Goal: Contribute content: Contribute content

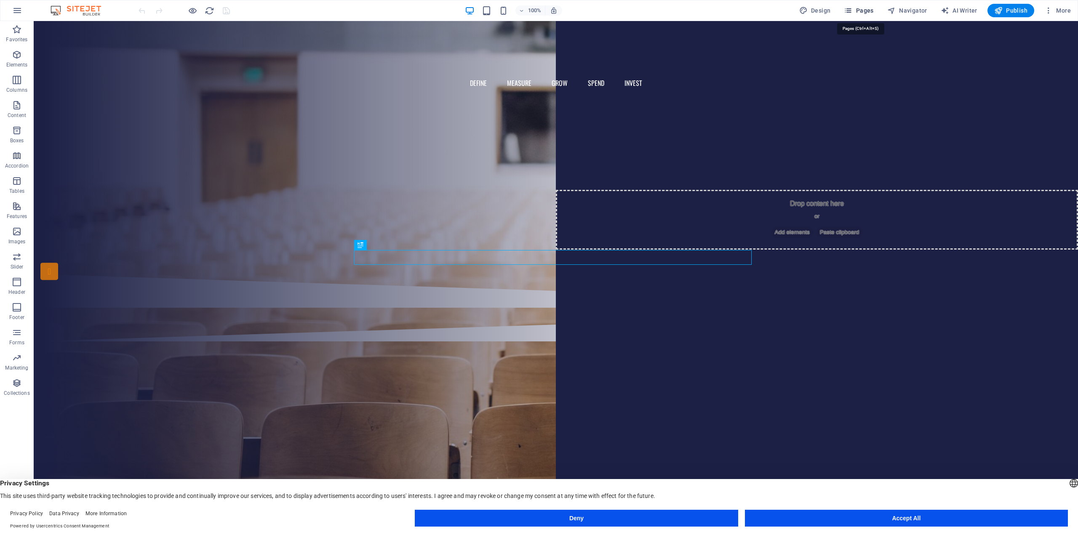
click at [866, 11] on span "Pages" at bounding box center [858, 10] width 29 height 8
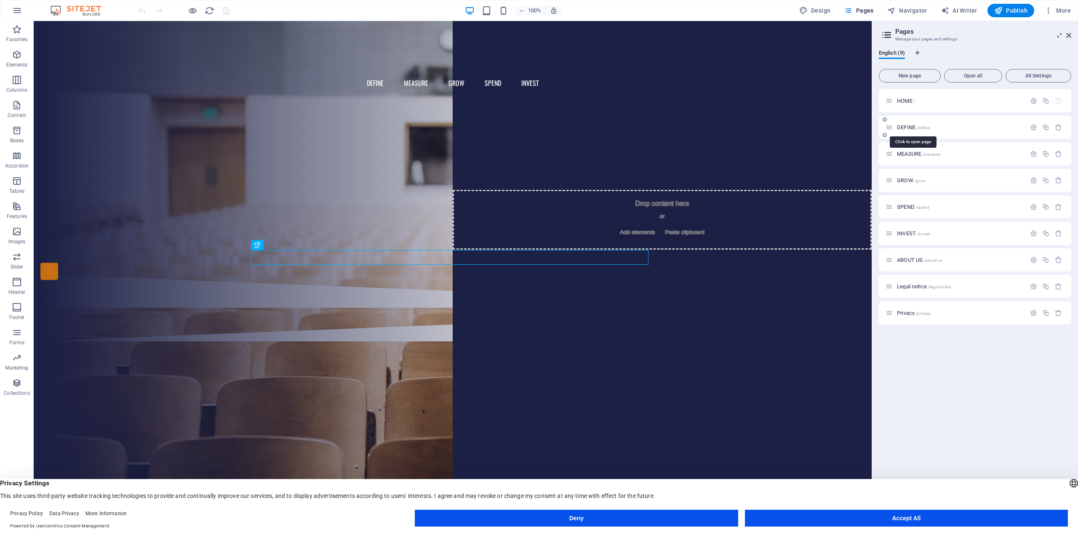
click at [906, 126] on span "DEFINE /define" at bounding box center [913, 127] width 33 height 6
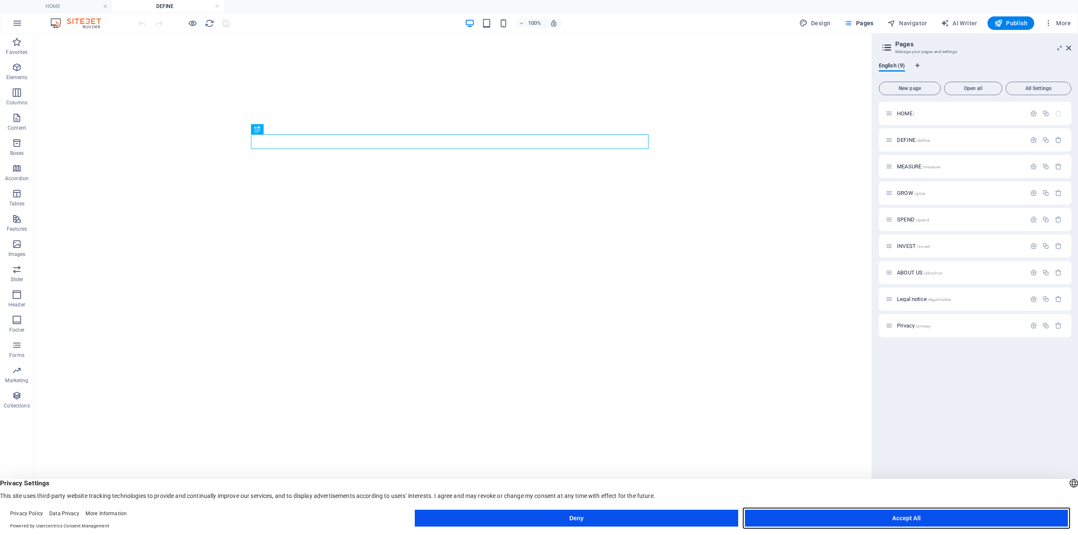
click at [902, 516] on button "Accept All" at bounding box center [906, 518] width 323 height 17
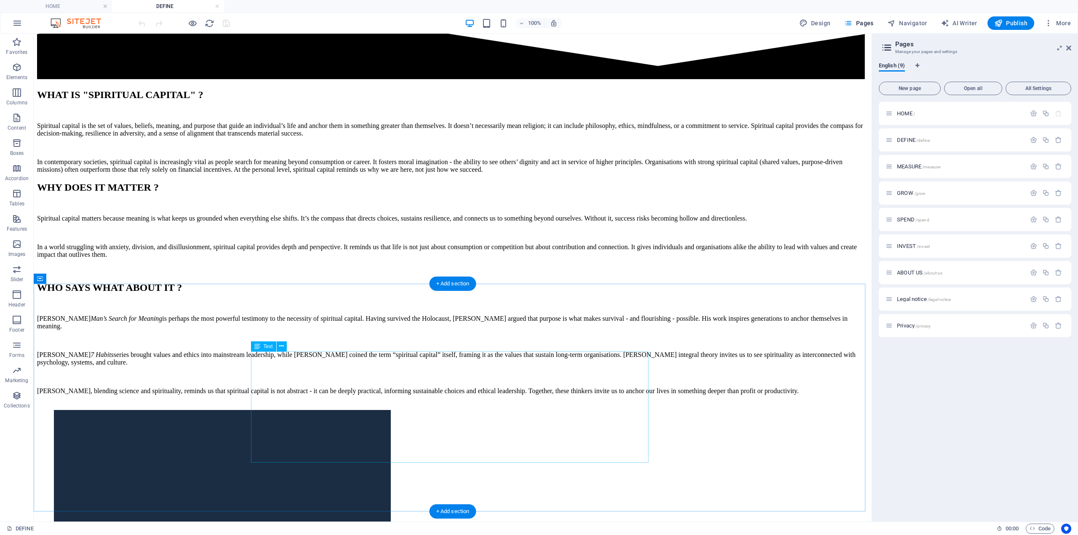
scroll to position [505, 0]
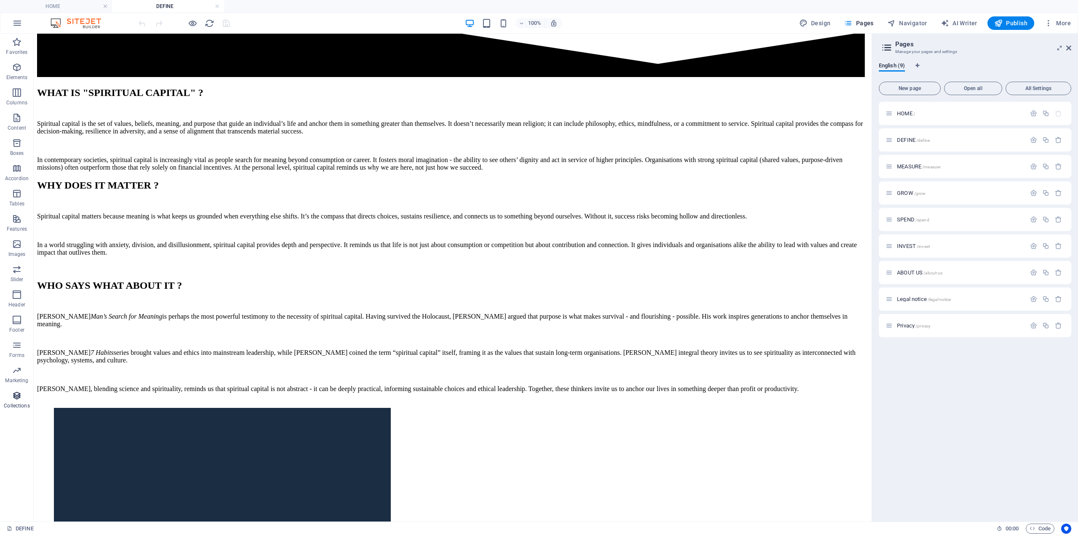
click at [17, 396] on icon "button" at bounding box center [17, 396] width 10 height 10
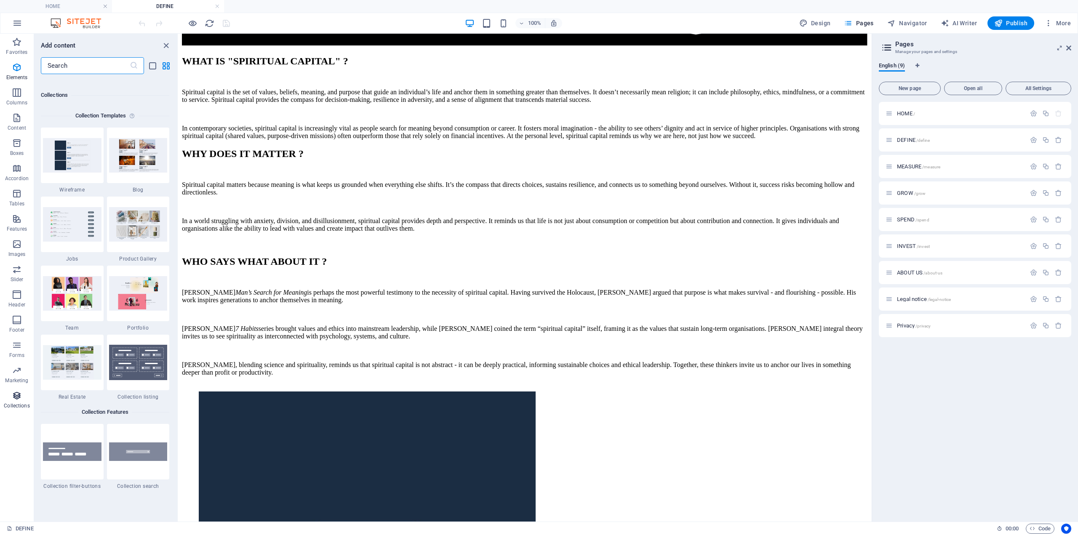
scroll to position [7711, 0]
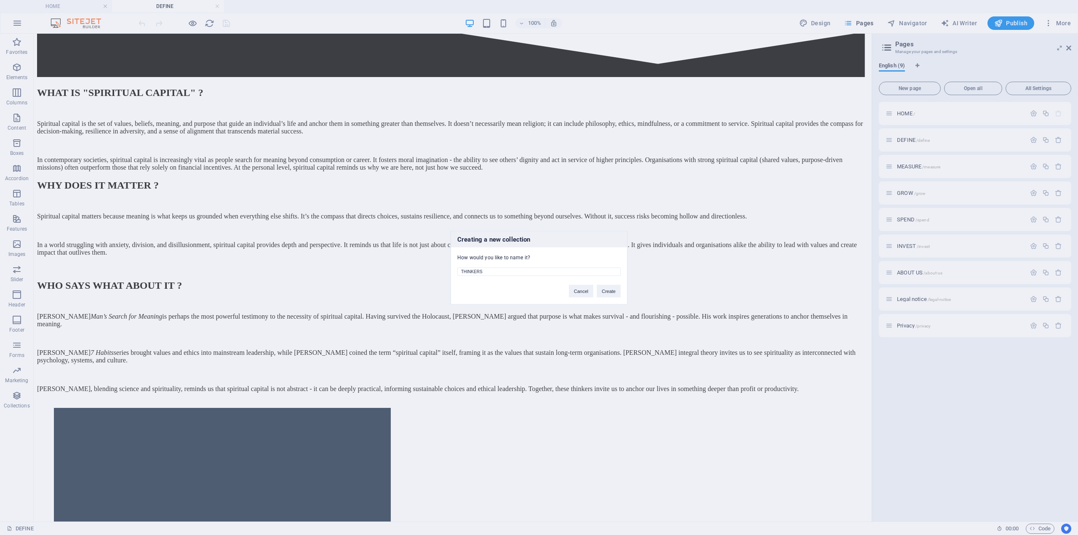
type input "THINKERS"
click at [615, 292] on button "Create" at bounding box center [609, 291] width 24 height 13
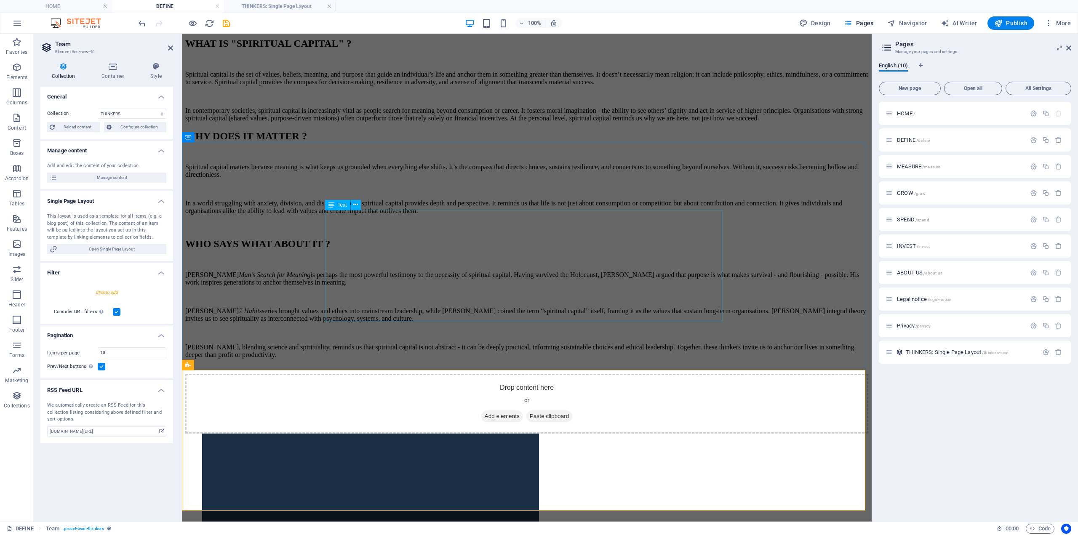
scroll to position [0, 0]
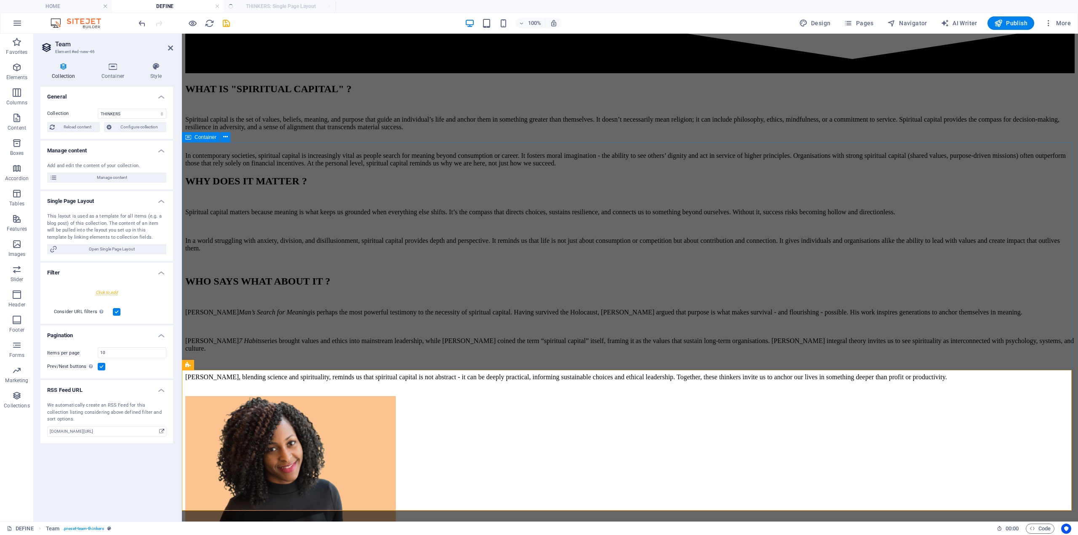
select select "createdAt_DESC"
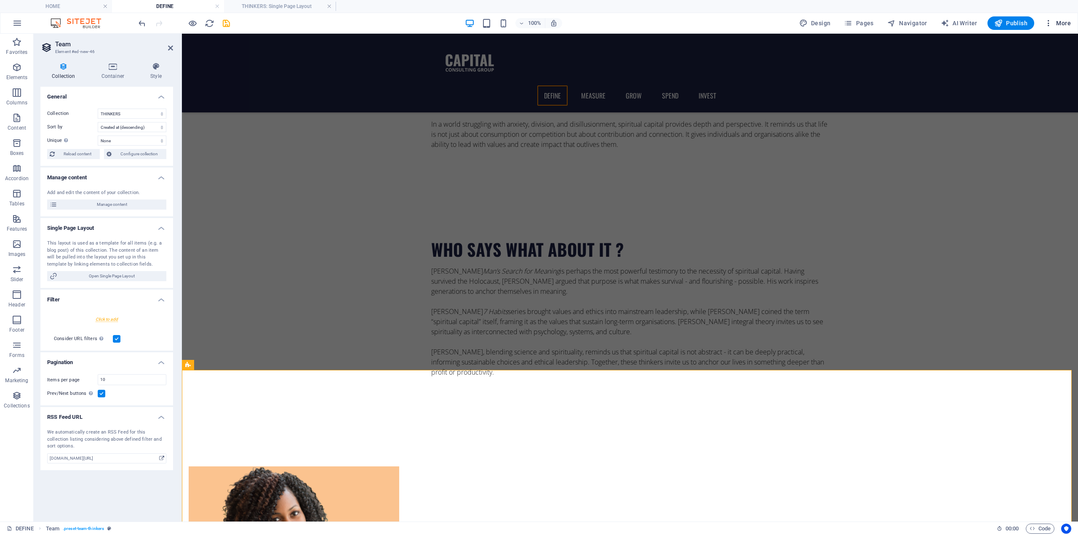
click at [1063, 22] on span "More" at bounding box center [1058, 23] width 27 height 8
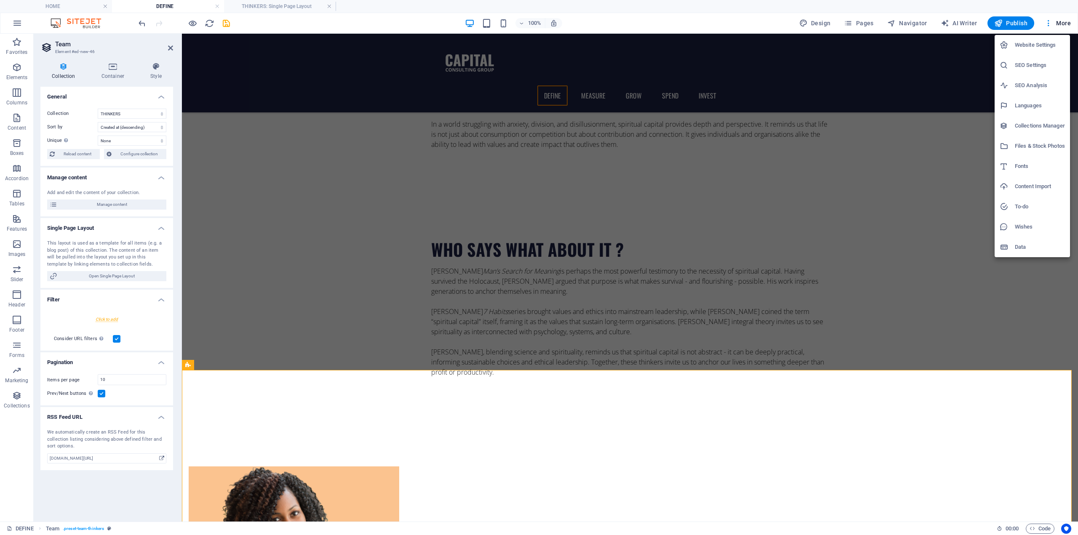
click at [1044, 121] on h6 "Collections Manager" at bounding box center [1040, 126] width 50 height 10
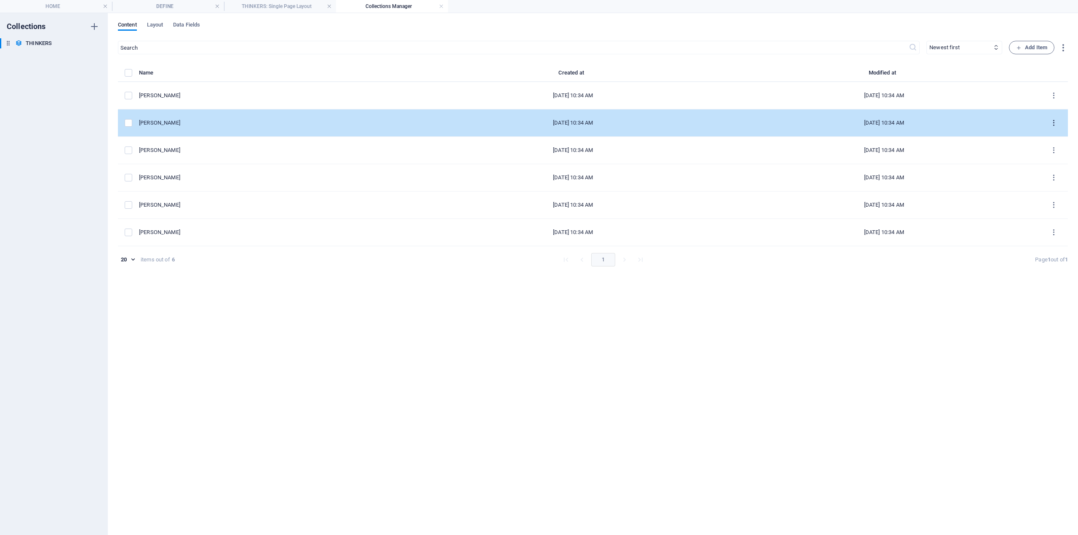
click at [1051, 123] on icon "items list" at bounding box center [1054, 123] width 8 height 8
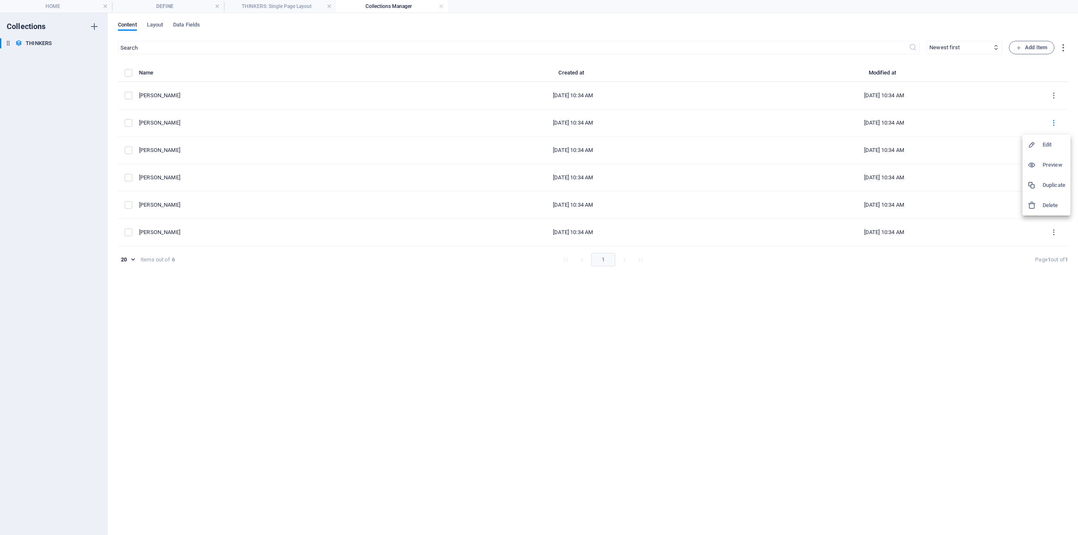
click at [1048, 201] on h6 "Delete" at bounding box center [1054, 206] width 23 height 10
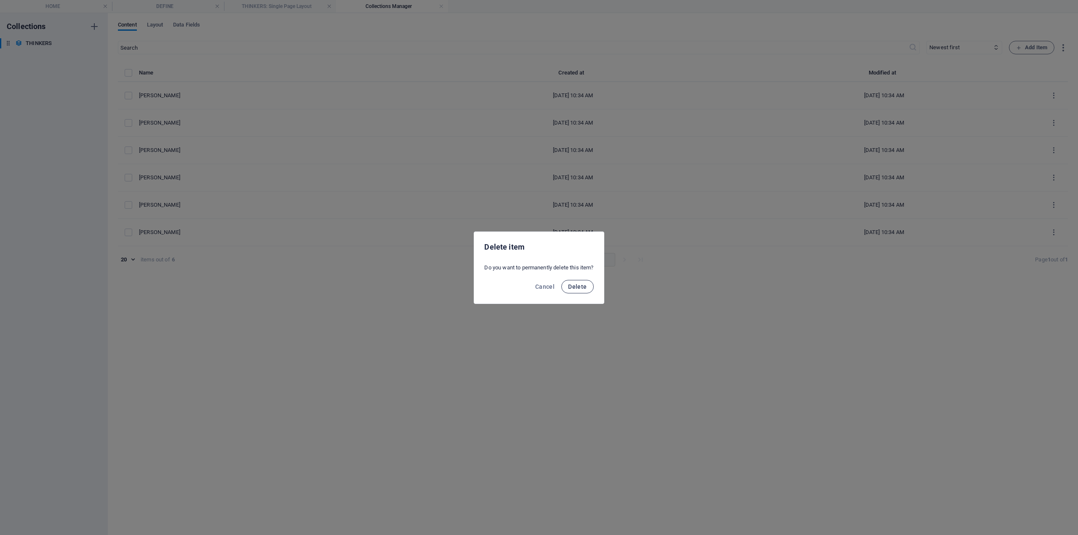
click at [570, 281] on button "Delete" at bounding box center [577, 286] width 32 height 13
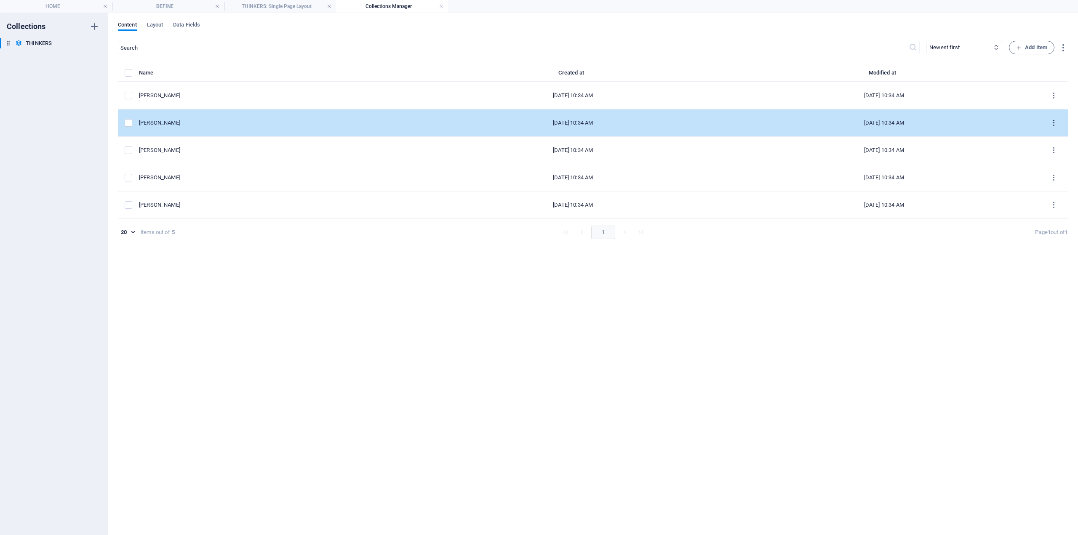
click at [1053, 122] on icon "items list" at bounding box center [1054, 123] width 8 height 8
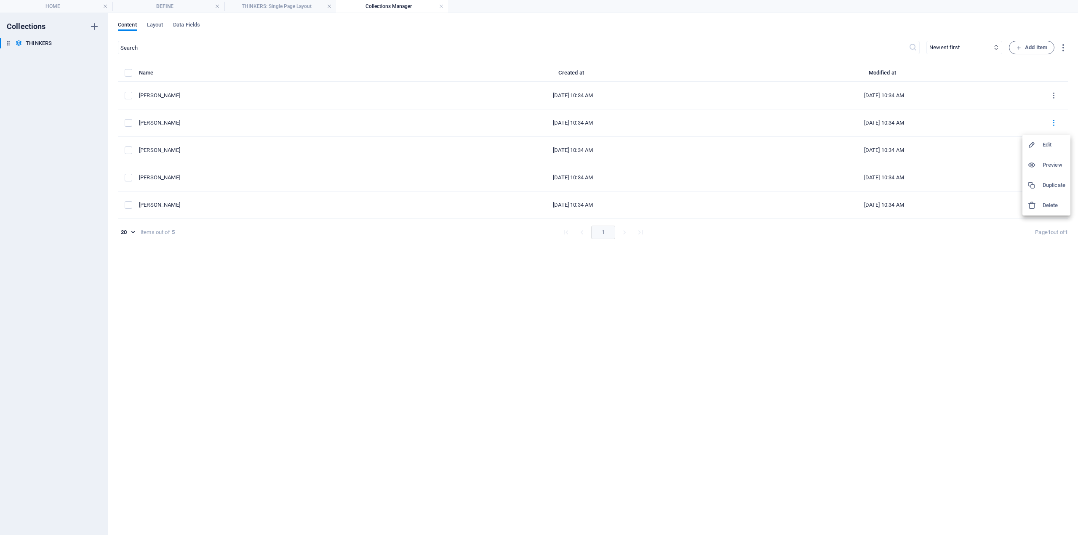
click at [1045, 208] on h6 "Delete" at bounding box center [1054, 206] width 23 height 10
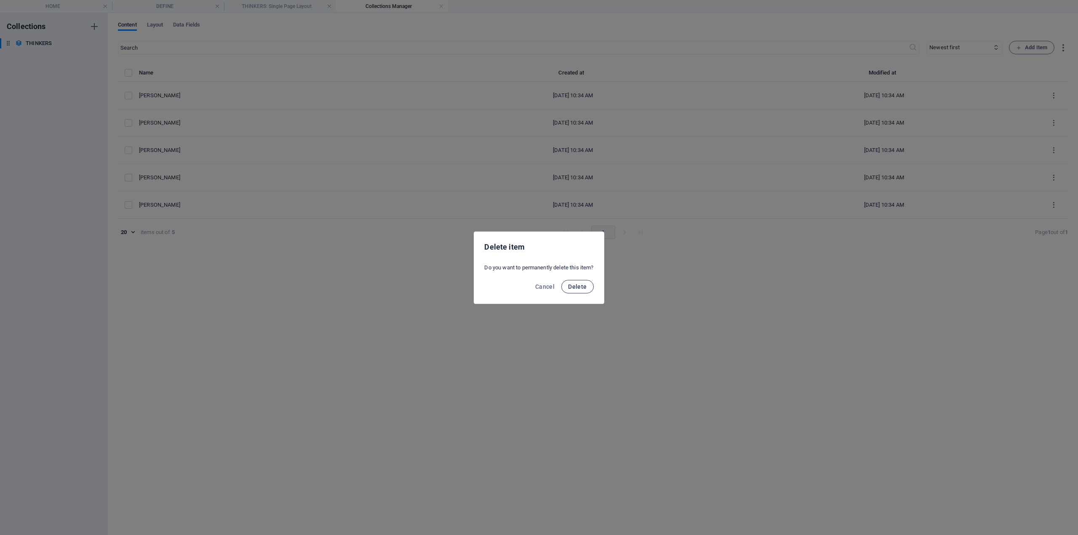
click at [580, 286] on span "Delete" at bounding box center [577, 286] width 19 height 7
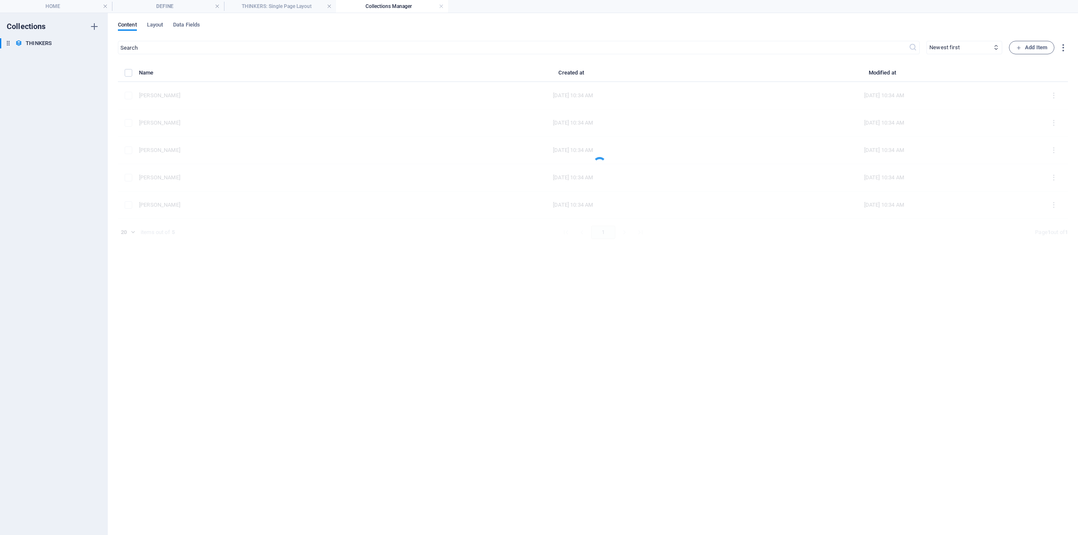
click at [1053, 122] on div at bounding box center [593, 157] width 950 height 178
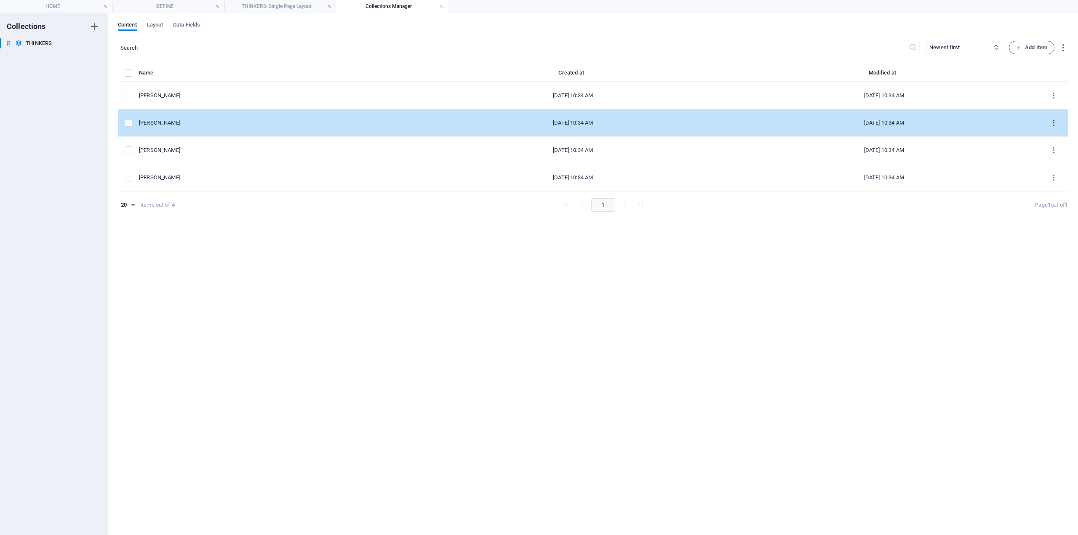
click at [1054, 122] on icon "items list" at bounding box center [1054, 123] width 8 height 8
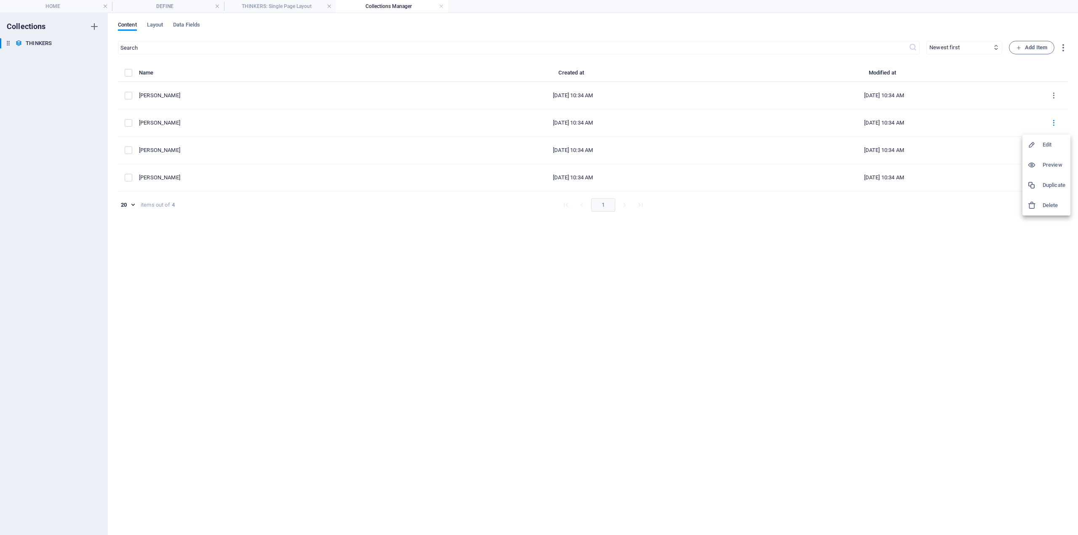
click at [1051, 204] on h6 "Delete" at bounding box center [1054, 206] width 23 height 10
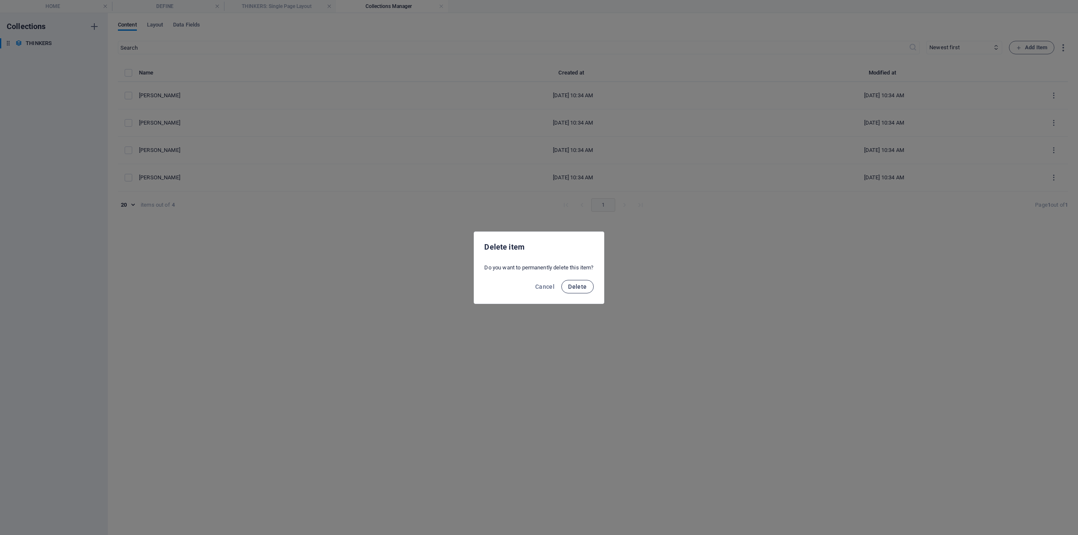
click at [588, 289] on button "Delete" at bounding box center [577, 286] width 32 height 13
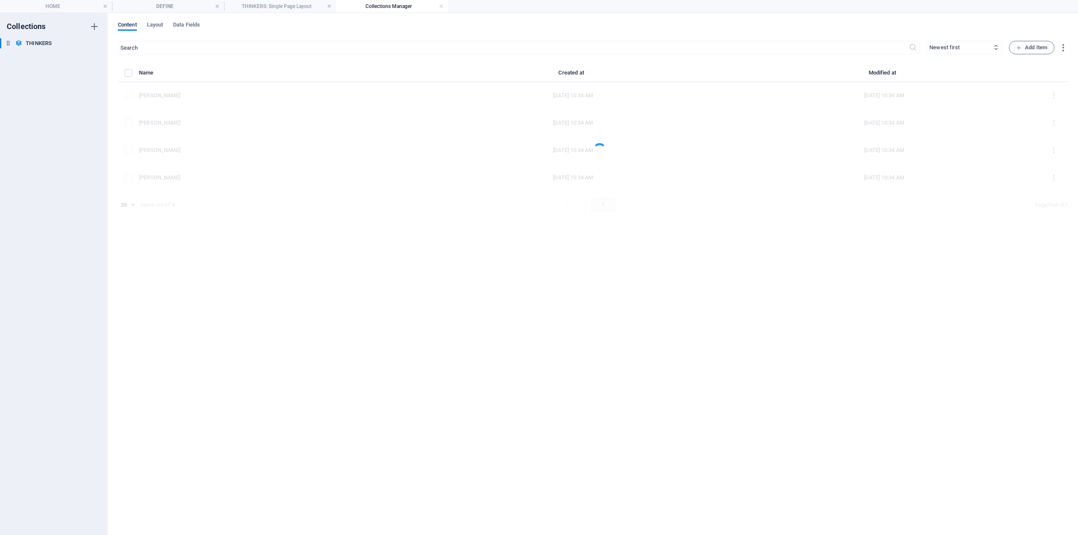
click at [1057, 119] on div at bounding box center [593, 143] width 950 height 151
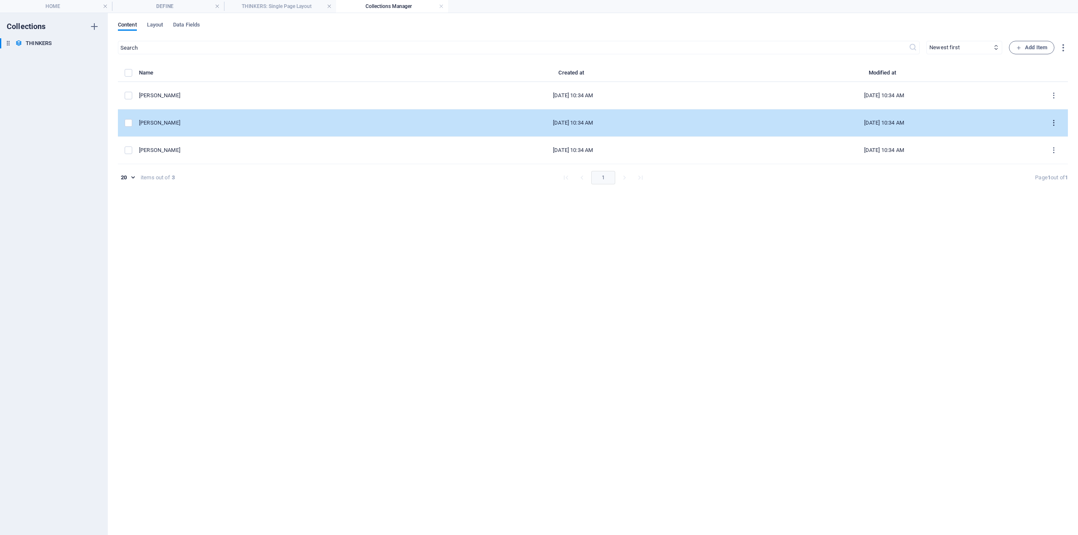
click at [1056, 124] on icon "items list" at bounding box center [1054, 123] width 8 height 8
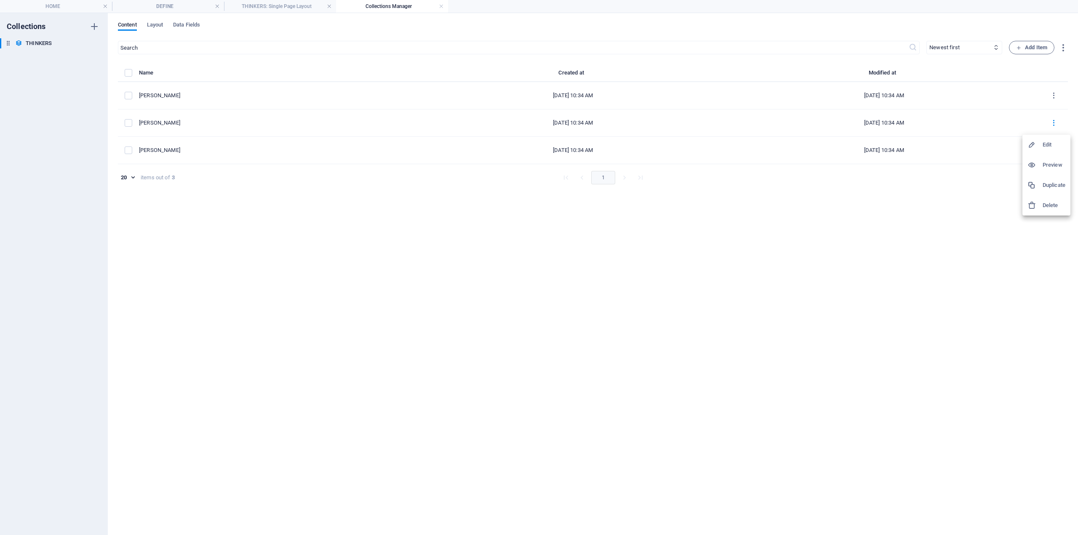
click at [1054, 201] on li "Delete" at bounding box center [1047, 205] width 48 height 20
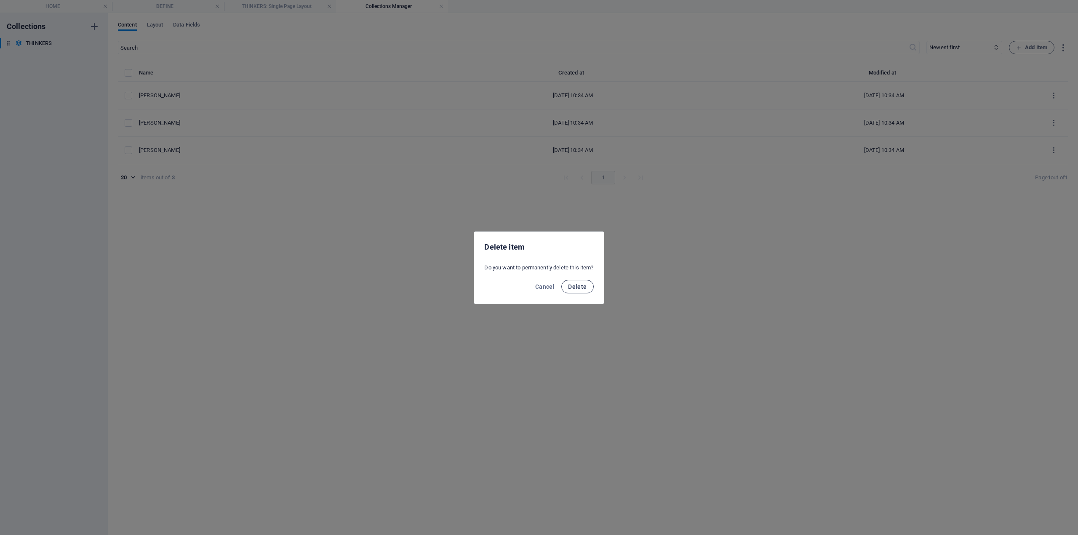
click at [587, 289] on span "Delete" at bounding box center [577, 286] width 19 height 7
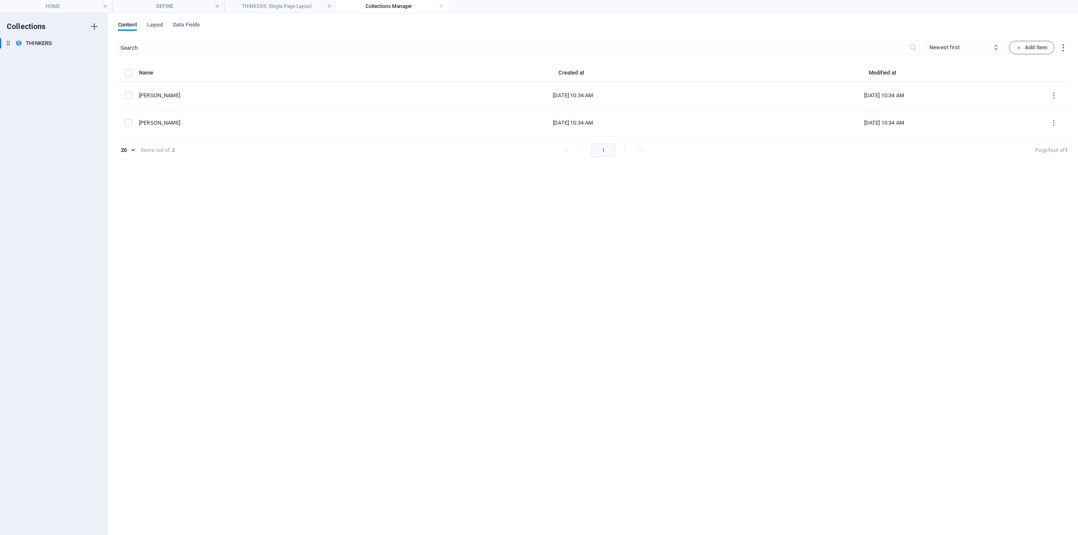
click at [1057, 122] on icon "items list" at bounding box center [1054, 123] width 8 height 8
click at [1053, 202] on h6 "Delete" at bounding box center [1054, 206] width 23 height 10
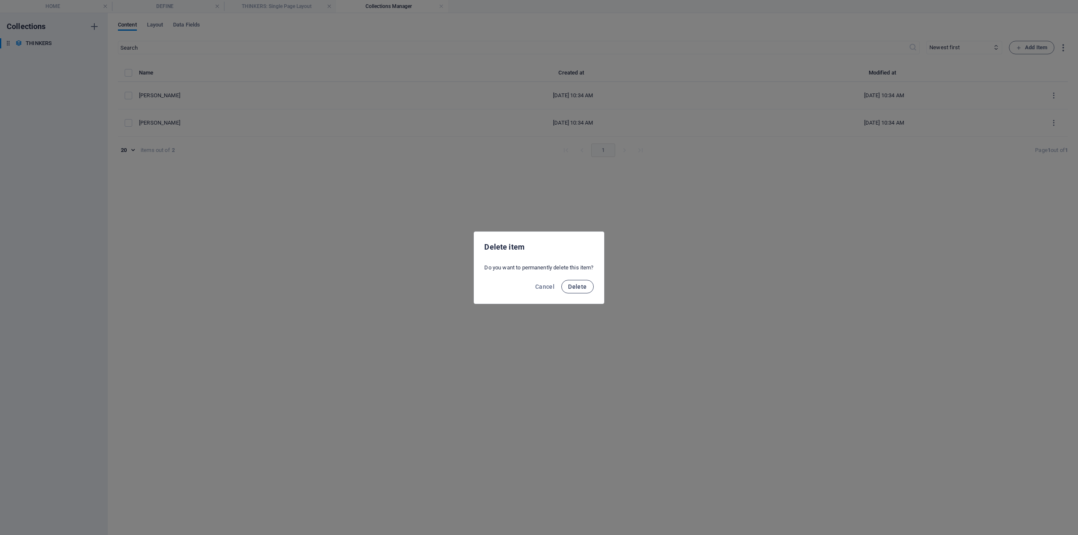
click at [581, 283] on span "Delete" at bounding box center [577, 286] width 19 height 7
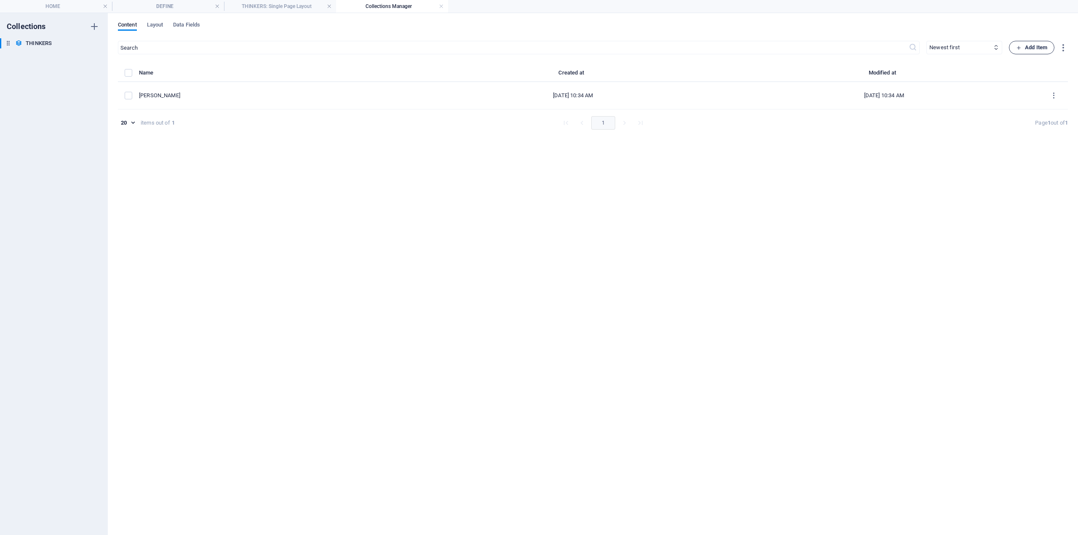
click at [1042, 53] on button "Add Item" at bounding box center [1031, 47] width 45 height 13
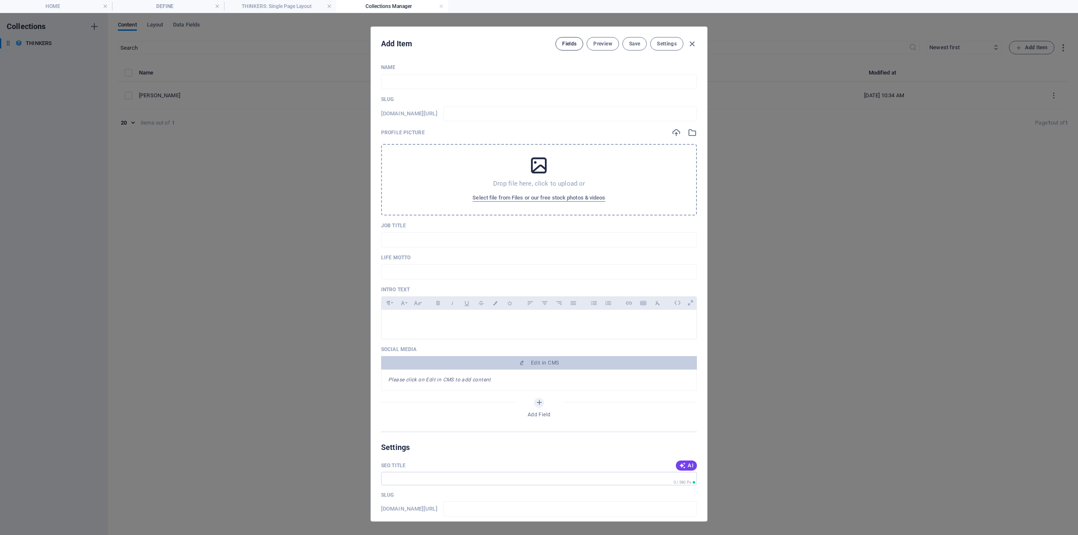
click at [574, 43] on span "Fields" at bounding box center [569, 43] width 14 height 7
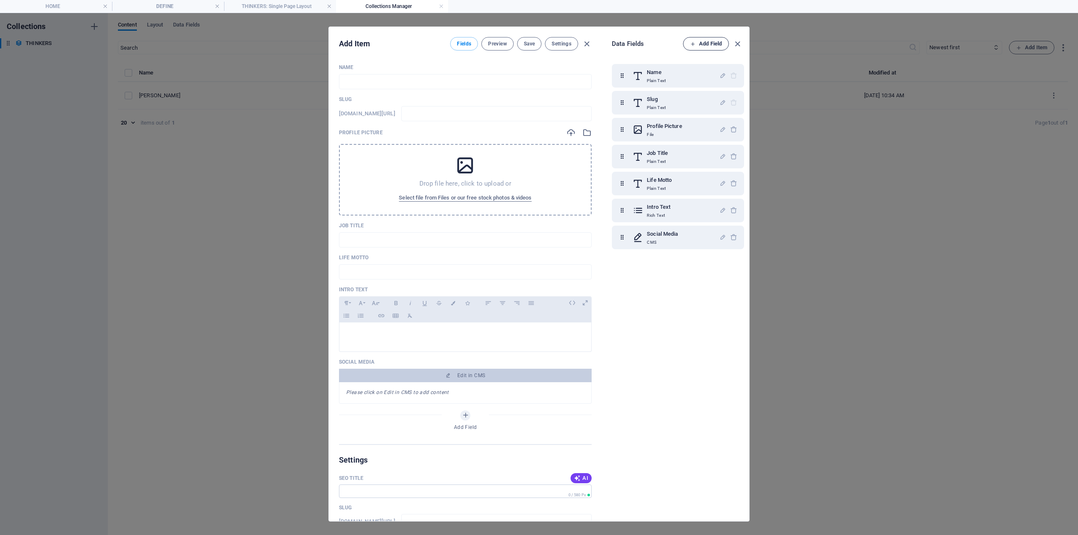
click at [699, 41] on span "Add Field" at bounding box center [706, 44] width 32 height 10
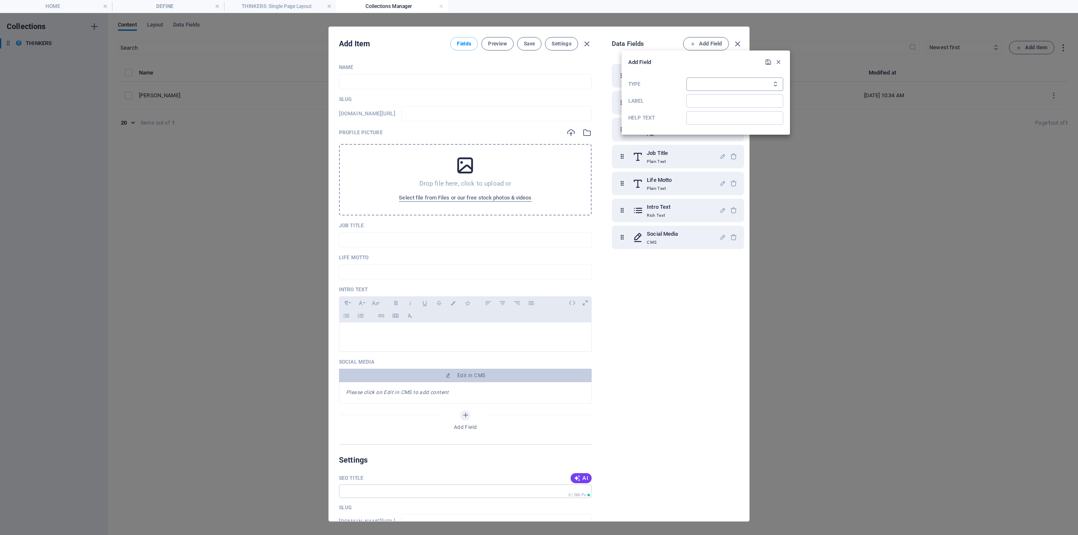
click at [719, 82] on select "Plain Text Link CMS Rich Text File Multiple Files Checkbox Choice Date Number" at bounding box center [735, 84] width 97 height 13
select select "editor"
click at [687, 78] on select "Plain Text Link CMS Rich Text File Multiple Files Checkbox Choice Date Number" at bounding box center [735, 84] width 97 height 13
click at [708, 101] on input "Label" at bounding box center [735, 100] width 97 height 13
type input "CONTEXT TEXT"
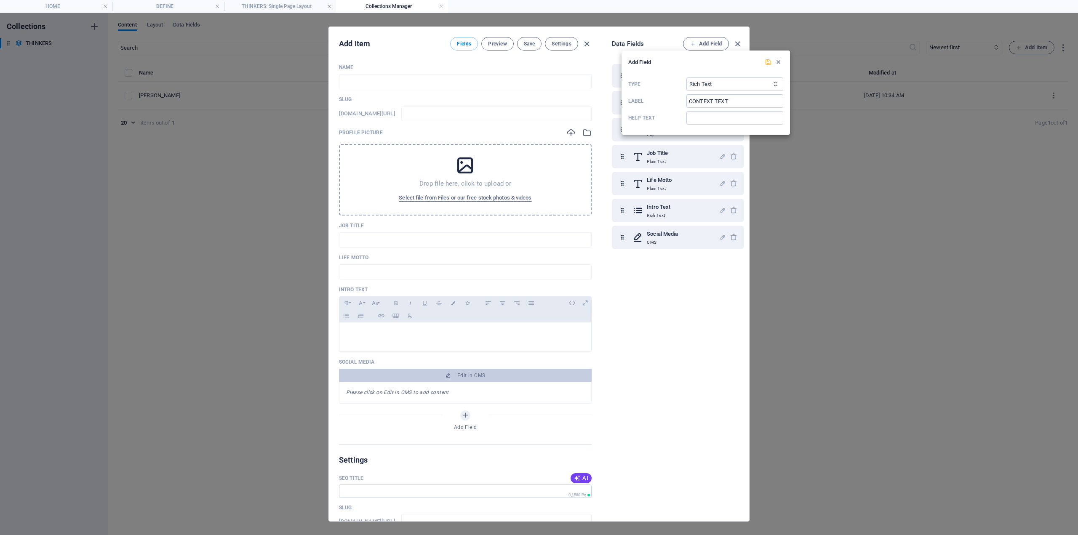
click at [769, 60] on icon "submit" at bounding box center [768, 62] width 7 height 7
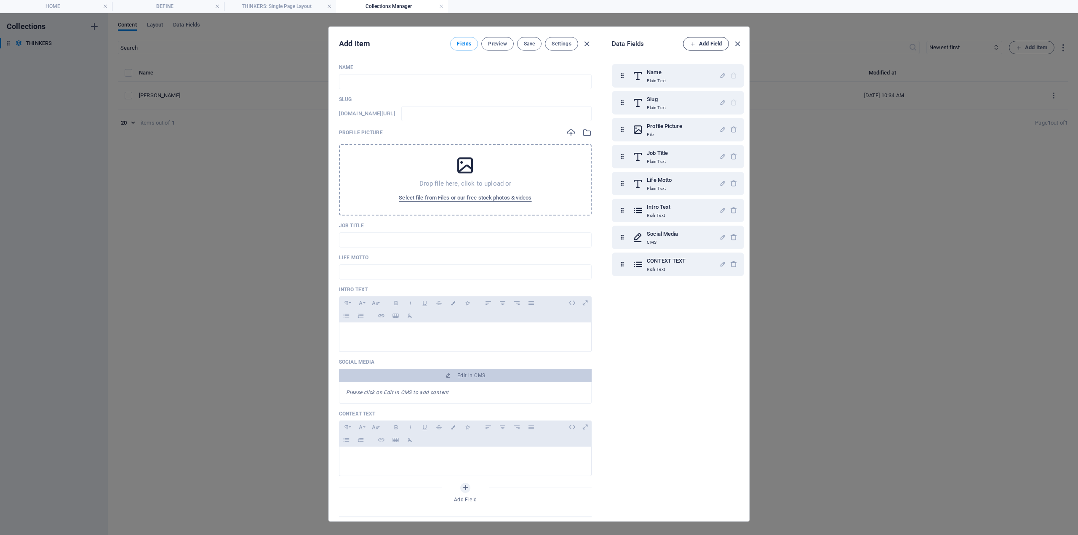
click at [715, 46] on span "Add Field" at bounding box center [706, 44] width 32 height 10
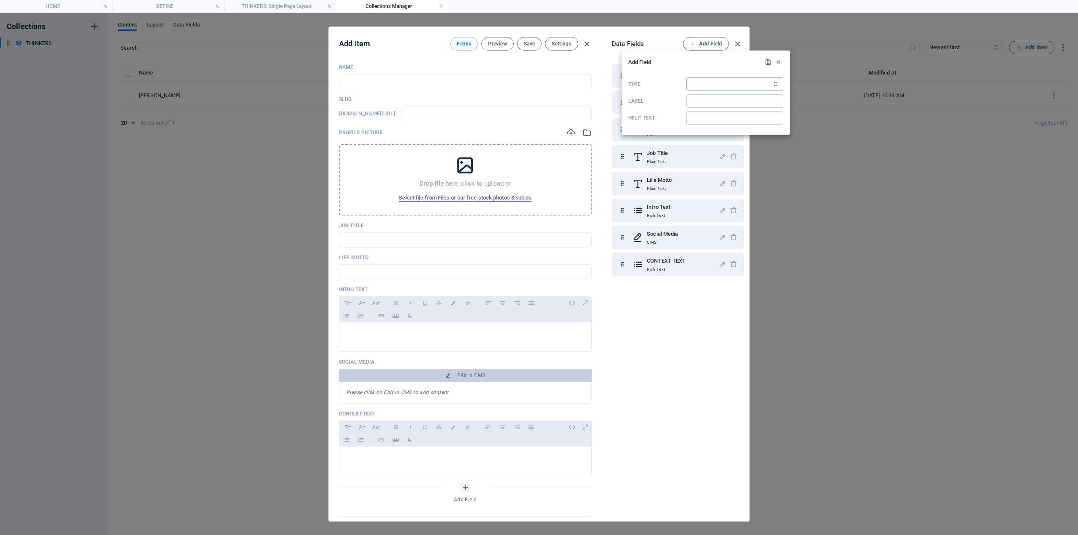
click at [720, 82] on select "Plain Text Link CMS Rich Text File Multiple Files Checkbox Choice Date Number" at bounding box center [735, 84] width 97 height 13
select select "editor"
click at [687, 78] on select "Plain Text Link CMS Rich Text File Multiple Files Checkbox Choice Date Number" at bounding box center [735, 84] width 97 height 13
click at [741, 105] on input "Label" at bounding box center [735, 100] width 97 height 13
type input "PRAISE TEXT"
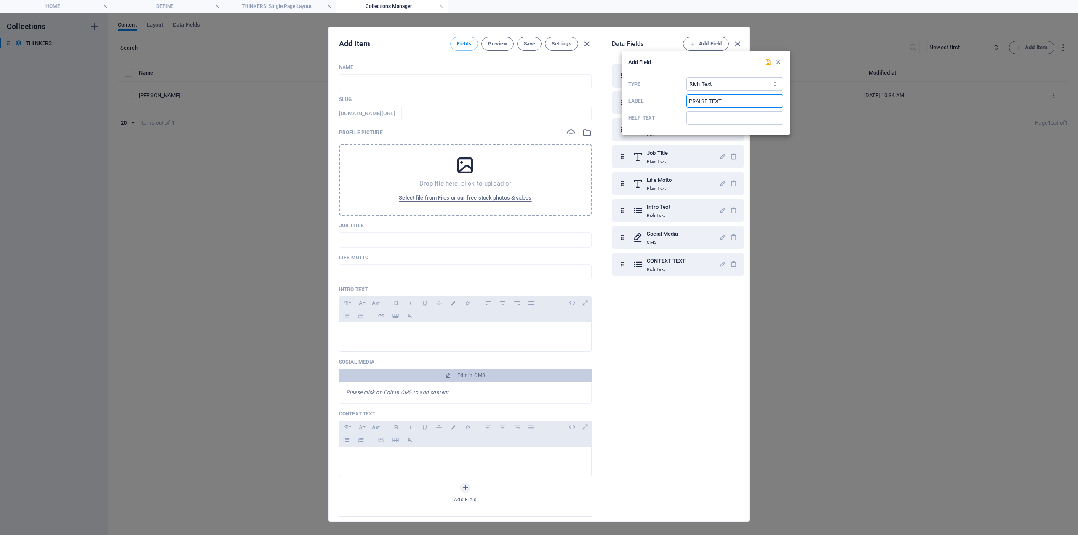
click at [774, 63] on span "button" at bounding box center [778, 62] width 10 height 7
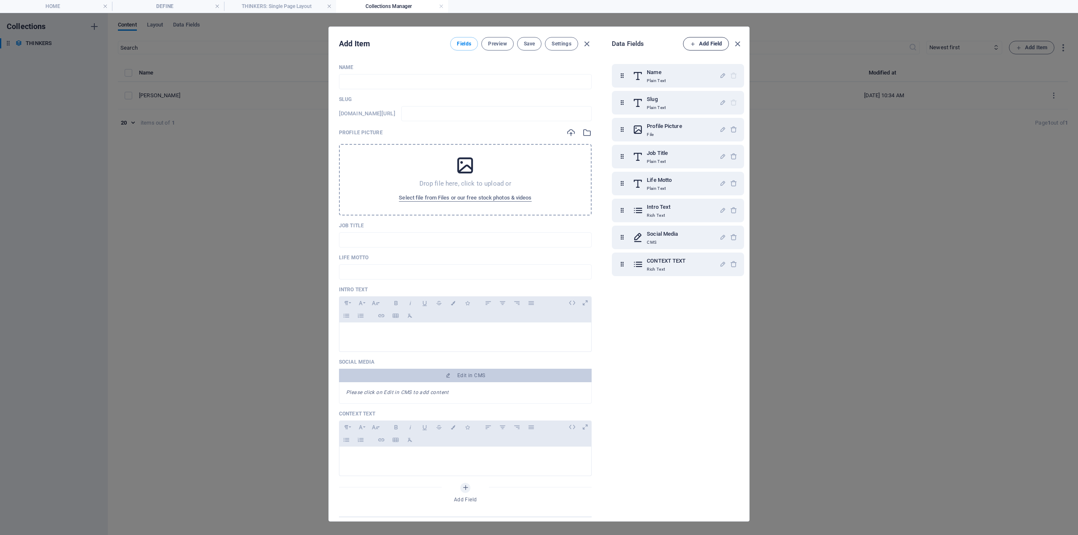
click at [714, 48] on span "Add Field" at bounding box center [706, 44] width 32 height 10
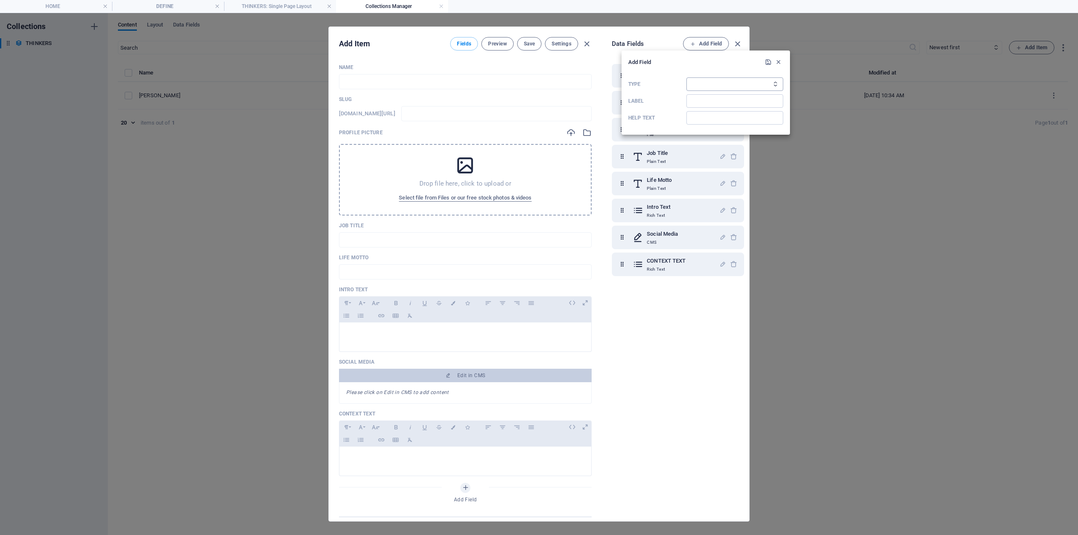
click at [699, 87] on select "Plain Text Link CMS Rich Text File Multiple Files Checkbox Choice Date Number" at bounding box center [735, 84] width 97 height 13
select select "editor"
click at [687, 78] on select "Plain Text Link CMS Rich Text File Multiple Files Checkbox Choice Date Number" at bounding box center [735, 84] width 97 height 13
click at [711, 102] on input "Label" at bounding box center [735, 100] width 97 height 13
type input "PRAISE TEXT"
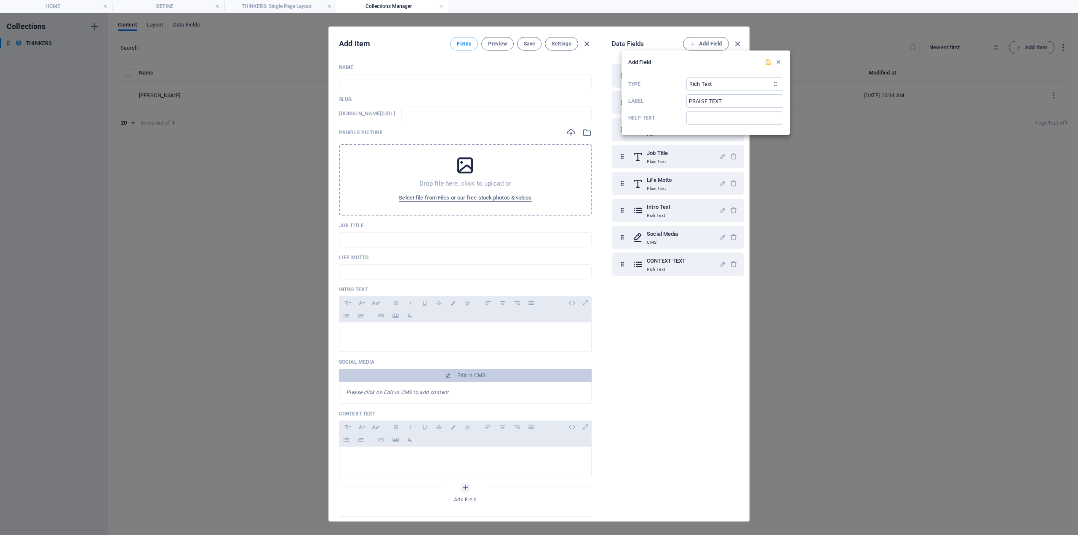
click at [769, 61] on icon "submit" at bounding box center [768, 62] width 7 height 7
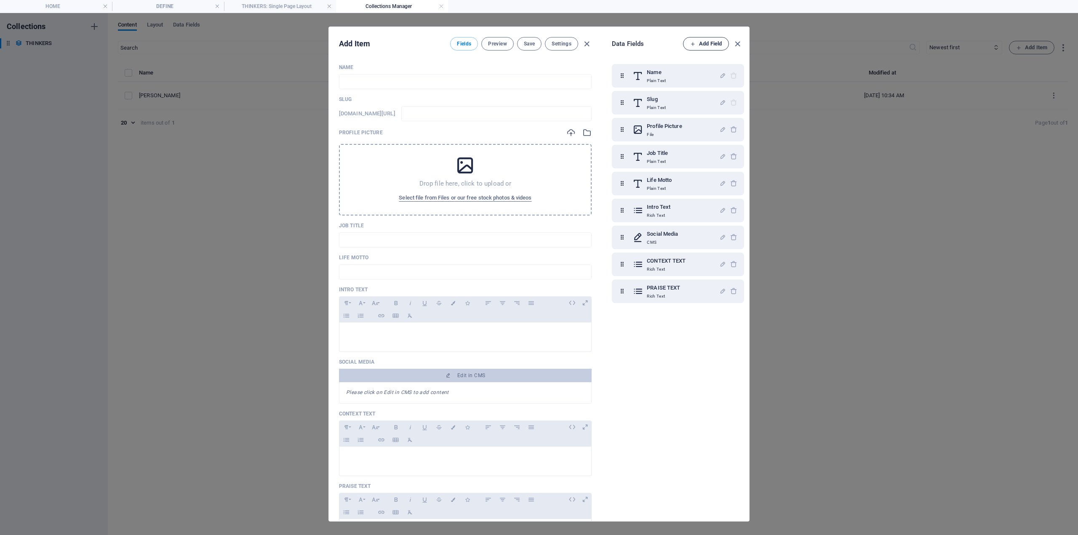
click at [706, 42] on span "Add Field" at bounding box center [706, 44] width 32 height 10
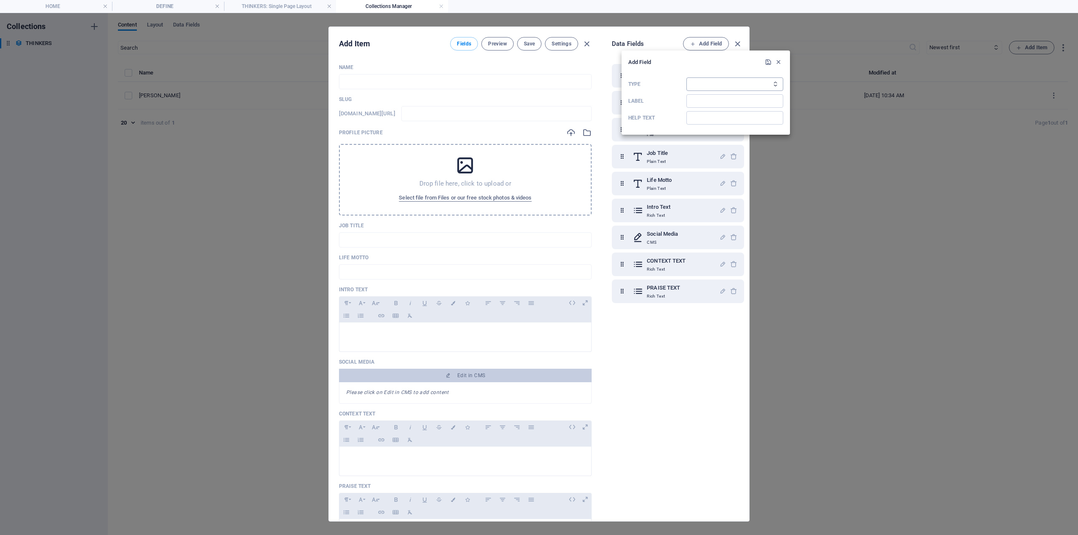
click at [710, 84] on select "Plain Text Link CMS Rich Text File Multiple Files Checkbox Choice Date Number" at bounding box center [735, 84] width 97 height 13
select select "editor"
click at [687, 78] on select "Plain Text Link CMS Rich Text File Multiple Files Checkbox Choice Date Number" at bounding box center [735, 84] width 97 height 13
click at [714, 104] on input "Label" at bounding box center [735, 100] width 97 height 13
type input "CRITIC TEXT"
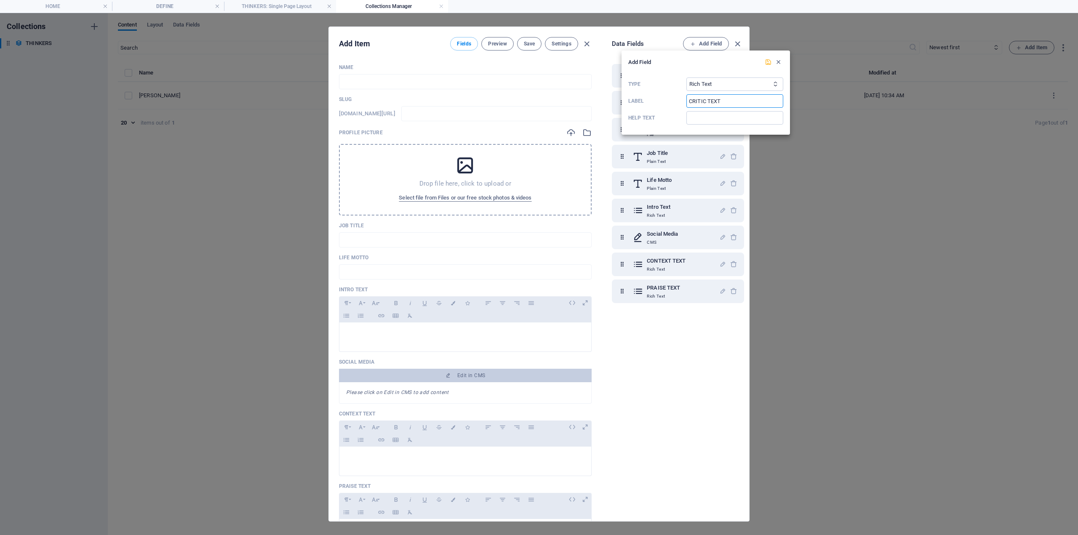
click at [765, 60] on icon "submit" at bounding box center [768, 62] width 7 height 7
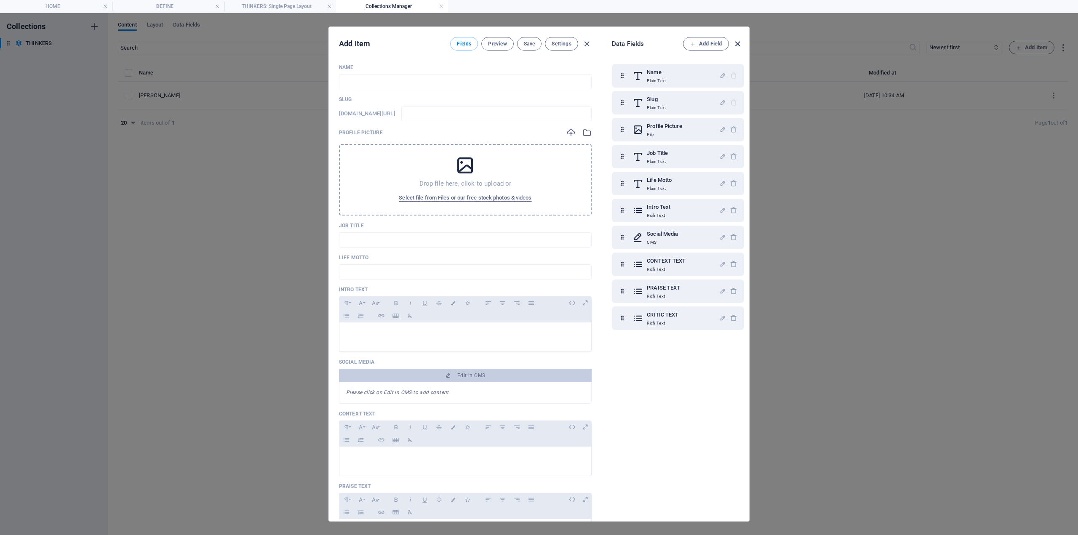
click at [738, 46] on icon "button" at bounding box center [738, 44] width 10 height 10
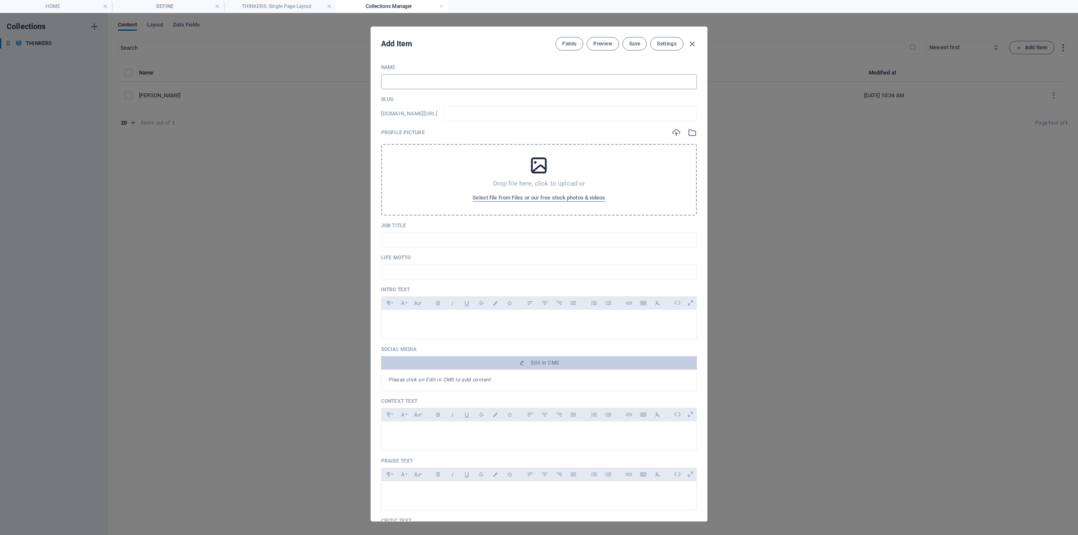
click at [502, 87] on input "text" at bounding box center [539, 81] width 316 height 15
paste input "MAX WEBER"
type input "MAX WEBER"
type input "max-weber"
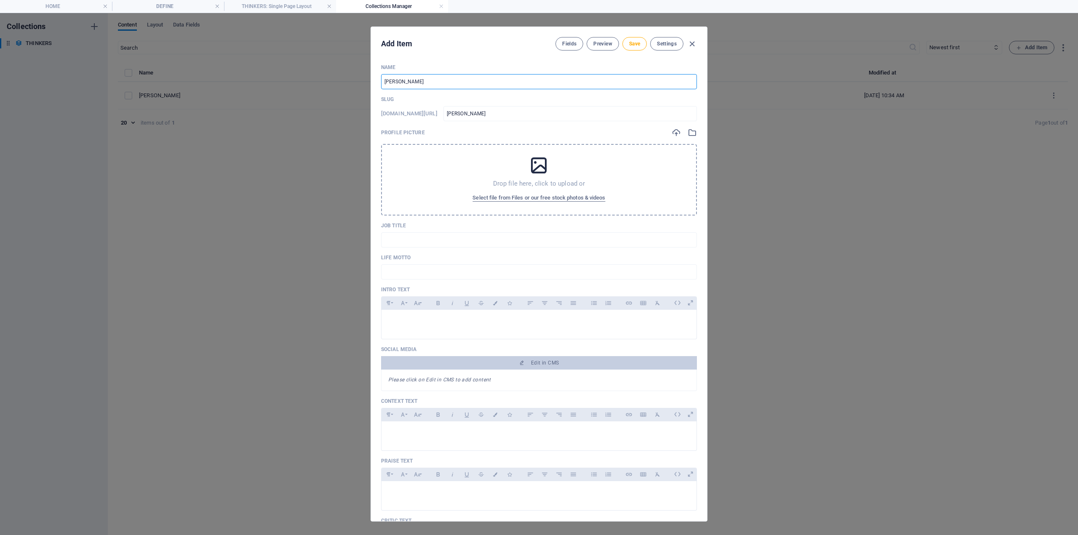
type input "MAX WEBER"
click at [404, 323] on p at bounding box center [539, 321] width 302 height 8
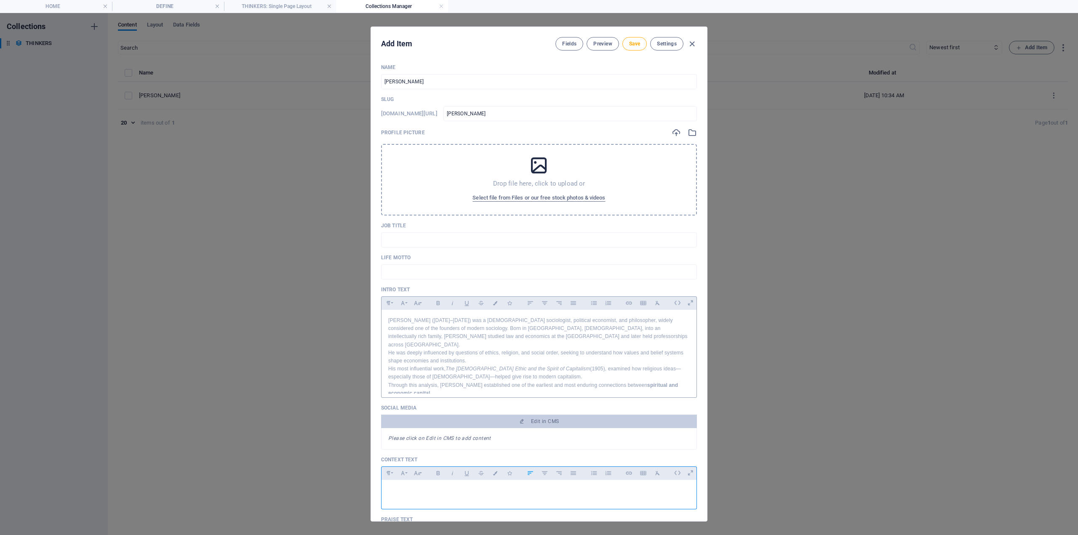
click at [415, 487] on div at bounding box center [539, 492] width 315 height 25
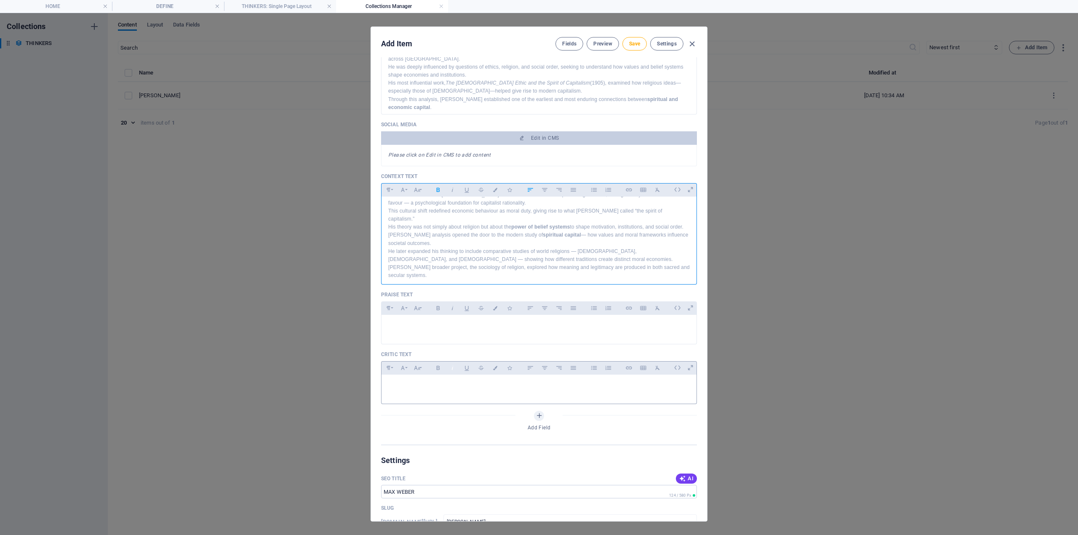
scroll to position [295, 0]
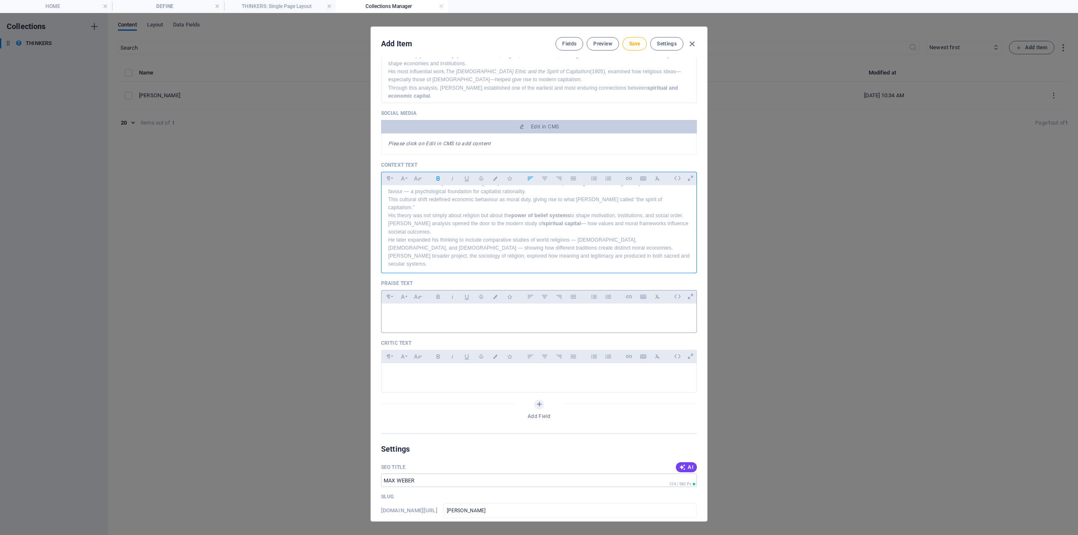
click at [412, 312] on p at bounding box center [539, 314] width 302 height 8
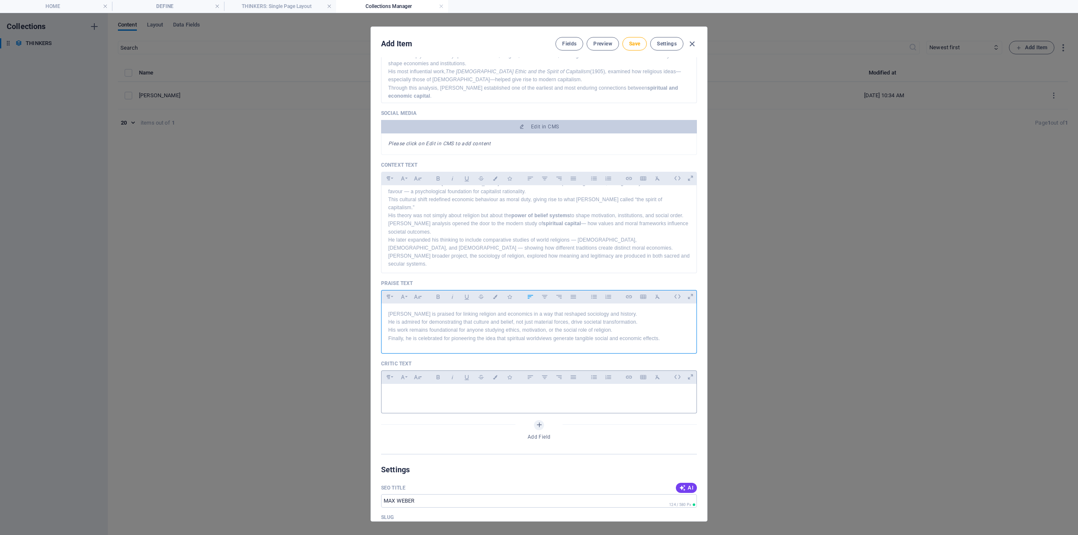
click at [412, 395] on p at bounding box center [539, 395] width 302 height 8
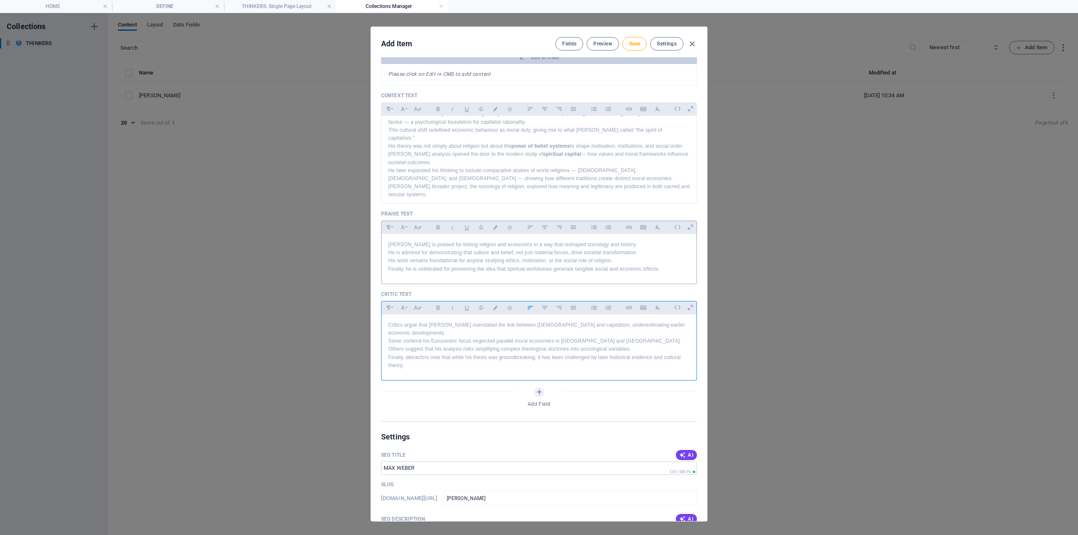
scroll to position [379, 0]
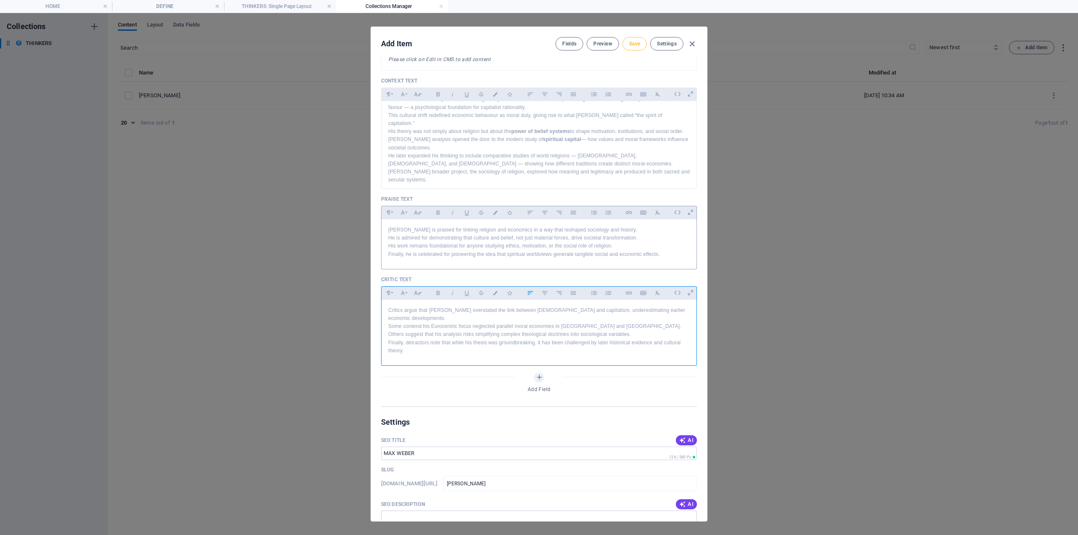
click at [630, 46] on span "Save" at bounding box center [634, 43] width 11 height 7
click at [640, 43] on button "Save" at bounding box center [635, 43] width 24 height 13
click at [693, 43] on icon "button" at bounding box center [692, 44] width 10 height 10
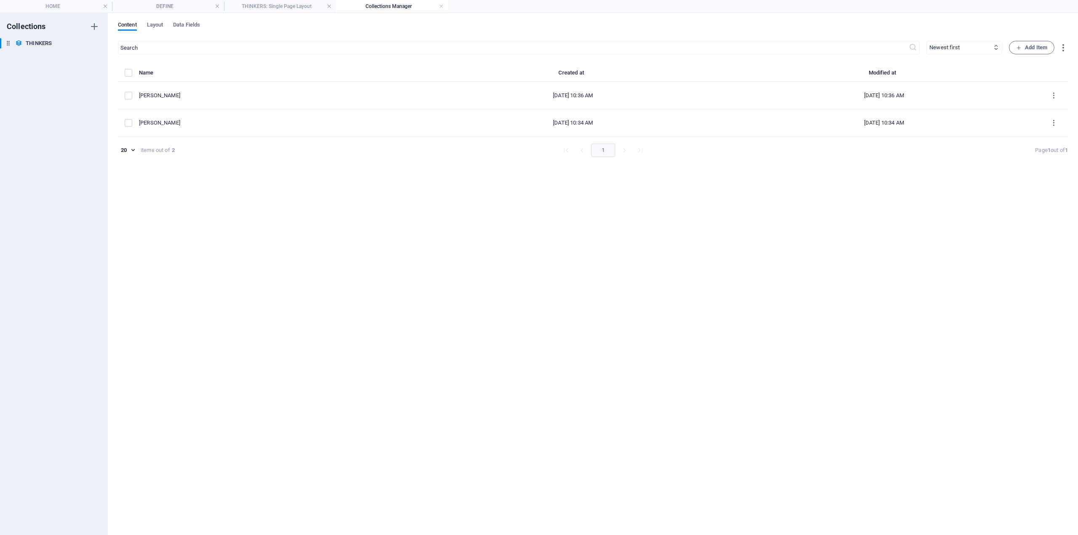
type input "max-weber"
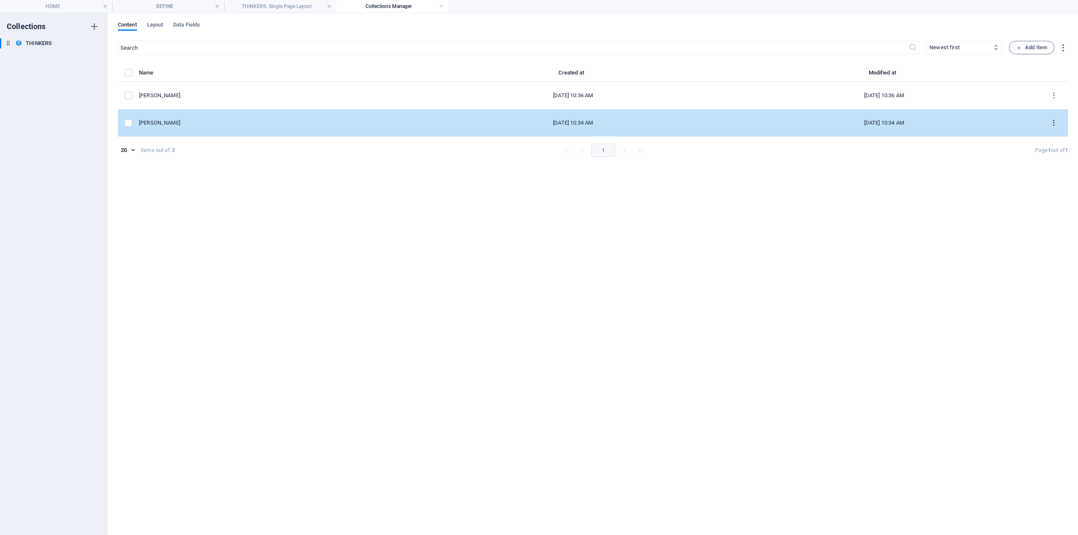
click at [1054, 122] on icon "items list" at bounding box center [1054, 123] width 8 height 8
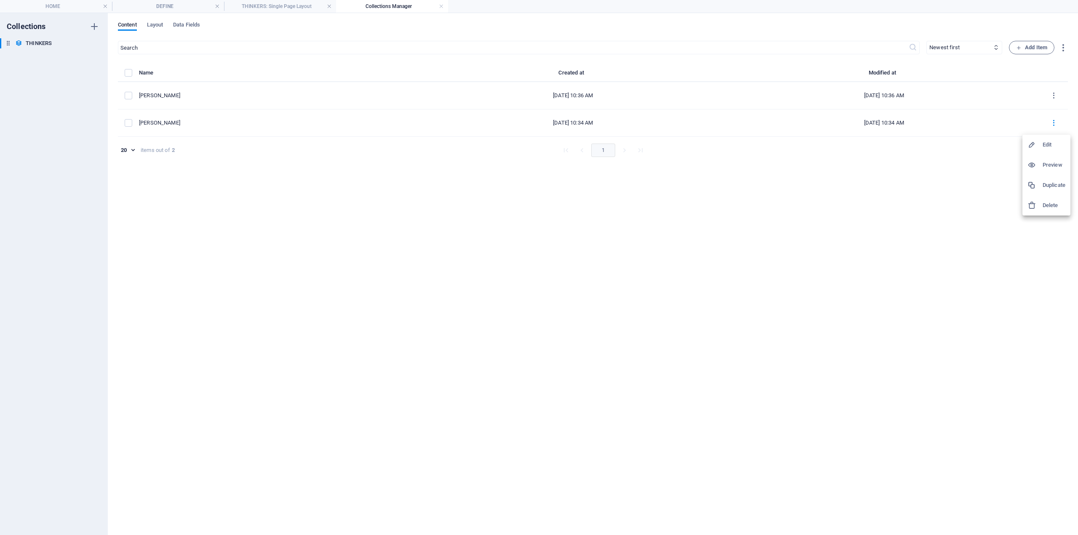
click at [1042, 204] on div at bounding box center [1035, 205] width 15 height 8
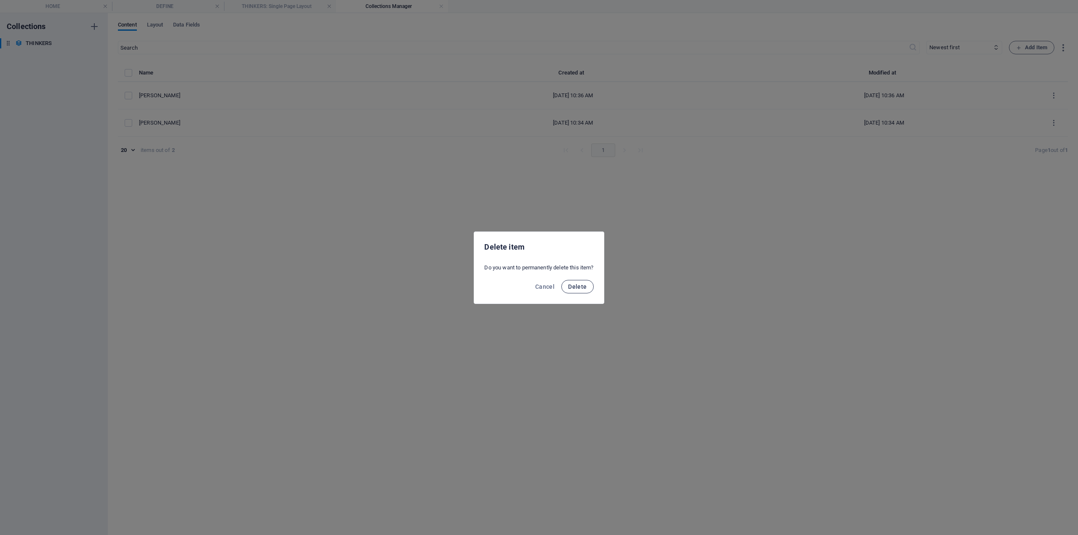
click at [575, 289] on span "Delete" at bounding box center [577, 286] width 19 height 7
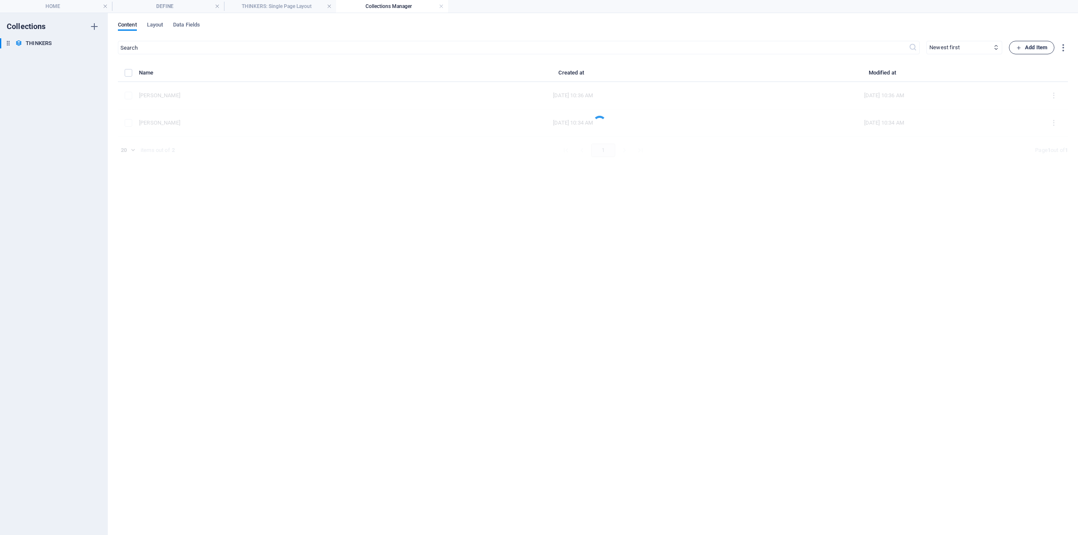
click at [1025, 45] on span "Add Item" at bounding box center [1031, 48] width 31 height 10
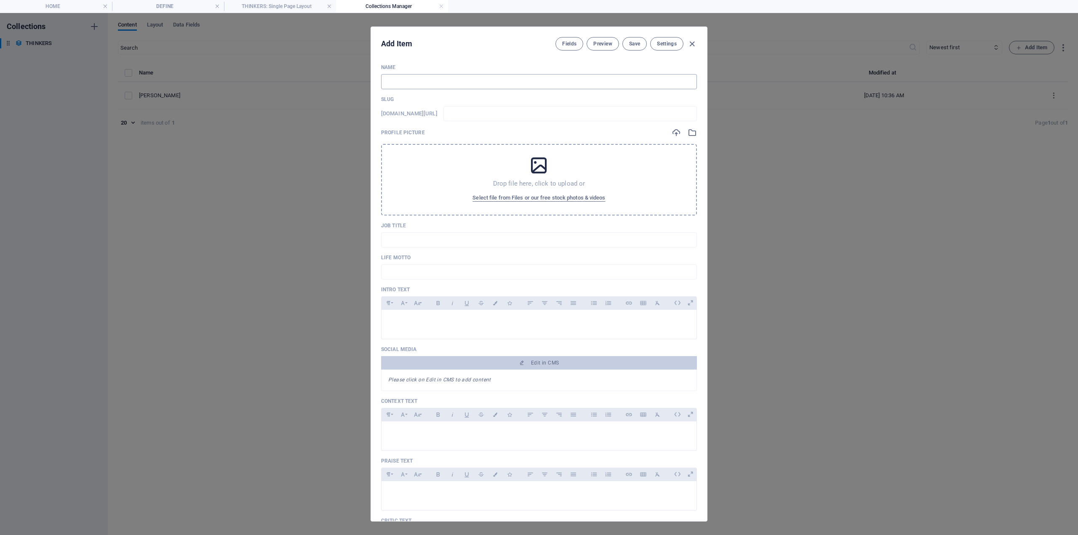
drag, startPoint x: 389, startPoint y: 75, endPoint x: 395, endPoint y: 77, distance: 6.3
click at [395, 76] on input "text" at bounding box center [539, 81] width 316 height 15
paste input "VIKTOR FRANKL"
type input "VIKTOR FRANKL"
type input "viktor-frankl"
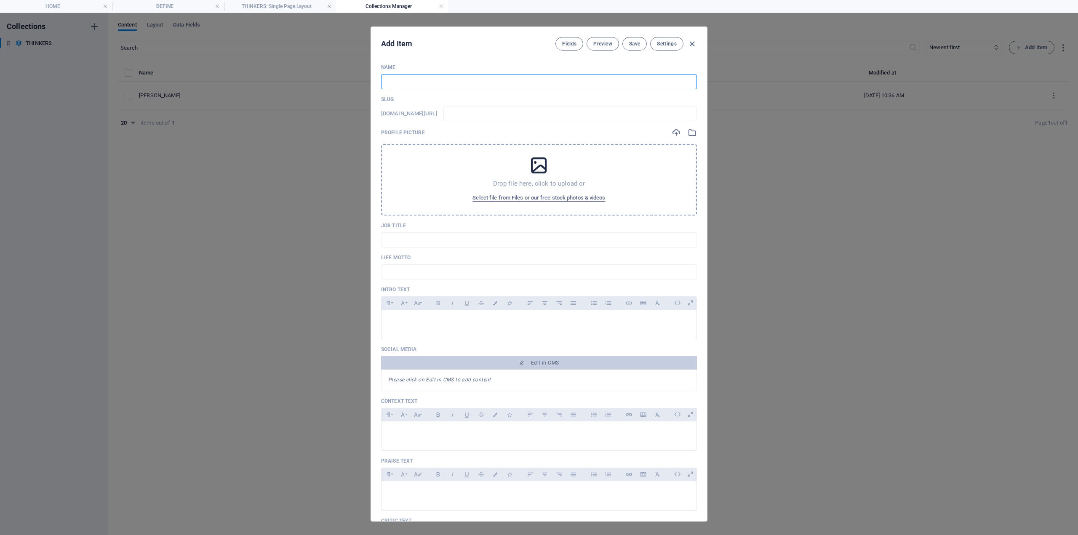
type input "viktor-frankl"
type input "VIKTOR FRANKL"
drag, startPoint x: 401, startPoint y: 323, endPoint x: 406, endPoint y: 323, distance: 4.7
click at [402, 324] on p at bounding box center [539, 321] width 302 height 8
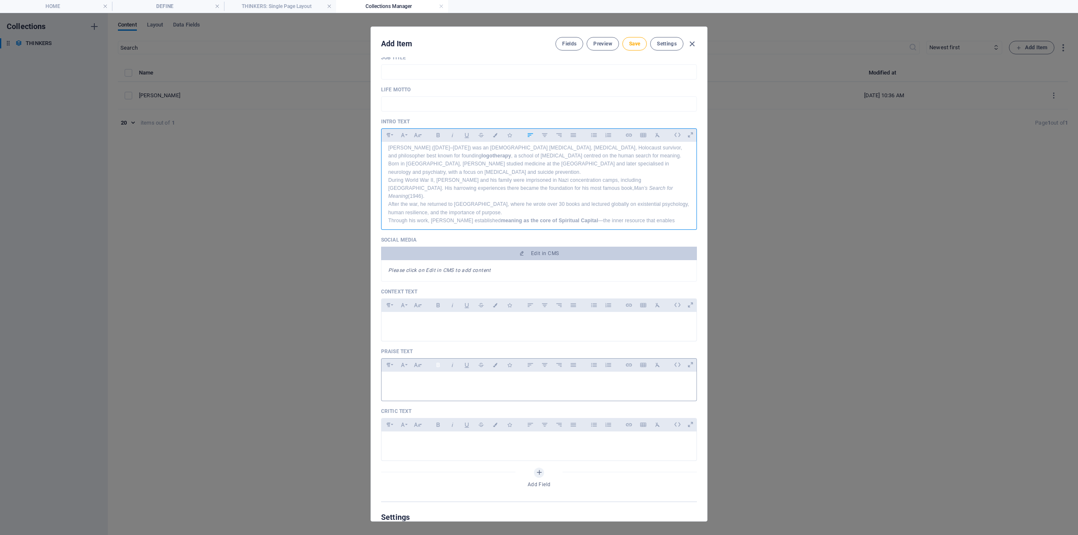
scroll to position [168, 0]
drag, startPoint x: 404, startPoint y: 323, endPoint x: 400, endPoint y: 325, distance: 4.4
click at [404, 323] on p at bounding box center [539, 322] width 302 height 8
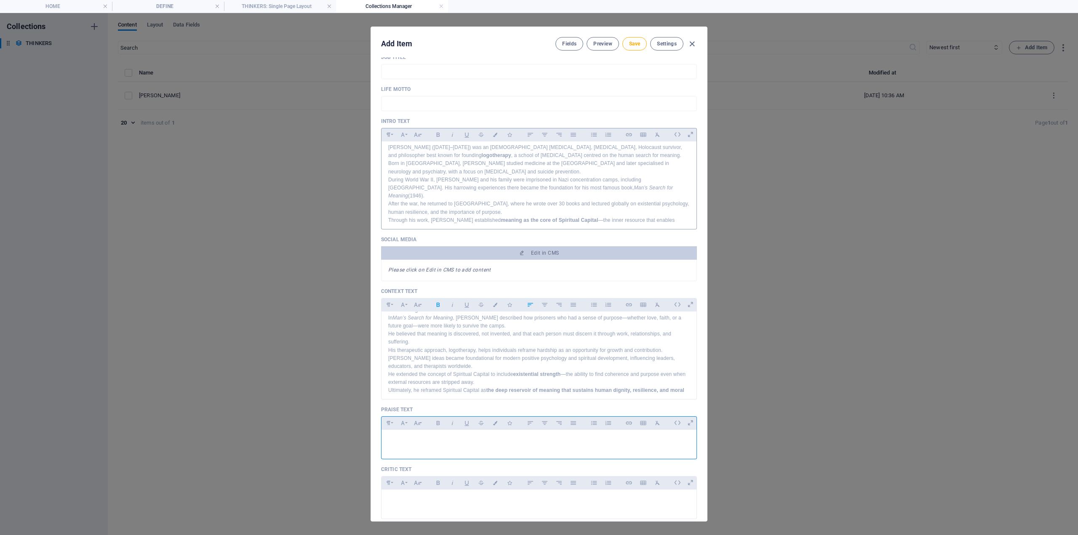
click at [426, 445] on div at bounding box center [539, 442] width 315 height 25
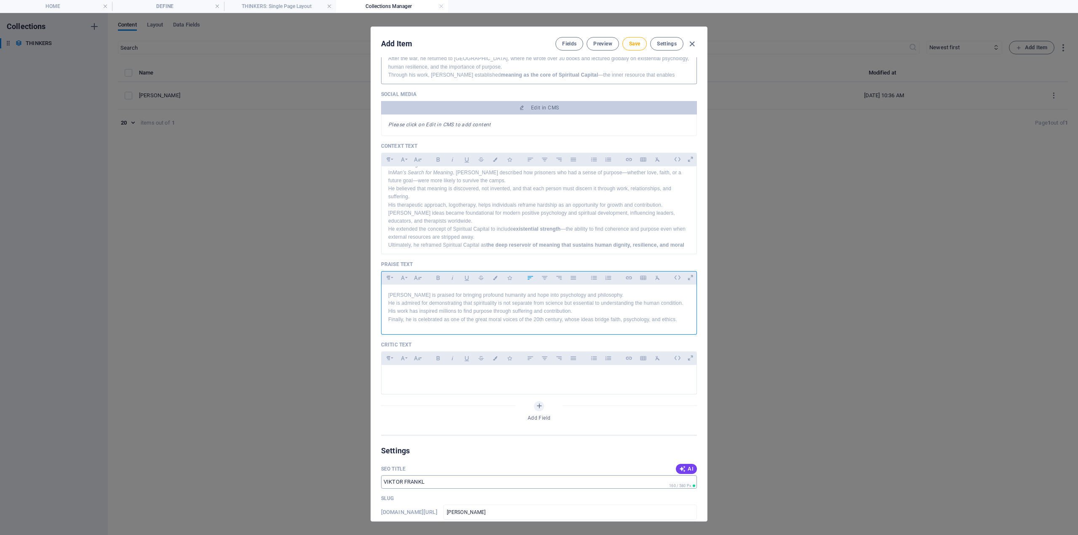
scroll to position [337, 0]
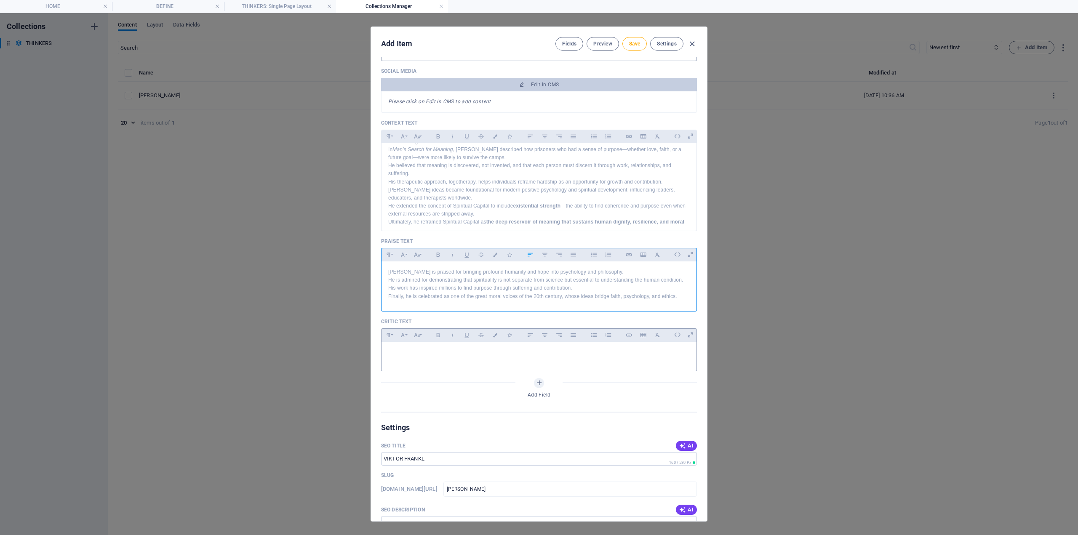
click at [429, 364] on div at bounding box center [539, 354] width 315 height 25
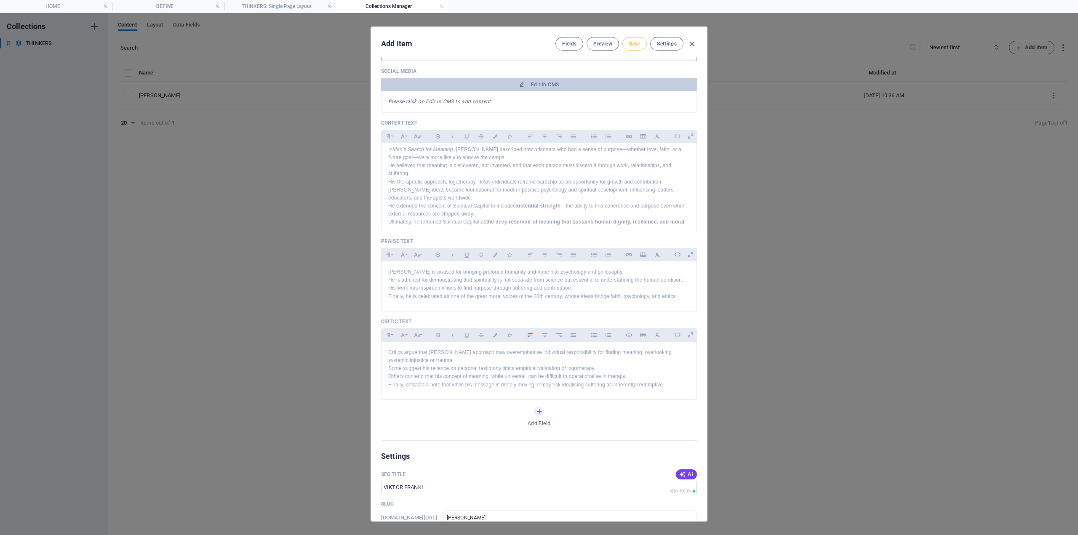
click at [637, 47] on button "Save" at bounding box center [635, 43] width 24 height 13
click at [636, 40] on span "Save" at bounding box center [634, 43] width 11 height 7
click at [695, 47] on icon "button" at bounding box center [692, 44] width 10 height 10
type input "viktor-frankl"
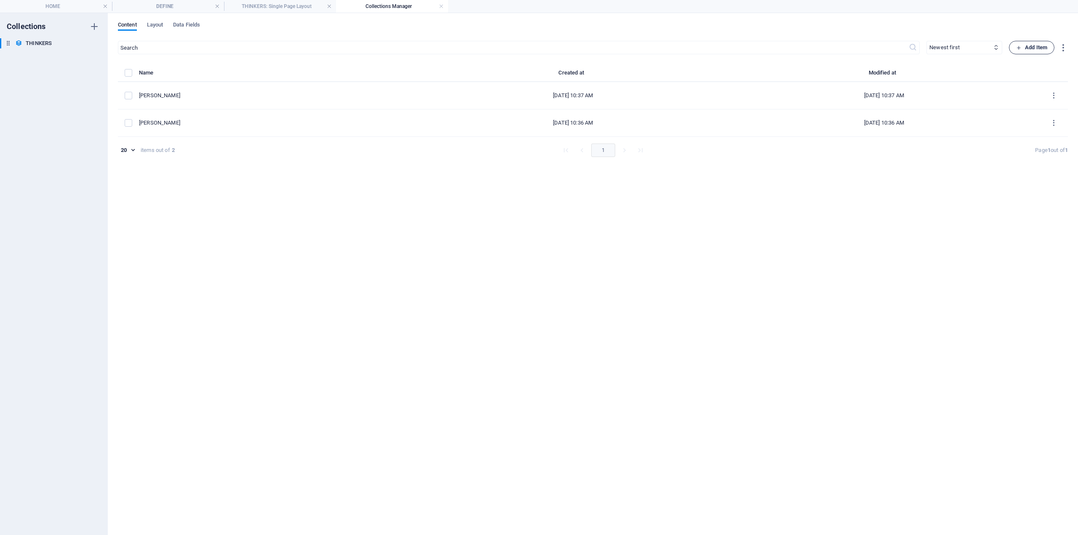
click at [1037, 43] on span "Add Item" at bounding box center [1031, 48] width 31 height 10
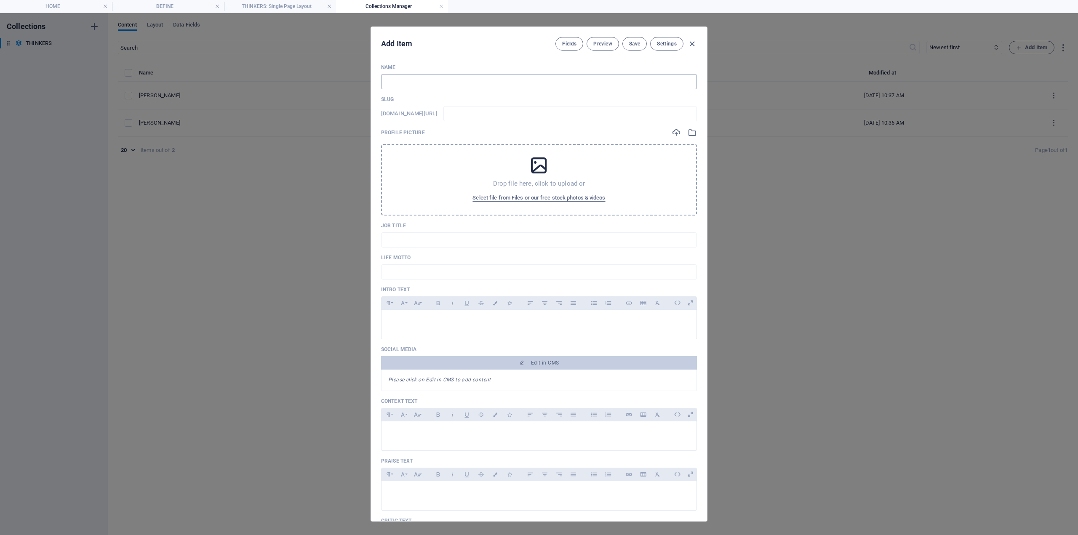
click at [411, 78] on input "text" at bounding box center [539, 81] width 316 height 15
type input "K"
type input "k"
type input "KA"
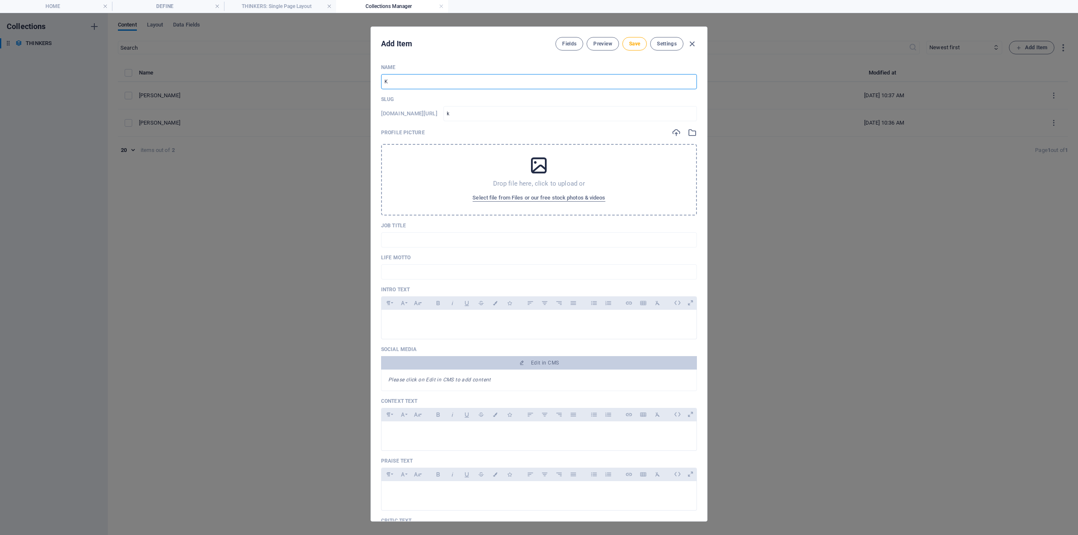
type input "ka"
type input "KAR"
type input "kar"
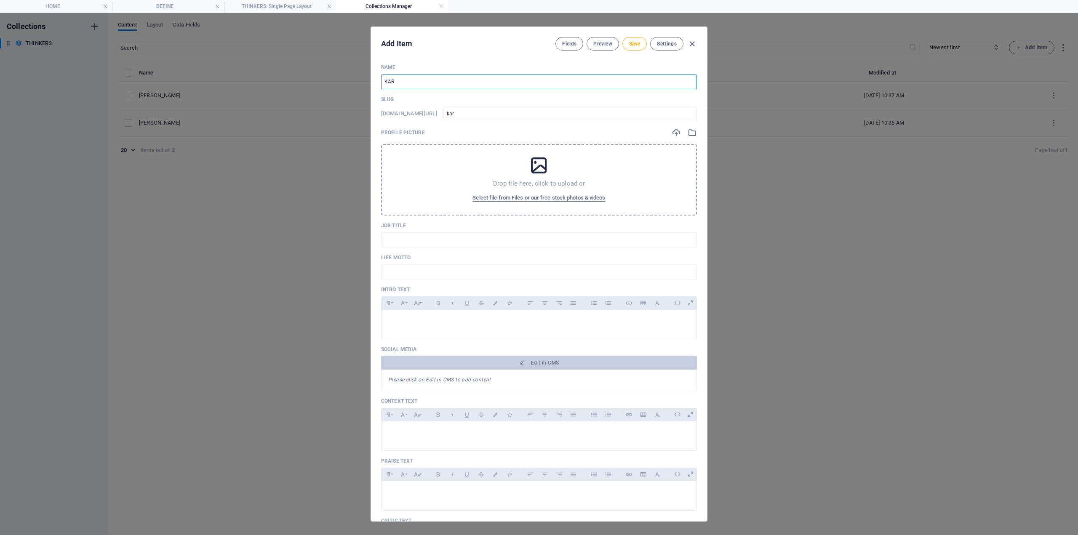
type input "KARE"
type input "kare"
type input "KAREN"
type input "karen"
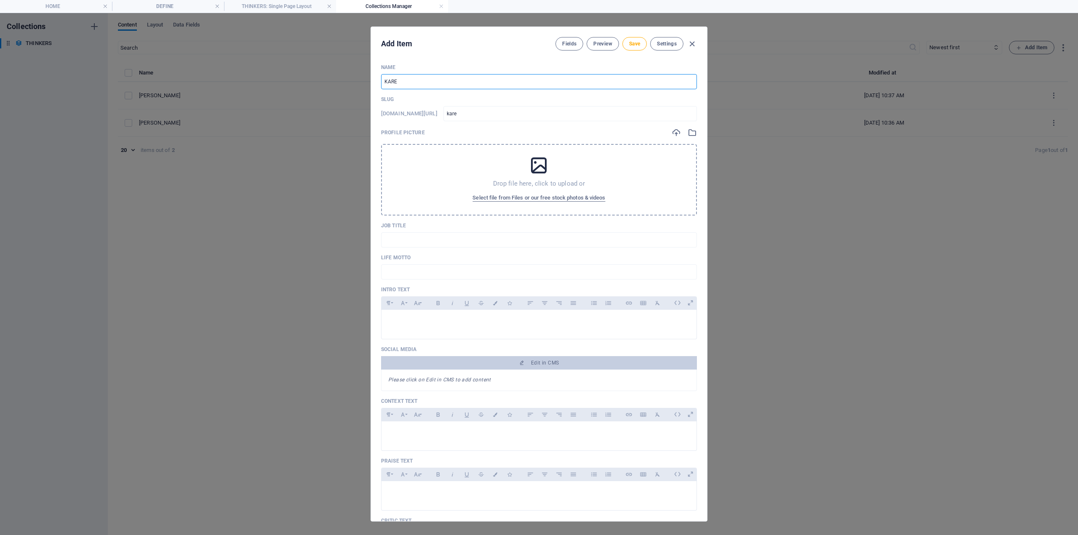
type input "karen"
type input "KAREN A"
type input "karen-a"
type input "KAREN AR"
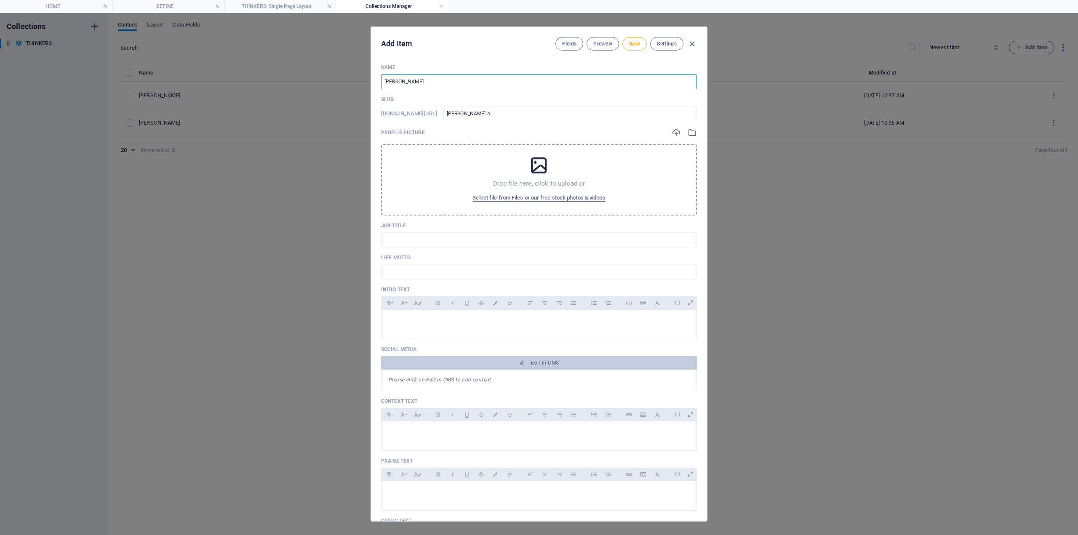
type input "karen-ar"
type input "KAREN ARM"
type input "karen-arm"
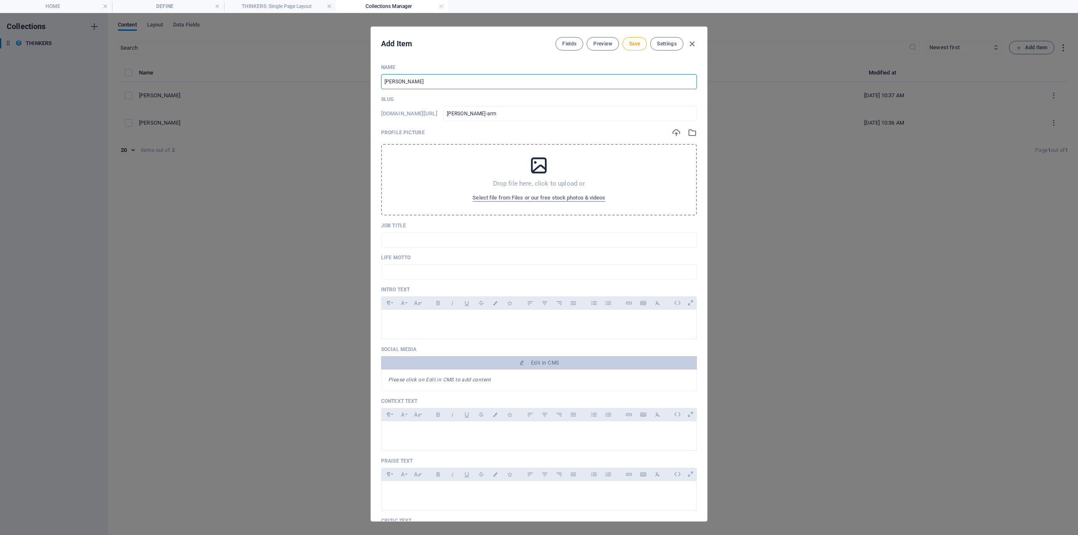
type input "KAREN ARMS"
type input "karen-arms"
type input "KAREN ARMST"
type input "karen-armst"
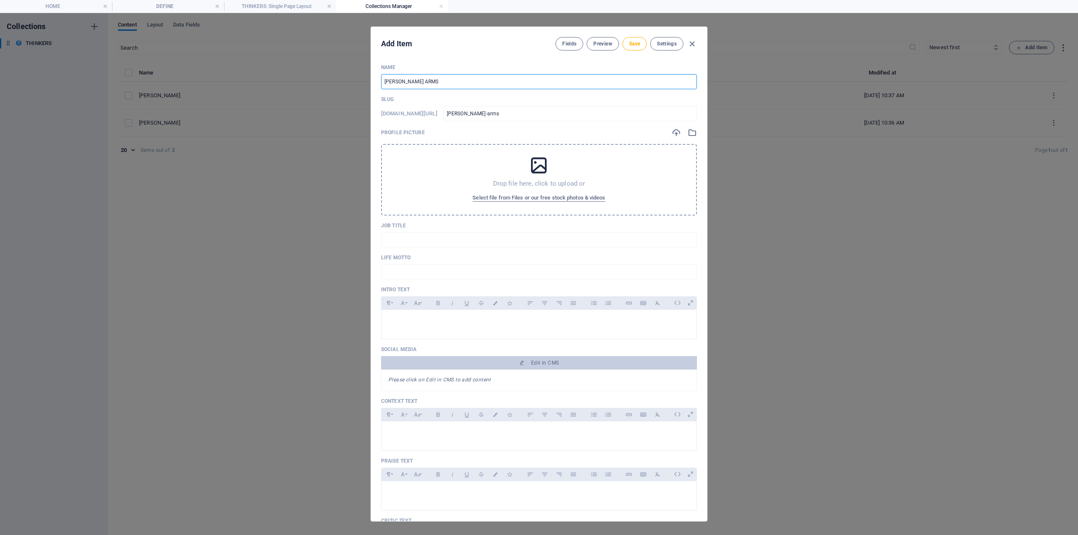
type input "karen-armst"
type input "KAREN ARMSTR"
type input "karen-armstr"
type input "KAREN ARMSTRO"
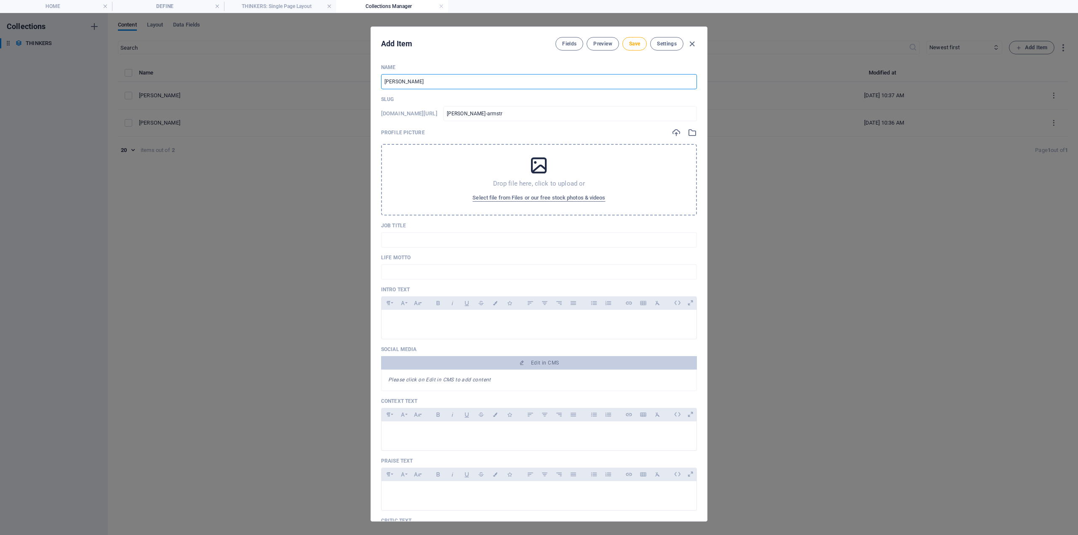
type input "karen-armstro"
type input "KAREN ARMSTRON"
type input "karen-armstron"
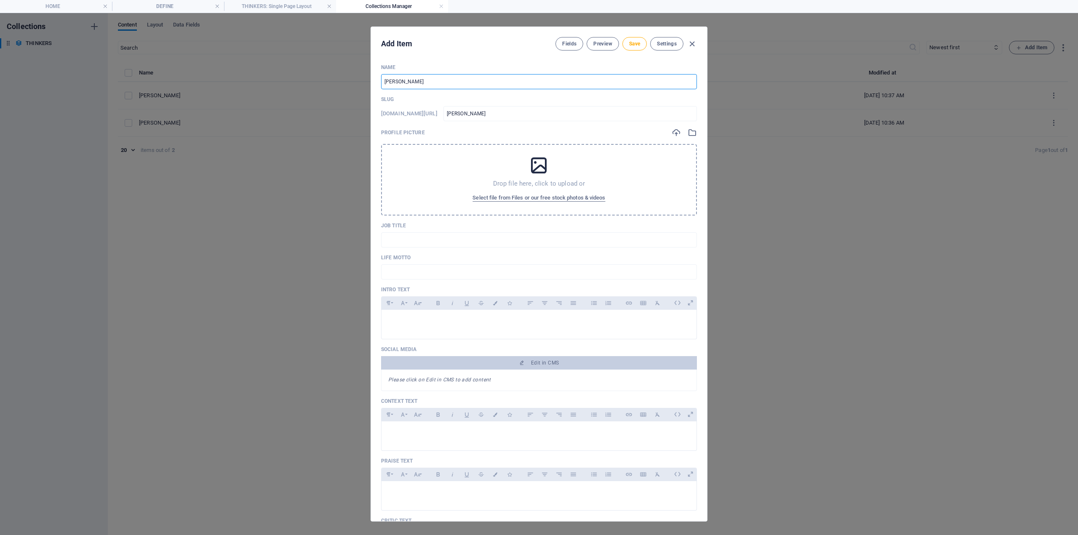
type input "KAREN ARMSTRONG"
type input "karen-armstrong"
type input "KAREN ARMSTRONG"
click at [418, 318] on p at bounding box center [539, 321] width 302 height 8
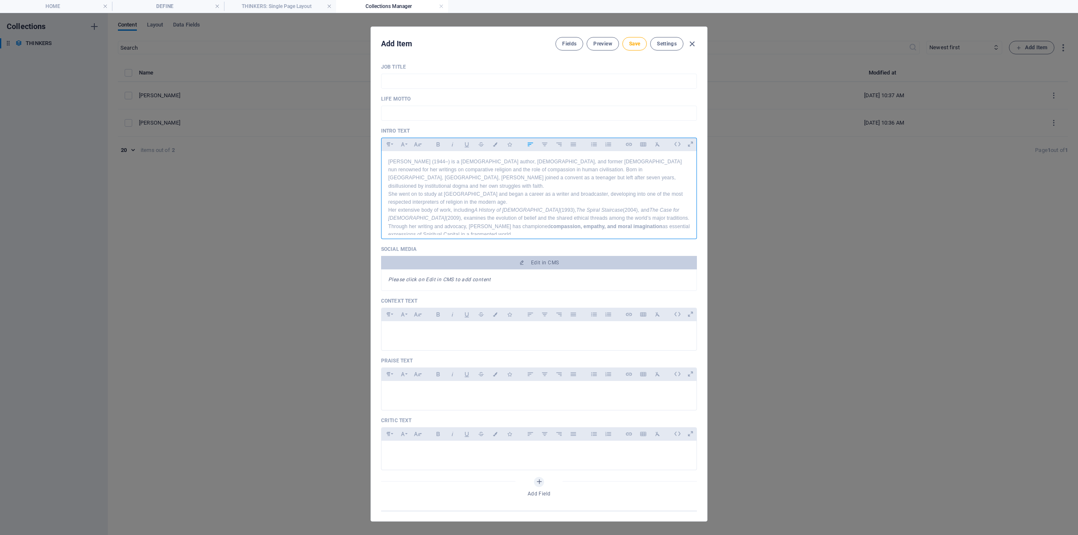
scroll to position [168, 0]
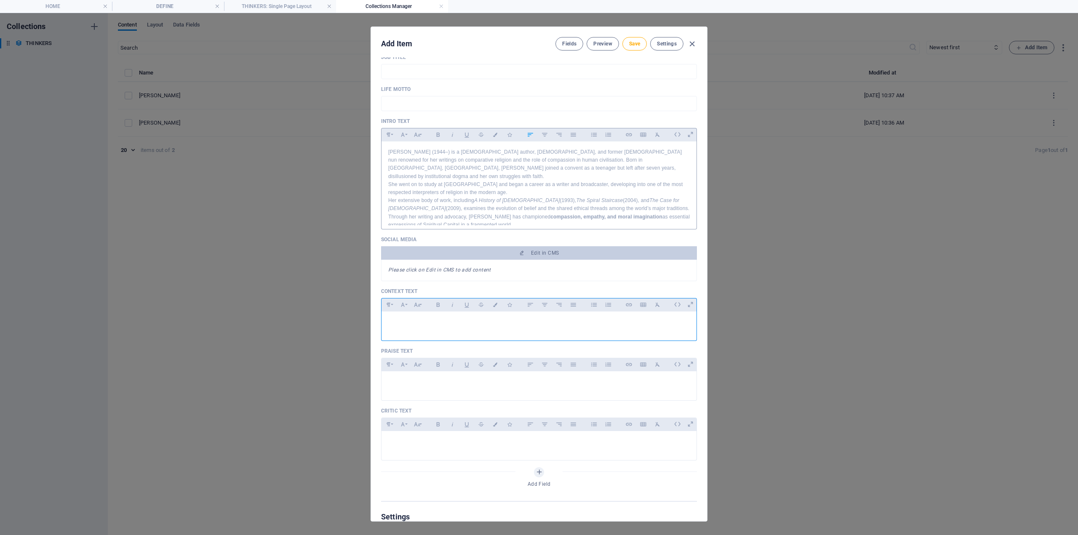
click at [427, 323] on p at bounding box center [539, 322] width 302 height 8
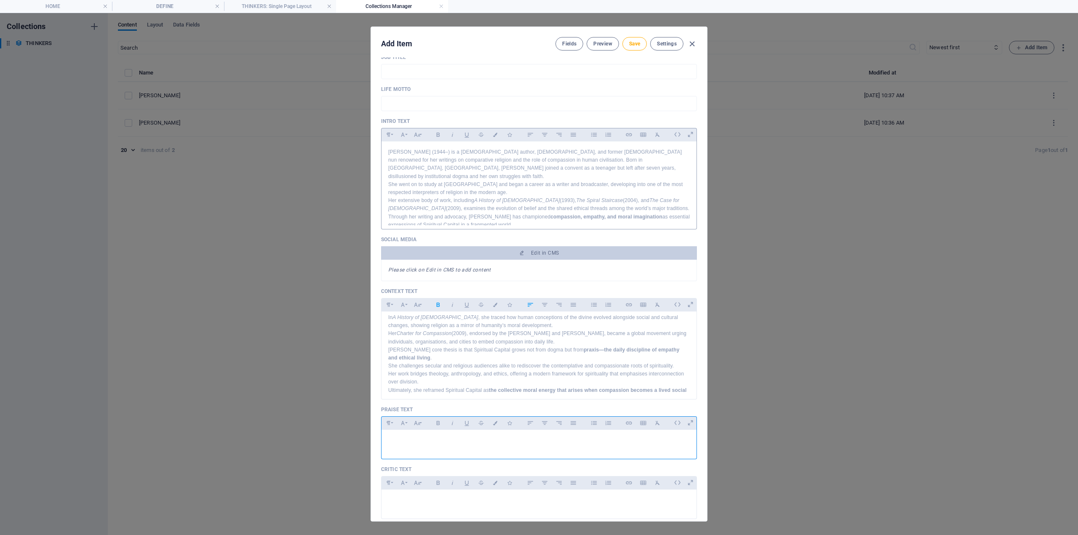
click at [428, 438] on p at bounding box center [539, 441] width 302 height 8
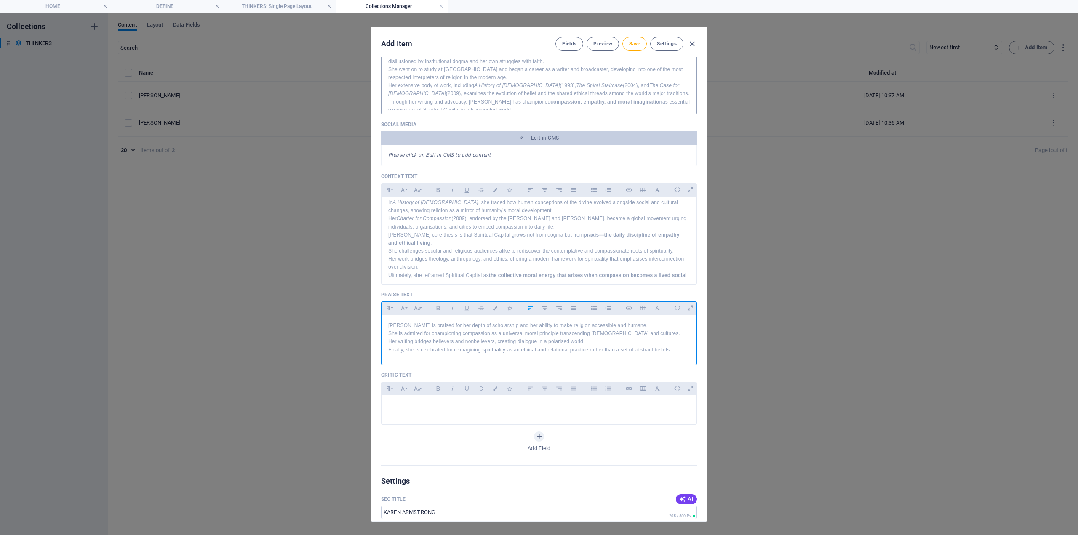
scroll to position [295, 0]
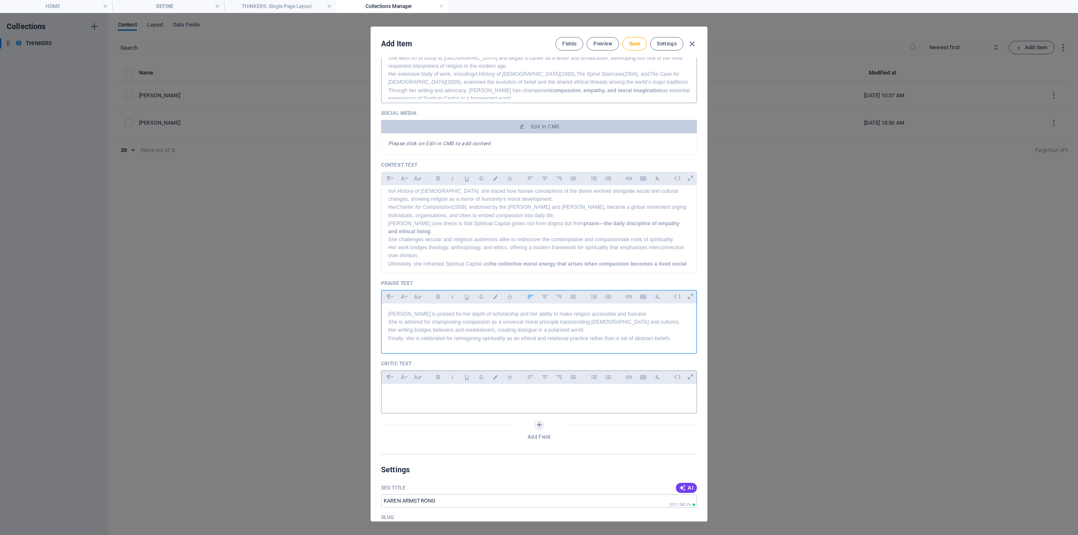
click at [404, 393] on p at bounding box center [539, 395] width 302 height 8
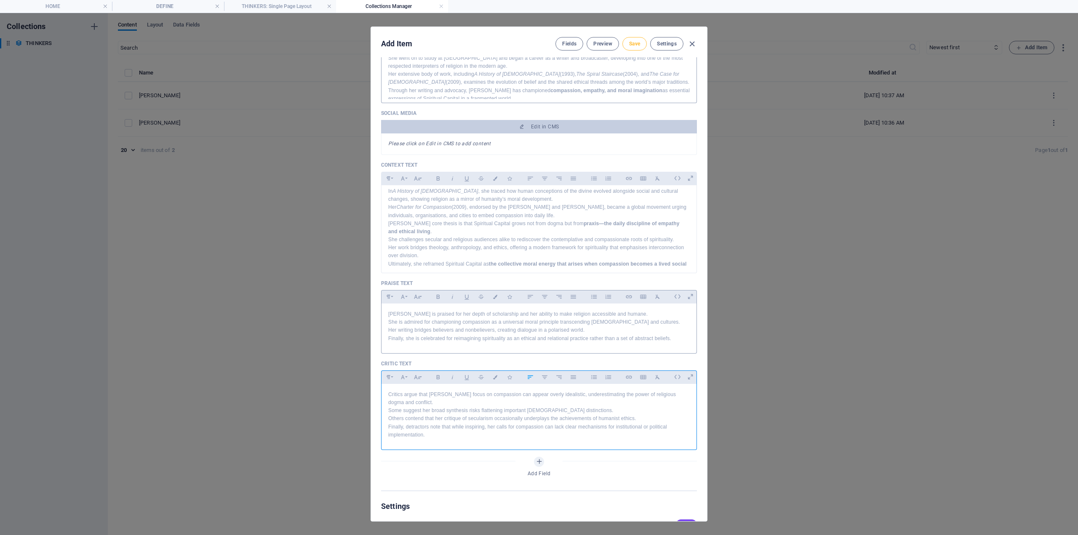
click at [635, 46] on span "Save" at bounding box center [634, 43] width 11 height 7
click at [694, 43] on icon "button" at bounding box center [692, 44] width 10 height 10
type input "karen-armstrong"
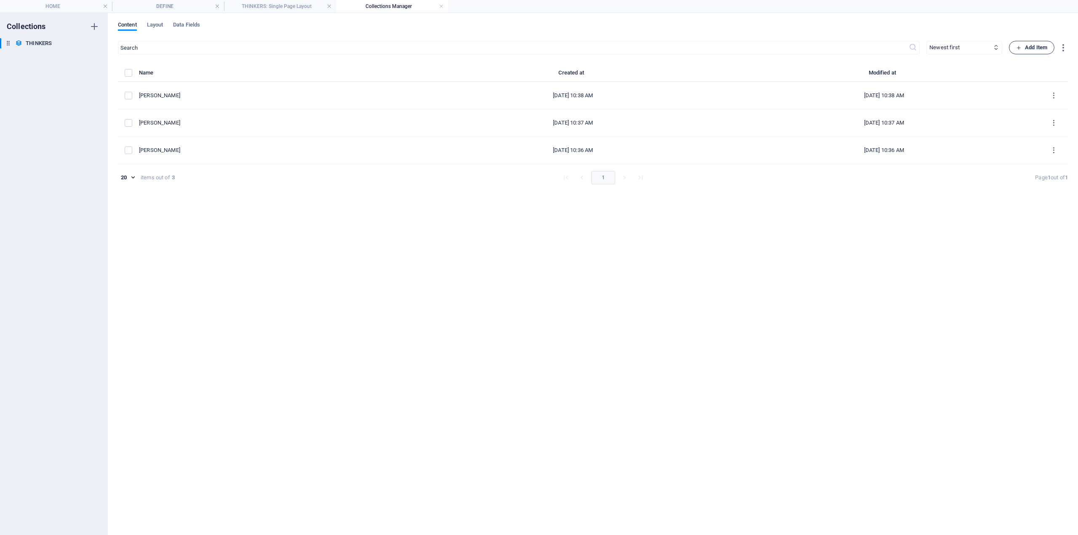
click at [1032, 48] on span "Add Item" at bounding box center [1031, 48] width 31 height 10
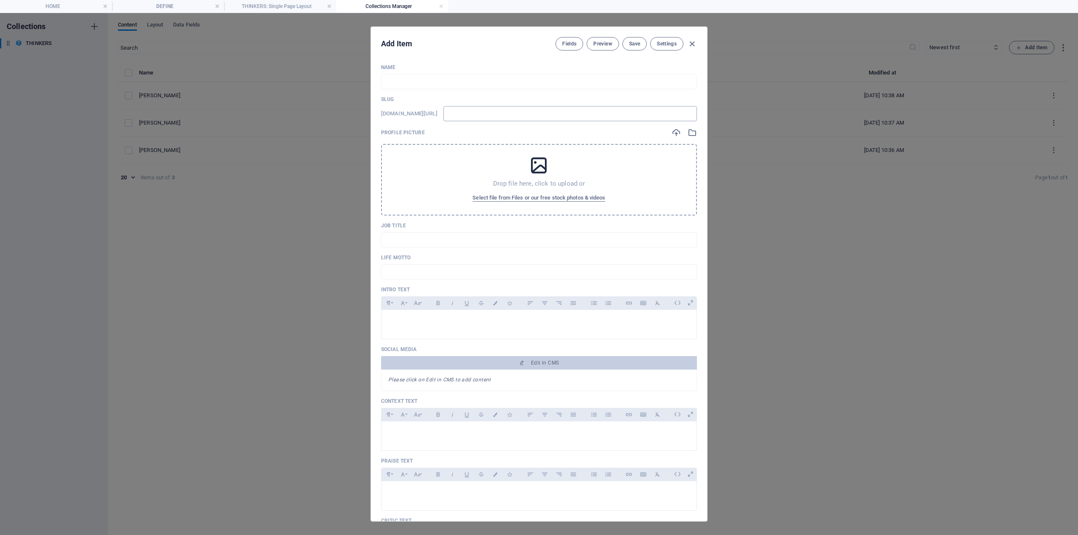
click at [493, 113] on input "text" at bounding box center [571, 113] width 254 height 15
click at [428, 79] on input "text" at bounding box center [539, 81] width 316 height 15
type input "H"
type input "h"
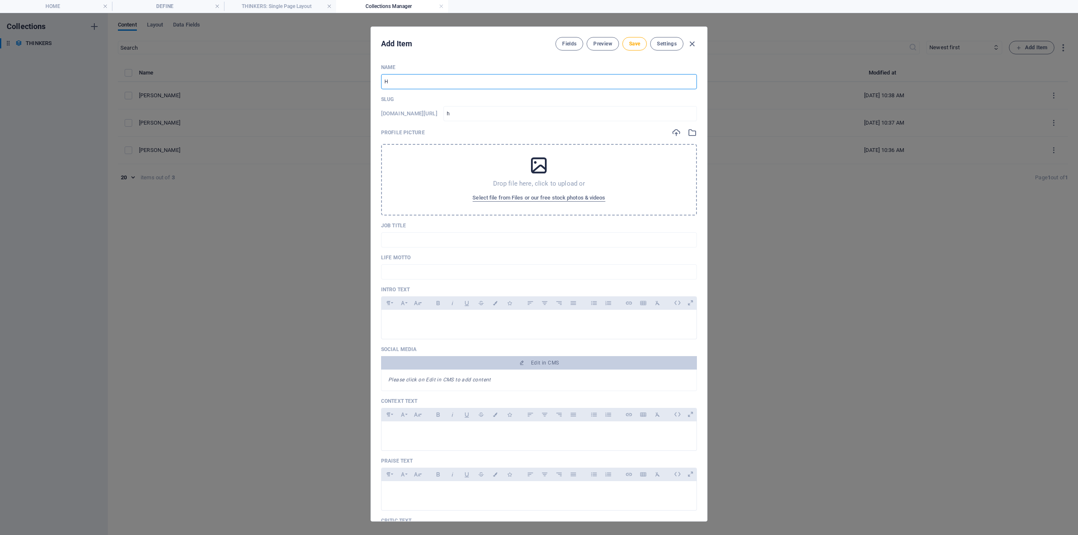
type input "HU"
type input "hu"
type input "HUS"
type input "hus"
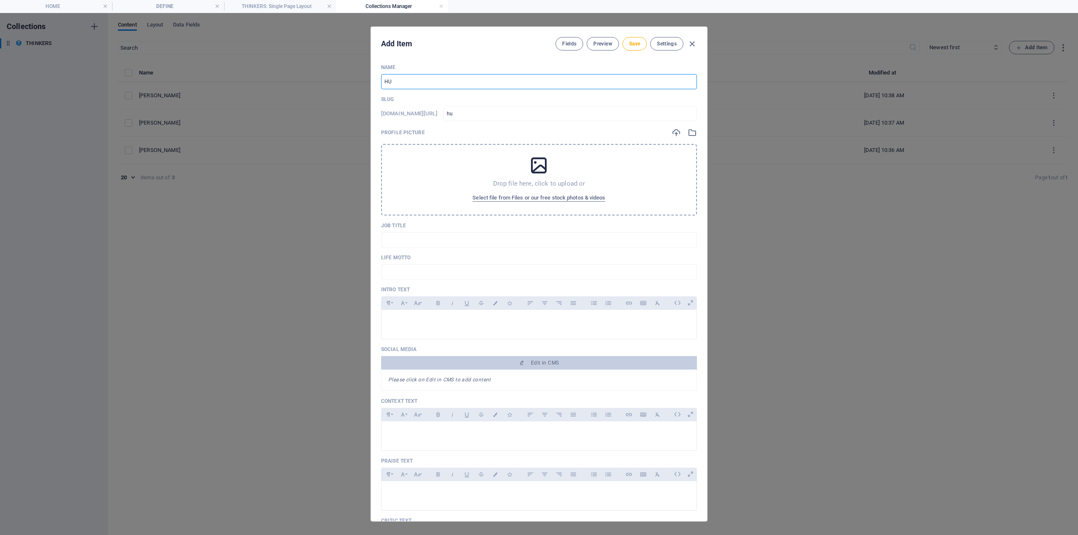
type input "hus"
type input "HUST"
type input "hust"
type input "HUSTO"
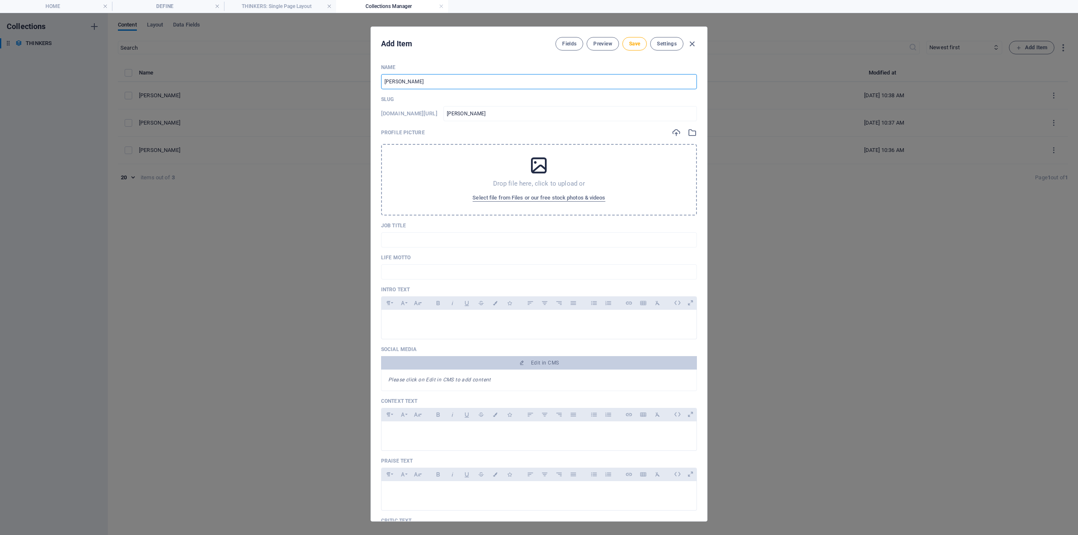
type input "husto"
type input "HUSTON"
type input "huston"
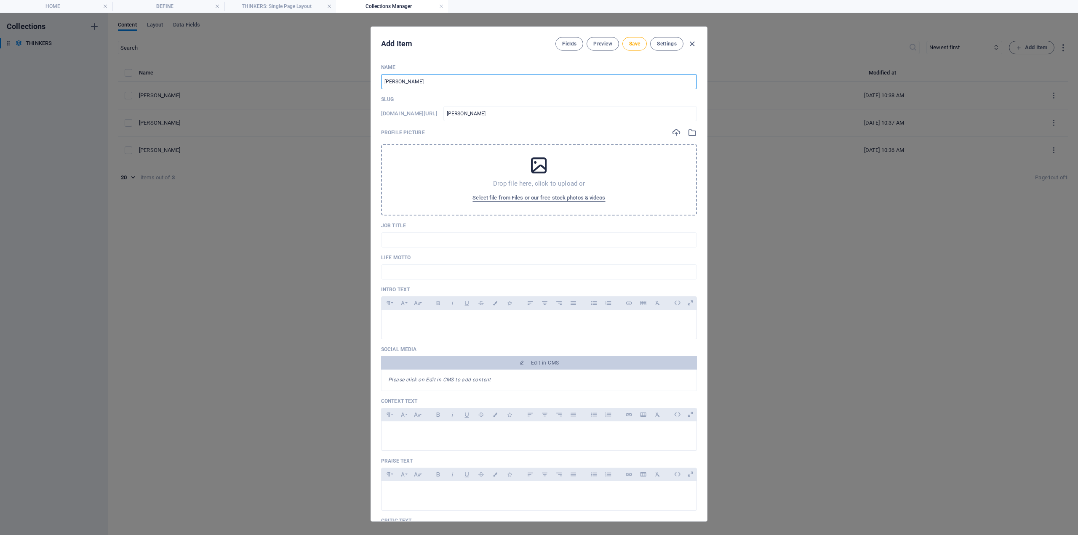
type input "HUSTON S"
type input "huston-s"
type input "HUSTON SM"
type input "huston-sm"
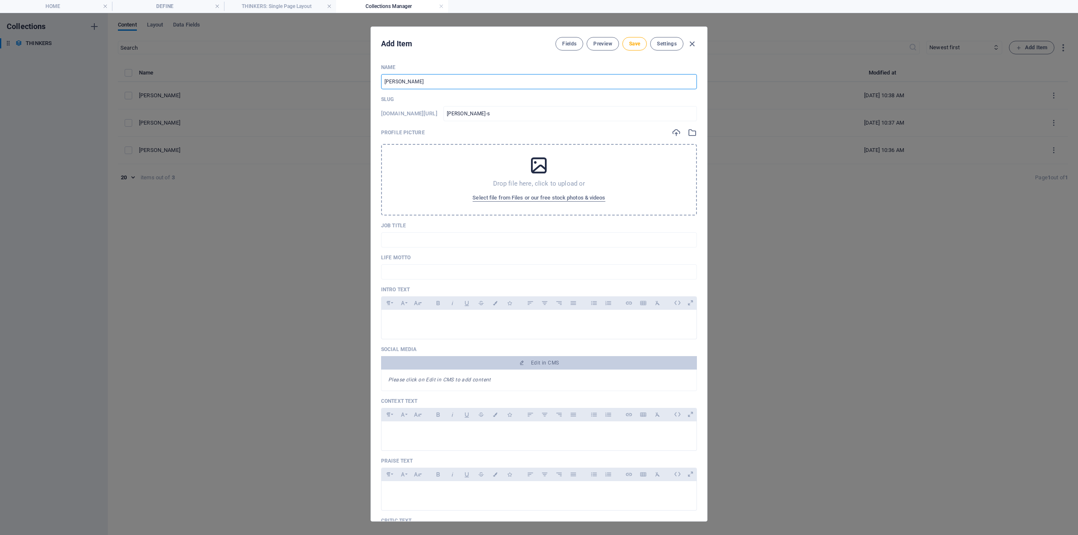
type input "huston-sm"
type input "HUSTON SMI"
type input "huston-smi"
type input "HUSTON SMIT"
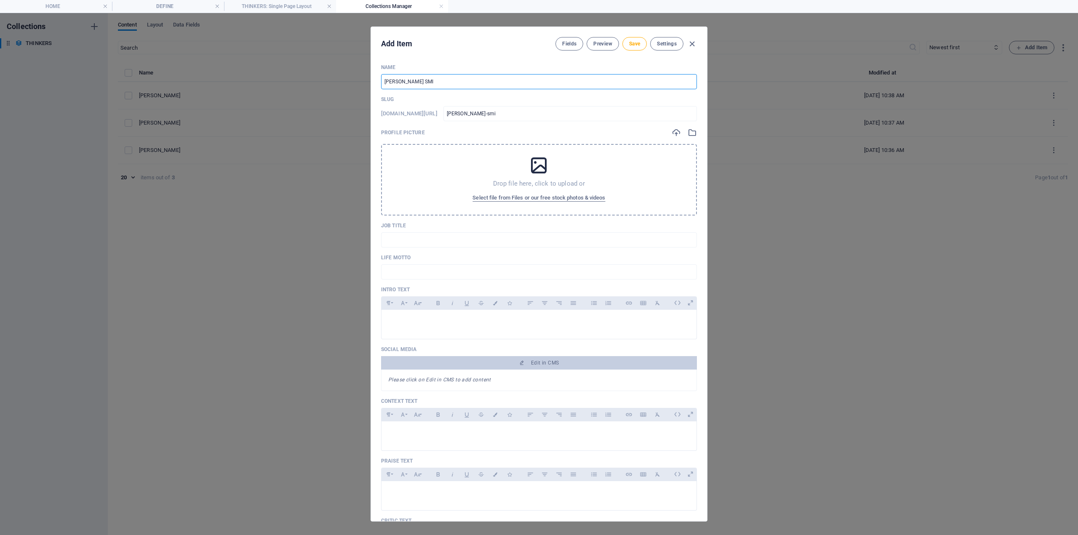
type input "huston-smit"
type input "HUSTON SMITH"
type input "huston-smith"
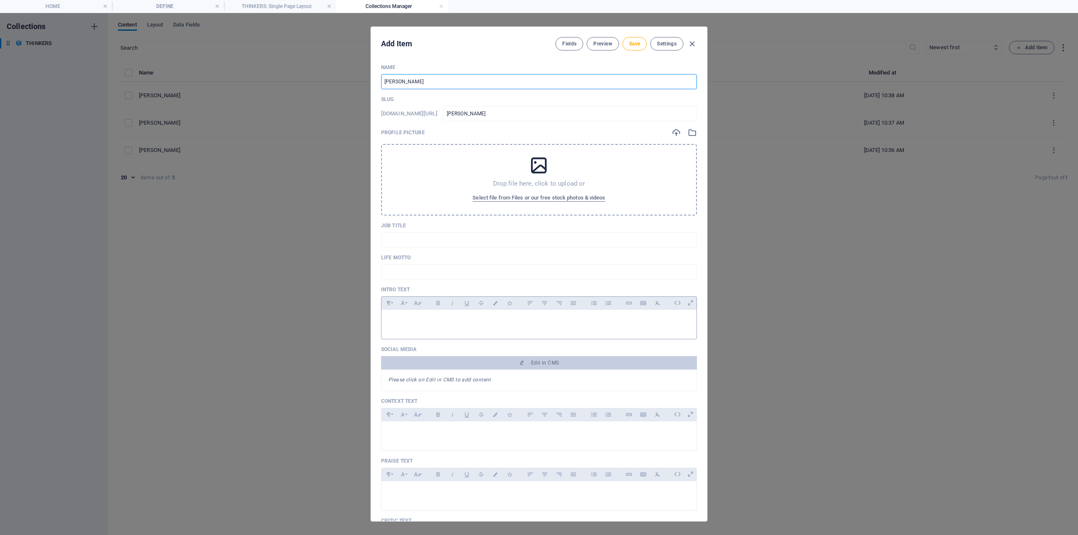
type input "HUSTON SMITH"
click at [407, 314] on div at bounding box center [539, 322] width 315 height 25
click at [424, 322] on p at bounding box center [539, 321] width 302 height 8
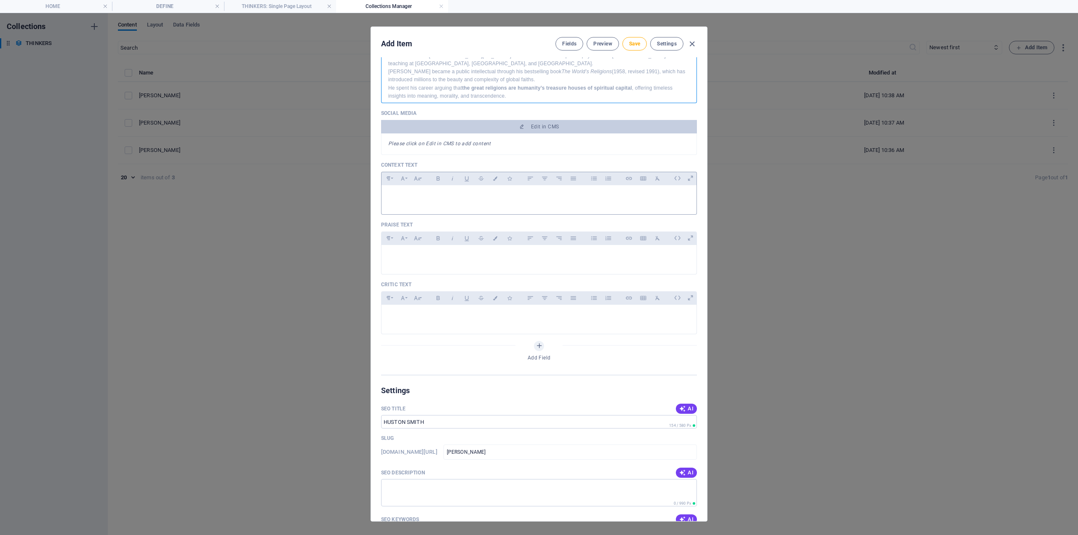
click at [415, 201] on div at bounding box center [539, 197] width 315 height 25
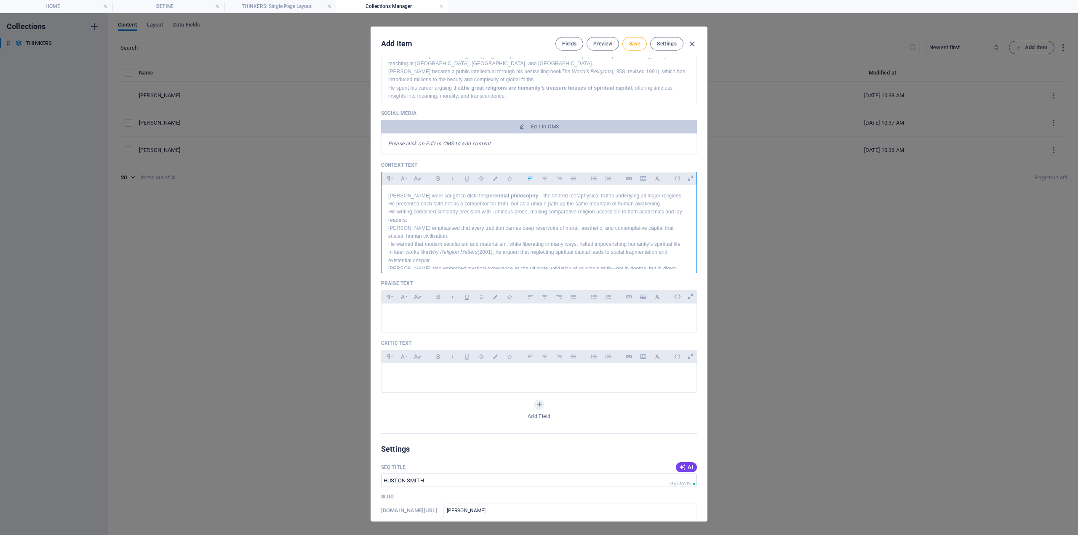
scroll to position [29, 0]
click at [412, 318] on p at bounding box center [539, 314] width 302 height 8
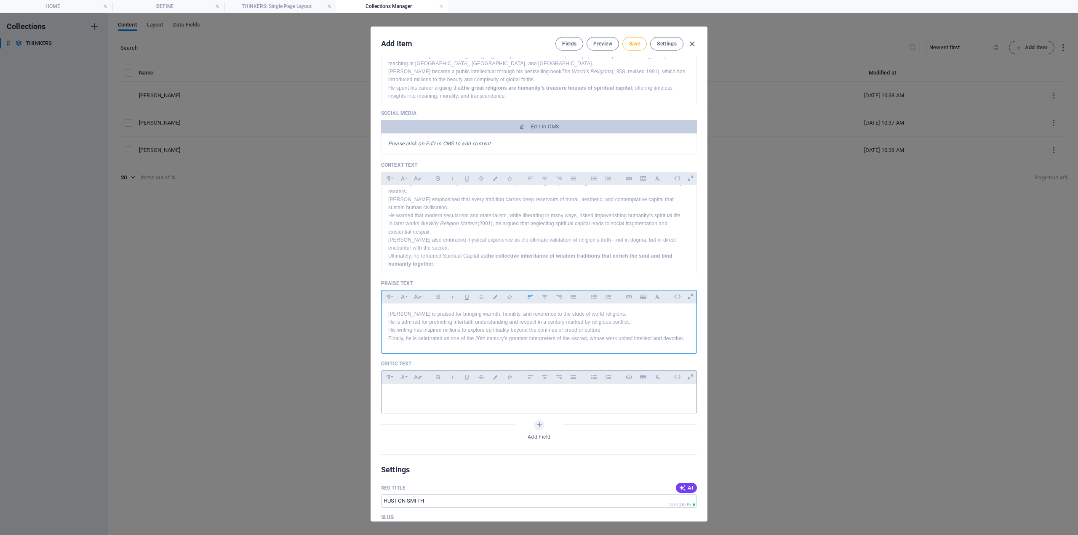
click at [416, 394] on p at bounding box center [539, 395] width 302 height 8
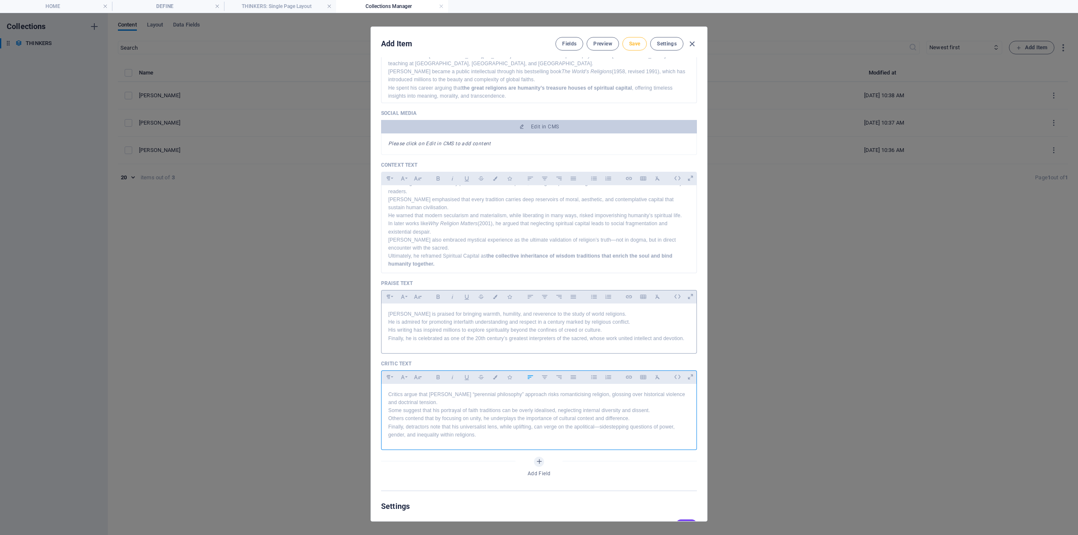
click at [632, 43] on span "Save" at bounding box center [634, 43] width 11 height 7
click at [631, 39] on button "Save" at bounding box center [635, 43] width 24 height 13
click at [692, 46] on icon "button" at bounding box center [692, 44] width 10 height 10
type input "huston-smith"
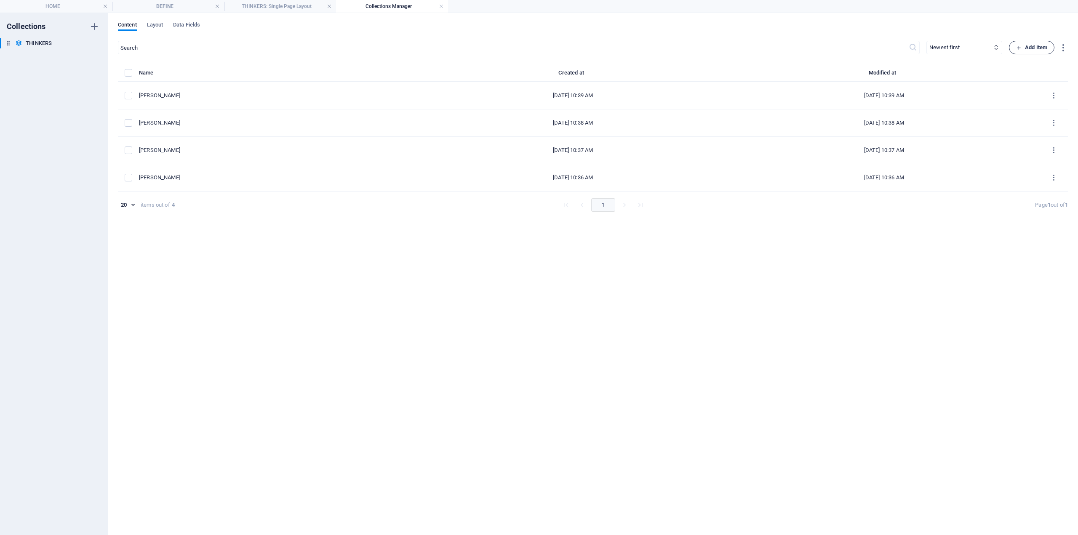
click at [1040, 49] on span "Add Item" at bounding box center [1031, 48] width 31 height 10
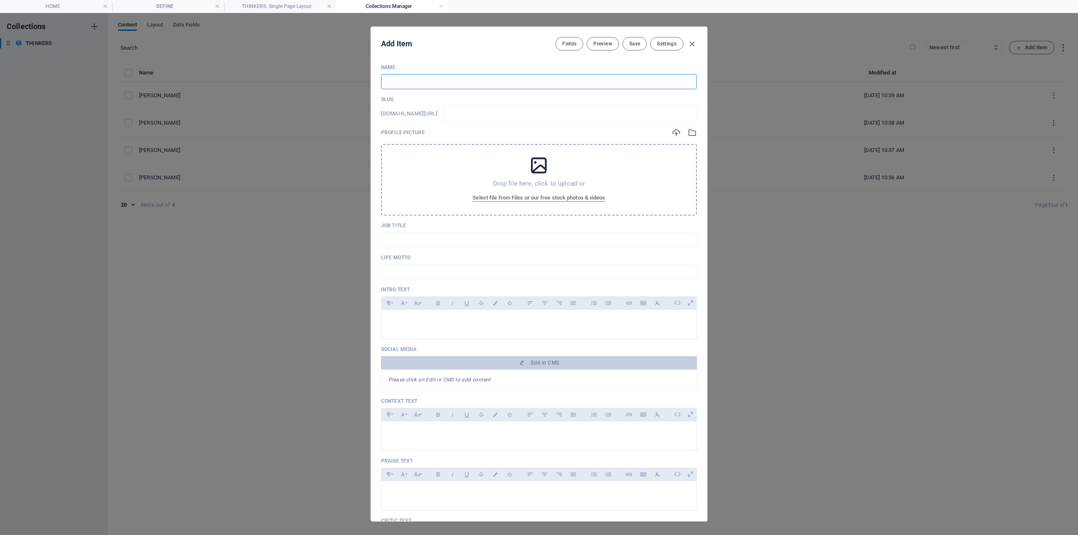
click at [400, 83] on input "text" at bounding box center [539, 81] width 316 height 15
paste input "SEYYED HOSSEIN NASR"
type input "SEYYED HOSSEIN NASR"
type input "seyyed-hossein-nasr"
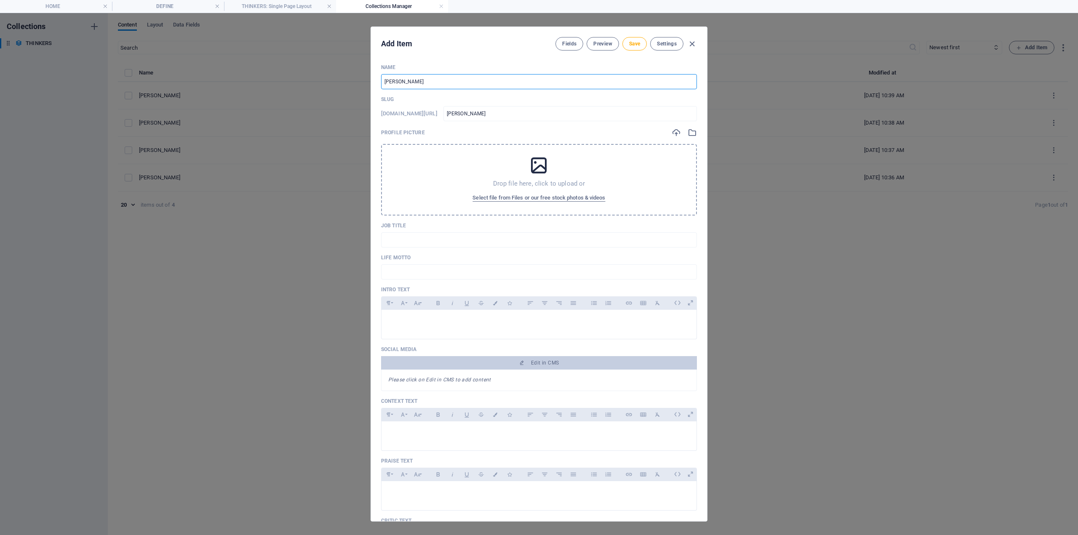
type input "SEYYED HOSSEIN NASR"
click at [397, 317] on p at bounding box center [539, 321] width 302 height 8
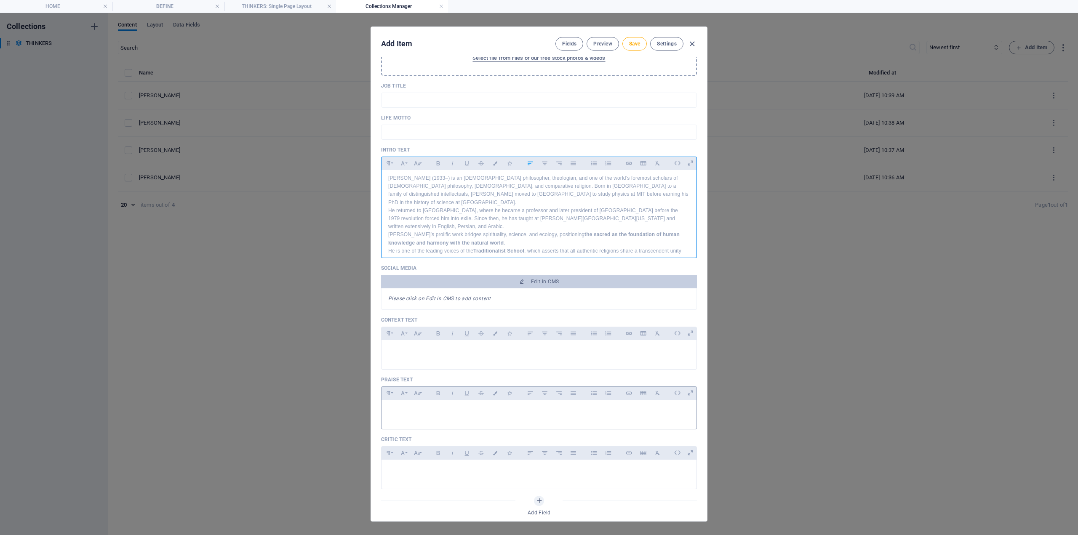
scroll to position [168, 0]
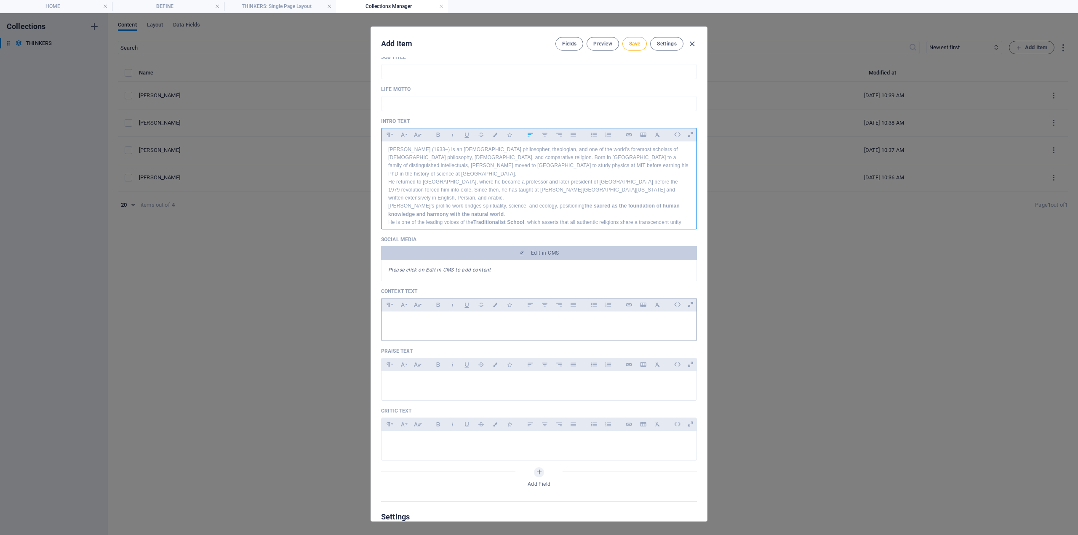
click at [390, 312] on div at bounding box center [539, 324] width 315 height 25
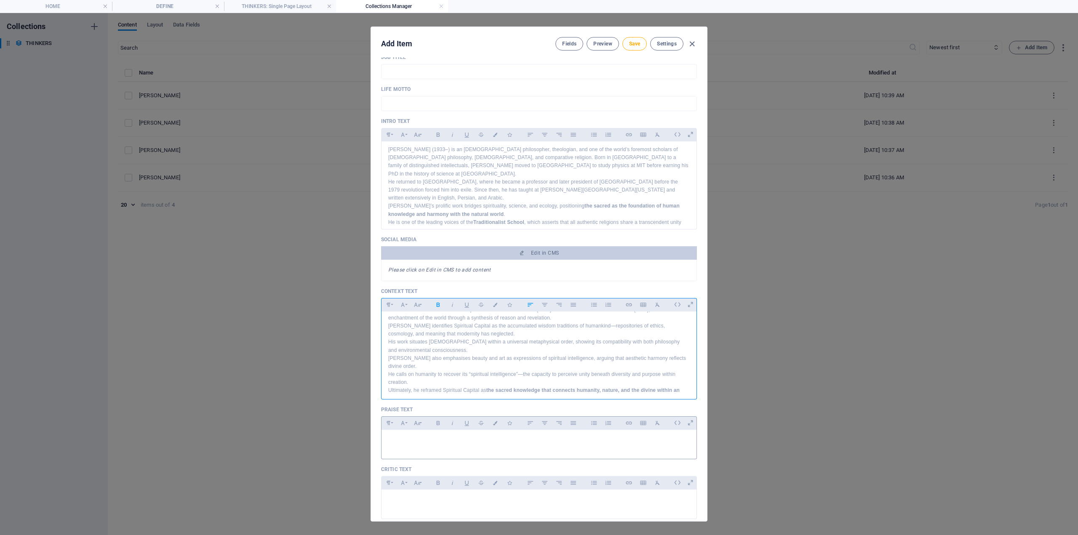
click at [417, 441] on p at bounding box center [539, 441] width 302 height 8
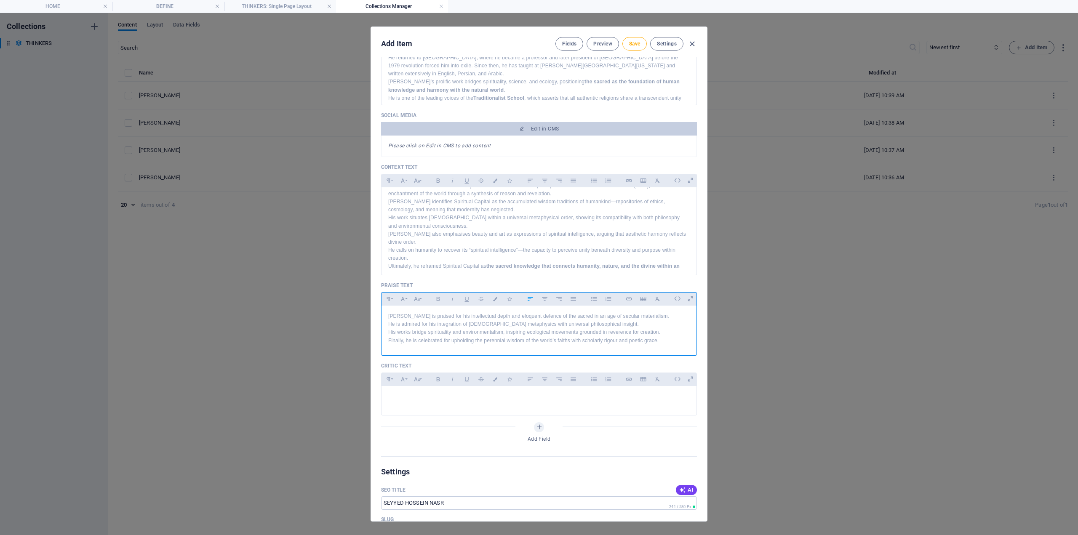
scroll to position [337, 0]
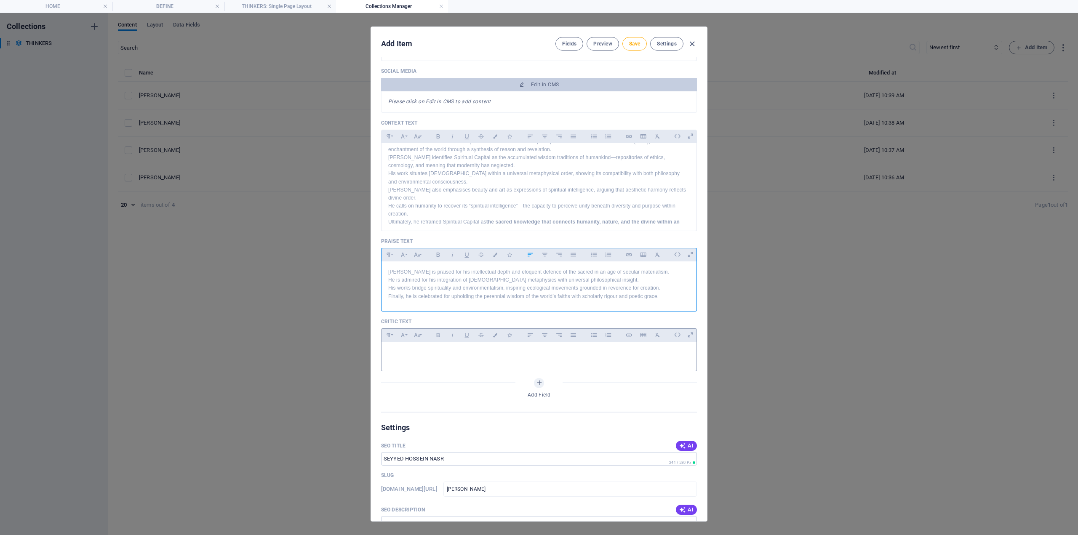
click at [422, 353] on p at bounding box center [539, 353] width 302 height 8
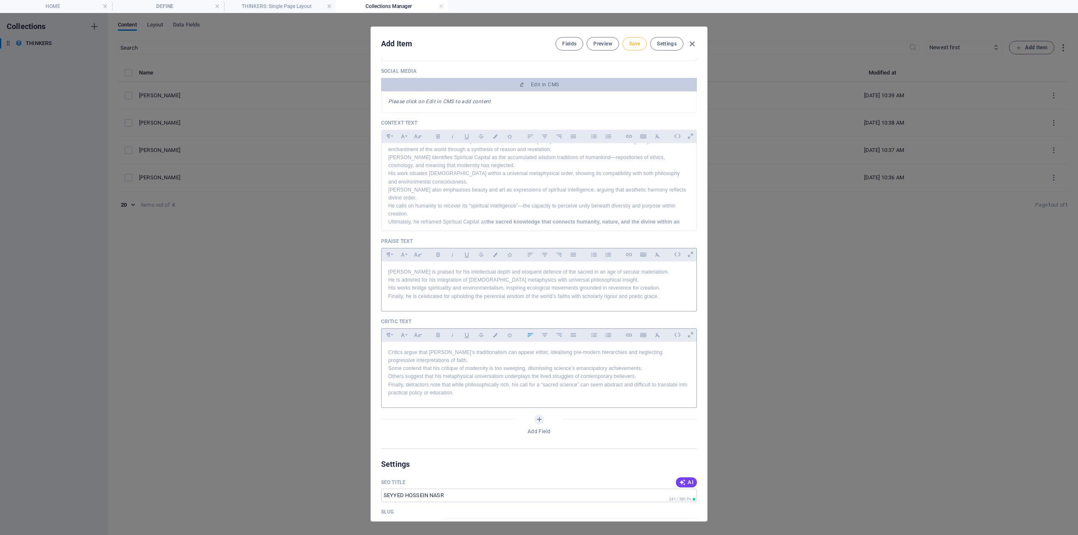
click at [636, 38] on button "Save" at bounding box center [635, 43] width 24 height 13
click at [632, 42] on span "Save" at bounding box center [634, 43] width 11 height 7
click at [694, 45] on icon "button" at bounding box center [692, 44] width 10 height 10
type input "seyyed-hossein-nasr"
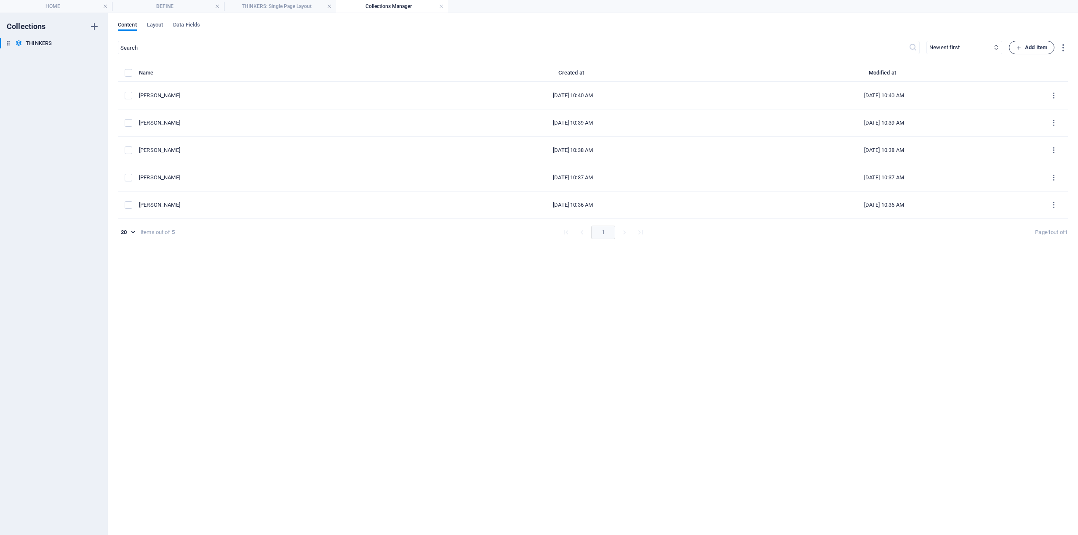
click at [1039, 48] on span "Add Item" at bounding box center [1031, 48] width 31 height 10
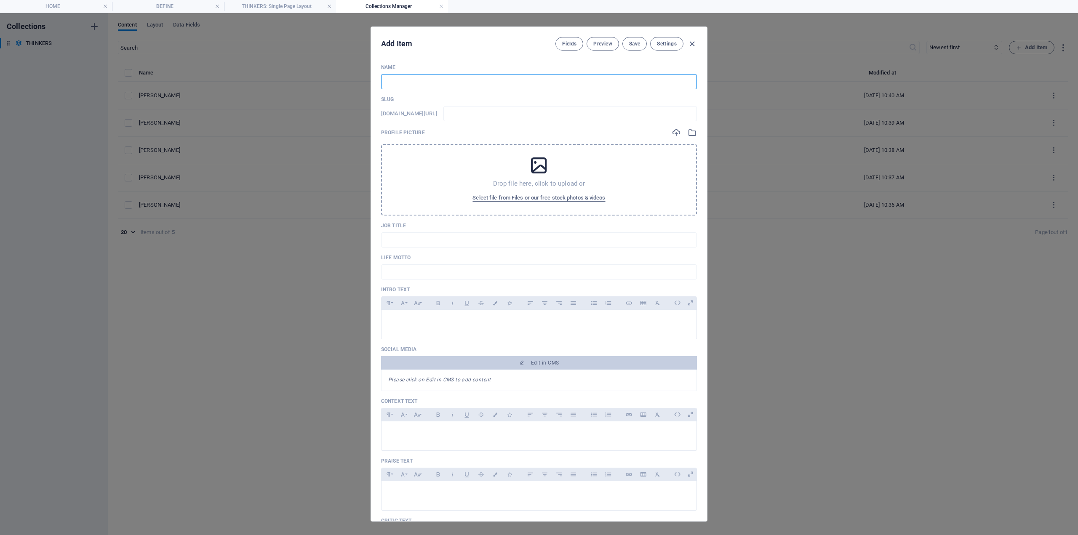
click at [415, 76] on input "text" at bounding box center [539, 81] width 316 height 15
type input "P"
type input "p"
type input "PI"
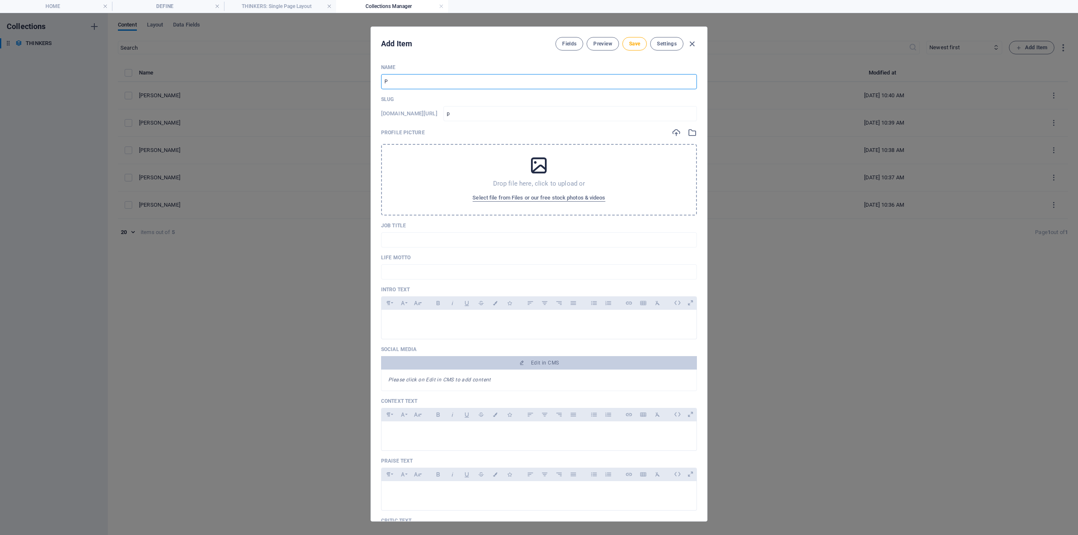
type input "pi"
type input "PIE"
type input "pie"
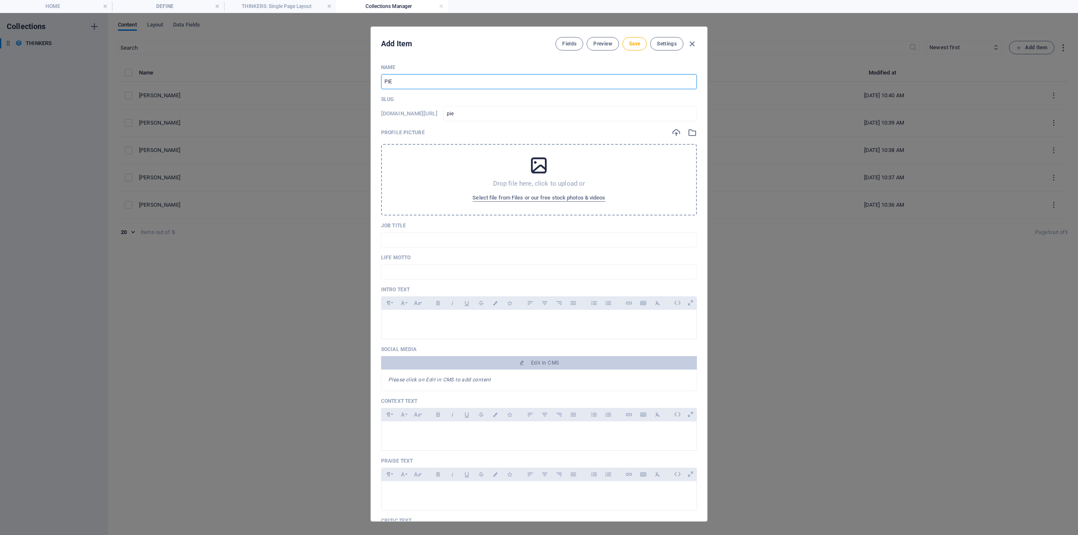
type input "PIER"
type input "pier"
type input "PIERR"
type input "pierr"
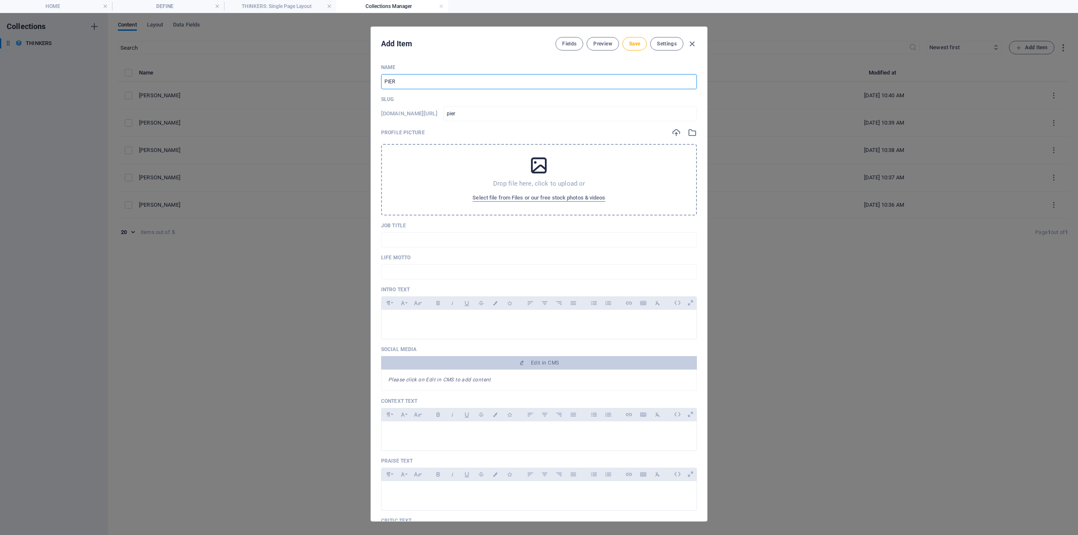
type input "pierr"
type input "PIERRE"
type input "pierre"
type input "PIERRE T"
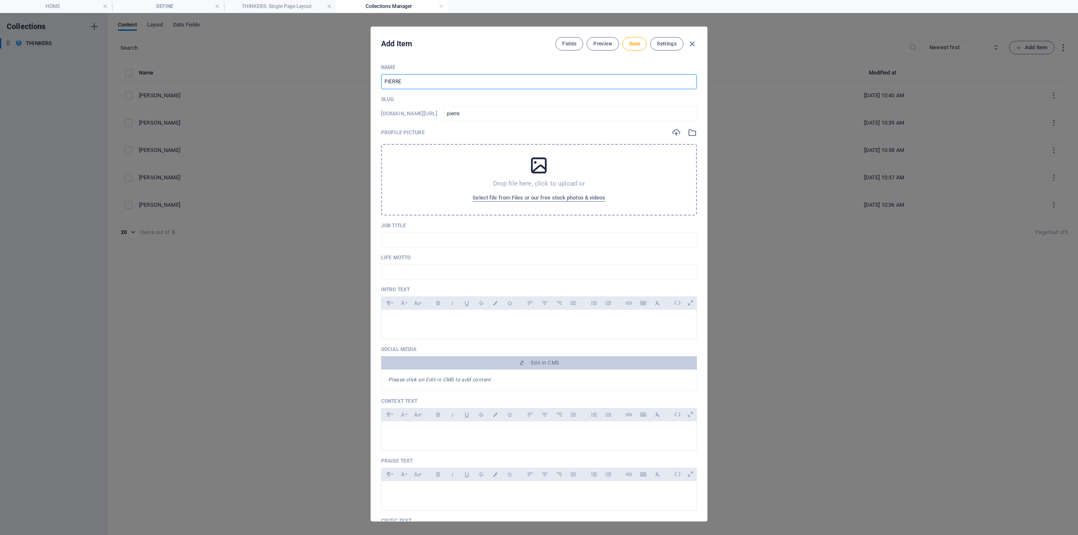
type input "pierre-t"
type input "PIERRE TH"
type input "pierre-th"
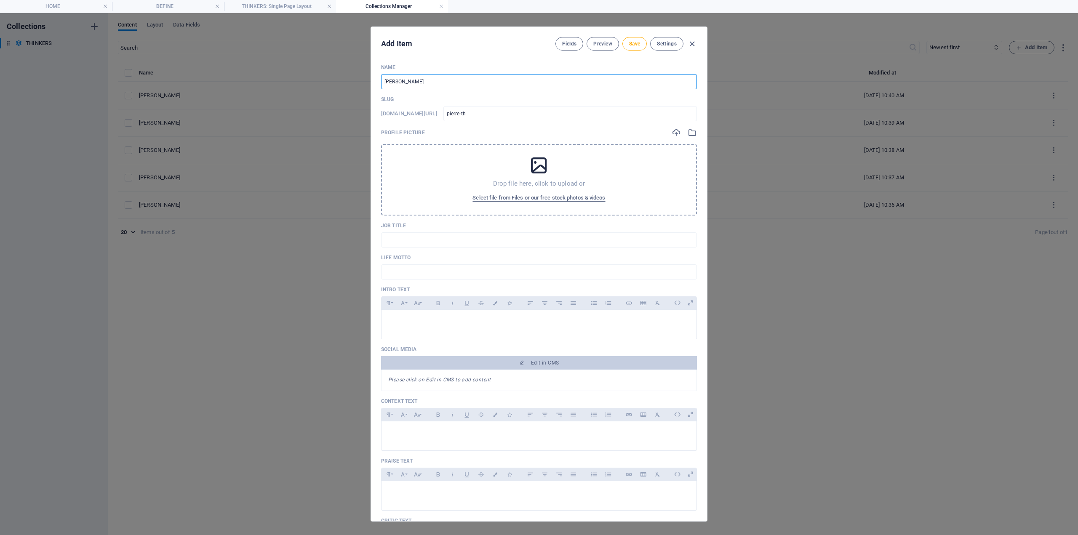
type input "PIERRE T"
type input "pierre-t"
type input "PIERRE TE"
type input "pierre-te"
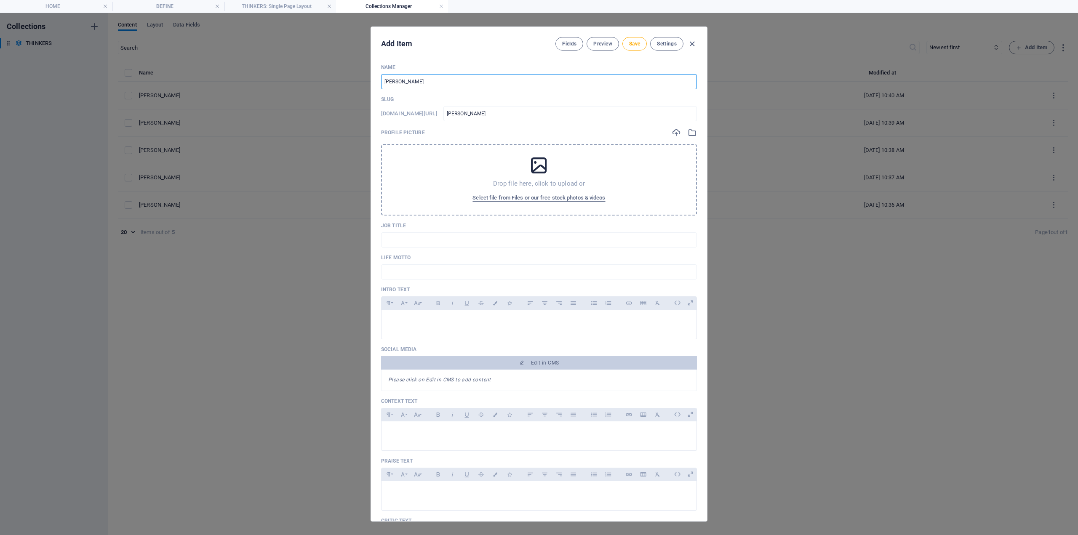
type input "pierre-te"
type input "PIERRE TEI"
type input "pierre-tei"
type input "PIERRE TEIH"
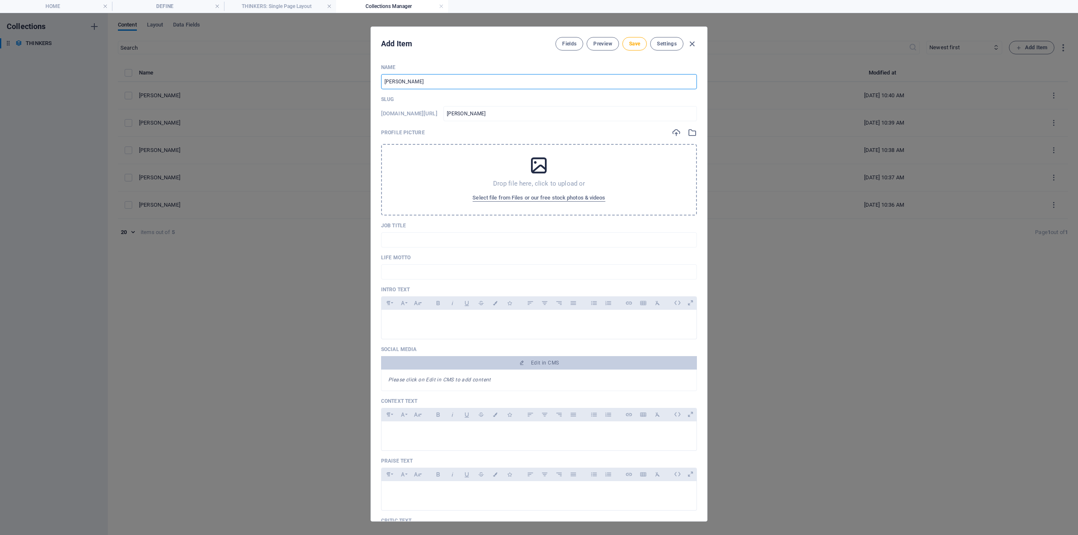
type input "pierre-teih"
type input "PIERRE TEI"
type input "pierre-tei"
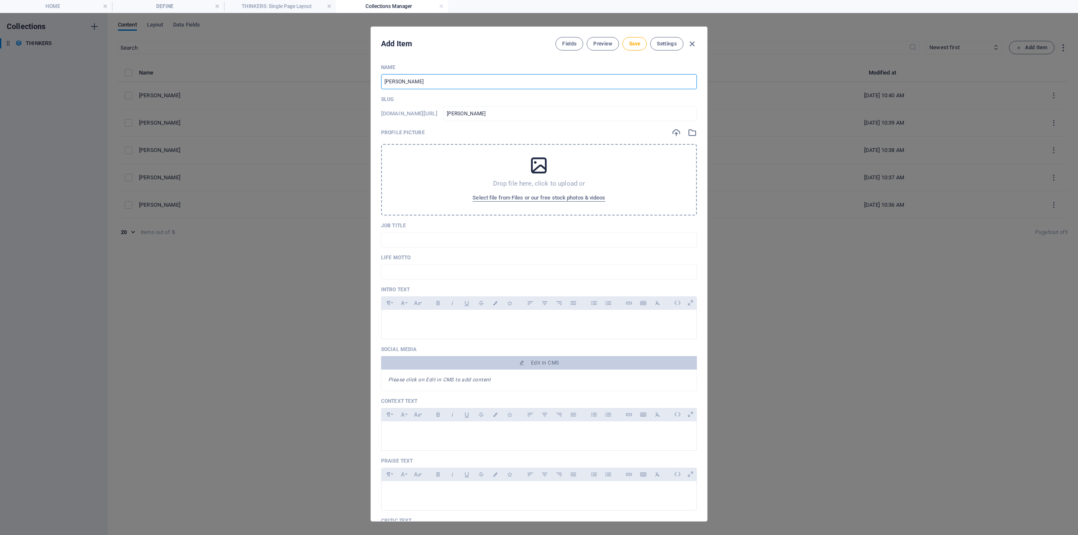
type input "PIERRE TEIL"
type input "pierre-teil"
type input "PIERRE TEILH"
type input "pierre-teilh"
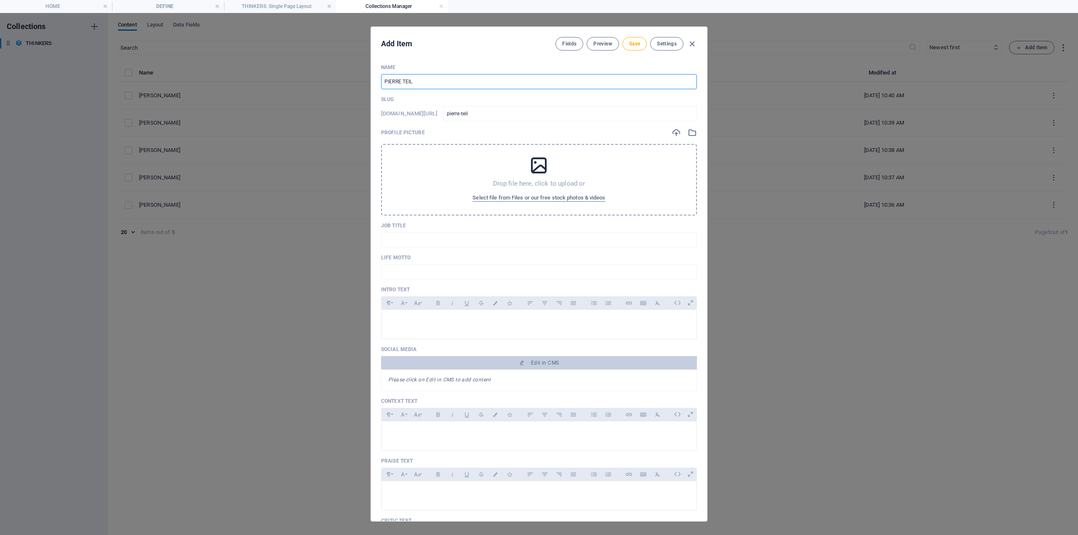
type input "pierre-teilh"
type input "PIERRE TEILHA"
type input "pierre-teilha"
type input "PIERRE TEILHAR"
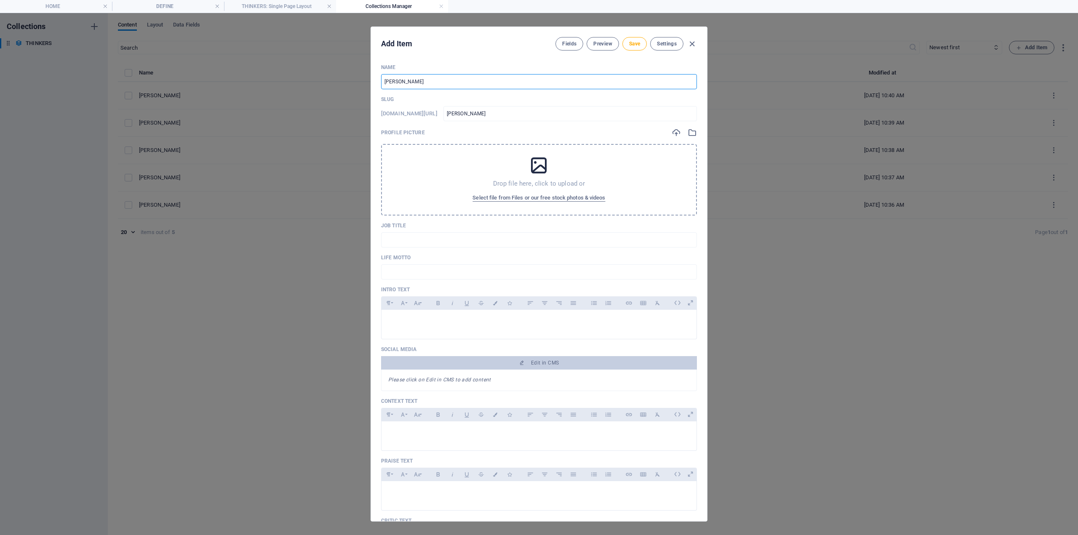
type input "pierre-teilhar"
type input "PIERRE TEILHARD"
type input "pierre-teilhard"
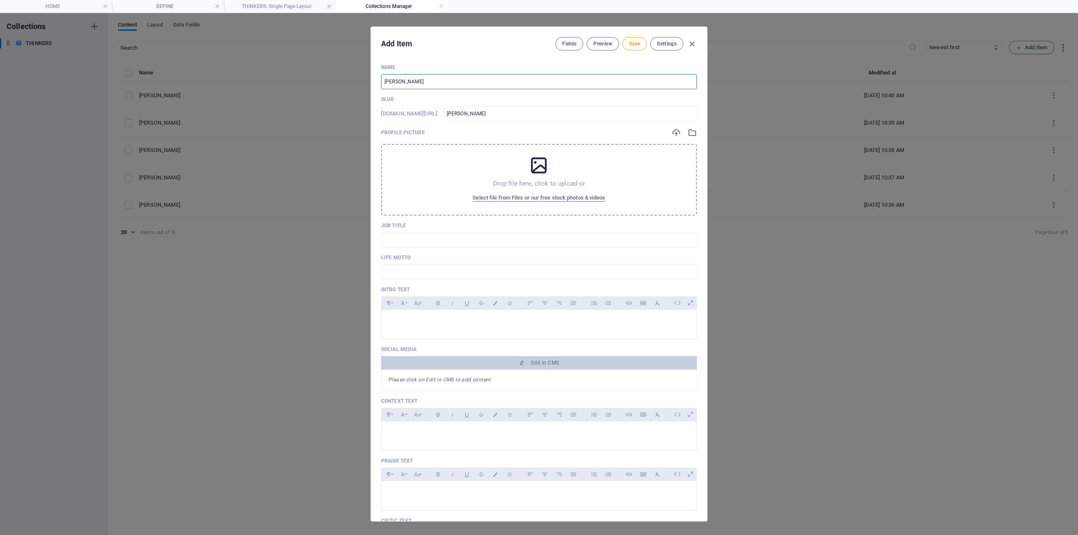
type input "PIERRE TEILHARD D"
type input "pierre-teilhard-d"
type input "PIERRE TEILHARD DE"
type input "pierre-teilhard-de"
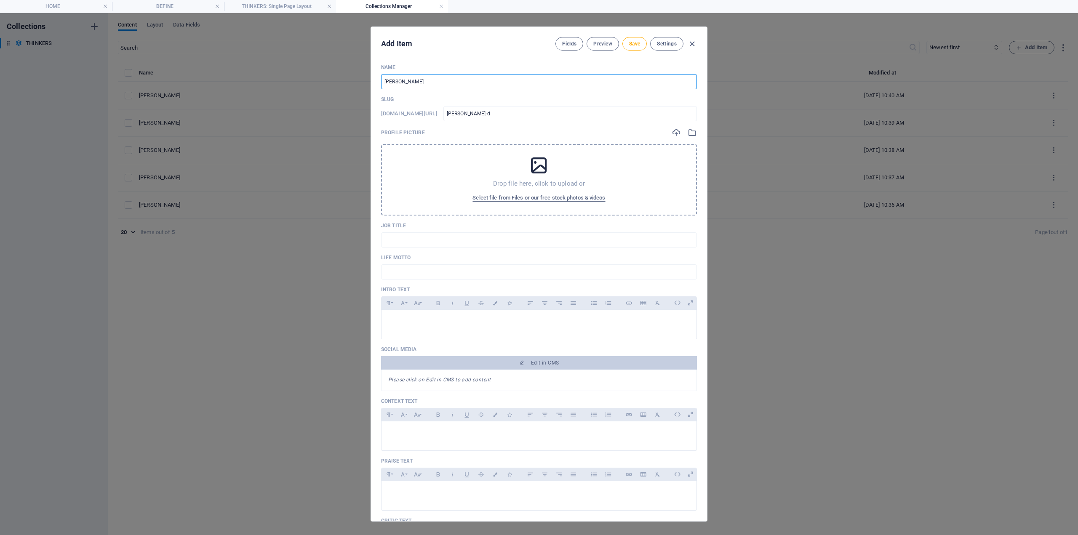
type input "pierre-teilhard-de"
type input "PIERRE TEILHARD DE C"
type input "pierre-teilhard-de-c"
type input "PIERRE TEILHARD DE CH"
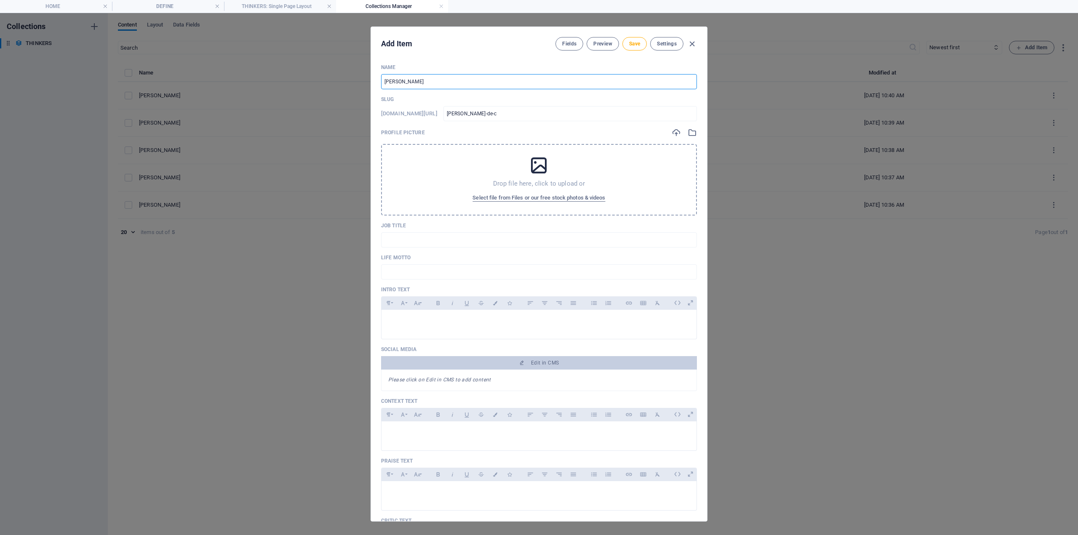
type input "pierre-teilhard-de-ch"
type input "PIERRE TEILHARD DE CHA"
type input "pierre-teilhard-de-cha"
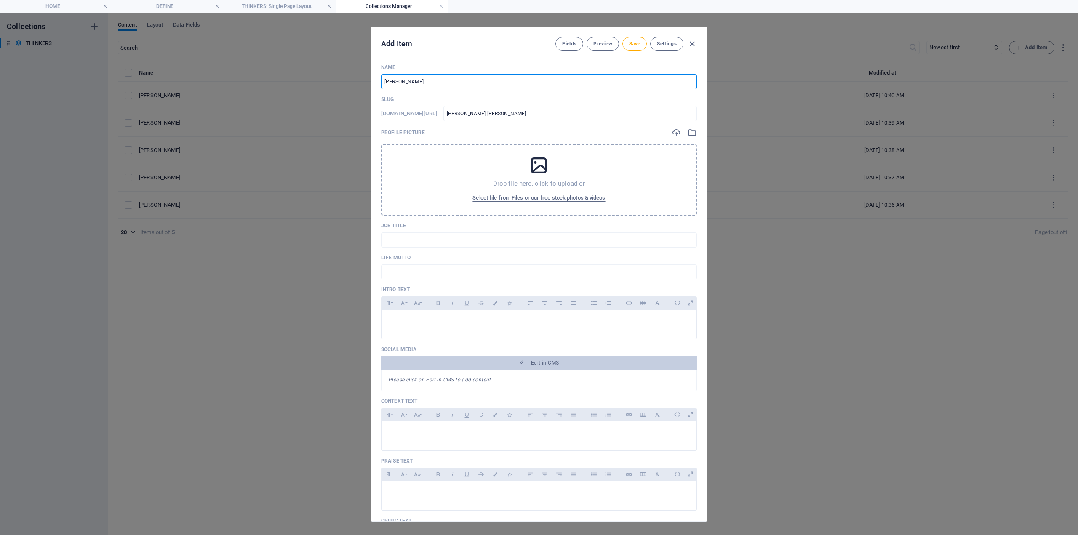
type input "PIERRE TEILHARD DE CHAR"
type input "pierre-teilhard-de-char"
type input "PIERRE TEILHARD DE CHARD"
type input "pierre-teilhard-de-chard"
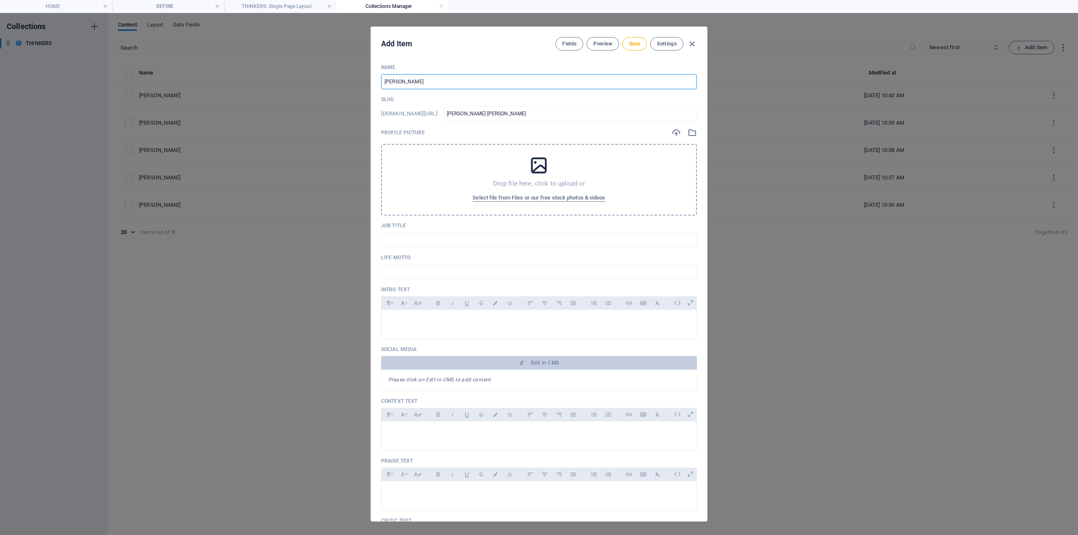
type input "pierre-teilhard-de-chard"
type input "PIERRE TEILHARD DE CHARDI"
type input "pierre-teilhard-de-chardi"
type input "PIERRE TEILHARD DE CHARDIN"
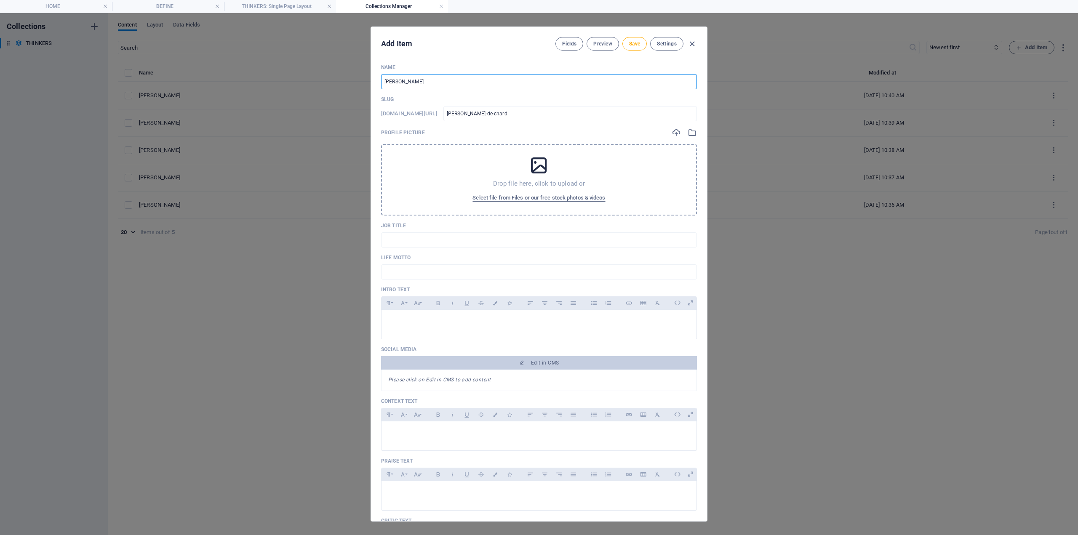
type input "pierre-teilhard-de-chardin"
type input "PIERRE TEILHARD DE CHARDIN"
click at [416, 324] on p at bounding box center [539, 321] width 302 height 8
click at [409, 318] on p at bounding box center [539, 321] width 302 height 8
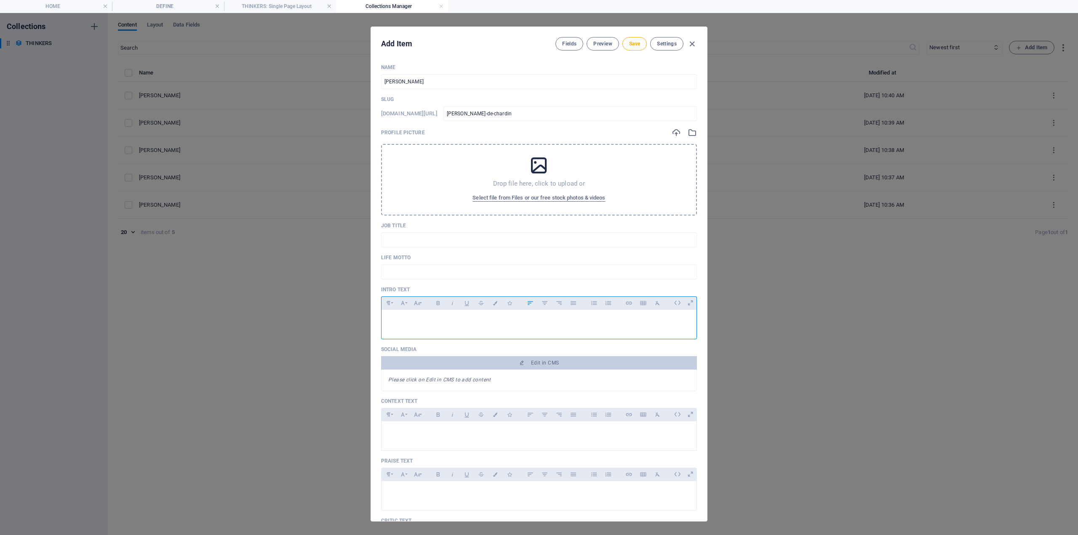
scroll to position [5, 0]
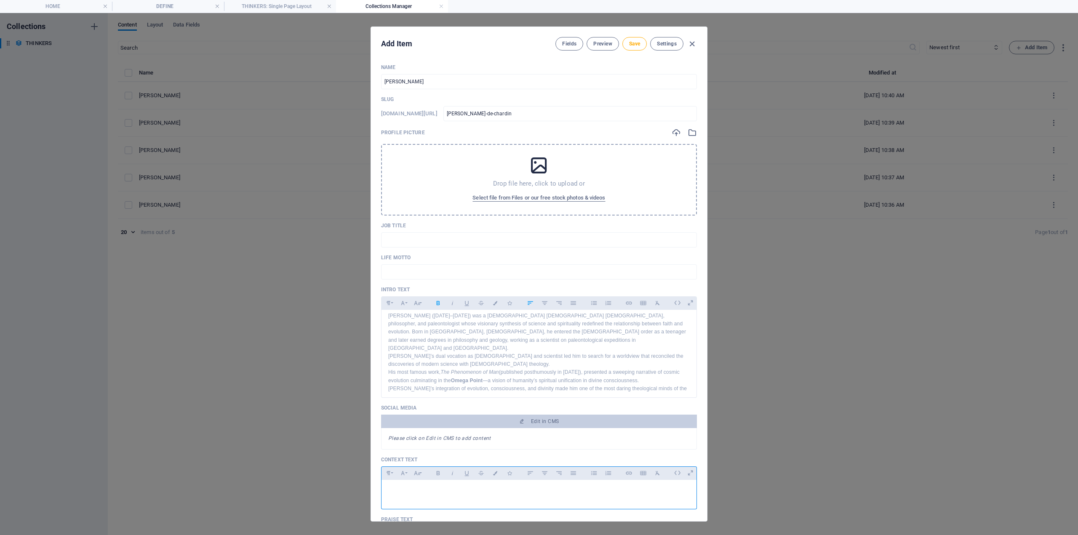
click at [409, 486] on div at bounding box center [539, 492] width 315 height 25
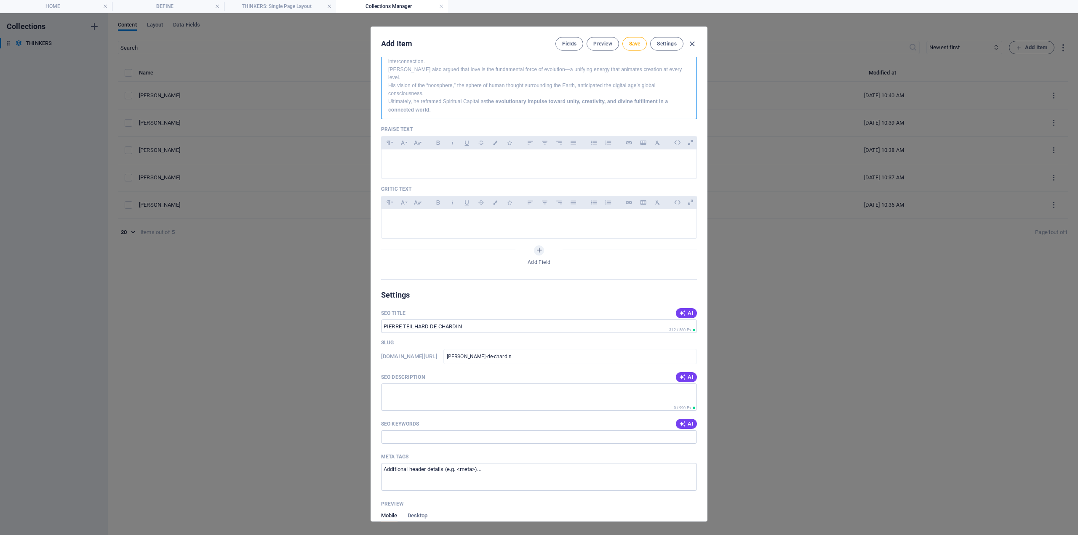
scroll to position [463, 0]
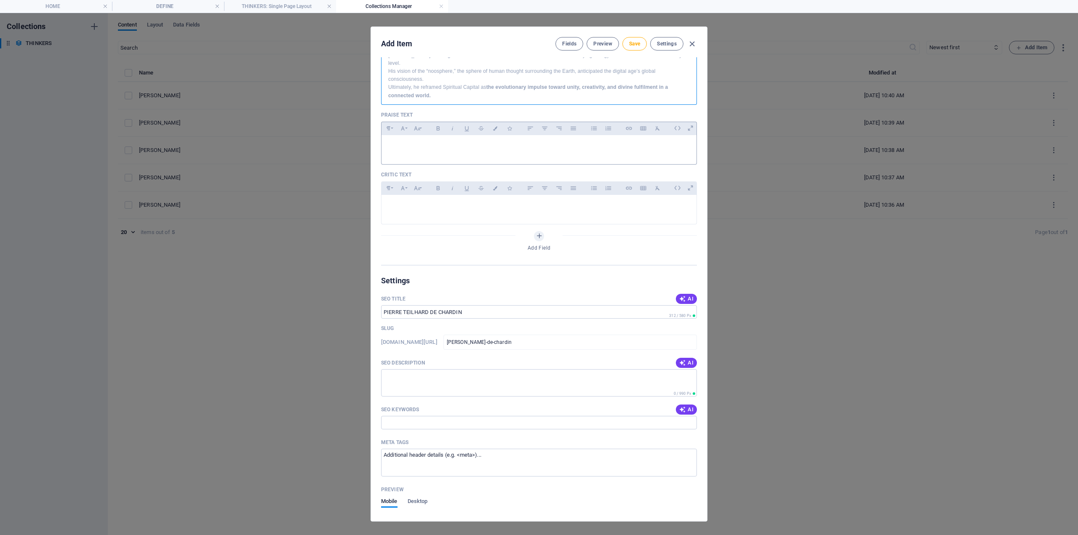
click at [416, 150] on div at bounding box center [539, 147] width 315 height 25
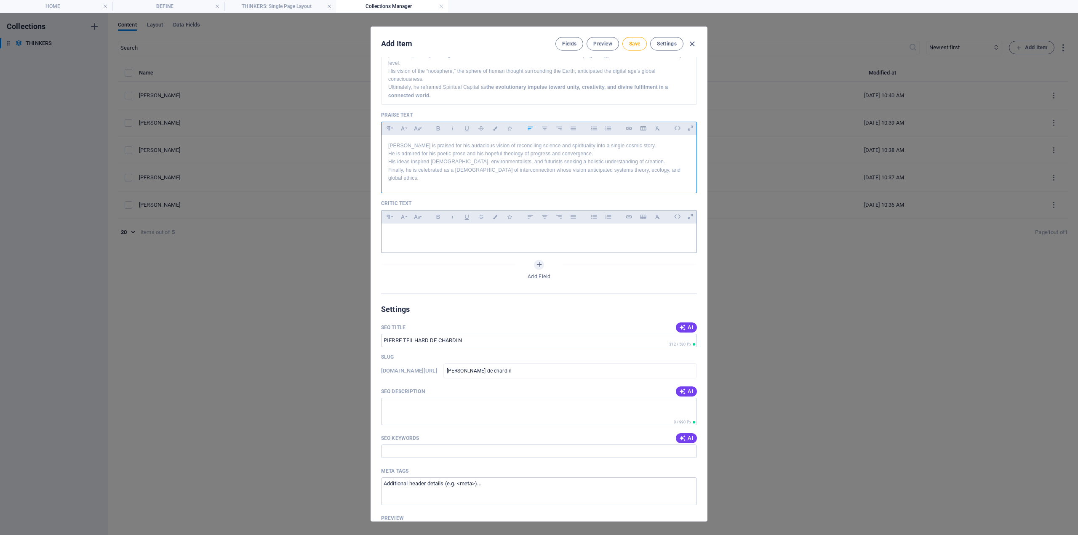
click at [415, 230] on p at bounding box center [539, 234] width 302 height 8
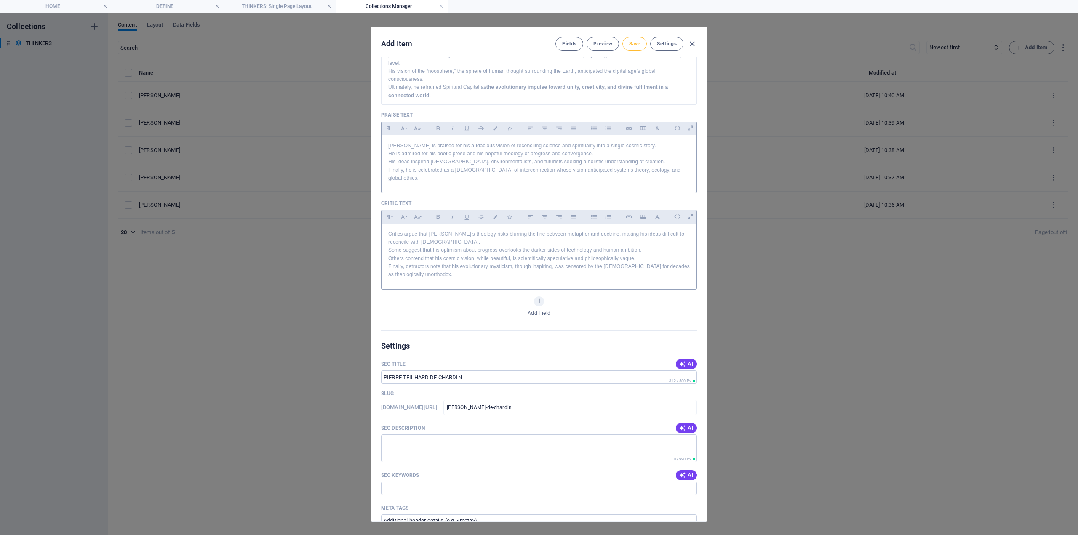
click at [626, 38] on button "Save" at bounding box center [635, 43] width 24 height 13
click at [693, 40] on icon "button" at bounding box center [692, 44] width 10 height 10
type input "pierre-teilhard-de-chardin"
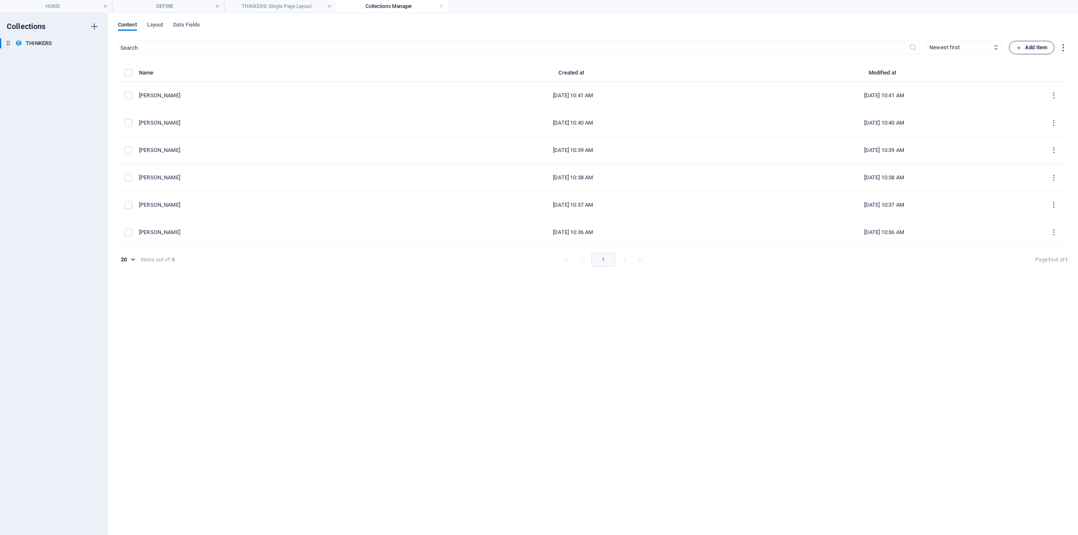
click at [1032, 41] on button "Add Item" at bounding box center [1031, 47] width 45 height 13
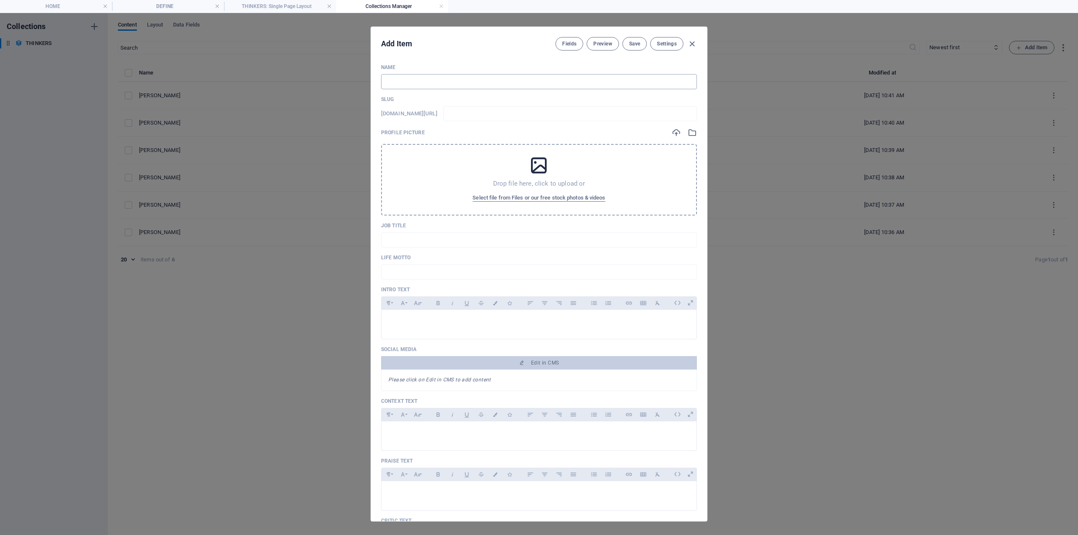
click at [397, 85] on input "text" at bounding box center [539, 81] width 316 height 15
type input "T"
type input "t"
type input "TH"
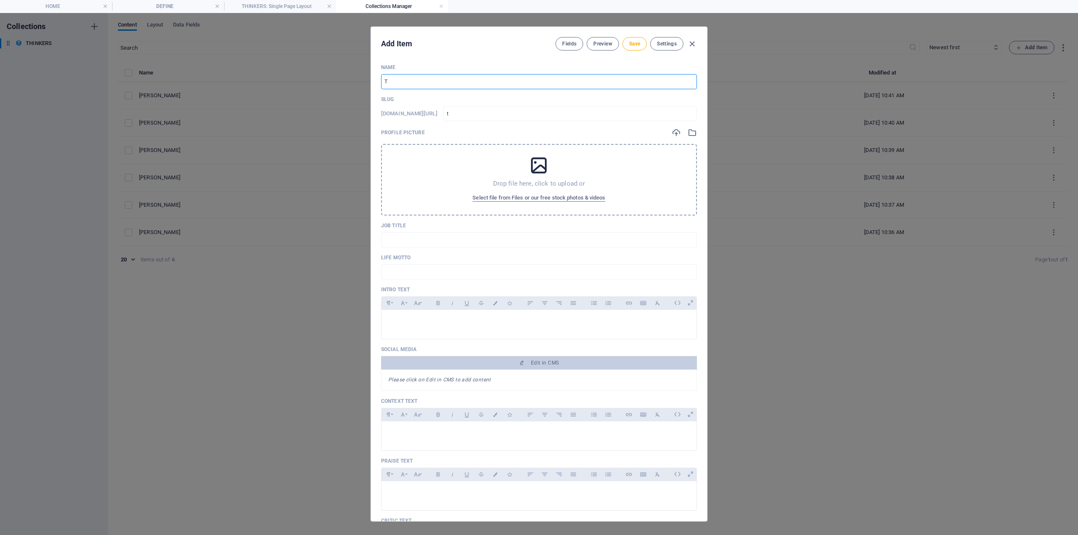
type input "th"
type input "THO"
type input "tho"
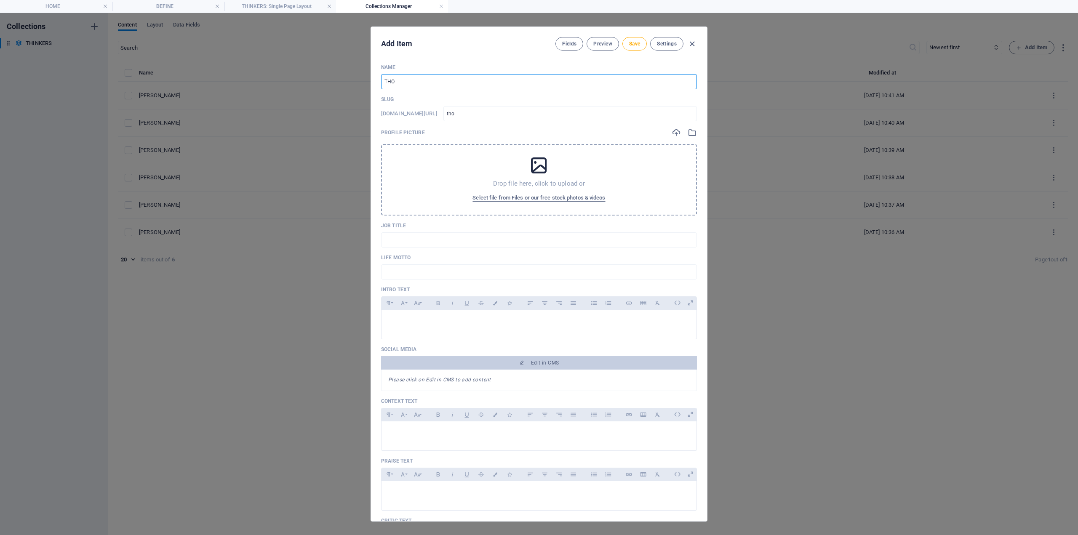
type input "THOM"
type input "thom"
type input "THOMA"
click at [393, 317] on p at bounding box center [539, 321] width 302 height 8
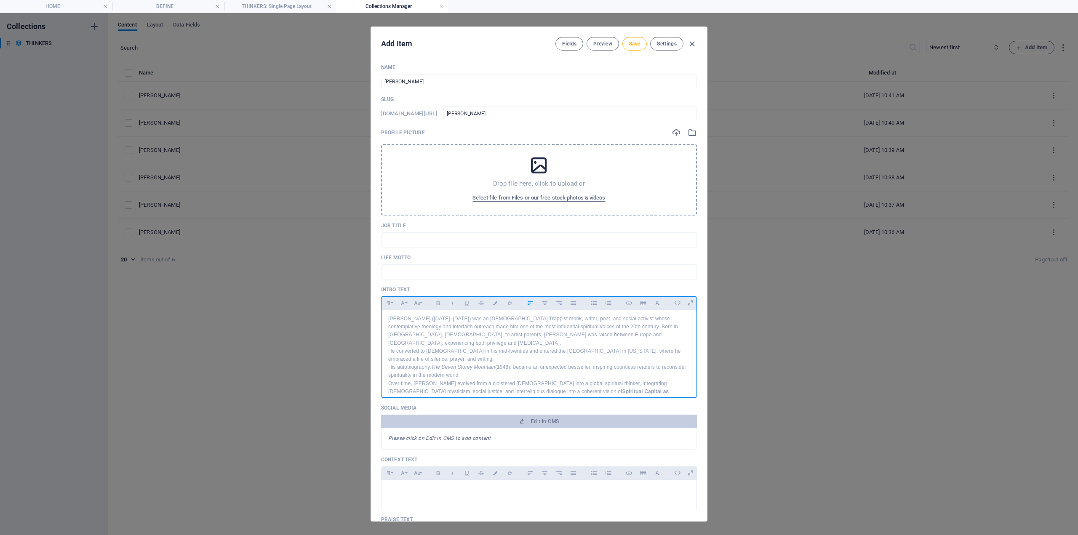
scroll to position [3, 0]
click at [410, 495] on div at bounding box center [539, 492] width 315 height 25
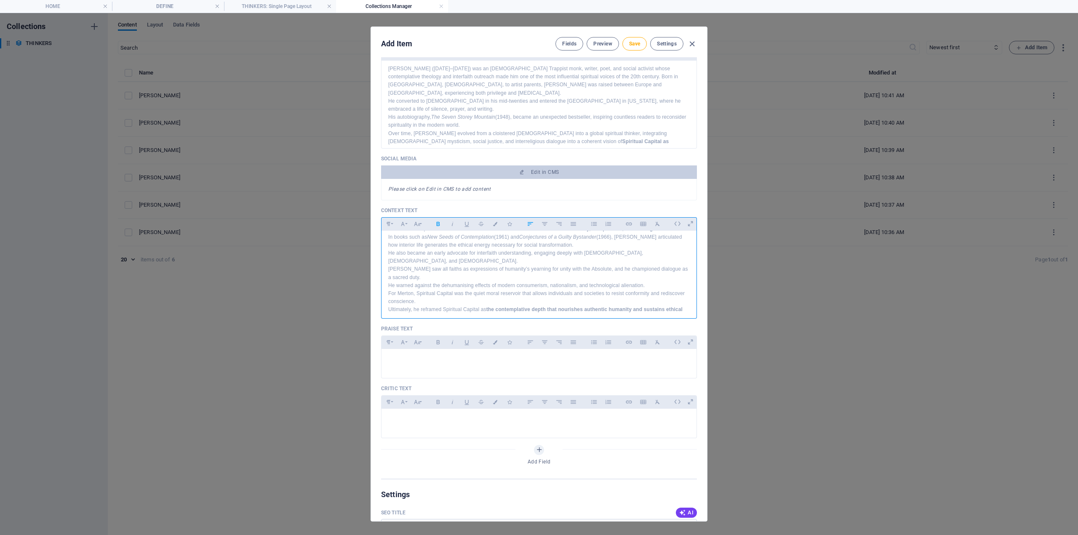
scroll to position [337, 0]
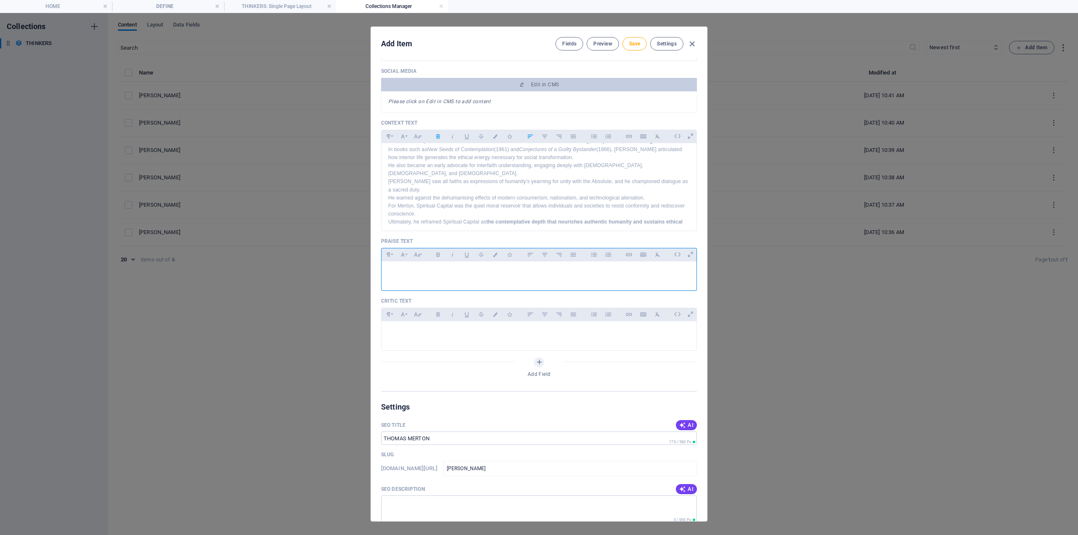
click at [413, 281] on div at bounding box center [539, 274] width 315 height 25
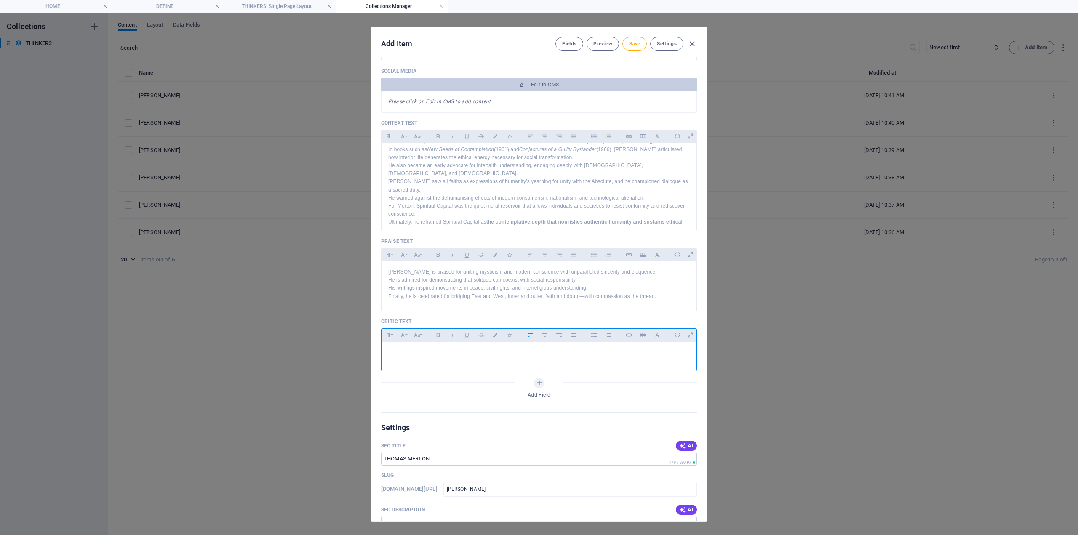
click at [423, 346] on div at bounding box center [539, 354] width 315 height 25
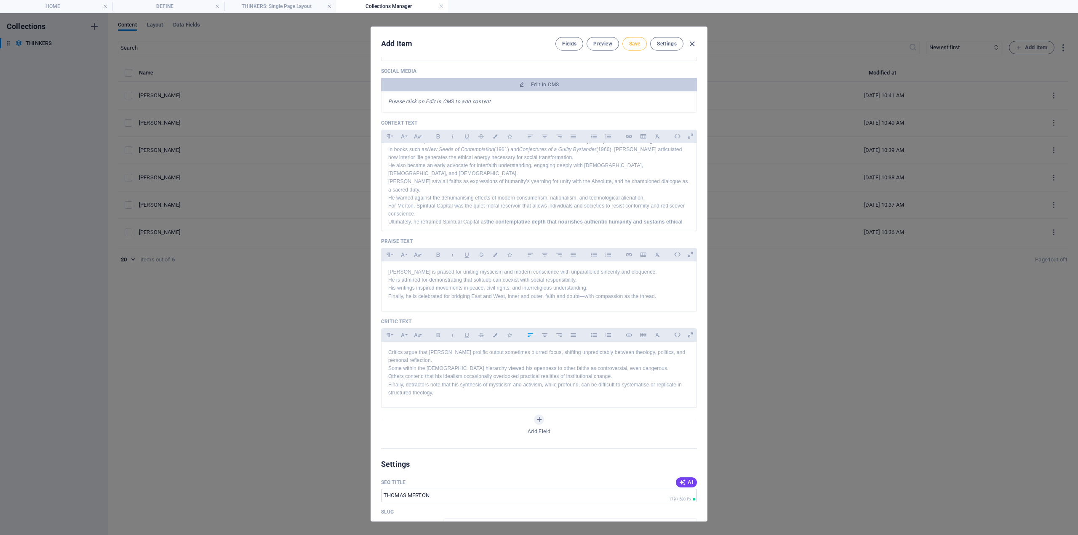
click at [635, 39] on button "Save" at bounding box center [635, 43] width 24 height 13
click at [692, 43] on icon "button" at bounding box center [692, 44] width 10 height 10
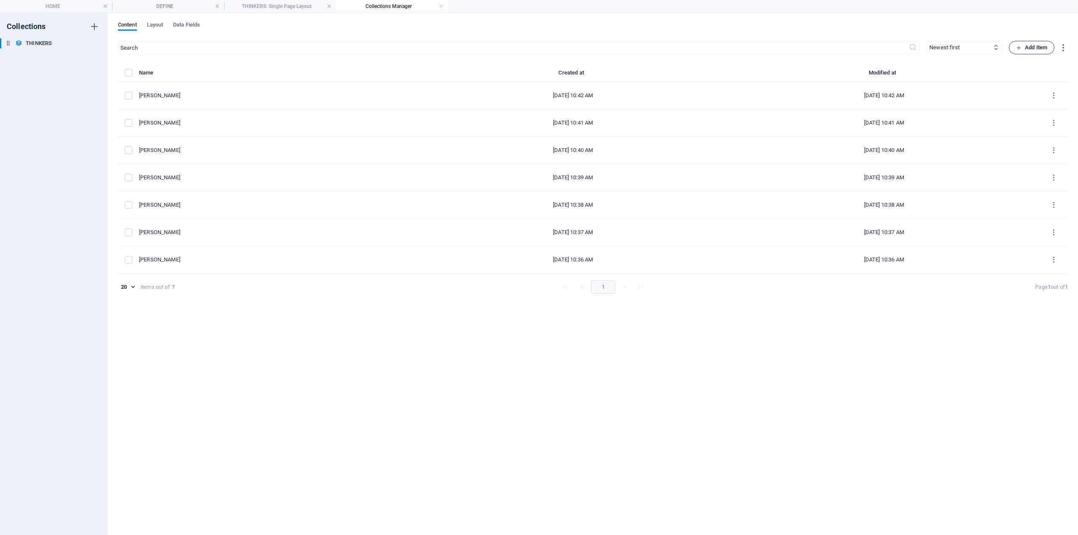
click at [1034, 49] on span "Add Item" at bounding box center [1031, 48] width 31 height 10
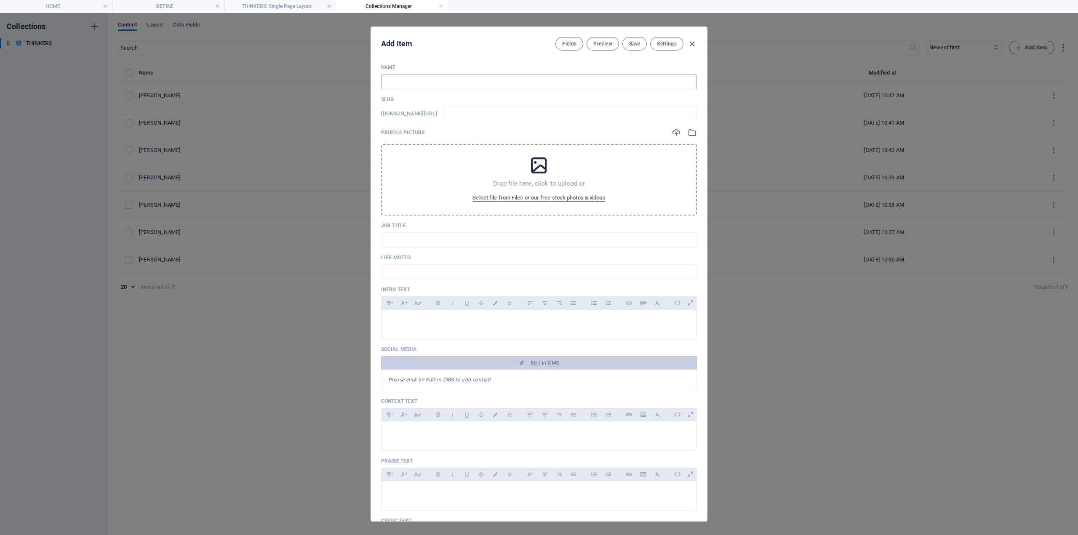
click at [396, 83] on input "text" at bounding box center [539, 81] width 316 height 15
click at [430, 84] on input "text" at bounding box center [539, 81] width 316 height 15
drag, startPoint x: 422, startPoint y: 323, endPoint x: 418, endPoint y: 321, distance: 5.1
click at [422, 323] on p at bounding box center [539, 321] width 302 height 8
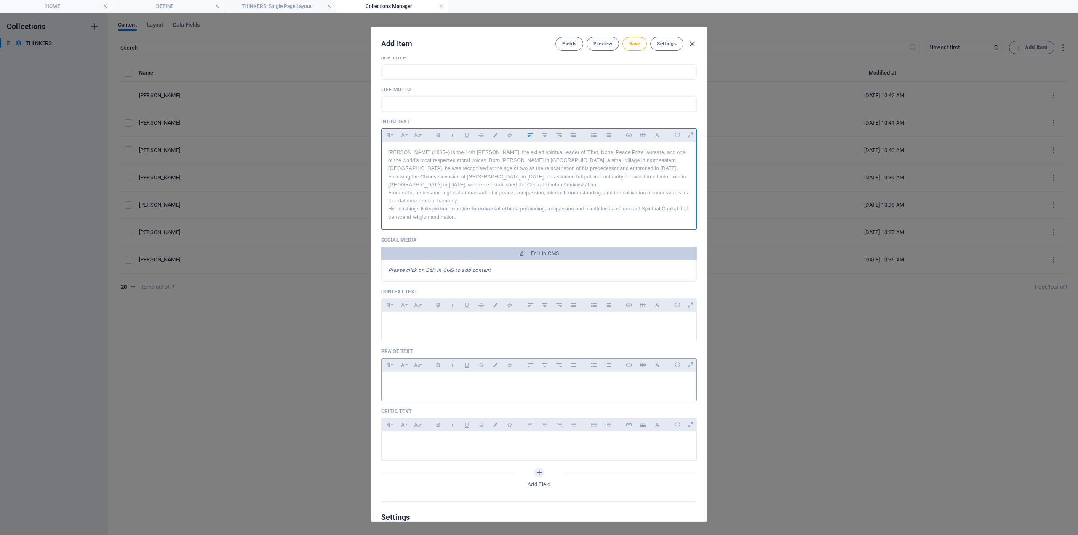
scroll to position [168, 0]
click at [393, 321] on p at bounding box center [539, 322] width 302 height 8
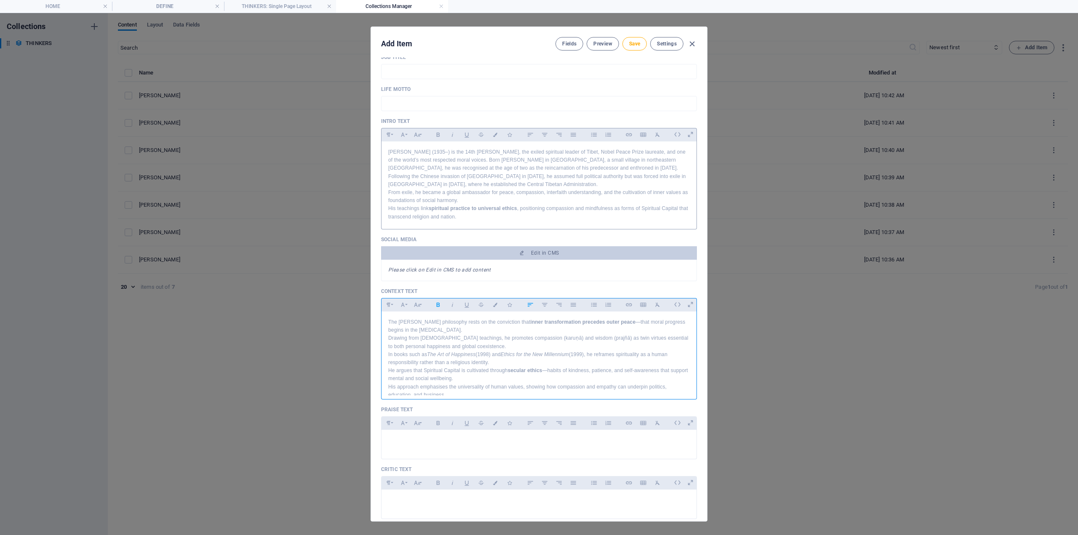
scroll to position [45, 0]
click at [430, 443] on p at bounding box center [539, 441] width 302 height 8
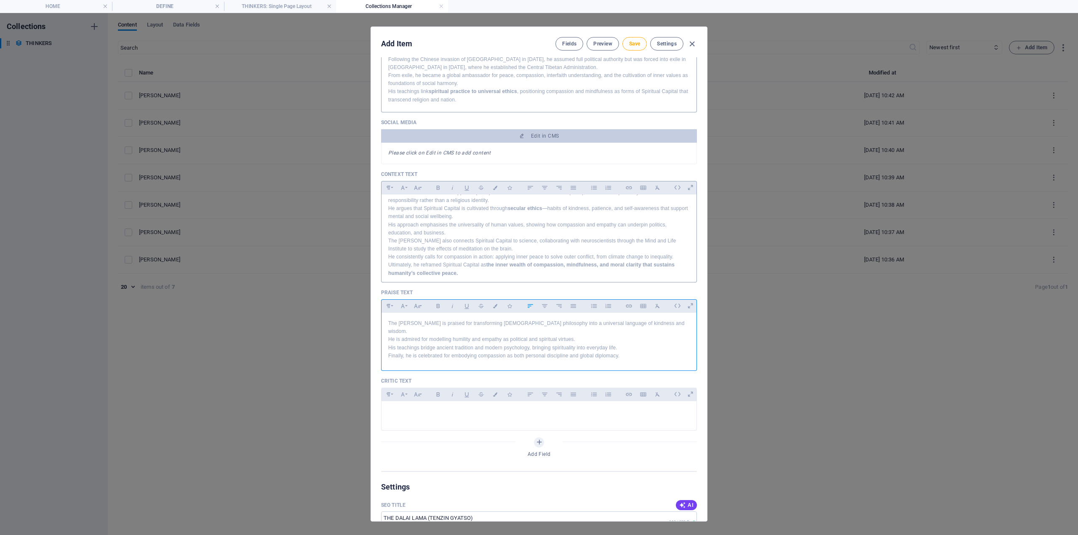
scroll to position [337, 0]
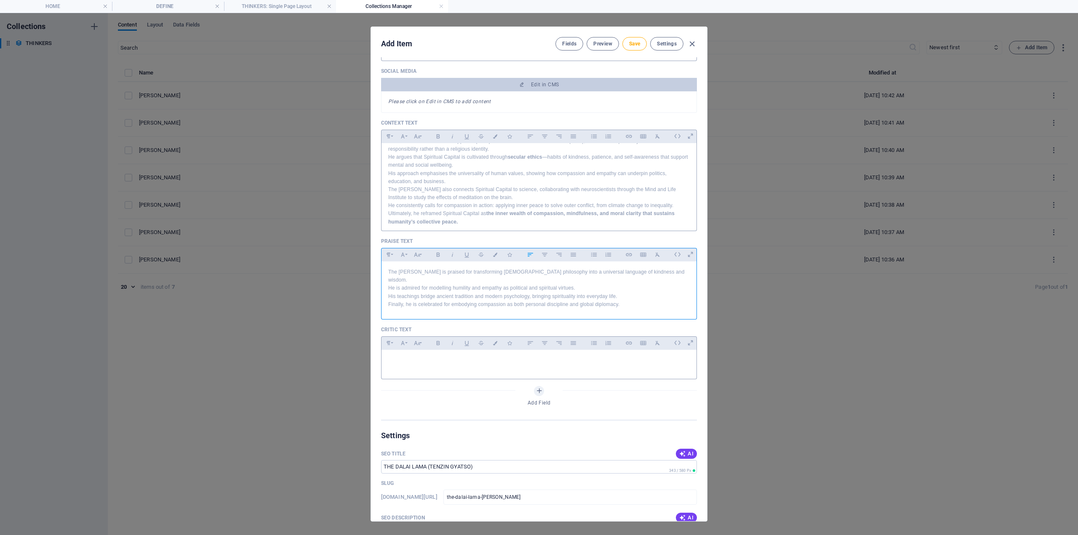
click at [439, 375] on div at bounding box center [539, 377] width 316 height 4
click at [433, 357] on p at bounding box center [539, 361] width 302 height 8
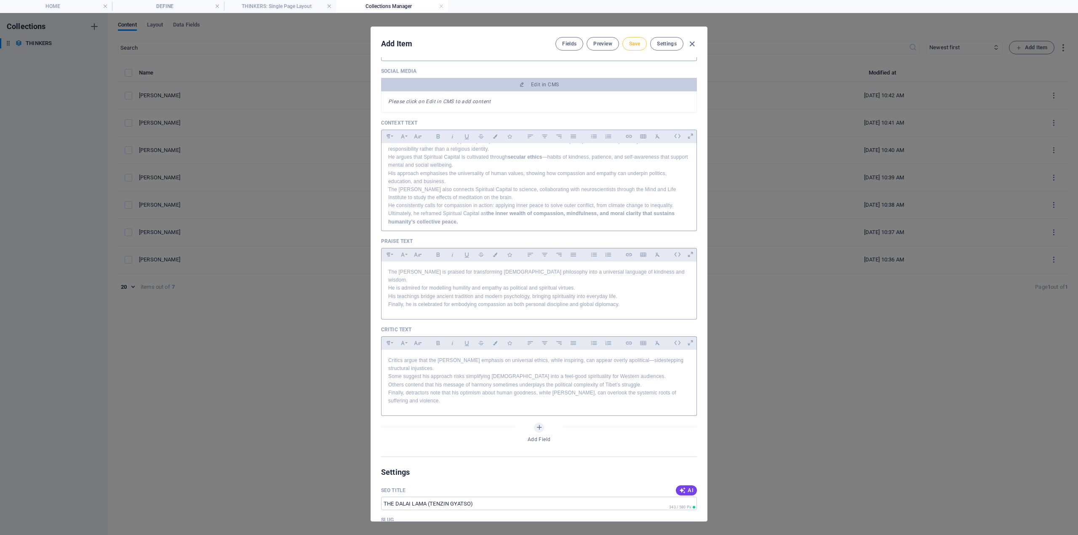
click at [628, 41] on button "Save" at bounding box center [635, 43] width 24 height 13
click at [694, 45] on icon "button" at bounding box center [692, 44] width 10 height 10
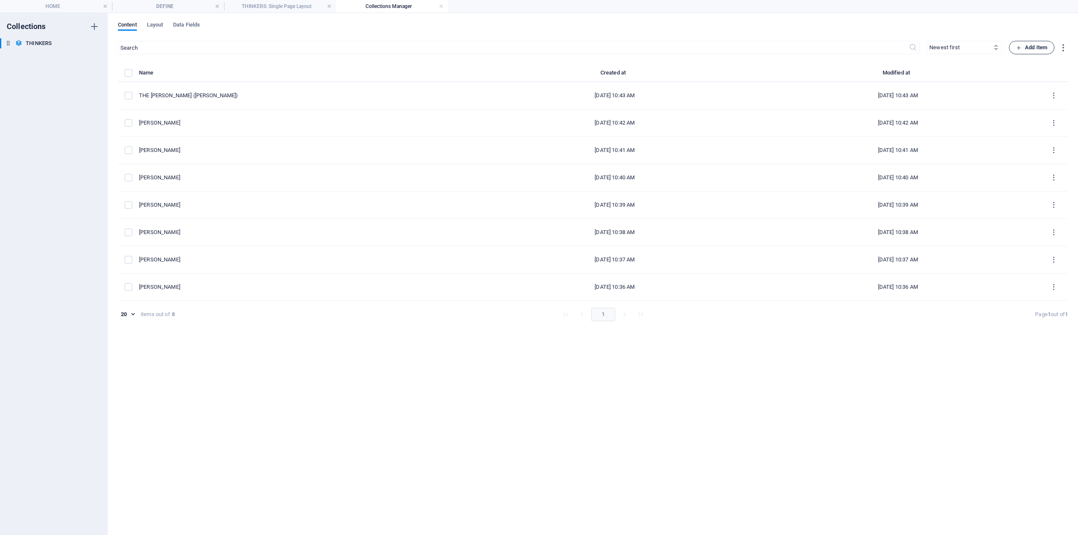
click at [1021, 48] on icon "button" at bounding box center [1018, 47] width 5 height 5
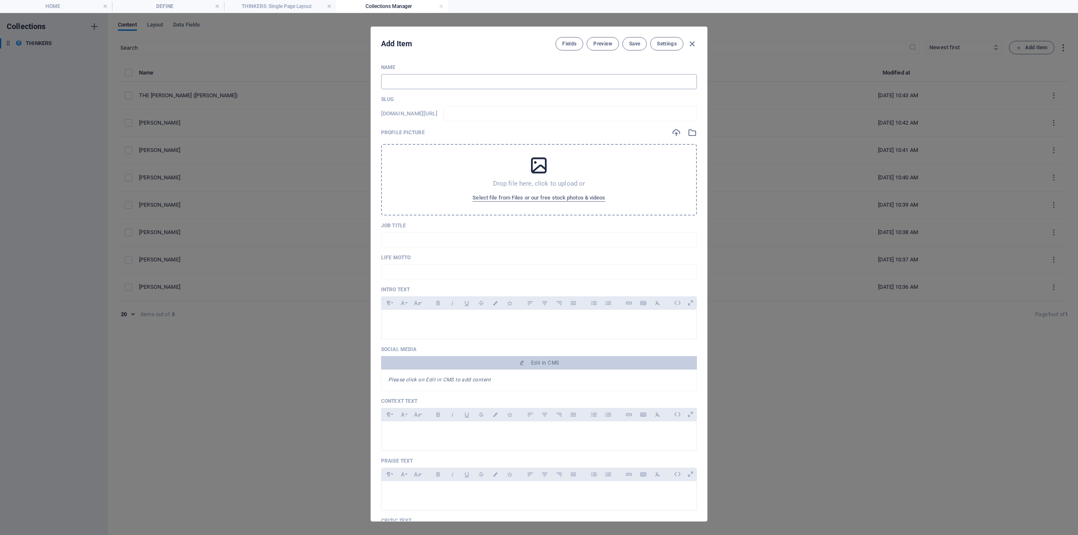
click at [401, 86] on input "text" at bounding box center [539, 81] width 316 height 15
drag, startPoint x: 399, startPoint y: 318, endPoint x: 404, endPoint y: 318, distance: 4.2
click at [401, 319] on p at bounding box center [539, 321] width 302 height 8
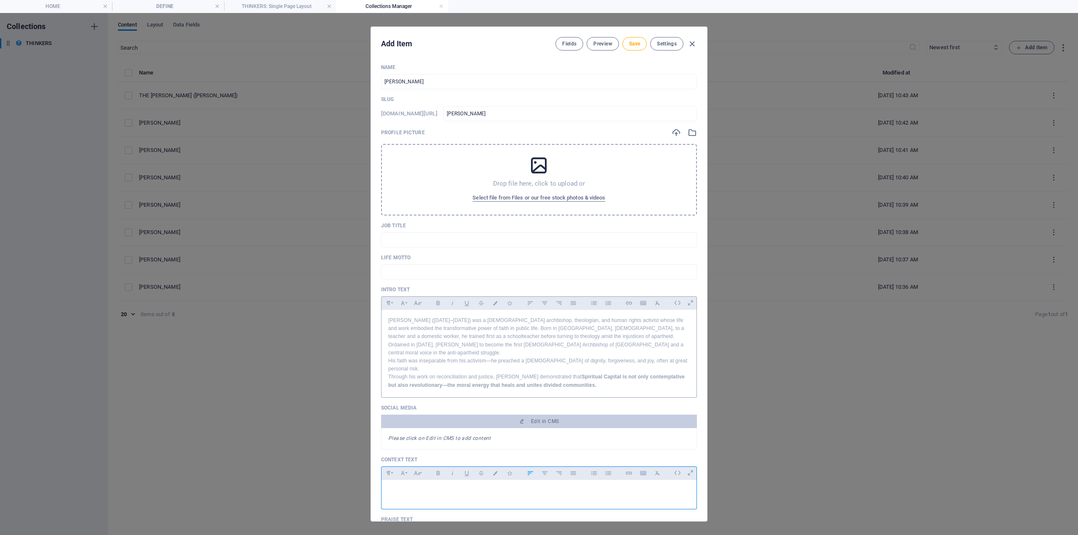
click at [419, 487] on p at bounding box center [539, 491] width 302 height 8
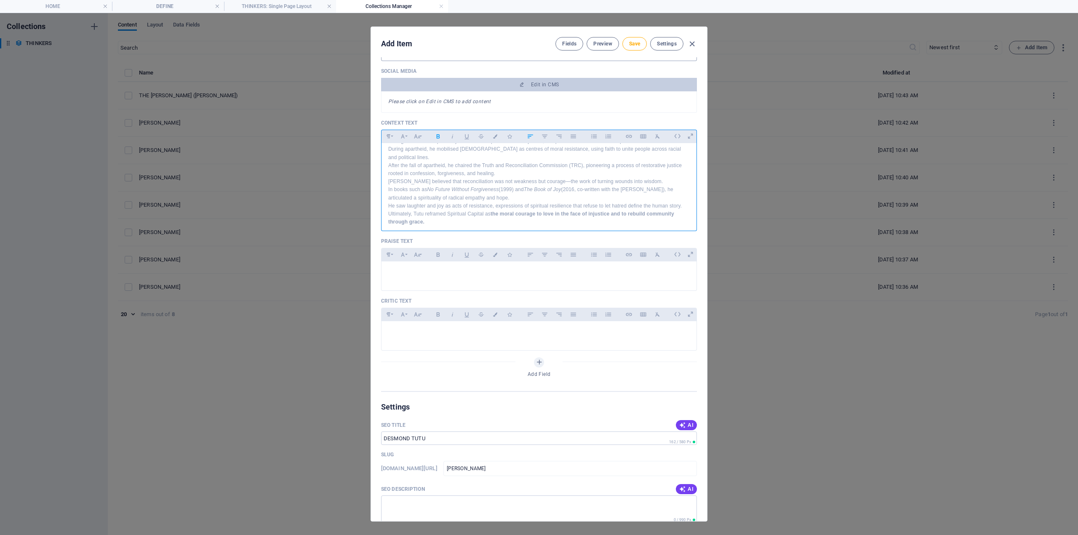
drag, startPoint x: 421, startPoint y: 270, endPoint x: 323, endPoint y: 290, distance: 100.6
click at [421, 270] on div at bounding box center [539, 274] width 315 height 25
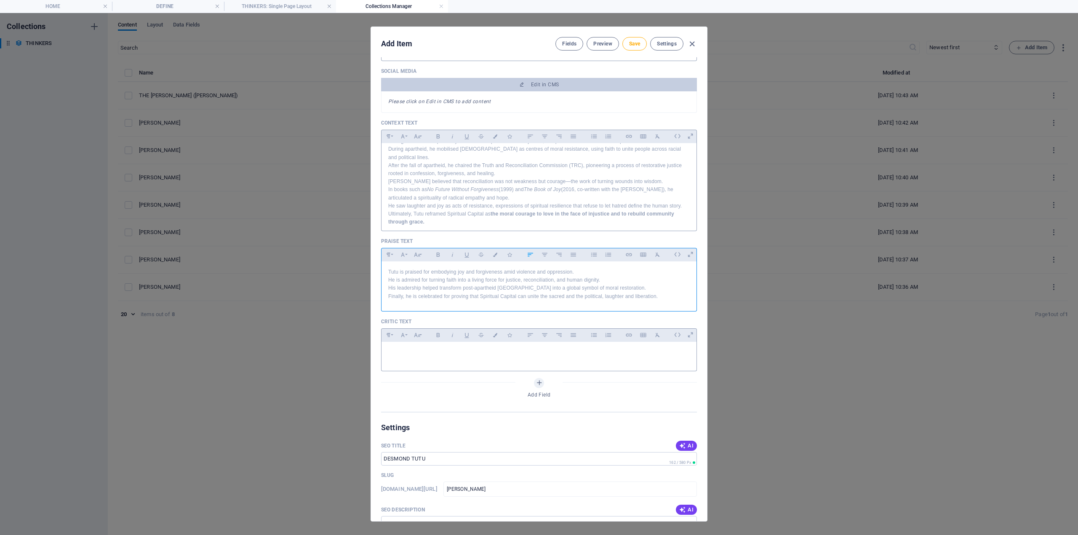
click at [442, 349] on p at bounding box center [539, 353] width 302 height 8
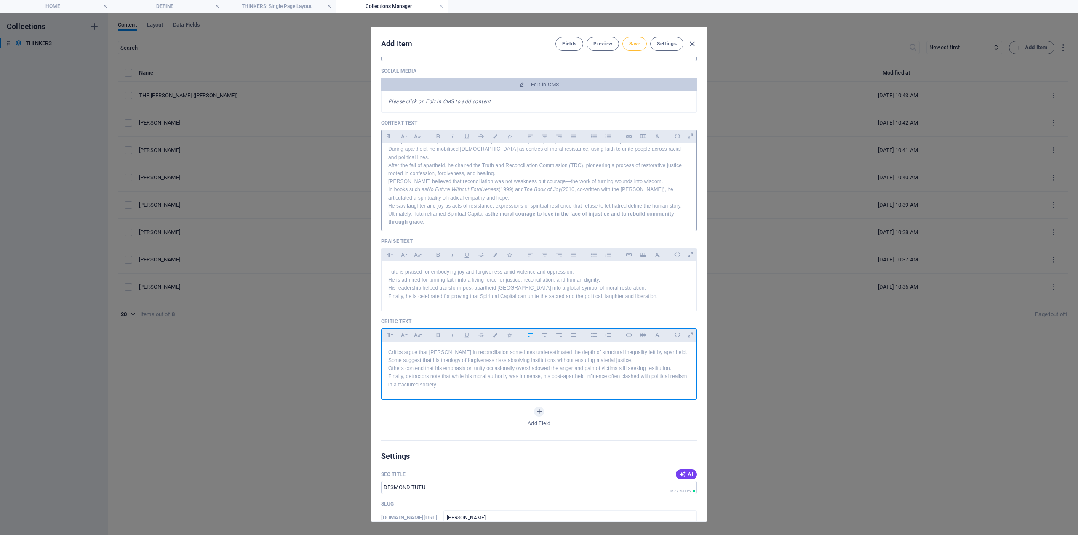
click at [633, 48] on button "Save" at bounding box center [635, 43] width 24 height 13
click at [641, 46] on button "Save" at bounding box center [635, 43] width 24 height 13
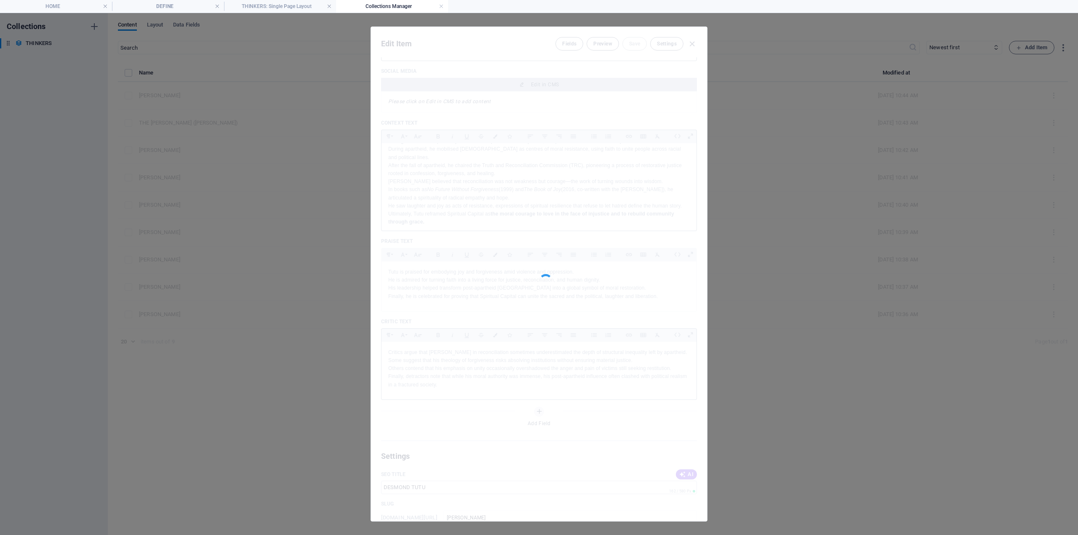
click at [636, 45] on div at bounding box center [539, 274] width 336 height 495
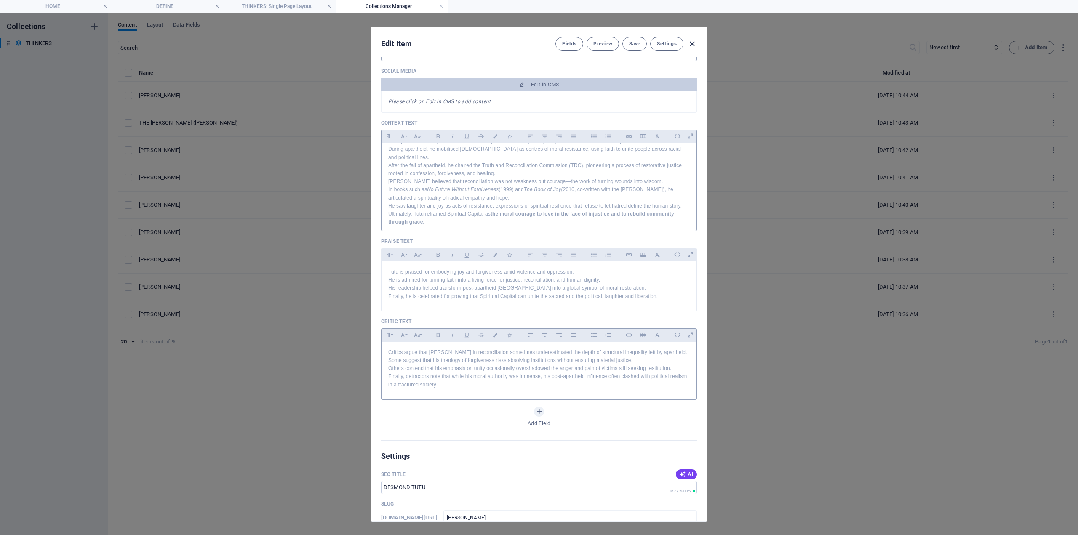
click at [691, 43] on icon "button" at bounding box center [692, 44] width 10 height 10
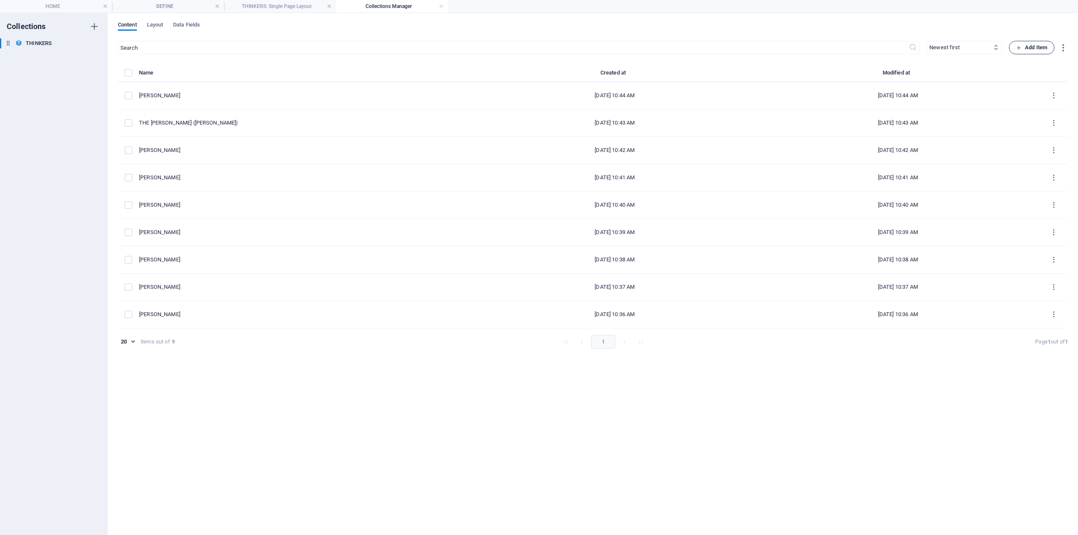
click at [1029, 51] on span "Add Item" at bounding box center [1031, 48] width 31 height 10
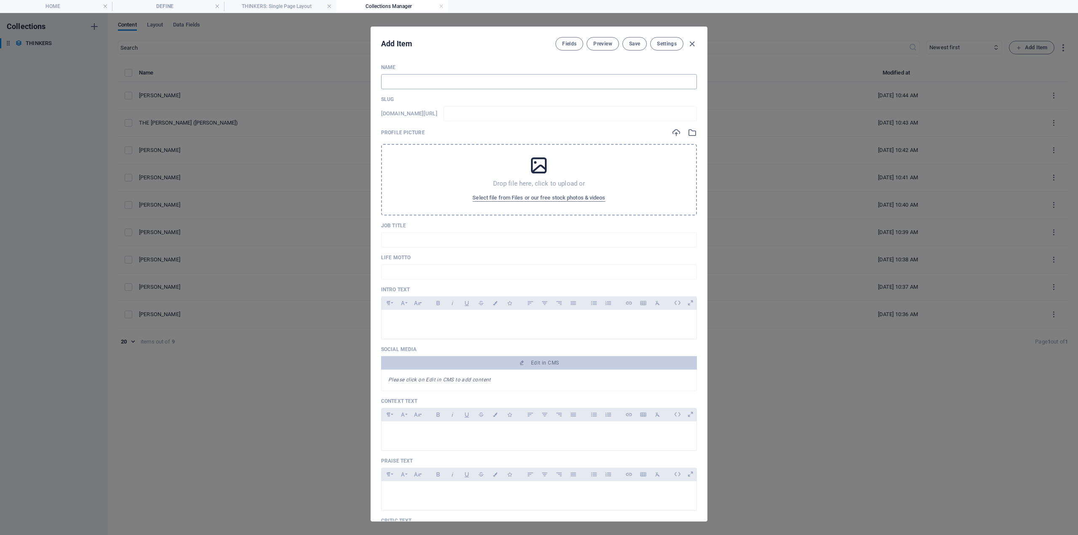
click at [431, 79] on input "text" at bounding box center [539, 81] width 316 height 15
paste input "Critics argue that Tutu’s faith in reconciliation sometimes underestimated the …"
click at [395, 81] on input "text" at bounding box center [539, 81] width 316 height 15
paste input "MARTIN LUTHER KING JR."
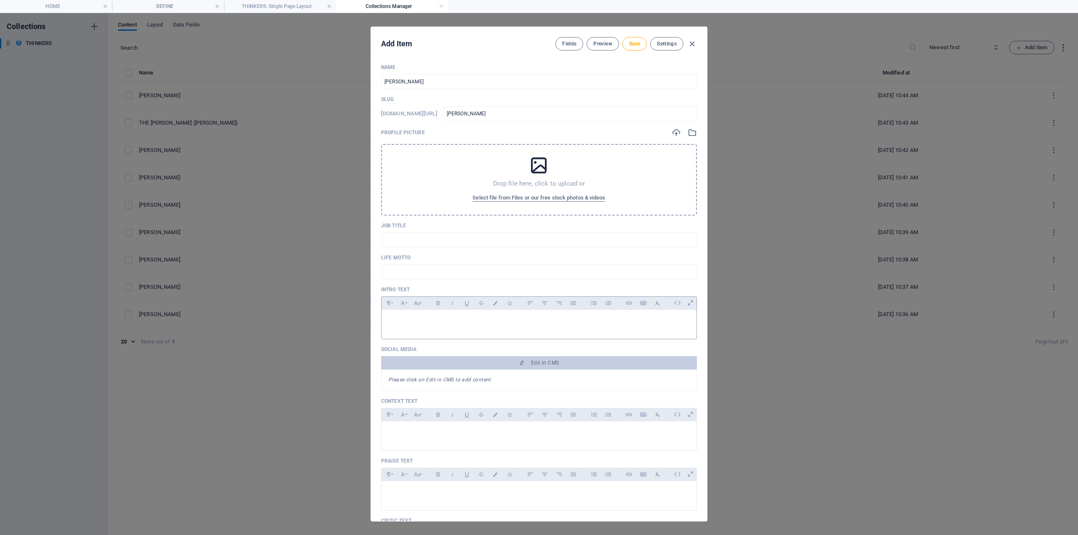
click at [404, 323] on p at bounding box center [539, 321] width 302 height 8
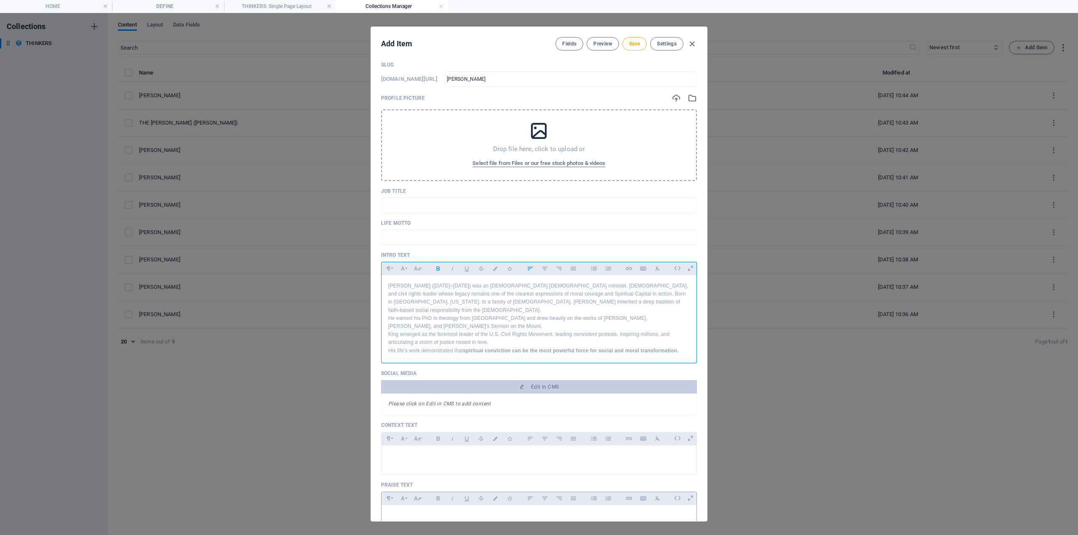
scroll to position [168, 0]
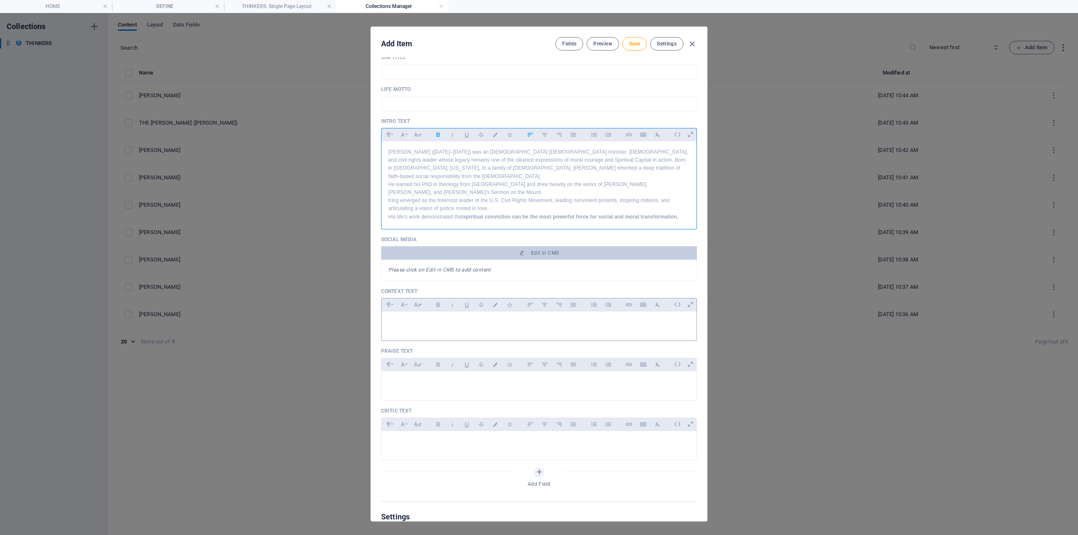
click at [419, 319] on p at bounding box center [539, 322] width 302 height 8
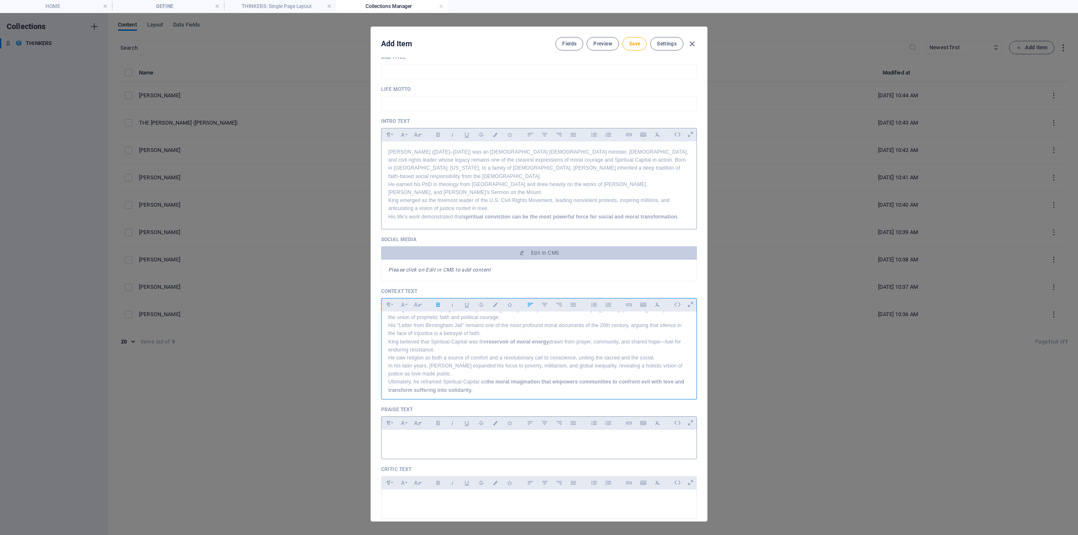
click at [410, 437] on p at bounding box center [539, 441] width 302 height 8
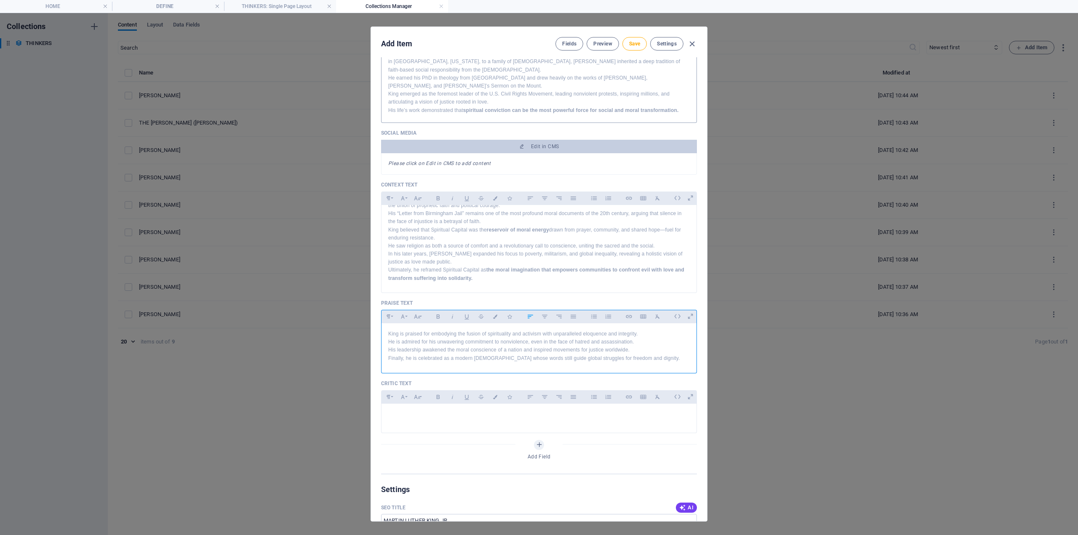
scroll to position [295, 0]
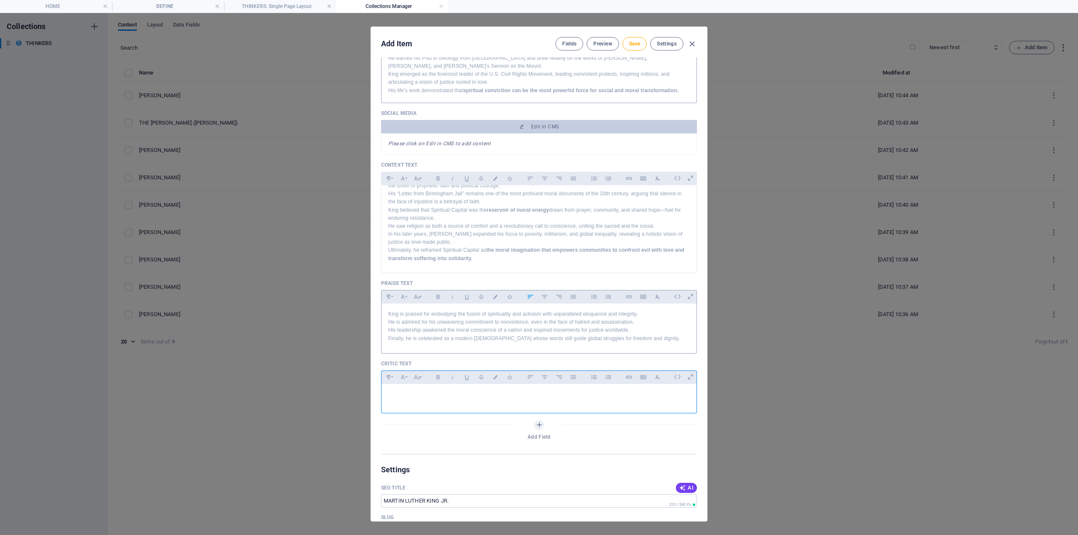
click at [406, 391] on p at bounding box center [539, 395] width 302 height 8
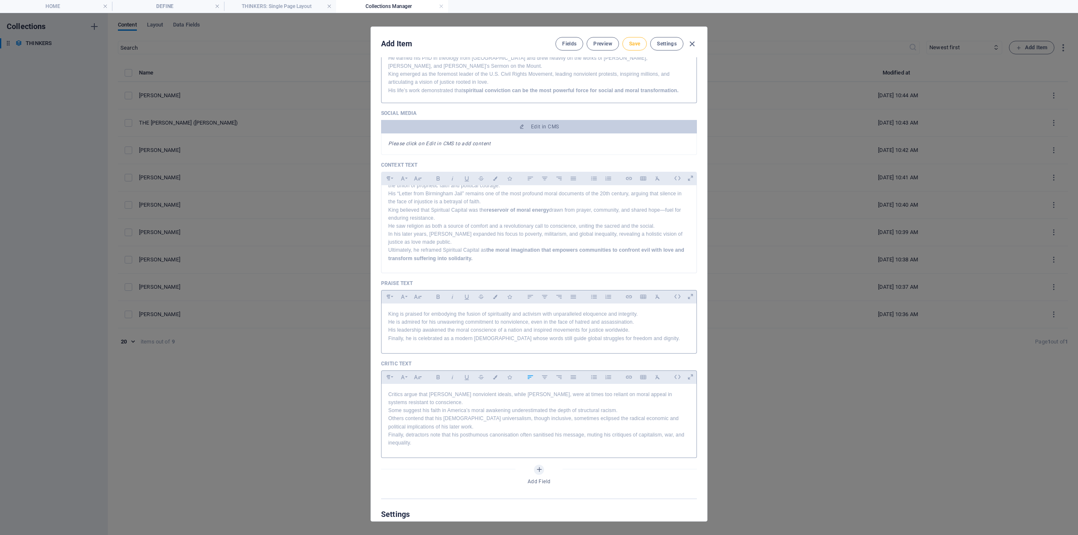
click at [631, 46] on span "Save" at bounding box center [634, 43] width 11 height 7
click at [639, 45] on span "Save" at bounding box center [634, 43] width 11 height 7
click at [693, 43] on icon "button" at bounding box center [692, 44] width 10 height 10
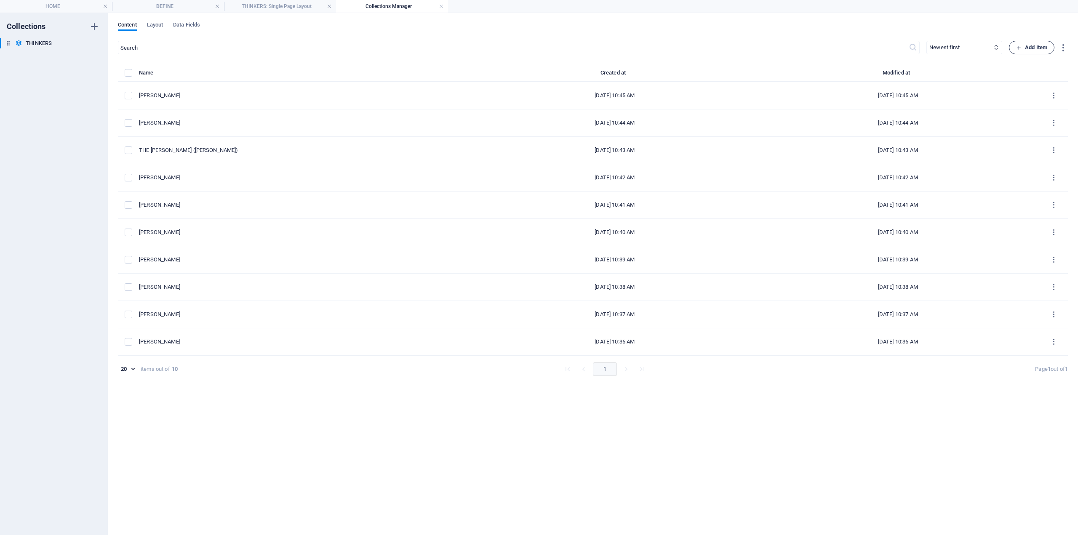
click at [1036, 48] on span "Add Item" at bounding box center [1031, 48] width 31 height 10
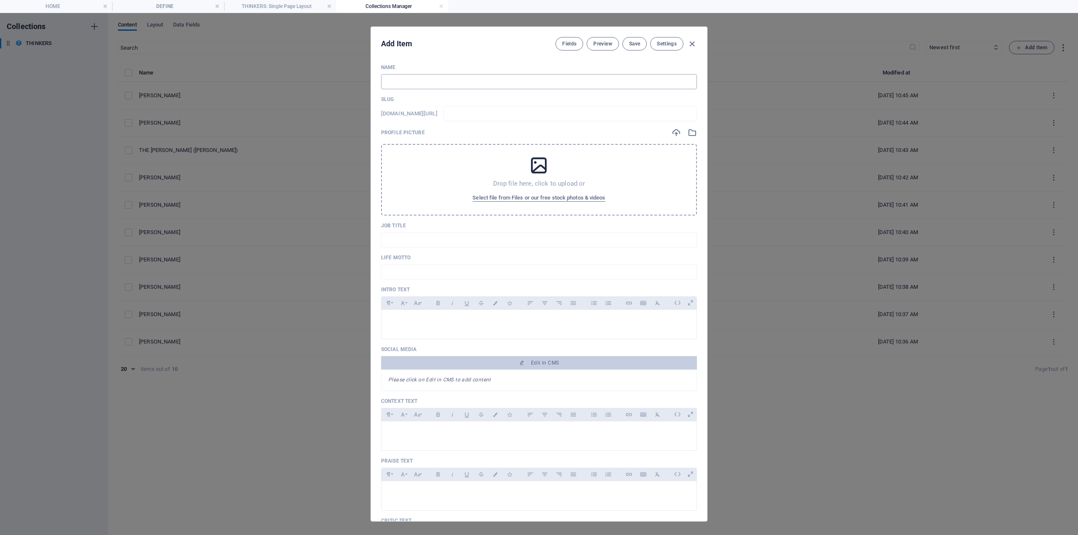
click at [427, 74] on input "text" at bounding box center [539, 81] width 316 height 15
click at [407, 321] on p at bounding box center [539, 321] width 302 height 8
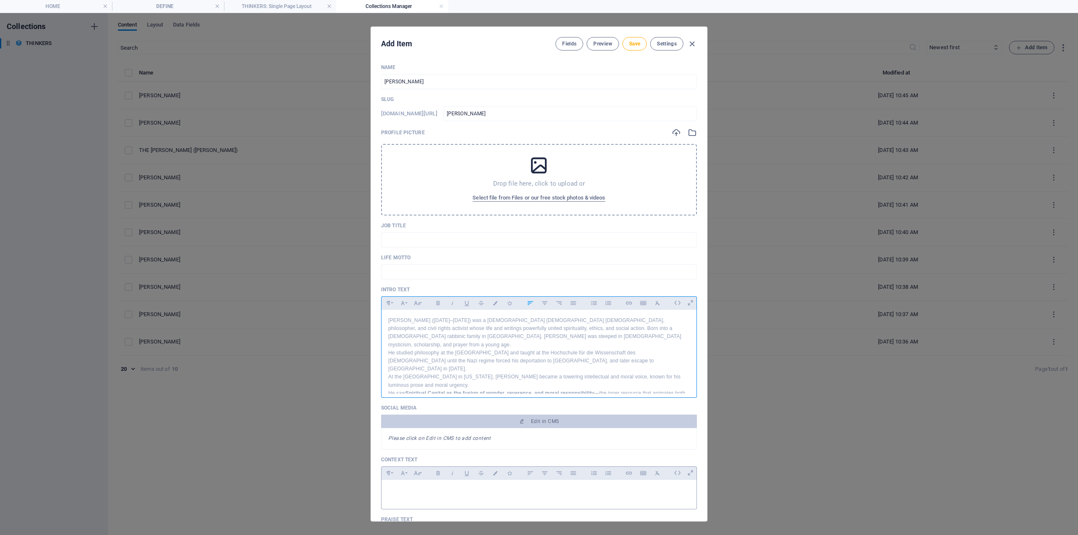
click at [410, 488] on p at bounding box center [539, 491] width 302 height 8
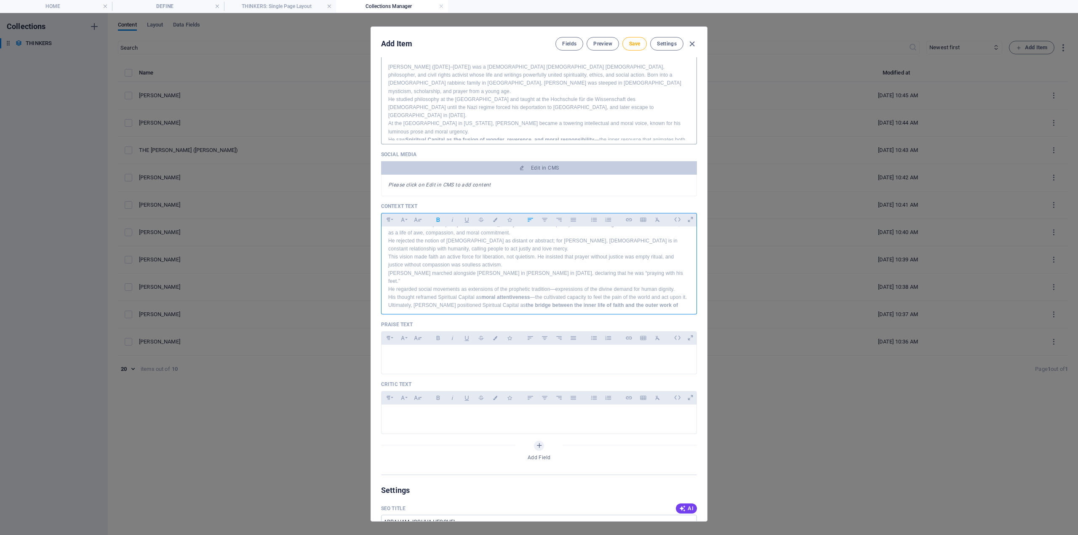
scroll to position [421, 0]
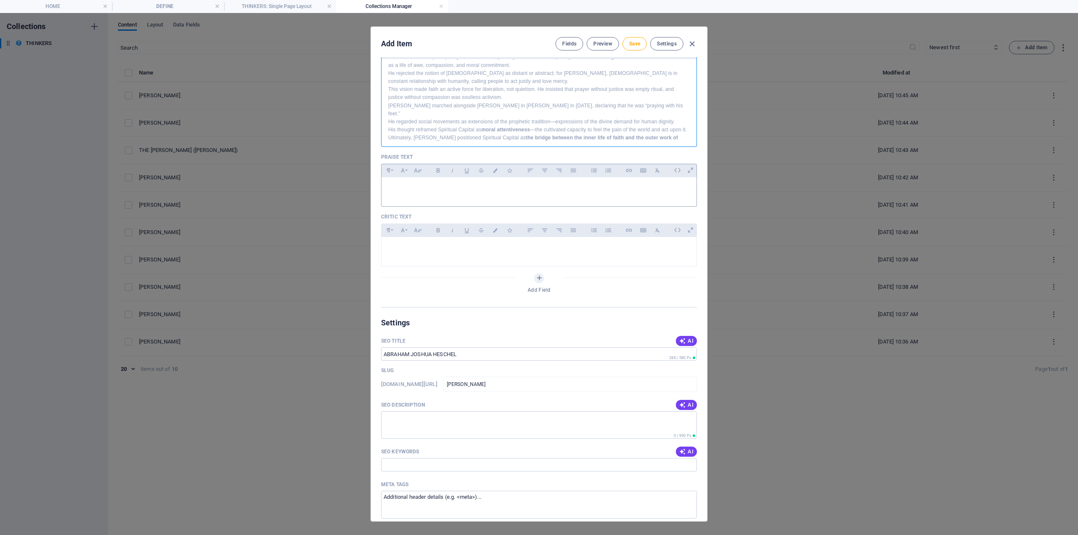
drag, startPoint x: 420, startPoint y: 196, endPoint x: 404, endPoint y: 199, distance: 16.2
click at [419, 196] on div at bounding box center [539, 189] width 315 height 25
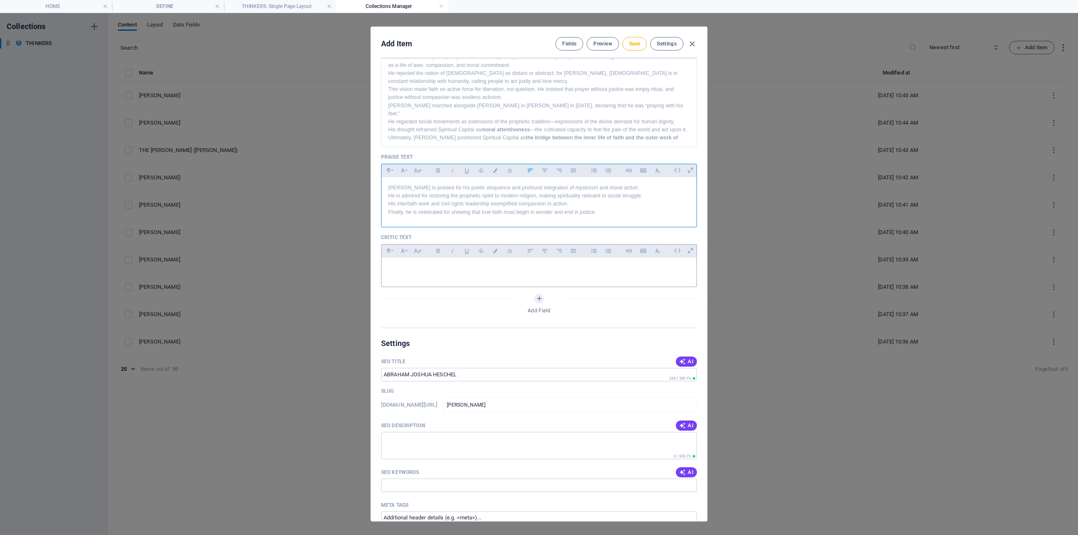
click at [428, 257] on div "Paragraph Format Normal Heading 1 Heading 2 Heading 3 Heading 4 Heading 5 Headi…" at bounding box center [539, 250] width 316 height 13
click at [426, 266] on p at bounding box center [539, 269] width 302 height 8
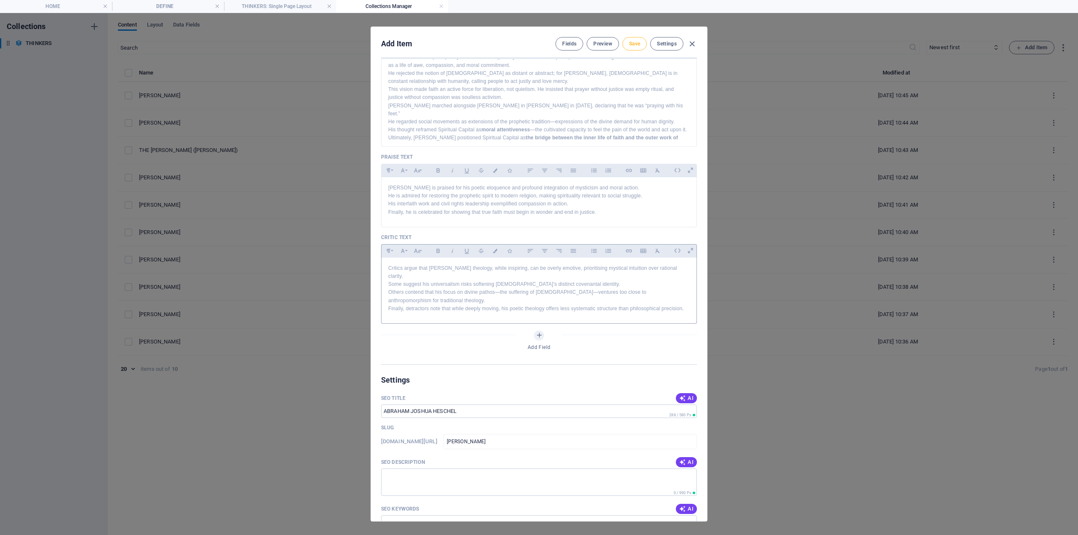
click at [639, 47] on button "Save" at bounding box center [635, 43] width 24 height 13
click at [640, 39] on button "Save" at bounding box center [635, 43] width 24 height 13
click at [693, 45] on icon "button" at bounding box center [692, 44] width 10 height 10
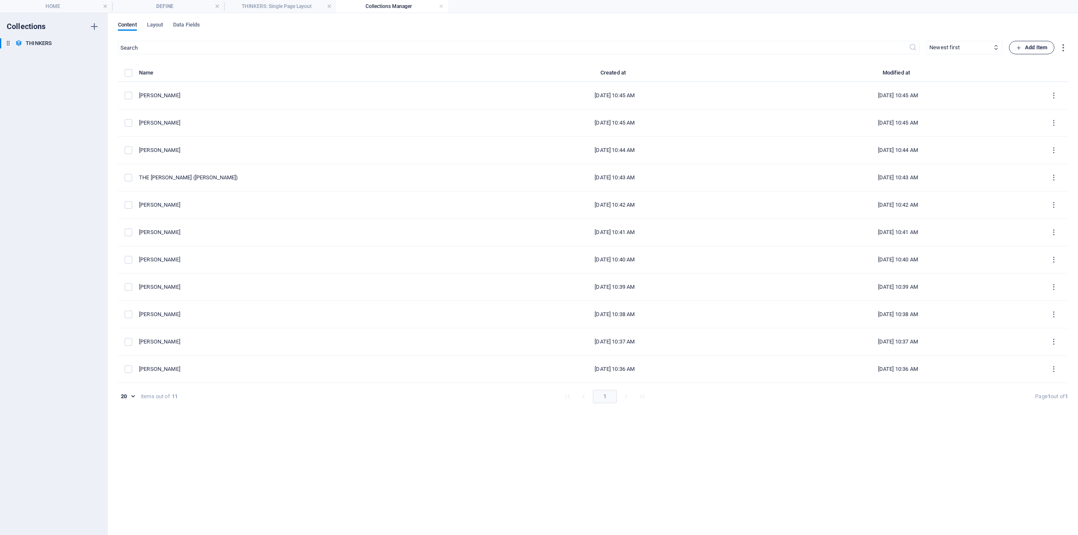
click at [1036, 48] on span "Add Item" at bounding box center [1031, 48] width 31 height 10
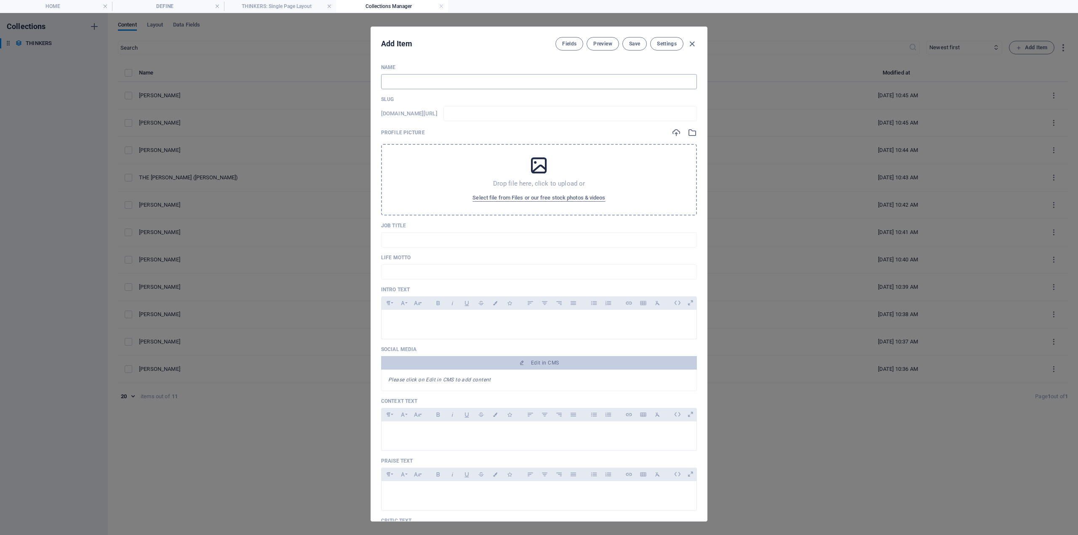
click at [409, 82] on input "text" at bounding box center [539, 81] width 316 height 15
drag, startPoint x: 409, startPoint y: 317, endPoint x: 408, endPoint y: 311, distance: 5.9
click at [408, 315] on div at bounding box center [539, 322] width 315 height 25
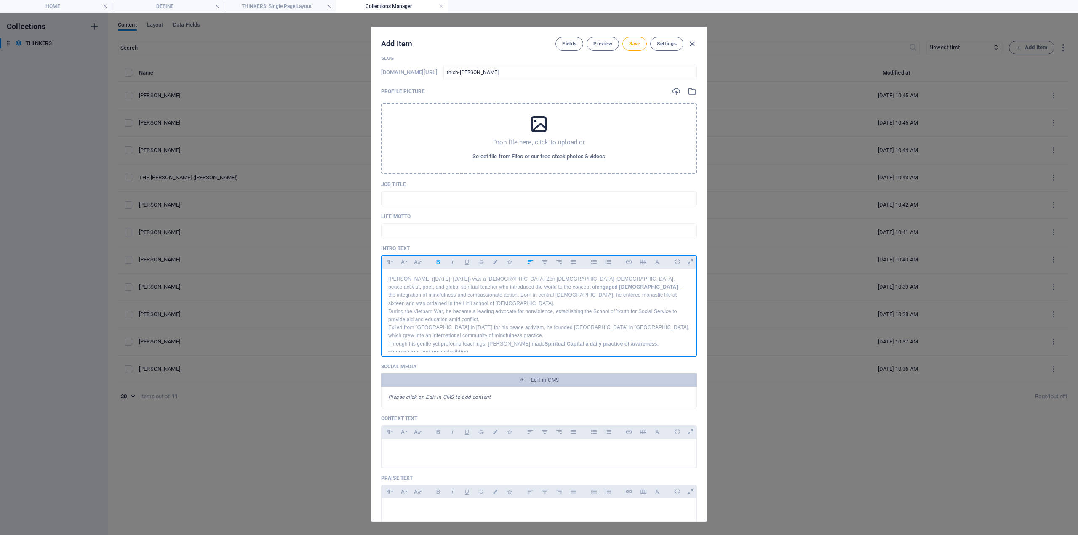
scroll to position [253, 0]
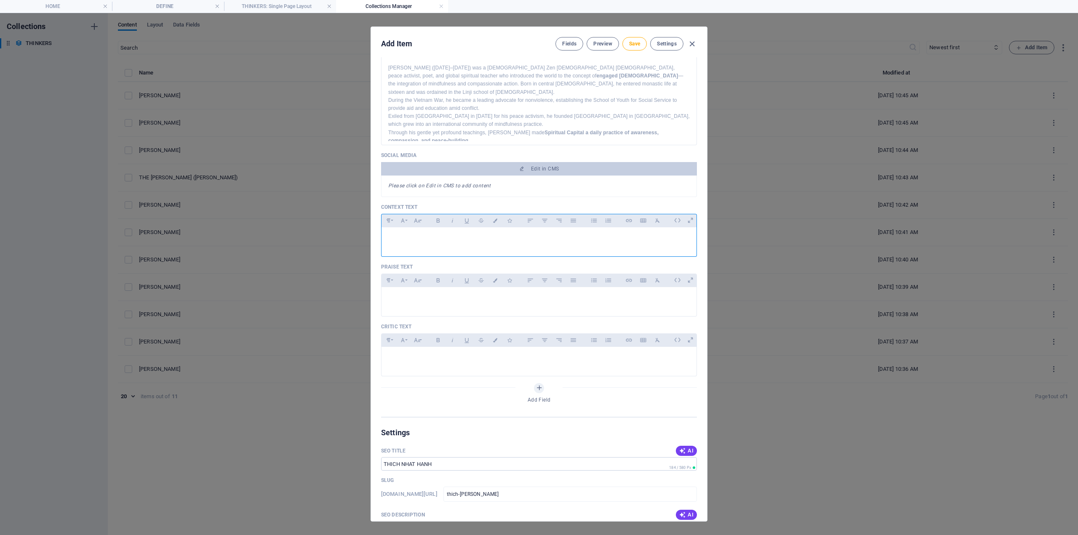
click at [401, 236] on p at bounding box center [539, 238] width 302 height 8
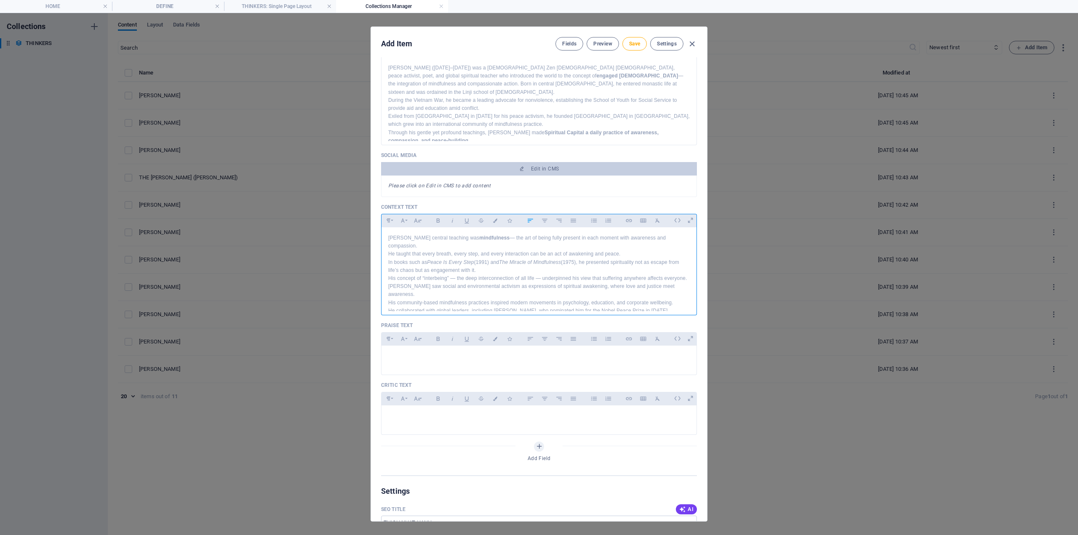
scroll to position [29, 0]
drag, startPoint x: 422, startPoint y: 364, endPoint x: 397, endPoint y: 364, distance: 24.9
click at [422, 364] on div at bounding box center [539, 358] width 315 height 25
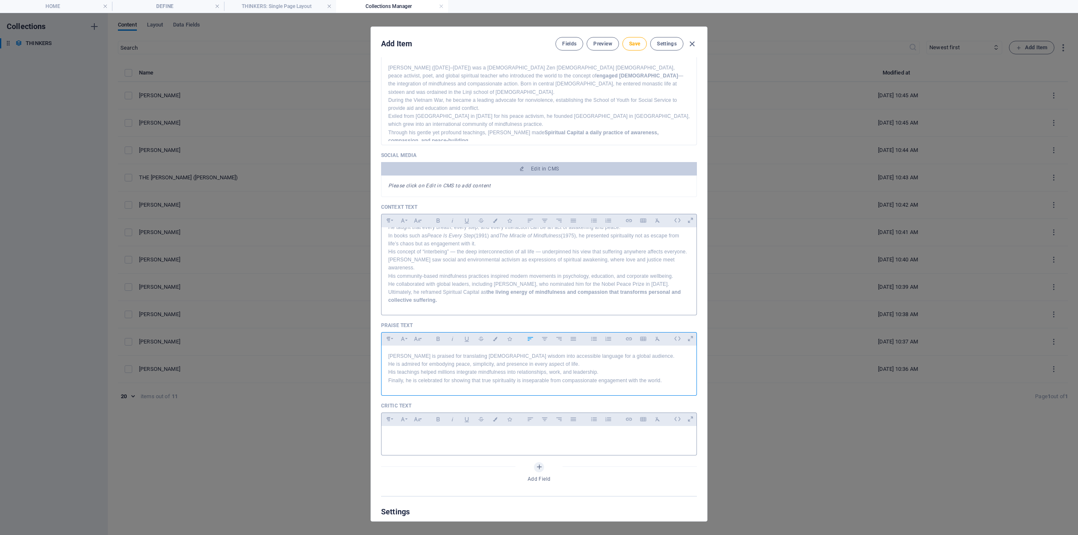
click at [457, 443] on div at bounding box center [539, 438] width 315 height 25
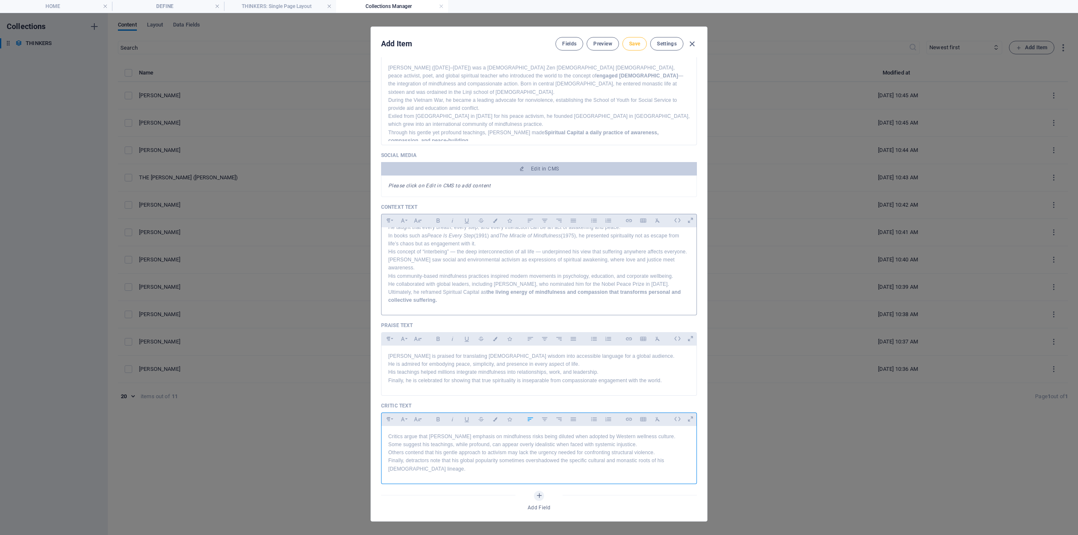
click at [633, 50] on button "Save" at bounding box center [635, 43] width 24 height 13
click at [635, 43] on span "Save" at bounding box center [634, 43] width 11 height 7
click at [689, 44] on icon "button" at bounding box center [692, 44] width 10 height 10
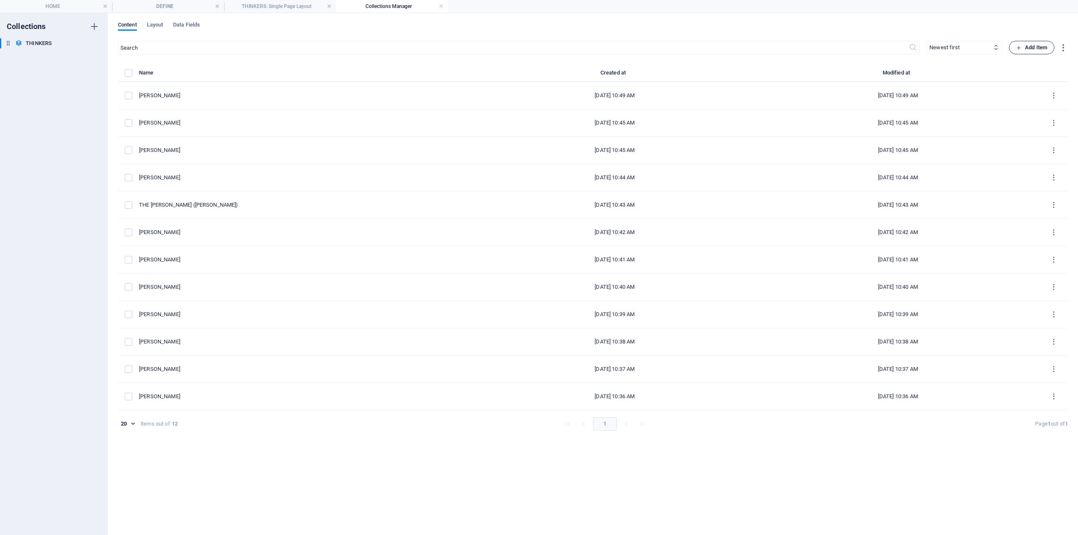
click at [1027, 48] on span "Add Item" at bounding box center [1031, 48] width 31 height 10
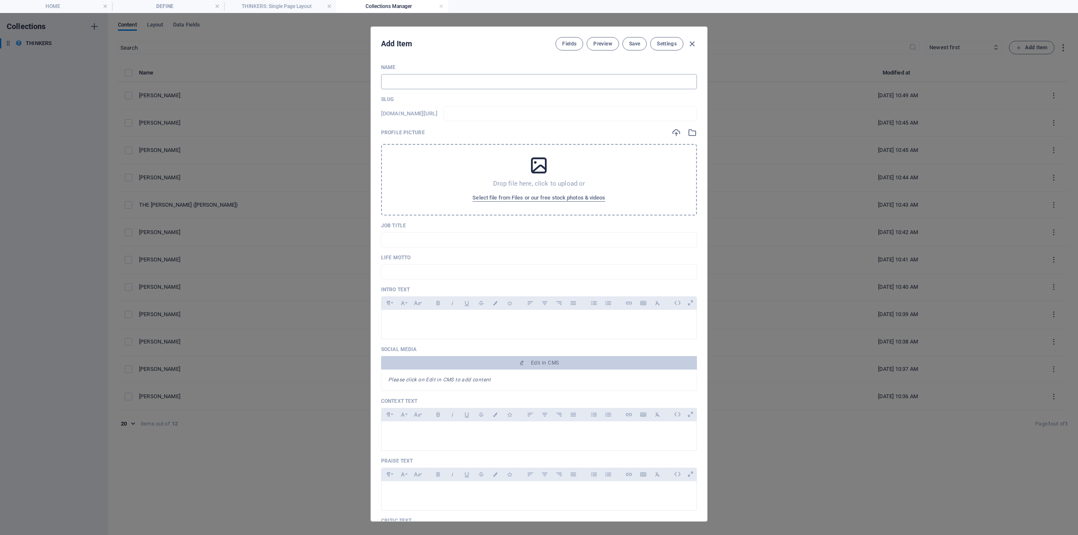
drag, startPoint x: 459, startPoint y: 79, endPoint x: 454, endPoint y: 80, distance: 5.1
click at [459, 79] on input "text" at bounding box center [539, 81] width 316 height 15
click at [409, 317] on p at bounding box center [539, 321] width 302 height 8
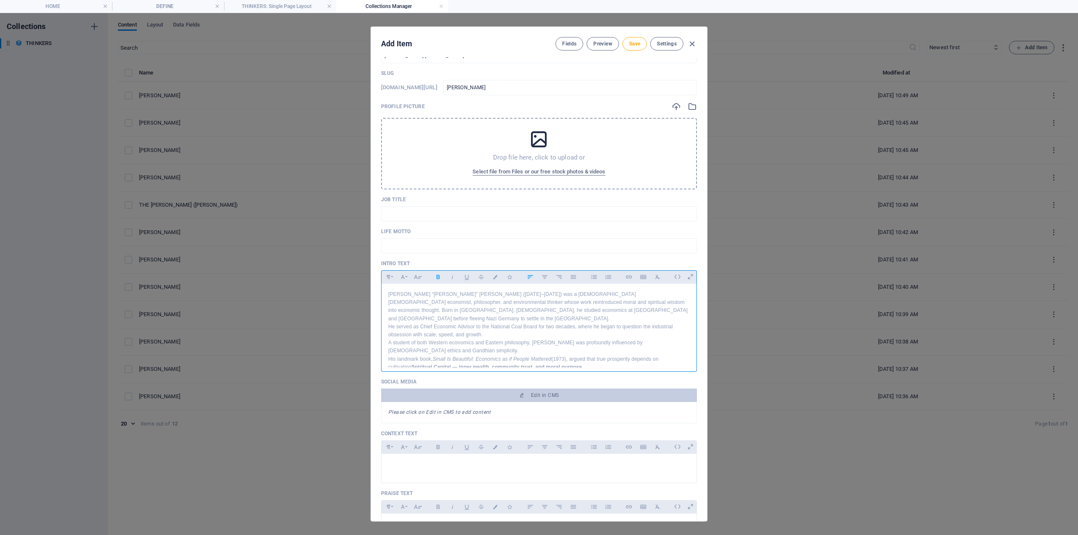
scroll to position [168, 0]
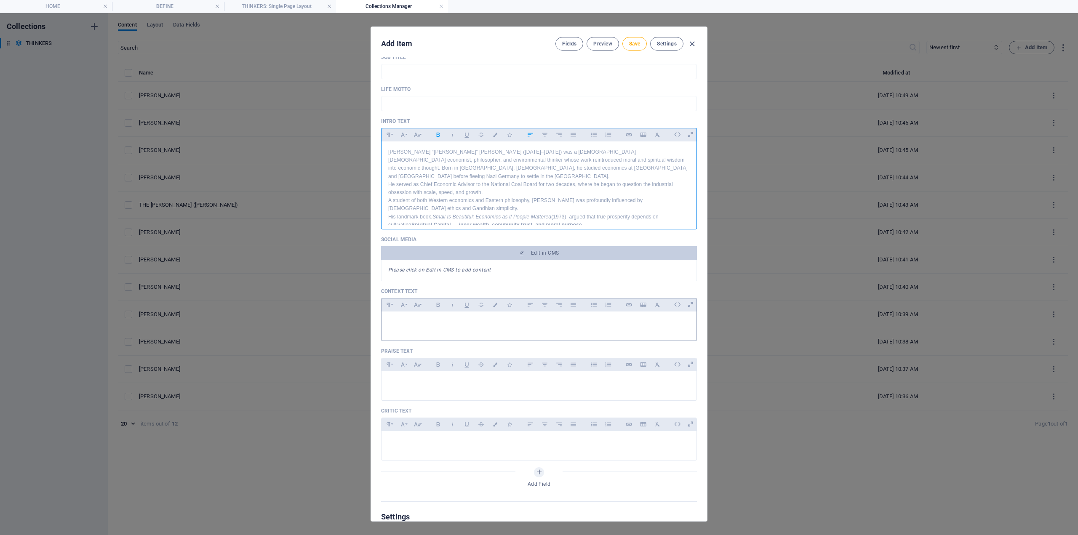
click at [419, 318] on div at bounding box center [539, 324] width 315 height 25
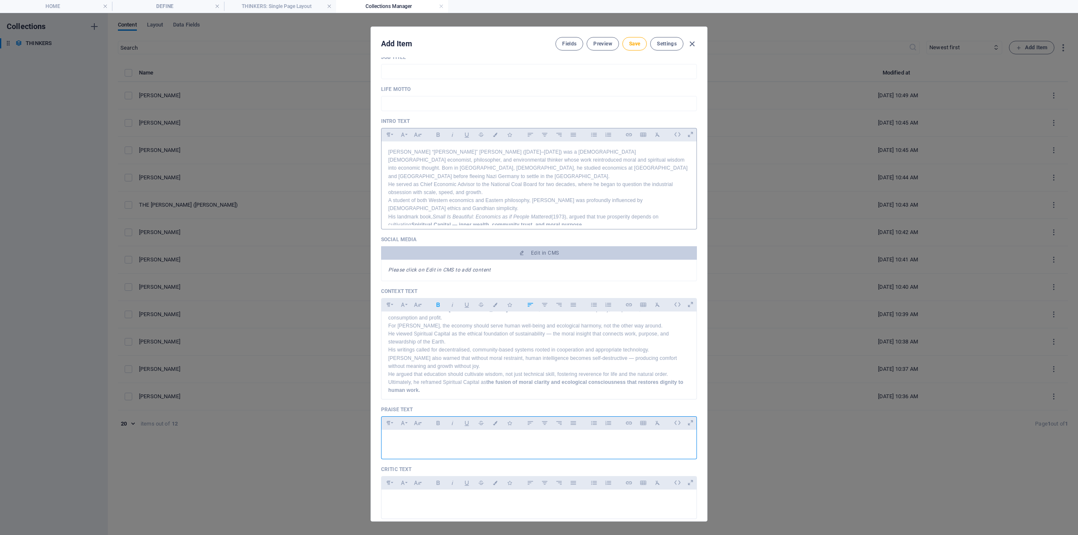
click at [428, 440] on p at bounding box center [539, 441] width 302 height 8
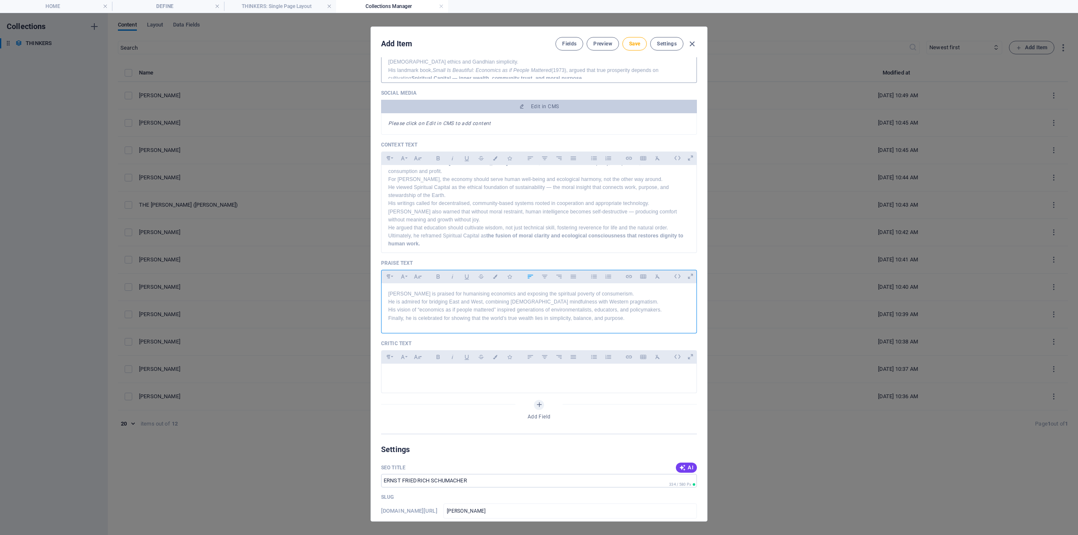
scroll to position [337, 0]
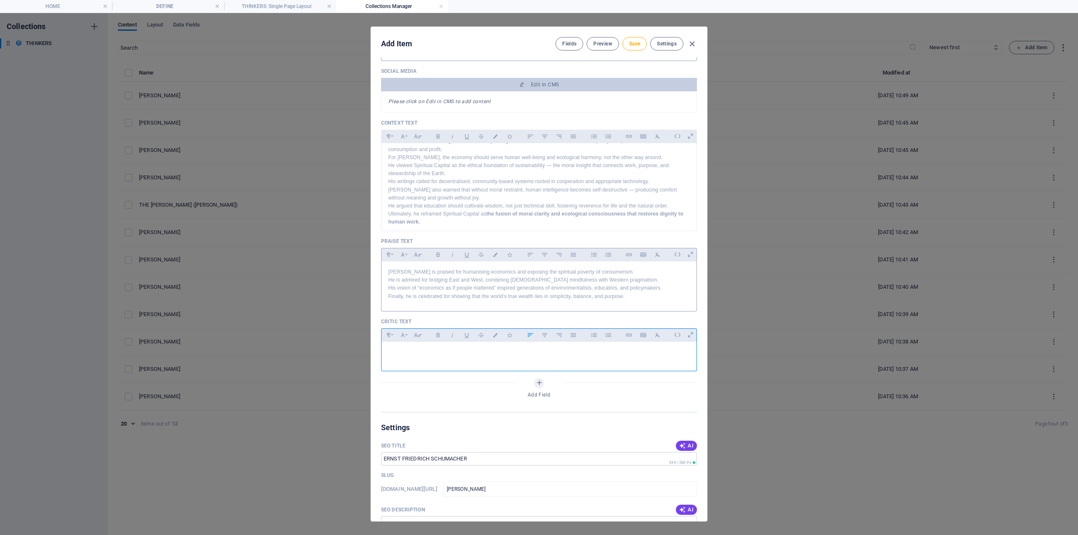
click at [424, 353] on p at bounding box center [539, 353] width 302 height 8
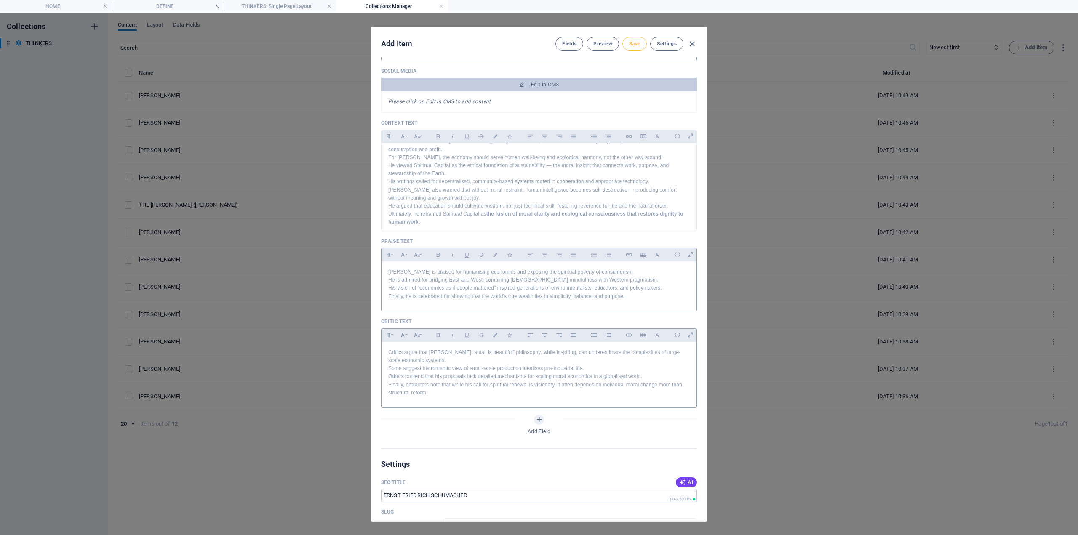
click at [634, 40] on button "Save" at bounding box center [635, 43] width 24 height 13
click at [642, 45] on button "Save" at bounding box center [635, 43] width 24 height 13
click at [693, 45] on icon "button" at bounding box center [692, 44] width 10 height 10
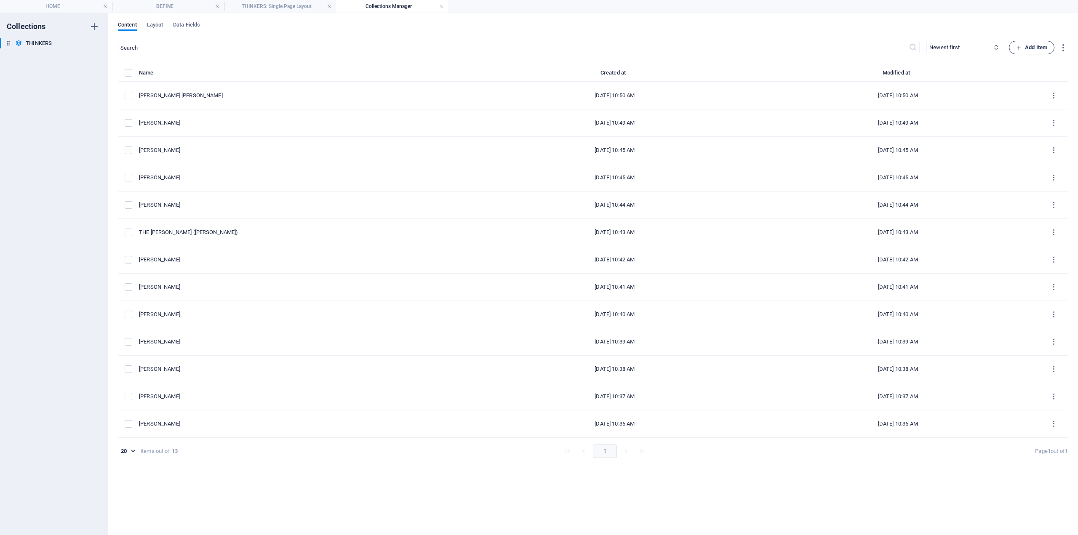
click at [1041, 46] on span "Add Item" at bounding box center [1031, 48] width 31 height 10
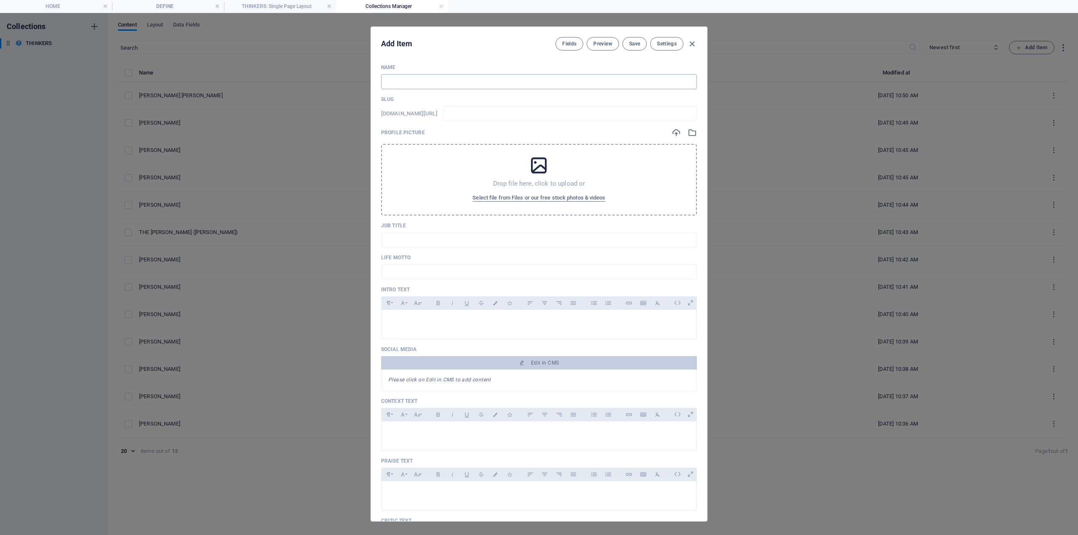
click at [448, 83] on input "text" at bounding box center [539, 81] width 316 height 15
click at [459, 316] on div at bounding box center [539, 322] width 315 height 25
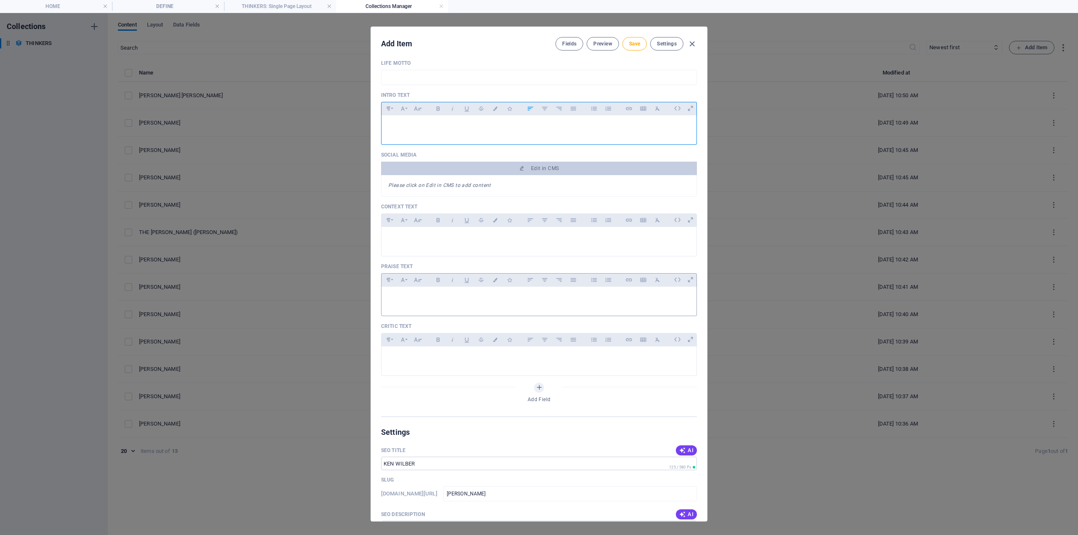
scroll to position [211, 0]
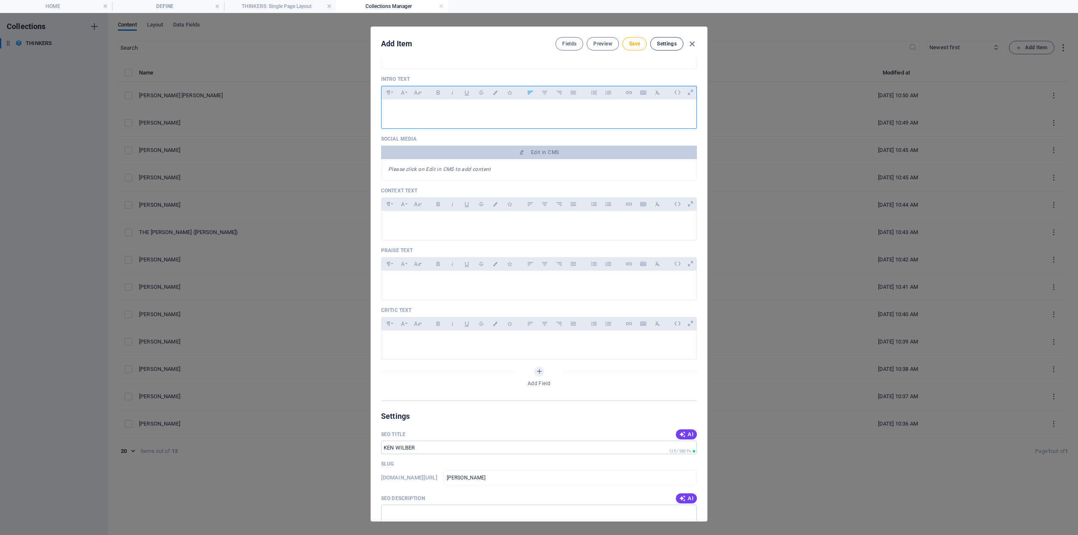
click at [663, 42] on span "Settings" at bounding box center [667, 43] width 20 height 7
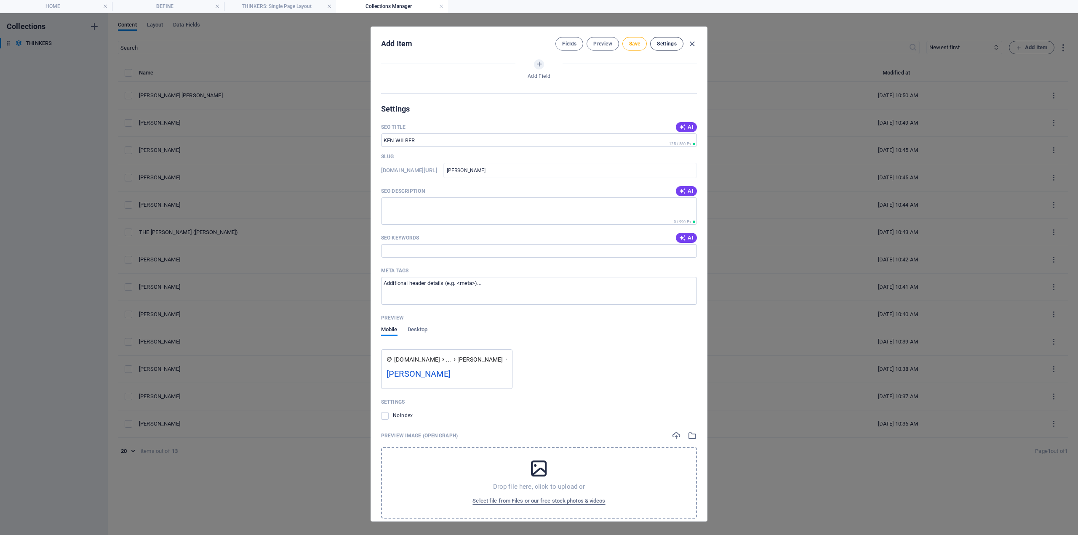
scroll to position [532, 0]
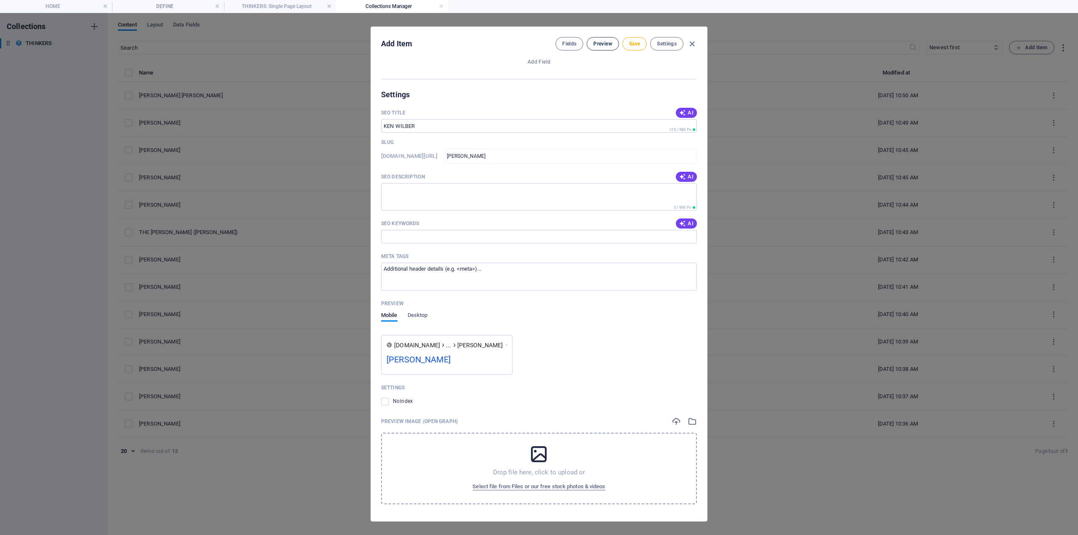
click at [594, 40] on button "Preview" at bounding box center [603, 43] width 32 height 13
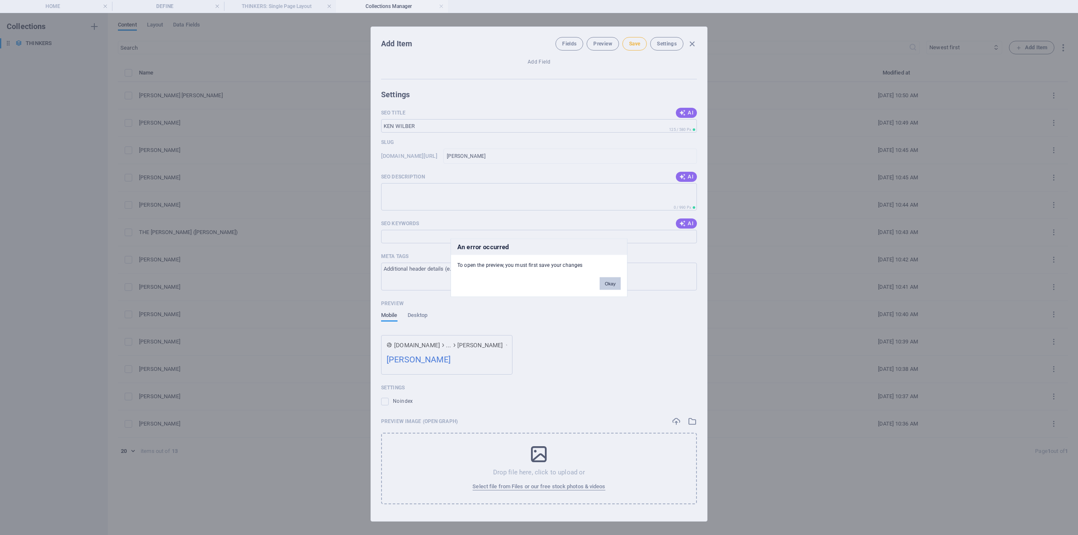
click at [620, 284] on button "Okay" at bounding box center [610, 283] width 21 height 13
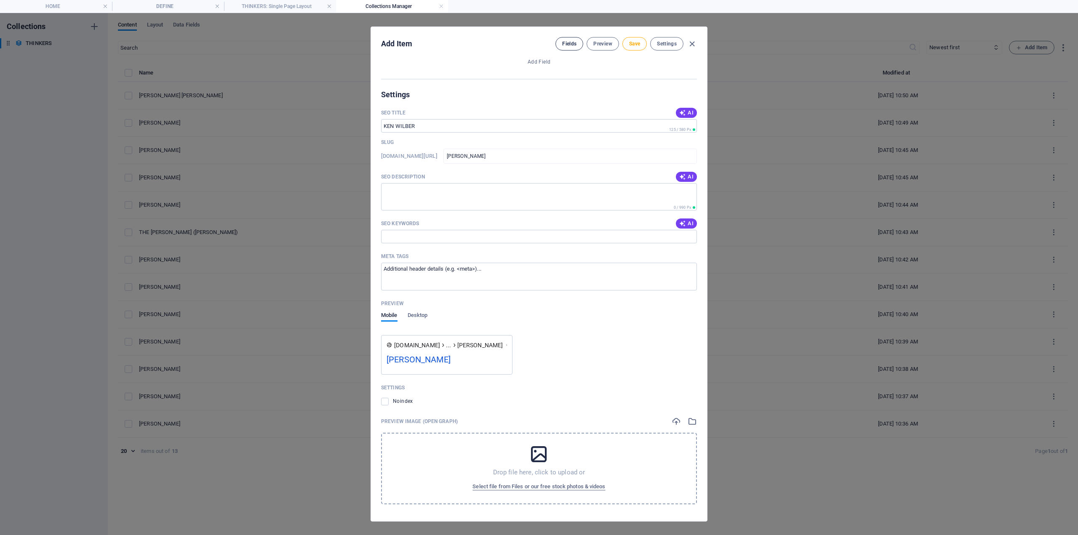
click at [564, 48] on button "Fields" at bounding box center [570, 43] width 28 height 13
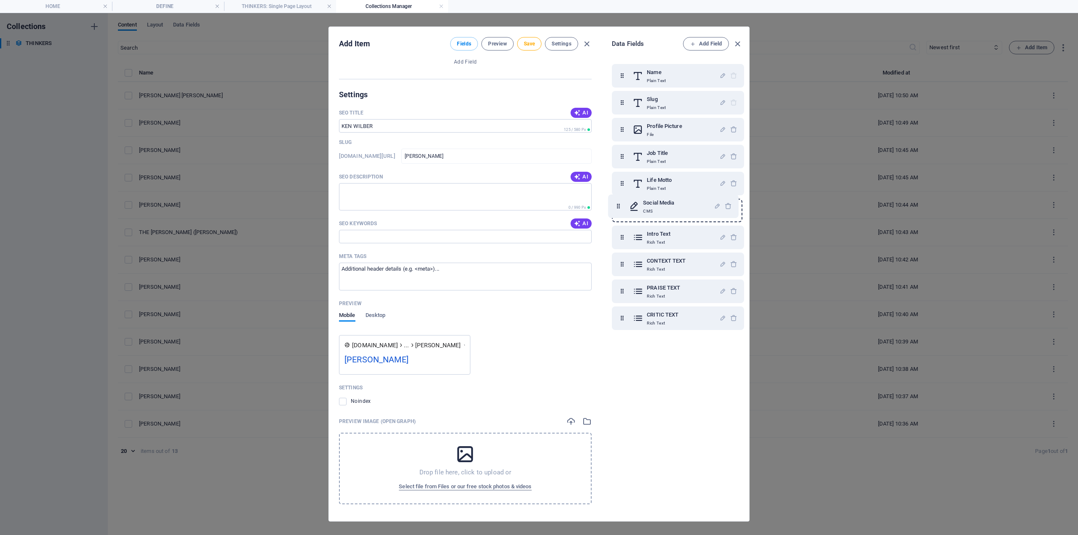
drag, startPoint x: 621, startPoint y: 237, endPoint x: 618, endPoint y: 203, distance: 33.5
click at [618, 203] on div "Name Plain Text Slug Plain Text Profile Picture File Job Title Plain Text Life …" at bounding box center [678, 197] width 132 height 266
click at [734, 41] on icon "button" at bounding box center [738, 44] width 10 height 10
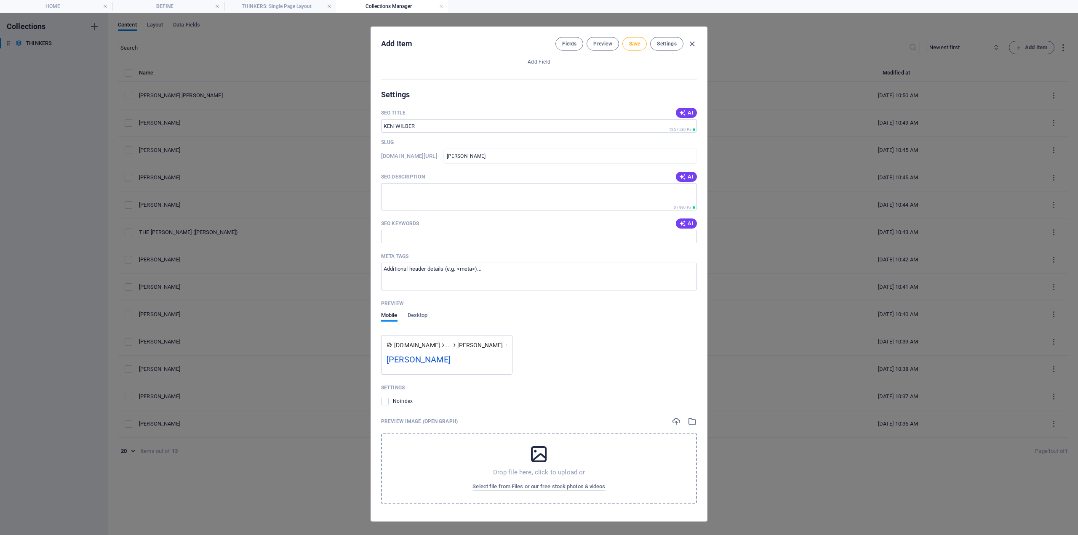
scroll to position [532, 0]
click at [625, 40] on button "Save" at bounding box center [635, 43] width 24 height 13
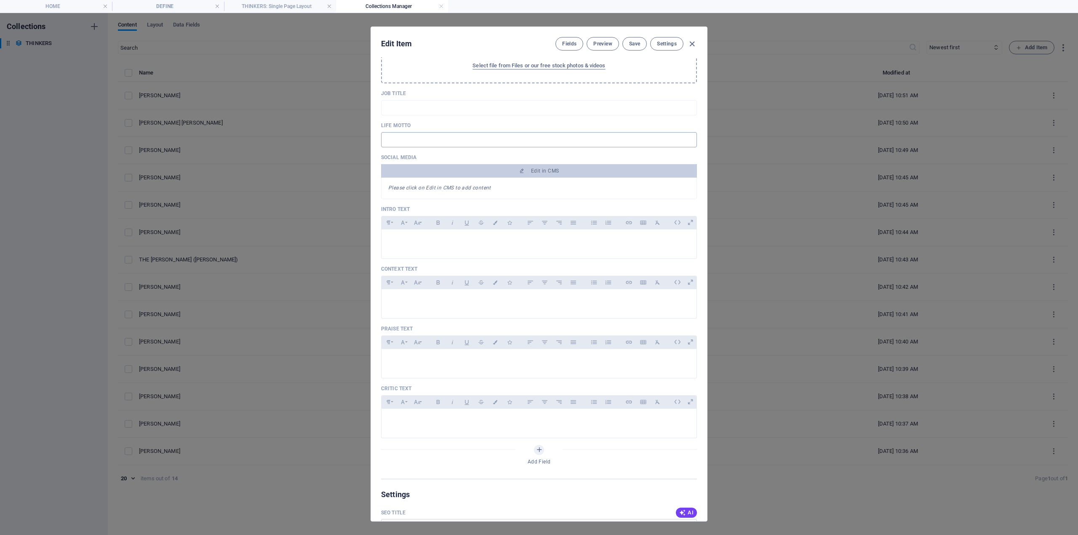
scroll to position [153, 0]
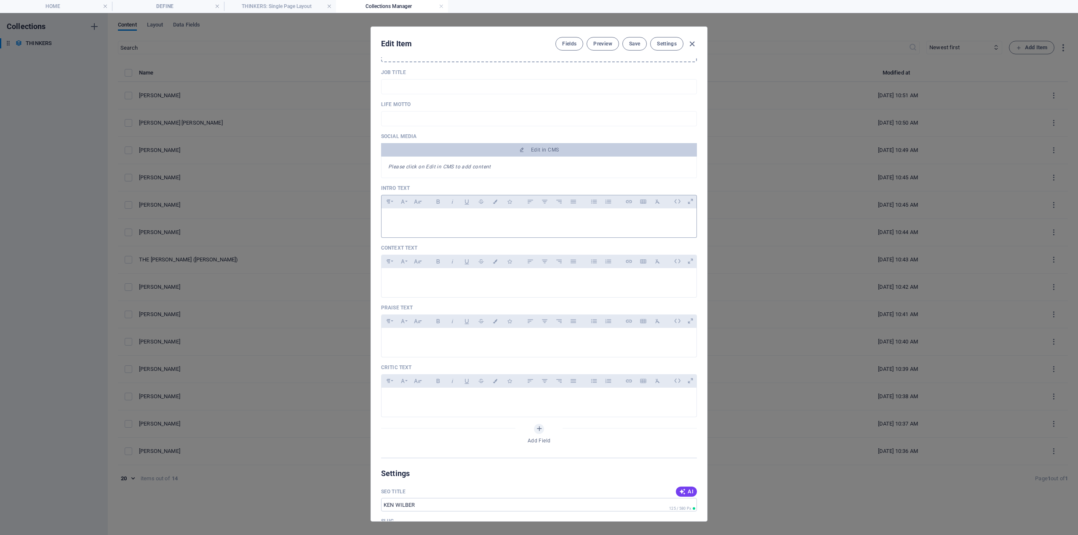
click at [420, 215] on p at bounding box center [539, 219] width 302 height 8
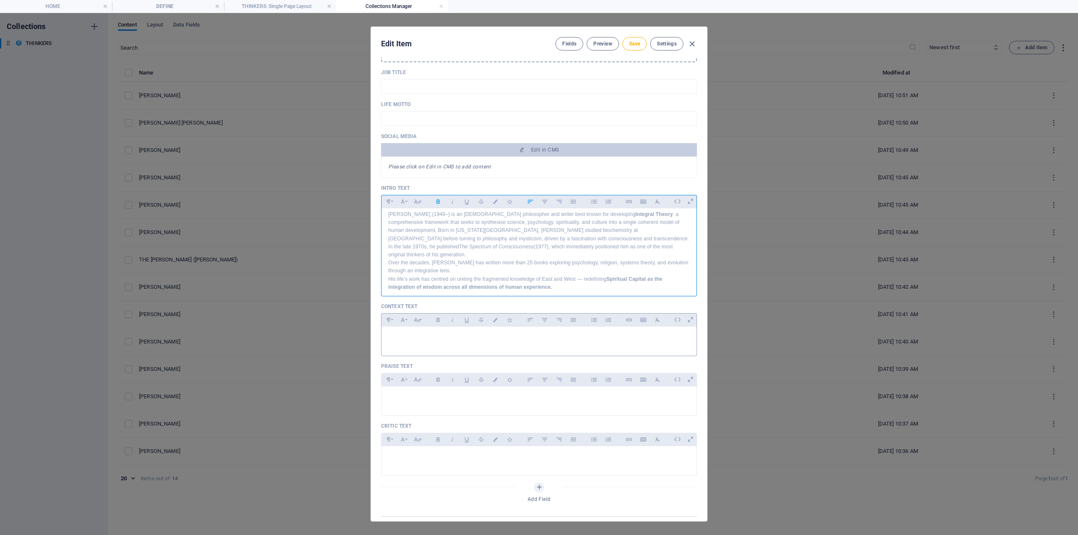
click at [412, 342] on div at bounding box center [539, 339] width 315 height 25
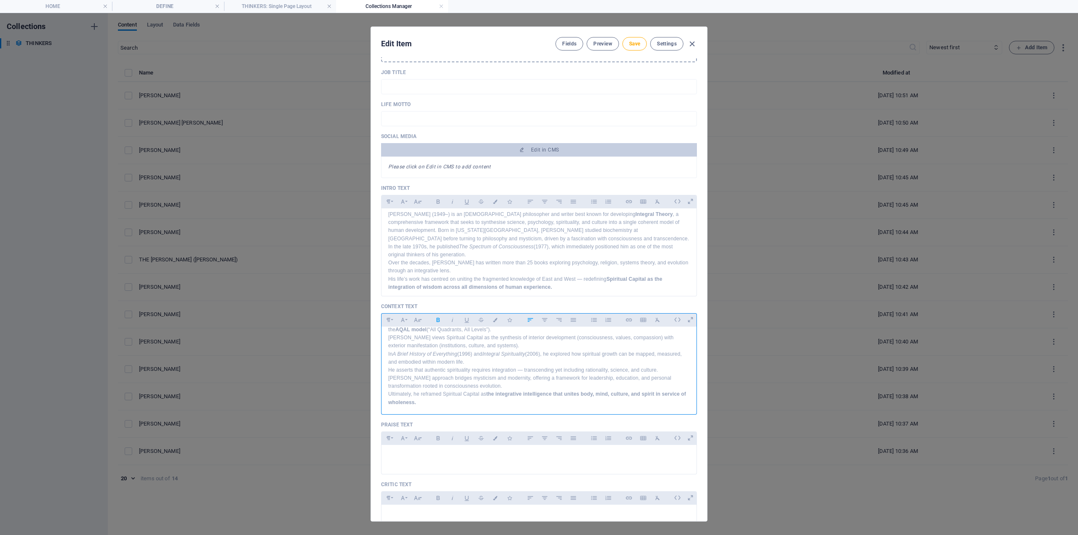
scroll to position [51, 0]
click at [404, 455] on p at bounding box center [539, 456] width 302 height 8
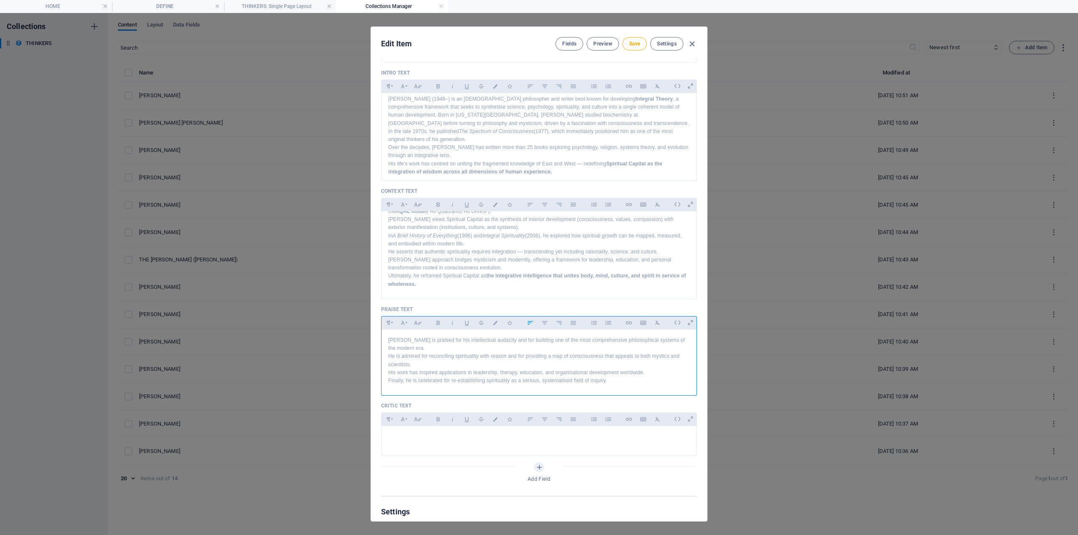
scroll to position [322, 0]
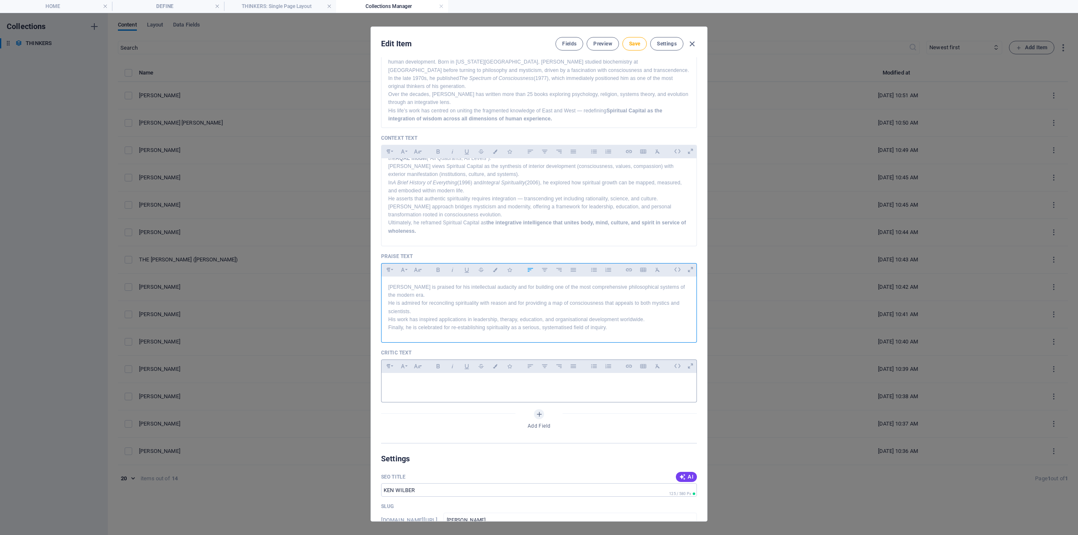
click at [430, 388] on div at bounding box center [539, 385] width 315 height 25
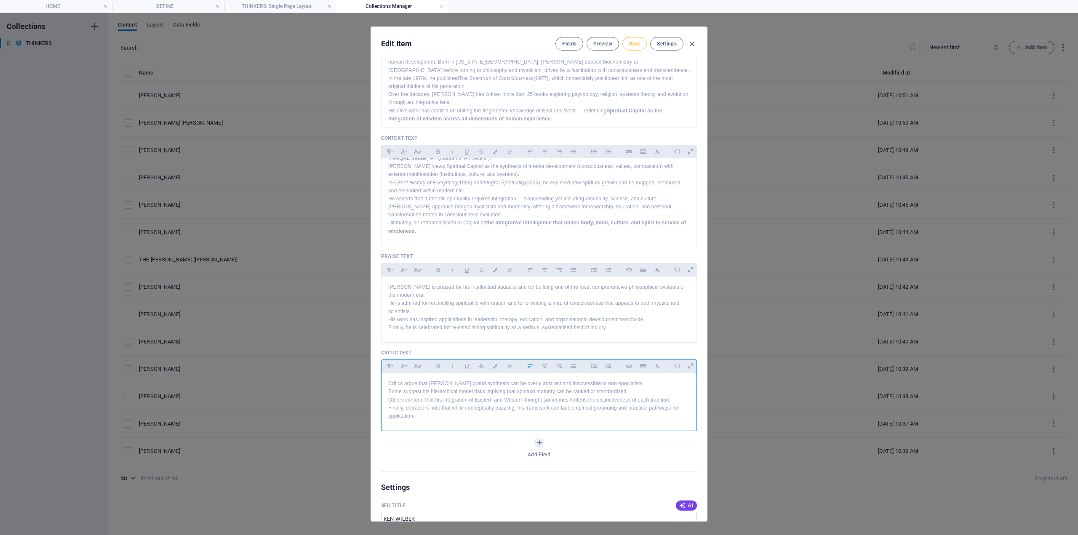
click at [631, 39] on button "Save" at bounding box center [635, 43] width 24 height 13
click at [639, 43] on span "Save" at bounding box center [634, 43] width 11 height 7
click at [692, 43] on icon "button" at bounding box center [692, 44] width 10 height 10
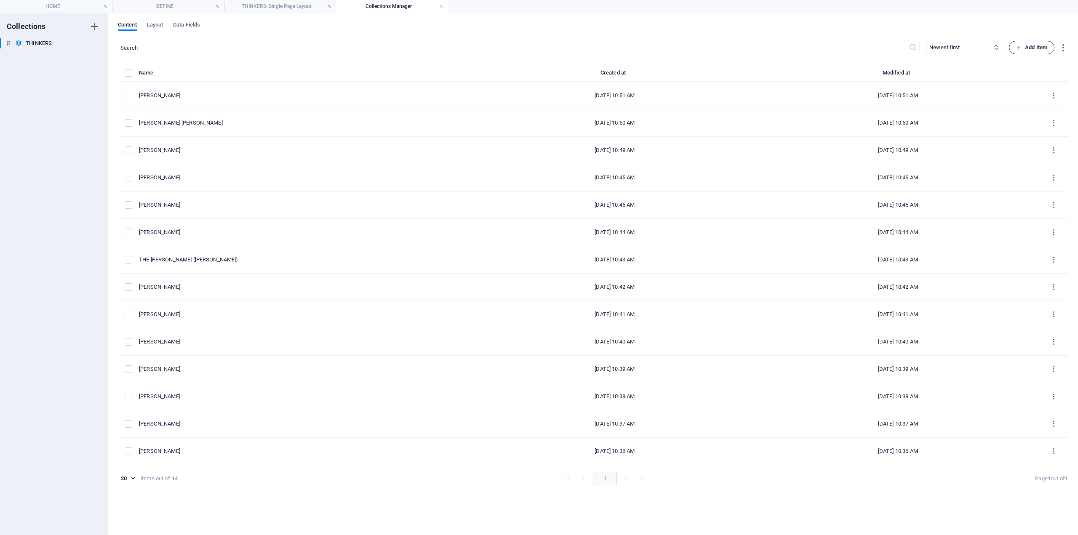
click at [1040, 47] on span "Add Item" at bounding box center [1031, 48] width 31 height 10
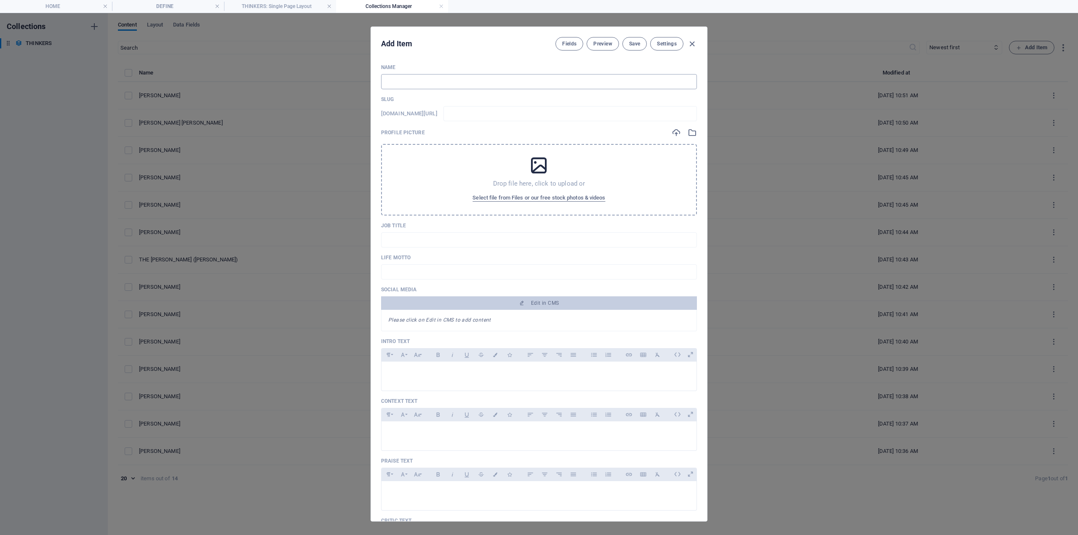
click at [423, 80] on input "text" at bounding box center [539, 81] width 316 height 15
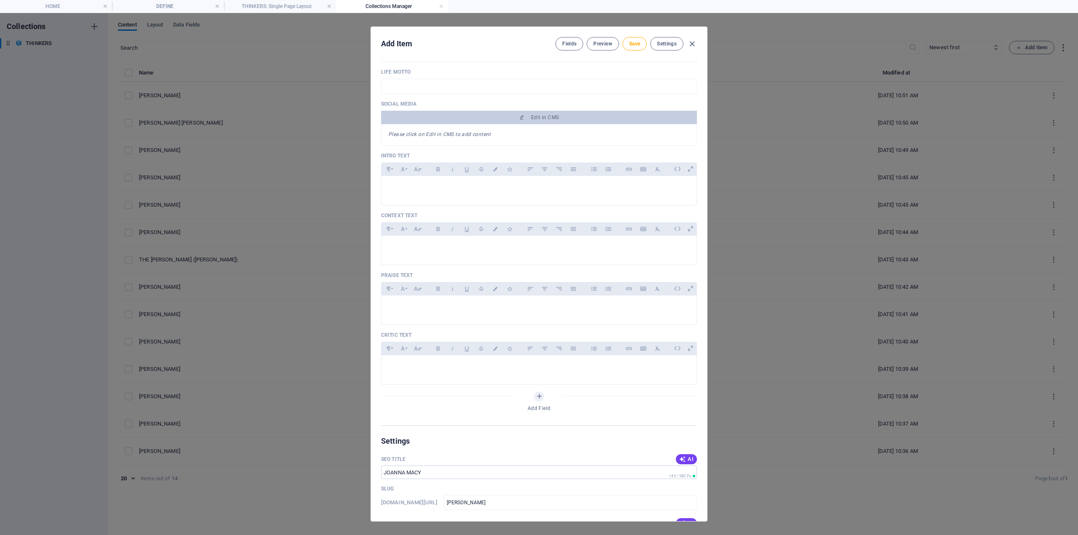
scroll to position [211, 0]
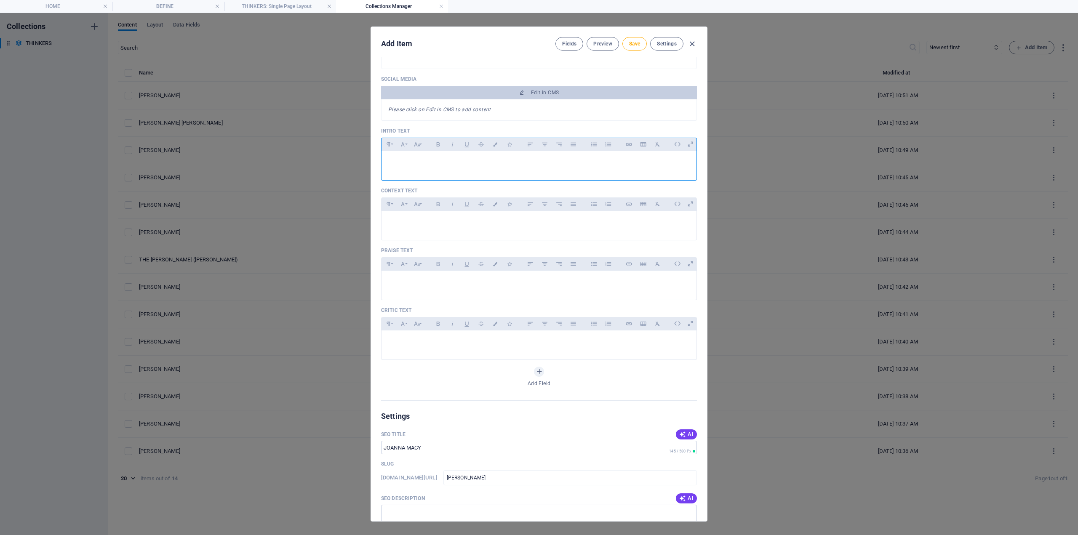
click at [417, 163] on p at bounding box center [539, 162] width 302 height 8
click at [393, 157] on div at bounding box center [539, 163] width 315 height 25
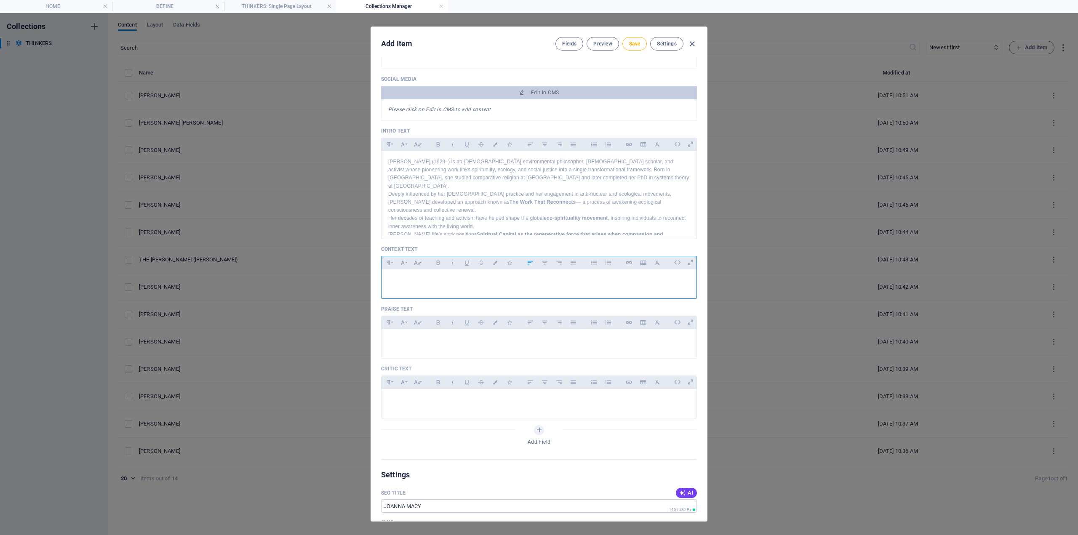
drag, startPoint x: 410, startPoint y: 281, endPoint x: 403, endPoint y: 278, distance: 7.4
click at [409, 281] on p at bounding box center [539, 280] width 302 height 8
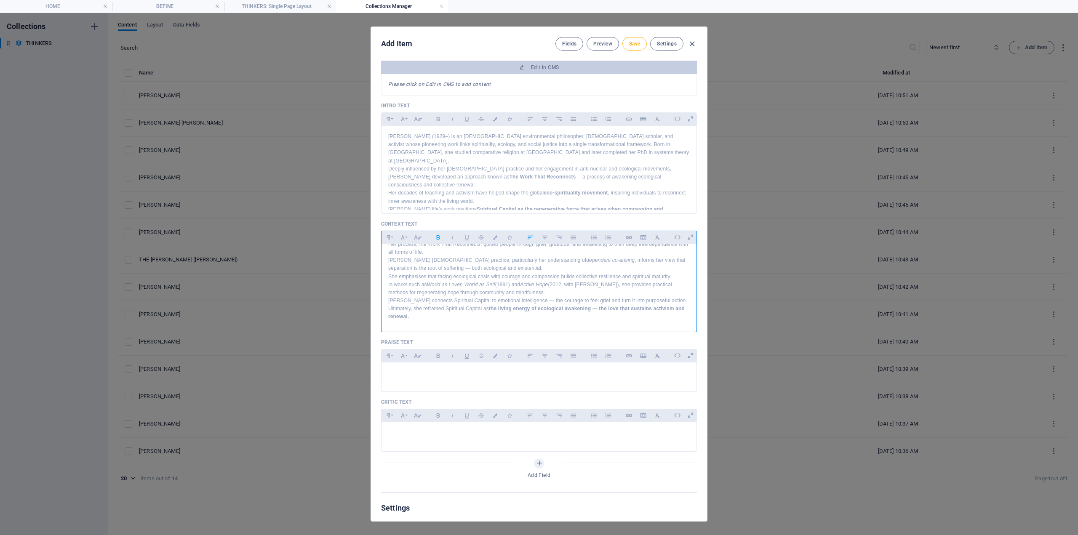
scroll to position [337, 0]
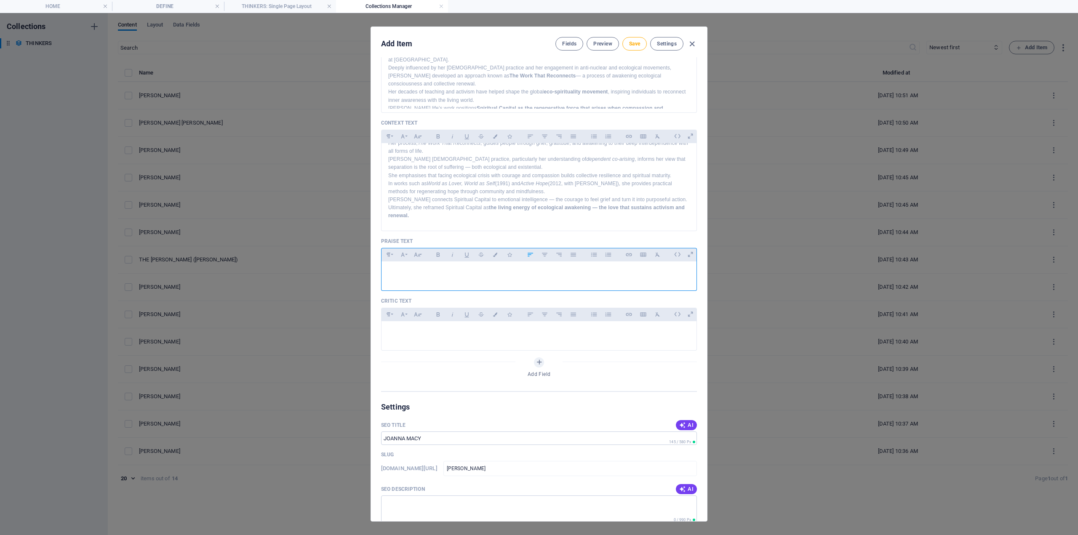
click at [415, 269] on p at bounding box center [539, 272] width 302 height 8
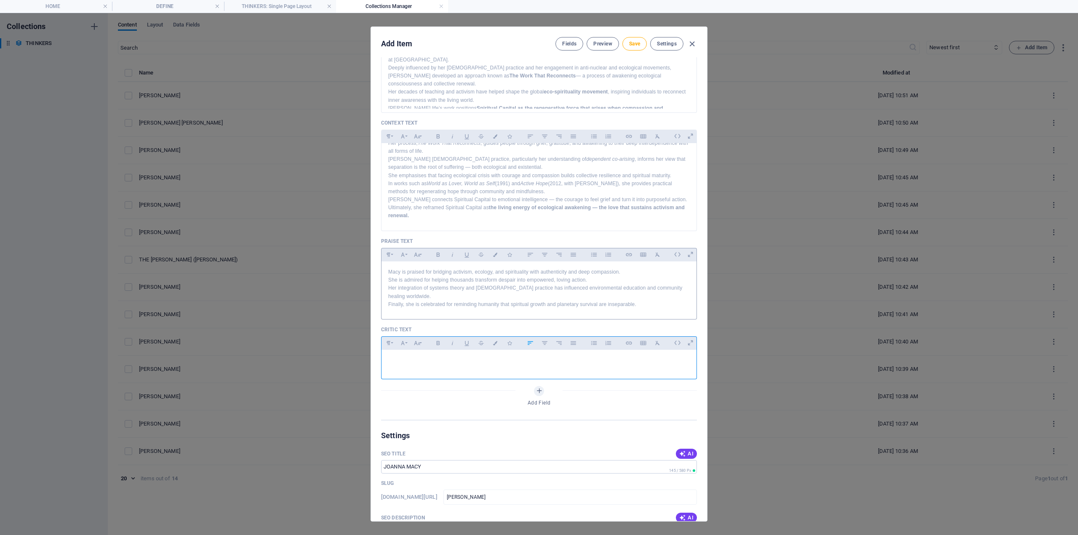
click at [436, 363] on p at bounding box center [539, 361] width 302 height 8
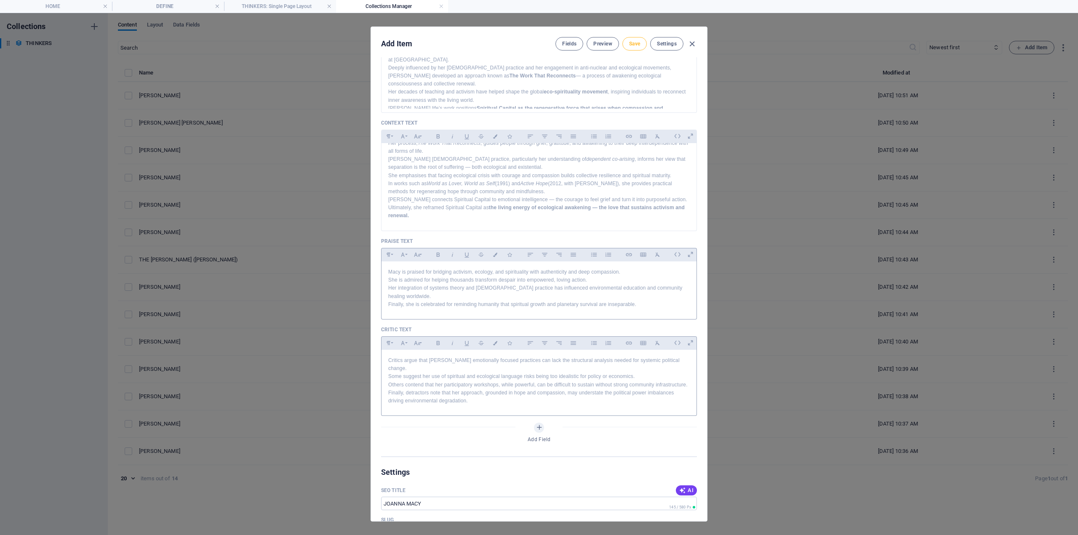
click at [636, 40] on span "Save" at bounding box center [634, 43] width 11 height 7
drag, startPoint x: 694, startPoint y: 43, endPoint x: 701, endPoint y: 43, distance: 7.2
click at [693, 43] on icon "button" at bounding box center [692, 44] width 10 height 10
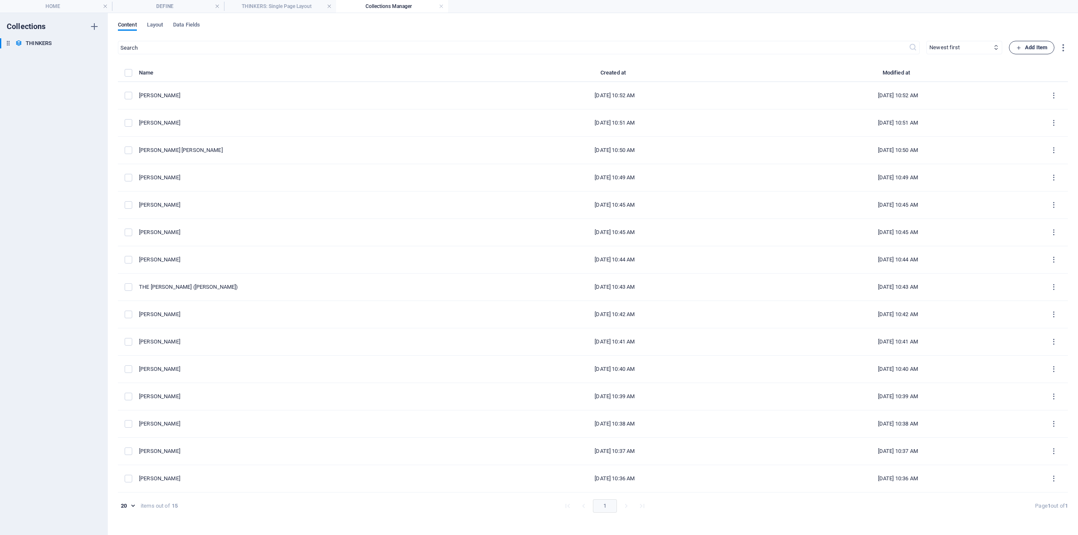
click at [1031, 48] on span "Add Item" at bounding box center [1031, 48] width 31 height 10
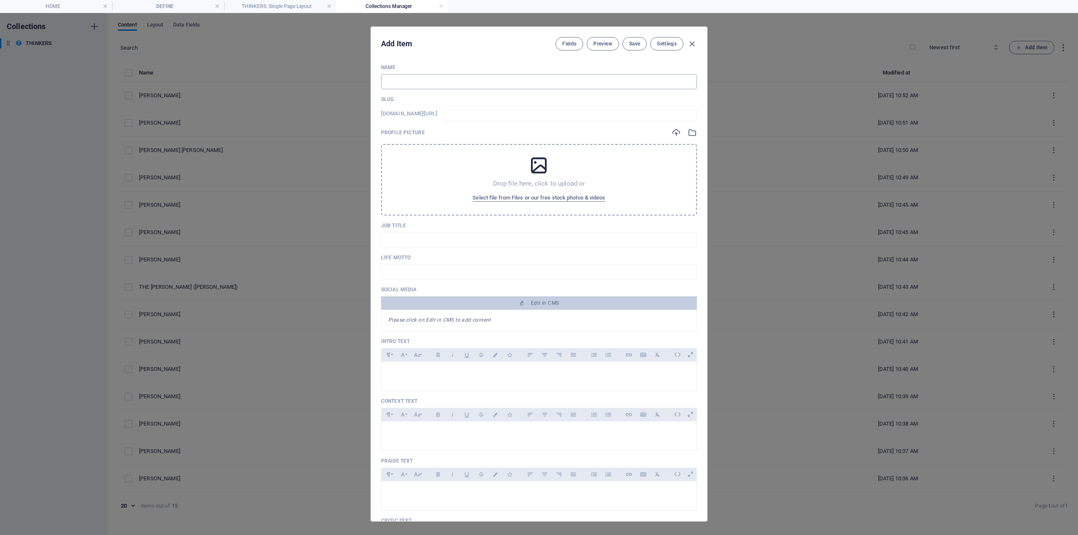
click at [394, 83] on input "text" at bounding box center [539, 81] width 316 height 15
click at [407, 365] on div at bounding box center [539, 374] width 315 height 25
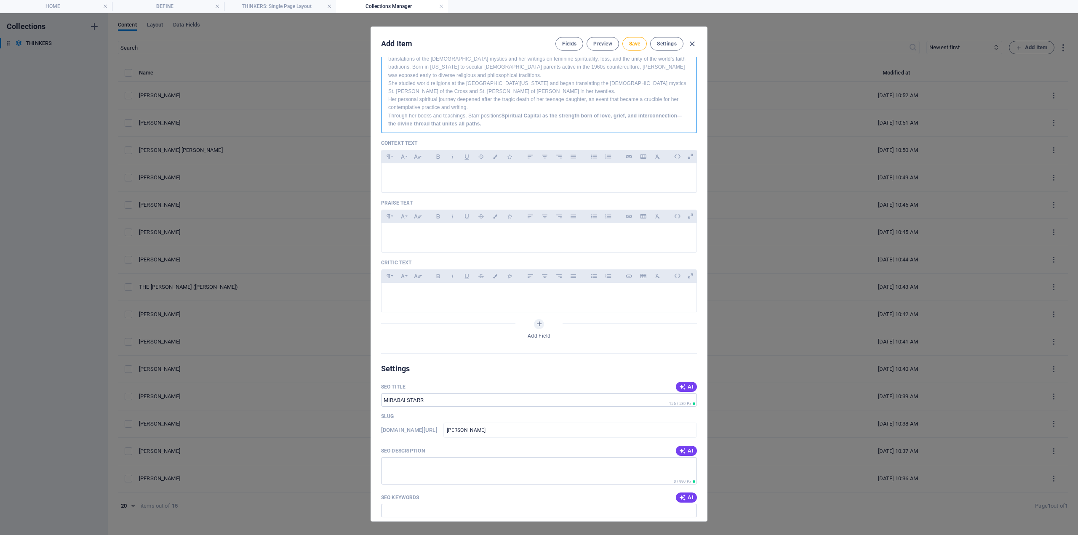
scroll to position [379, 0]
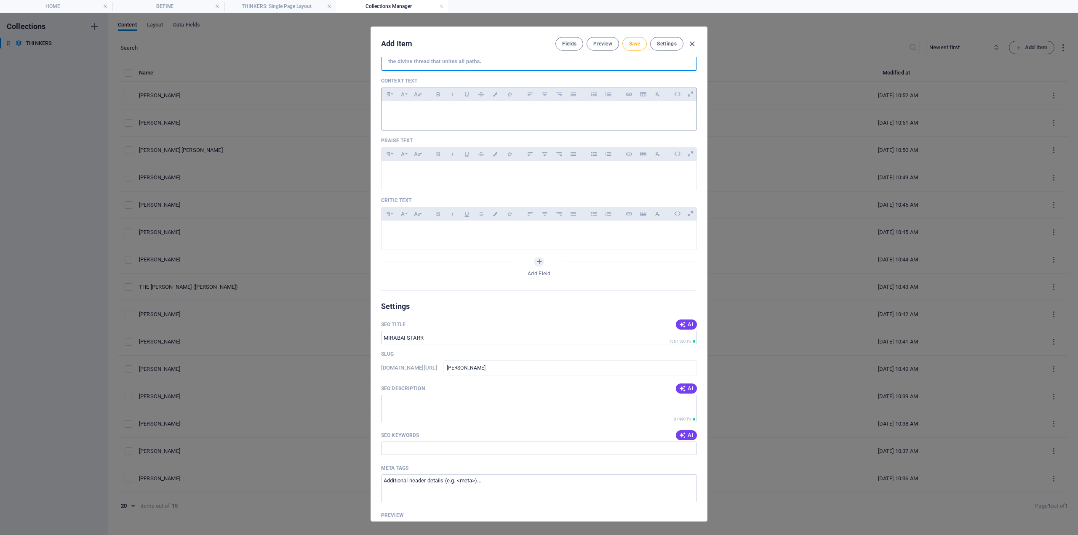
drag, startPoint x: 409, startPoint y: 114, endPoint x: 401, endPoint y: 114, distance: 8.0
click at [407, 114] on p at bounding box center [539, 112] width 302 height 8
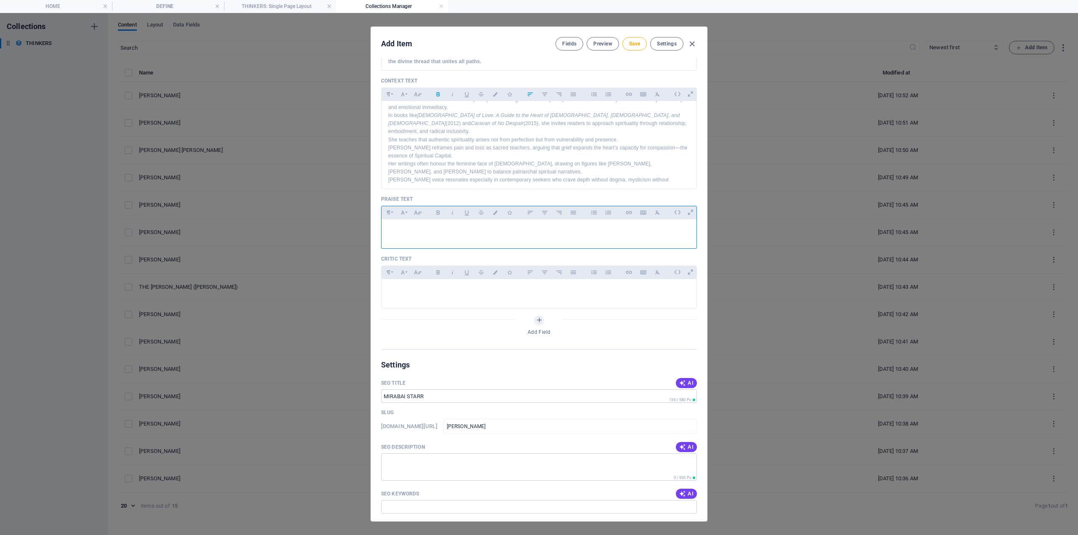
click at [418, 232] on p at bounding box center [539, 230] width 302 height 8
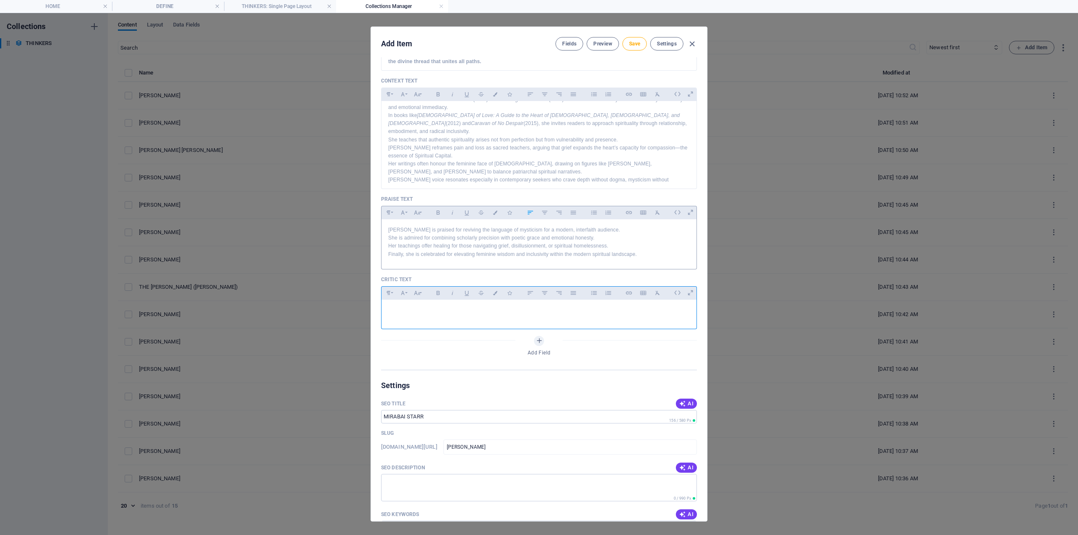
click at [433, 318] on div at bounding box center [539, 312] width 315 height 25
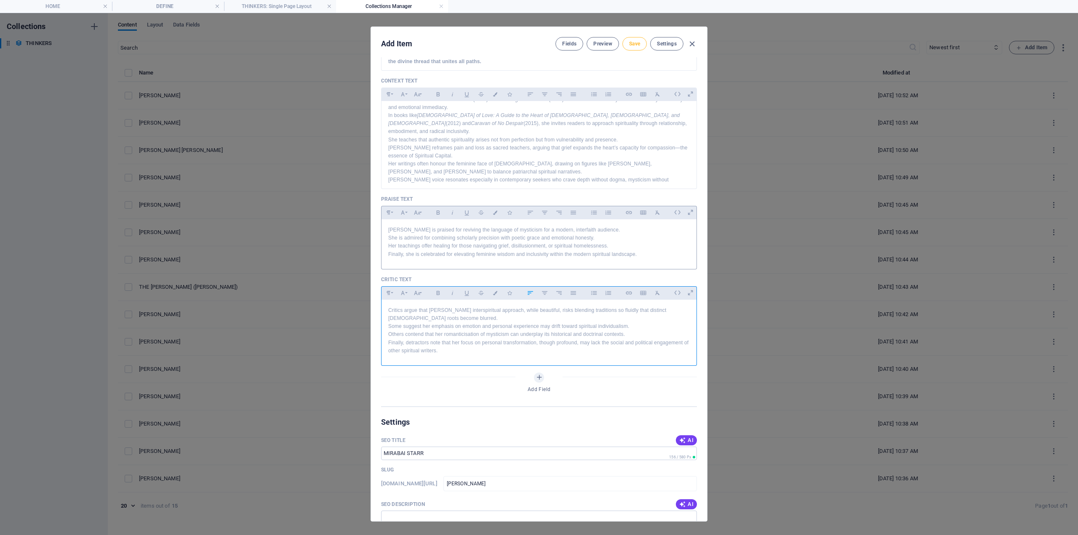
click at [631, 43] on span "Save" at bounding box center [634, 43] width 11 height 7
click at [636, 45] on span "Save" at bounding box center [634, 43] width 11 height 7
click at [691, 45] on icon "button" at bounding box center [692, 44] width 10 height 10
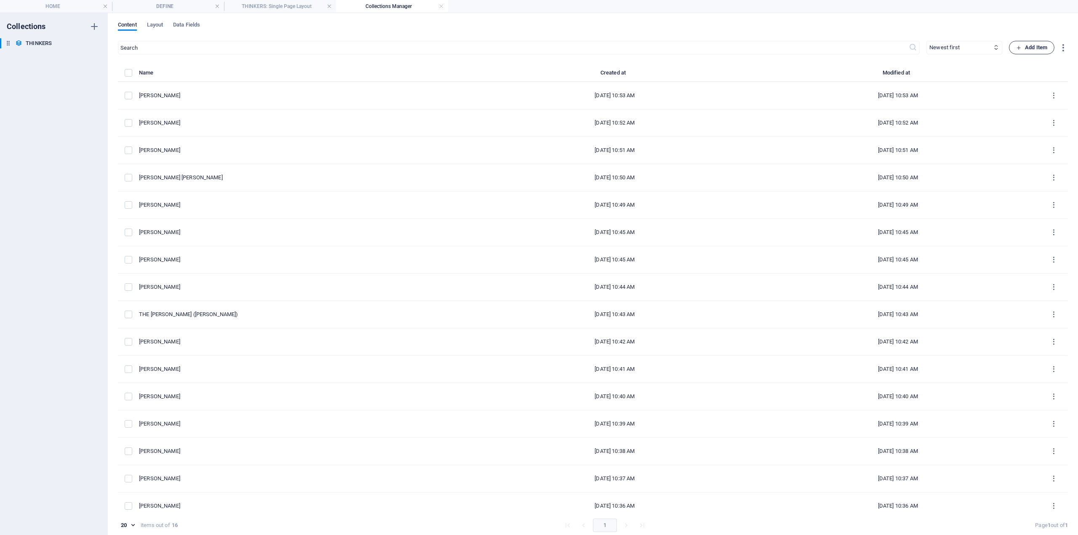
click at [1021, 47] on span "Add Item" at bounding box center [1031, 48] width 31 height 10
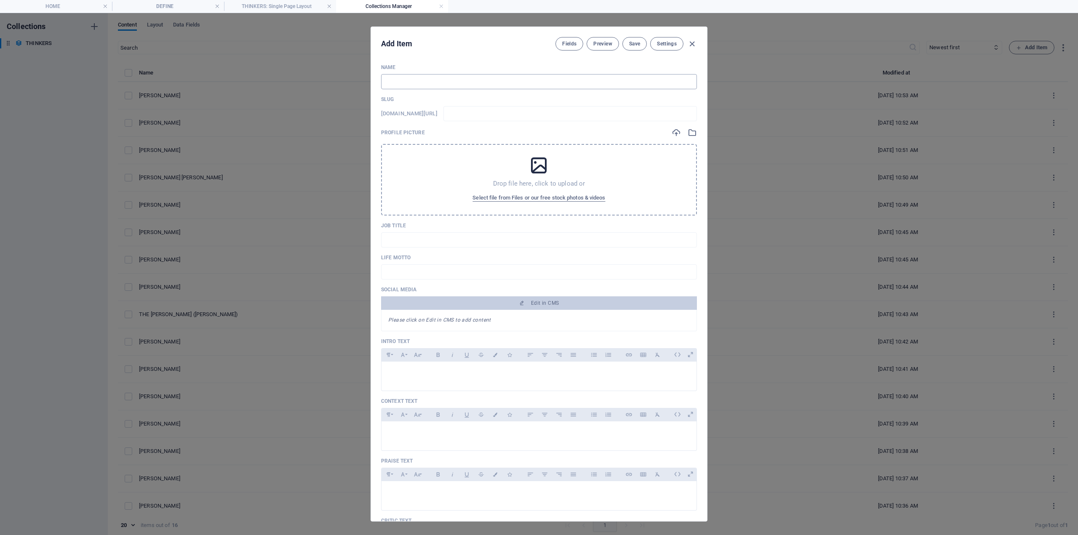
click at [462, 83] on input "text" at bounding box center [539, 81] width 316 height 15
click at [430, 371] on p at bounding box center [539, 373] width 302 height 8
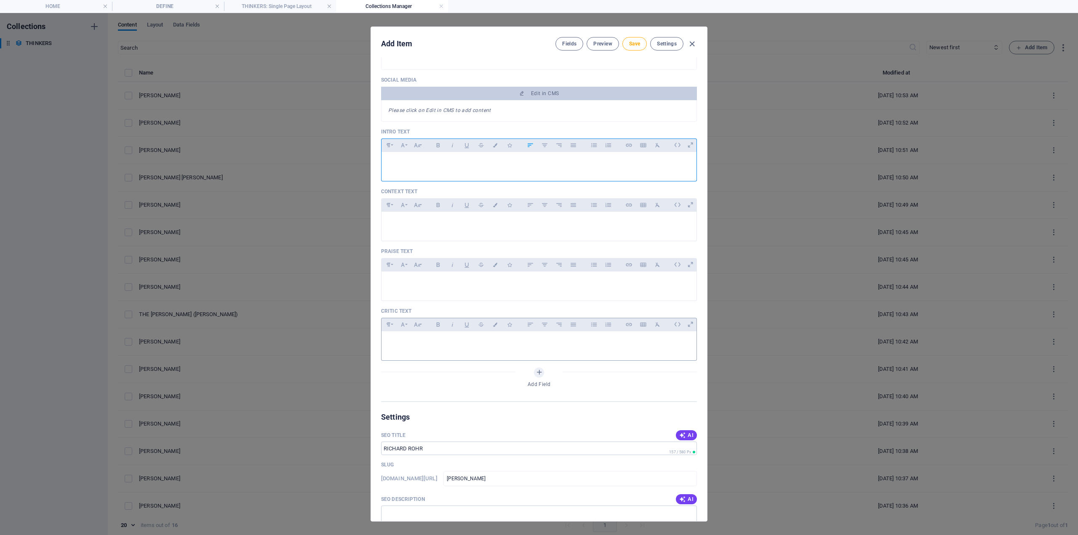
scroll to position [211, 0]
drag, startPoint x: 393, startPoint y: 157, endPoint x: 372, endPoint y: 154, distance: 20.8
click at [390, 157] on div at bounding box center [539, 163] width 315 height 25
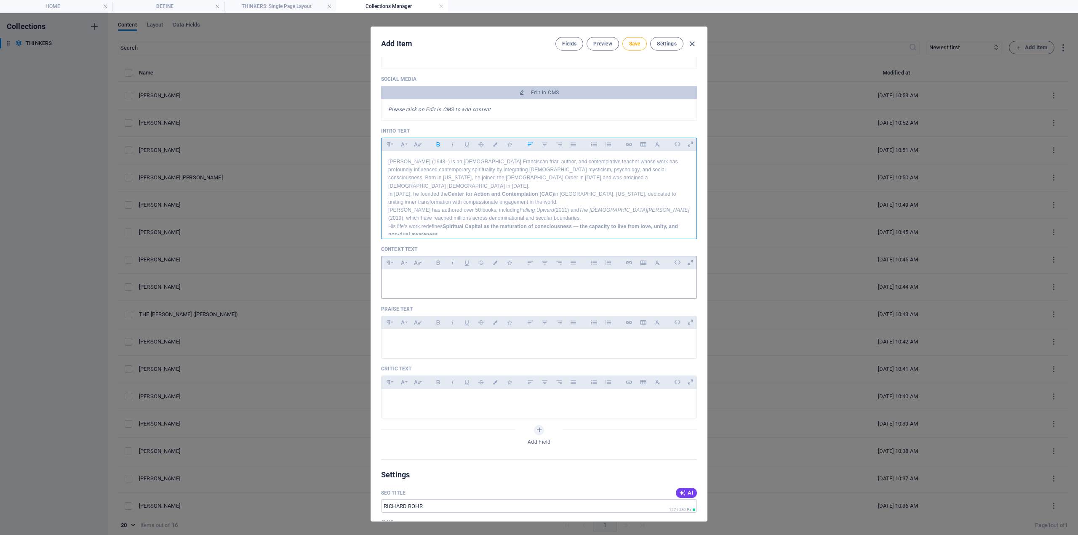
click at [421, 286] on div at bounding box center [539, 282] width 315 height 25
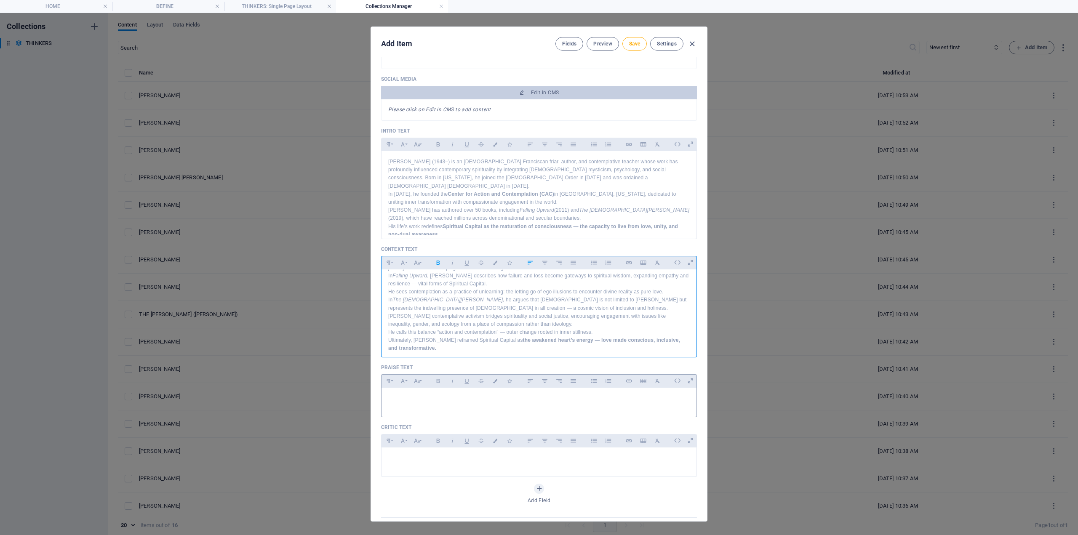
click at [400, 393] on div at bounding box center [539, 400] width 315 height 25
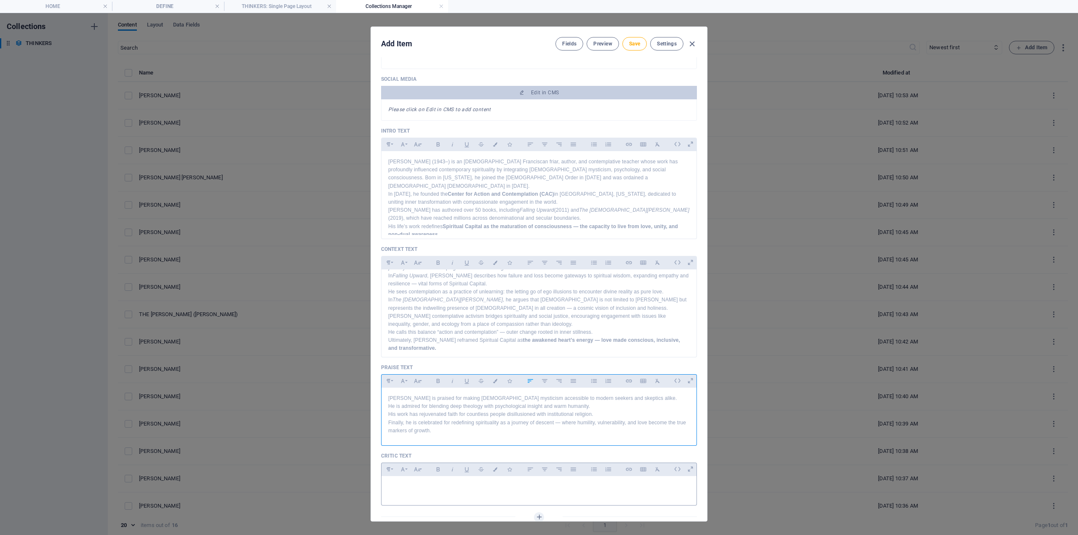
click at [409, 475] on div "Paragraph Format Normal Heading 1 Heading 2 Heading 3 Heading 4 Heading 5 Headi…" at bounding box center [403, 469] width 43 height 13
click at [409, 485] on p at bounding box center [539, 487] width 302 height 8
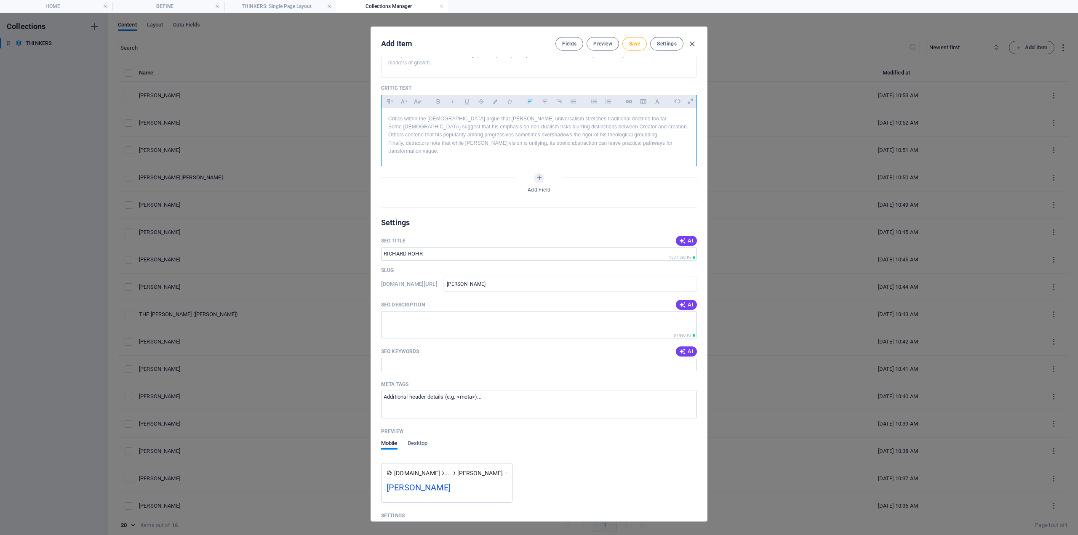
scroll to position [590, 0]
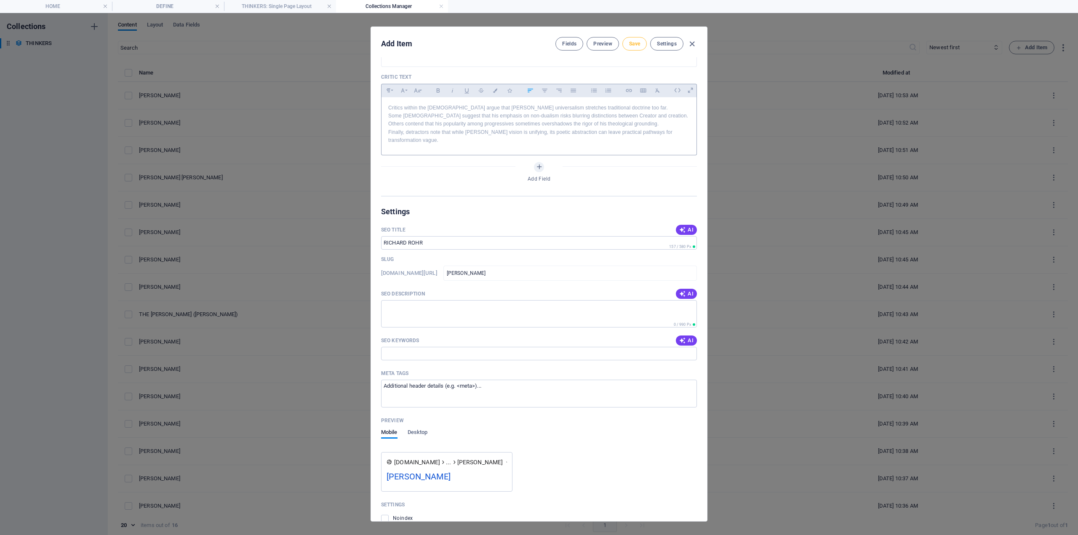
click at [637, 38] on button "Save" at bounding box center [635, 43] width 24 height 13
click at [630, 43] on span "Save" at bounding box center [634, 43] width 11 height 7
click at [691, 43] on icon "button" at bounding box center [692, 44] width 10 height 10
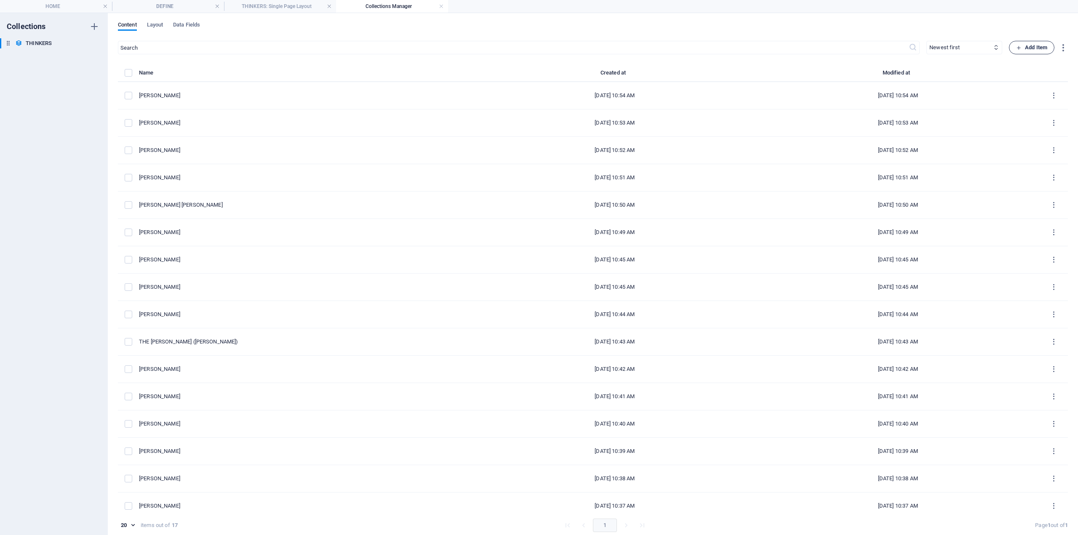
click at [1029, 45] on span "Add Item" at bounding box center [1031, 48] width 31 height 10
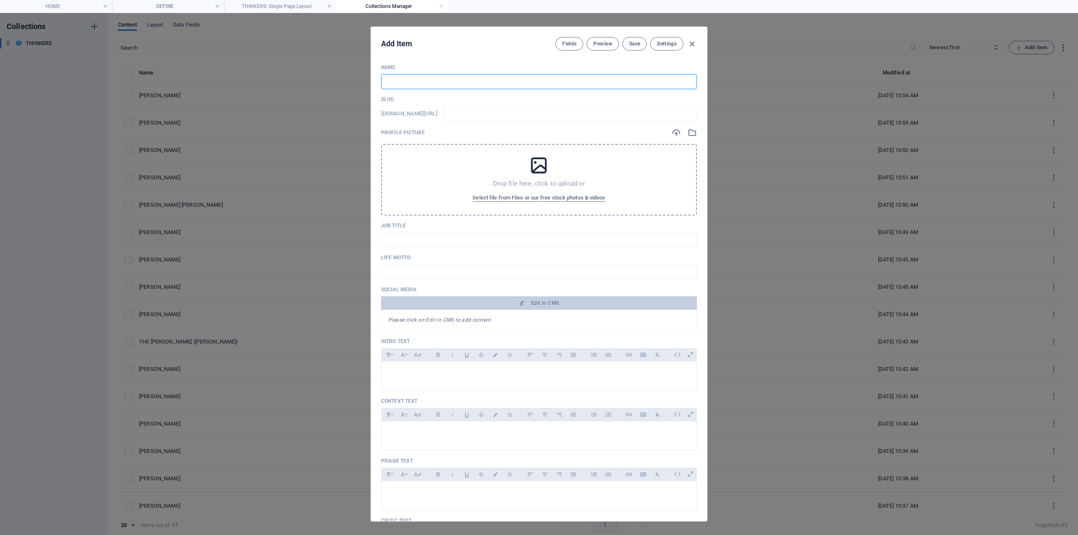
click at [424, 80] on input "text" at bounding box center [539, 81] width 316 height 15
click at [415, 368] on div at bounding box center [539, 374] width 315 height 25
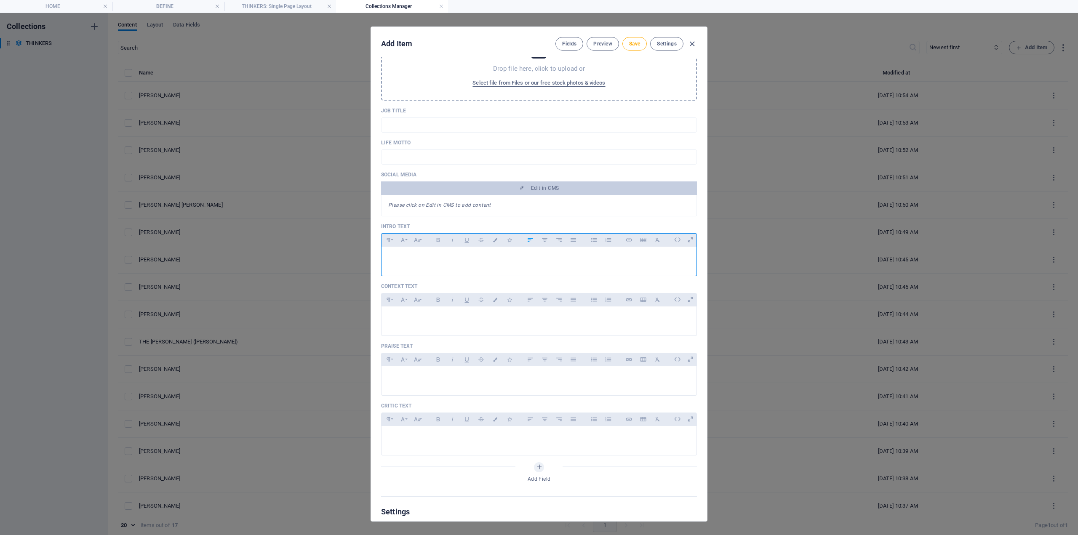
scroll to position [168, 0]
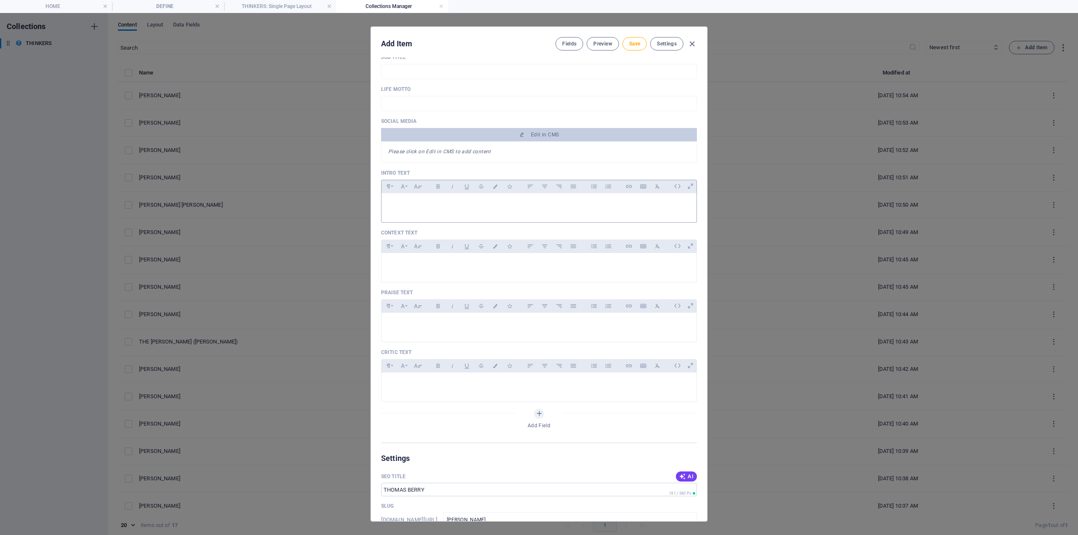
click at [398, 212] on div at bounding box center [539, 205] width 315 height 25
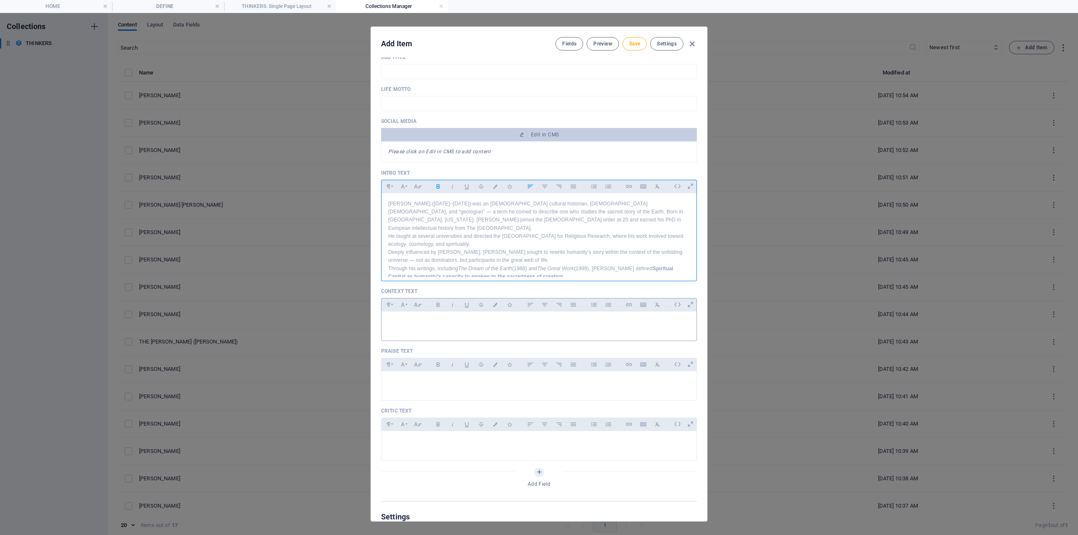
click at [401, 323] on p at bounding box center [539, 322] width 302 height 8
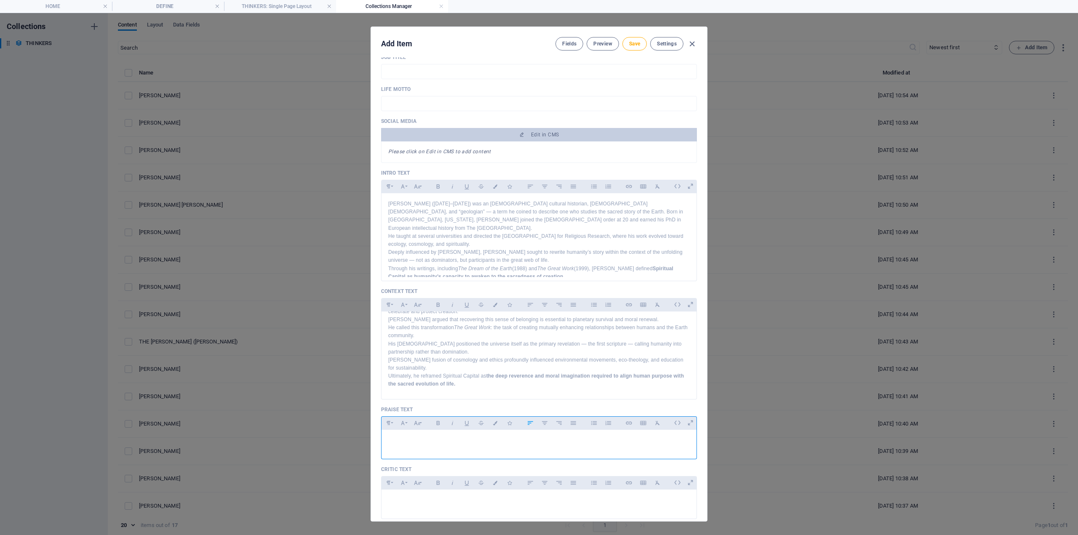
click at [404, 441] on p at bounding box center [539, 441] width 302 height 8
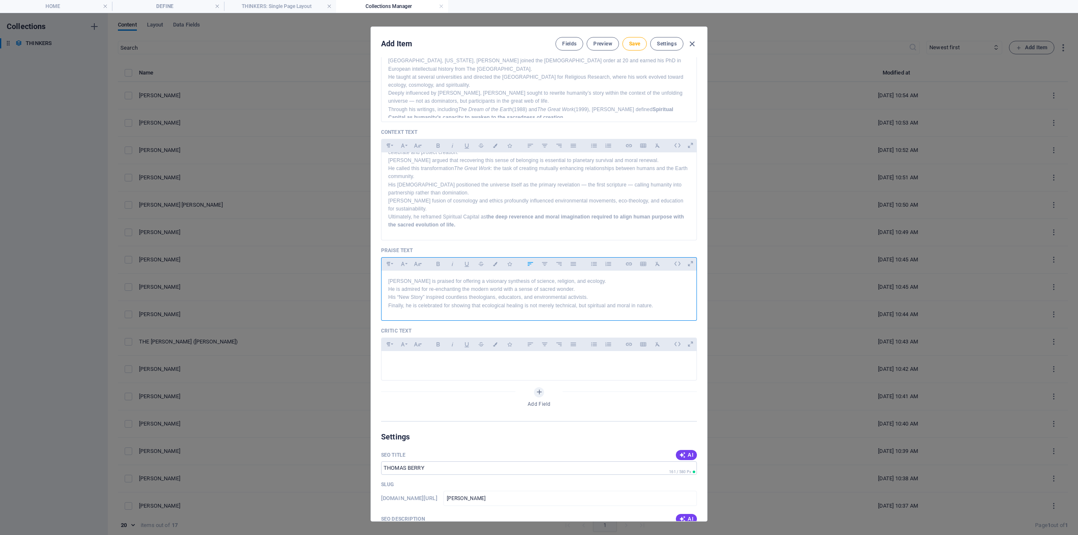
scroll to position [379, 0]
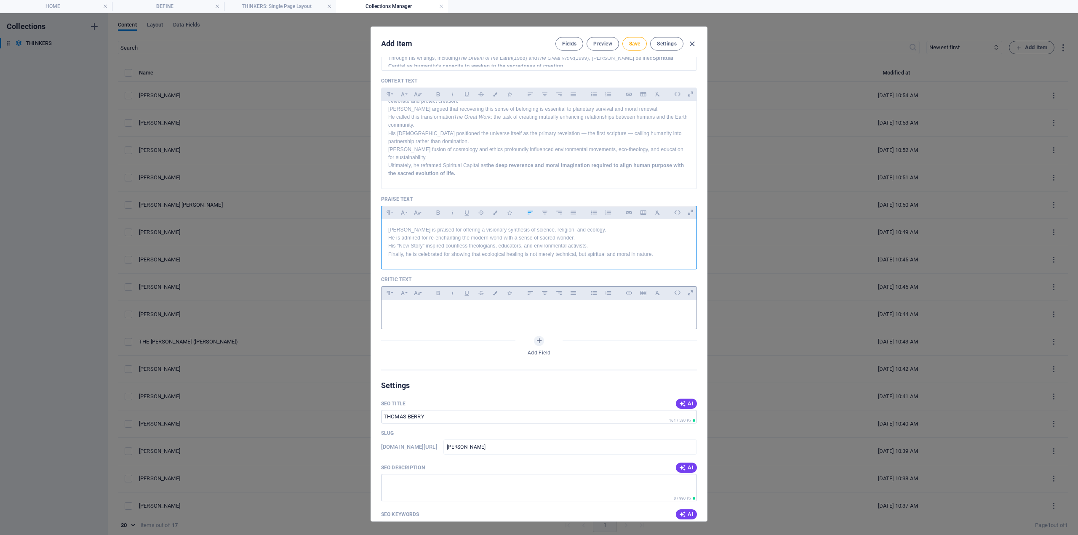
click at [397, 301] on div "Paragraph Format Normal Heading 1 Heading 2 Heading 3 Heading 4 Heading 5 Headi…" at bounding box center [539, 307] width 316 height 43
click at [398, 305] on div at bounding box center [539, 312] width 315 height 25
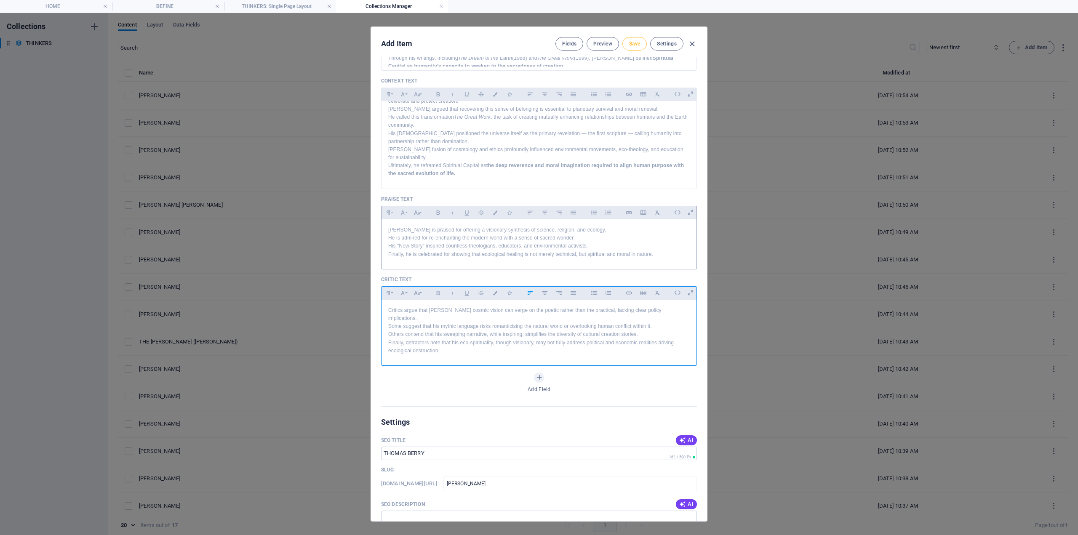
click at [634, 42] on span "Save" at bounding box center [634, 43] width 11 height 7
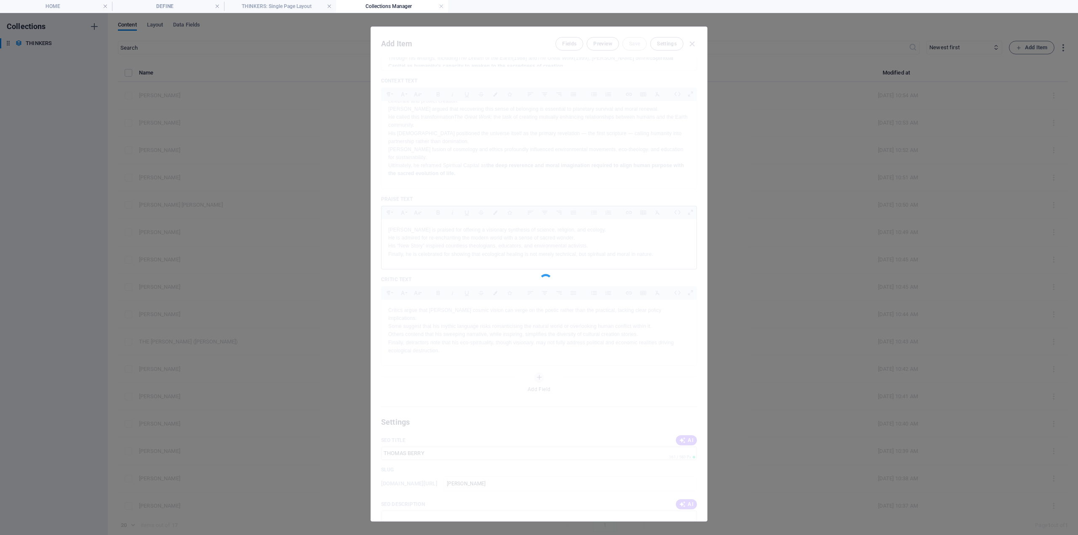
click at [464, 72] on div at bounding box center [539, 274] width 336 height 495
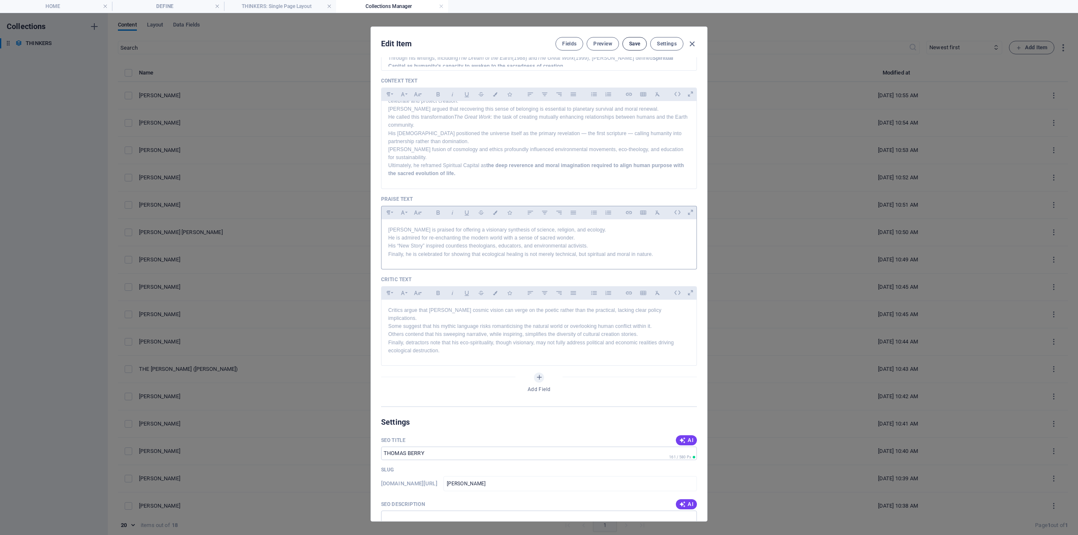
click at [629, 45] on span "Save" at bounding box center [634, 43] width 11 height 7
drag, startPoint x: 692, startPoint y: 44, endPoint x: 695, endPoint y: 40, distance: 5.1
click at [692, 45] on icon "button" at bounding box center [692, 44] width 10 height 10
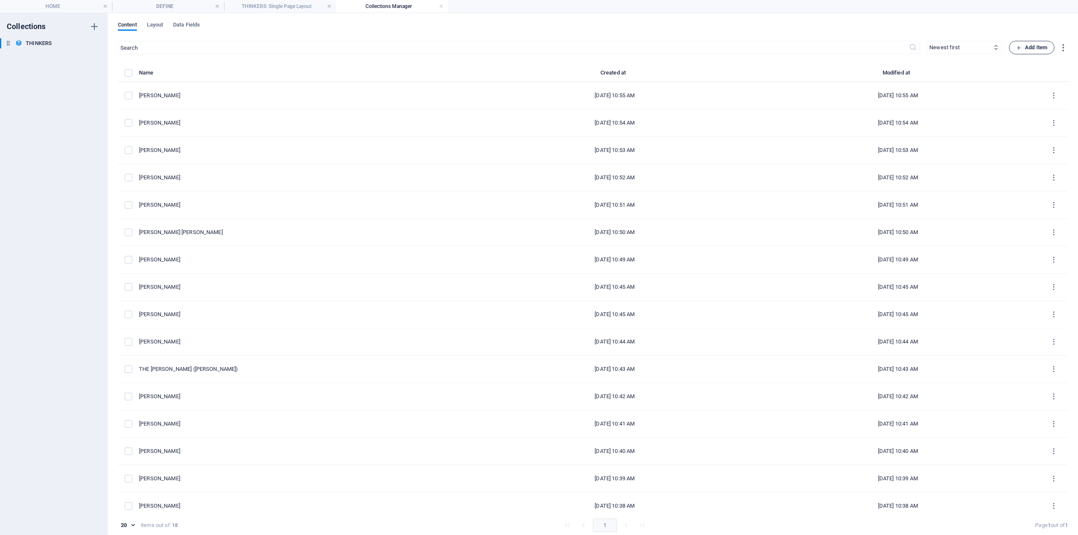
click at [1040, 52] on button "Add Item" at bounding box center [1031, 47] width 45 height 13
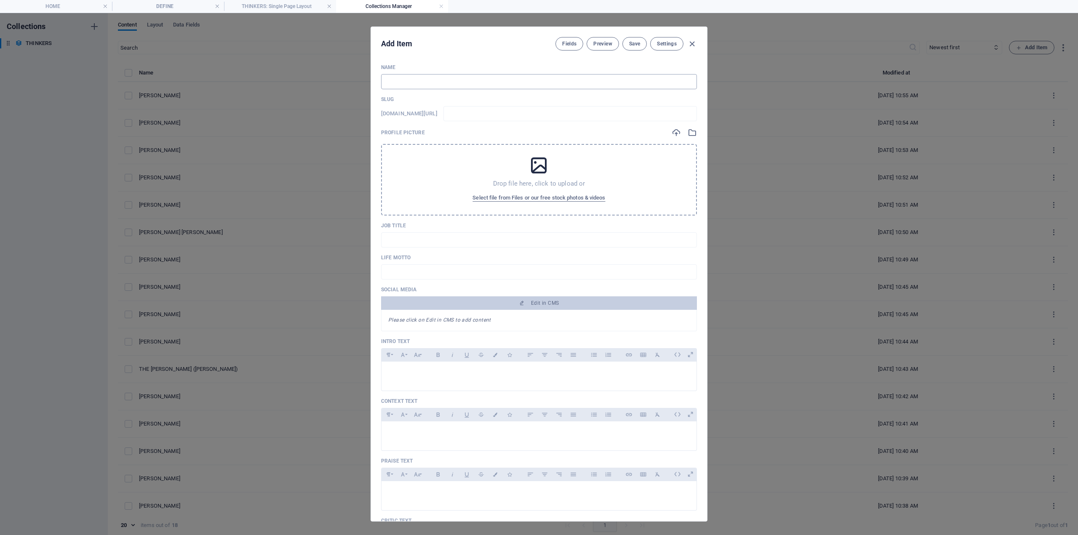
click at [415, 87] on input "text" at bounding box center [539, 81] width 316 height 15
click at [408, 363] on div at bounding box center [539, 374] width 315 height 25
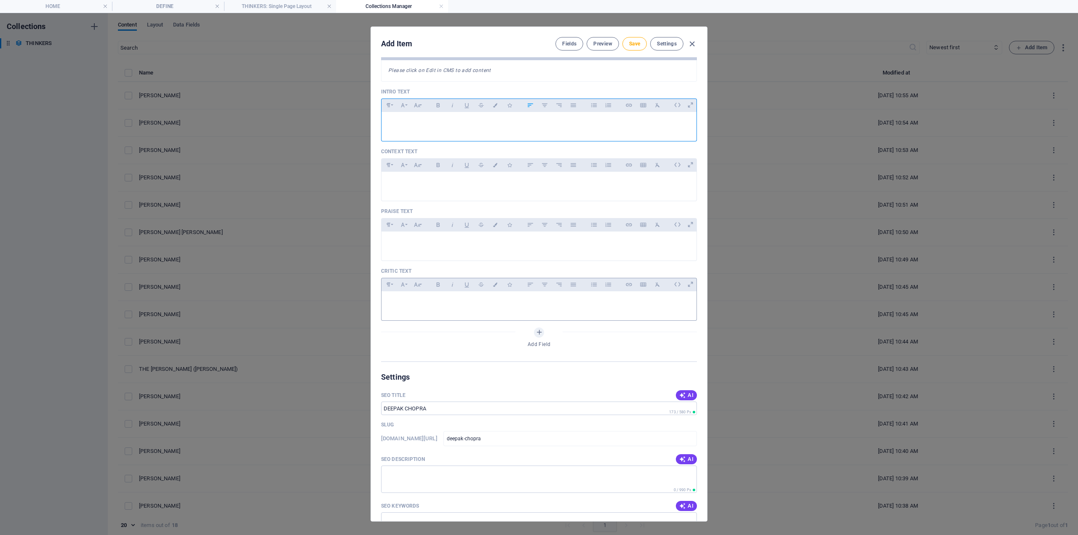
scroll to position [253, 0]
click at [400, 126] on div at bounding box center [539, 121] width 315 height 25
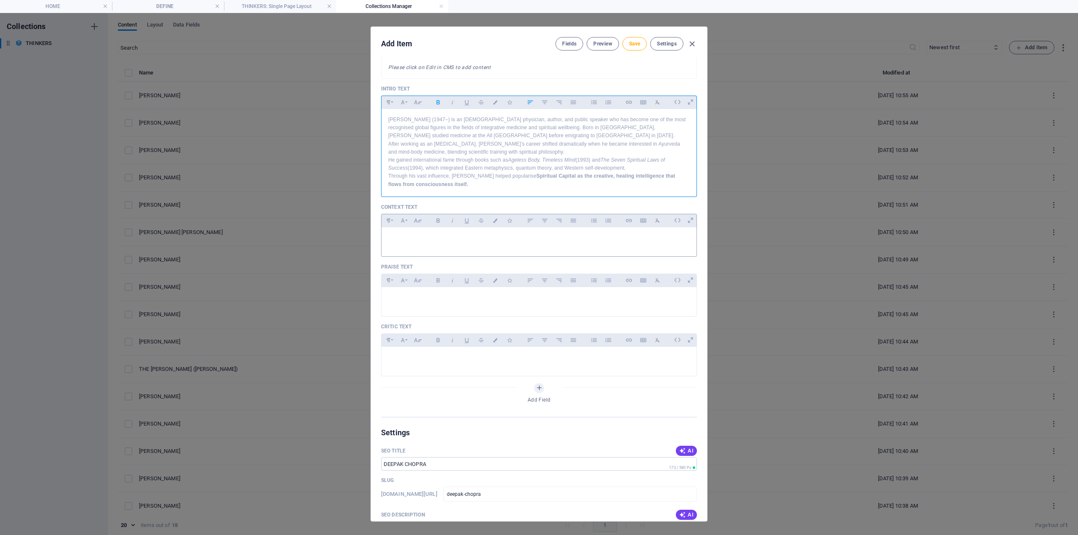
click at [406, 237] on p at bounding box center [539, 238] width 302 height 8
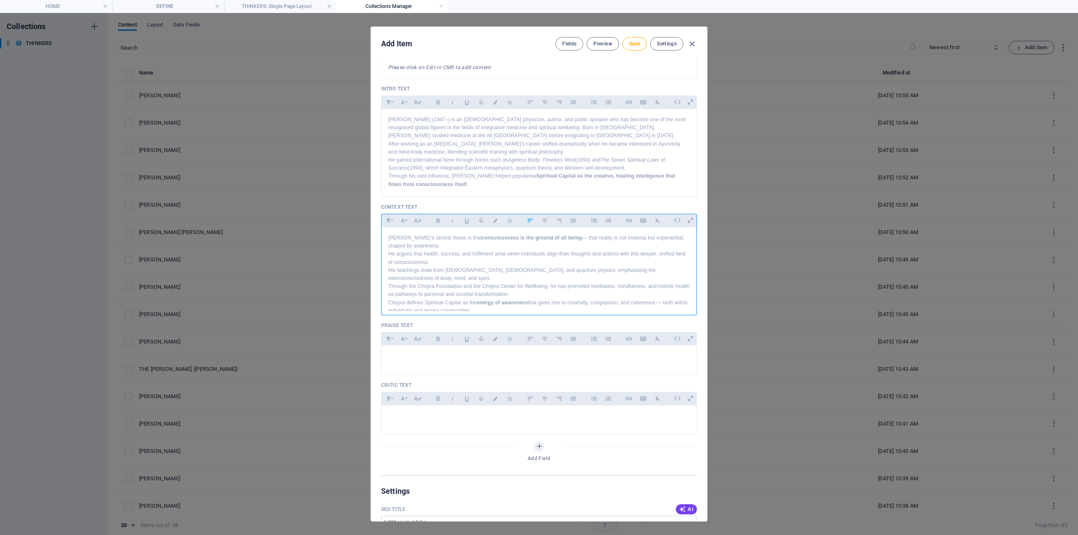
scroll to position [45, 0]
click at [392, 353] on p at bounding box center [539, 357] width 302 height 8
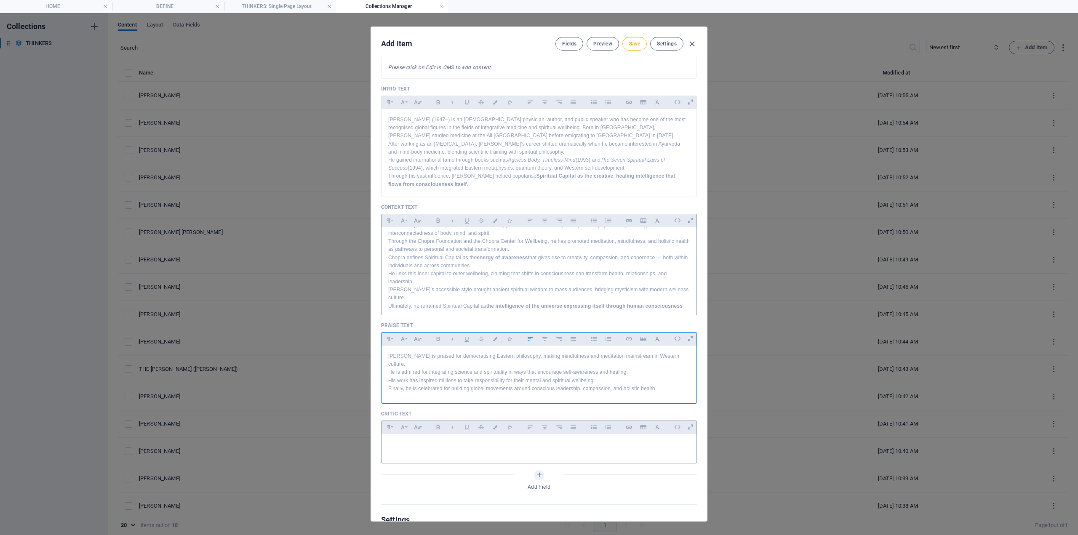
click at [414, 441] on p at bounding box center [539, 445] width 302 height 8
click at [633, 45] on span "Save" at bounding box center [634, 43] width 11 height 7
click at [631, 43] on span "Save" at bounding box center [634, 43] width 11 height 7
click at [689, 44] on icon "button" at bounding box center [692, 44] width 10 height 10
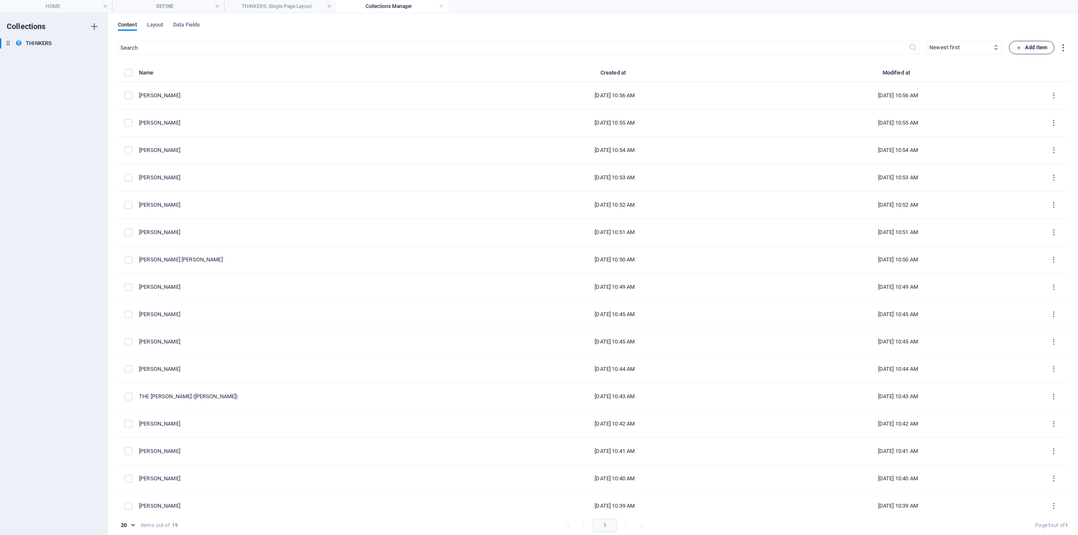
click at [1024, 45] on span "Add Item" at bounding box center [1031, 48] width 31 height 10
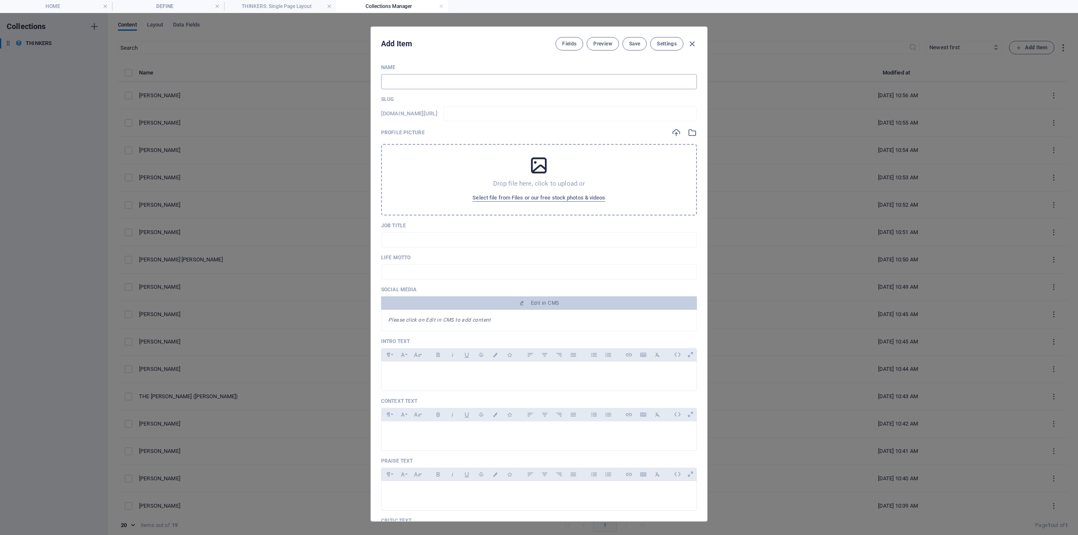
click at [454, 82] on input "text" at bounding box center [539, 81] width 316 height 15
click at [400, 374] on p at bounding box center [539, 373] width 302 height 8
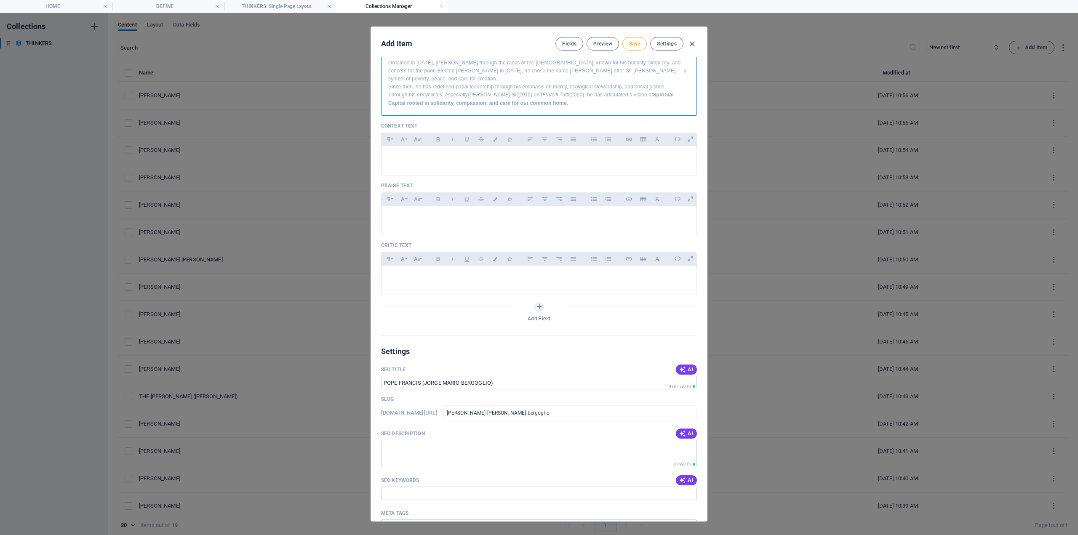
scroll to position [379, 0]
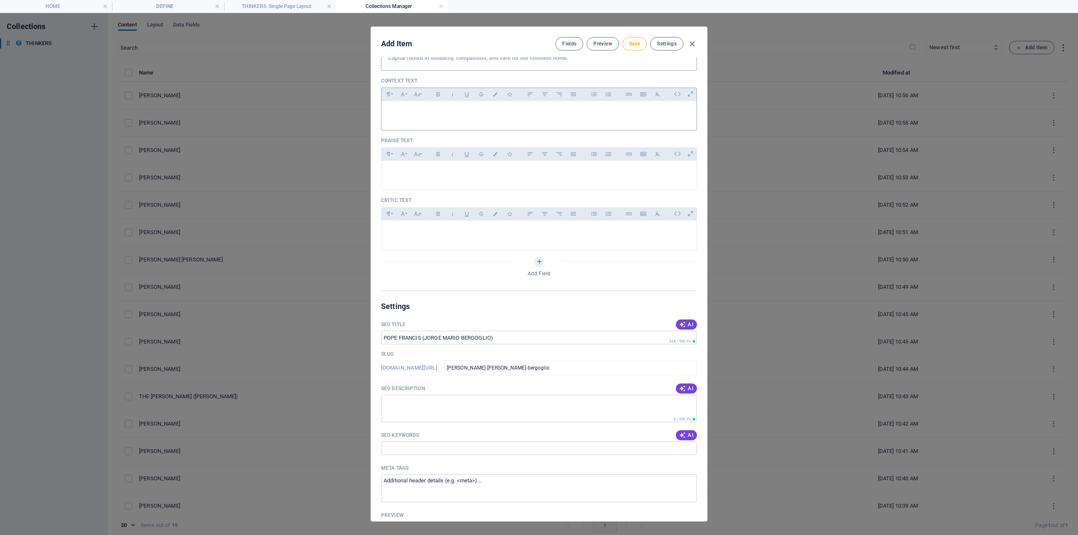
click at [408, 126] on div at bounding box center [539, 128] width 316 height 4
click at [405, 113] on div at bounding box center [539, 113] width 315 height 25
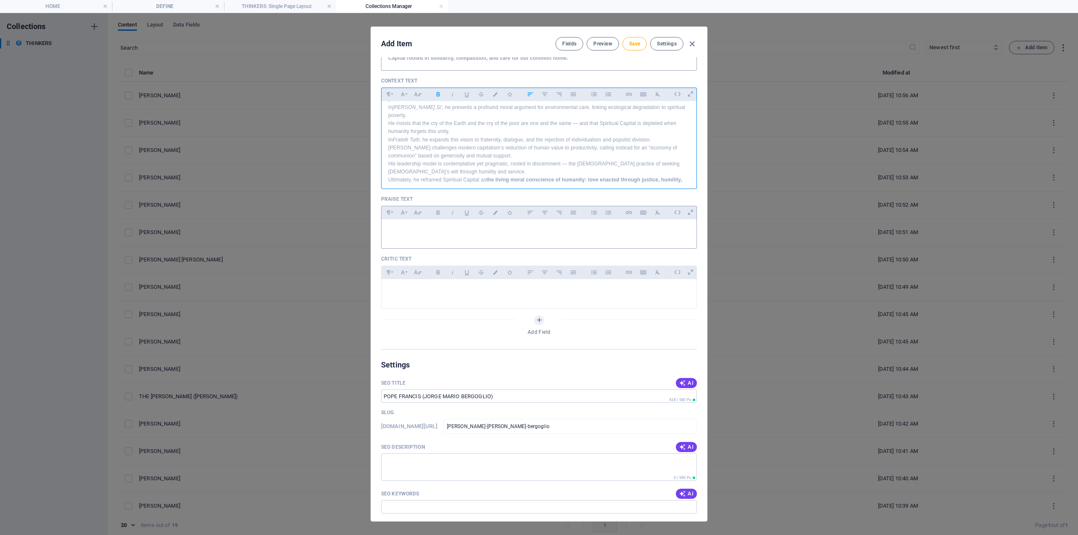
click at [409, 227] on p at bounding box center [539, 230] width 302 height 8
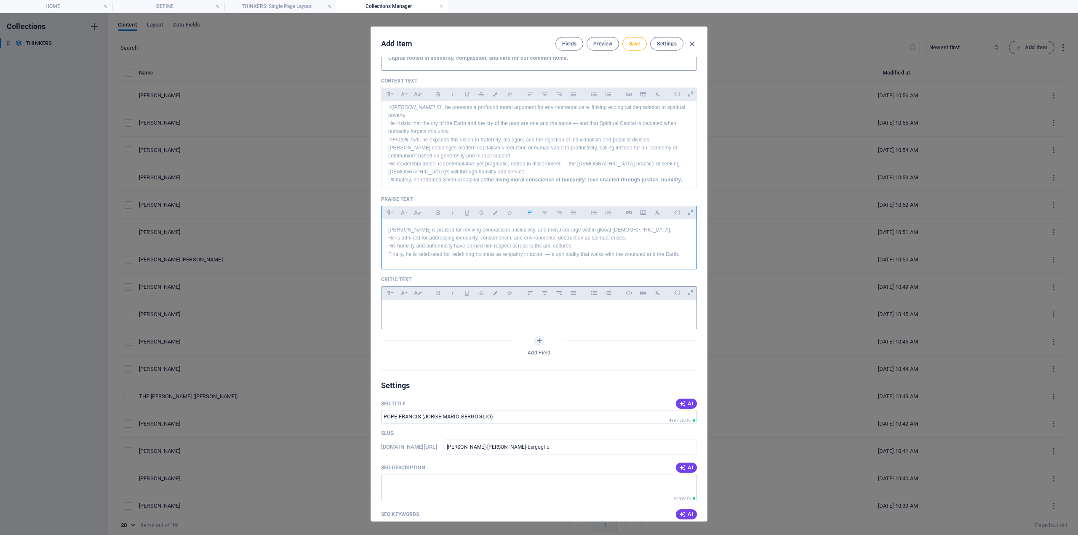
click at [437, 307] on p at bounding box center [539, 311] width 302 height 8
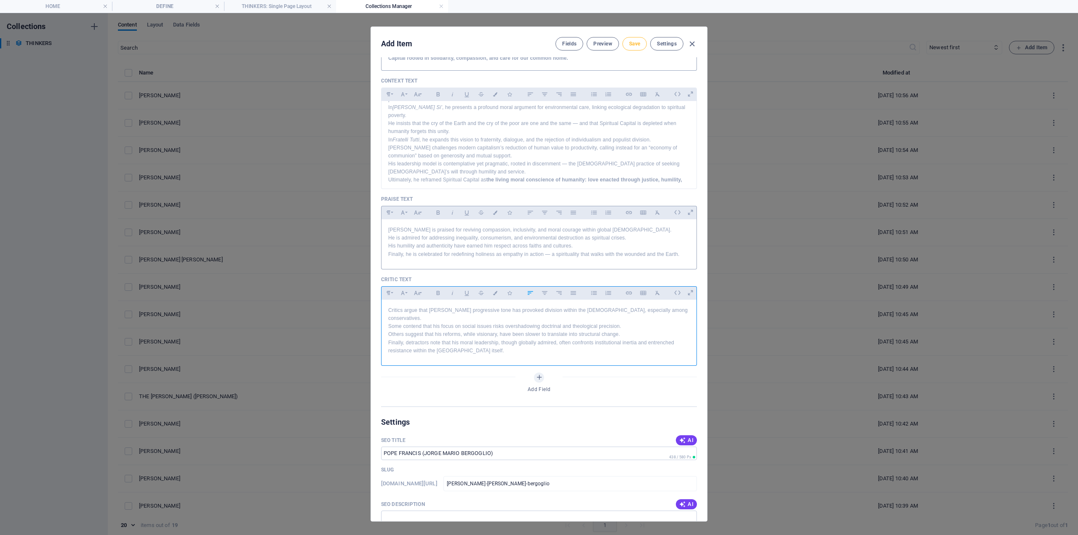
click at [631, 43] on span "Save" at bounding box center [634, 43] width 11 height 7
click at [630, 41] on span "Save" at bounding box center [634, 43] width 11 height 7
click at [637, 48] on button "Save" at bounding box center [635, 43] width 24 height 13
click at [691, 44] on icon "button" at bounding box center [692, 44] width 10 height 10
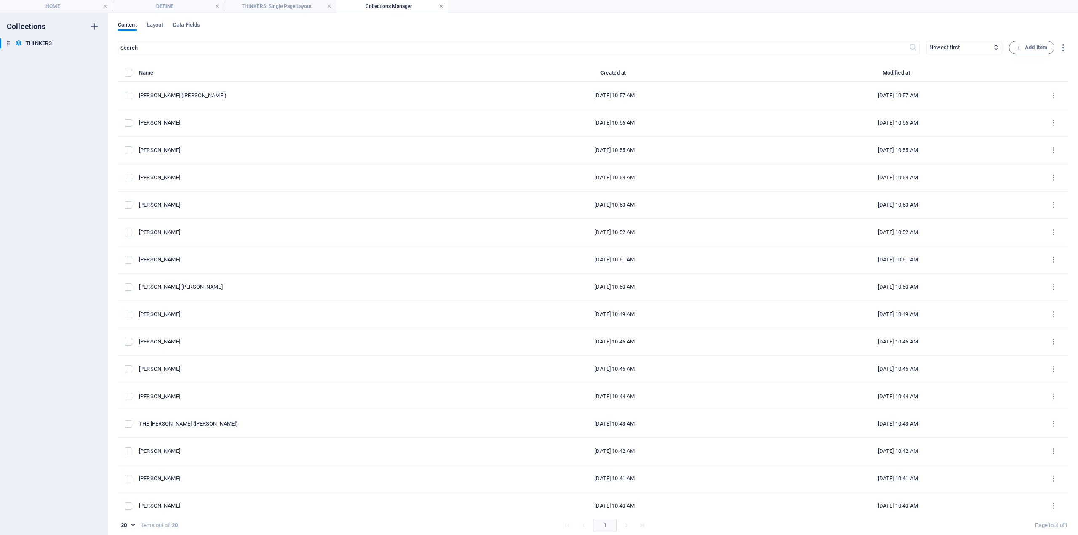
click at [442, 5] on link at bounding box center [441, 7] width 5 height 8
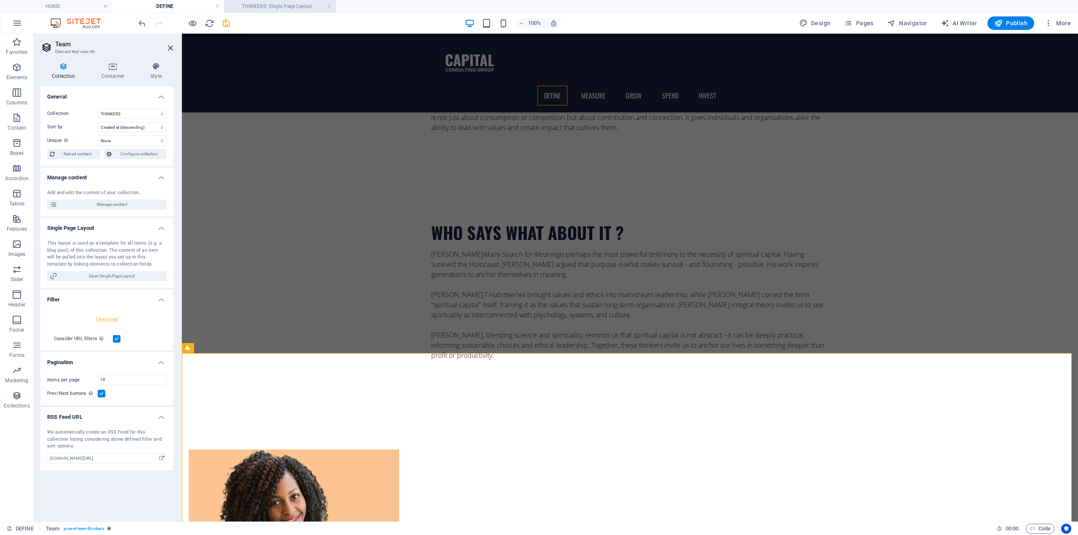
click at [289, 4] on h4 "THINKERS: Single Page Layout" at bounding box center [280, 6] width 112 height 9
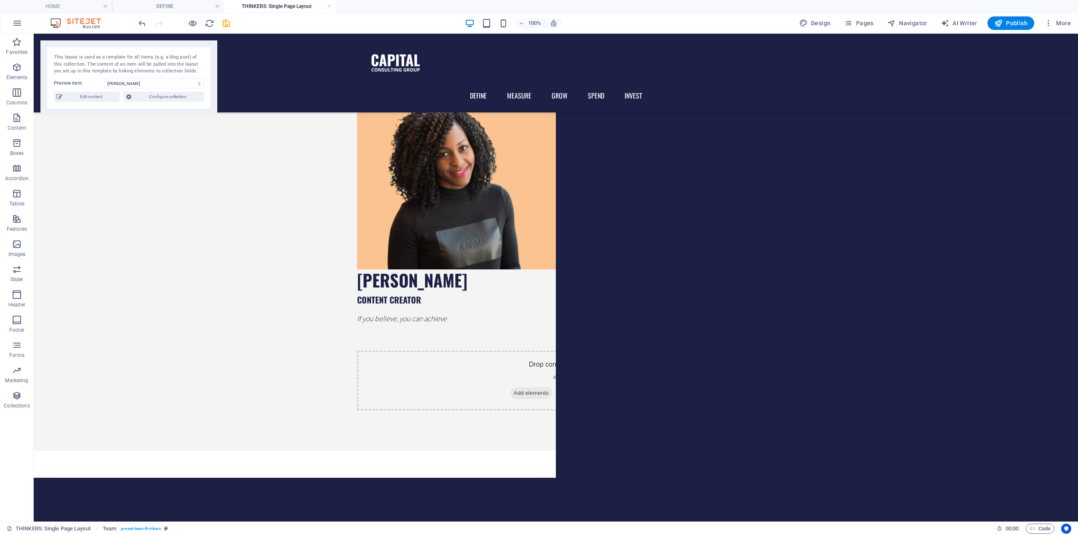
scroll to position [0, 0]
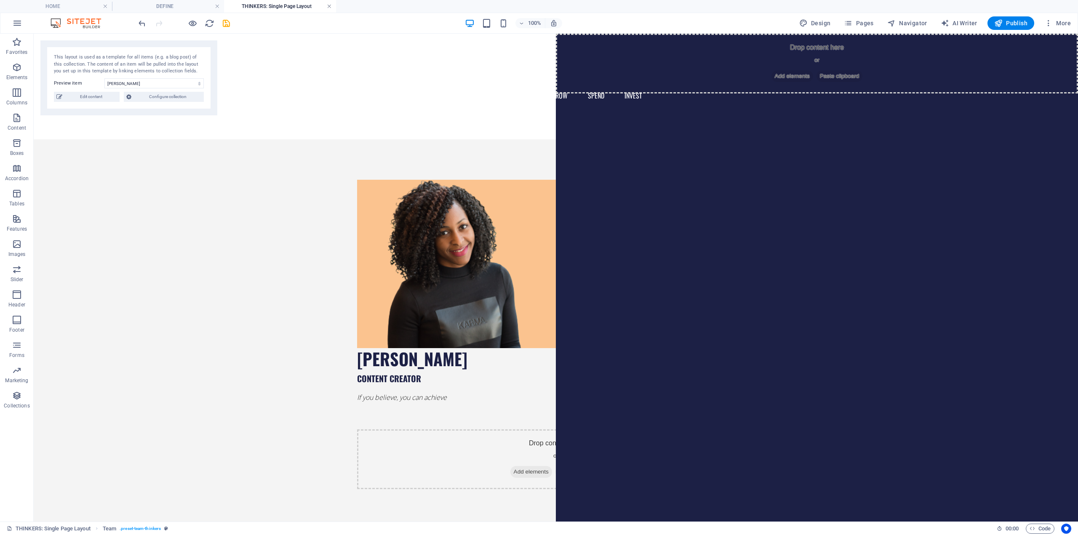
click at [331, 6] on link at bounding box center [329, 7] width 5 height 8
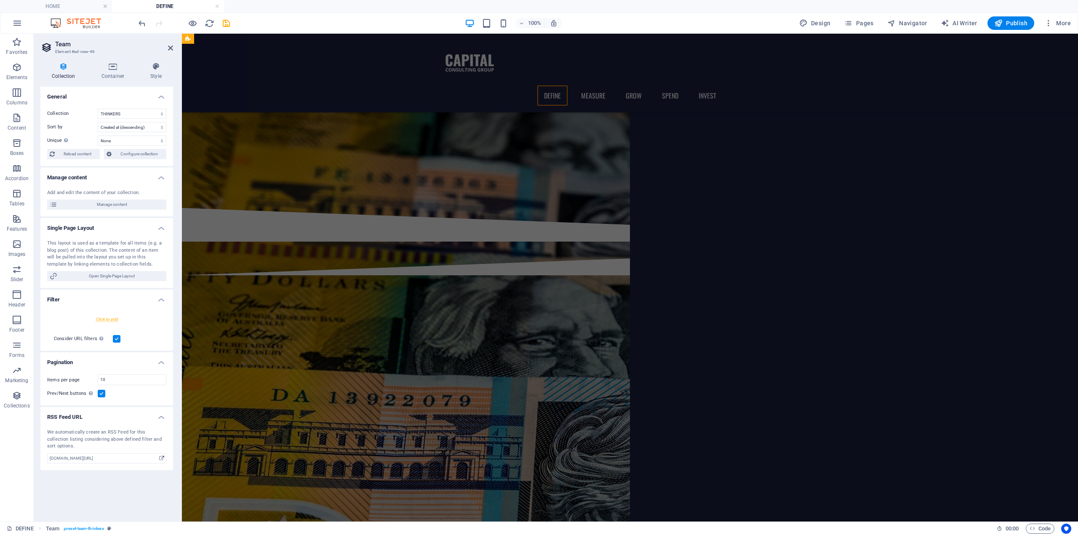
scroll to position [539, 0]
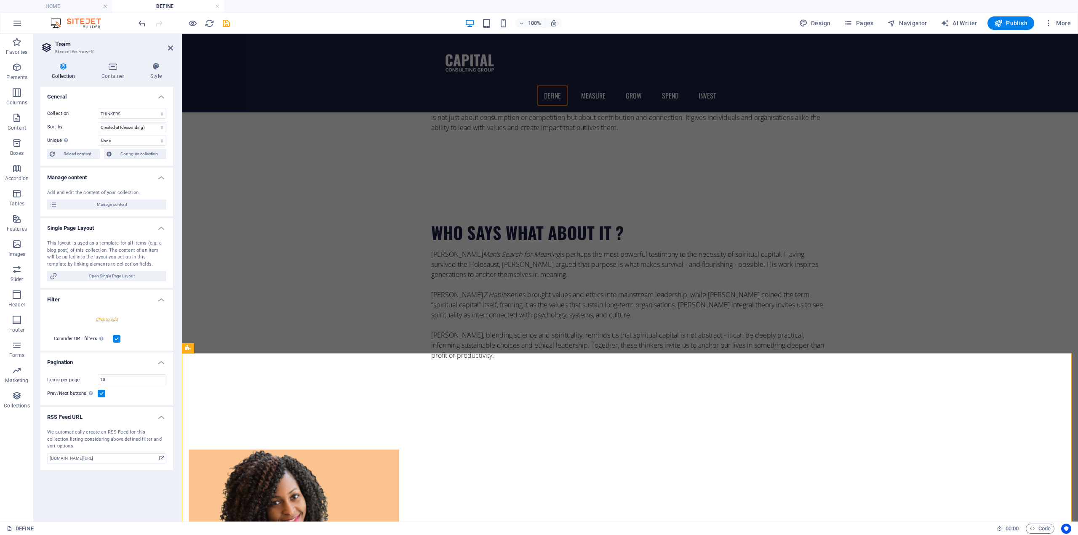
click at [165, 7] on h4 "DEFINE" at bounding box center [168, 6] width 112 height 9
click at [230, 27] on icon "save" at bounding box center [227, 24] width 10 height 10
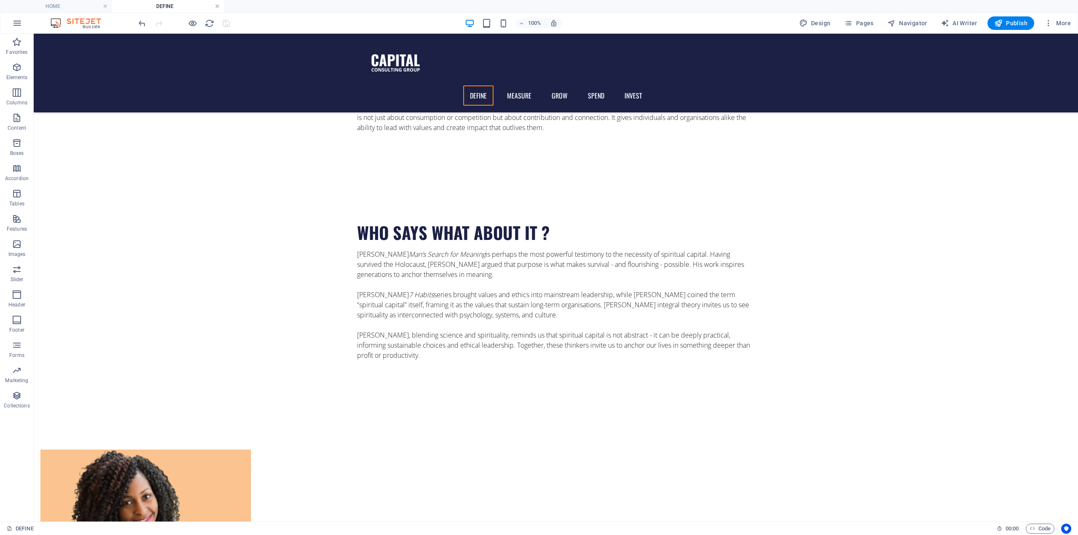
click at [216, 6] on link at bounding box center [217, 7] width 5 height 8
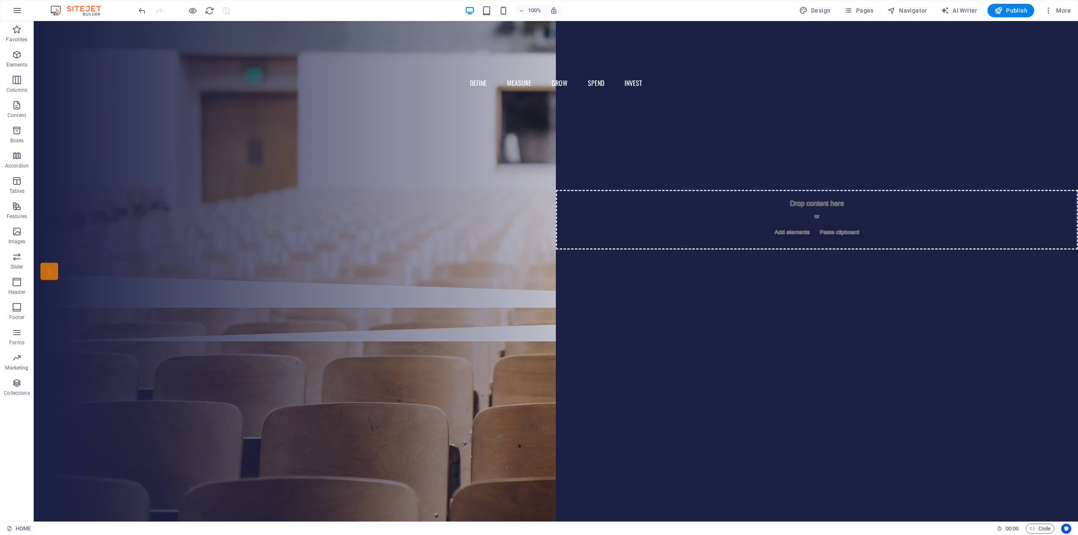
click at [708, 6] on div "100% Design Pages Navigator AI Writer Publish More" at bounding box center [606, 10] width 938 height 13
click at [1016, 9] on span "Publish" at bounding box center [1011, 10] width 33 height 8
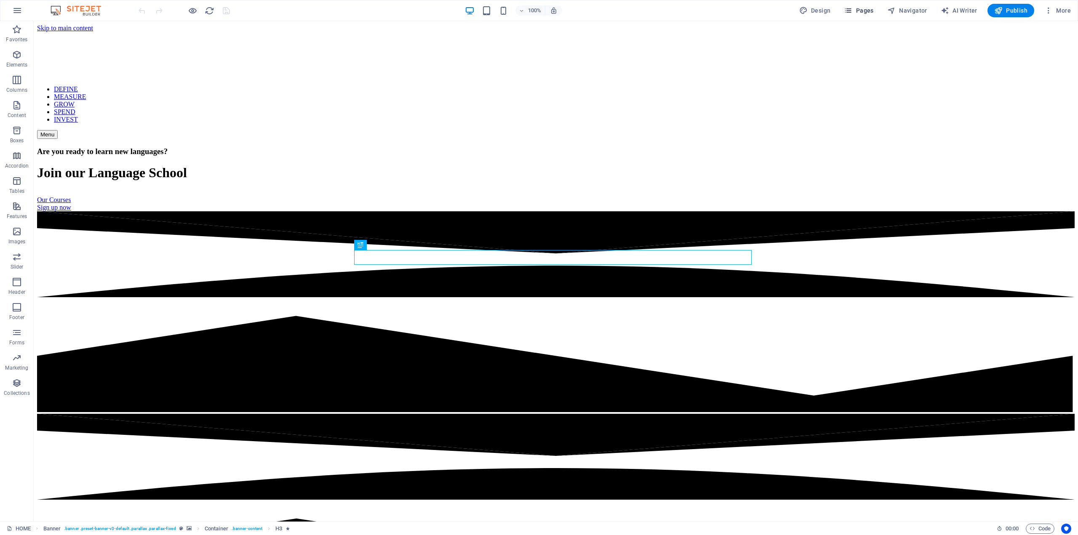
click at [860, 11] on span "Pages" at bounding box center [858, 10] width 29 height 8
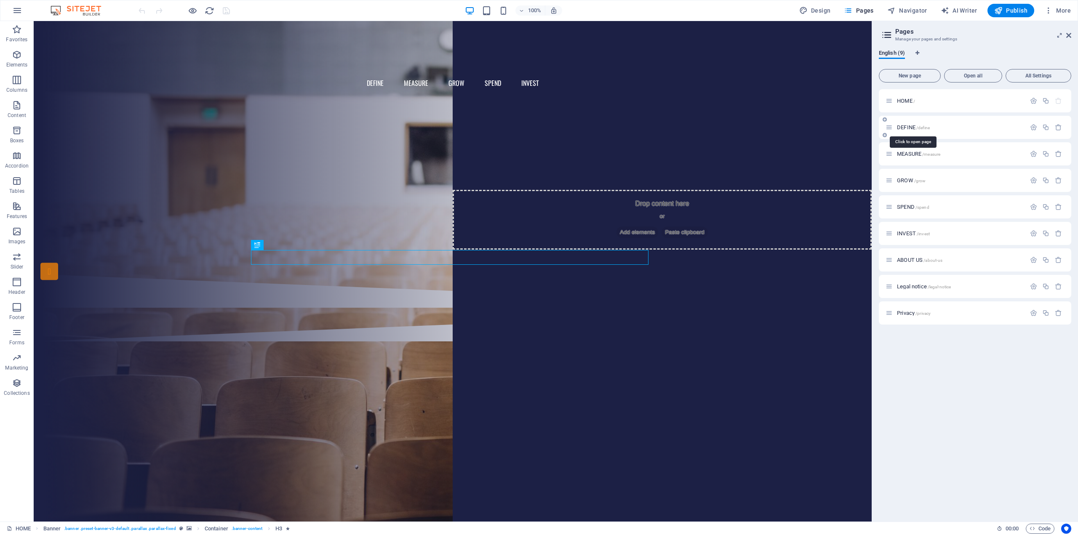
click at [909, 127] on span "DEFINE /define" at bounding box center [913, 127] width 33 height 6
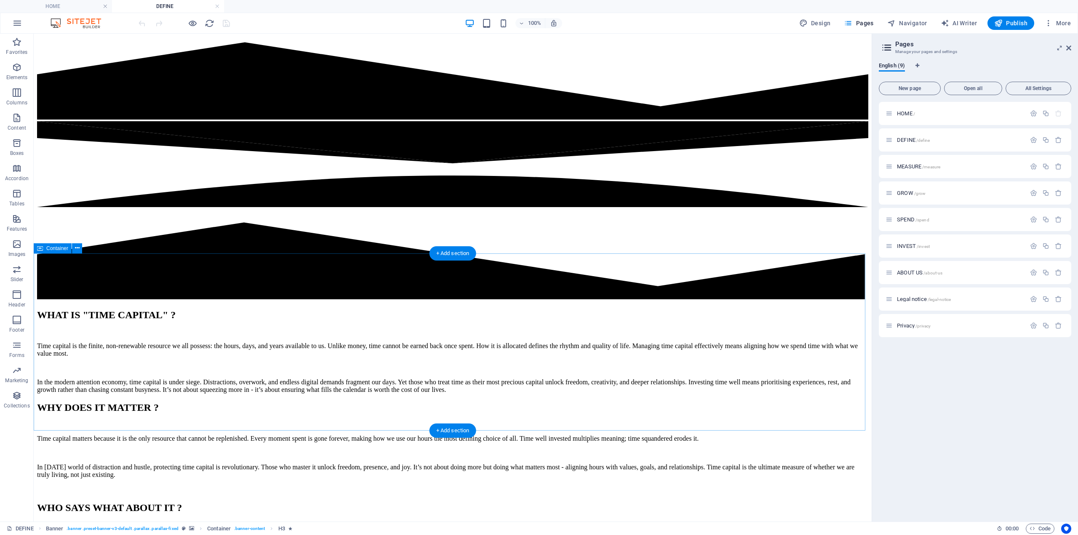
scroll to position [421, 0]
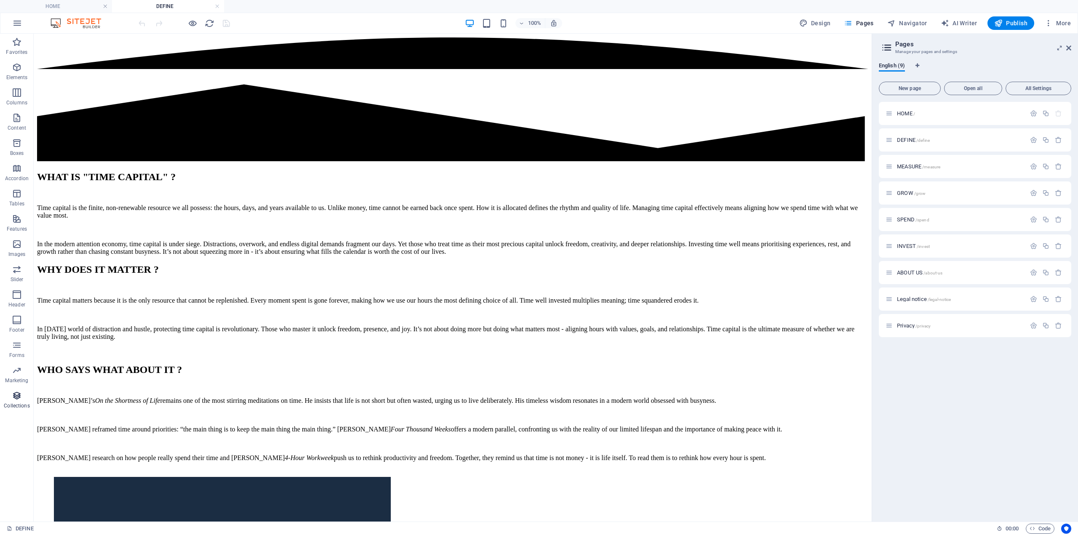
click at [14, 396] on icon "button" at bounding box center [17, 396] width 10 height 10
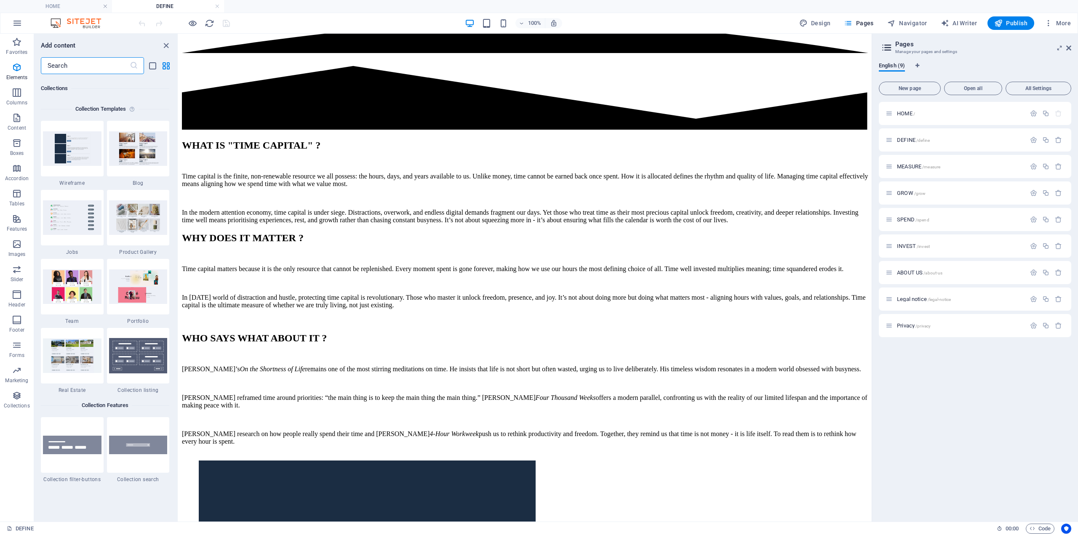
scroll to position [7711, 0]
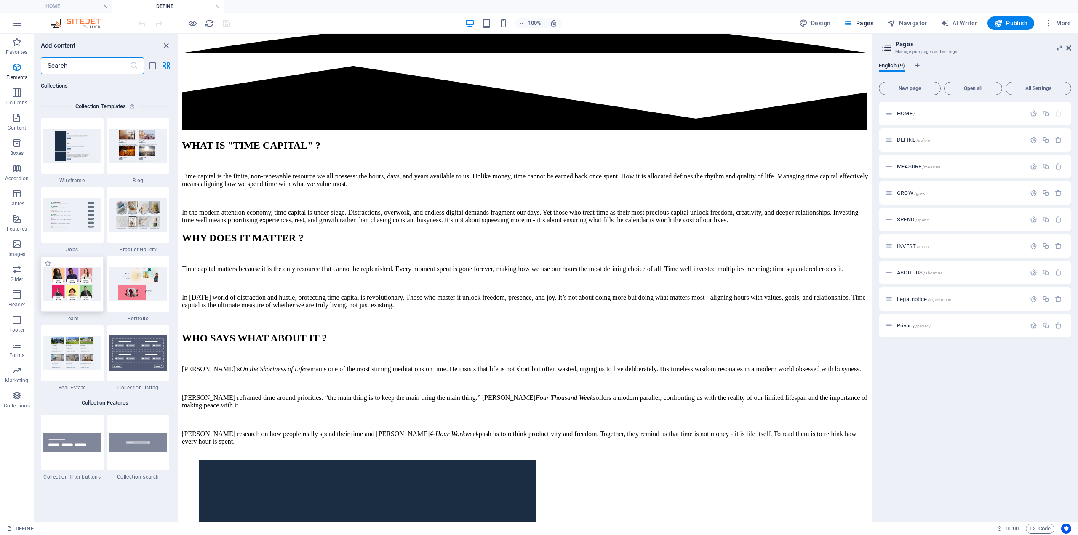
click at [83, 282] on img at bounding box center [72, 284] width 59 height 34
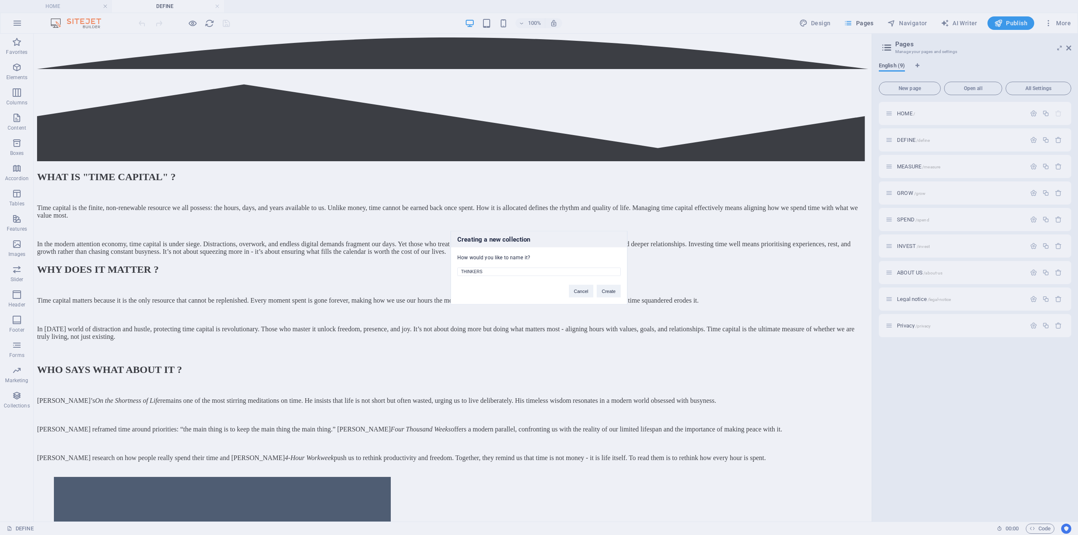
type input "THINKERS"
click at [608, 296] on button "Create" at bounding box center [609, 291] width 24 height 13
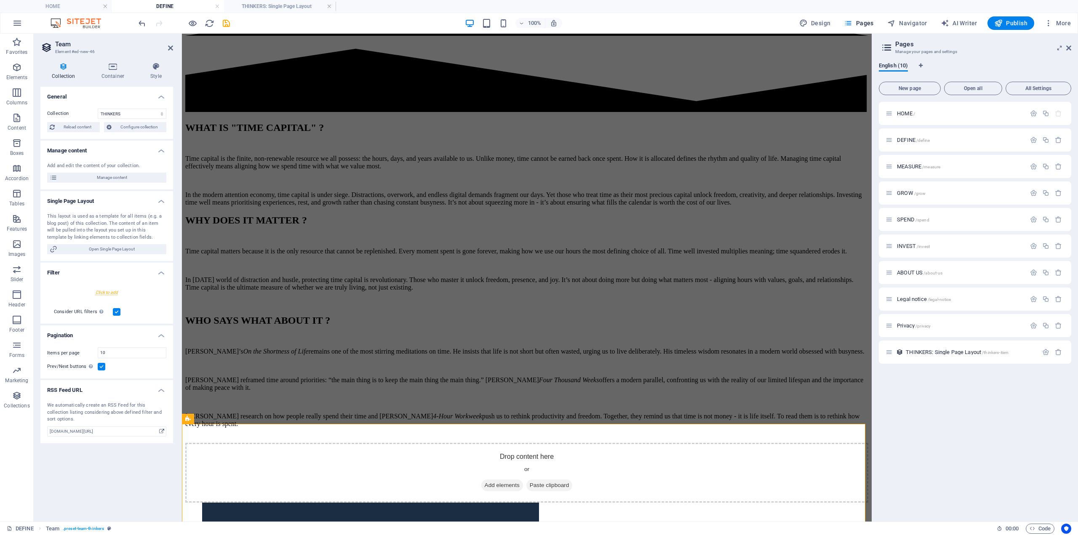
scroll to position [0, 0]
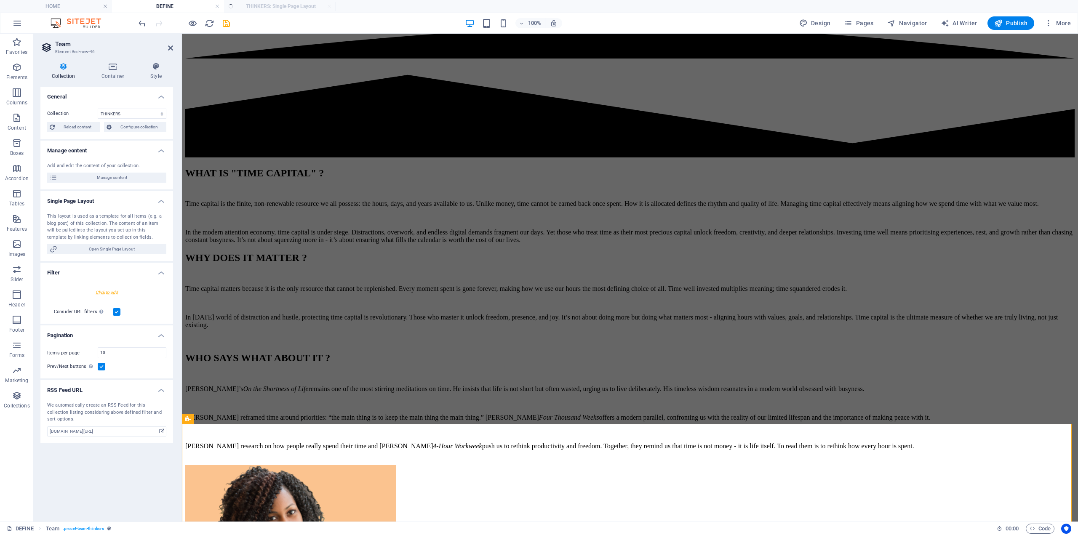
select select "createdAt_DESC"
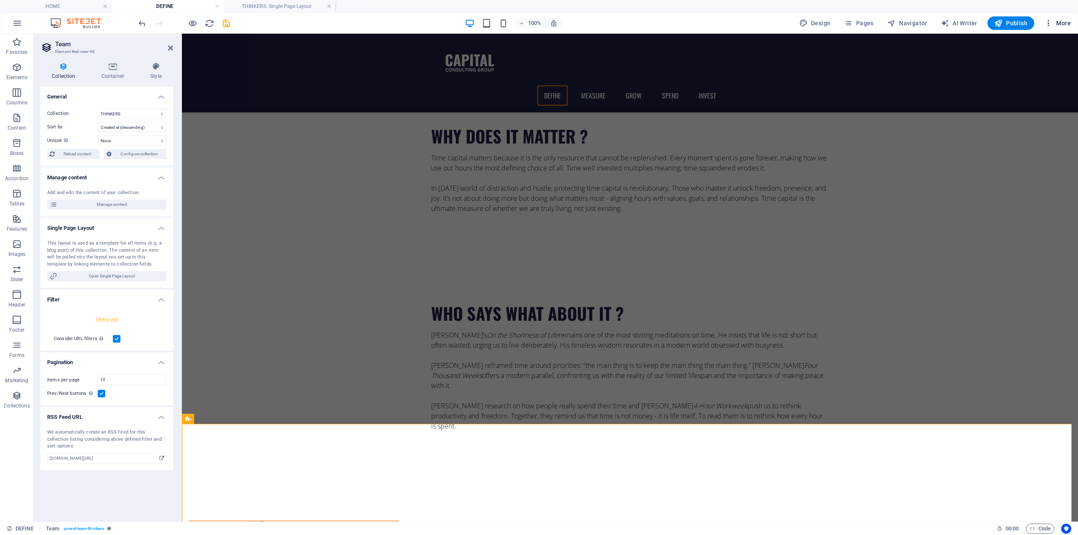
click at [1065, 22] on span "More" at bounding box center [1058, 23] width 27 height 8
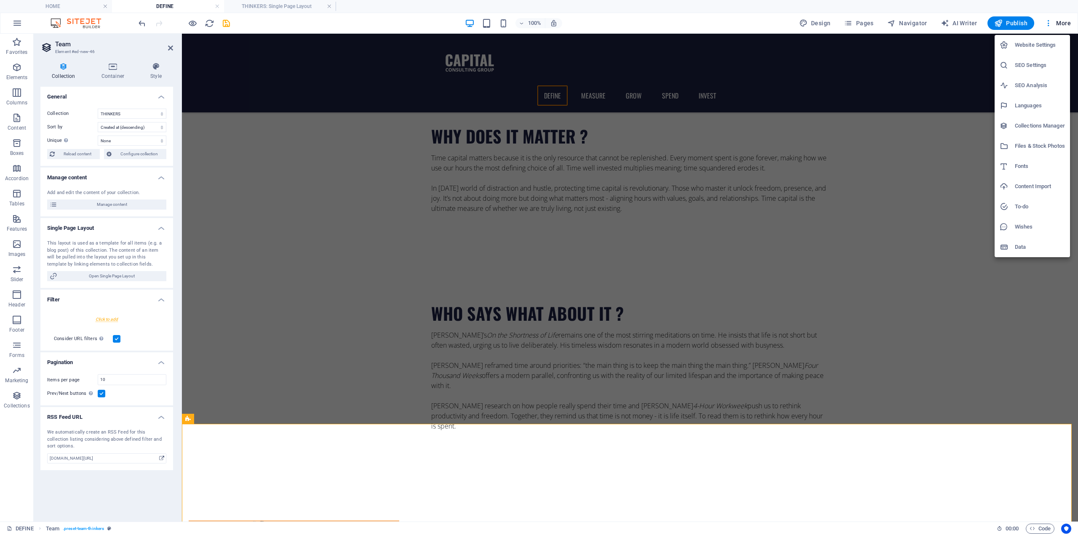
click at [1019, 128] on h6 "Collections Manager" at bounding box center [1040, 126] width 50 height 10
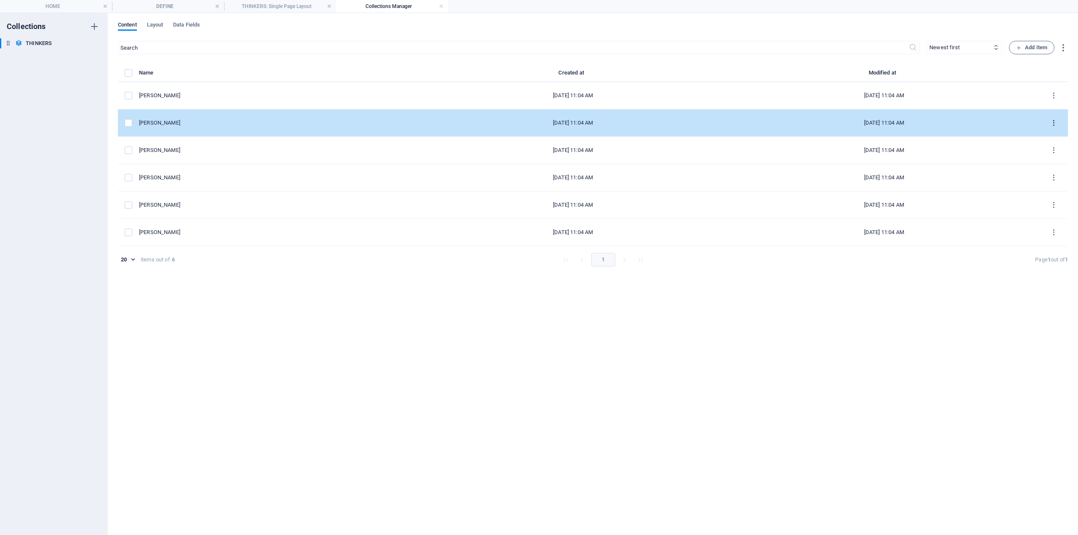
click at [1051, 121] on icon "items list" at bounding box center [1054, 123] width 8 height 8
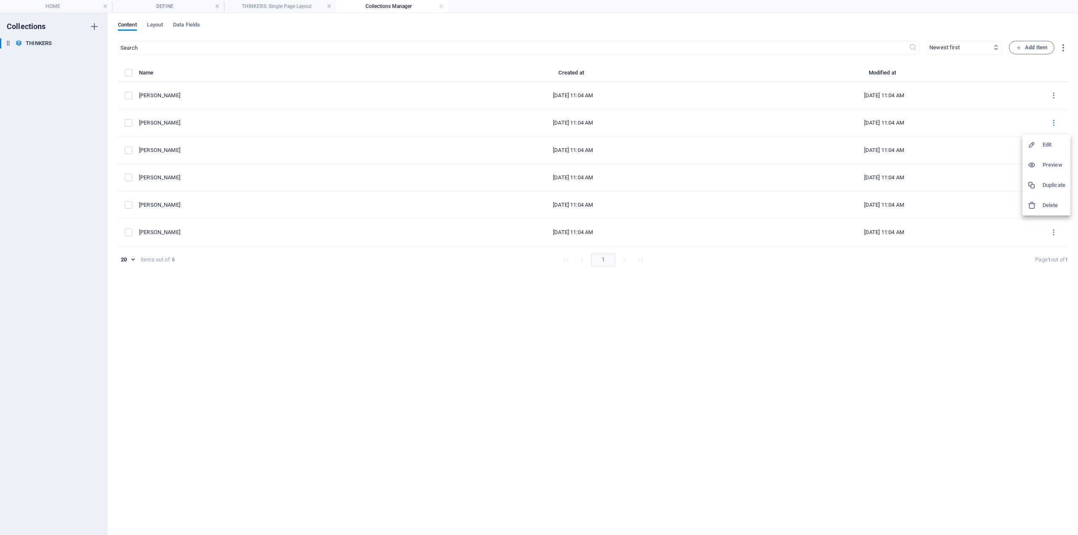
click at [1051, 206] on h6 "Delete" at bounding box center [1054, 206] width 23 height 10
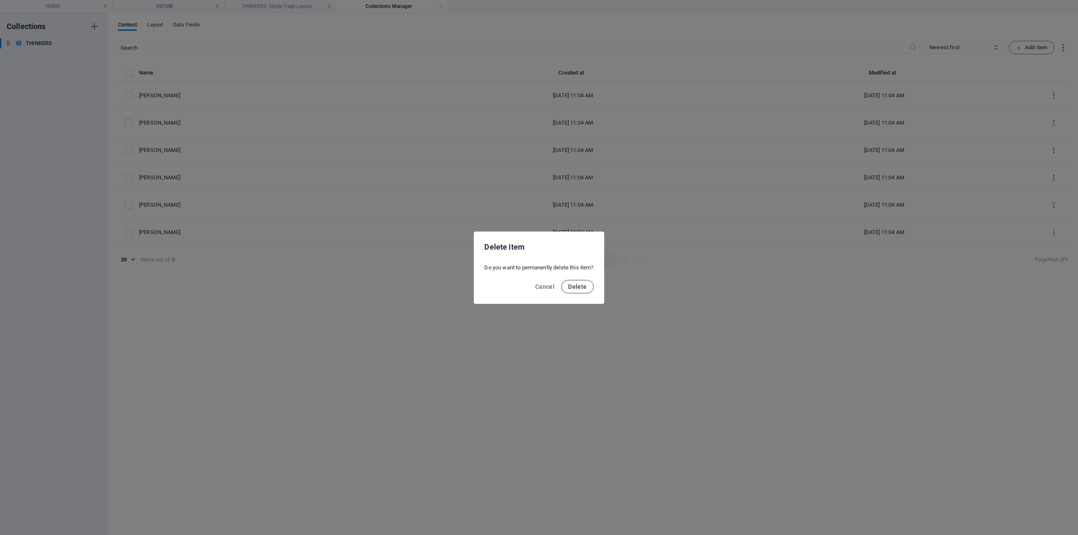
click at [570, 289] on span "Delete" at bounding box center [577, 286] width 19 height 7
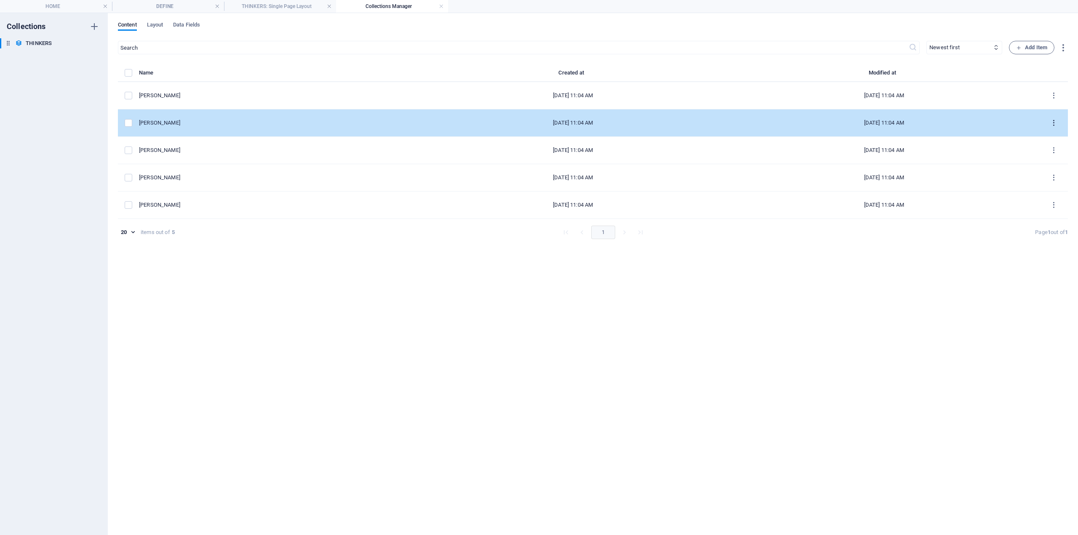
click at [1051, 124] on icon "items list" at bounding box center [1054, 123] width 8 height 8
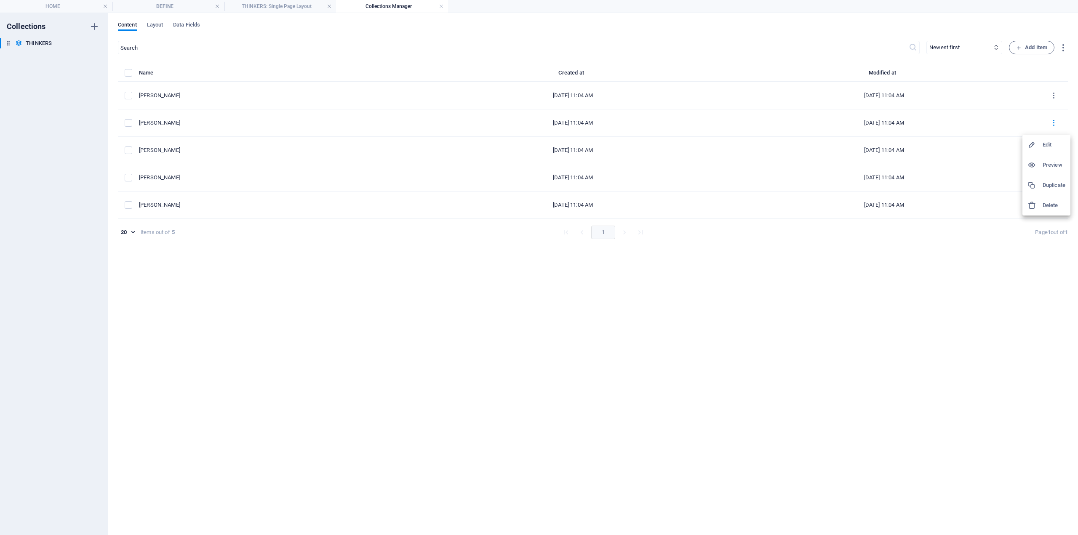
click at [1051, 204] on h6 "Delete" at bounding box center [1054, 206] width 23 height 10
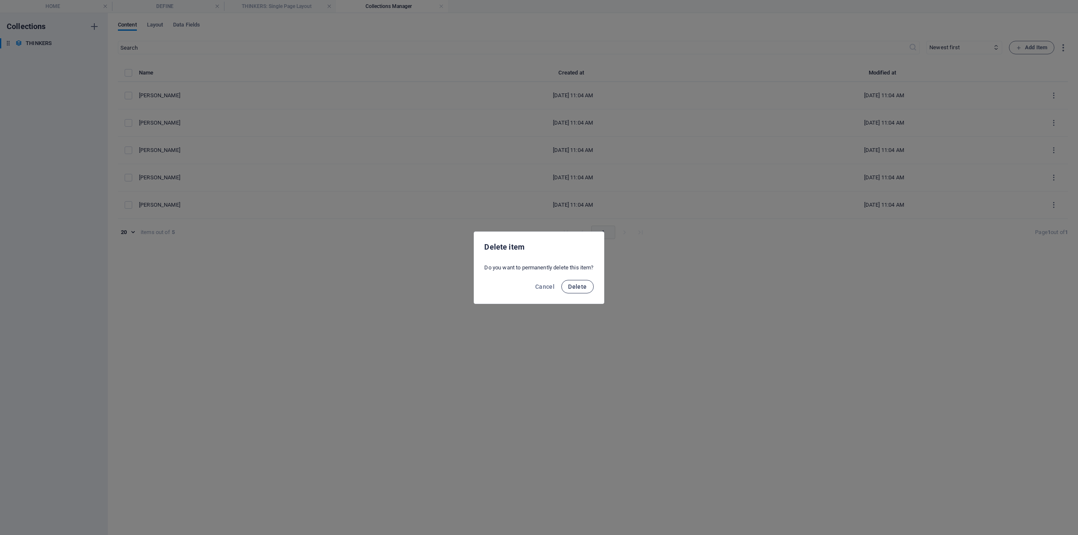
click at [580, 289] on span "Delete" at bounding box center [577, 286] width 19 height 7
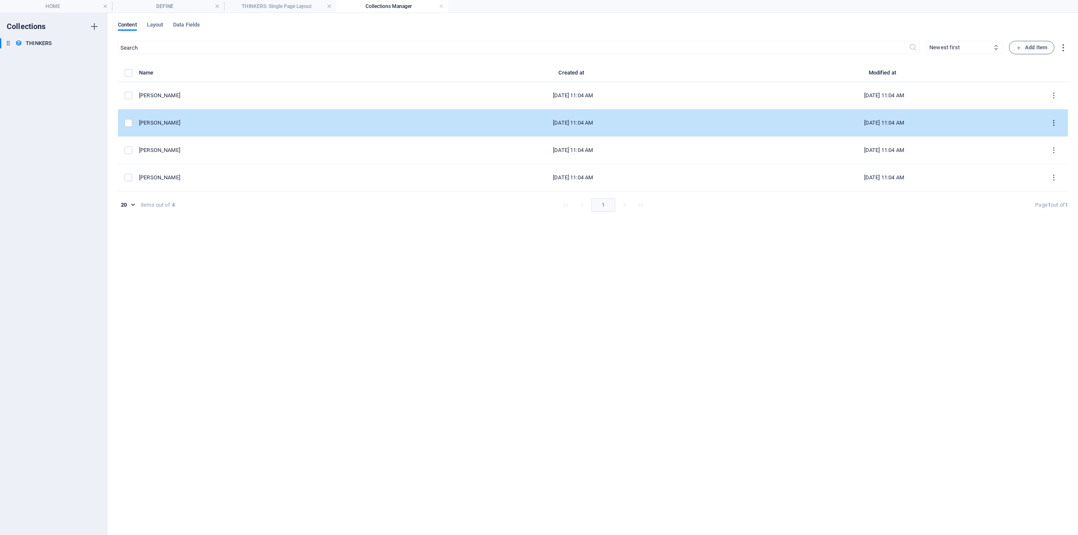
click at [1055, 128] on button "items list" at bounding box center [1054, 122] width 15 height 13
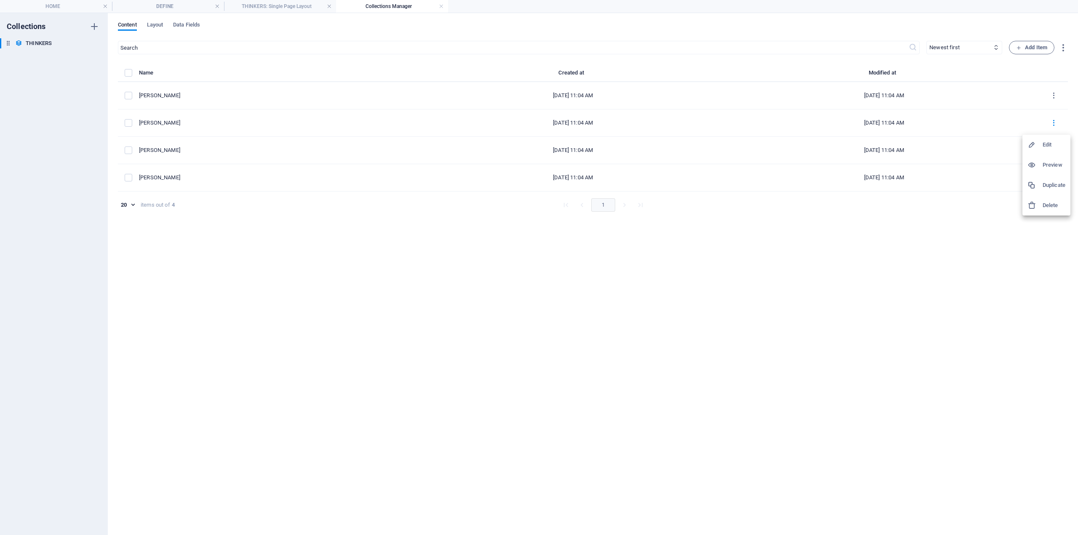
click at [1040, 208] on div at bounding box center [1035, 205] width 15 height 8
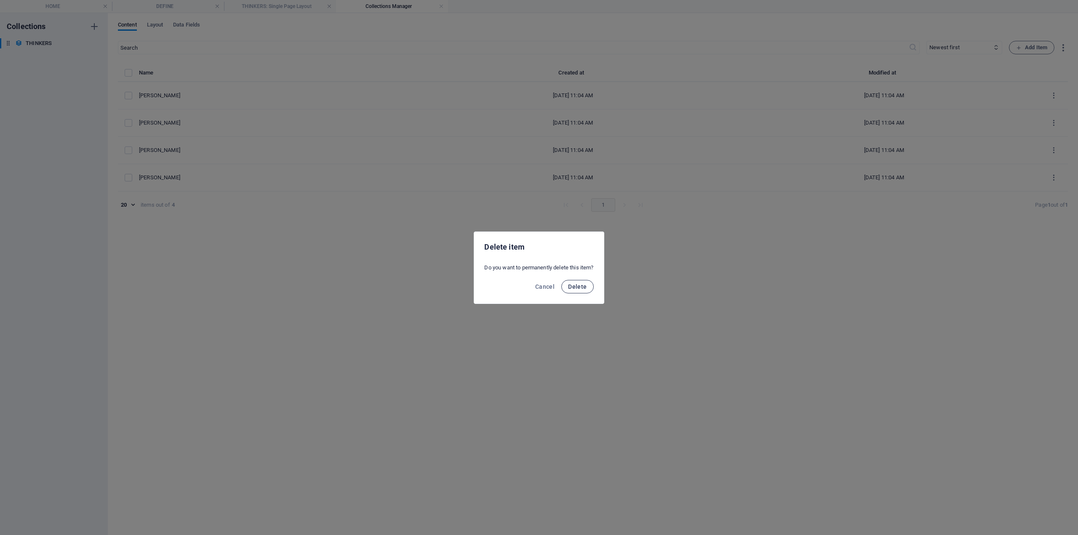
click at [574, 284] on span "Delete" at bounding box center [577, 286] width 19 height 7
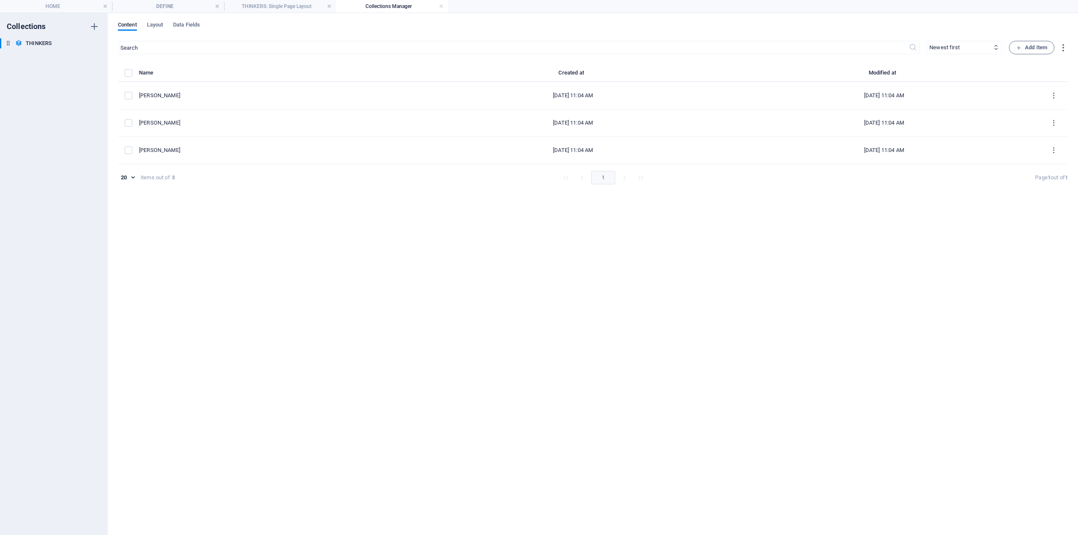
click at [1054, 121] on icon "items list" at bounding box center [1054, 123] width 8 height 8
click at [1051, 204] on h6 "Delete" at bounding box center [1054, 206] width 23 height 10
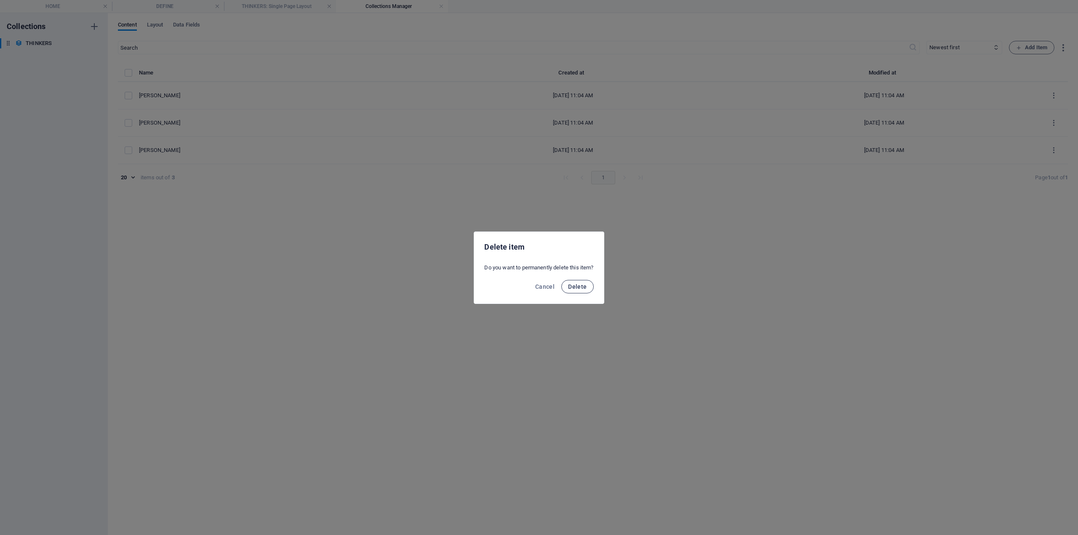
click at [577, 289] on span "Delete" at bounding box center [577, 286] width 19 height 7
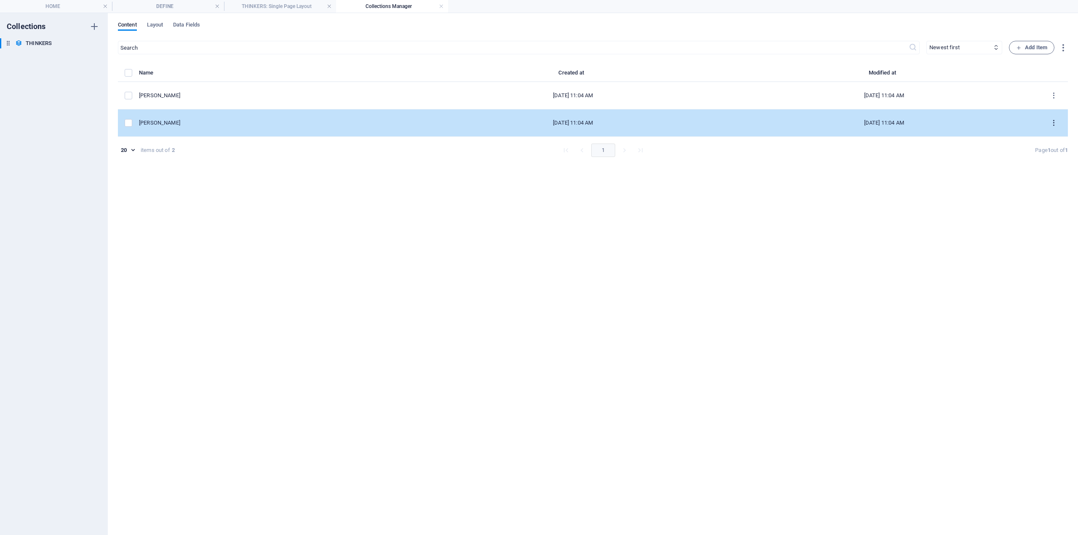
click at [1053, 122] on icon "items list" at bounding box center [1054, 123] width 8 height 8
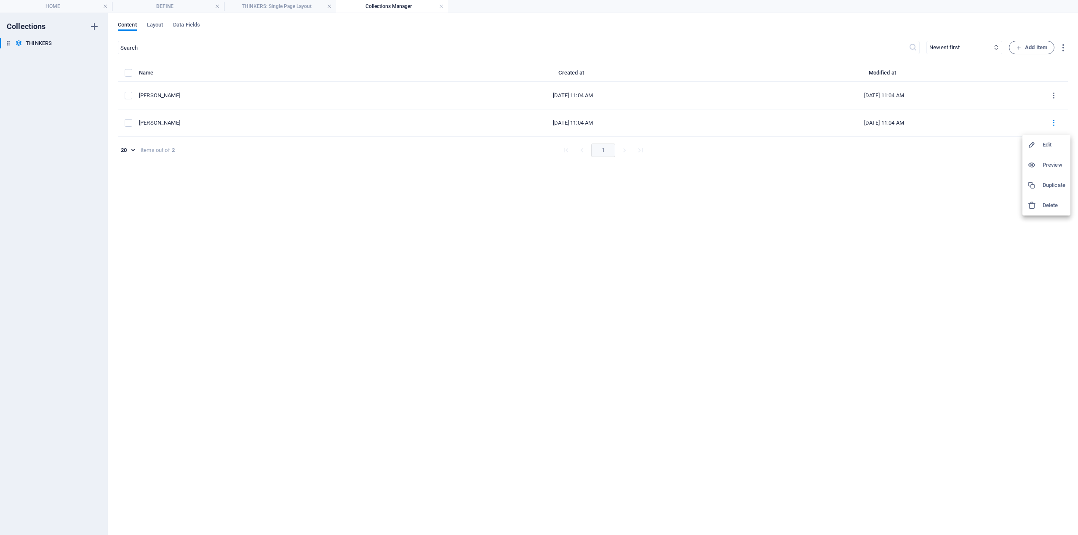
click at [1042, 206] on div at bounding box center [1035, 205] width 15 height 8
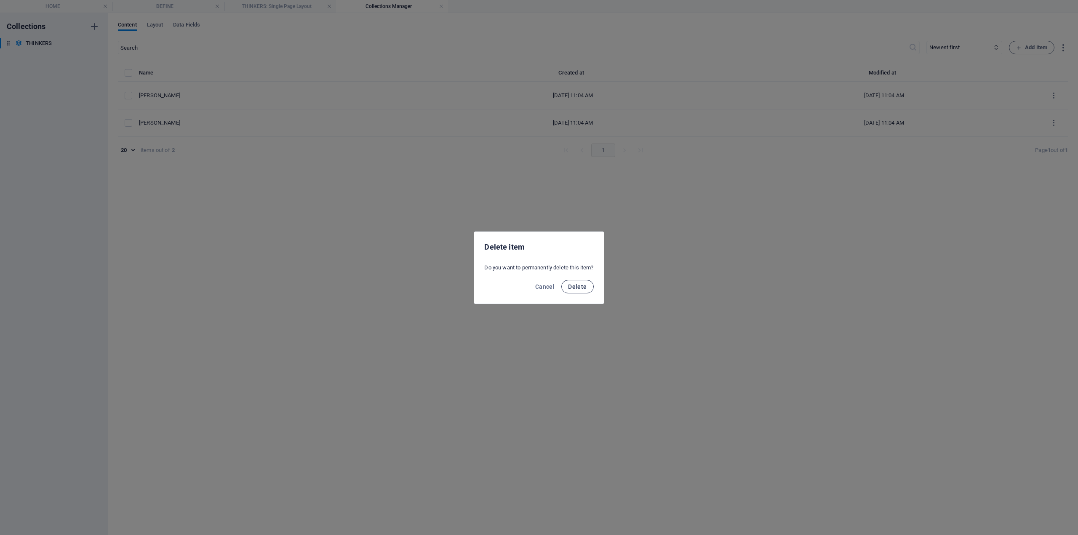
click at [577, 289] on span "Delete" at bounding box center [577, 286] width 19 height 7
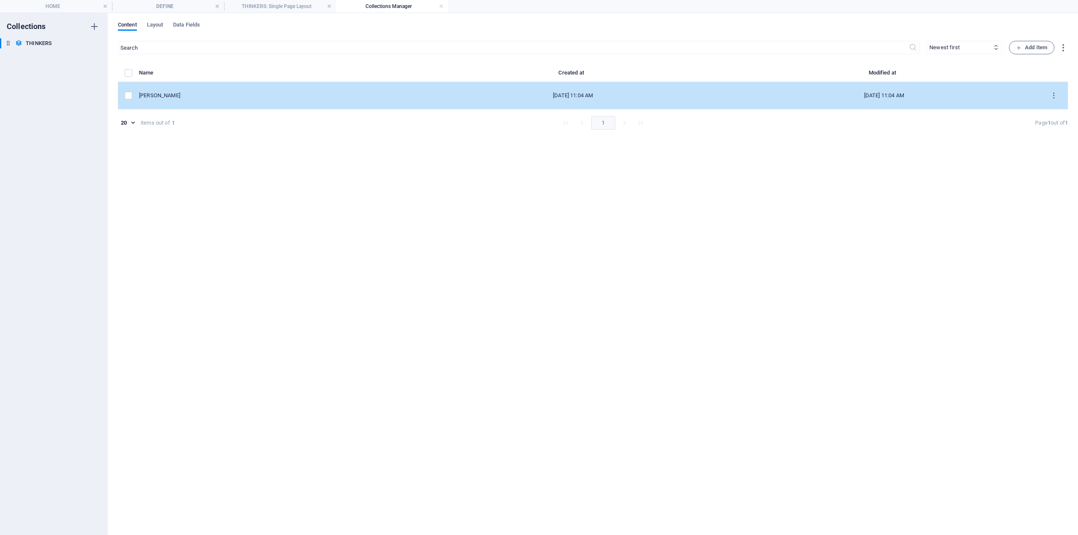
click at [192, 99] on div "[PERSON_NAME]" at bounding box center [275, 96] width 272 height 8
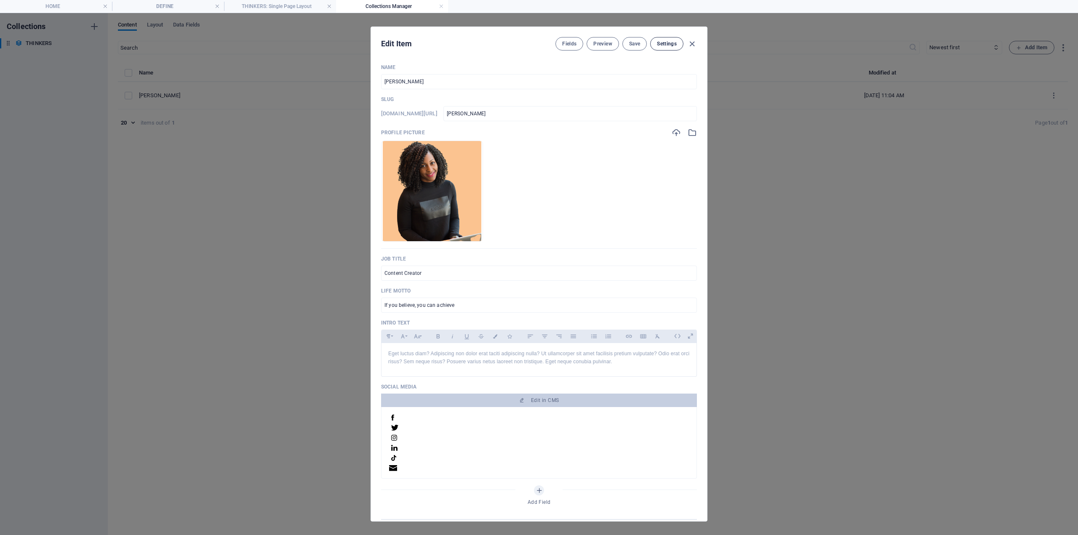
click at [566, 45] on span "Fields" at bounding box center [569, 43] width 14 height 7
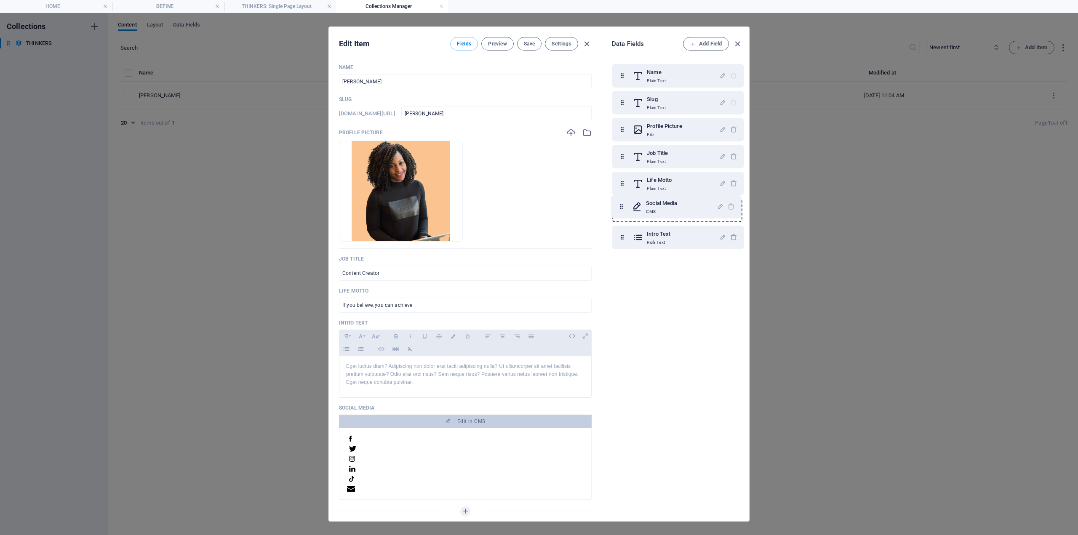
drag, startPoint x: 625, startPoint y: 238, endPoint x: 622, endPoint y: 204, distance: 34.2
click at [622, 204] on div "Name Plain Text Slug Plain Text Profile Picture File Job Title Plain Text Life …" at bounding box center [678, 156] width 132 height 185
click at [707, 44] on span "Add Field" at bounding box center [706, 44] width 32 height 10
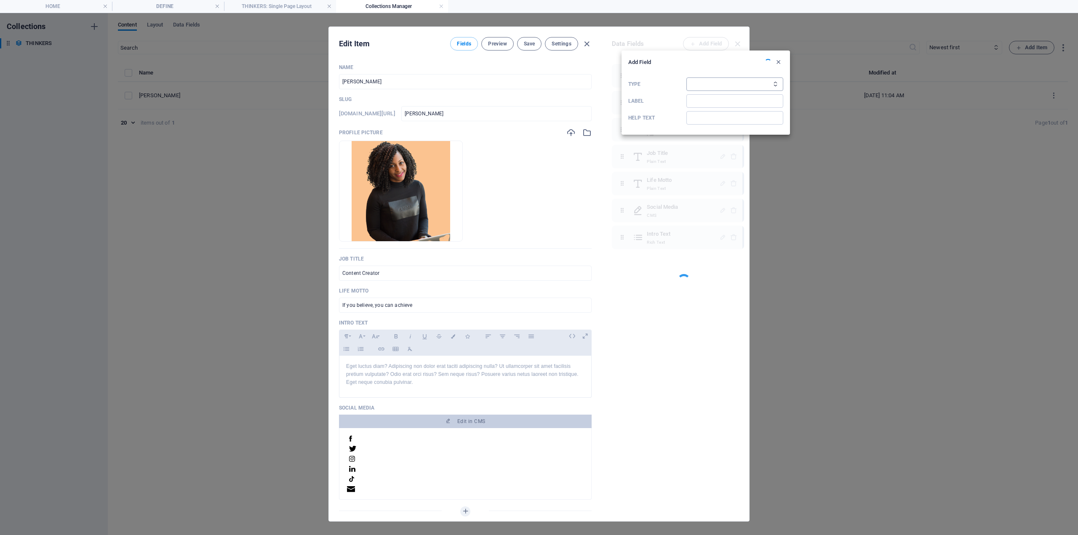
click at [700, 86] on select "Plain Text Link CMS Rich Text File Multiple Files Checkbox Choice Date Number" at bounding box center [735, 84] width 97 height 13
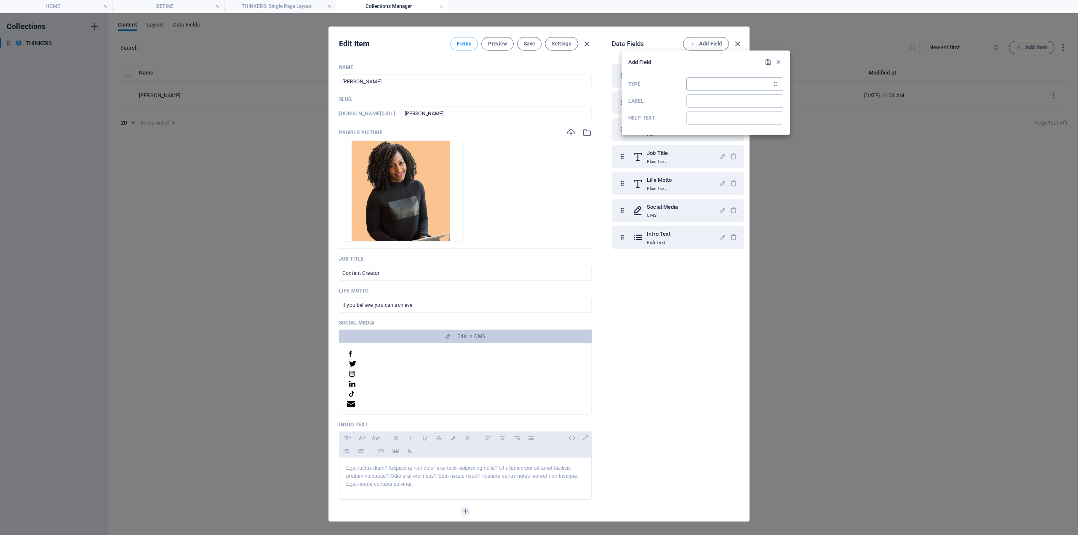
select select "editor"
click at [687, 78] on select "Plain Text Link CMS Rich Text File Multiple Files Checkbox Choice Date Number" at bounding box center [735, 84] width 97 height 13
click at [713, 103] on input "Label" at bounding box center [735, 100] width 97 height 13
type input "CONTEXT TEXT"
click at [767, 65] on icon "submit" at bounding box center [768, 62] width 7 height 7
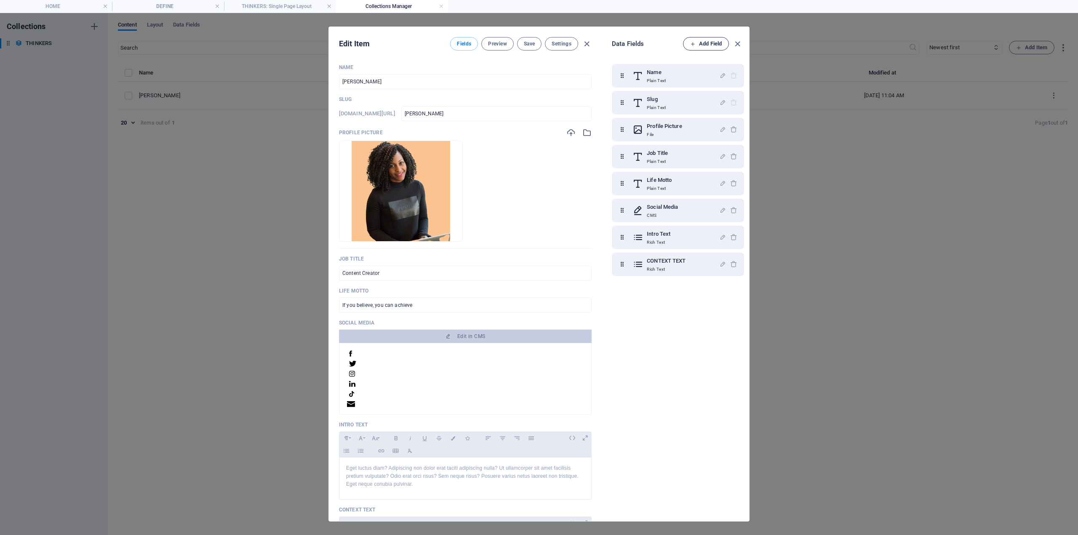
click at [712, 39] on button "Add Field" at bounding box center [706, 43] width 46 height 13
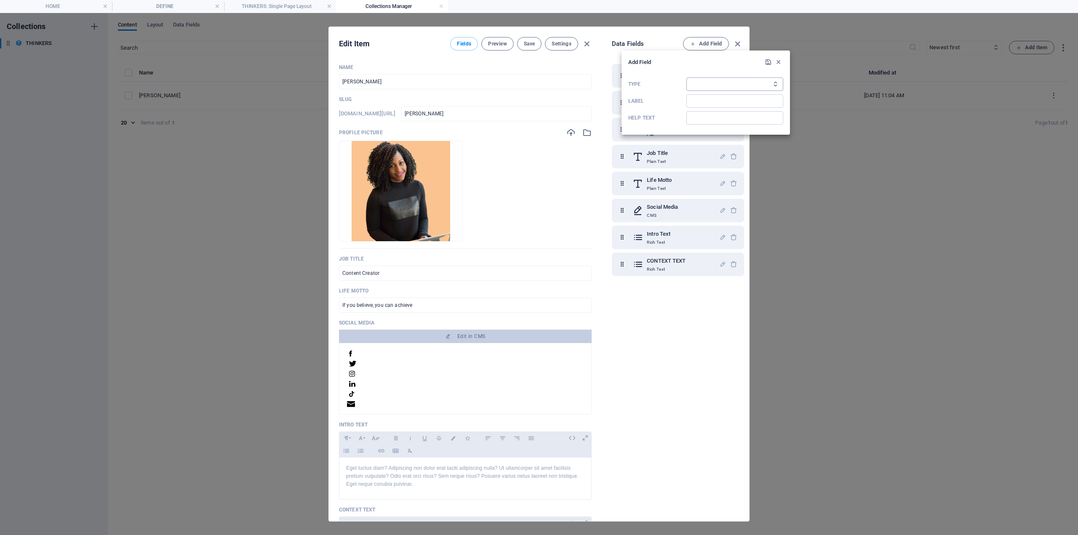
click at [741, 81] on select "Plain Text Link CMS Rich Text File Multiple Files Checkbox Choice Date Number" at bounding box center [735, 84] width 97 height 13
select select "editor"
click at [687, 78] on select "Plain Text Link CMS Rich Text File Multiple Files Checkbox Choice Date Number" at bounding box center [735, 84] width 97 height 13
click at [721, 100] on input "Label" at bounding box center [735, 100] width 97 height 13
type input "PRAISE TEXT"
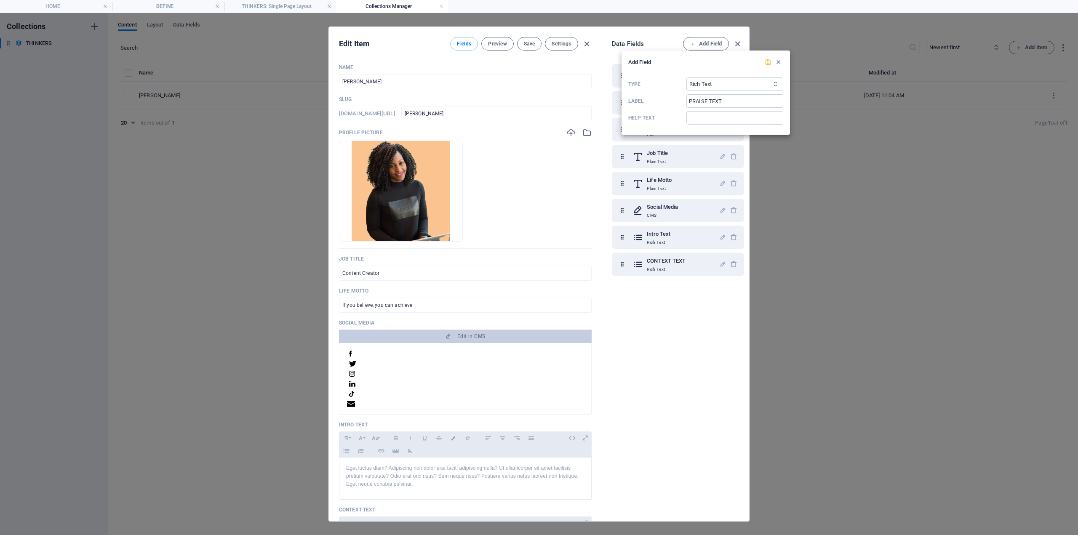
click at [767, 64] on icon "submit" at bounding box center [768, 62] width 7 height 7
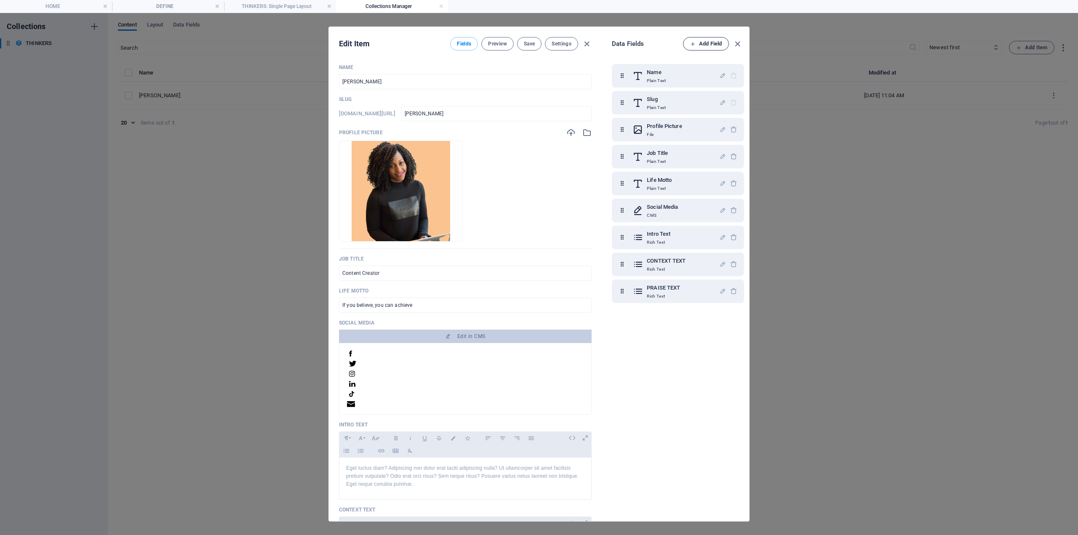
click at [710, 47] on span "Add Field" at bounding box center [706, 44] width 32 height 10
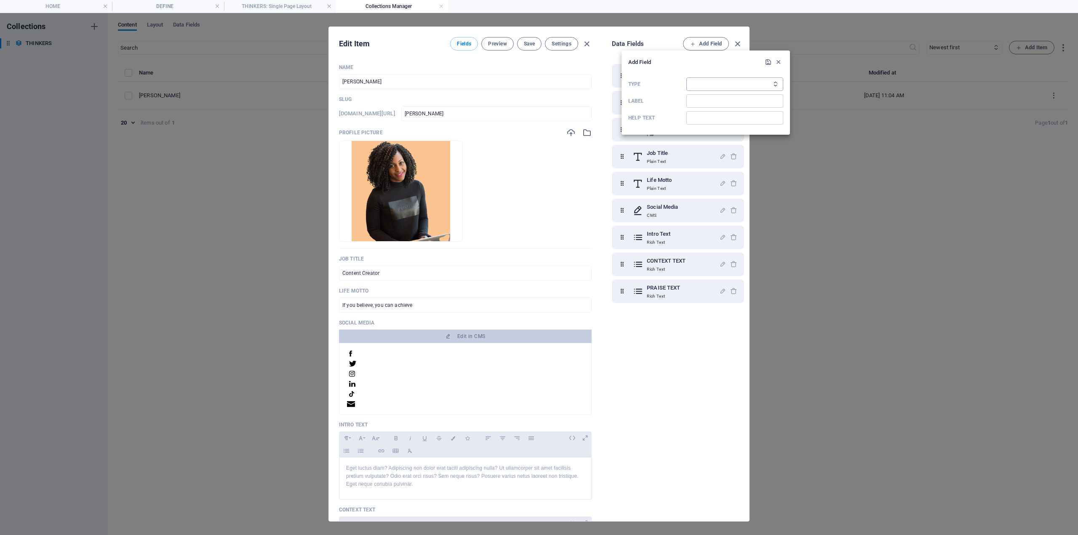
click at [712, 79] on select "Plain Text Link CMS Rich Text File Multiple Files Checkbox Choice Date Number" at bounding box center [735, 84] width 97 height 13
select select "editor"
click at [687, 78] on select "Plain Text Link CMS Rich Text File Multiple Files Checkbox Choice Date Number" at bounding box center [735, 84] width 97 height 13
click at [716, 95] on input "Label" at bounding box center [735, 100] width 97 height 13
type input "CRITIC TEXT"
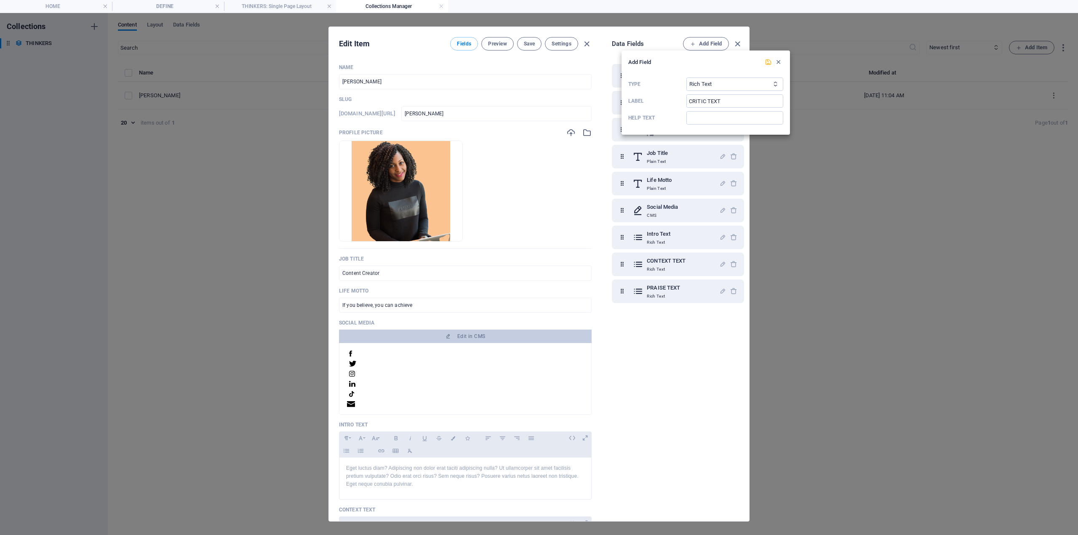
click at [769, 63] on icon "submit" at bounding box center [768, 62] width 7 height 7
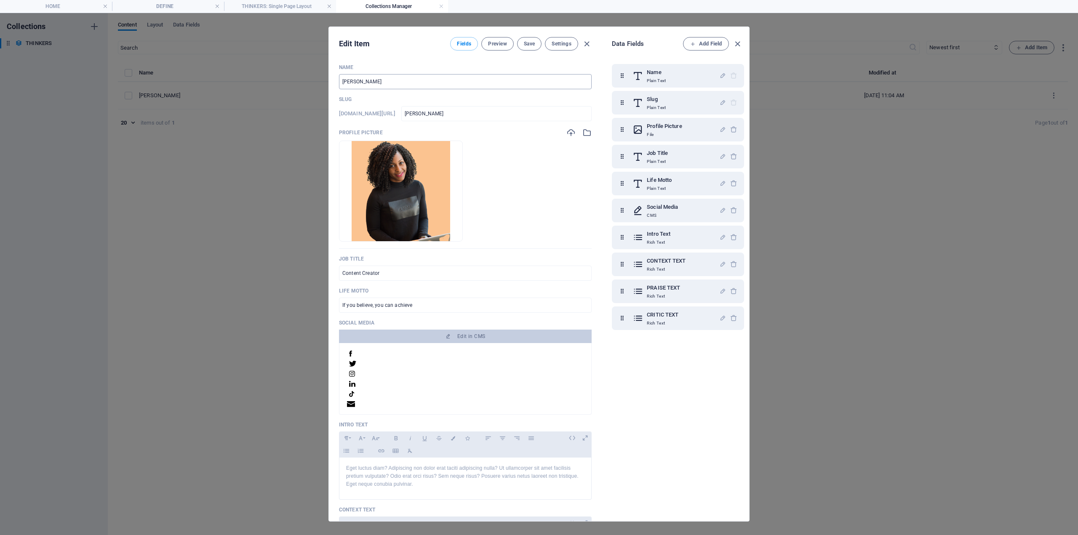
click at [399, 82] on input "[PERSON_NAME]" at bounding box center [465, 81] width 253 height 15
click at [398, 82] on input "[PERSON_NAME]" at bounding box center [465, 81] width 253 height 15
paste input "[PERSON_NAME]"
type input "[PERSON_NAME]"
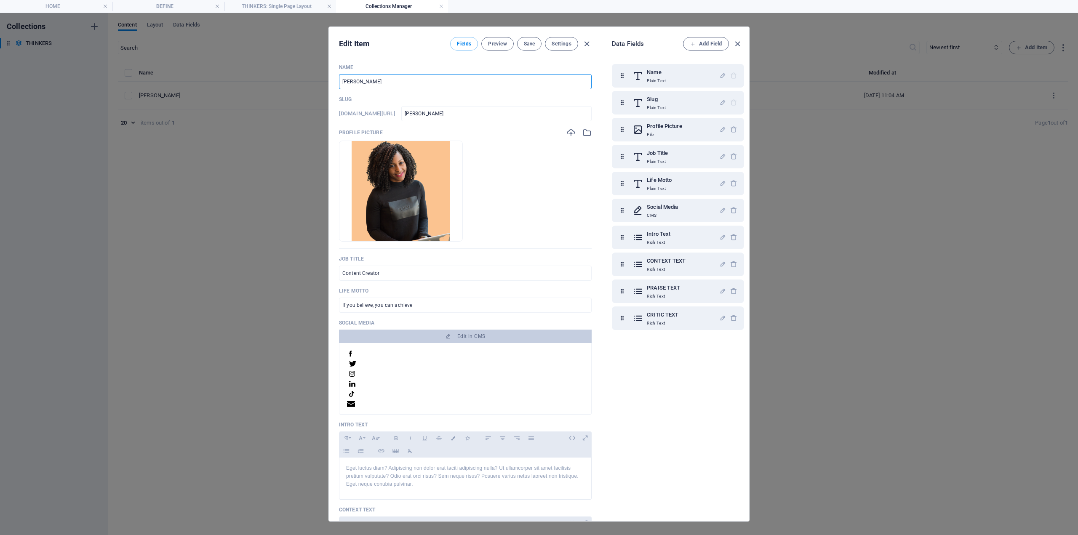
type input "[PERSON_NAME]-r-[PERSON_NAME]"
type input "[PERSON_NAME]"
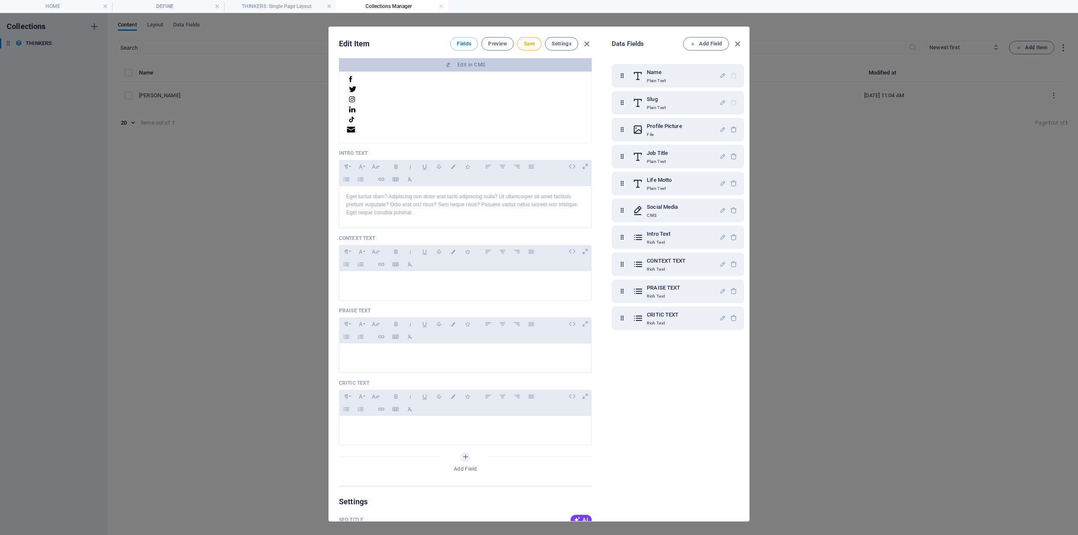
scroll to position [295, 0]
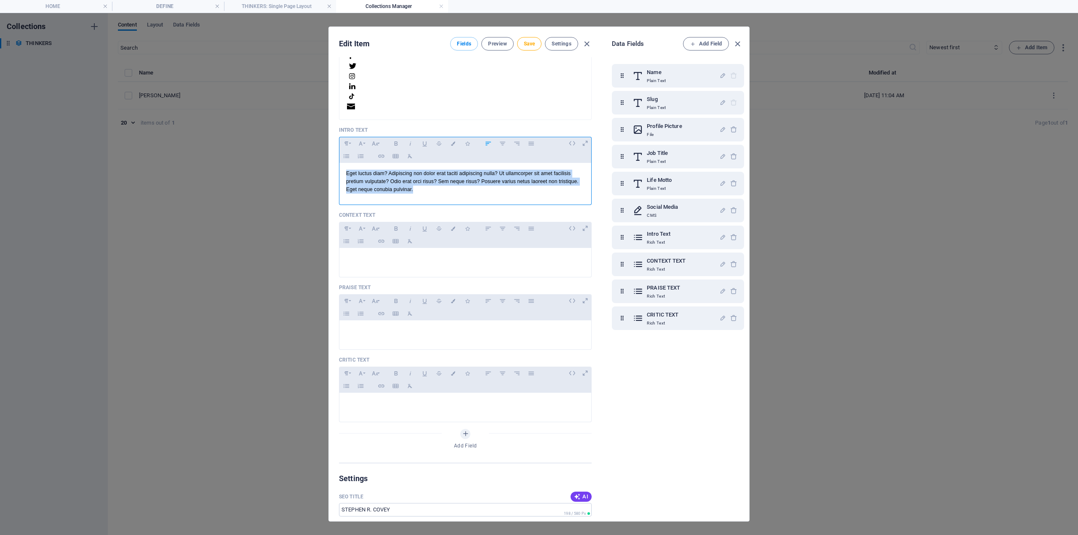
drag, startPoint x: 419, startPoint y: 188, endPoint x: 307, endPoint y: 165, distance: 114.0
click at [307, 165] on div "Edit Item Fields Preview Save Settings Name [PERSON_NAME] ​ Slug [DOMAIN_NAME][…" at bounding box center [539, 274] width 1078 height 522
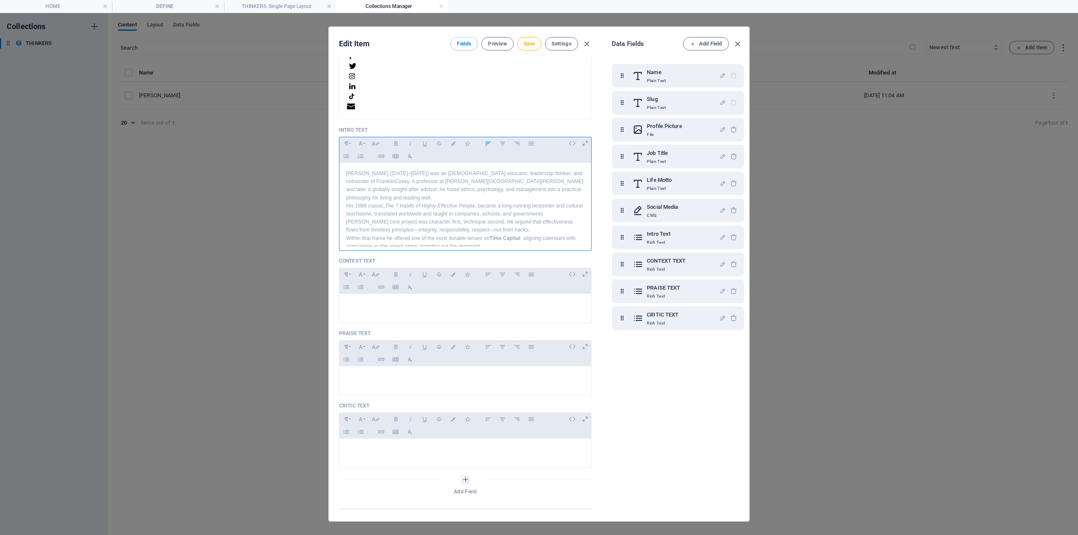
drag, startPoint x: 377, startPoint y: 307, endPoint x: 212, endPoint y: 316, distance: 165.4
click at [377, 307] on p at bounding box center [465, 305] width 238 height 8
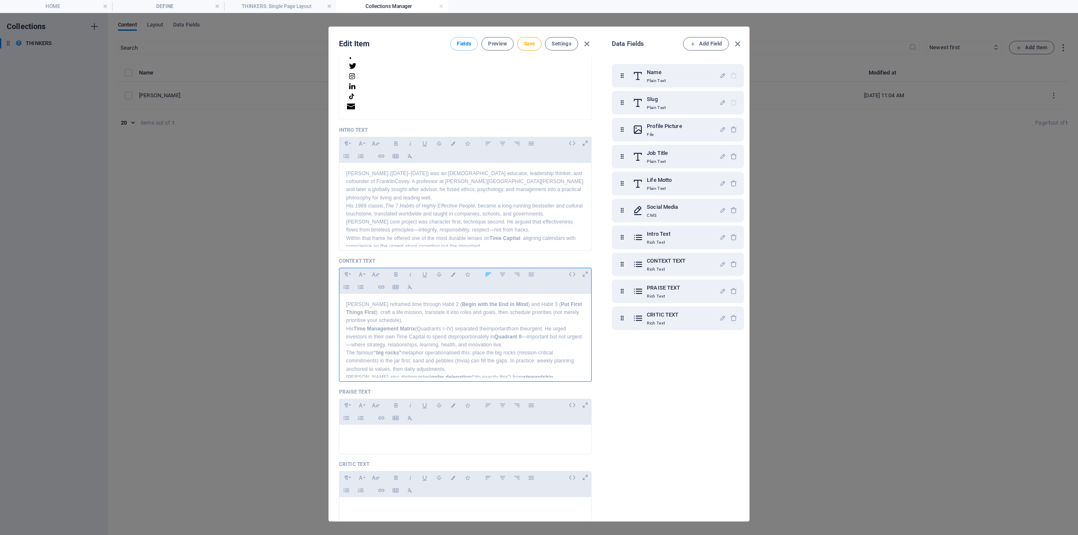
scroll to position [94, 0]
click at [375, 436] on p at bounding box center [465, 436] width 238 height 8
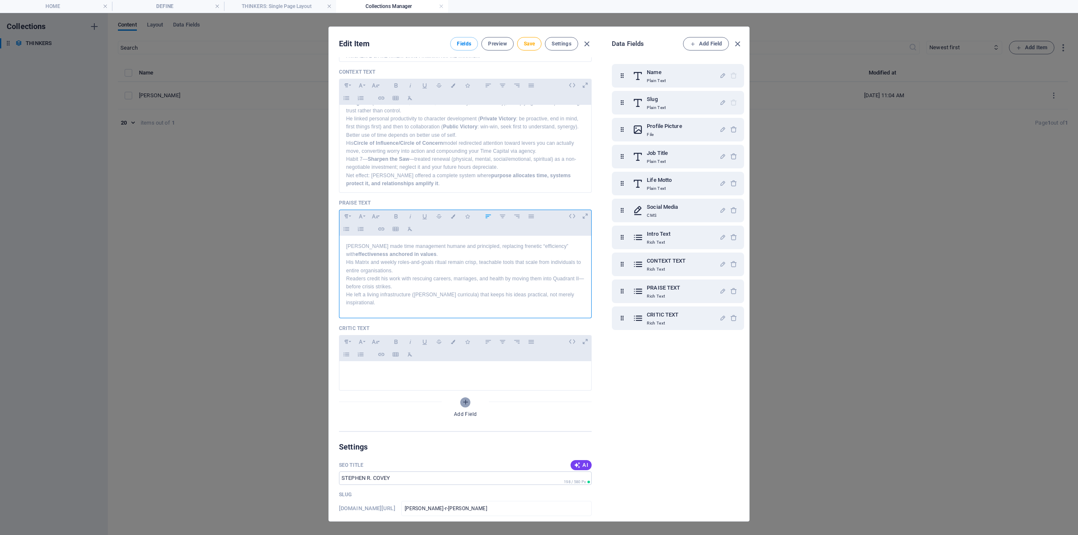
scroll to position [505, 0]
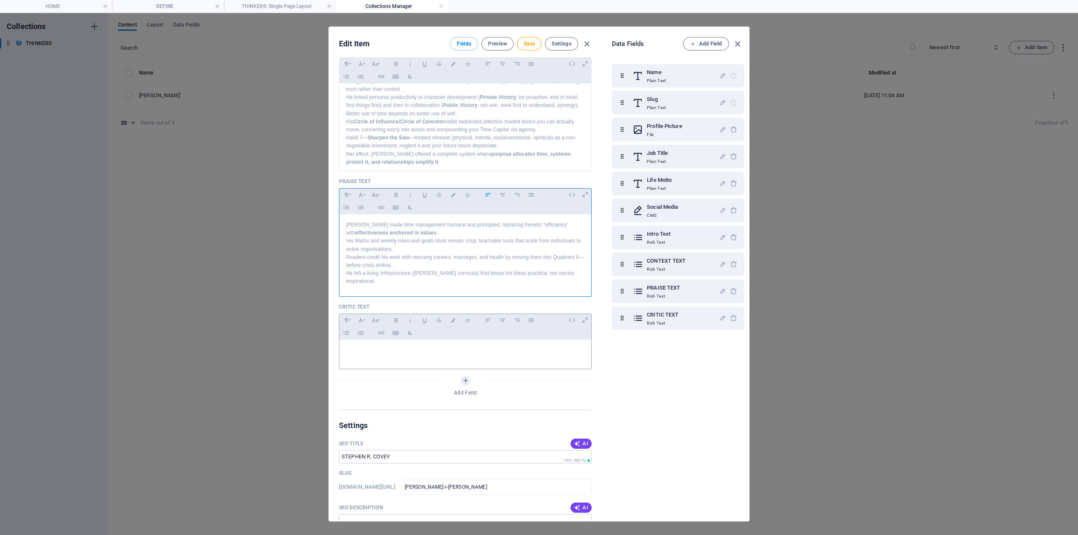
click at [379, 354] on p at bounding box center [465, 351] width 238 height 8
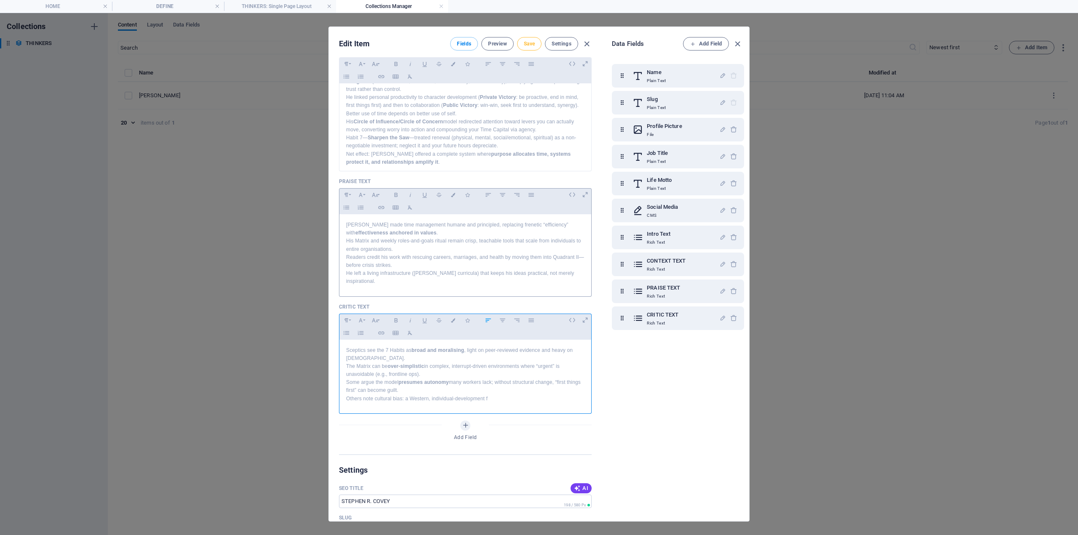
click at [524, 44] on span "Save" at bounding box center [529, 43] width 11 height 7
click at [736, 43] on icon "button" at bounding box center [738, 44] width 10 height 10
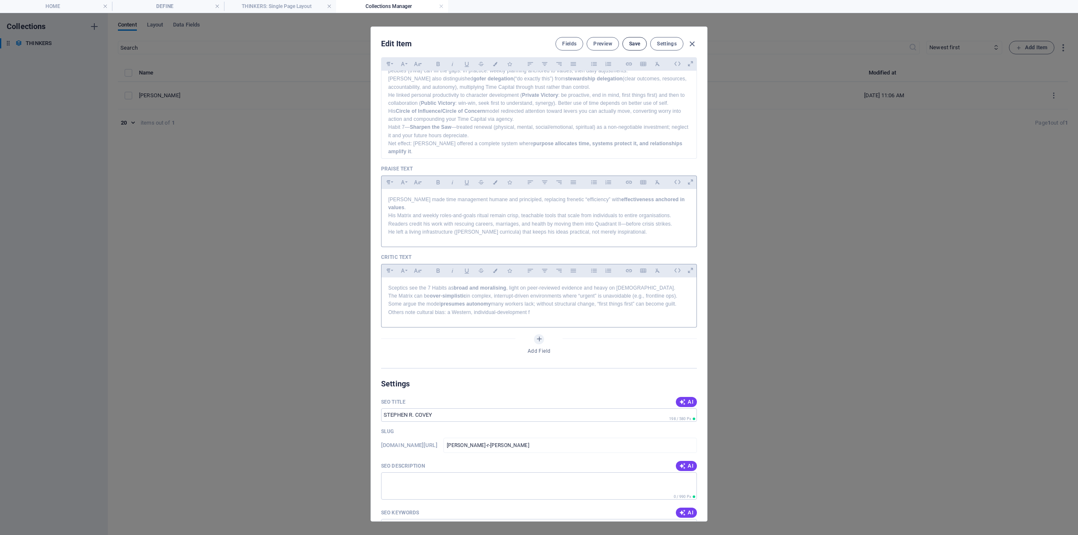
click at [633, 42] on span "Save" at bounding box center [634, 43] width 11 height 7
click at [1028, 43] on div "Edit Item Fields Preview Save Settings Name [PERSON_NAME] ​ Slug [DOMAIN_NAME][…" at bounding box center [539, 274] width 1078 height 522
type input "[PERSON_NAME]-r-[PERSON_NAME]"
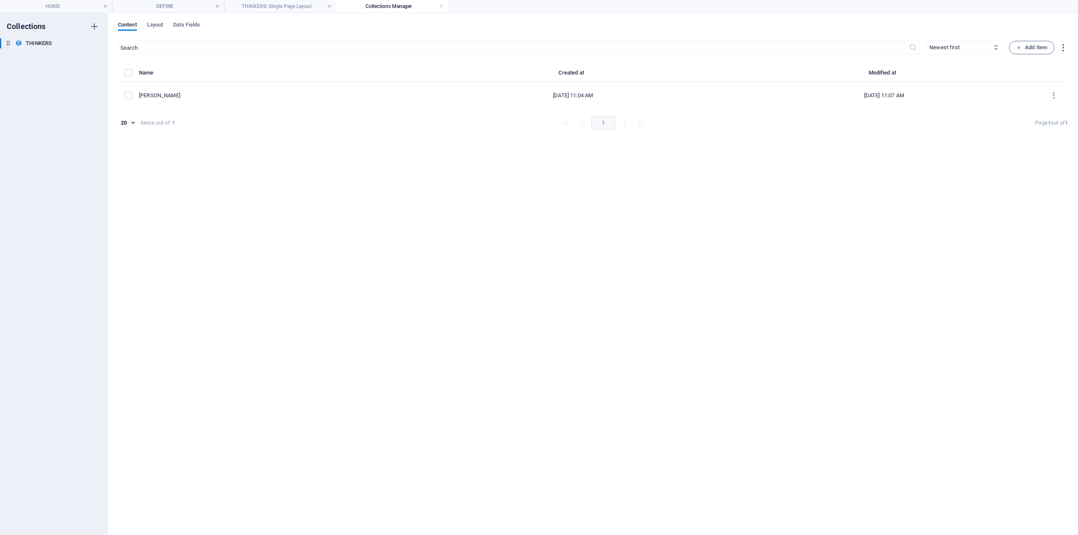
scroll to position [409, 0]
click at [1037, 47] on span "Add Item" at bounding box center [1031, 48] width 31 height 10
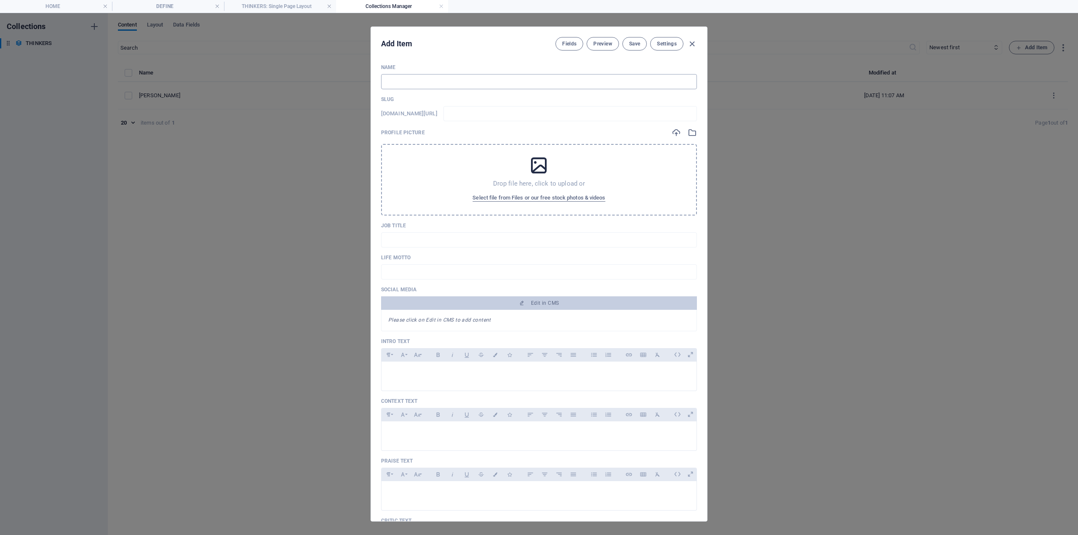
drag, startPoint x: 428, startPoint y: 87, endPoint x: 419, endPoint y: 88, distance: 8.9
click at [425, 88] on input "text" at bounding box center [539, 81] width 316 height 15
type input "D"
type input "d"
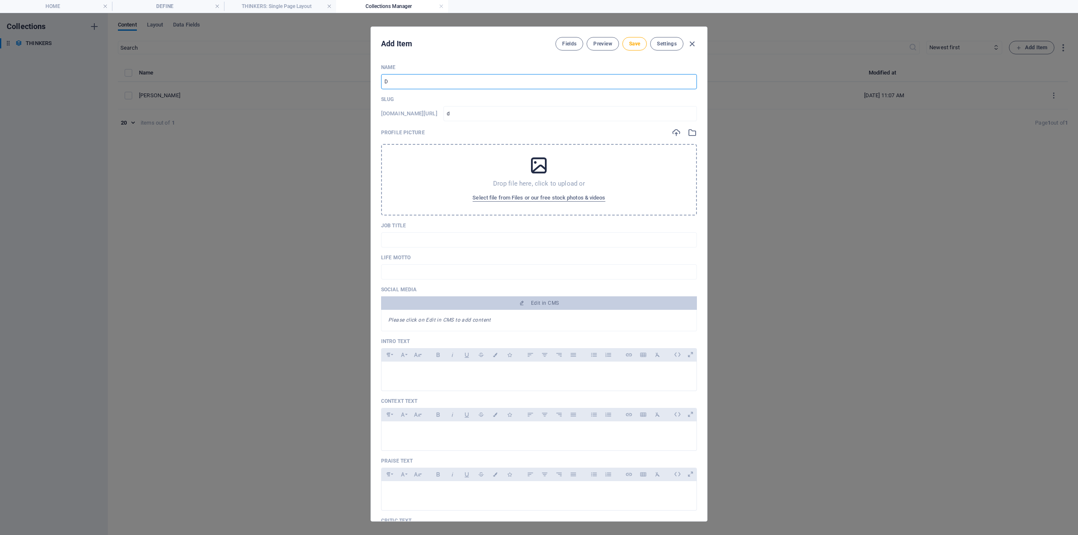
type input "DA"
type input "da"
type input "DAV"
type input "dav"
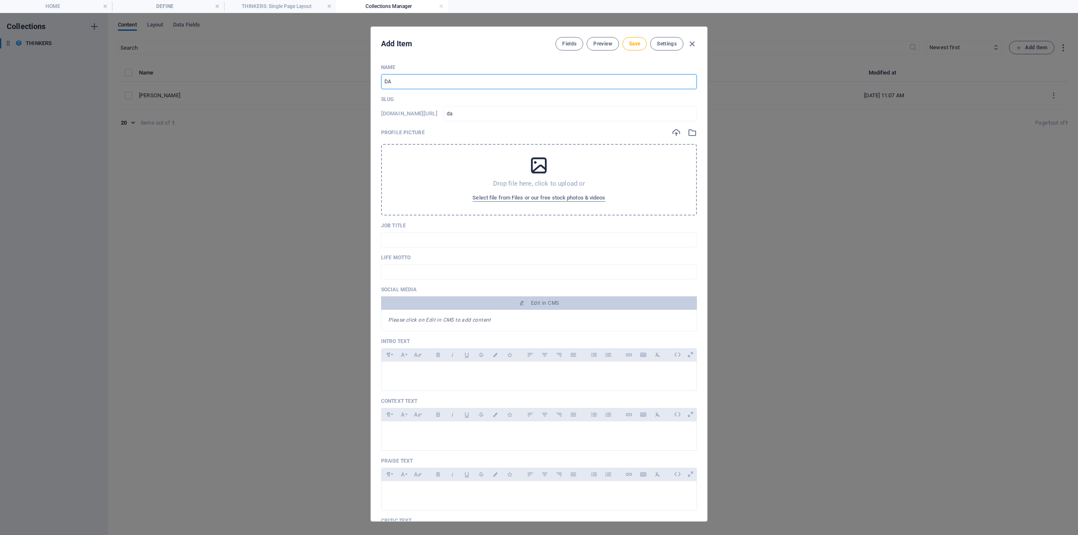
type input "dav"
type input "DAVI"
type input "davi"
type input "[PERSON_NAME]"
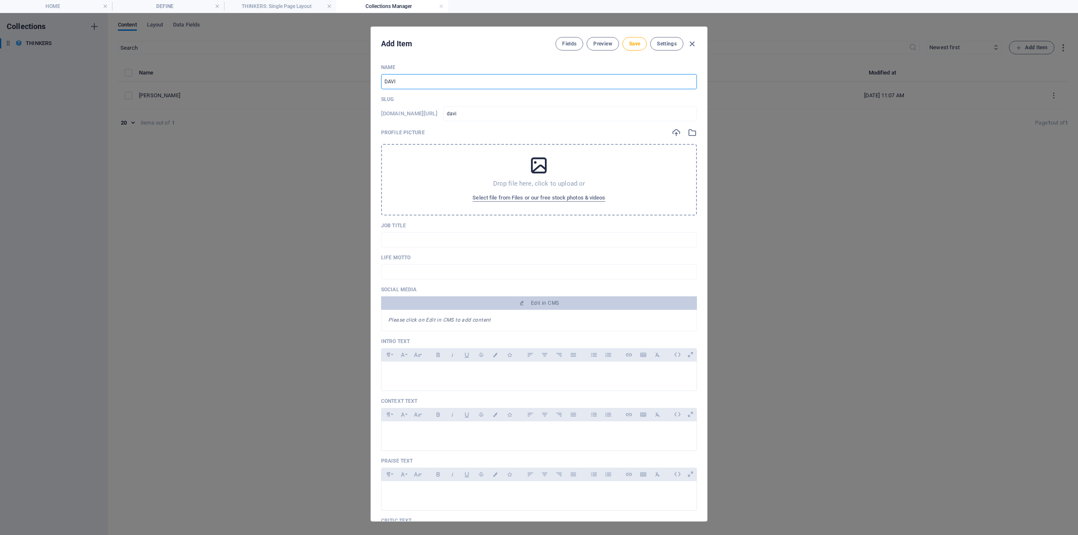
type input "[PERSON_NAME]"
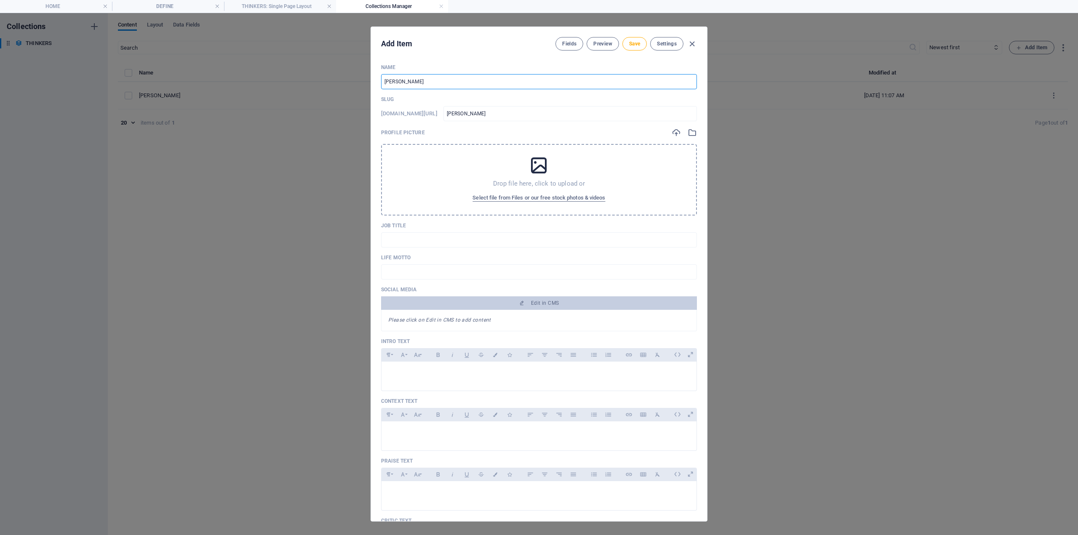
type input "[PERSON_NAME]"
type input "[PERSON_NAME]-all"
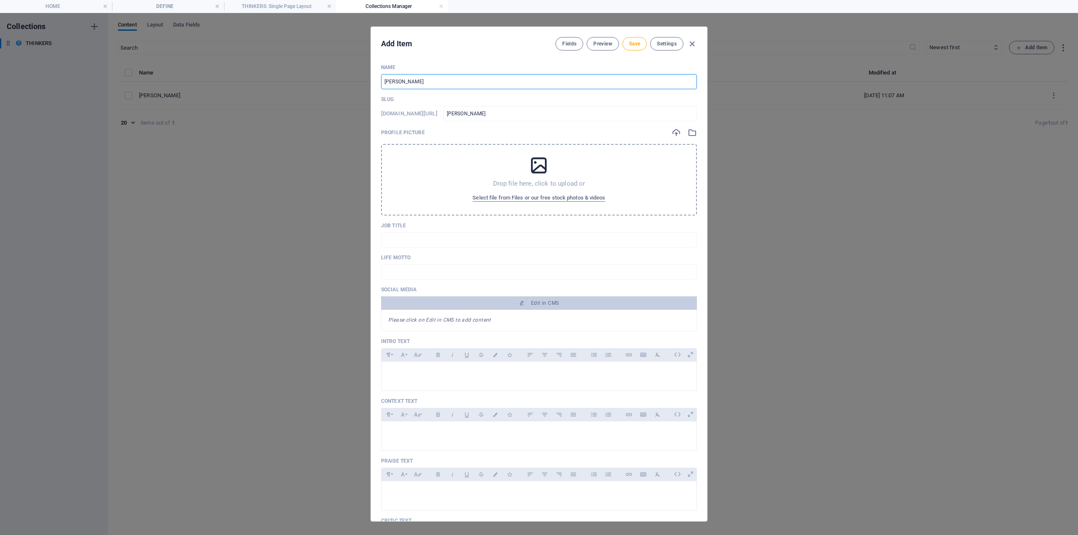
type input "[PERSON_NAME]-all"
type input "[PERSON_NAME]"
type input "[PERSON_NAME]-alle"
type input "[PERSON_NAME]"
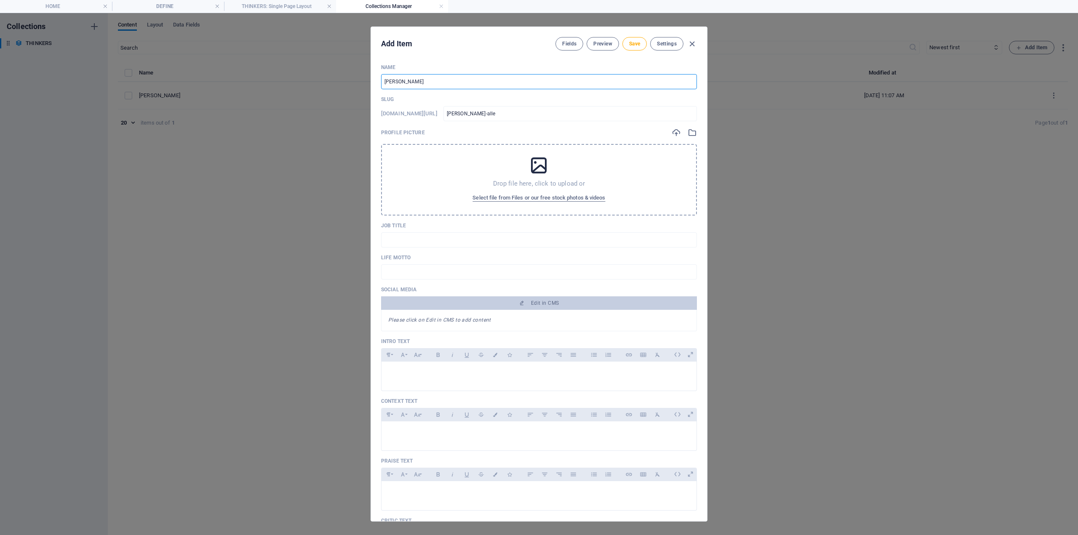
type input "[PERSON_NAME]"
click at [408, 372] on p at bounding box center [539, 373] width 302 height 8
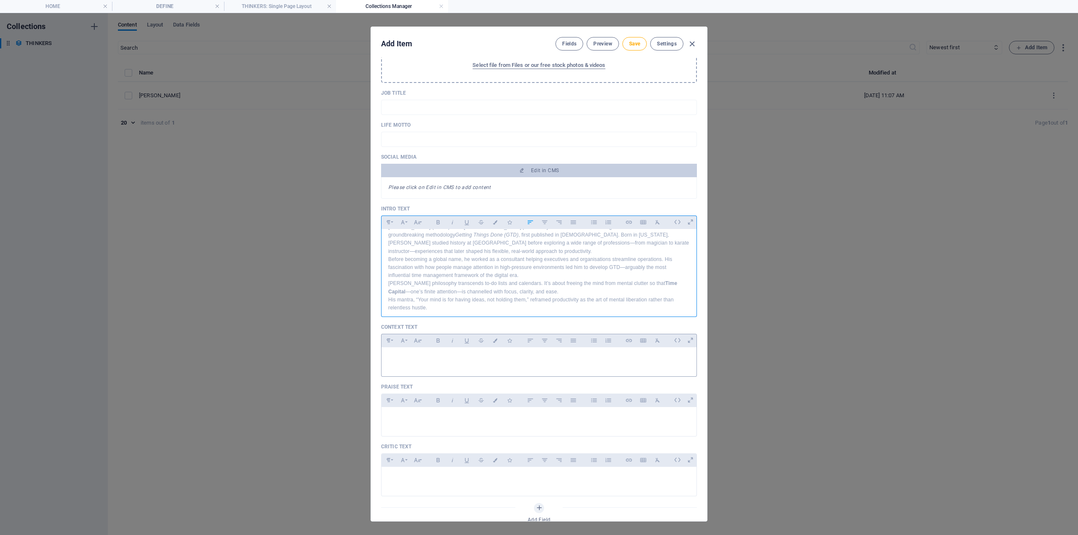
scroll to position [211, 0]
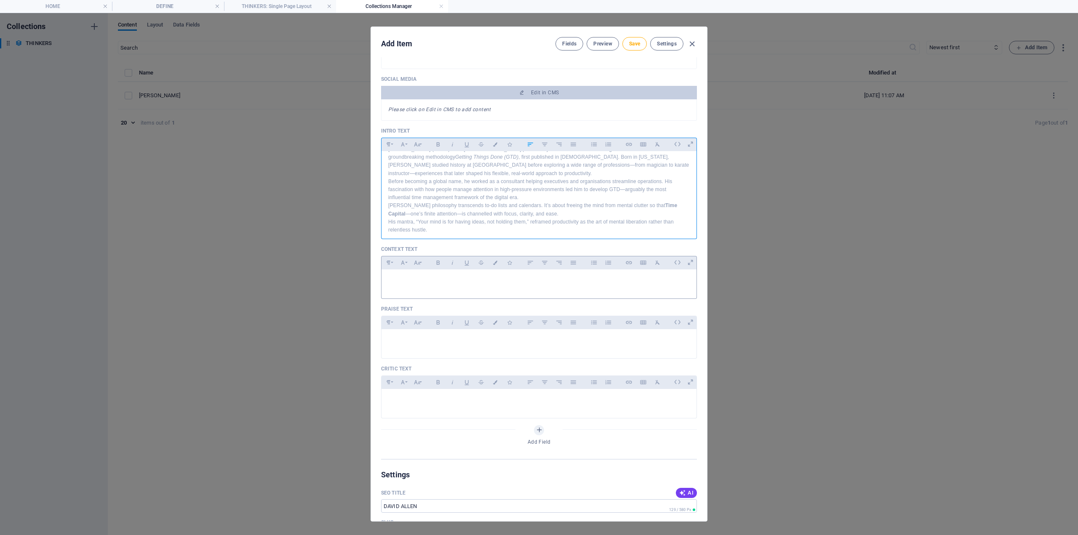
click at [411, 285] on div at bounding box center [539, 282] width 315 height 25
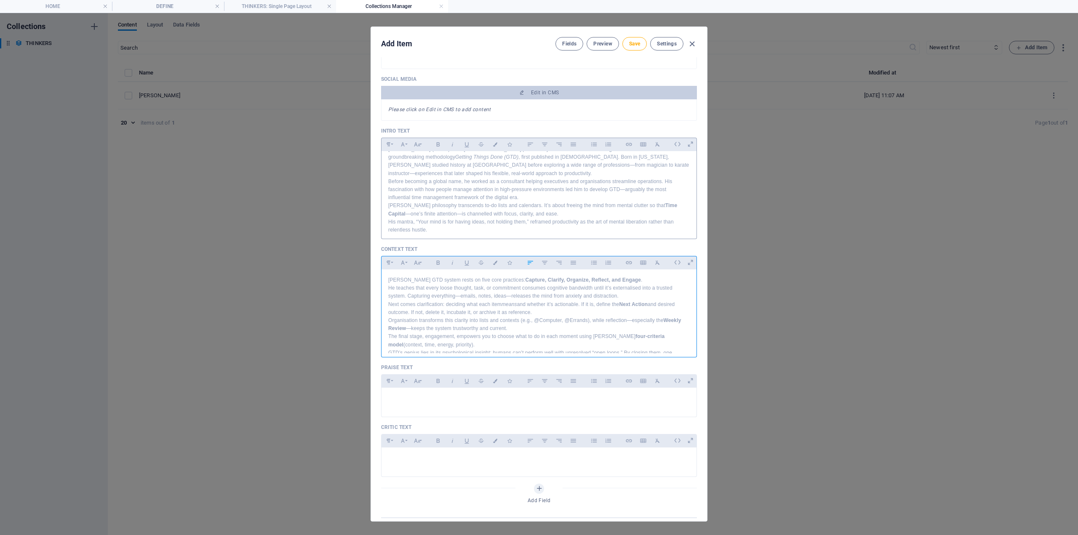
scroll to position [37, 0]
click at [436, 400] on p at bounding box center [539, 399] width 302 height 8
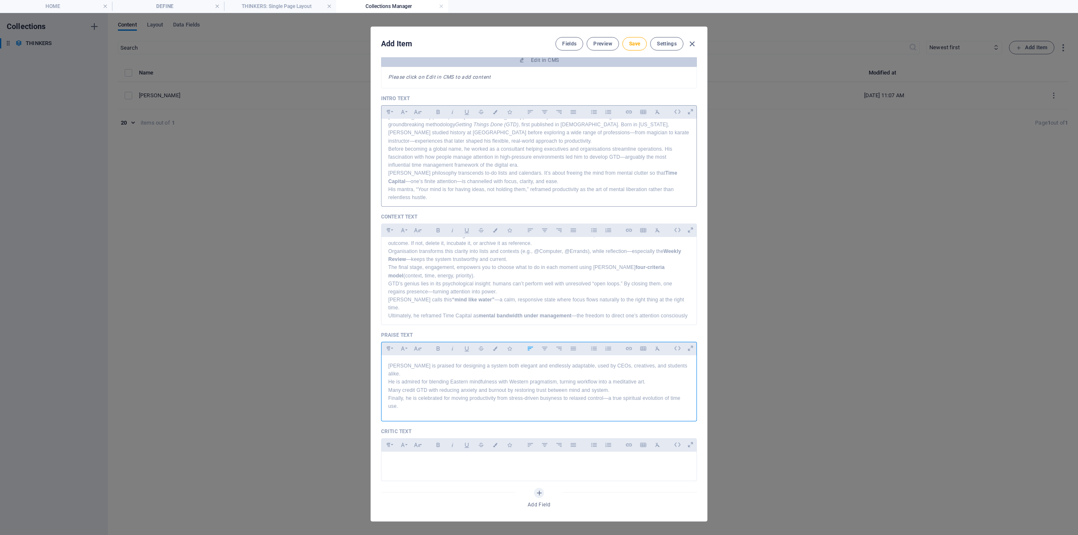
scroll to position [337, 0]
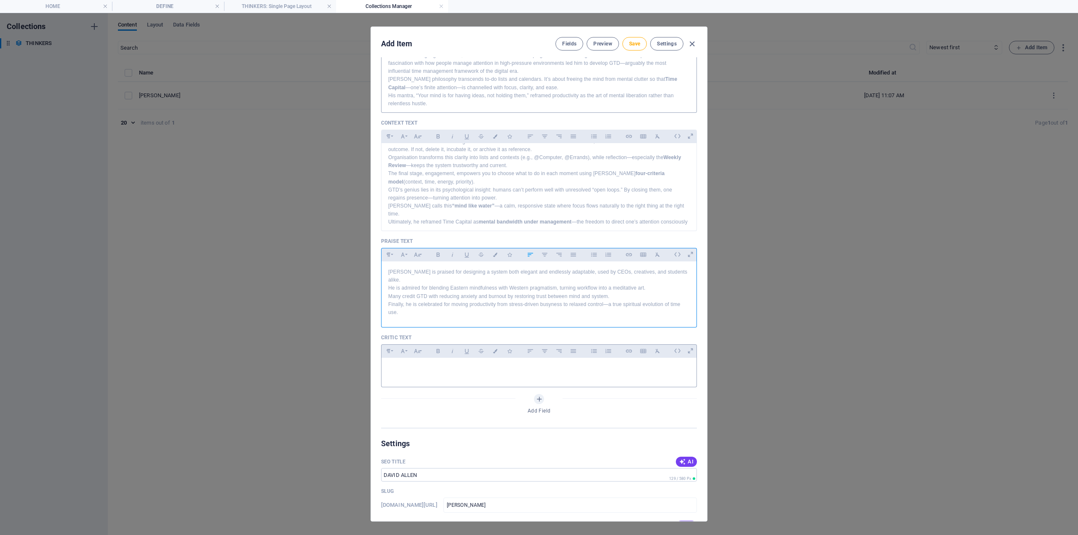
drag, startPoint x: 447, startPoint y: 370, endPoint x: 431, endPoint y: 368, distance: 16.1
click at [447, 370] on div at bounding box center [539, 370] width 315 height 25
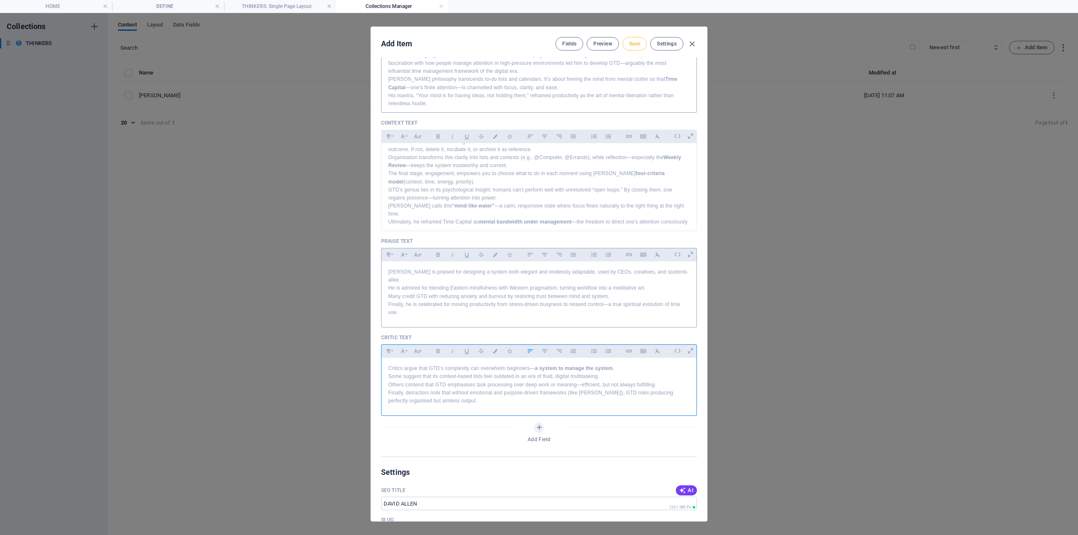
click at [636, 42] on span "Save" at bounding box center [634, 43] width 11 height 7
click at [637, 40] on button "Save" at bounding box center [635, 43] width 24 height 13
click at [696, 44] on icon "button" at bounding box center [692, 44] width 10 height 10
type input "[PERSON_NAME]"
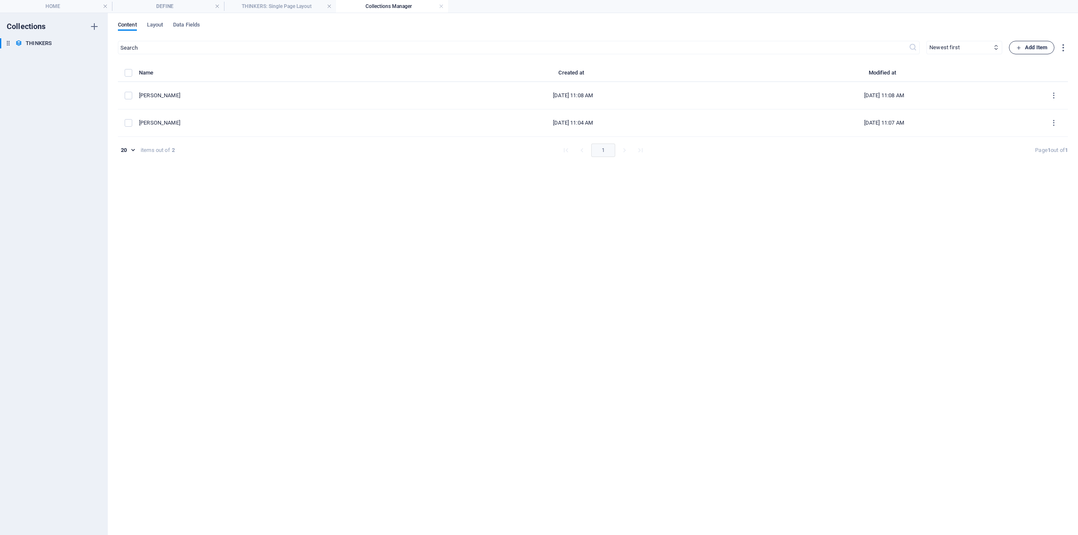
click at [1020, 50] on span "Add Item" at bounding box center [1031, 48] width 31 height 10
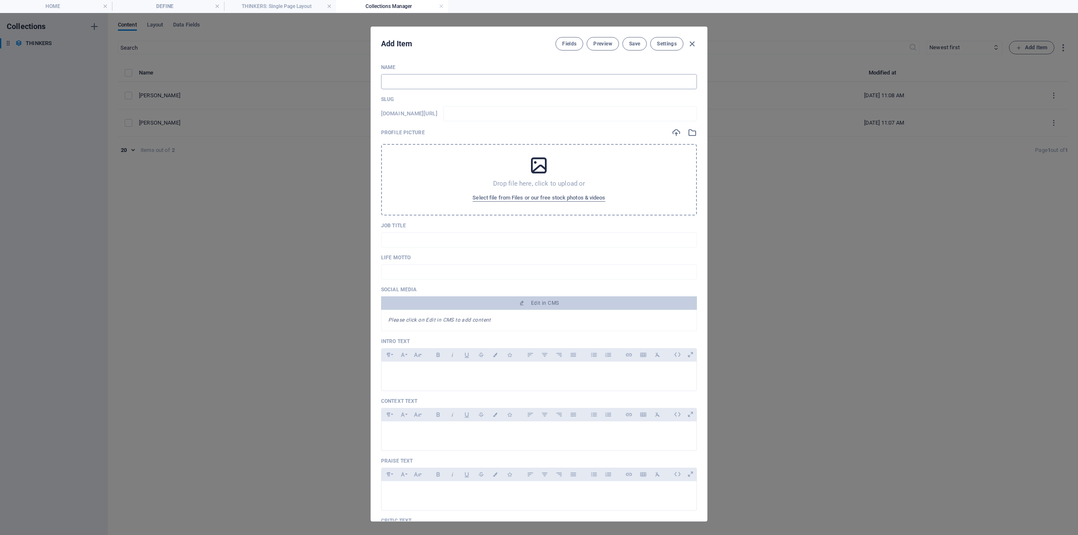
click at [406, 83] on input "text" at bounding box center [539, 81] width 316 height 15
type input "C"
type input "c"
type input "CA"
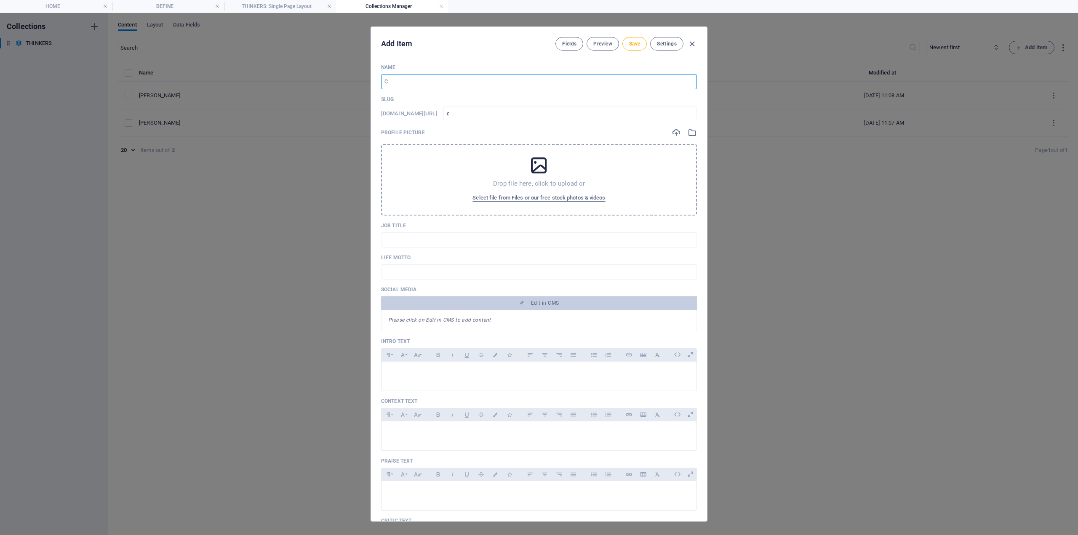
type input "ca"
type input "CAL"
type input "cal"
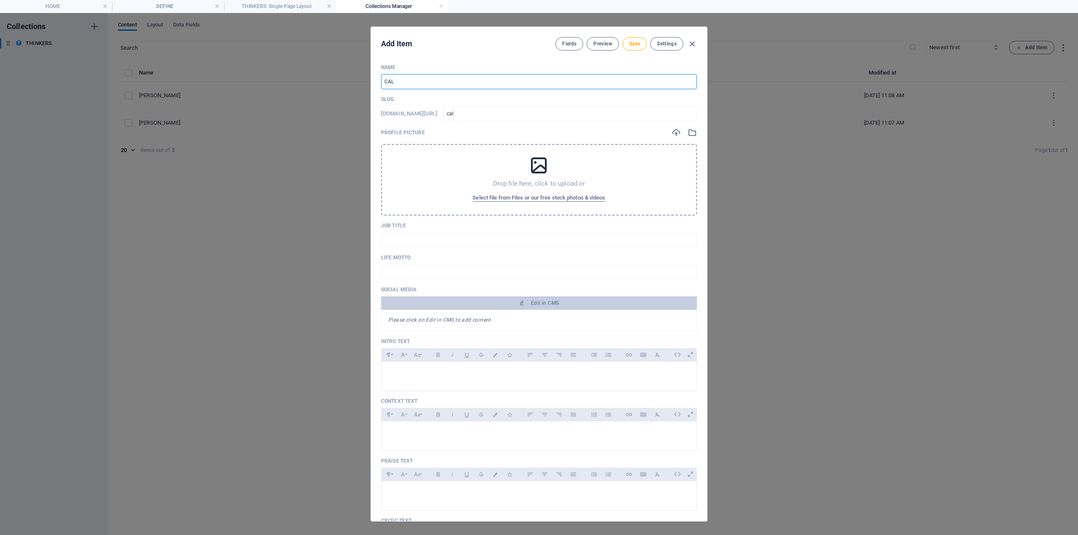
type input "CAL N"
type input "cal-n"
type input "CAL NE"
type input "cal-ne"
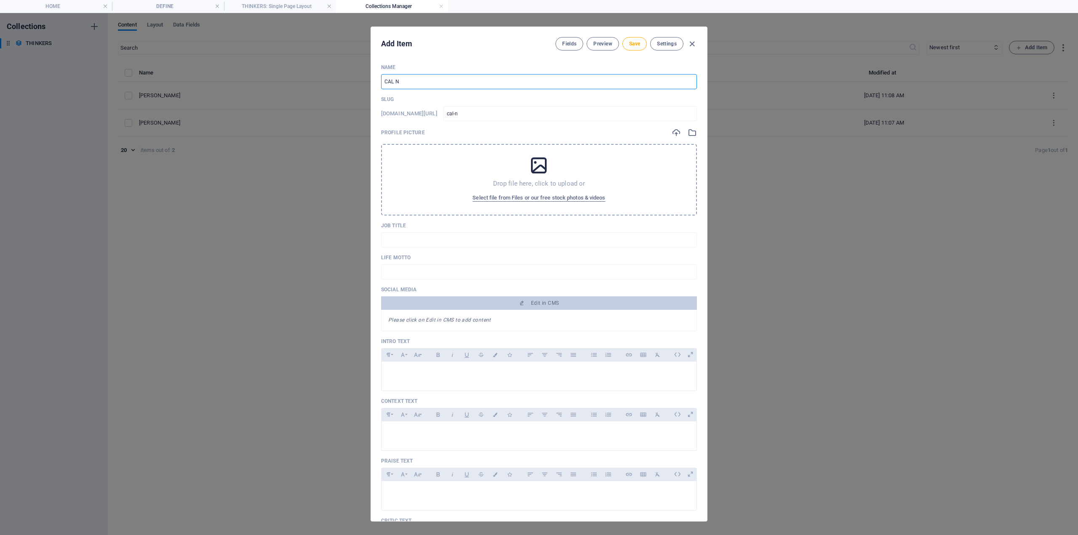
type input "cal-ne"
type input "CAL NEW"
type input "cal-new"
type input "CAL NEWP"
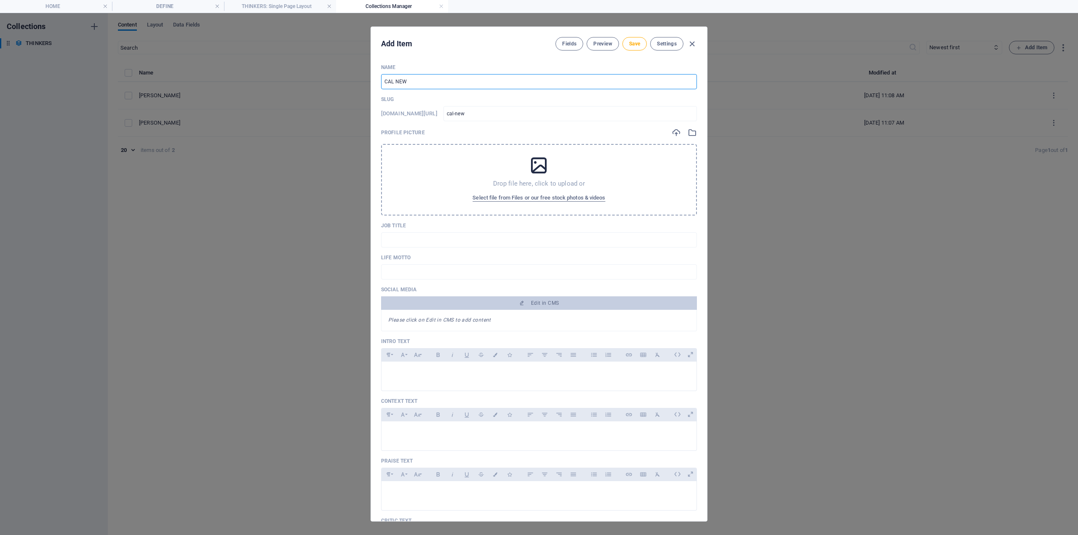
type input "cal-newp"
type input "CAL NEWPO"
type input "cal-newpo"
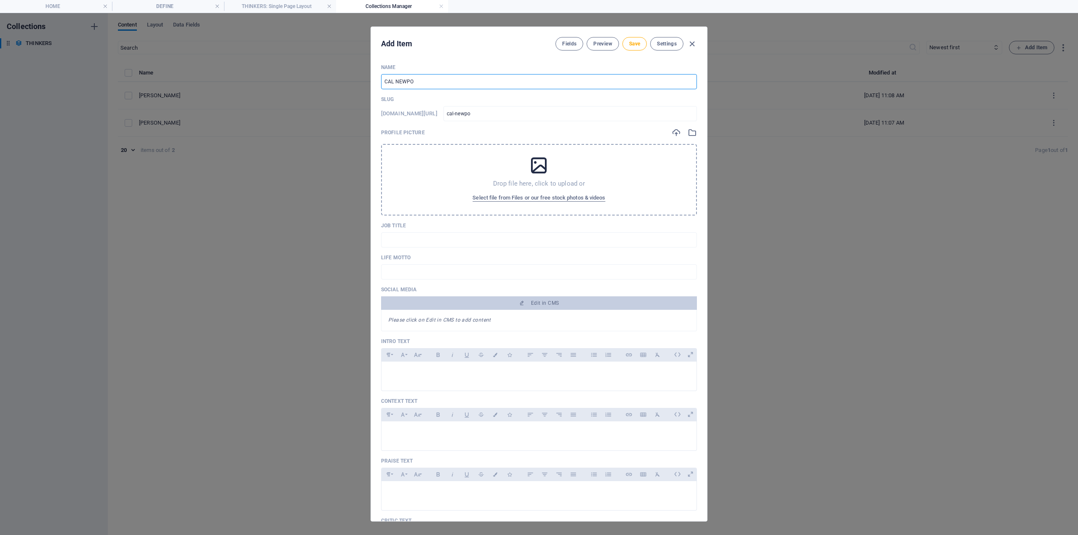
type input "CAL NEWPOR"
type input "cal-newpor"
type input "[PERSON_NAME][GEOGRAPHIC_DATA]"
type input "cal-[GEOGRAPHIC_DATA]"
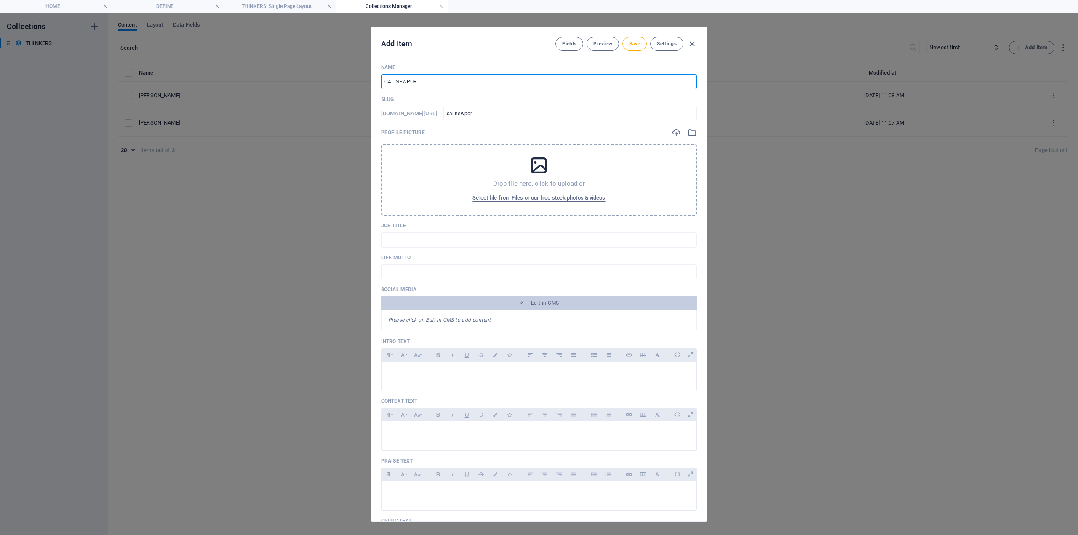
type input "cal-[GEOGRAPHIC_DATA]"
type input "[PERSON_NAME][GEOGRAPHIC_DATA]"
click at [420, 386] on div at bounding box center [539, 374] width 315 height 25
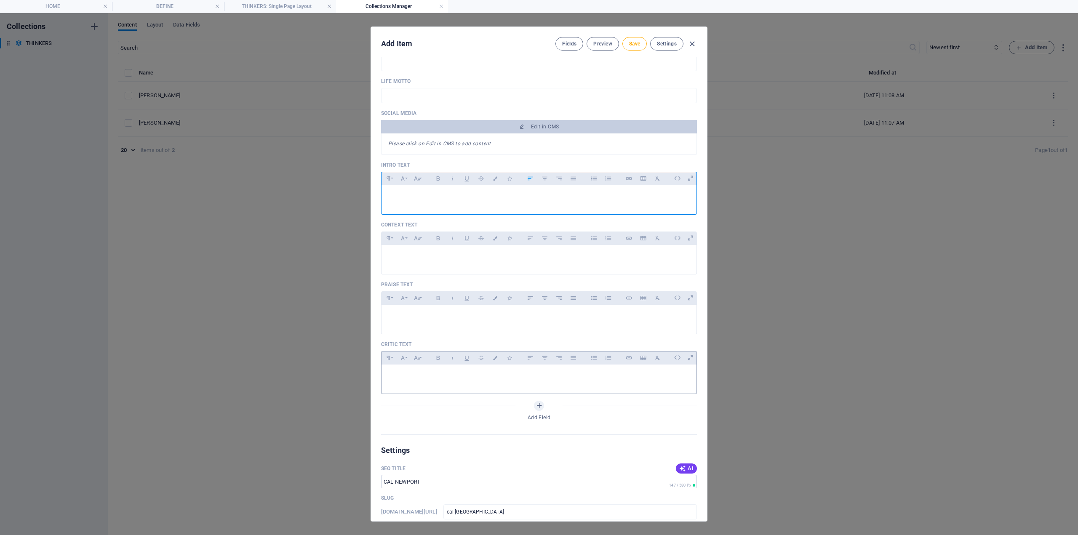
scroll to position [253, 0]
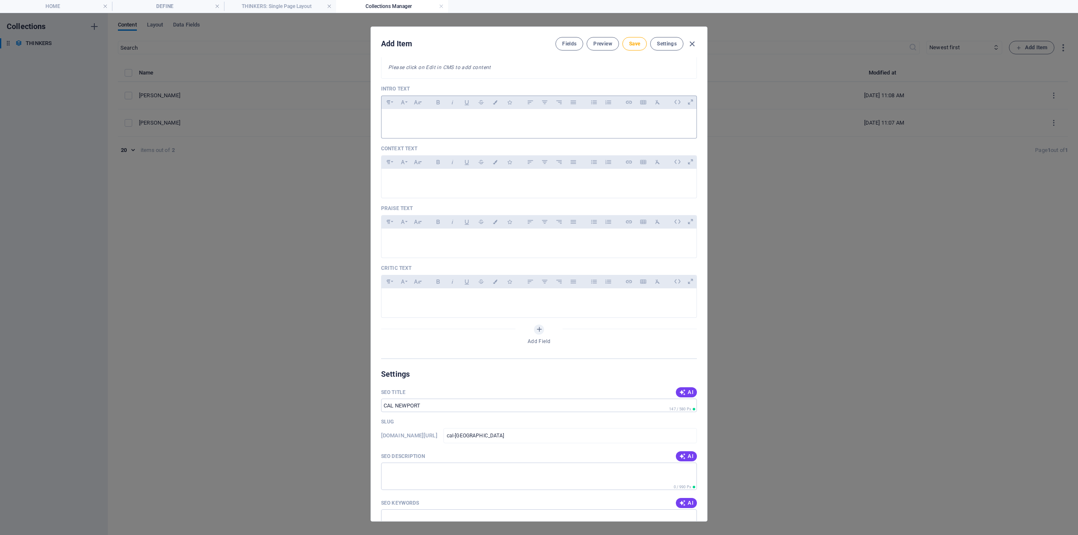
click at [406, 127] on div at bounding box center [539, 121] width 315 height 25
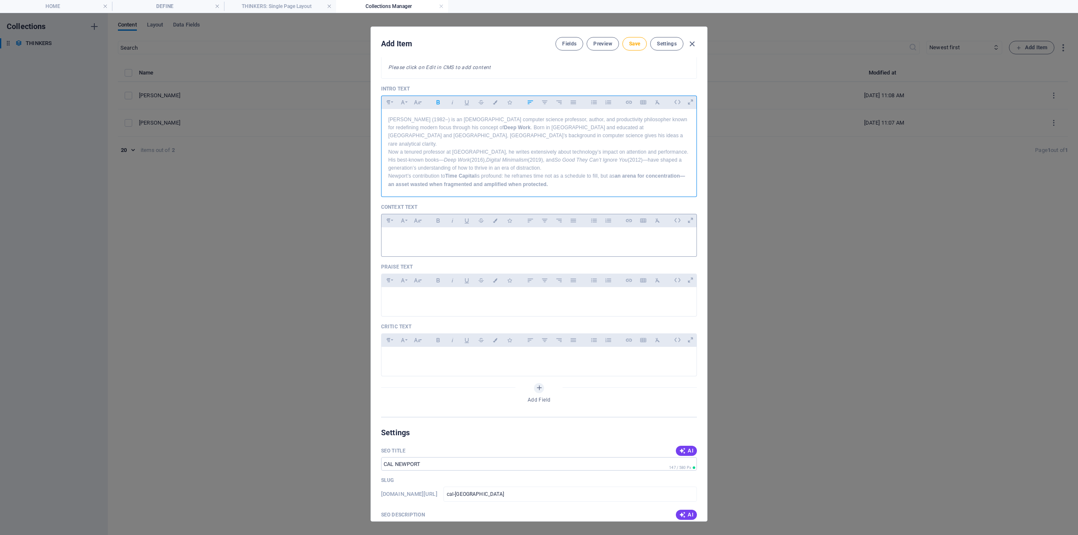
drag, startPoint x: 436, startPoint y: 246, endPoint x: 406, endPoint y: 238, distance: 30.1
click at [434, 244] on div at bounding box center [539, 239] width 315 height 25
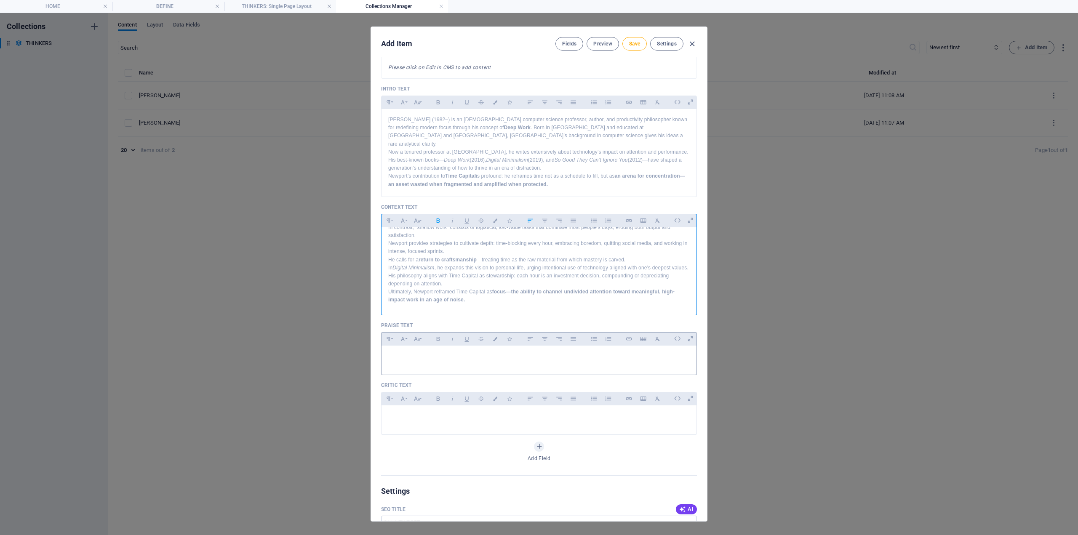
drag, startPoint x: 414, startPoint y: 352, endPoint x: 409, endPoint y: 352, distance: 5.5
click at [414, 353] on p at bounding box center [539, 357] width 302 height 8
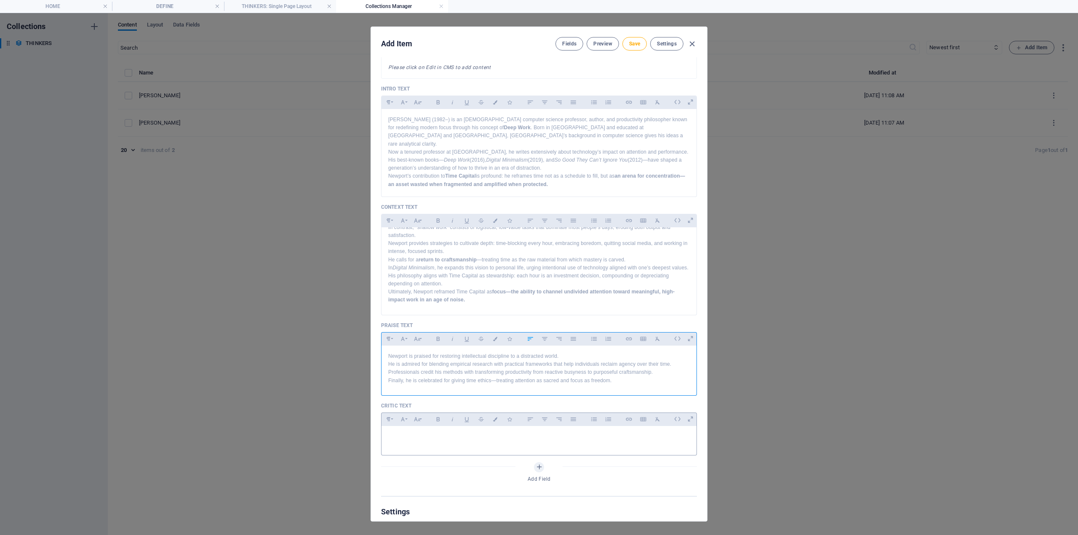
click at [415, 443] on div at bounding box center [539, 438] width 315 height 25
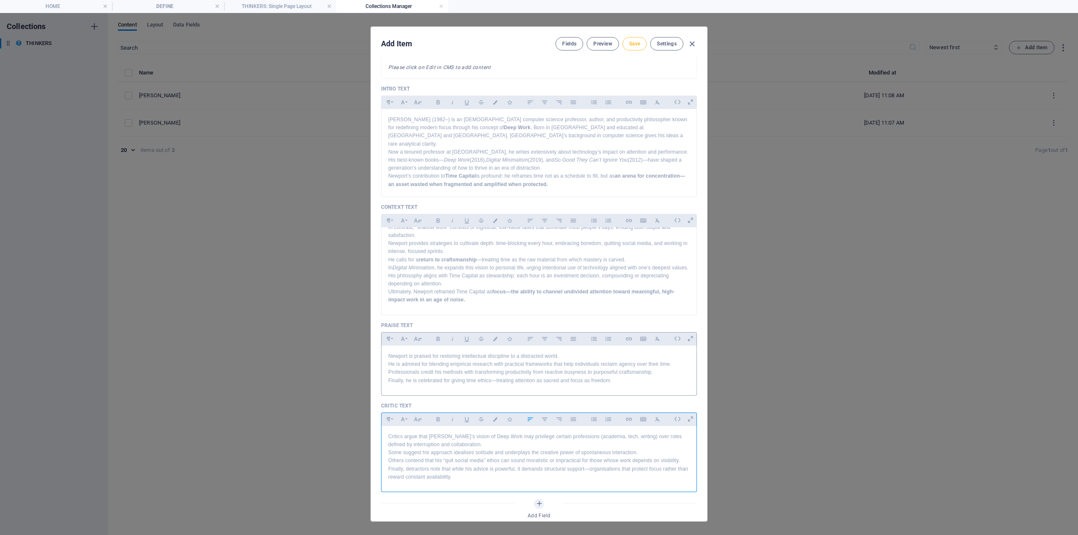
click at [635, 44] on span "Save" at bounding box center [634, 43] width 11 height 7
drag, startPoint x: 630, startPoint y: 43, endPoint x: 634, endPoint y: 45, distance: 4.3
click at [634, 45] on span "Save" at bounding box center [634, 43] width 11 height 7
click at [692, 46] on icon "button" at bounding box center [692, 44] width 10 height 10
type input "cal-[GEOGRAPHIC_DATA]"
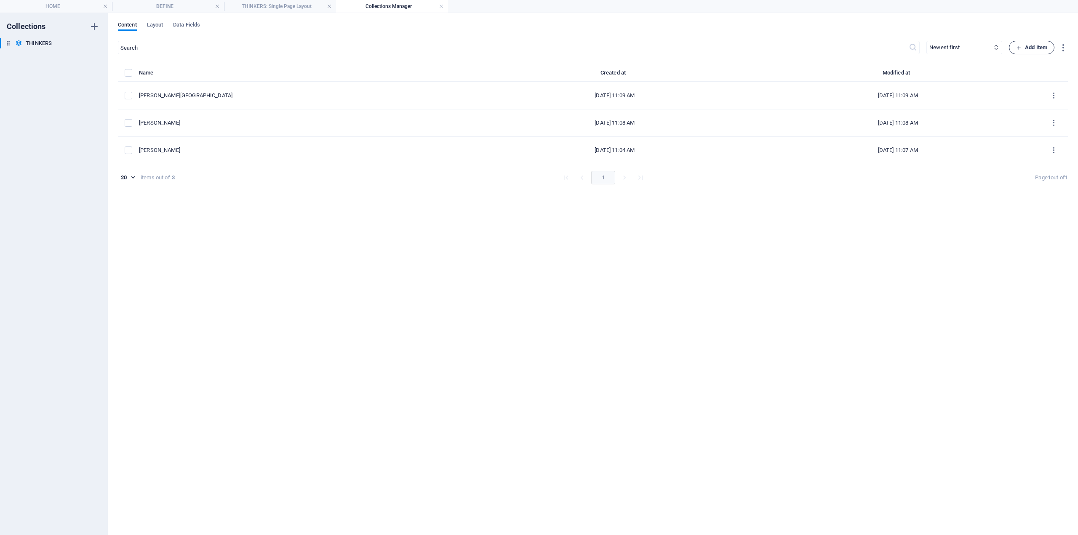
click at [1014, 43] on button "Add Item" at bounding box center [1031, 47] width 45 height 13
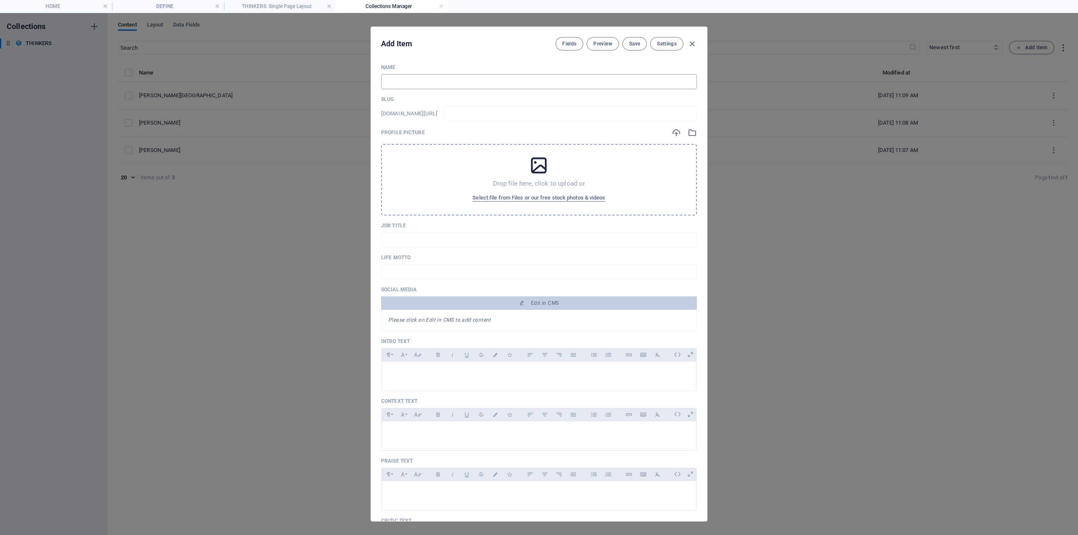
click at [417, 82] on input "text" at bounding box center [539, 81] width 316 height 15
click at [392, 75] on input "text" at bounding box center [539, 81] width 316 height 15
paste input "Critics argue that [PERSON_NAME]’s vision of Deep Work may privilege certain pr…"
type input "Critics argue that [PERSON_NAME]’s vision of Deep Work may privilege certain pr…"
type input "critics-argue-that-newport-s-vision-of-deep-work-may-privilege-certain-professi…"
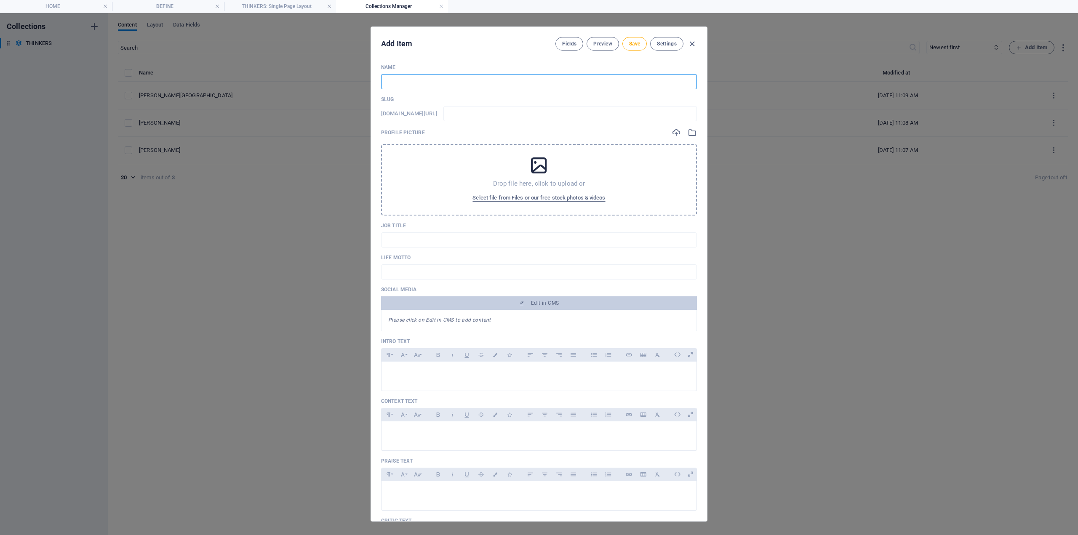
type input "critics-argue-that-newport-s-vision-of-deep-work-may-privilege-certain-professi…"
click at [423, 84] on input "text" at bounding box center [539, 81] width 316 height 15
paste input "[PERSON_NAME]"
type input "[PERSON_NAME]"
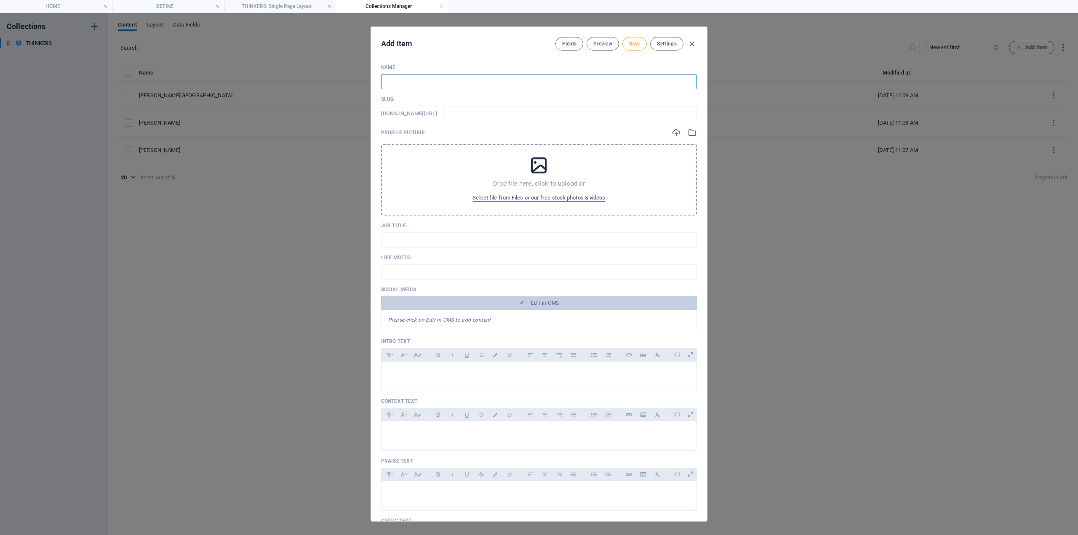
type input "[PERSON_NAME]"
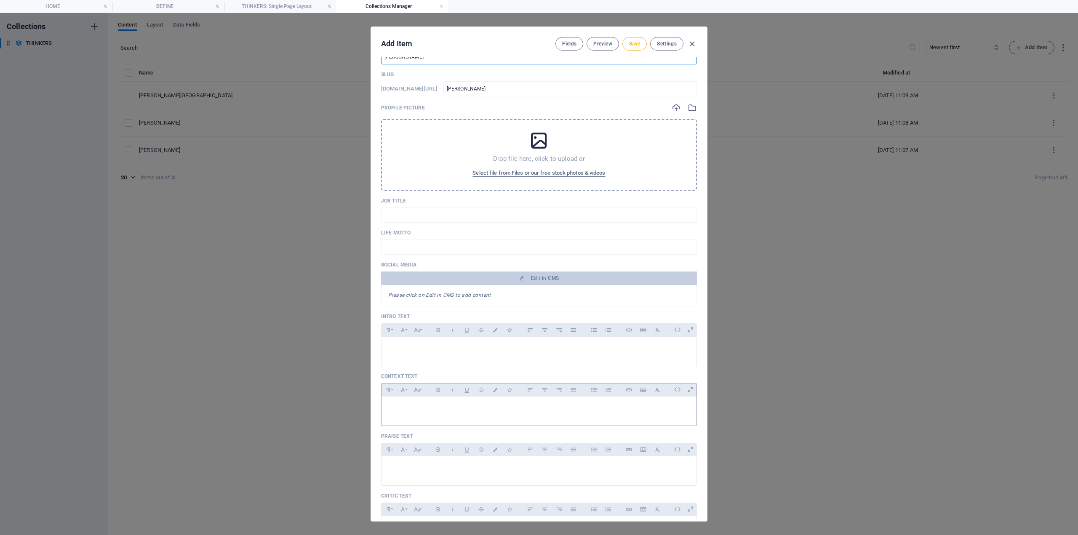
scroll to position [211, 0]
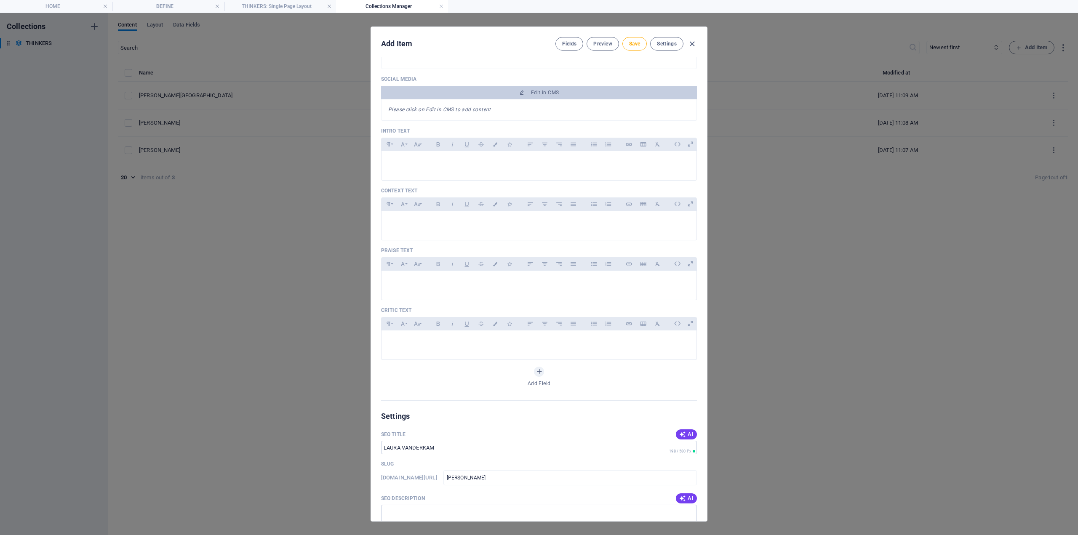
type input "[PERSON_NAME]"
click at [397, 163] on p at bounding box center [539, 162] width 302 height 8
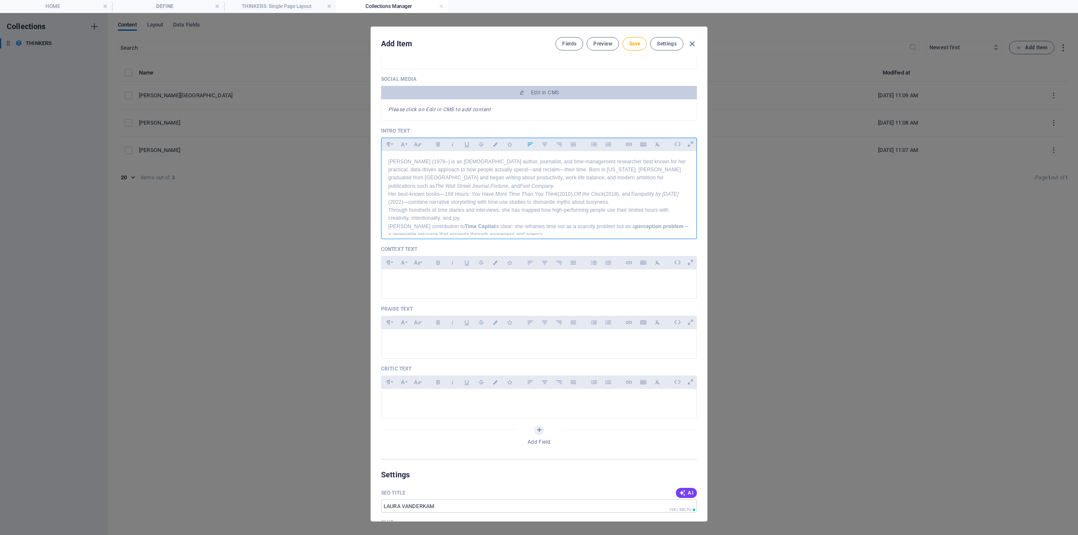
scroll to position [5, 0]
click at [424, 287] on div at bounding box center [539, 282] width 315 height 25
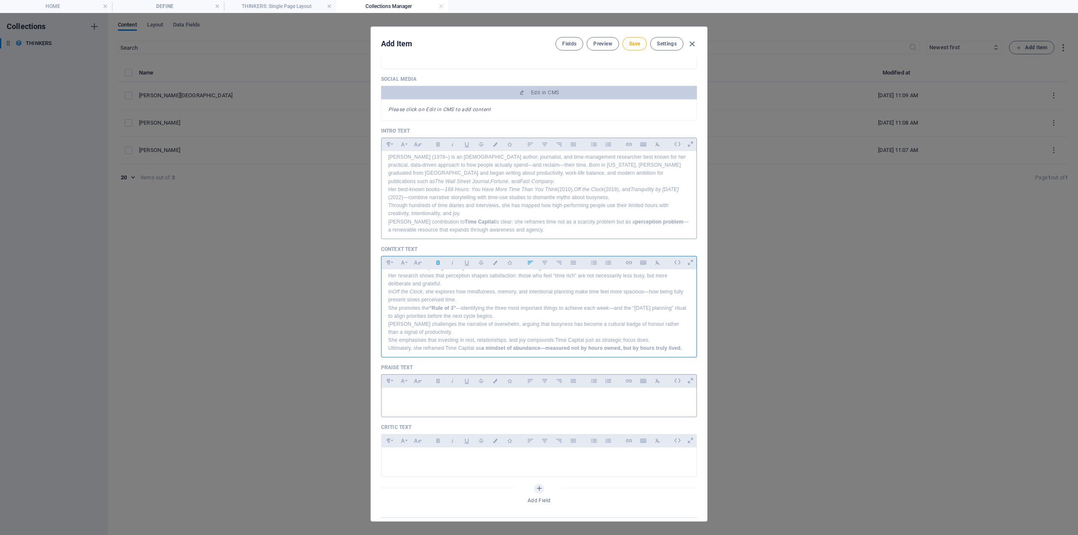
click at [426, 397] on p at bounding box center [539, 399] width 302 height 8
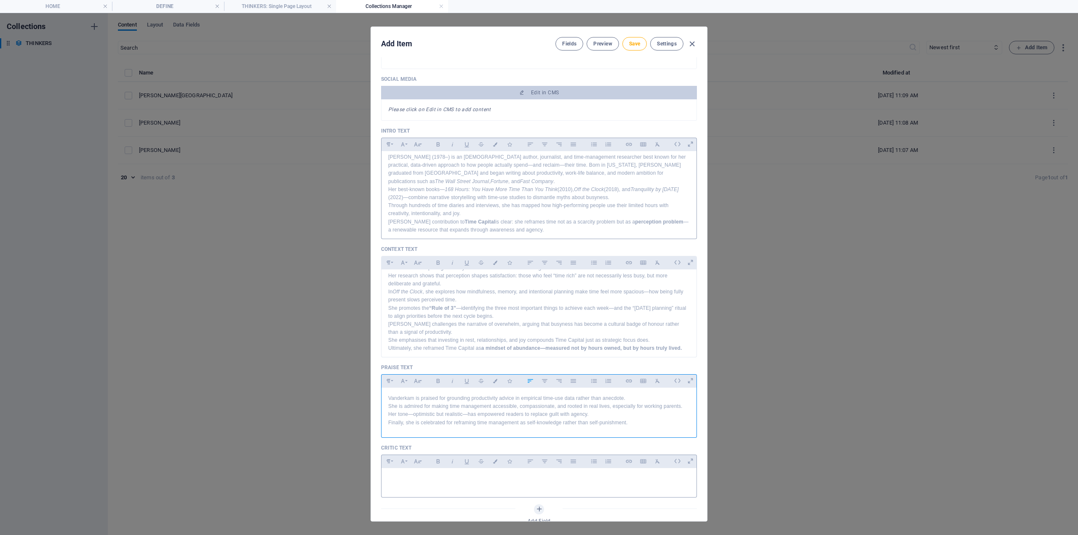
click at [412, 482] on p at bounding box center [539, 479] width 302 height 8
click at [634, 43] on span "Save" at bounding box center [634, 43] width 11 height 7
click at [632, 43] on span "Save" at bounding box center [634, 43] width 11 height 7
click at [693, 43] on icon "button" at bounding box center [692, 44] width 10 height 10
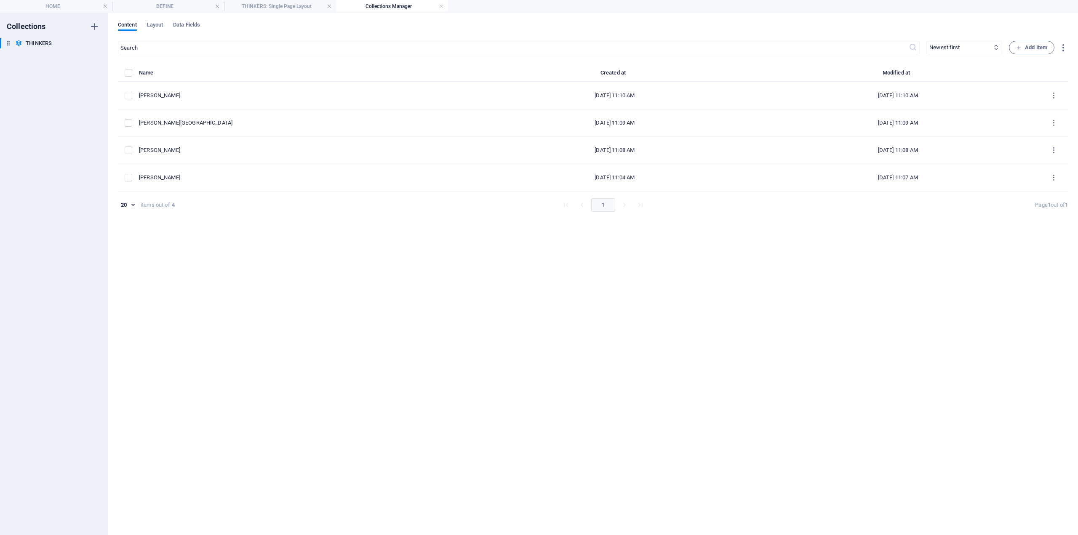
type input "[PERSON_NAME]"
click at [1031, 45] on span "Add Item" at bounding box center [1031, 48] width 31 height 10
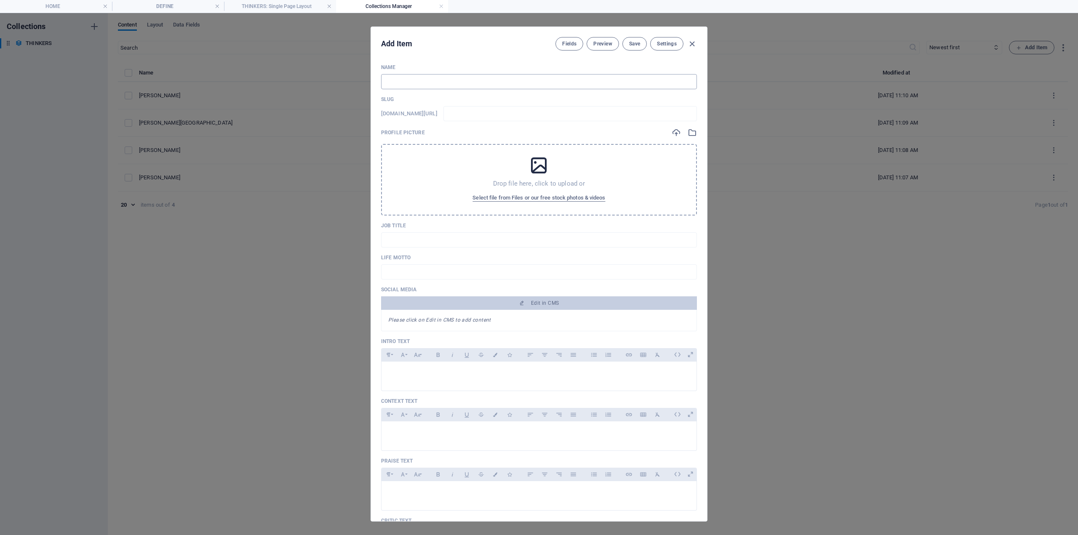
click at [411, 78] on input "text" at bounding box center [539, 81] width 316 height 15
drag, startPoint x: 405, startPoint y: 81, endPoint x: 357, endPoint y: 97, distance: 50.8
click at [403, 81] on input "text" at bounding box center [539, 81] width 316 height 15
paste input "[PERSON_NAME]"
type input "[PERSON_NAME]"
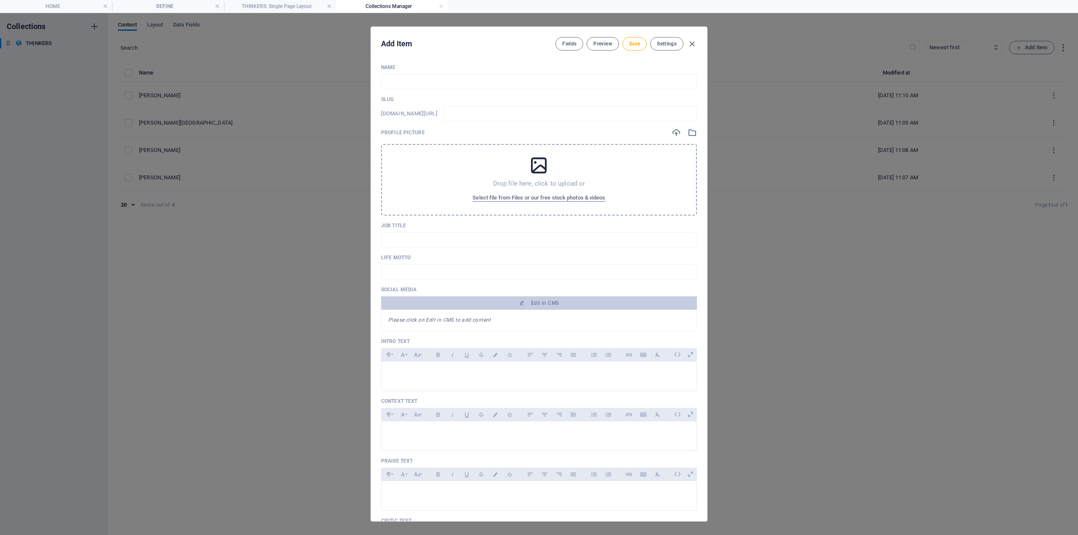
type input "[PERSON_NAME]"
click at [408, 364] on div at bounding box center [539, 374] width 315 height 25
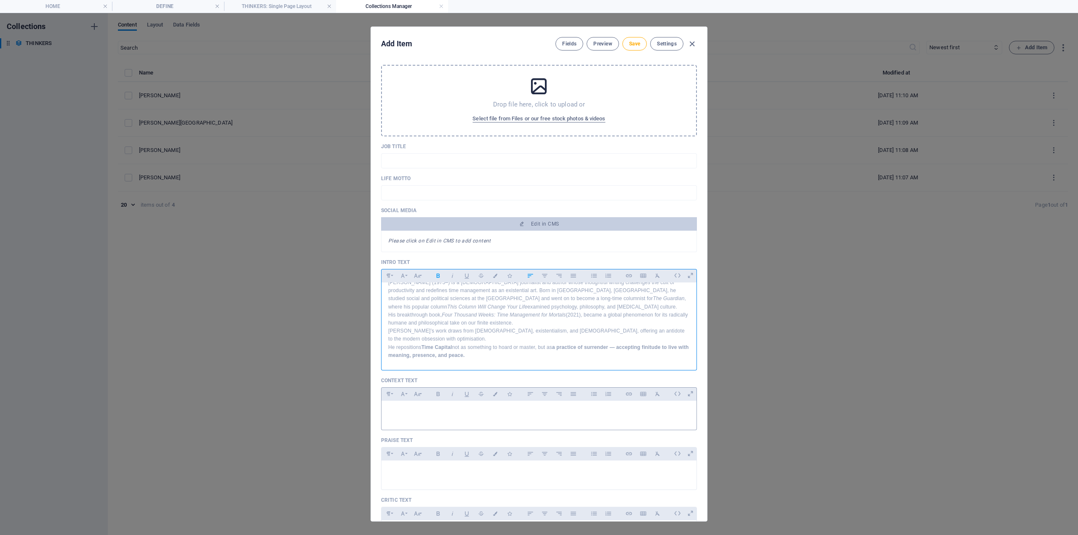
scroll to position [84, 0]
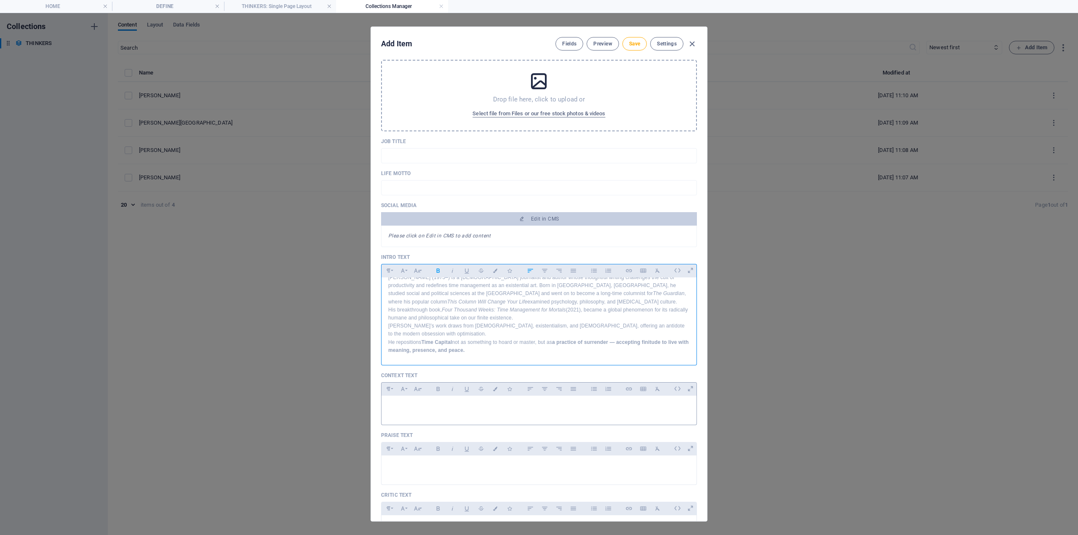
click at [398, 408] on p at bounding box center [539, 407] width 302 height 8
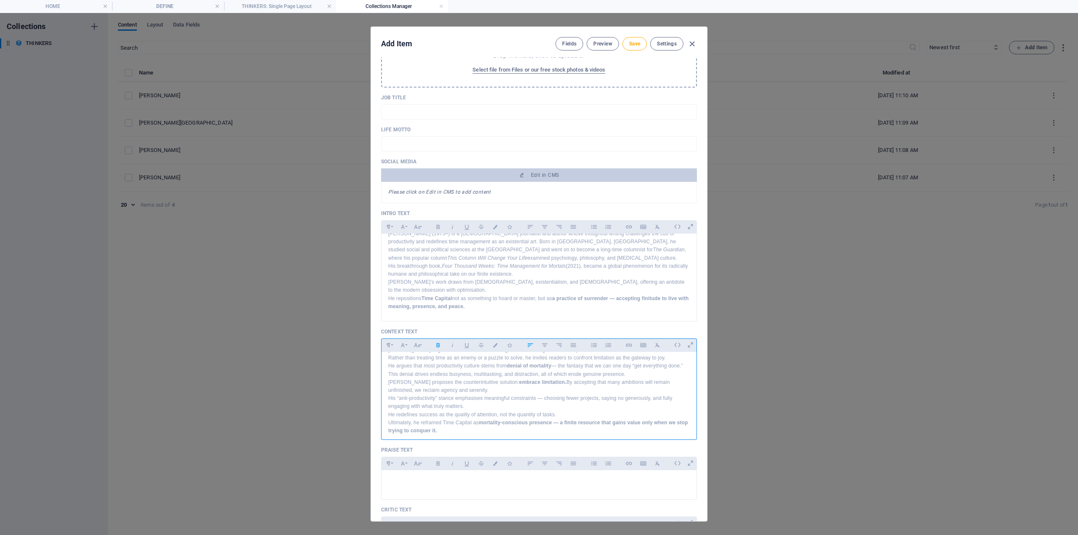
scroll to position [253, 0]
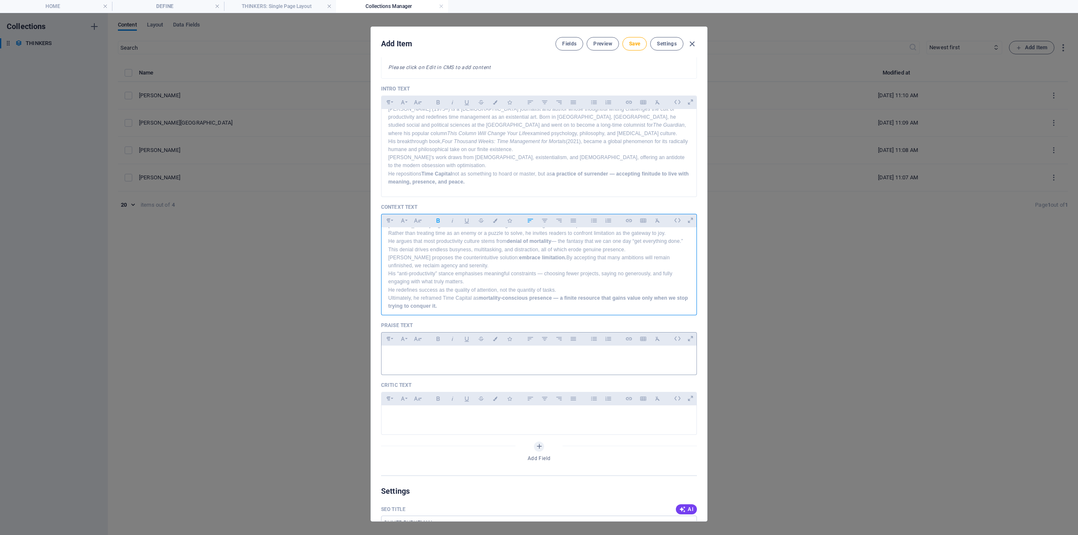
drag, startPoint x: 408, startPoint y: 359, endPoint x: 392, endPoint y: 360, distance: 16.0
click at [408, 358] on p at bounding box center [539, 357] width 302 height 8
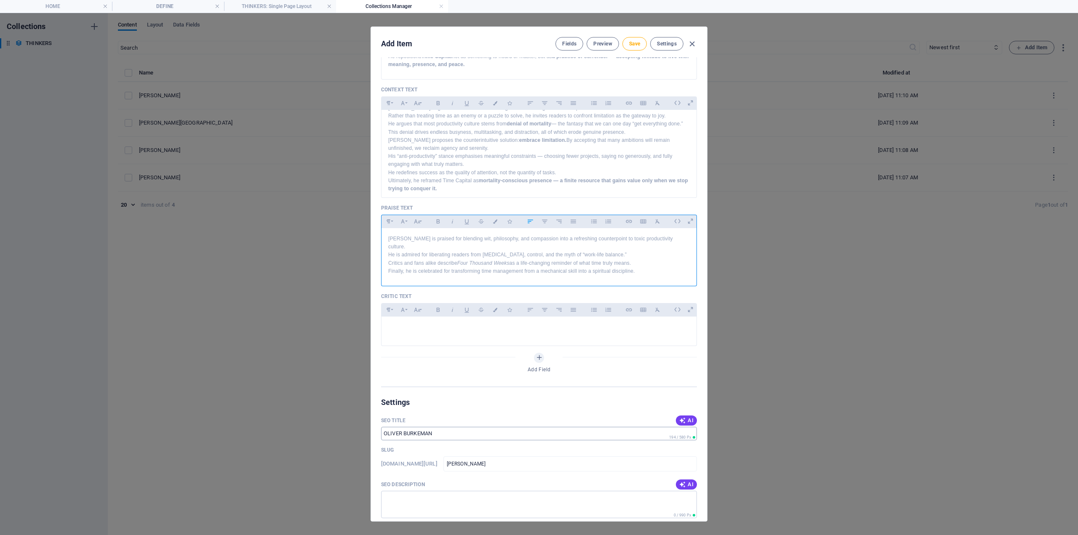
scroll to position [421, 0]
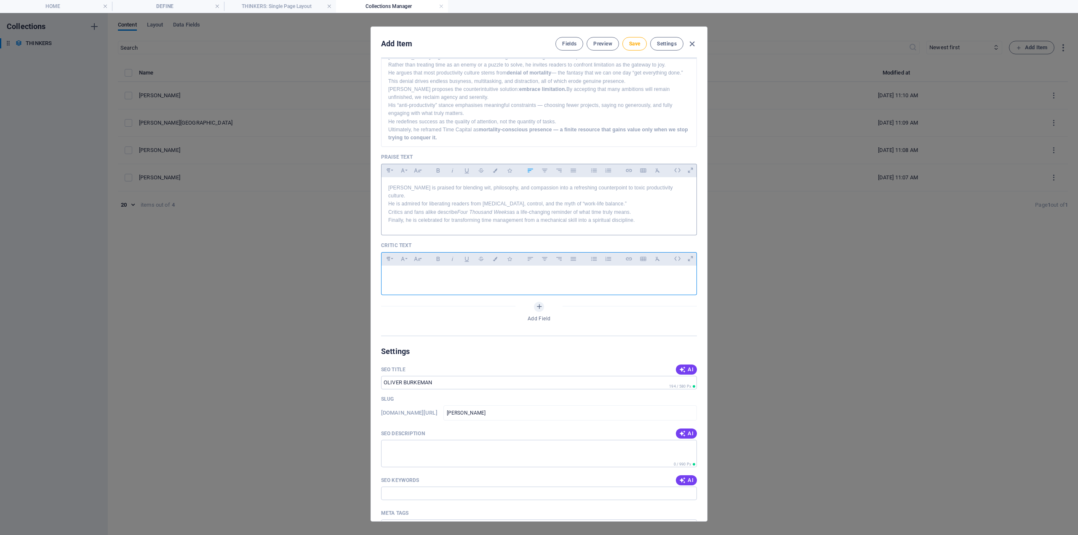
click at [413, 273] on p at bounding box center [539, 277] width 302 height 8
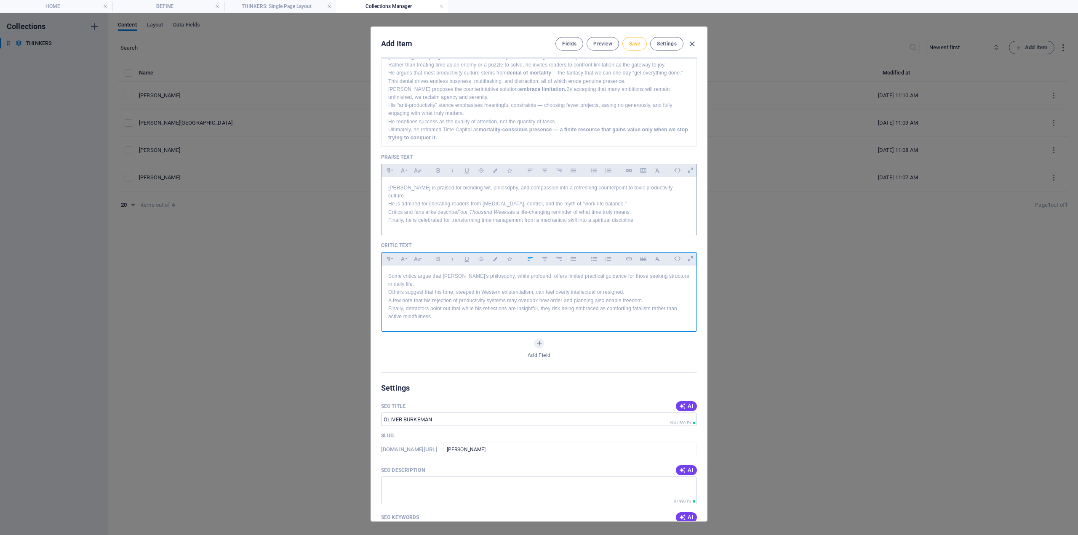
click at [634, 46] on button "Save" at bounding box center [635, 43] width 24 height 13
click at [629, 46] on span "Save" at bounding box center [634, 43] width 11 height 7
click at [695, 42] on icon "button" at bounding box center [692, 44] width 10 height 10
type input "[PERSON_NAME]"
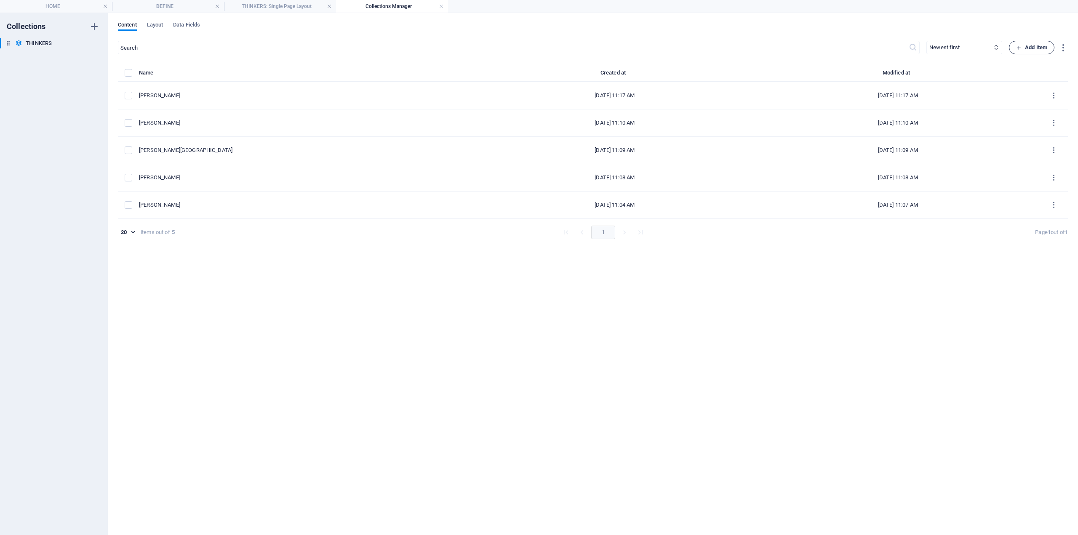
click at [1025, 49] on span "Add Item" at bounding box center [1031, 48] width 31 height 10
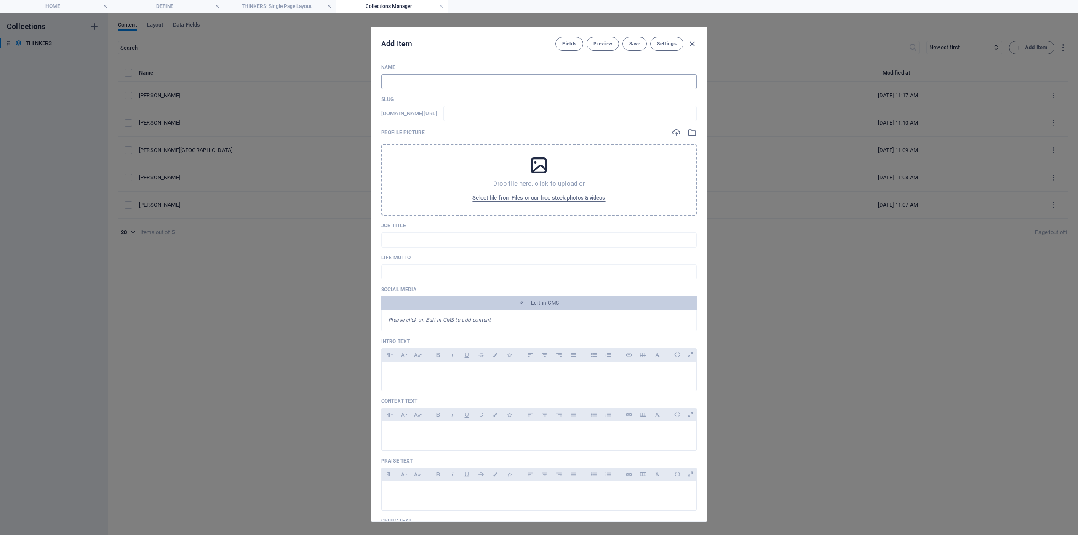
drag, startPoint x: 417, startPoint y: 85, endPoint x: 409, endPoint y: 81, distance: 9.2
click at [417, 85] on input "text" at bounding box center [539, 81] width 316 height 15
paste input "[PERSON_NAME] ([PERSON_NAME])?"
type input "[PERSON_NAME] ([PERSON_NAME])?"
type input "seneca-[PERSON_NAME]"
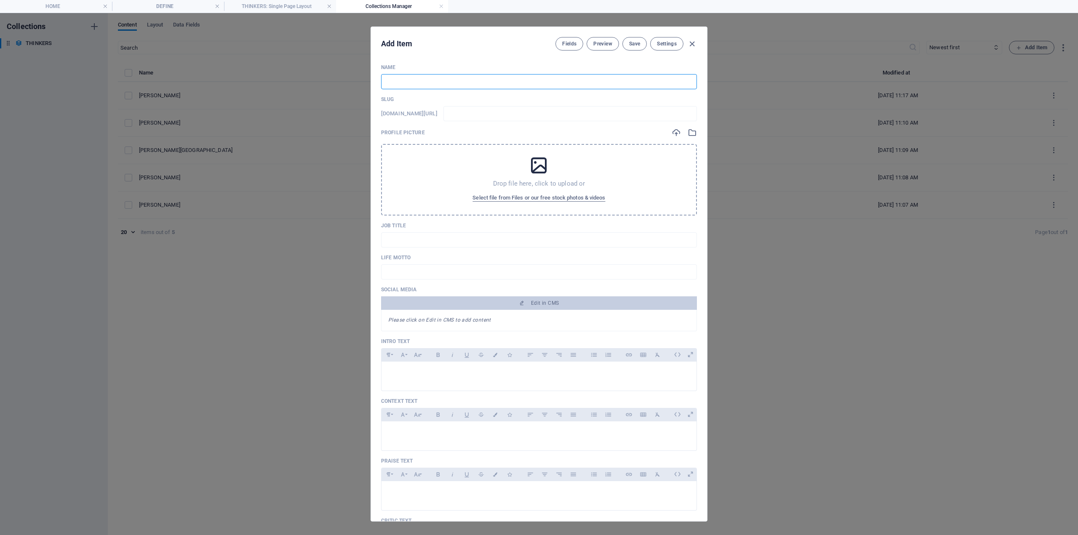
type input "seneca-[PERSON_NAME]"
click at [389, 84] on input "[PERSON_NAME] ([PERSON_NAME])?" at bounding box center [539, 81] width 316 height 15
type input "SEeneca ([PERSON_NAME])?"
type input "seeneca-[PERSON_NAME]"
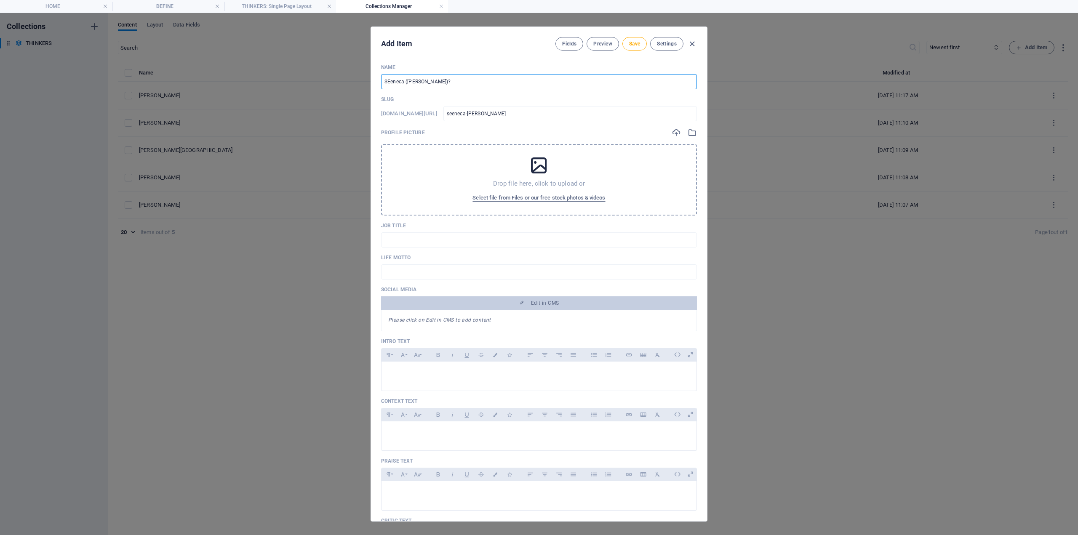
type input "SENeneca ([PERSON_NAME])?"
type input "seneneca-[PERSON_NAME]"
type input "SENEeneca ([PERSON_NAME])?"
type input "seneeneca-[PERSON_NAME]"
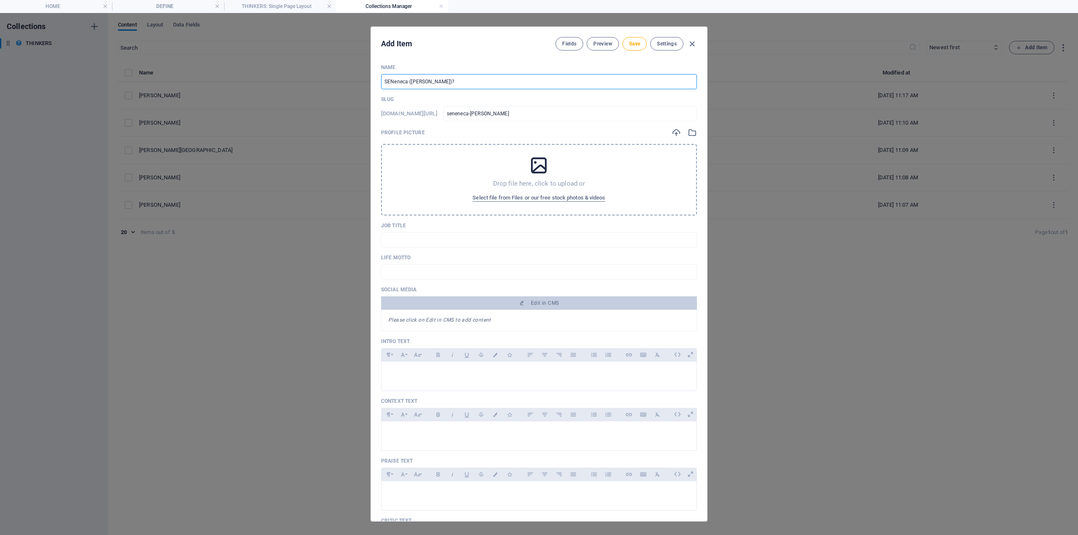
type input "seneeneca-[PERSON_NAME]"
type input "SENECeneca ([PERSON_NAME])?"
type input "seneceneca-[PERSON_NAME]"
type input "SENECAeneca ([PERSON_NAME])?"
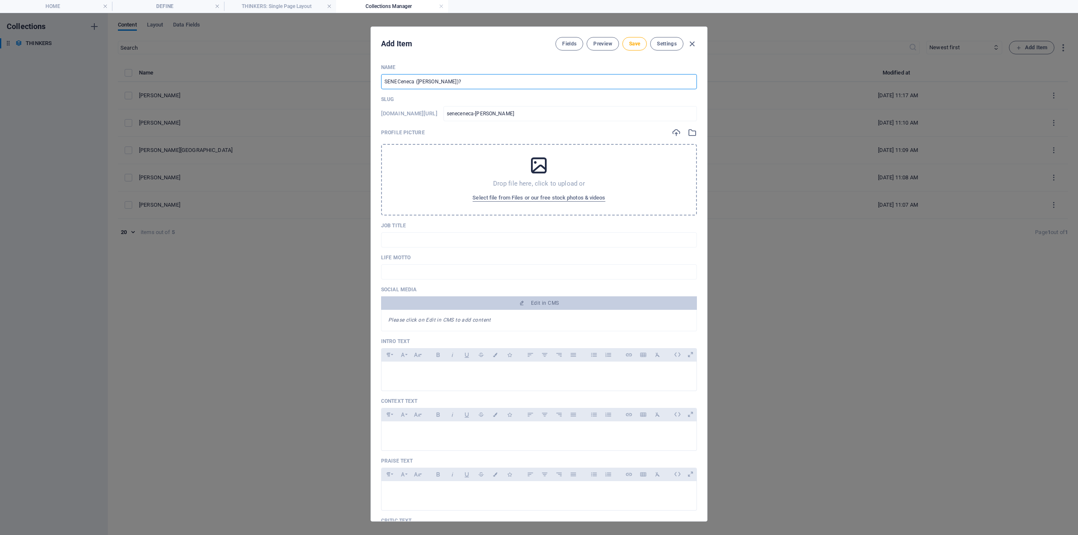
type input "senecaeneca-[PERSON_NAME]"
type input "[PERSON_NAME] ([PERSON_NAME])?"
type input "seneca-[PERSON_NAME]"
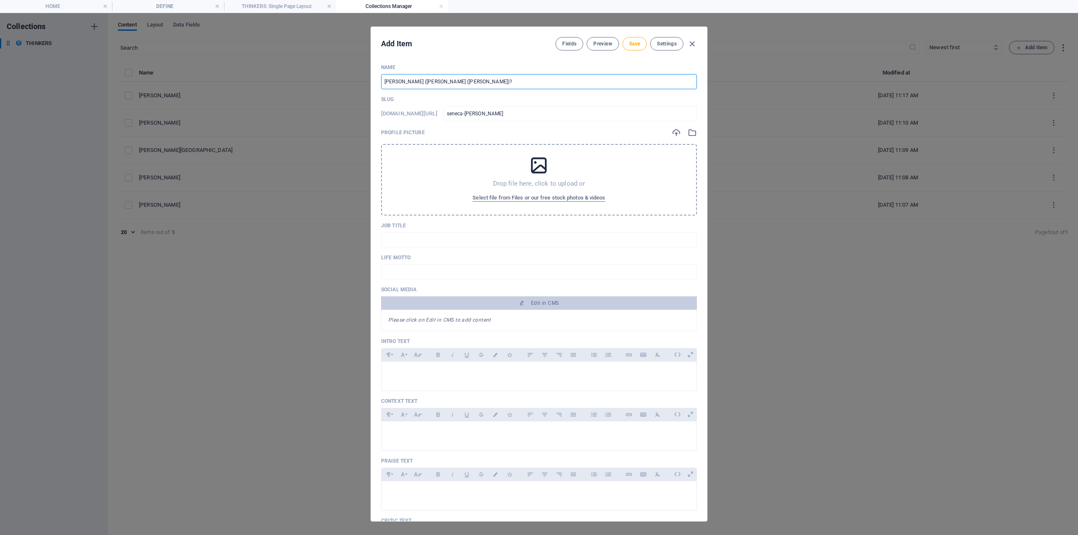
type input "[PERSON_NAME] ([PERSON_NAME] ([PERSON_NAME])?"
type input "seneca-leneca-[PERSON_NAME]"
type input "[PERSON_NAME] ([PERSON_NAME] ([PERSON_NAME])?"
type input "seneca-lueneca-[PERSON_NAME]"
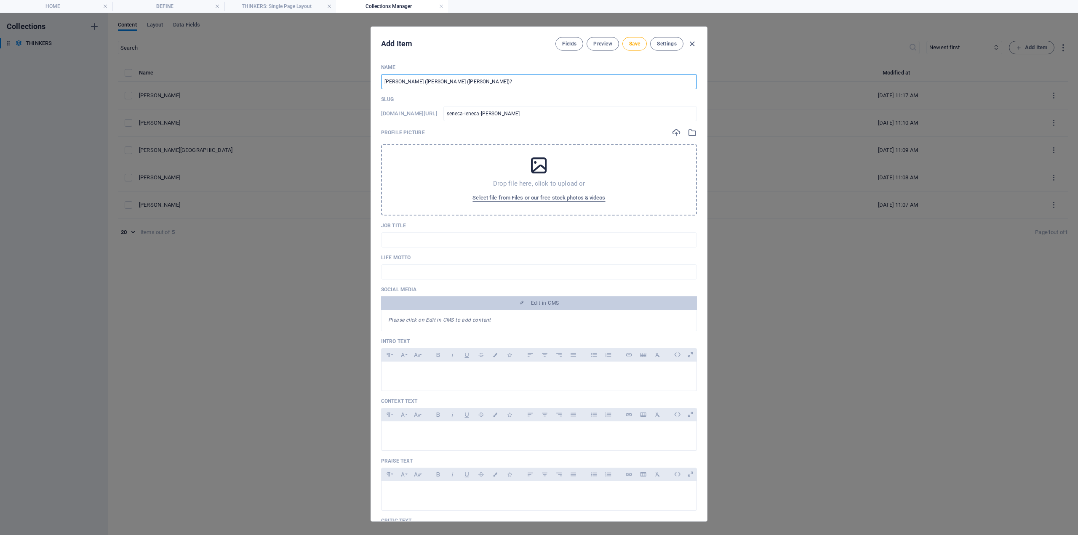
type input "seneca-lueneca-[PERSON_NAME]"
type input "[PERSON_NAME] ([PERSON_NAME] ([PERSON_NAME])?"
type input "[PERSON_NAME]-[PERSON_NAME]"
type input "[PERSON_NAME] ([PERSON_NAME] ([PERSON_NAME])?"
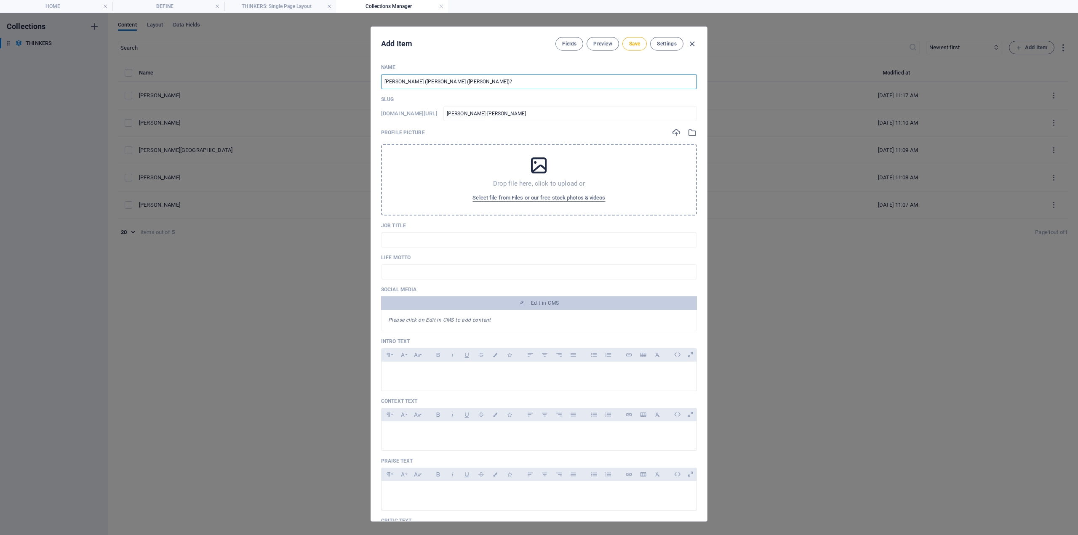
type input "[PERSON_NAME]"
type input "SENECA (LUCIUeneca ([PERSON_NAME])?"
type input "seneca-luciueneca-[PERSON_NAME]"
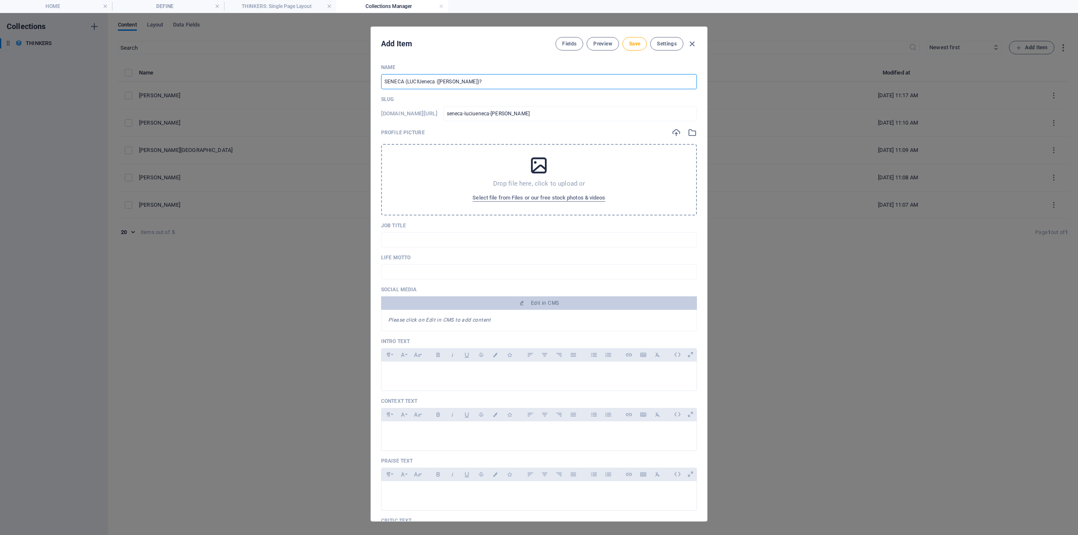
type input "[PERSON_NAME] (LUCIUSeneca ([PERSON_NAME])?"
type input "seneca-luciuseneca-[PERSON_NAME]"
type input "[PERSON_NAME] ([PERSON_NAME] ([PERSON_NAME])?"
type input "seneca-[PERSON_NAME]"
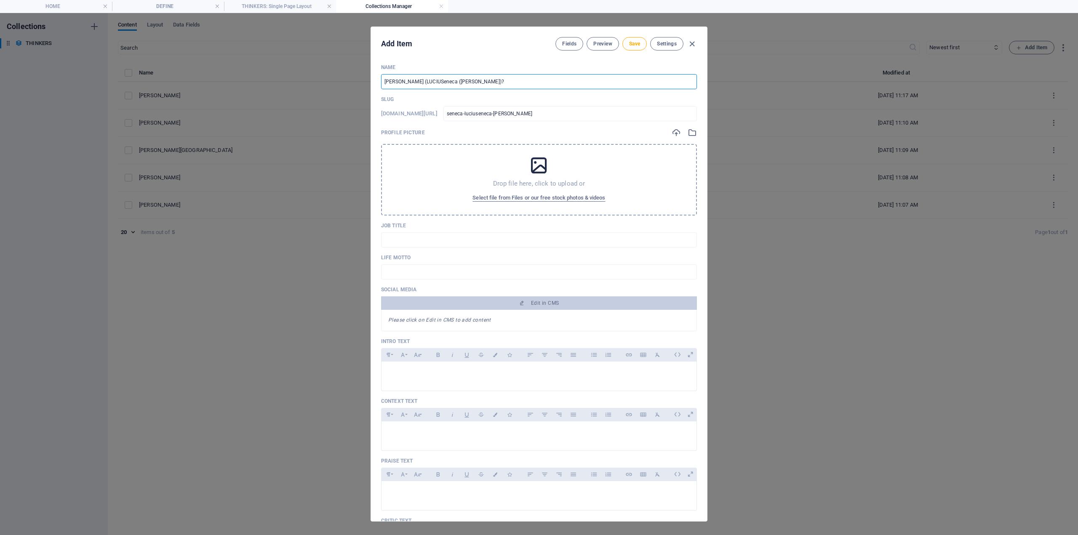
type input "seneca-[PERSON_NAME]"
type input "[PERSON_NAME] ([PERSON_NAME] ([PERSON_NAME])?"
type input "seneca-[PERSON_NAME]-aeneca-[PERSON_NAME]-annaeus-seneca"
type input "[PERSON_NAME] ([PERSON_NAME] ([PERSON_NAME])?"
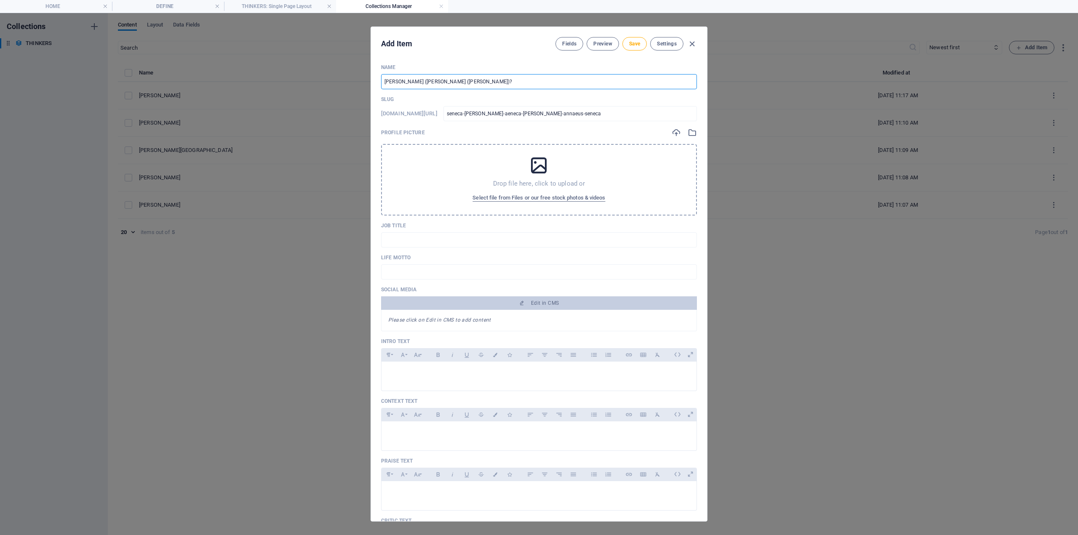
type input "seneca-[PERSON_NAME]-aneneca-[PERSON_NAME]-annaeus-seneca"
type input "[PERSON_NAME] ([PERSON_NAME] ([PERSON_NAME])?"
type input "seneca-[PERSON_NAME]-anneneca-[PERSON_NAME]-annaeus-seneca"
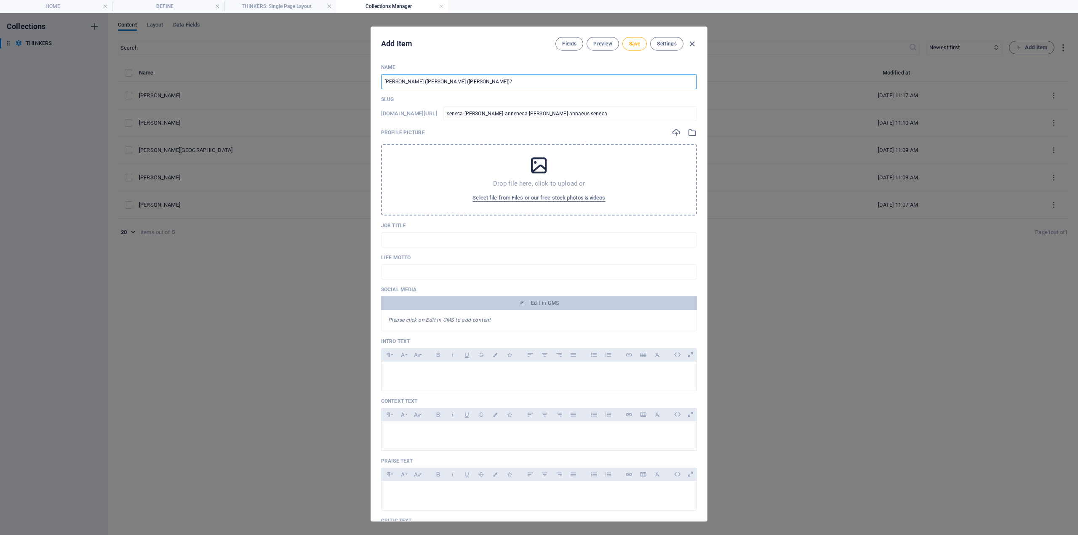
type input "[PERSON_NAME] ([PERSON_NAME] ([PERSON_NAME])?"
type input "seneca-[PERSON_NAME]-annaeneca-[PERSON_NAME]-annaeus-seneca"
type input "[PERSON_NAME] ([PERSON_NAME] ([PERSON_NAME])?"
type input "seneca-[PERSON_NAME]-annaeeneca-[PERSON_NAME]-annaeus-seneca"
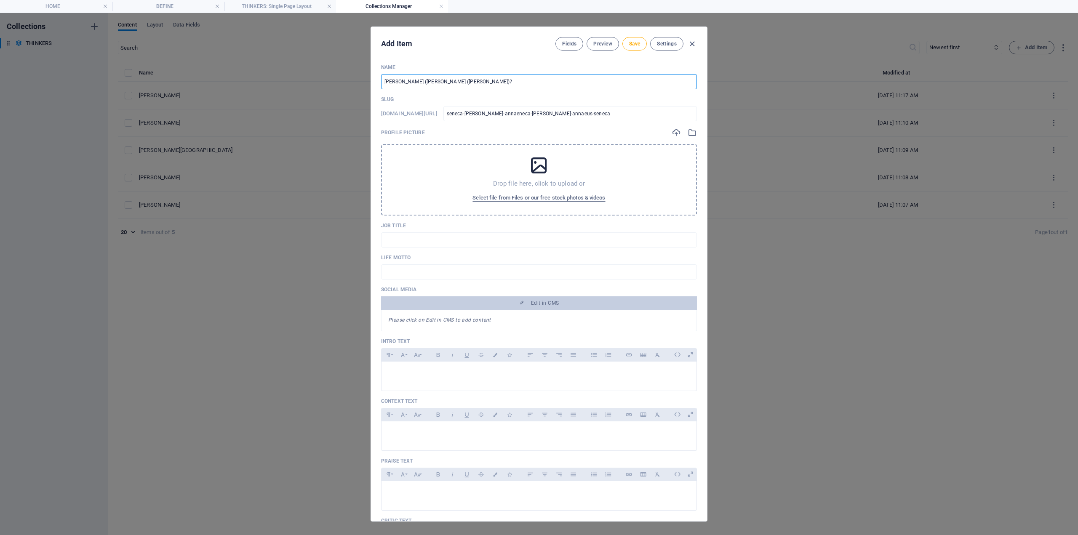
type input "seneca-[PERSON_NAME]-annaeeneca-[PERSON_NAME]-annaeus-seneca"
type input "[PERSON_NAME] ([PERSON_NAME] ([PERSON_NAME])?"
type input "seneca-[PERSON_NAME]-annaeueneca-[PERSON_NAME]-annaeus-seneca"
type input "[PERSON_NAME] ([PERSON_NAME] ([PERSON_NAME])?"
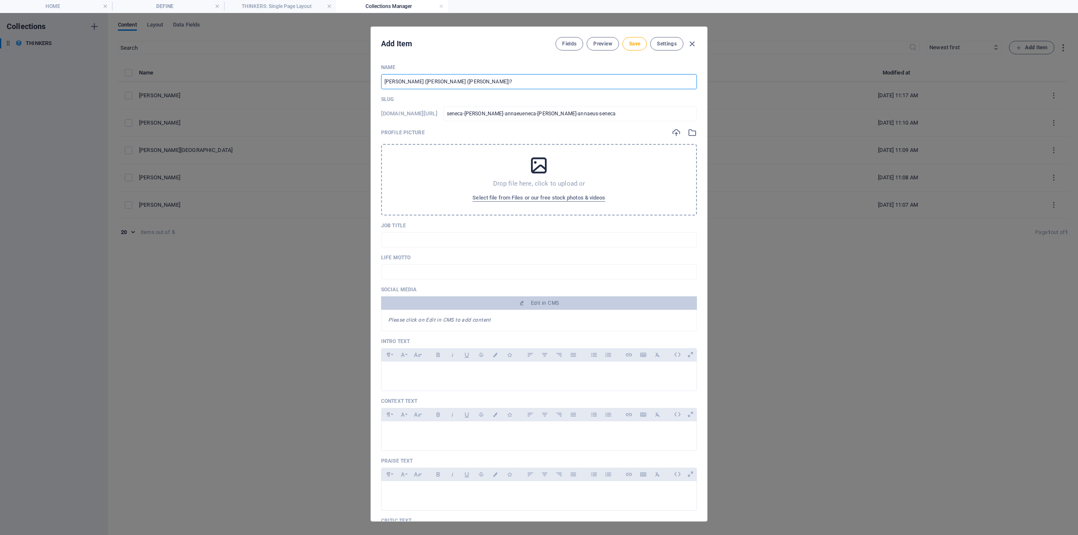
type input "seneca-[PERSON_NAME]-annaeuseneca-[PERSON_NAME]-annaeus-seneca"
type input "[PERSON_NAME] ([PERSON_NAME] ([PERSON_NAME])?"
type input "seneca-[PERSON_NAME]-annaeus-[PERSON_NAME]-annaeus-seneca"
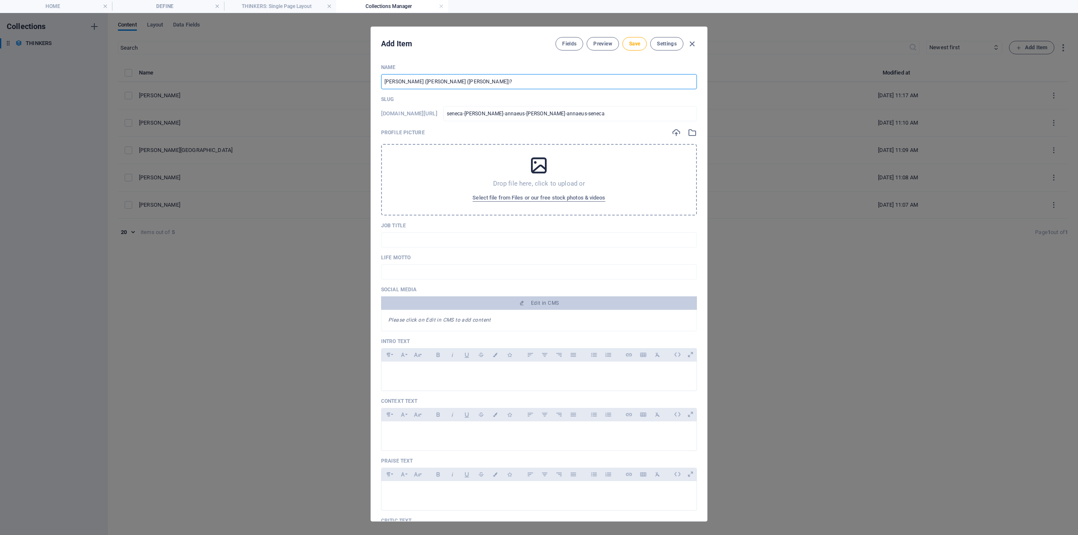
type input "[PERSON_NAME] ([PERSON_NAME] ([PERSON_NAME])?"
type input "seneca-[PERSON_NAME]-annaeus-seneca-[PERSON_NAME]-annaeus-seneca"
type input "[PERSON_NAME] ([PERSON_NAME] ([PERSON_NAME])?"
type input "seneca-[PERSON_NAME]-annaeus-seeneca-[PERSON_NAME]-annaeus-seneca"
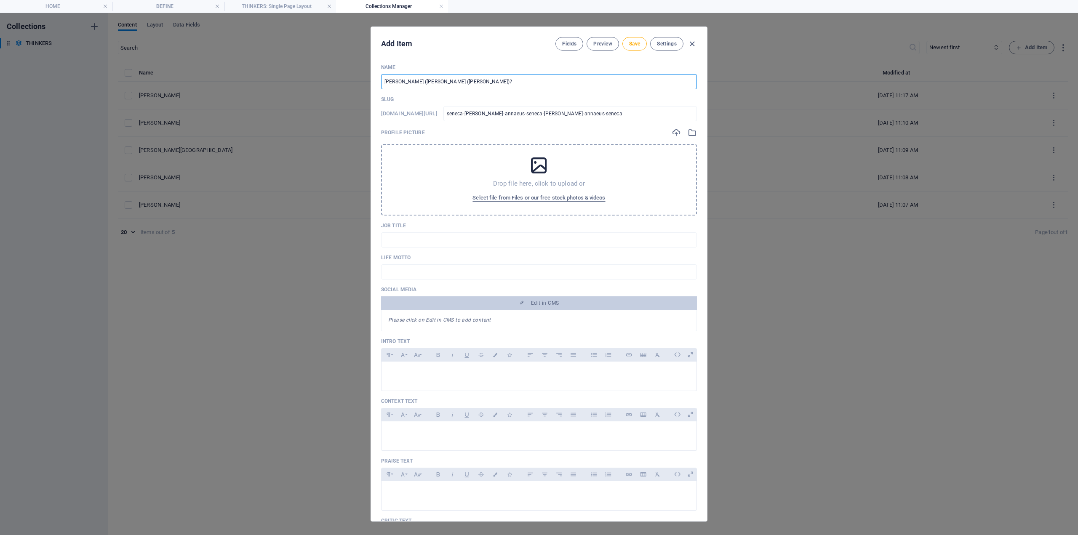
type input "seneca-[PERSON_NAME]-annaeus-seeneca-[PERSON_NAME]-annaeus-seneca"
type input "[PERSON_NAME] ([PERSON_NAME] ([PERSON_NAME])?"
type input "seneca-[PERSON_NAME]-annaeus-seneneca-[PERSON_NAME]-annaeus-seneca"
type input "[PERSON_NAME] ([PERSON_NAME] ([PERSON_NAME])?"
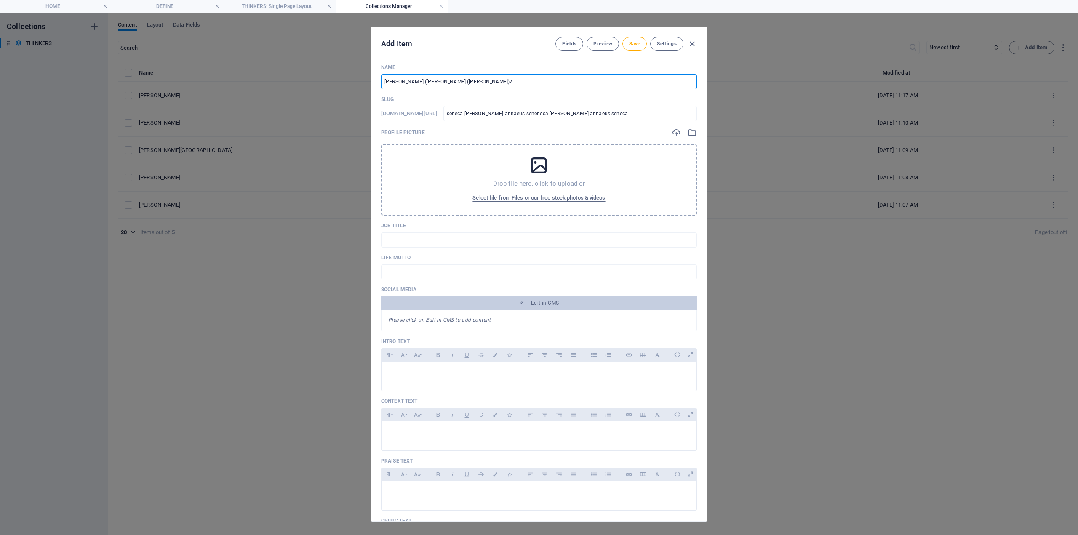
type input "seneca-[PERSON_NAME]-[PERSON_NAME]"
type input "[PERSON_NAME] ([PERSON_NAME] ([PERSON_NAME])?"
type input "seneca-[PERSON_NAME]-[PERSON_NAME]"
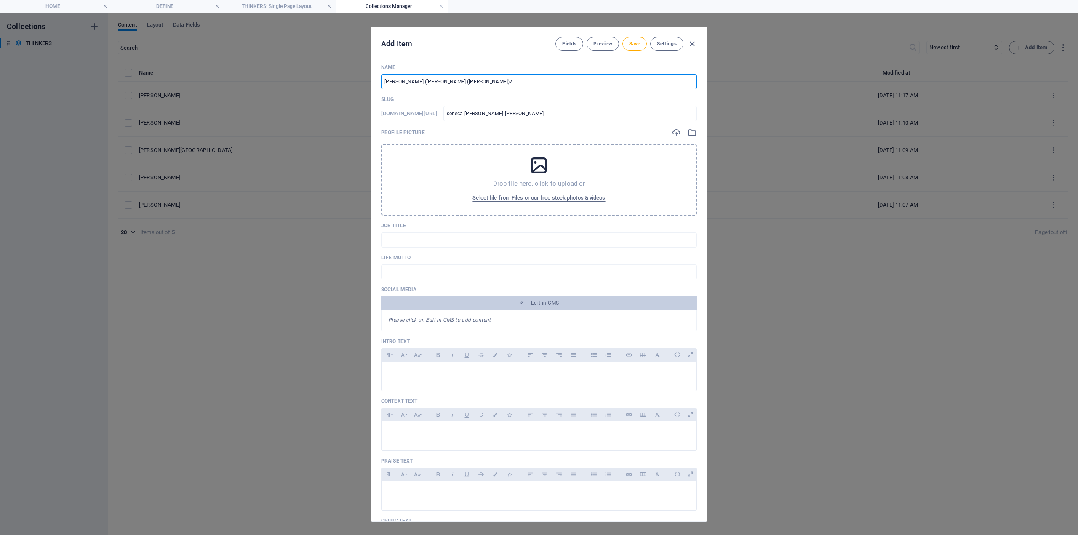
type input "[PERSON_NAME] ([PERSON_NAME] ([PERSON_NAME])?"
type input "seneca-[PERSON_NAME]-[PERSON_NAME]"
type input "[PERSON_NAME] ([PERSON_NAME])eneca ([PERSON_NAME])?"
type input "seneca-[PERSON_NAME]-annaeus-seneca-[PERSON_NAME]-annaeus-seneca"
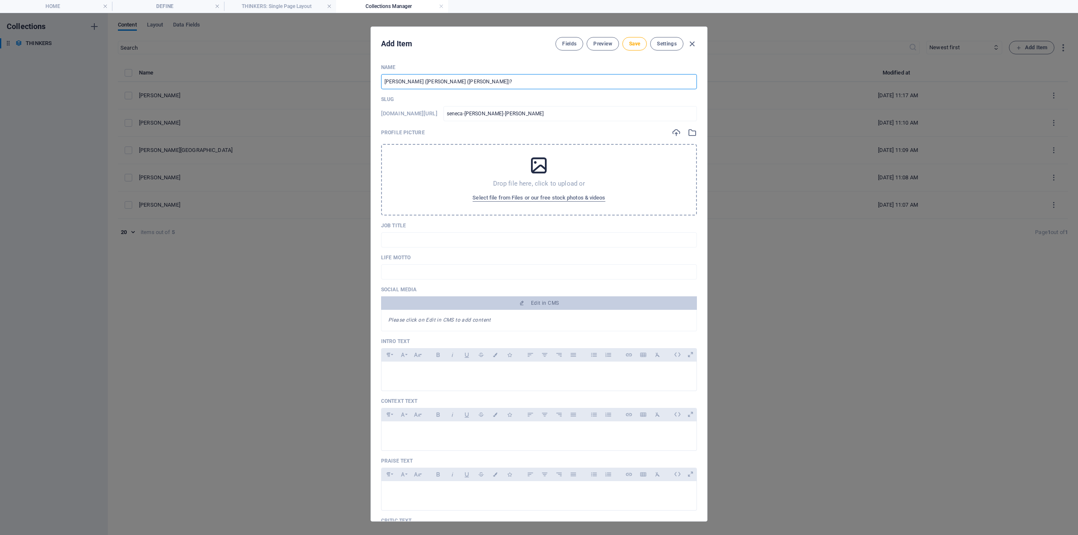
type input "seneca-[PERSON_NAME]-annaeus-seneca-[PERSON_NAME]-annaeus-seneca"
type input "[PERSON_NAME] ([PERSON_NAME])"
type input "seneca-[PERSON_NAME]"
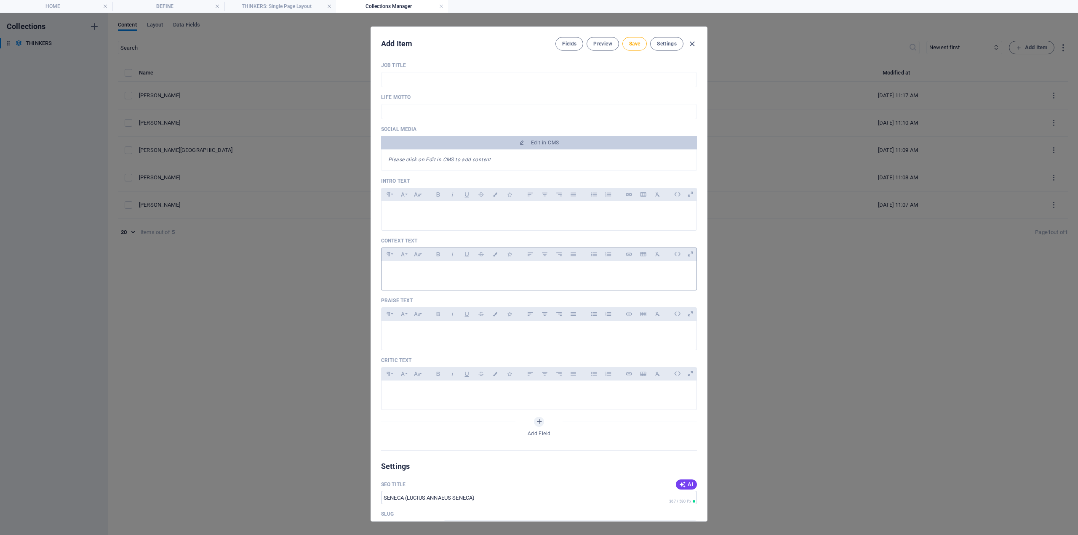
scroll to position [211, 0]
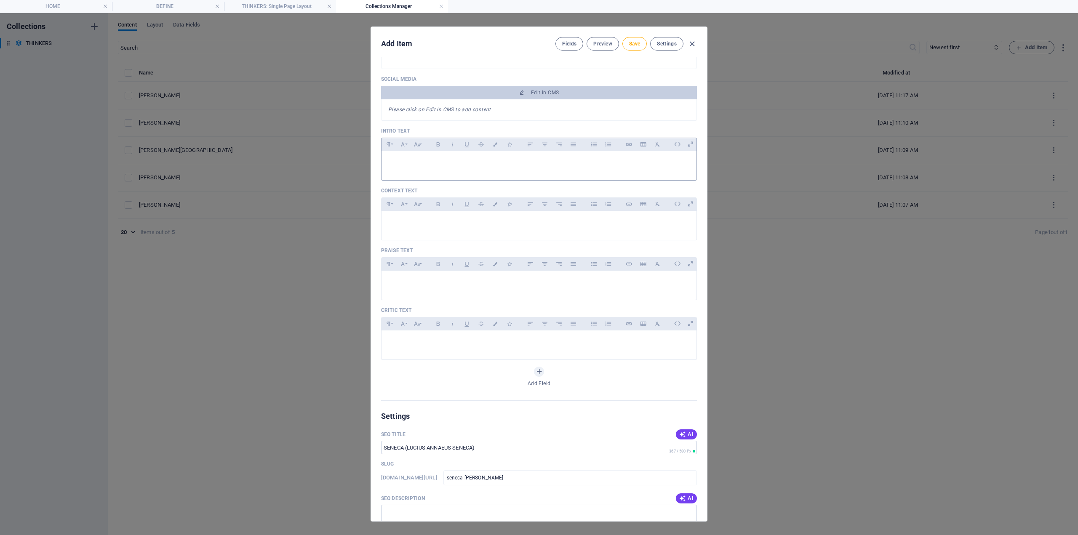
type input "[PERSON_NAME] ([PERSON_NAME])"
click at [409, 165] on p at bounding box center [539, 162] width 302 height 8
click at [413, 168] on div at bounding box center [539, 163] width 315 height 25
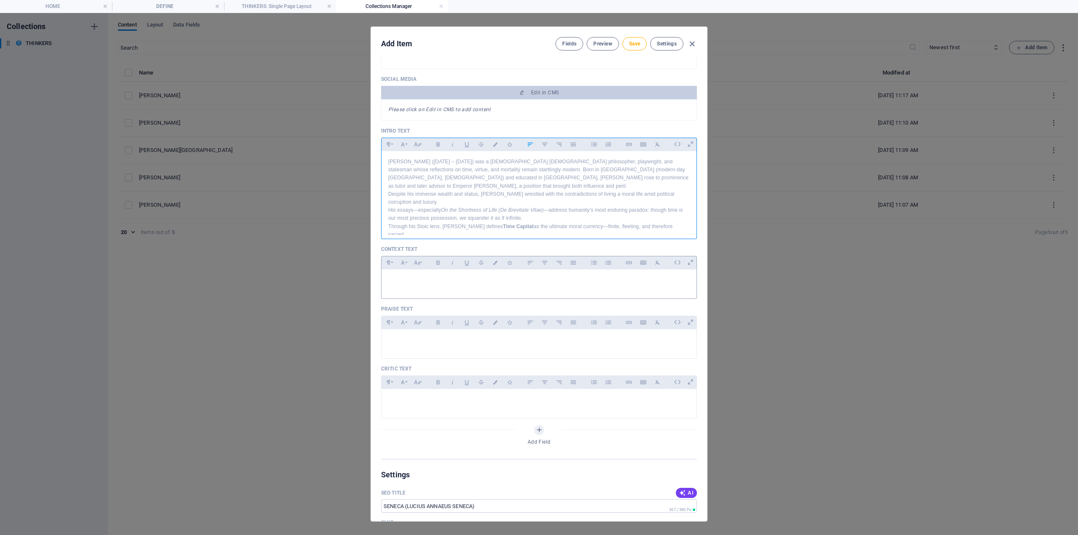
click at [422, 276] on p at bounding box center [539, 280] width 302 height 8
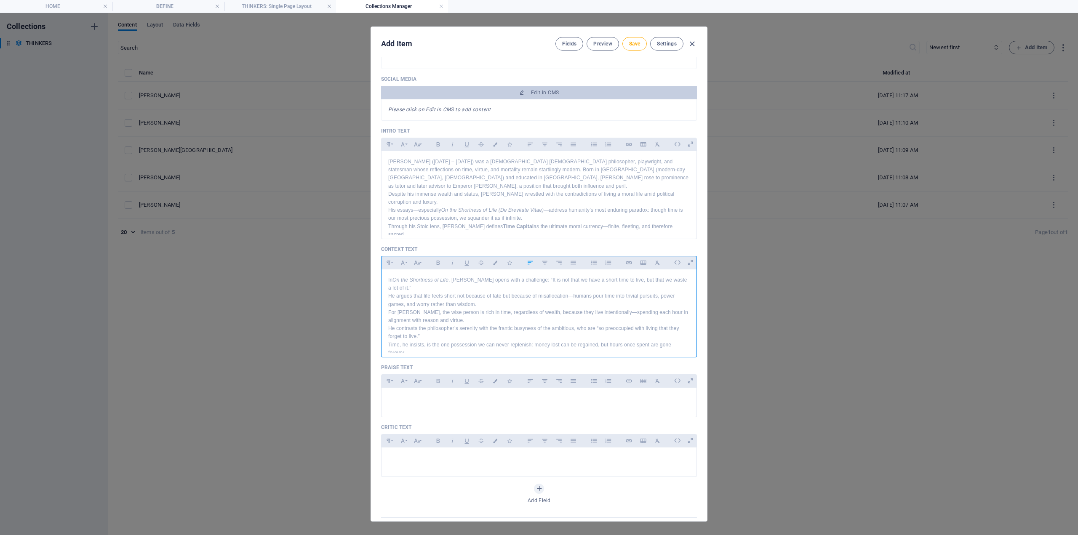
scroll to position [53, 0]
drag, startPoint x: 438, startPoint y: 398, endPoint x: 417, endPoint y: 394, distance: 20.9
click at [435, 398] on div at bounding box center [539, 400] width 315 height 25
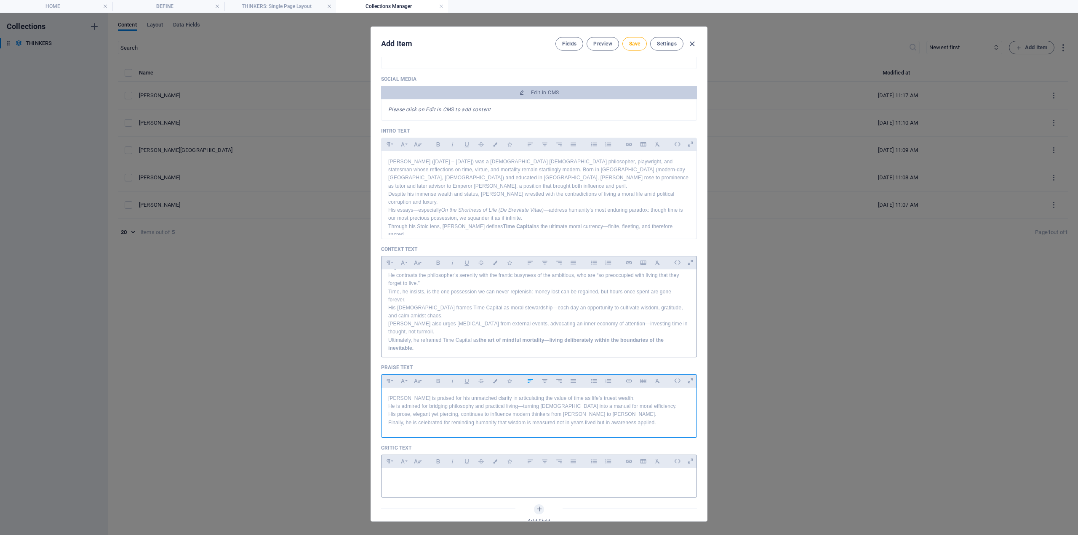
click at [425, 479] on div at bounding box center [539, 480] width 315 height 25
click at [628, 47] on button "Save" at bounding box center [635, 43] width 24 height 13
click at [639, 42] on span "Save" at bounding box center [634, 43] width 11 height 7
click at [694, 43] on icon "button" at bounding box center [692, 44] width 10 height 10
type input "seneca-[PERSON_NAME]"
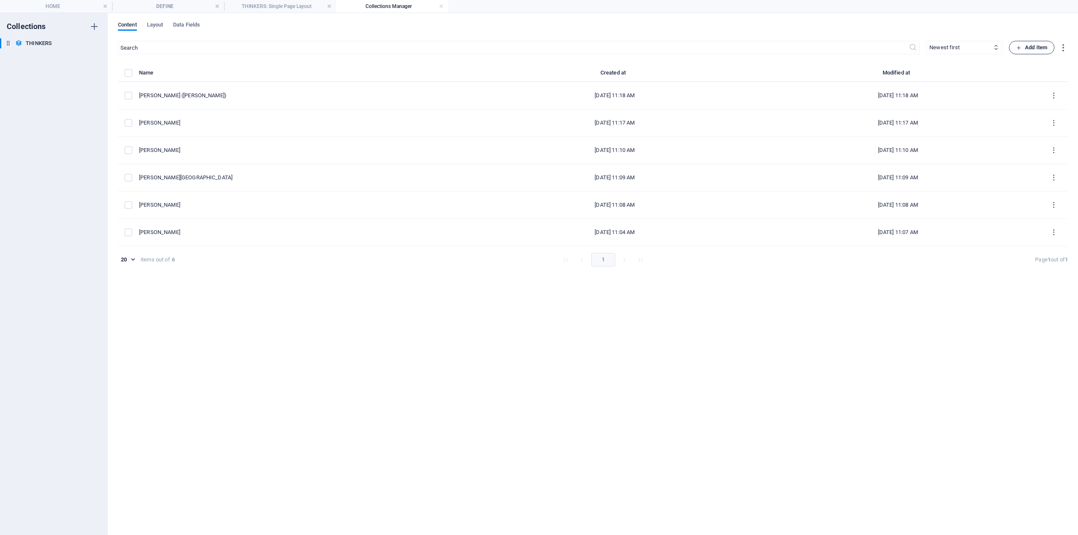
click at [1013, 45] on button "Add Item" at bounding box center [1031, 47] width 45 height 13
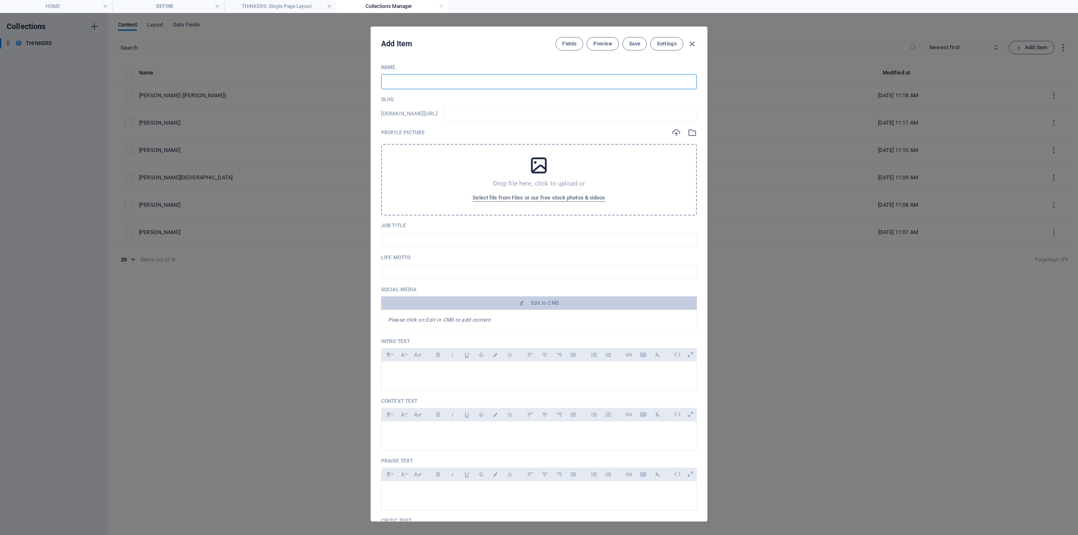
click at [406, 83] on input "text" at bounding box center [539, 81] width 316 height 15
paste input "[PERSON_NAME]"
type input "[PERSON_NAME]"
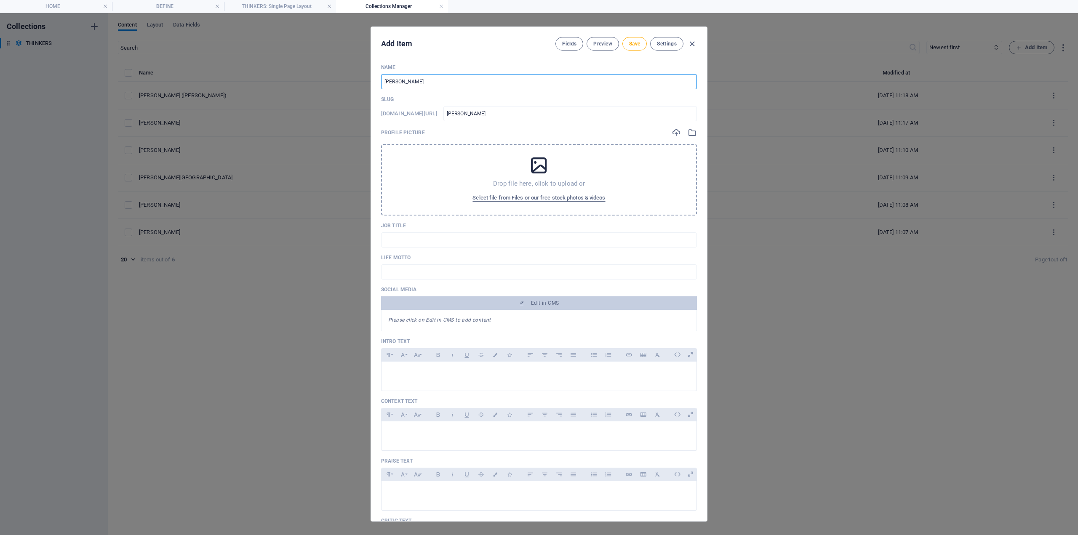
click at [392, 81] on input "[PERSON_NAME]" at bounding box center [539, 81] width 316 height 15
type input "MAurelius"
type input "maurelius"
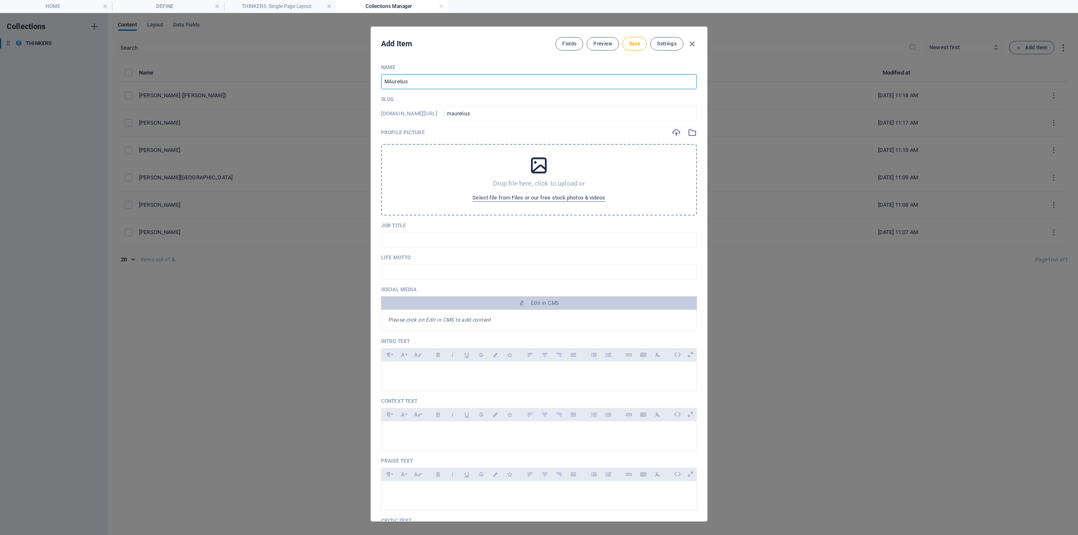
type input "MAAurelius"
type input "maaurelius"
type input "MARAurelius"
type input "maraurelius"
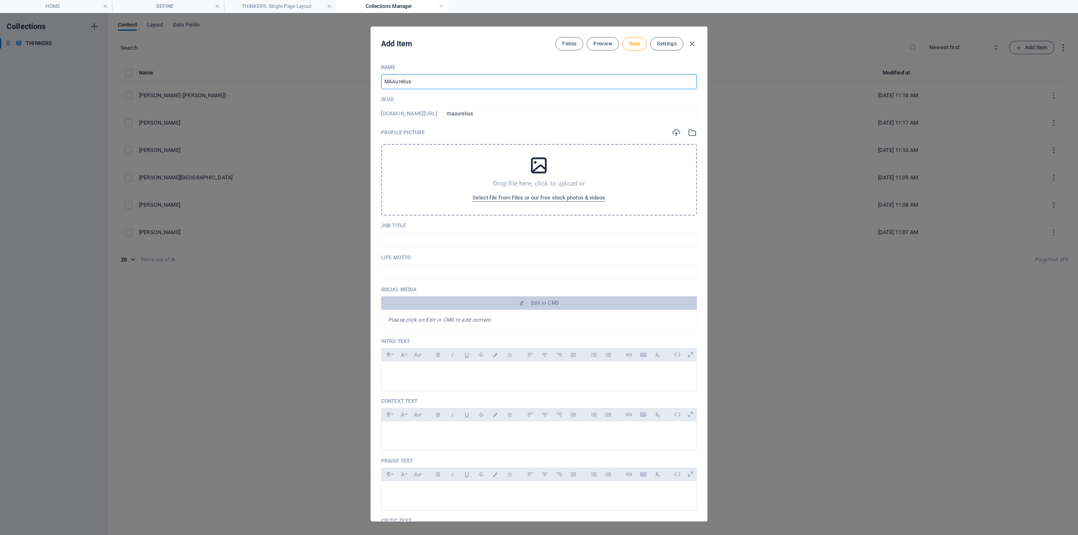
type input "maraurelius"
type input "MARCAurelius"
type input "marcaurelius"
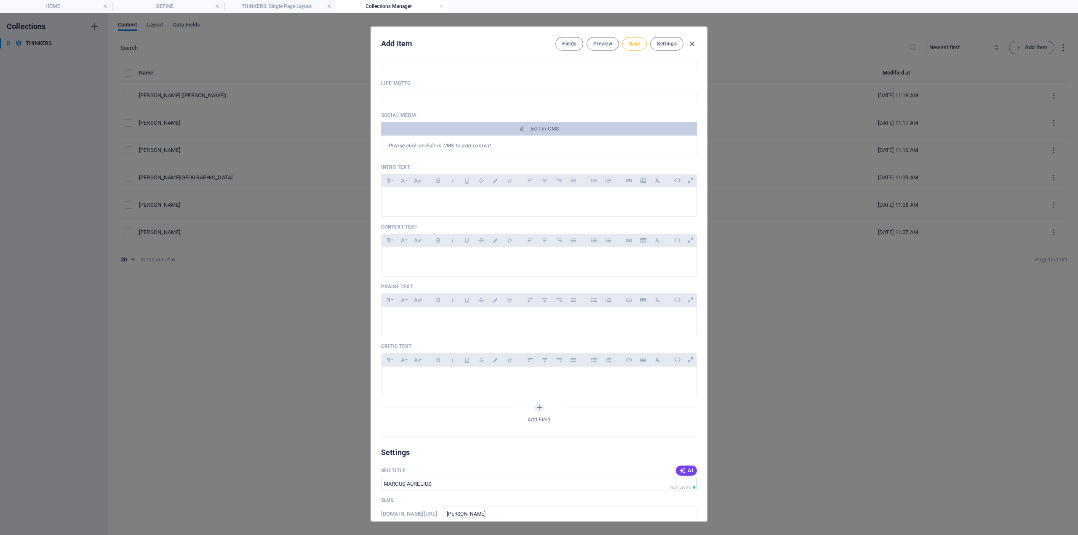
scroll to position [211, 0]
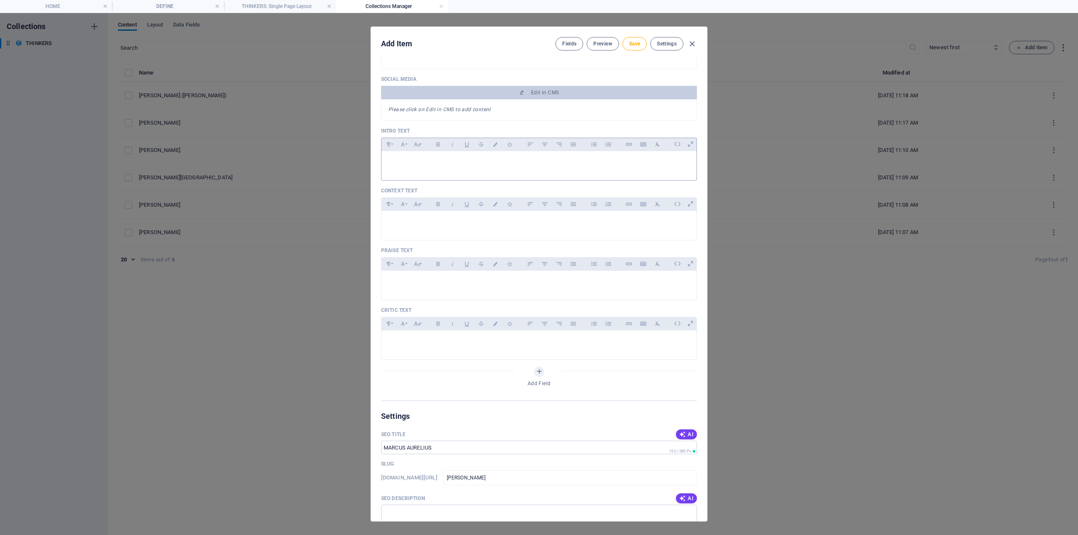
click at [416, 150] on div "Paragraph Format Normal Heading 1 Heading 2 Heading 3 Heading 4 Heading 5 Headi…" at bounding box center [403, 144] width 43 height 13
click at [414, 152] on div at bounding box center [539, 163] width 315 height 25
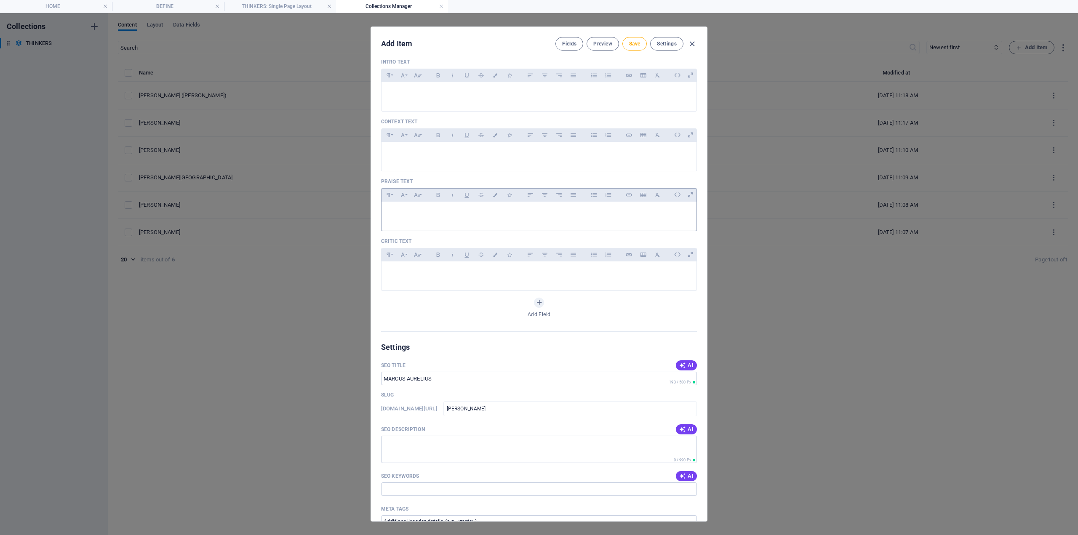
scroll to position [69, 0]
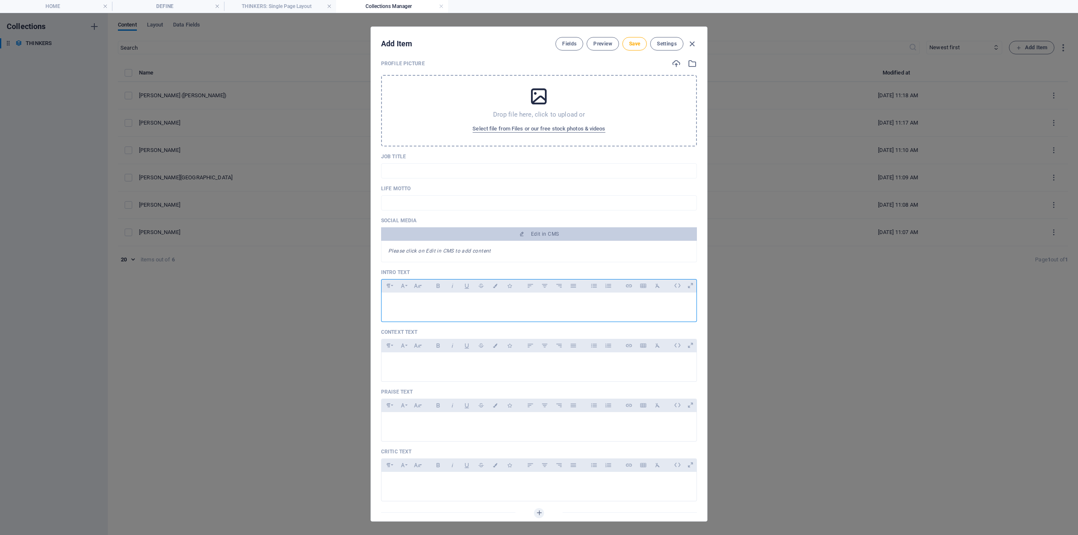
click at [428, 300] on p at bounding box center [539, 303] width 302 height 8
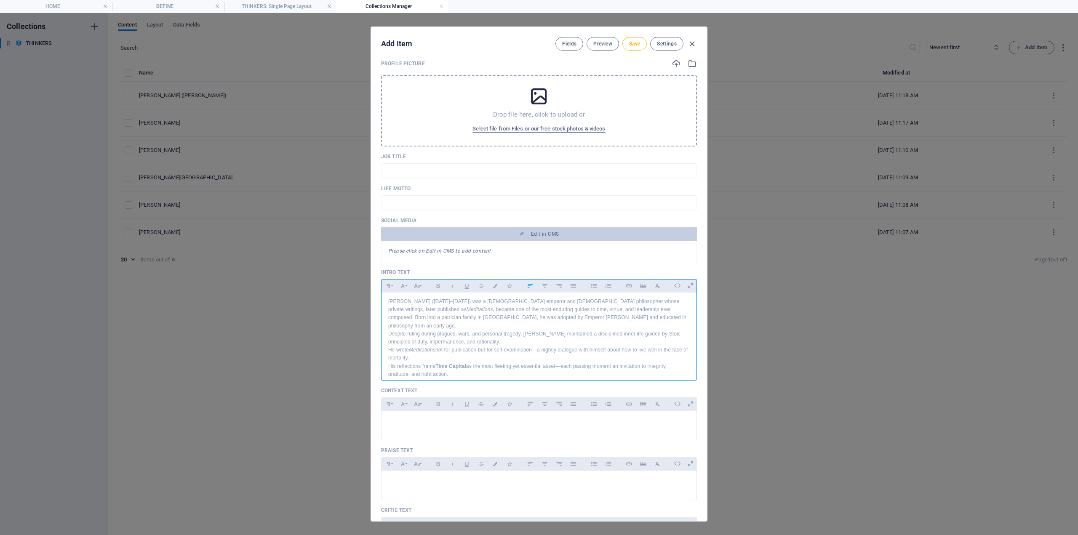
scroll to position [3, 0]
click at [444, 424] on p at bounding box center [539, 422] width 302 height 8
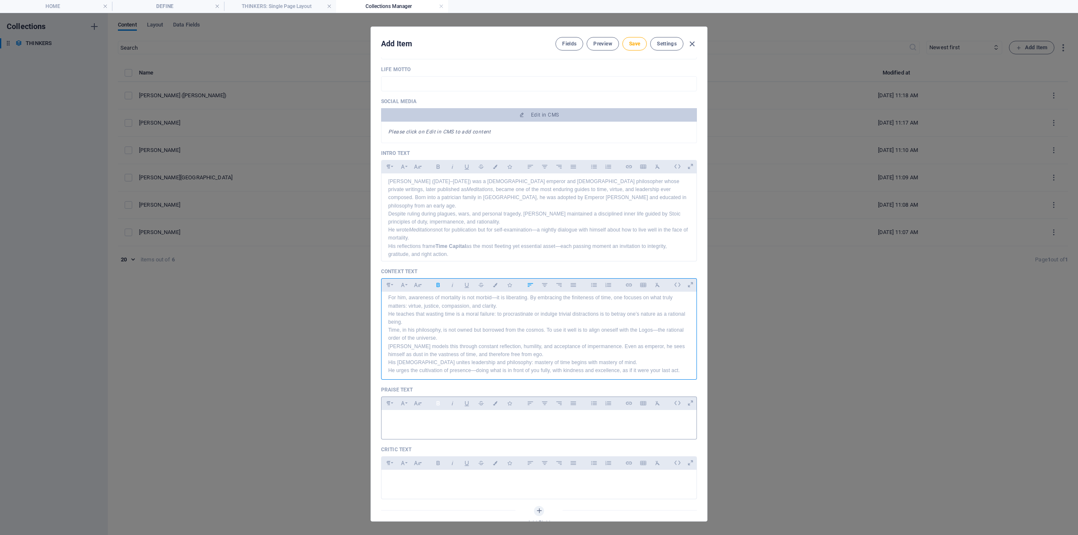
scroll to position [238, 0]
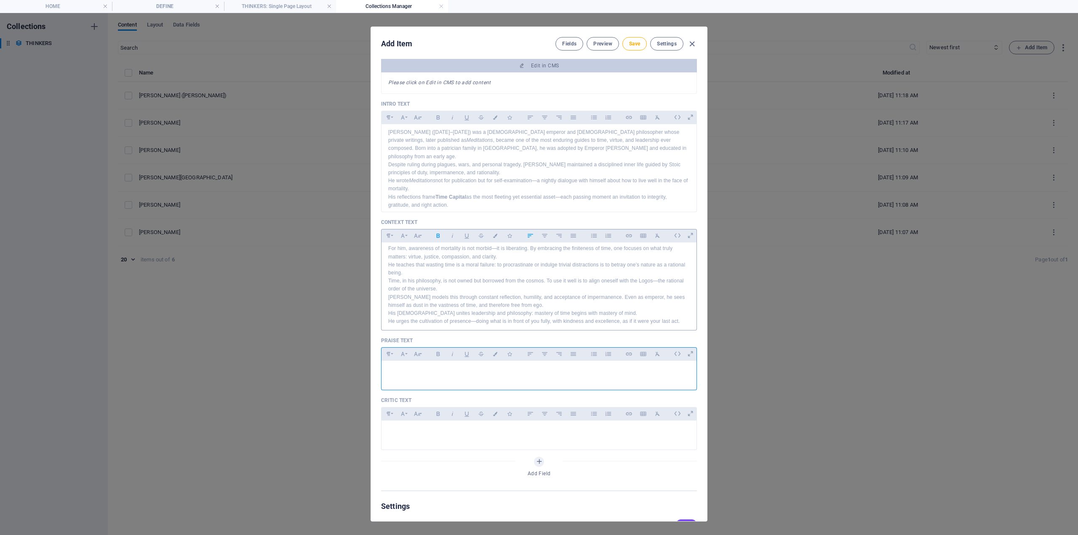
click at [418, 374] on p at bounding box center [539, 372] width 302 height 8
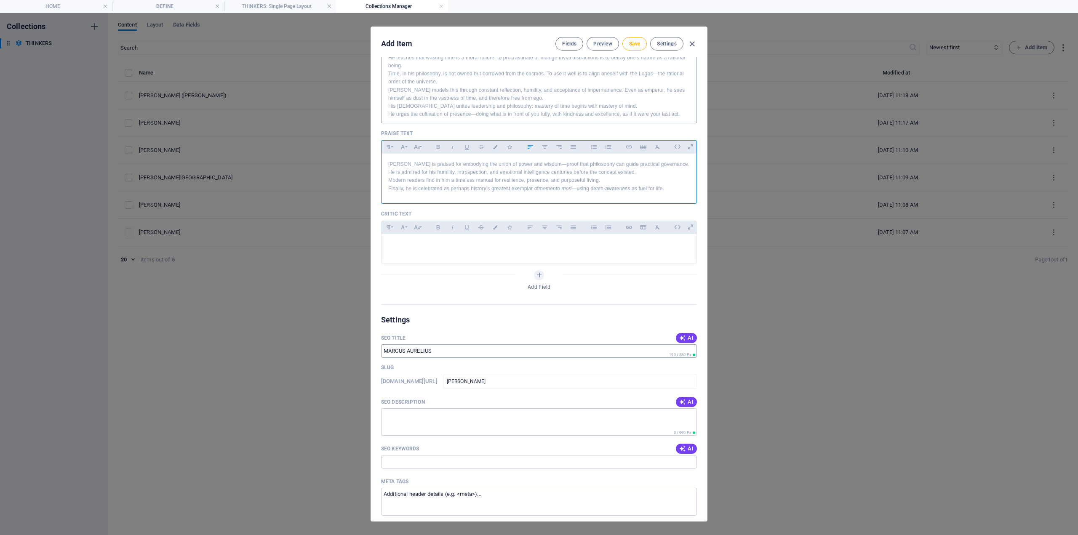
scroll to position [448, 0]
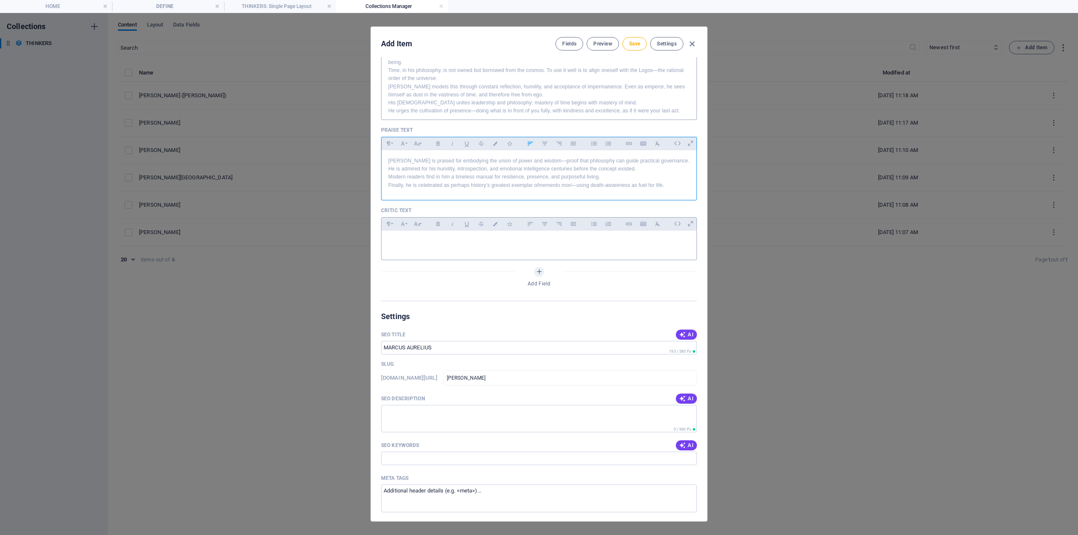
click at [402, 251] on div at bounding box center [539, 243] width 315 height 25
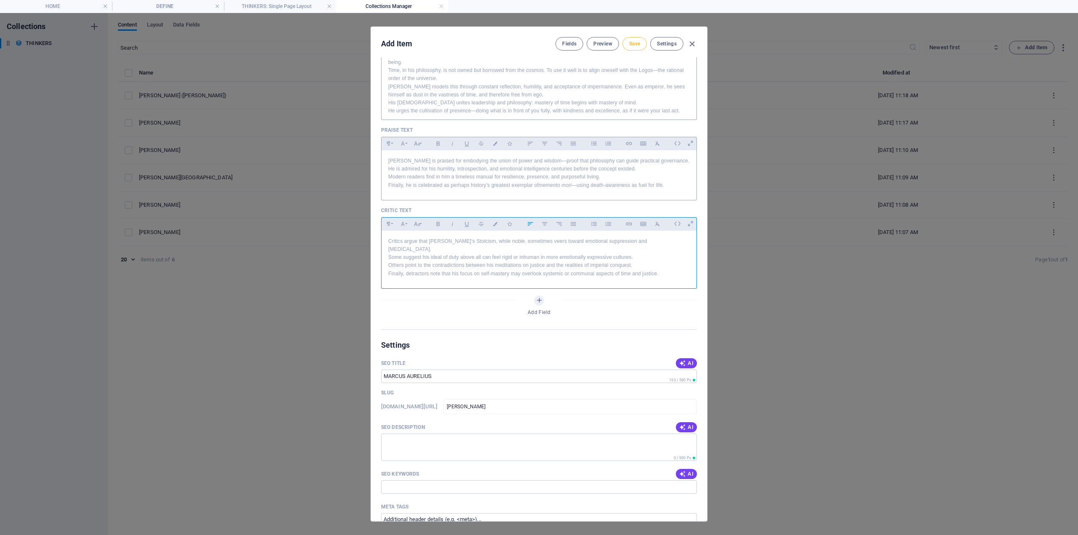
click at [626, 40] on button "Save" at bounding box center [635, 43] width 24 height 13
drag, startPoint x: 634, startPoint y: 43, endPoint x: 629, endPoint y: 46, distance: 5.5
click at [629, 46] on span "Save" at bounding box center [634, 43] width 11 height 7
click at [692, 44] on icon "button" at bounding box center [692, 44] width 10 height 10
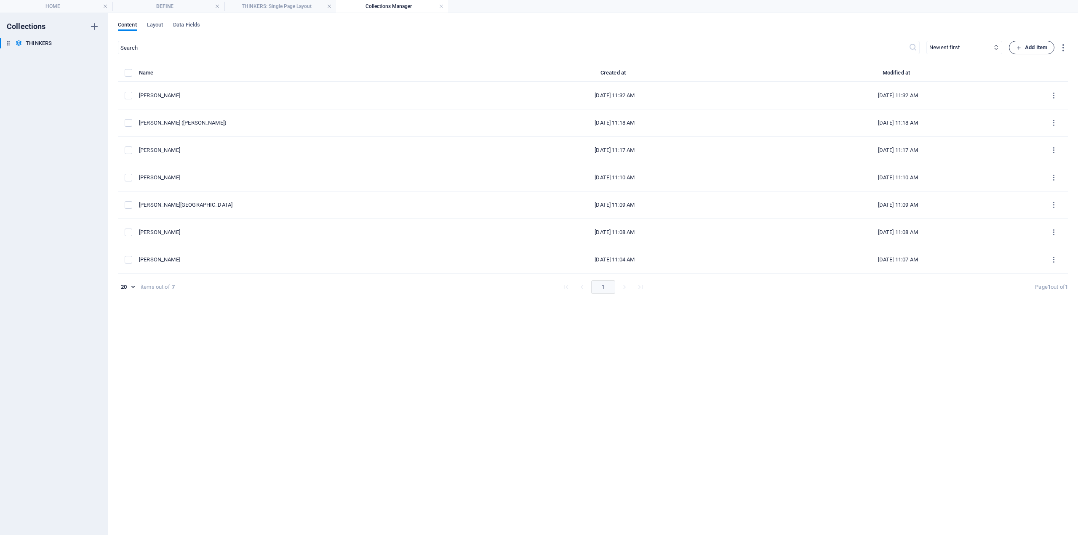
click at [1014, 47] on button "Add Item" at bounding box center [1031, 47] width 45 height 13
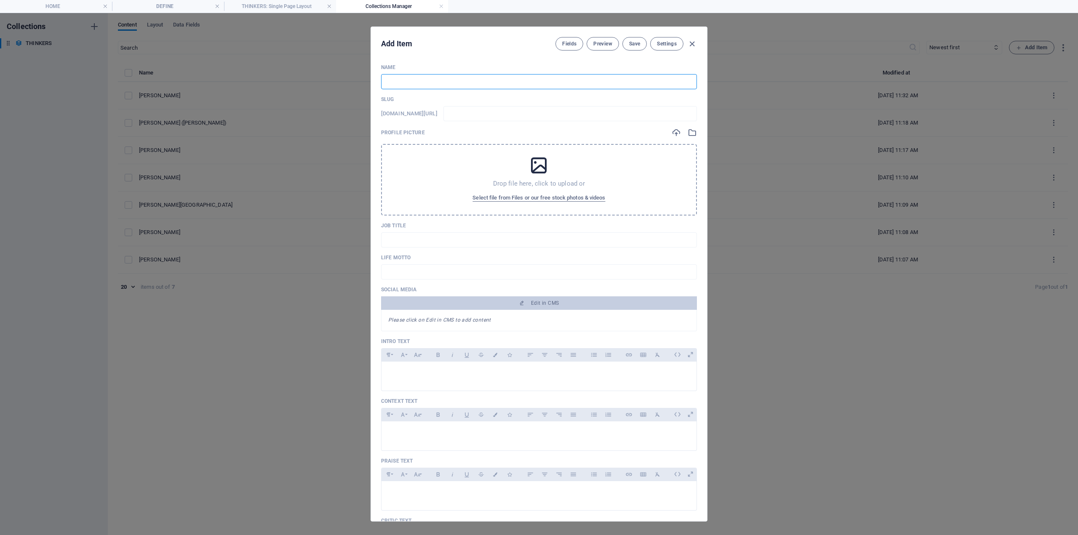
click at [453, 83] on input "text" at bounding box center [539, 81] width 316 height 15
paste input "[PERSON_NAME]?"
click at [388, 80] on input "[PERSON_NAME]?" at bounding box center [539, 81] width 316 height 15
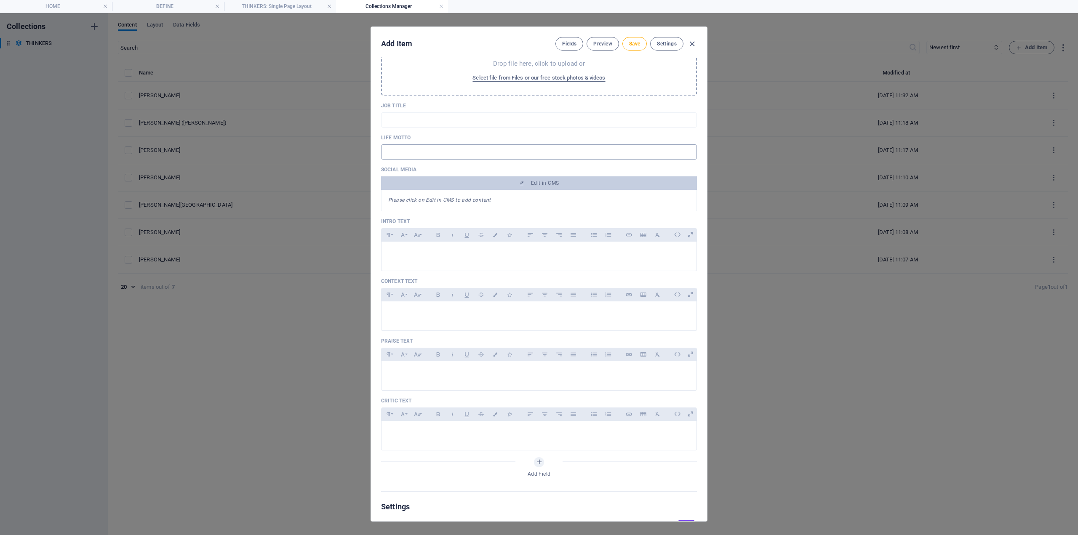
scroll to position [168, 0]
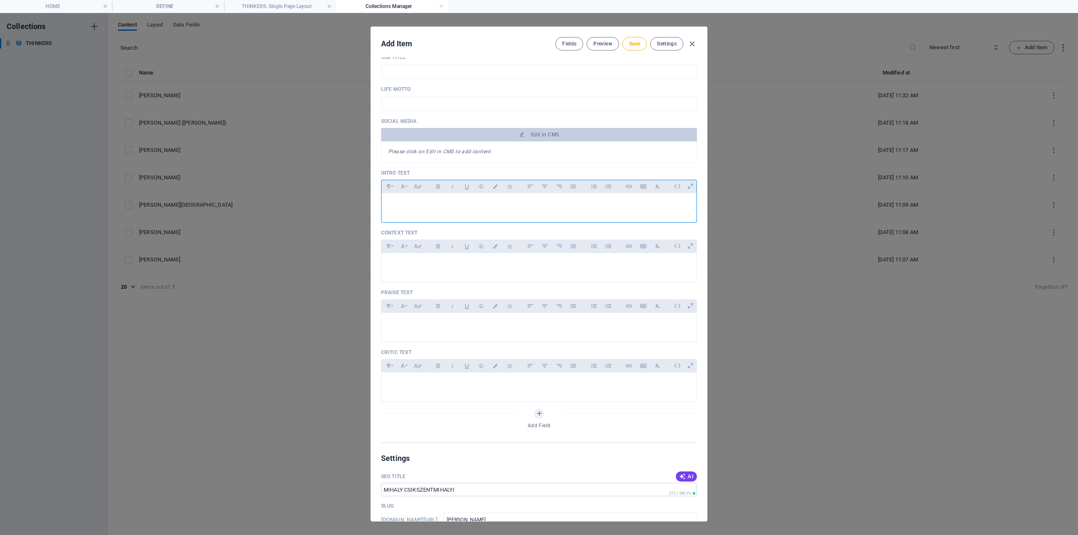
click at [386, 201] on div at bounding box center [539, 205] width 315 height 25
click at [411, 203] on p at bounding box center [539, 204] width 302 height 8
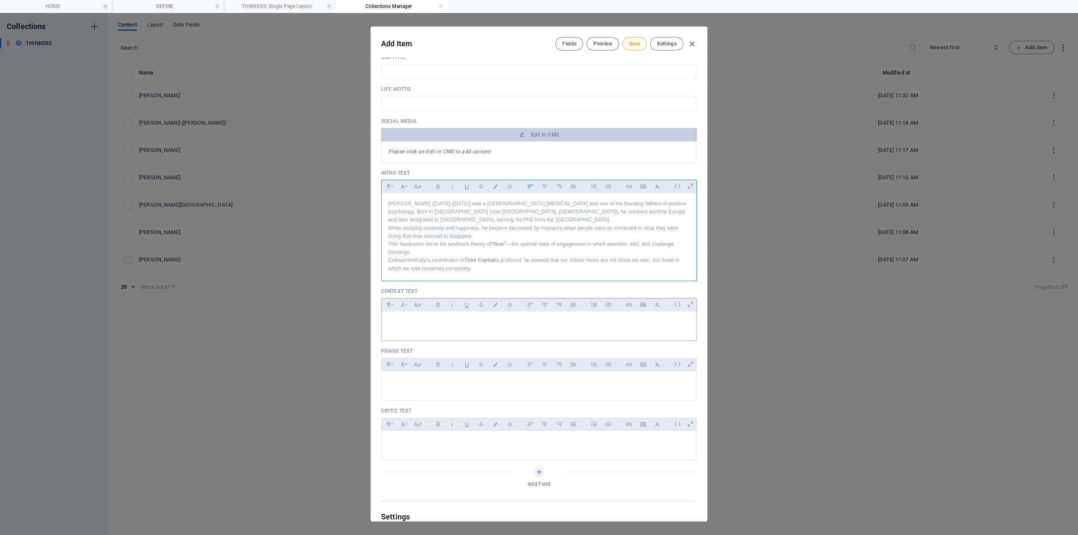
click at [408, 328] on div at bounding box center [539, 324] width 315 height 25
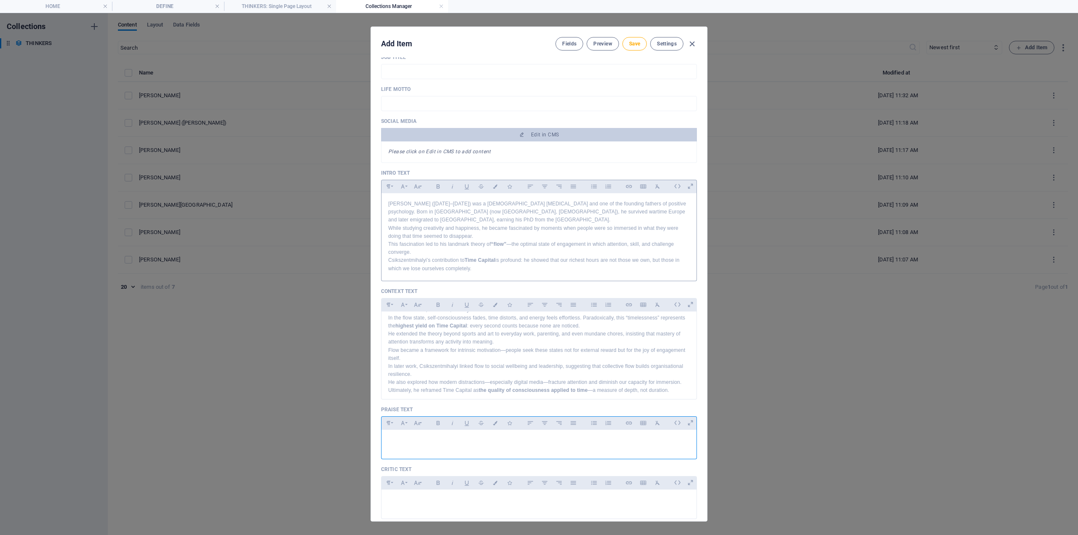
click at [403, 440] on p at bounding box center [539, 441] width 302 height 8
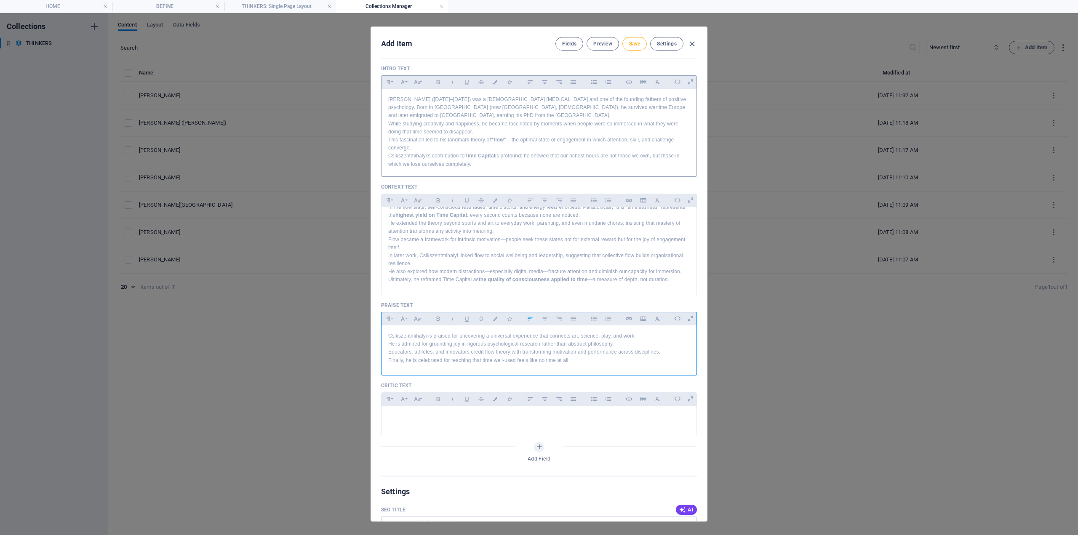
scroll to position [295, 0]
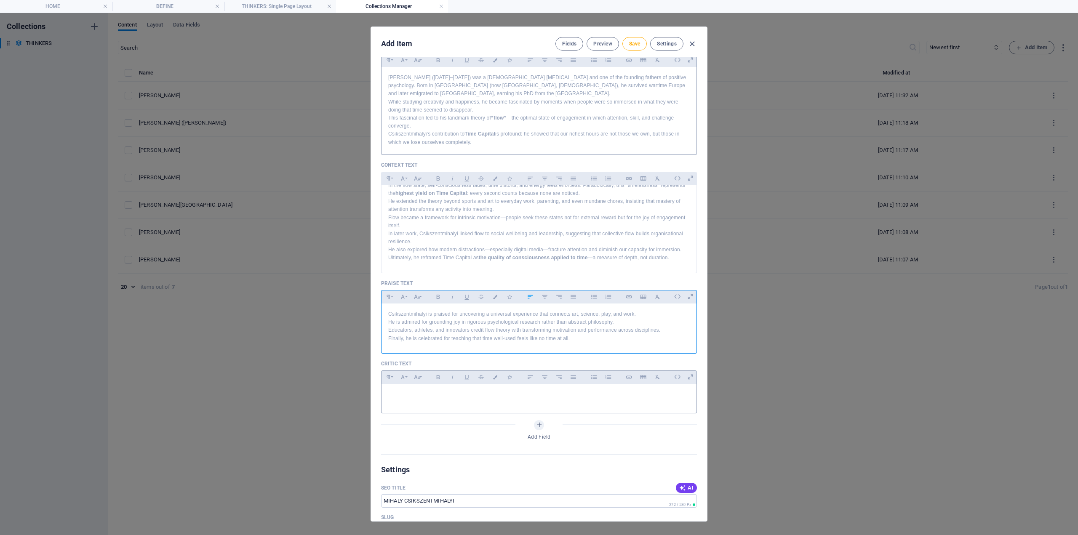
drag, startPoint x: 411, startPoint y: 399, endPoint x: 417, endPoint y: 399, distance: 6.3
click at [411, 398] on div at bounding box center [539, 396] width 315 height 25
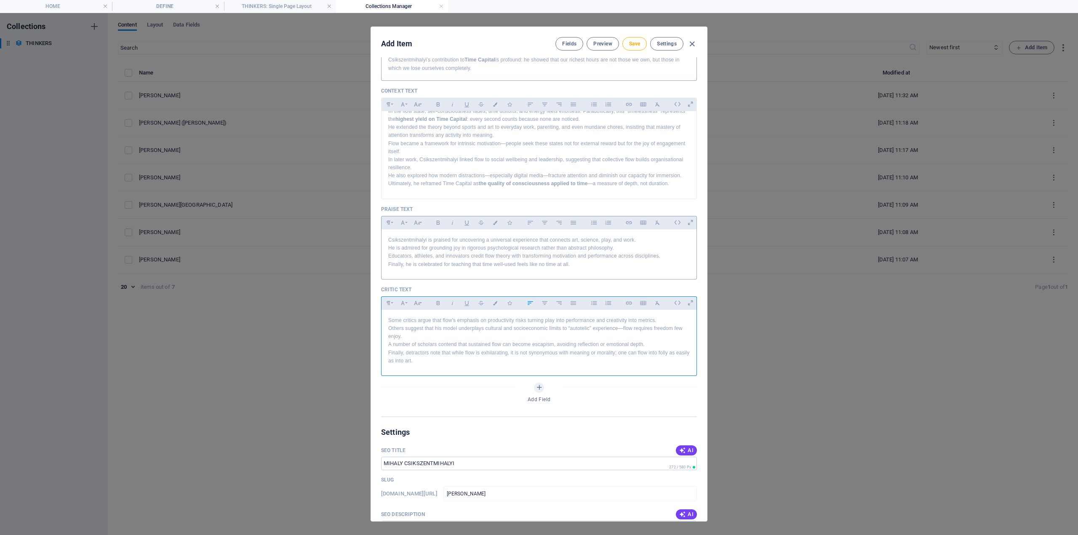
scroll to position [379, 0]
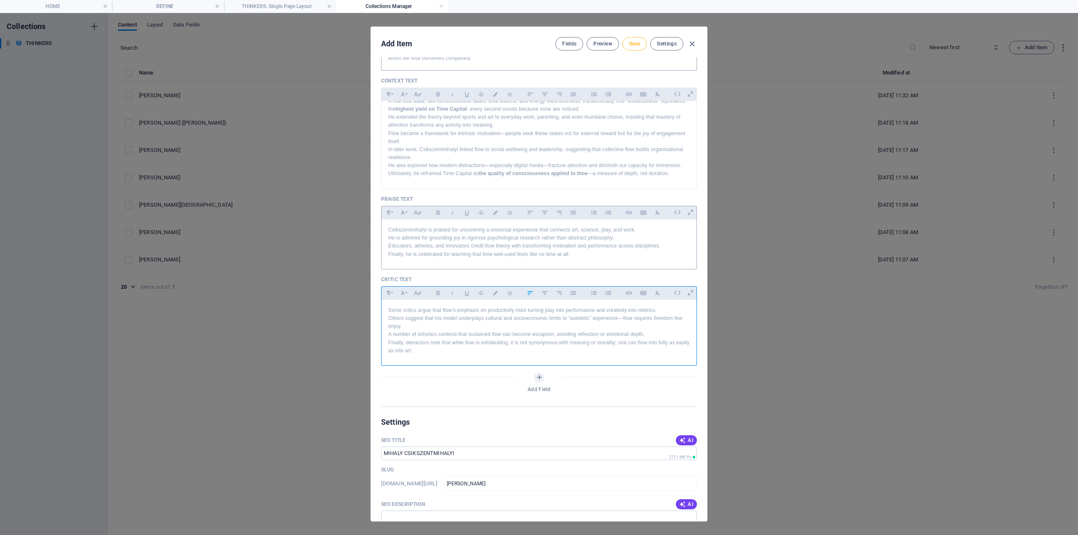
click at [642, 48] on button "Save" at bounding box center [635, 43] width 24 height 13
click at [1019, 47] on div "Edit Item Fields Preview Save Settings Name [PERSON_NAME] ​ Slug [DOMAIN_NAME][…" at bounding box center [539, 274] width 1078 height 522
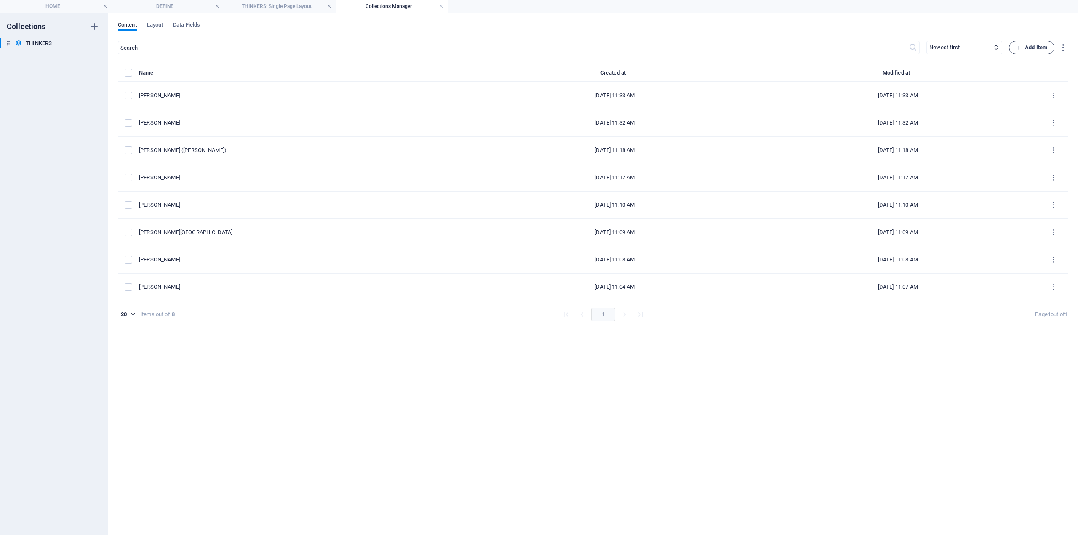
click at [1034, 45] on span "Add Item" at bounding box center [1031, 48] width 31 height 10
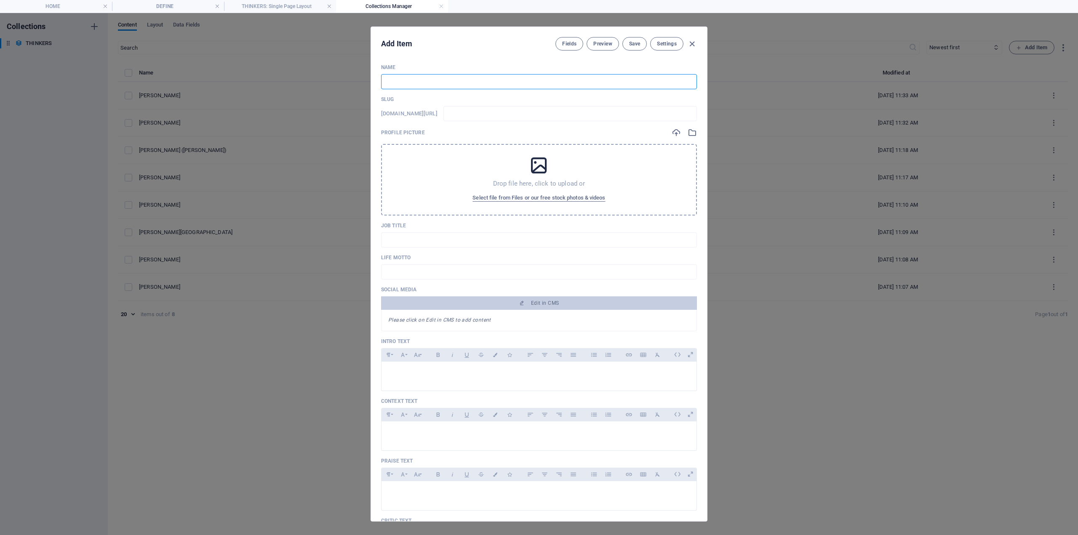
click at [439, 86] on input "text" at bounding box center [539, 81] width 316 height 15
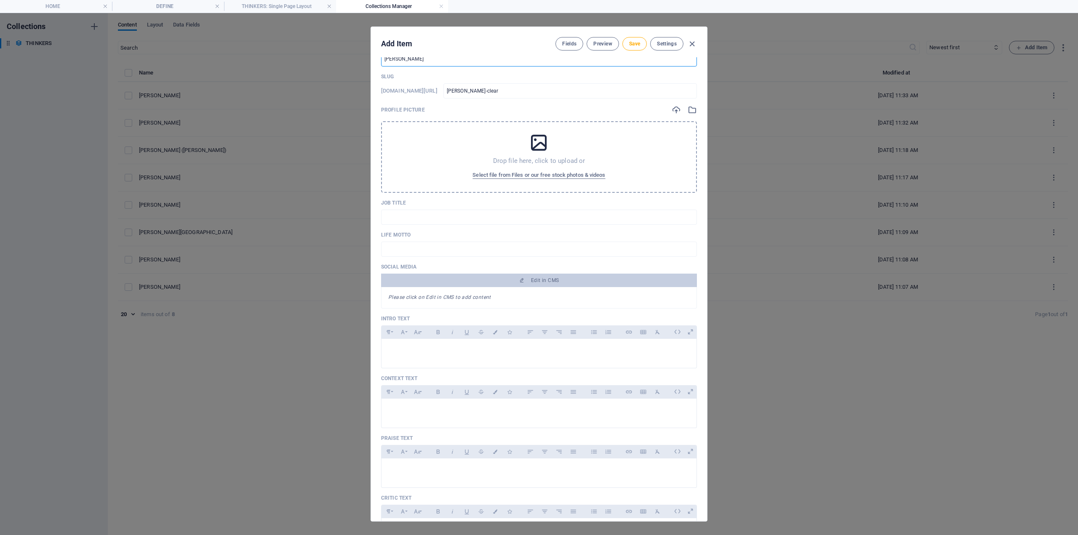
scroll to position [126, 0]
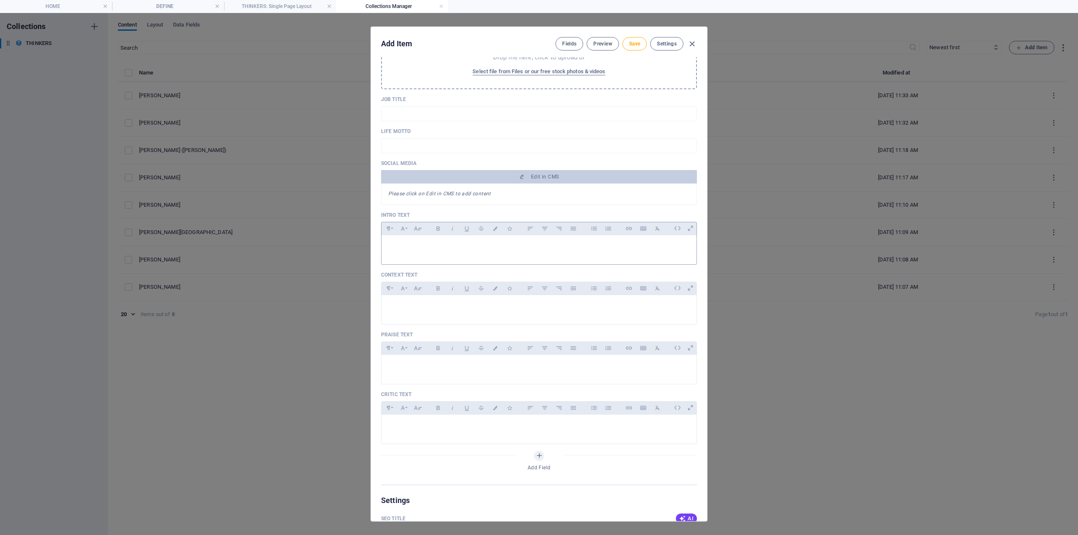
drag, startPoint x: 412, startPoint y: 262, endPoint x: 417, endPoint y: 256, distance: 7.5
click at [412, 261] on div at bounding box center [539, 263] width 316 height 4
click at [417, 255] on div at bounding box center [539, 247] width 315 height 25
click at [410, 253] on div at bounding box center [539, 247] width 315 height 25
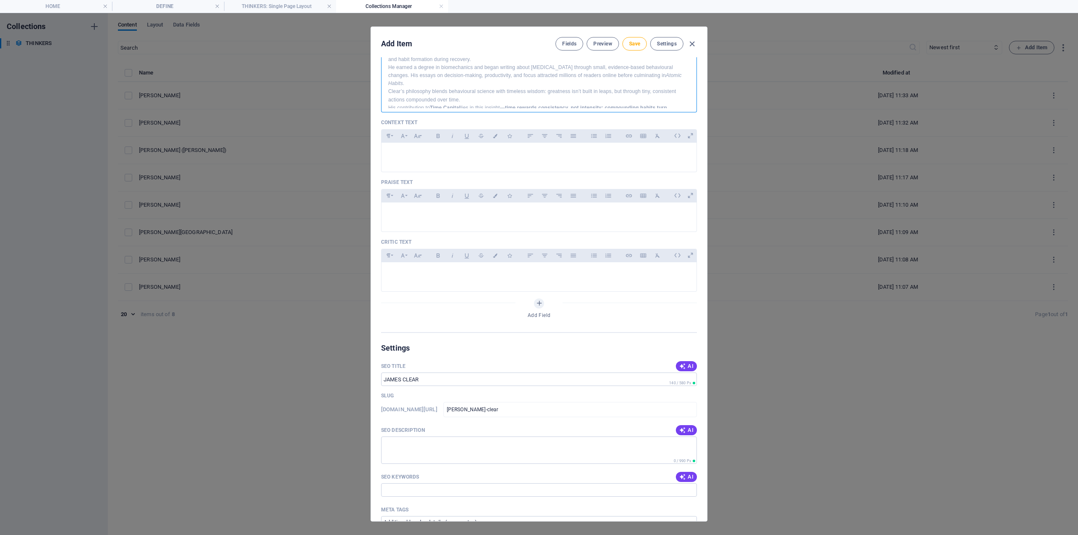
scroll to position [379, 0]
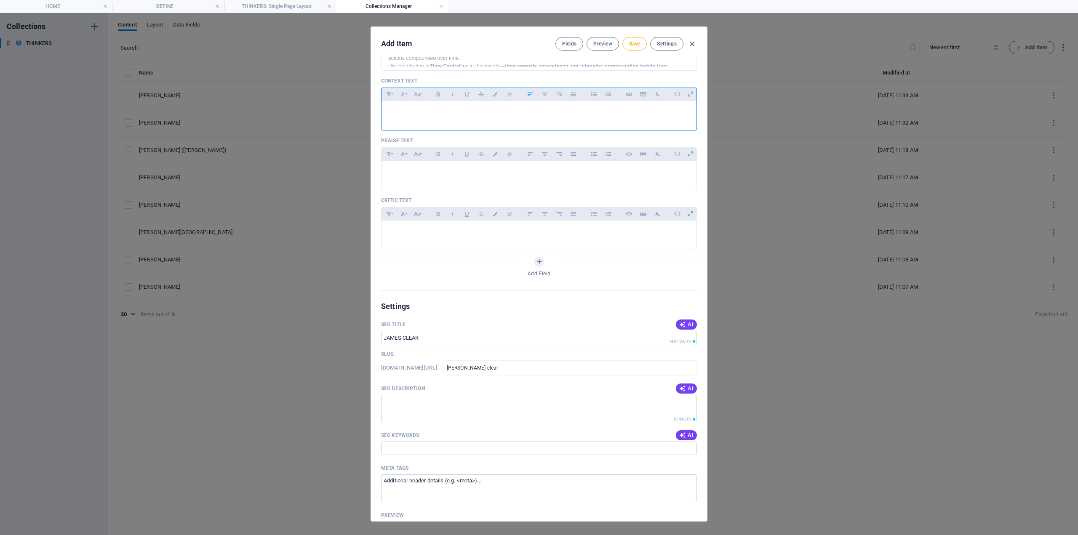
drag, startPoint x: 416, startPoint y: 118, endPoint x: 406, endPoint y: 124, distance: 11.9
click at [415, 118] on div at bounding box center [539, 113] width 315 height 25
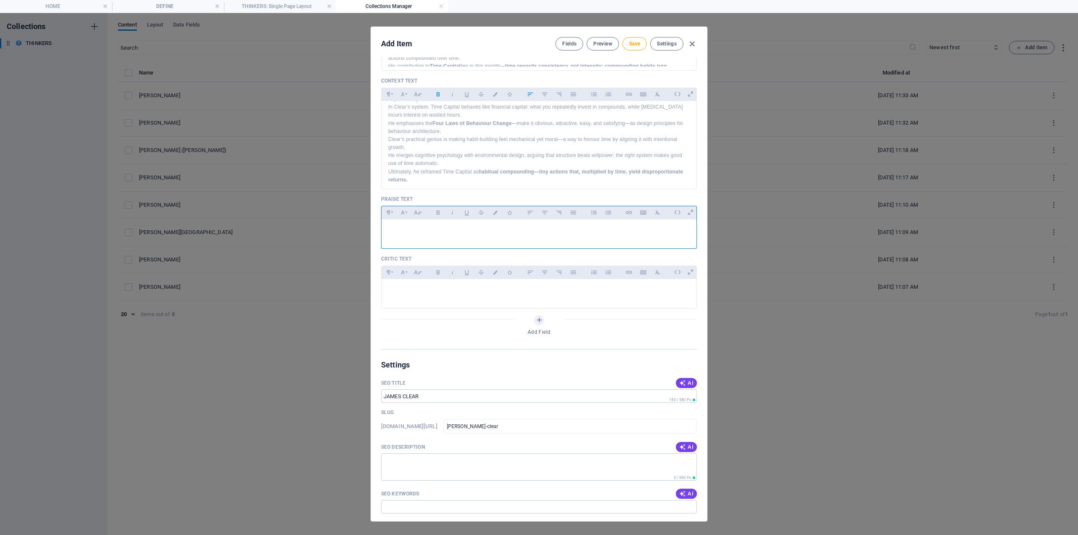
click at [410, 235] on div at bounding box center [539, 231] width 315 height 25
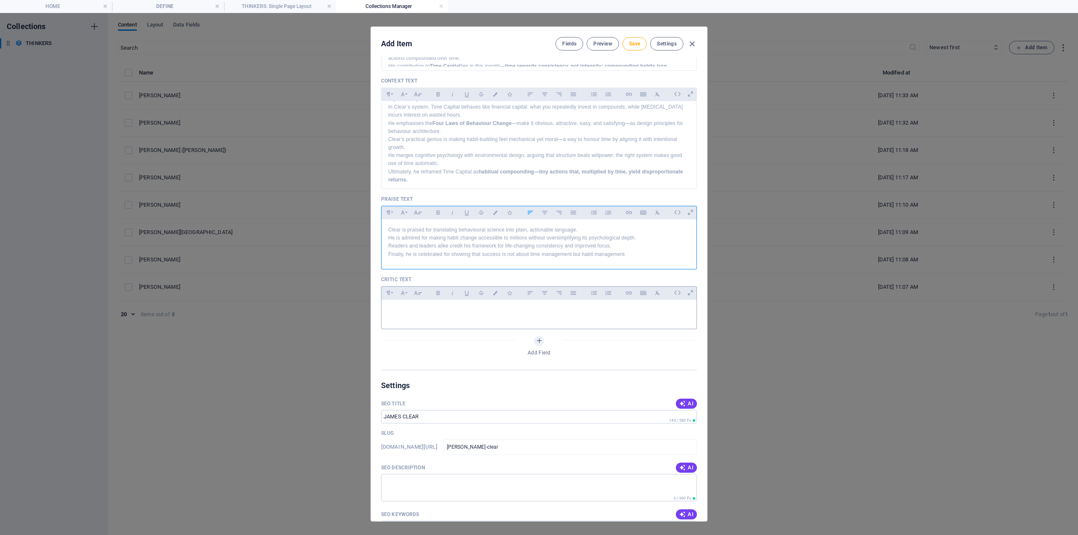
click at [413, 318] on div at bounding box center [539, 312] width 315 height 25
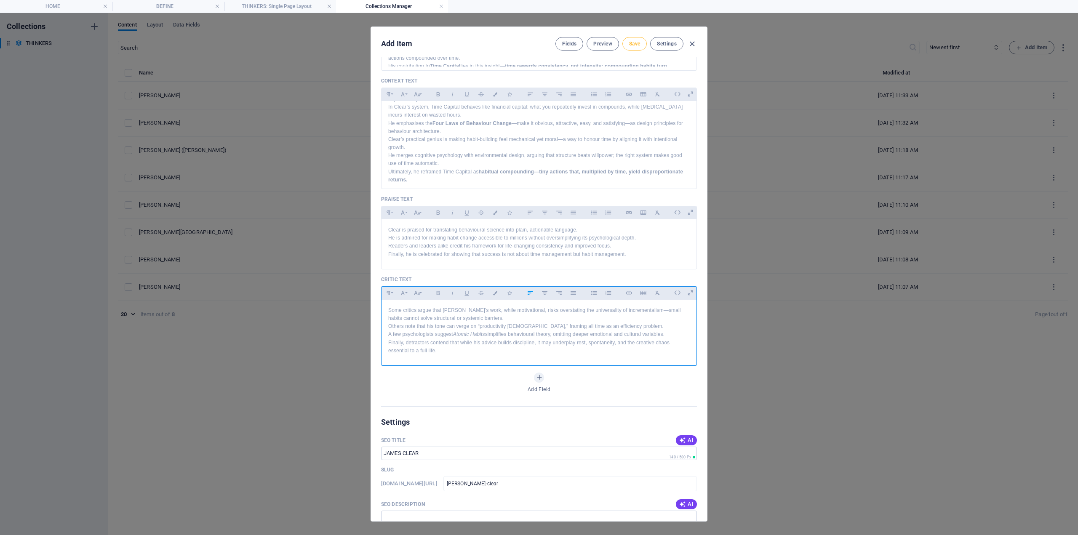
click at [635, 44] on span "Save" at bounding box center [634, 43] width 11 height 7
drag, startPoint x: 692, startPoint y: 44, endPoint x: 723, endPoint y: 41, distance: 30.9
click at [692, 43] on icon "button" at bounding box center [692, 44] width 10 height 10
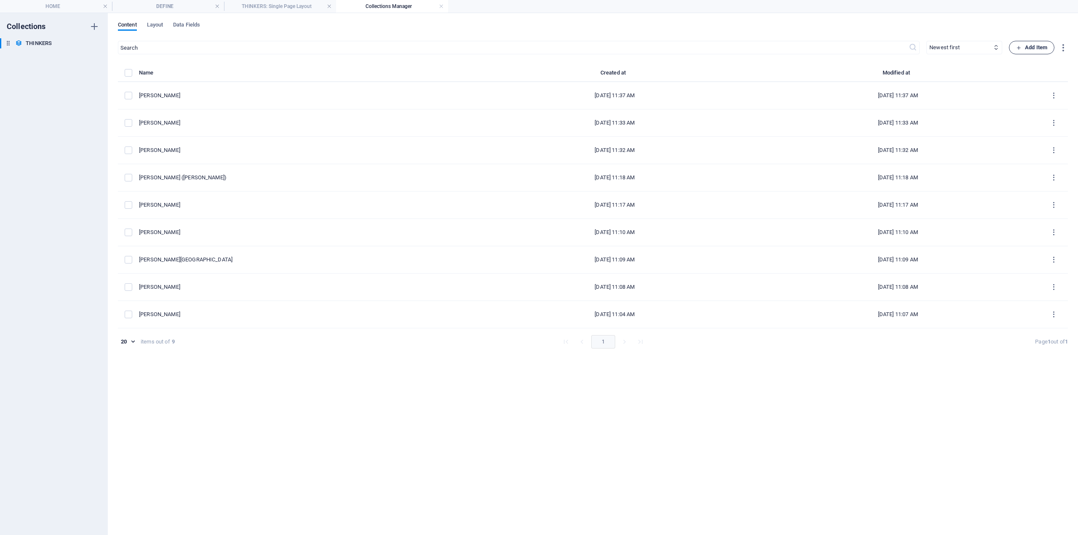
click at [1032, 47] on span "Add Item" at bounding box center [1031, 48] width 31 height 10
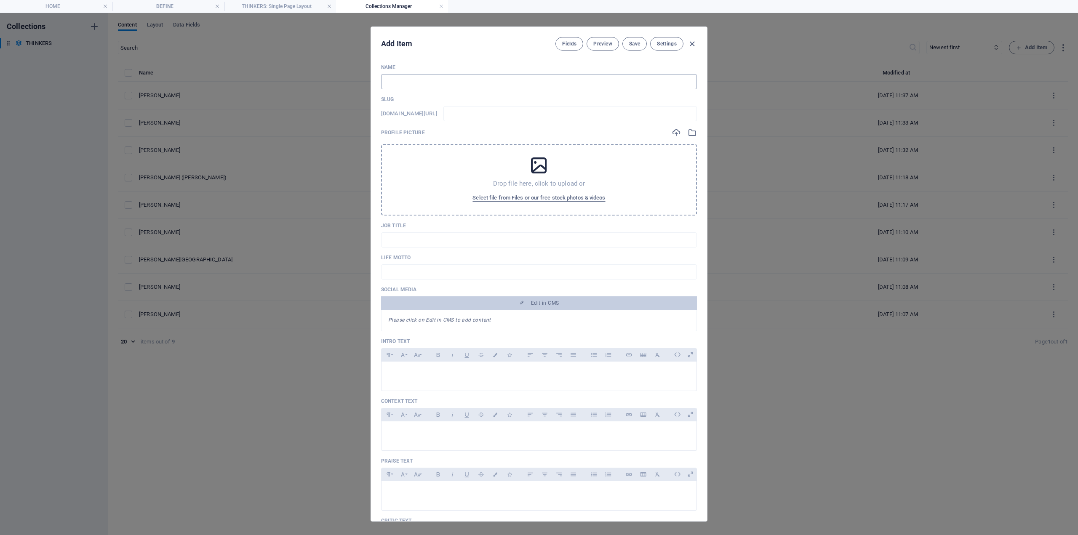
click at [415, 84] on input "text" at bounding box center [539, 81] width 316 height 15
click at [392, 373] on p at bounding box center [539, 373] width 302 height 8
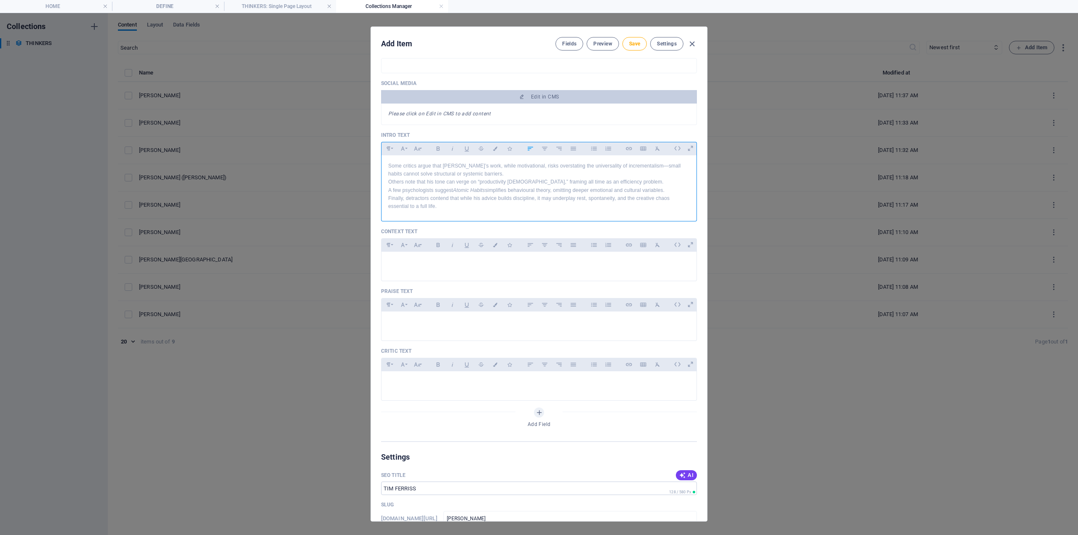
scroll to position [211, 0]
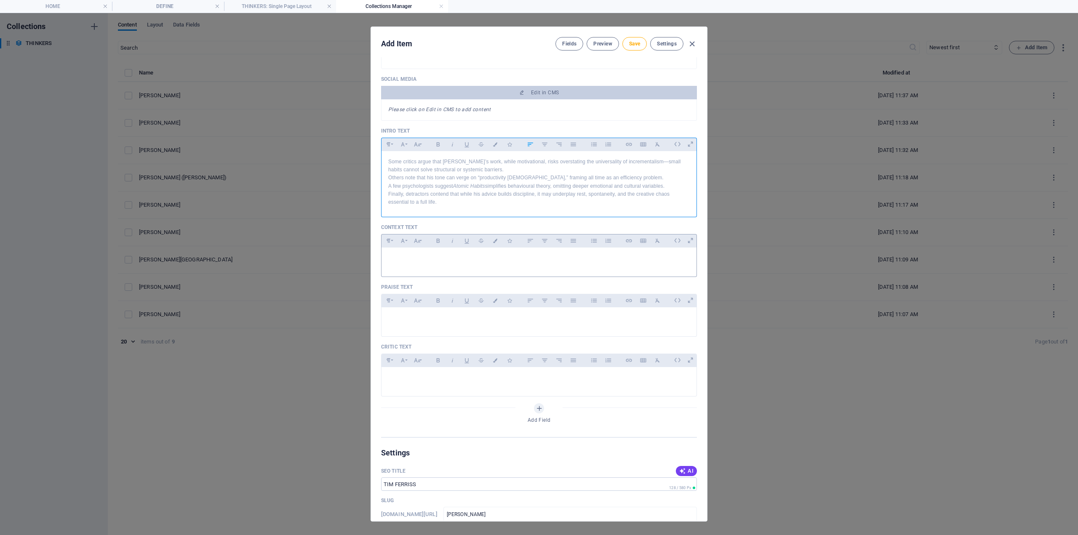
click at [411, 267] on div at bounding box center [539, 260] width 315 height 25
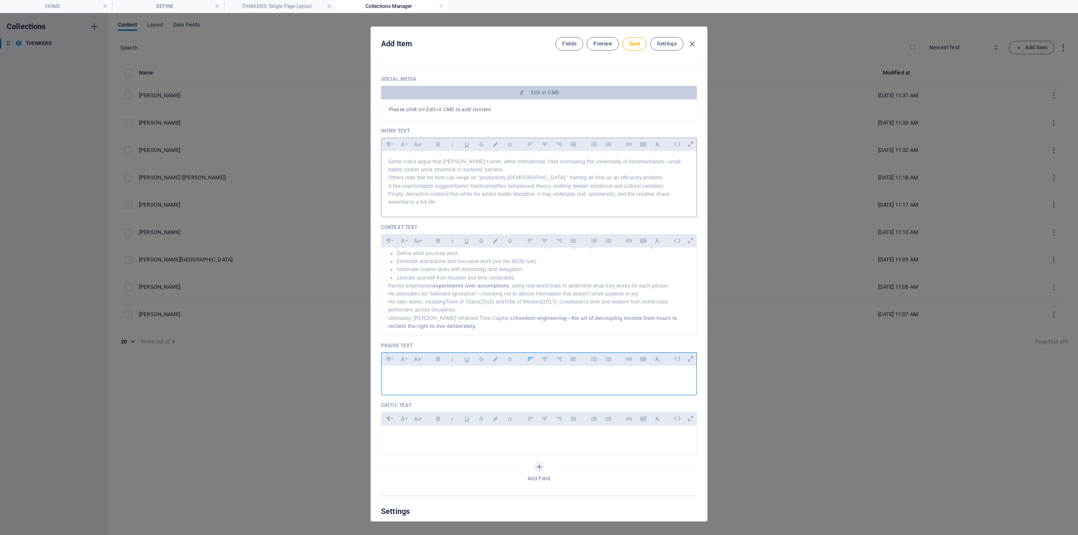
drag, startPoint x: 411, startPoint y: 380, endPoint x: 209, endPoint y: 410, distance: 204.0
click at [410, 380] on p at bounding box center [539, 377] width 302 height 8
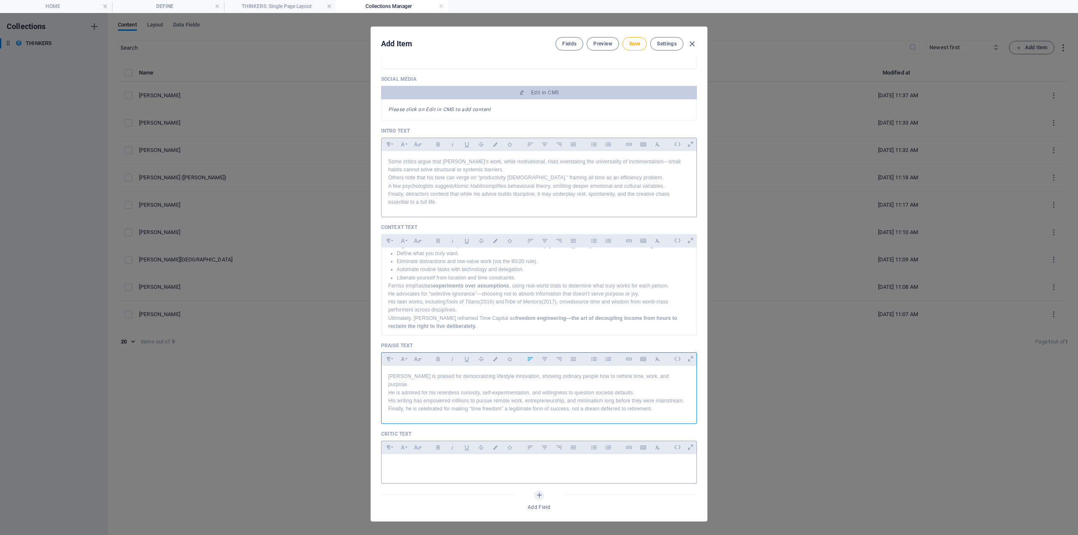
click at [419, 455] on div at bounding box center [539, 467] width 315 height 25
click at [639, 42] on span "Save" at bounding box center [634, 43] width 11 height 7
click at [631, 48] on button "Save" at bounding box center [635, 43] width 24 height 13
click at [693, 43] on icon "button" at bounding box center [692, 44] width 10 height 10
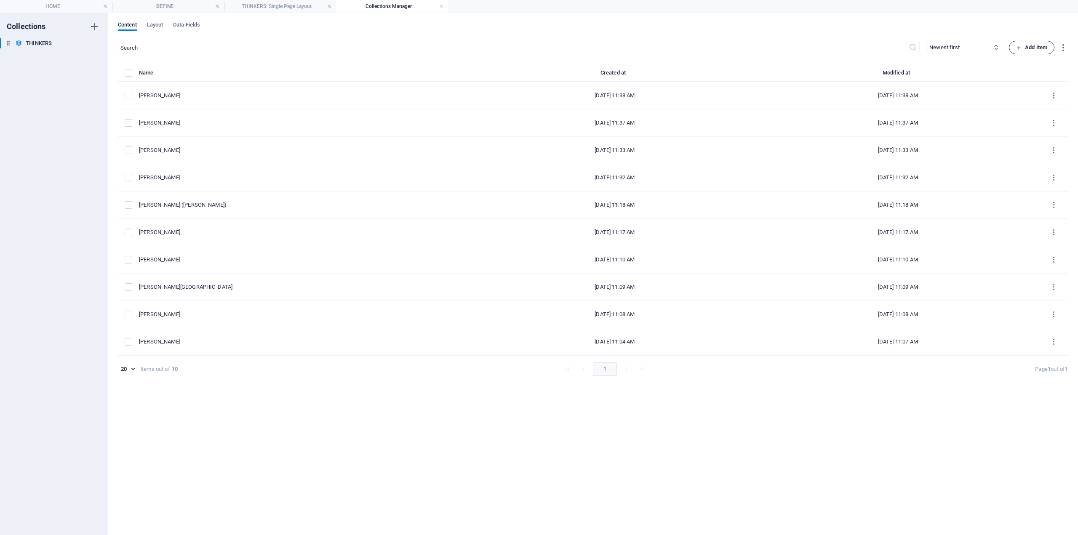
click at [1035, 43] on span "Add Item" at bounding box center [1031, 48] width 31 height 10
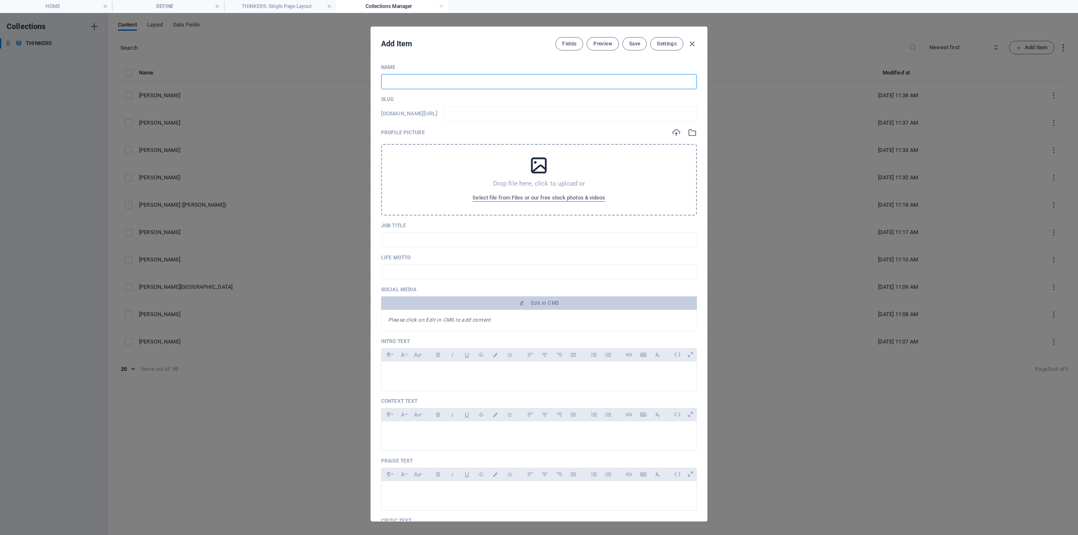
click at [408, 78] on input "text" at bounding box center [539, 81] width 316 height 15
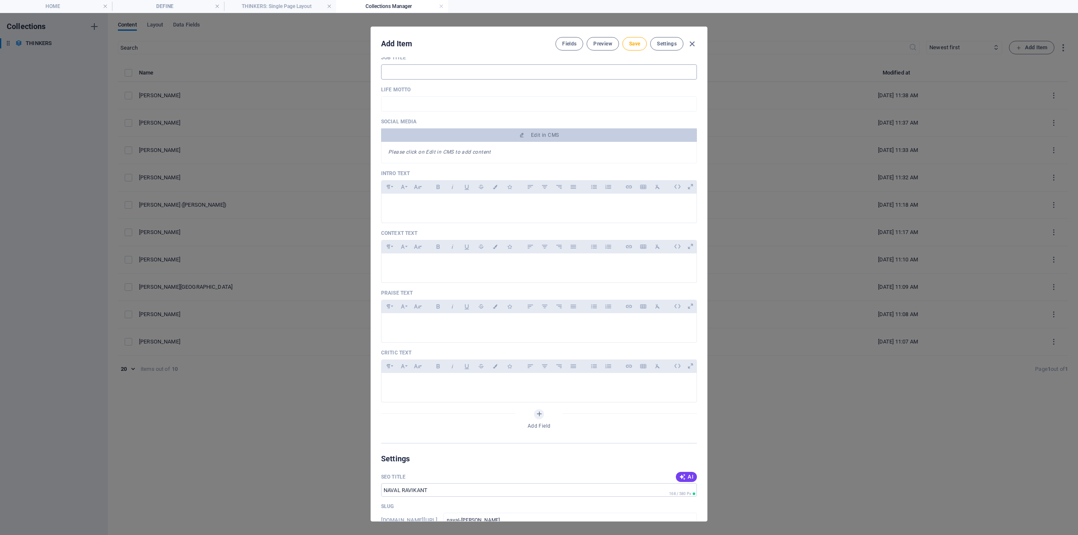
scroll to position [168, 0]
click at [425, 210] on div at bounding box center [539, 205] width 315 height 25
click at [410, 207] on p at bounding box center [539, 204] width 302 height 8
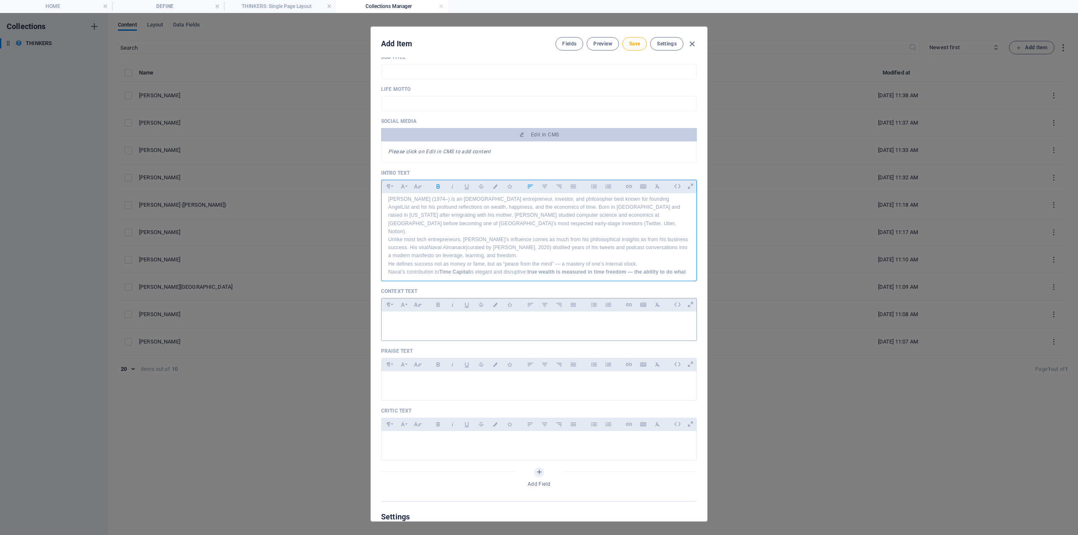
click at [433, 320] on p at bounding box center [539, 322] width 302 height 8
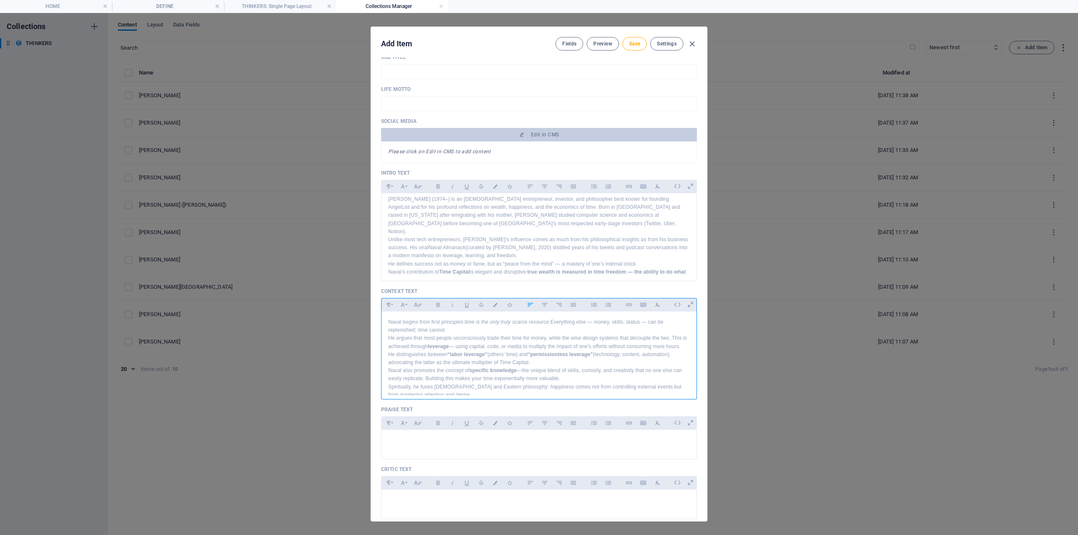
scroll to position [53, 0]
click at [405, 437] on p at bounding box center [539, 441] width 302 height 8
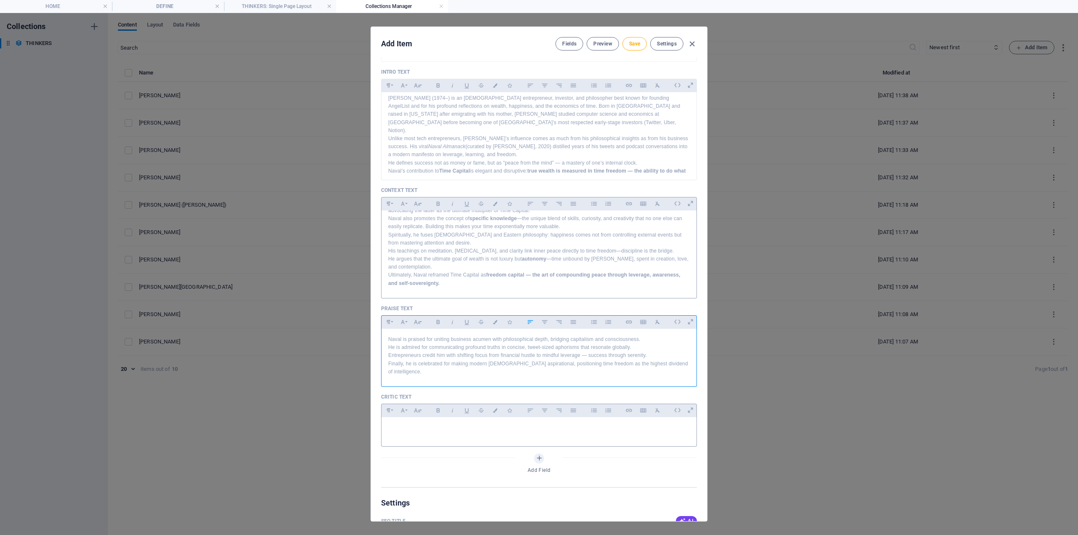
scroll to position [295, 0]
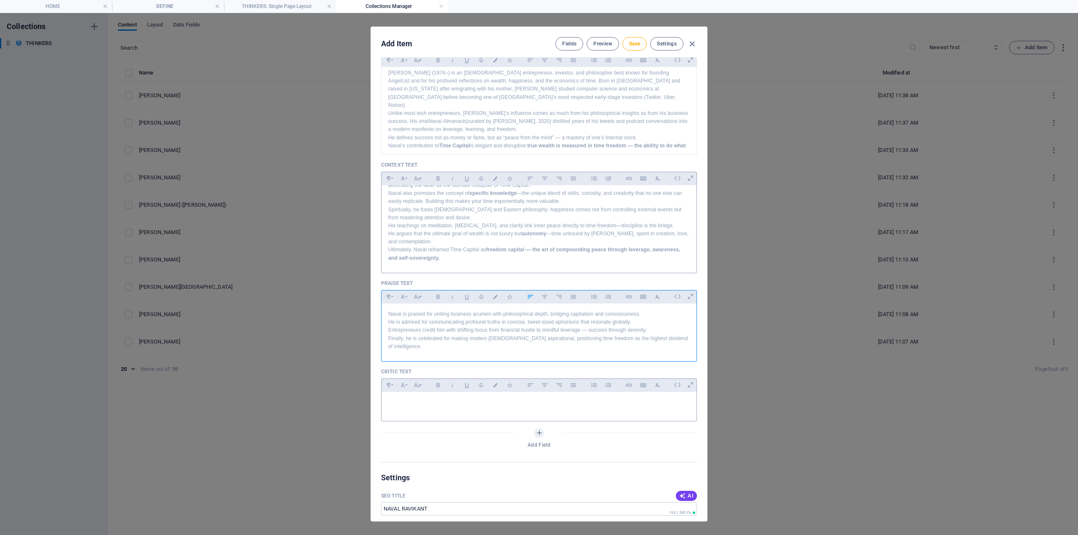
click at [404, 399] on p at bounding box center [539, 403] width 302 height 8
click at [632, 43] on span "Save" at bounding box center [634, 43] width 11 height 7
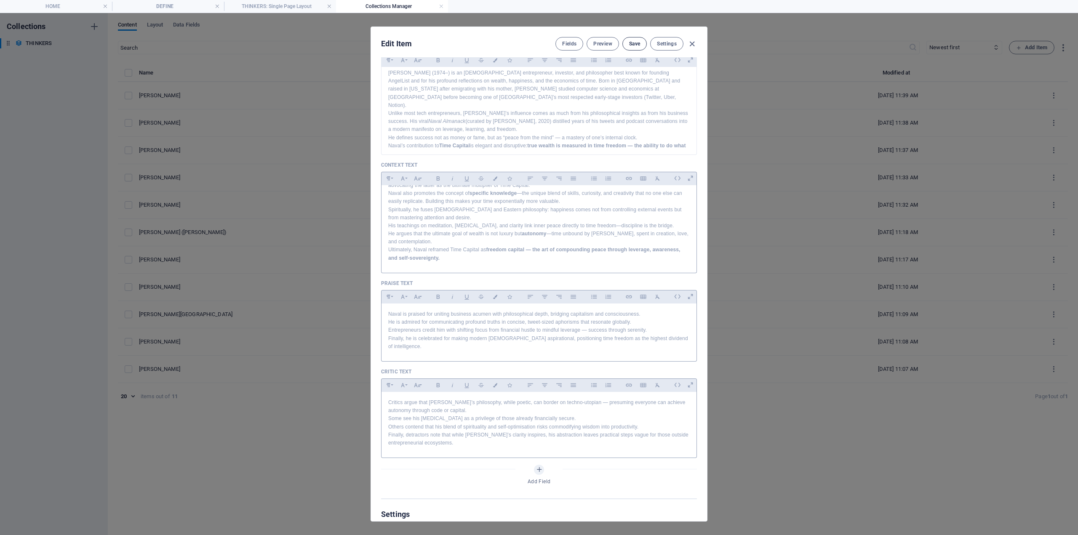
click at [635, 43] on span "Save" at bounding box center [634, 43] width 11 height 7
click at [690, 45] on icon "button" at bounding box center [692, 44] width 10 height 10
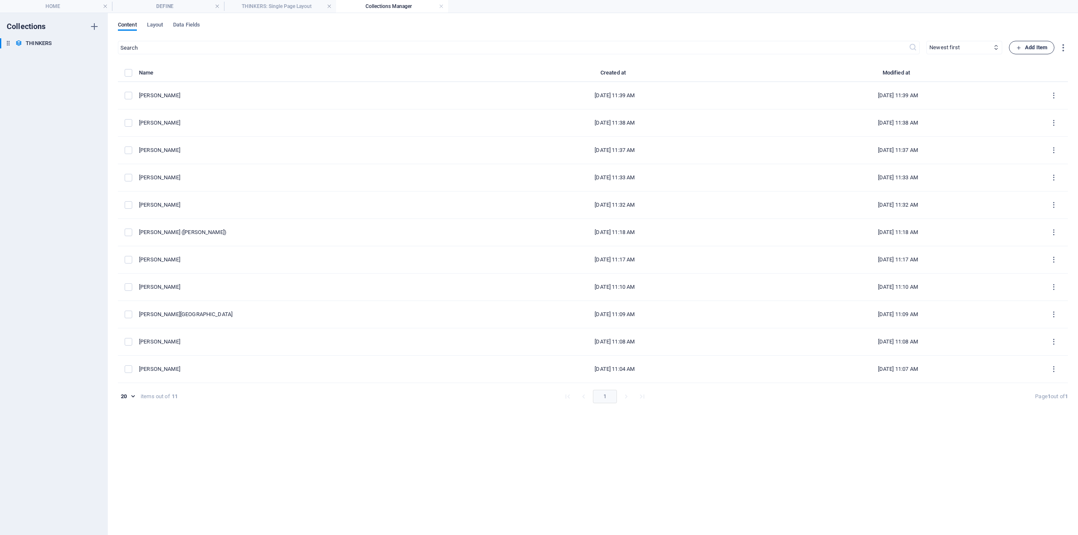
click at [1031, 46] on span "Add Item" at bounding box center [1031, 48] width 31 height 10
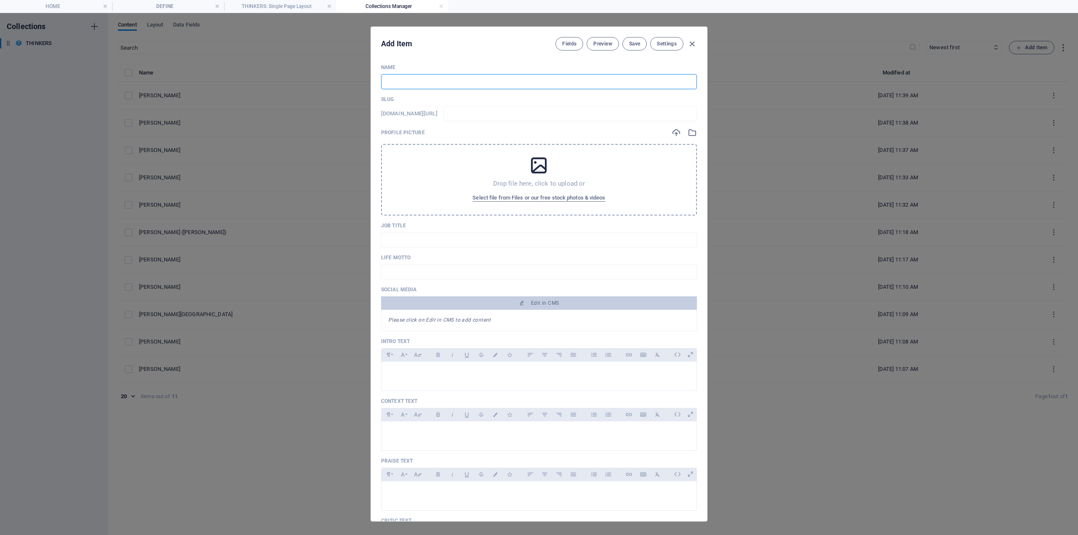
click at [403, 78] on input "text" at bounding box center [539, 81] width 316 height 15
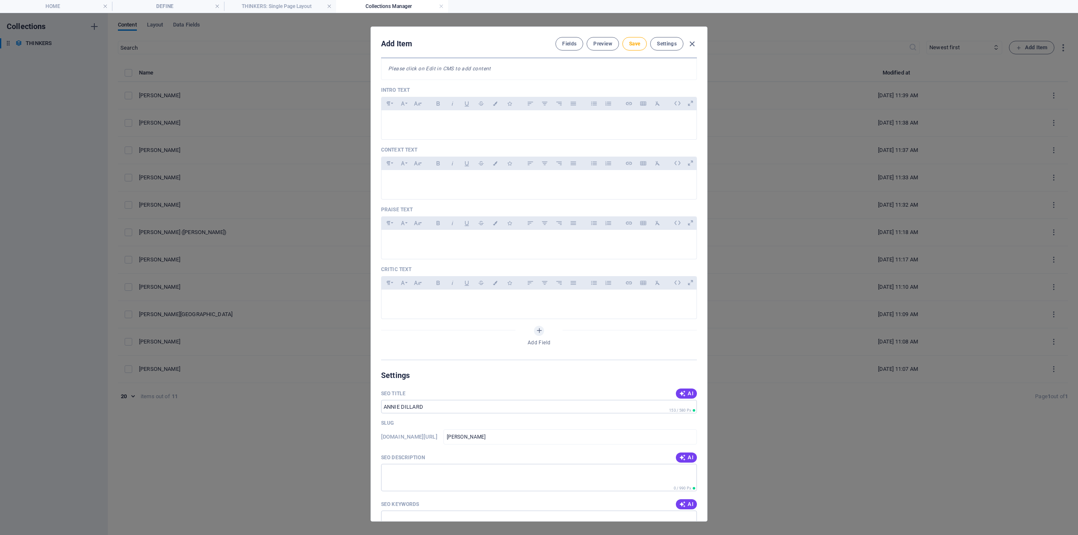
scroll to position [253, 0]
click at [396, 115] on div at bounding box center [539, 121] width 315 height 25
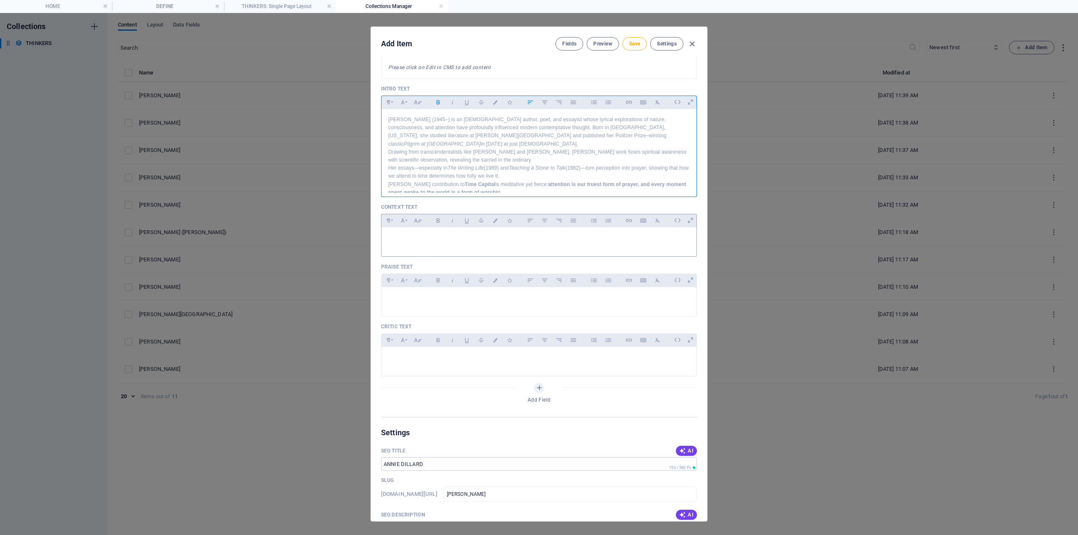
click at [409, 238] on p at bounding box center [539, 238] width 302 height 8
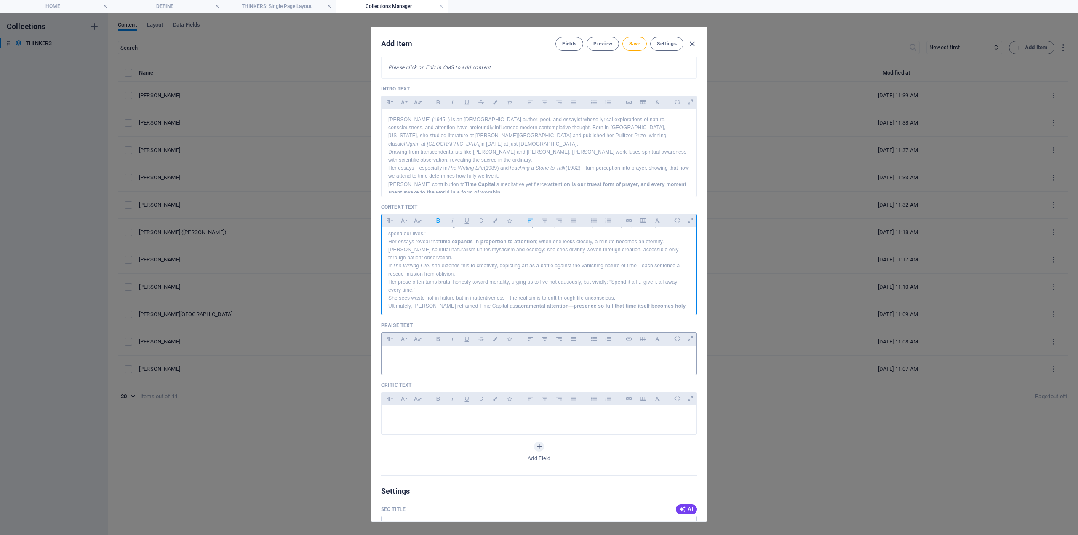
click at [401, 353] on p at bounding box center [539, 357] width 302 height 8
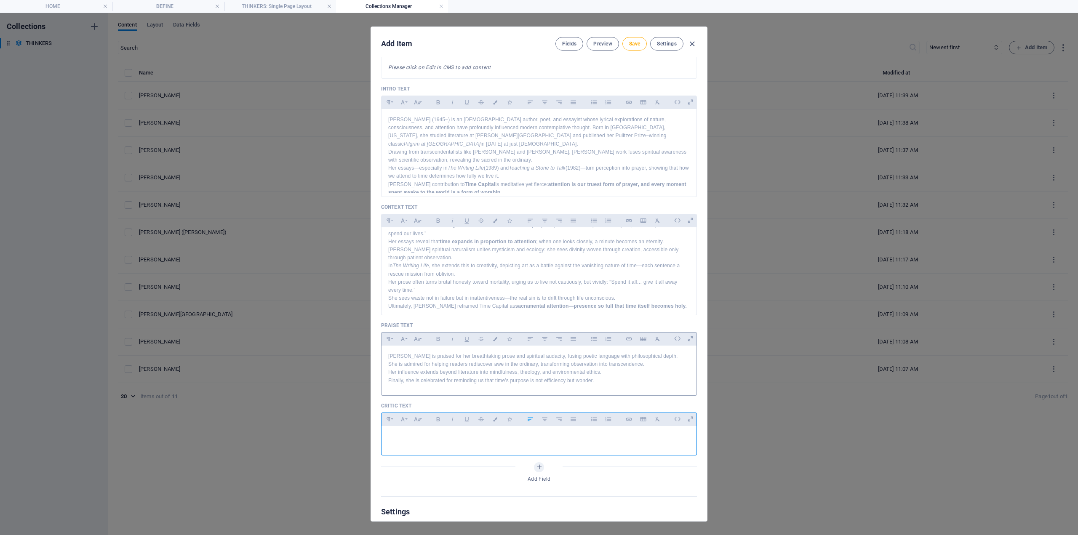
click at [422, 446] on div at bounding box center [539, 438] width 315 height 25
click at [635, 43] on span "Save" at bounding box center [634, 43] width 11 height 7
click at [637, 44] on span "Save" at bounding box center [634, 43] width 11 height 7
click at [626, 39] on button "Save" at bounding box center [635, 43] width 24 height 13
click at [693, 45] on icon "button" at bounding box center [692, 44] width 10 height 10
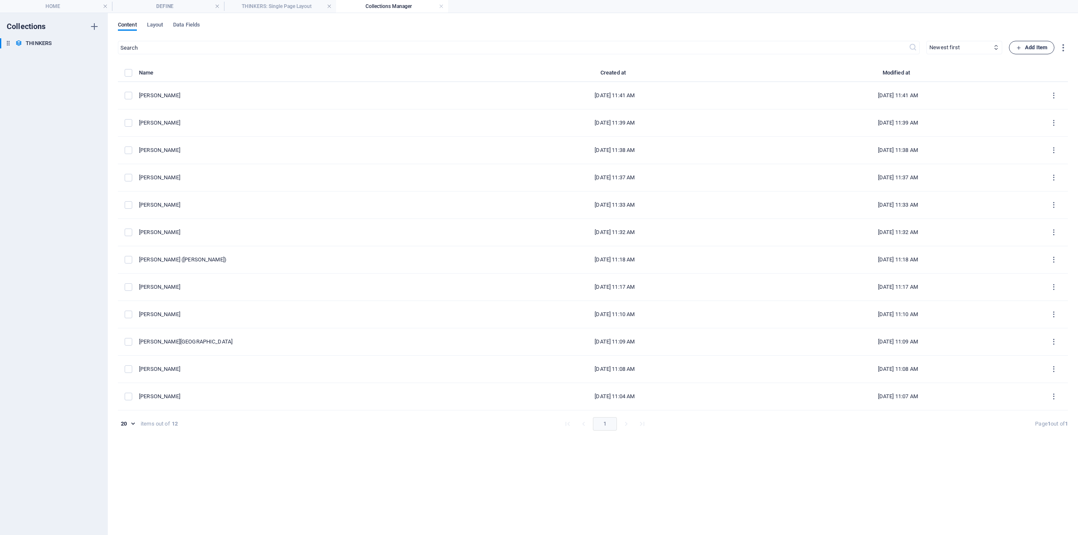
click at [1028, 47] on span "Add Item" at bounding box center [1031, 48] width 31 height 10
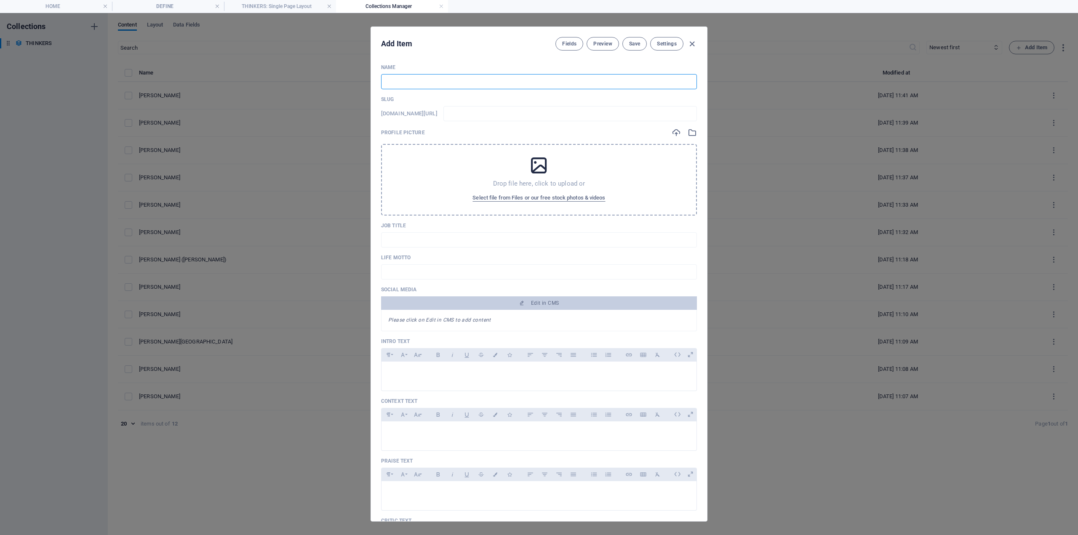
click at [434, 88] on input "text" at bounding box center [539, 81] width 316 height 15
click at [417, 369] on div at bounding box center [539, 374] width 315 height 25
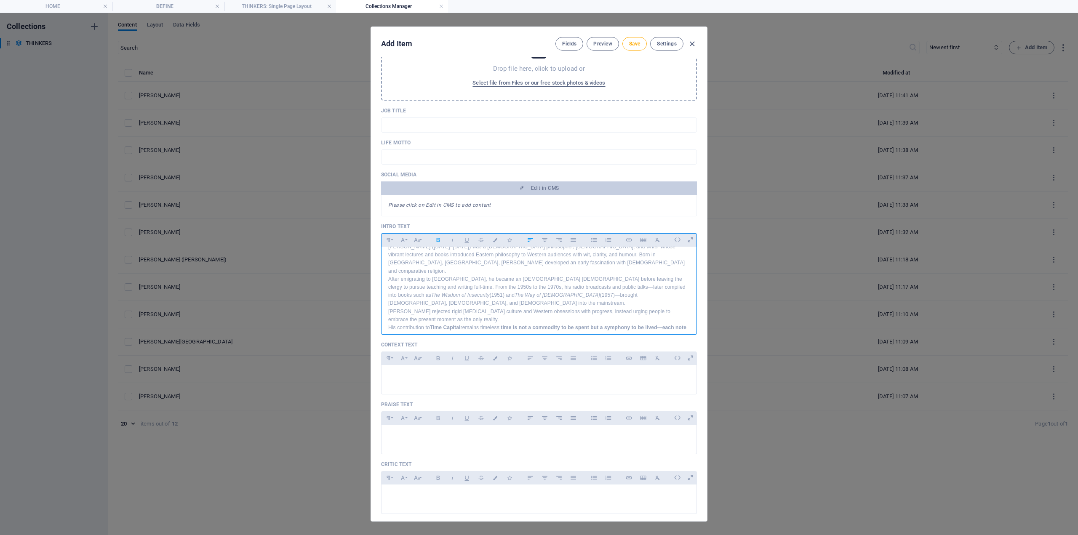
scroll to position [126, 0]
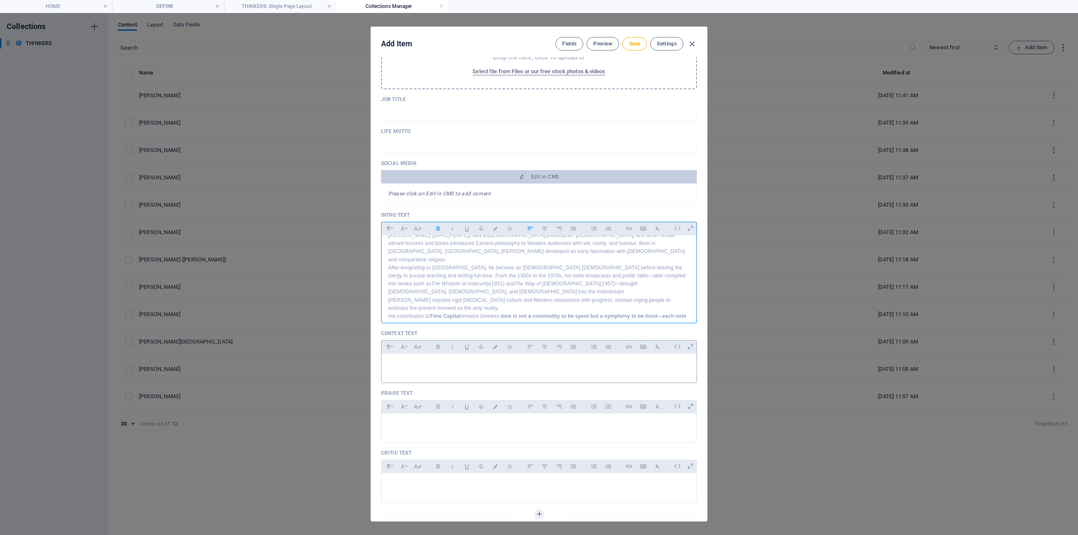
click at [421, 369] on div at bounding box center [539, 366] width 315 height 25
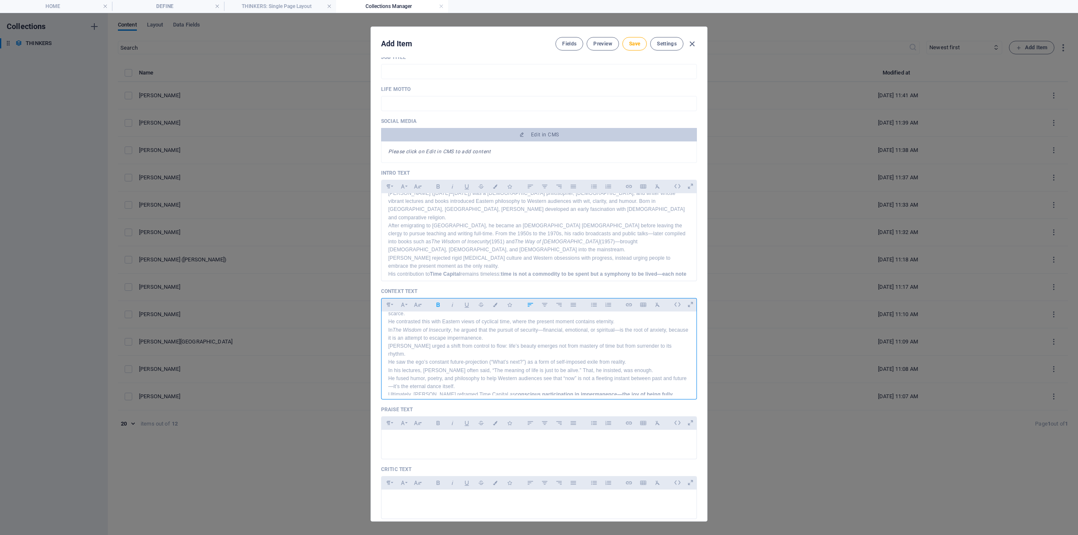
scroll to position [19, 0]
drag, startPoint x: 422, startPoint y: 444, endPoint x: 401, endPoint y: 444, distance: 21.5
click at [422, 444] on p at bounding box center [539, 441] width 302 height 8
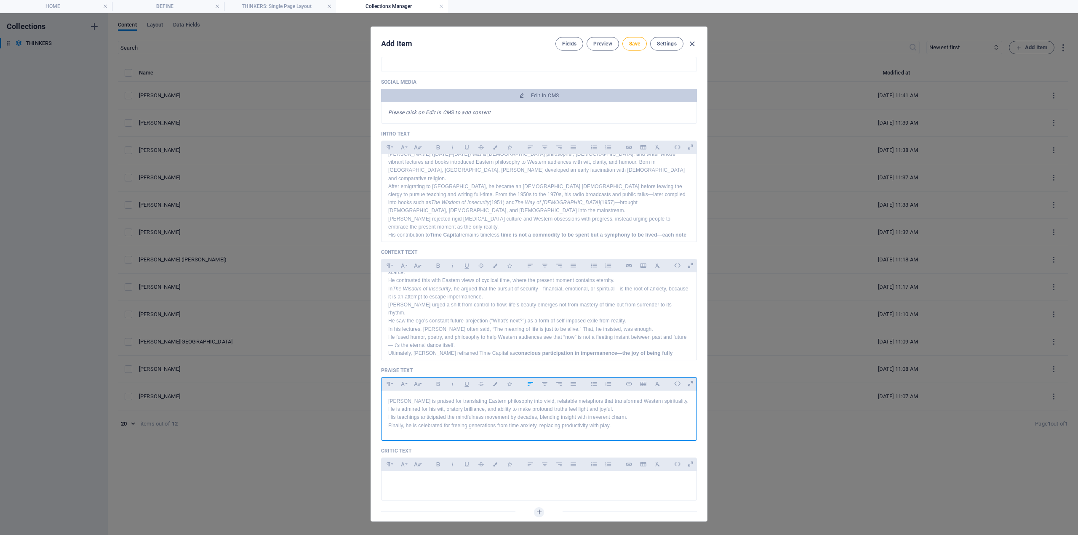
scroll to position [337, 0]
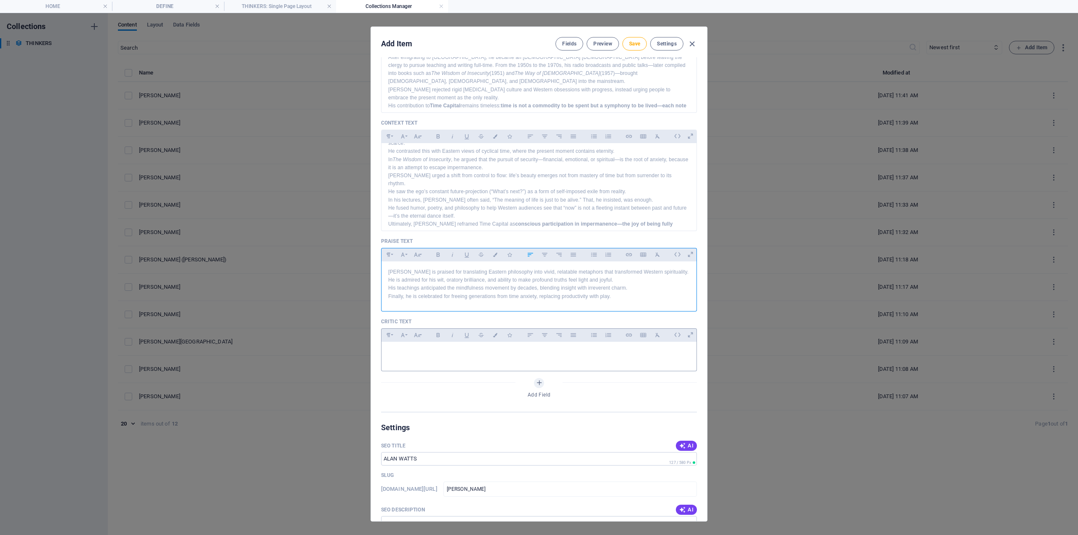
click at [404, 361] on div at bounding box center [539, 354] width 315 height 25
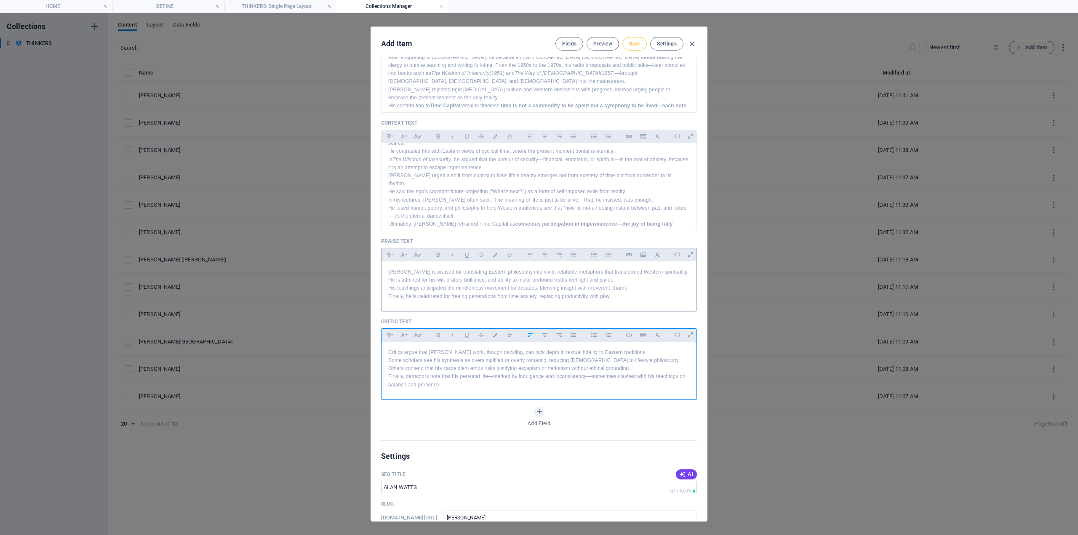
click at [643, 44] on button "Save" at bounding box center [635, 43] width 24 height 13
click at [639, 48] on button "Save" at bounding box center [635, 43] width 24 height 13
click at [692, 46] on icon "button" at bounding box center [692, 44] width 10 height 10
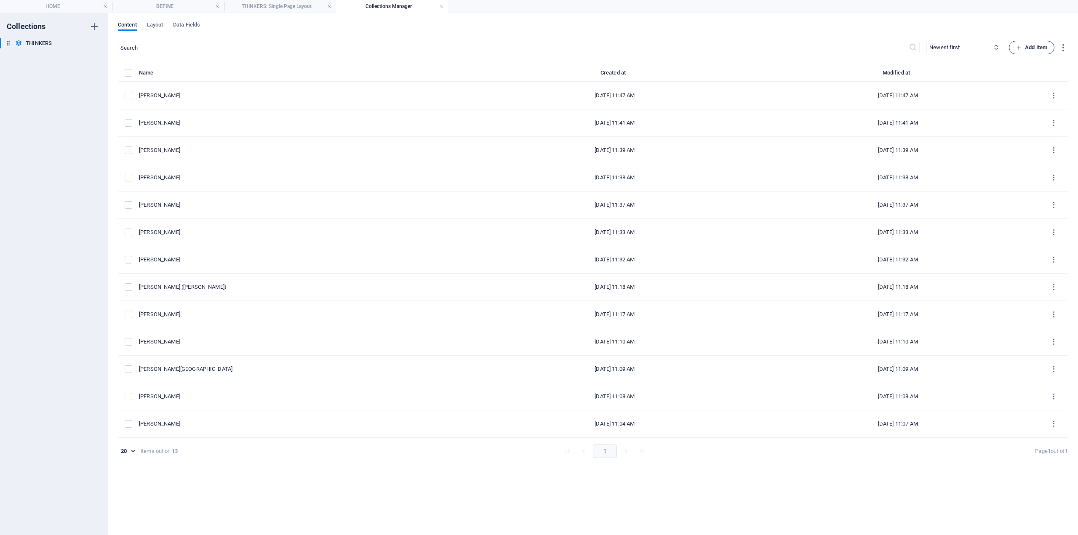
click at [1035, 48] on span "Add Item" at bounding box center [1031, 48] width 31 height 10
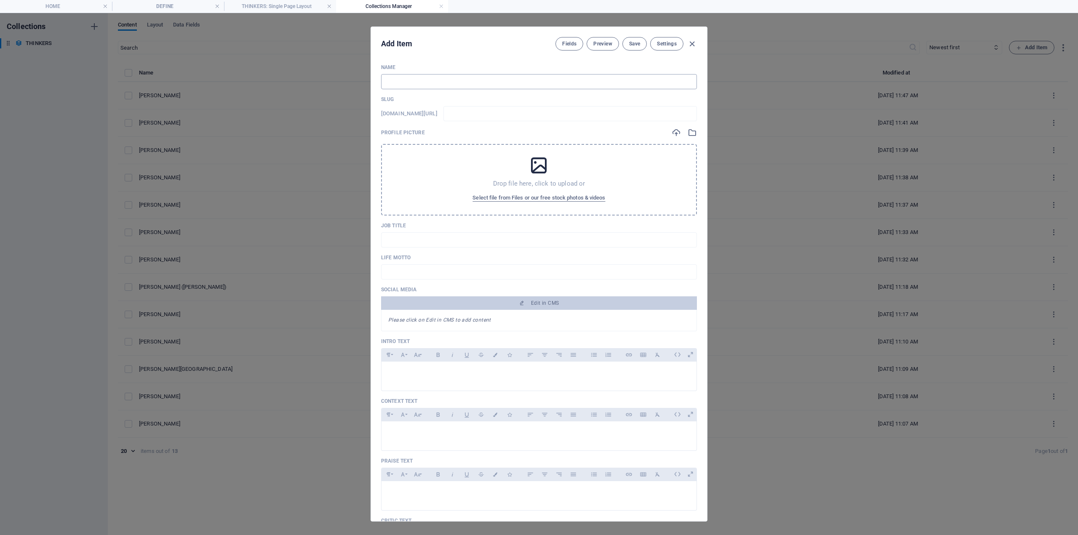
click at [437, 83] on input "text" at bounding box center [539, 81] width 316 height 15
drag, startPoint x: 405, startPoint y: 366, endPoint x: 248, endPoint y: 342, distance: 158.7
click at [401, 366] on div at bounding box center [539, 374] width 315 height 25
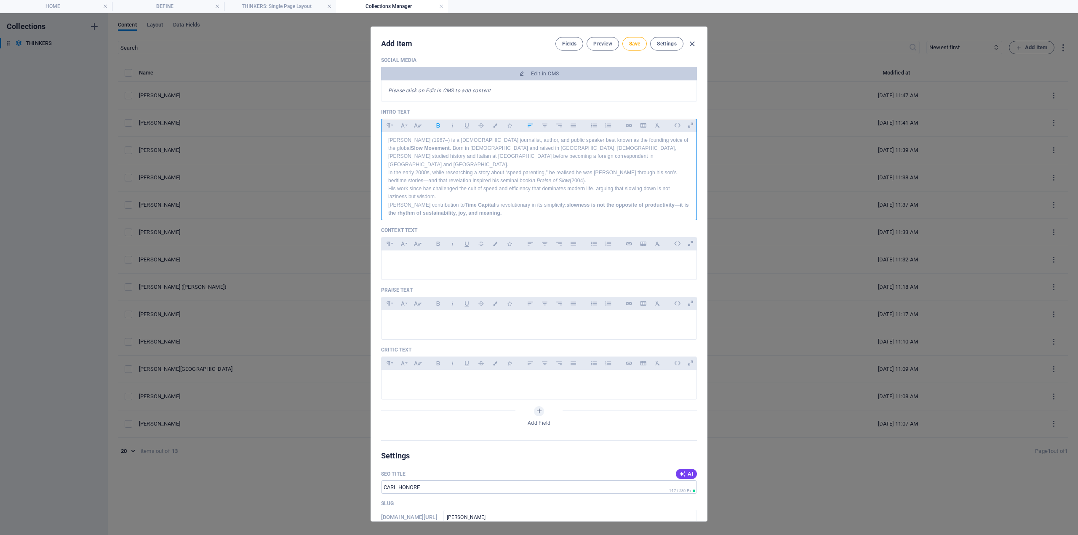
scroll to position [253, 0]
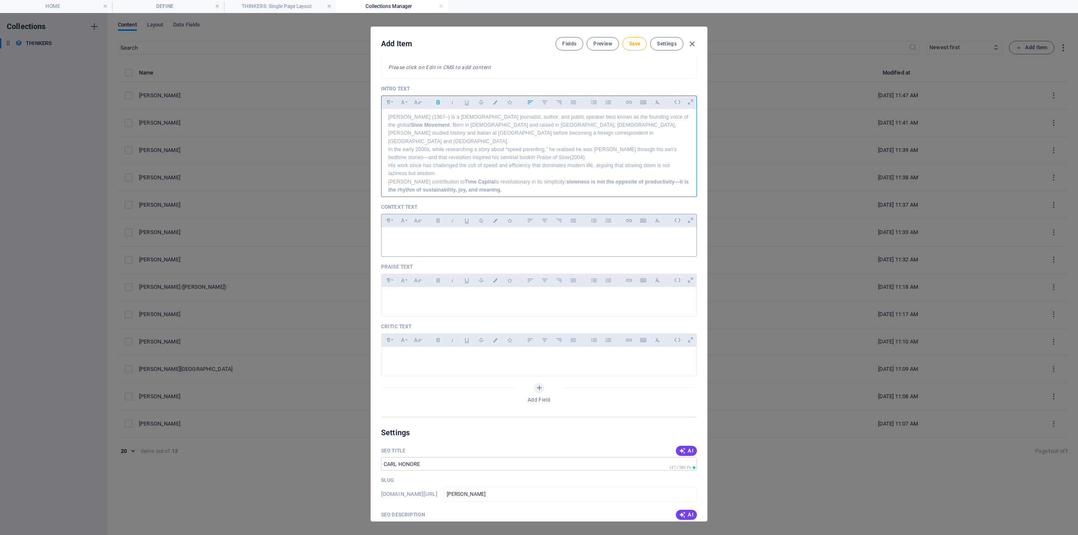
click at [404, 232] on div at bounding box center [539, 239] width 315 height 25
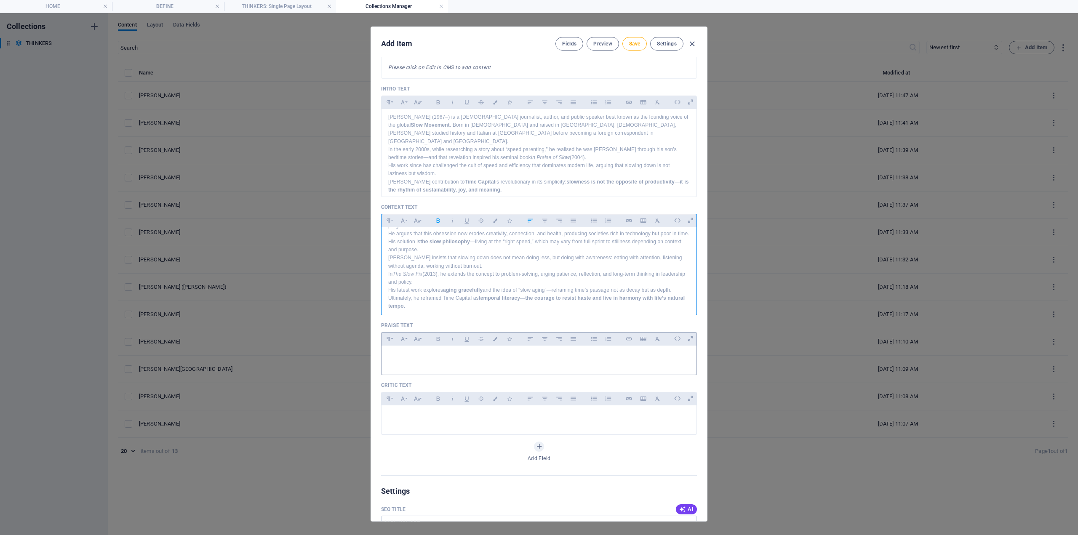
drag, startPoint x: 430, startPoint y: 369, endPoint x: 423, endPoint y: 367, distance: 7.1
click at [429, 369] on div at bounding box center [539, 358] width 315 height 25
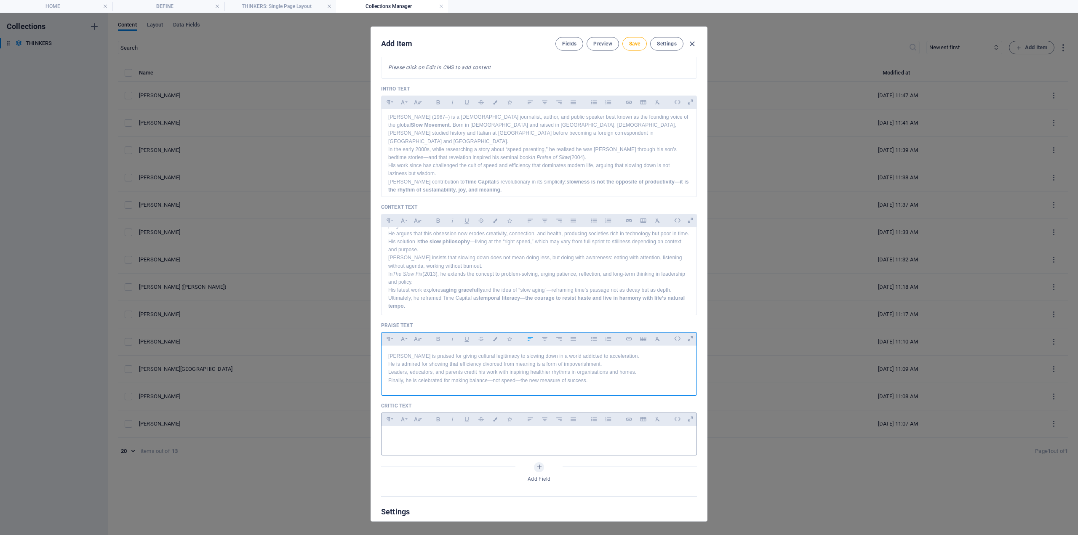
click at [422, 453] on div at bounding box center [539, 454] width 316 height 4
click at [459, 441] on div at bounding box center [539, 438] width 315 height 25
click at [636, 35] on div "Add Item Fields Preview Save Settings" at bounding box center [539, 42] width 336 height 30
click at [634, 42] on span "Save" at bounding box center [634, 43] width 11 height 7
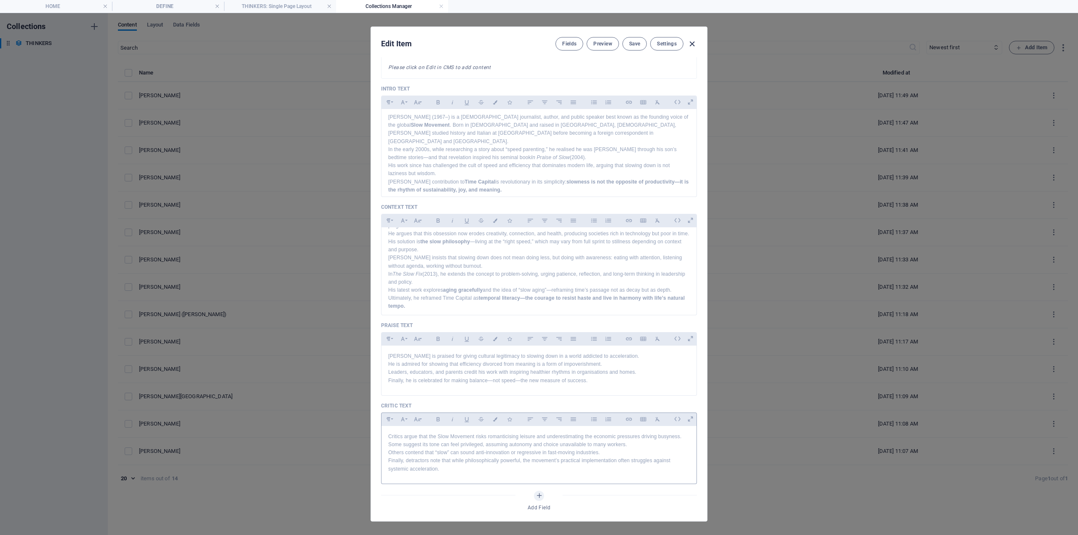
drag, startPoint x: 695, startPoint y: 40, endPoint x: 690, endPoint y: 40, distance: 4.7
click at [695, 40] on icon "button" at bounding box center [692, 44] width 10 height 10
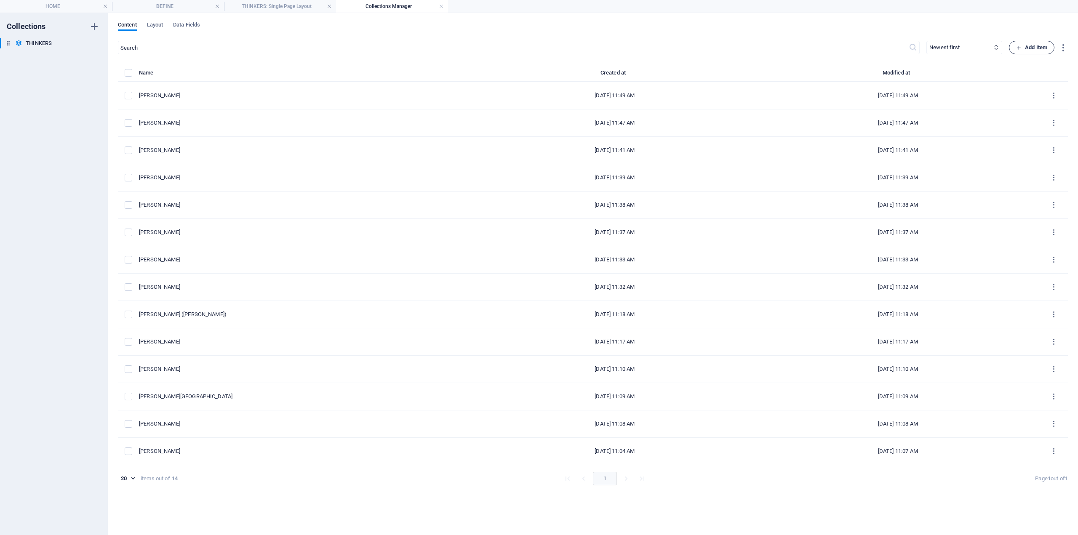
click at [1030, 48] on span "Add Item" at bounding box center [1031, 48] width 31 height 10
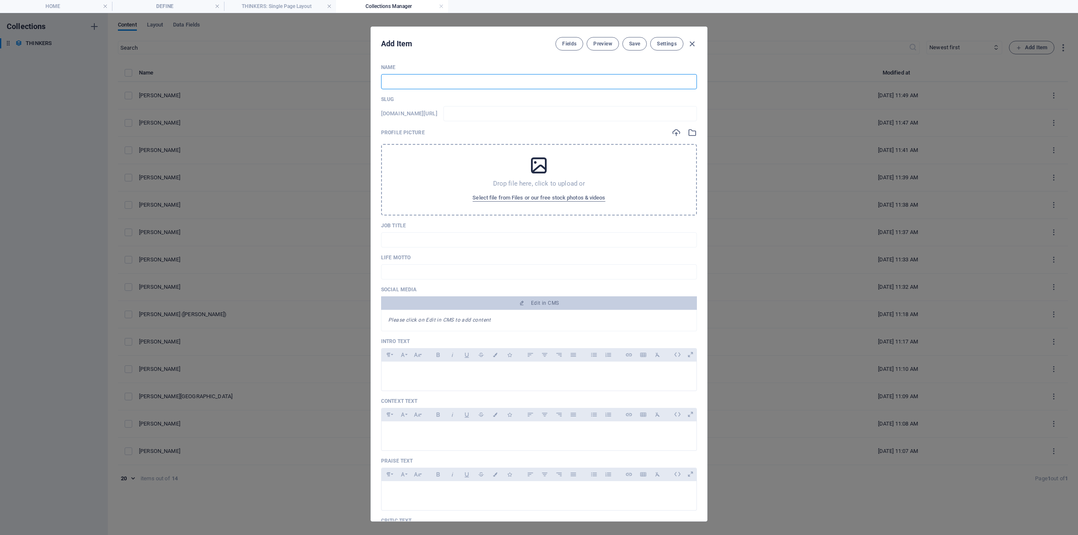
click at [420, 85] on input "text" at bounding box center [539, 81] width 316 height 15
click at [428, 376] on p at bounding box center [539, 373] width 302 height 8
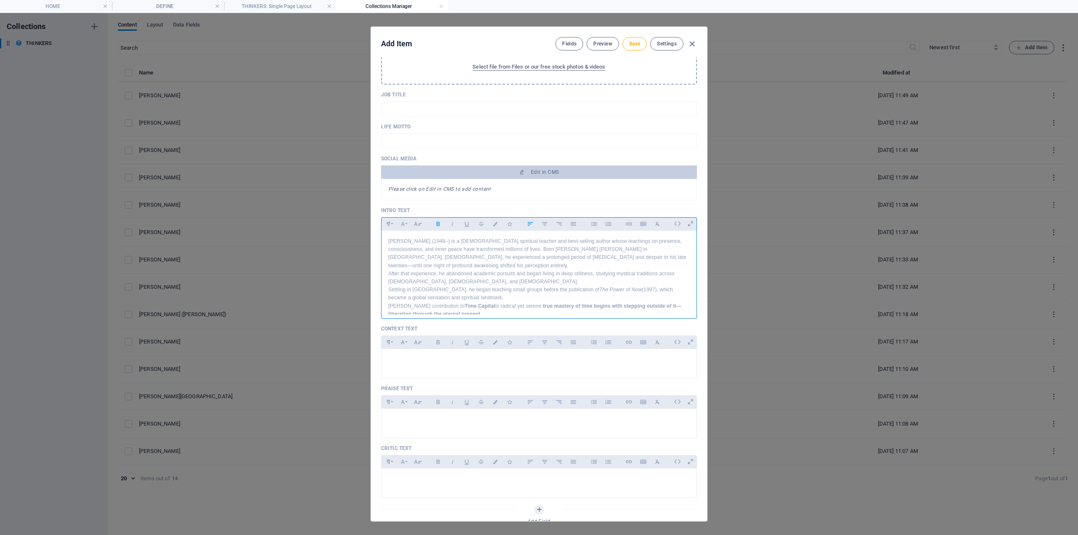
scroll to position [168, 0]
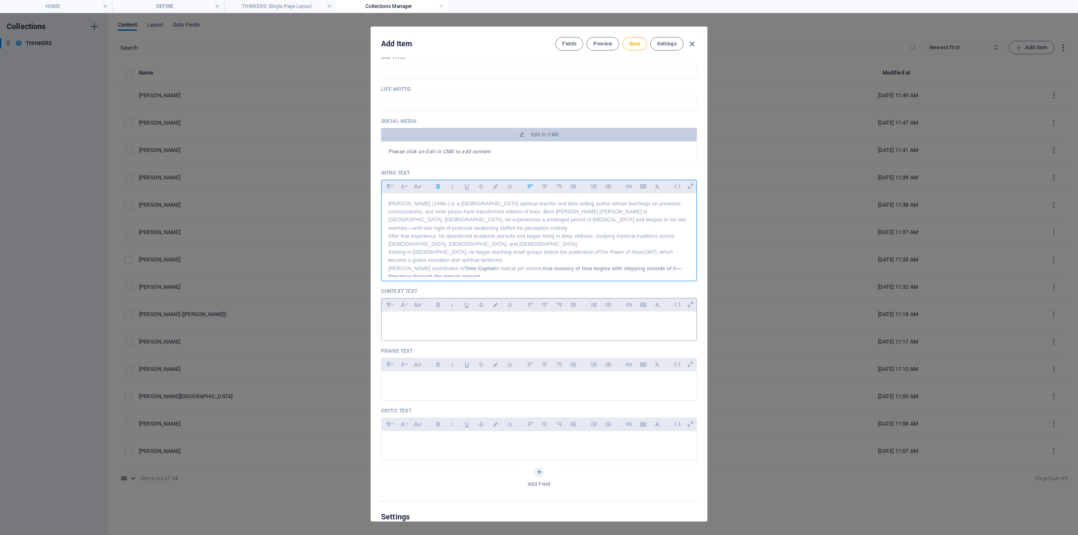
click at [430, 326] on p at bounding box center [539, 322] width 302 height 8
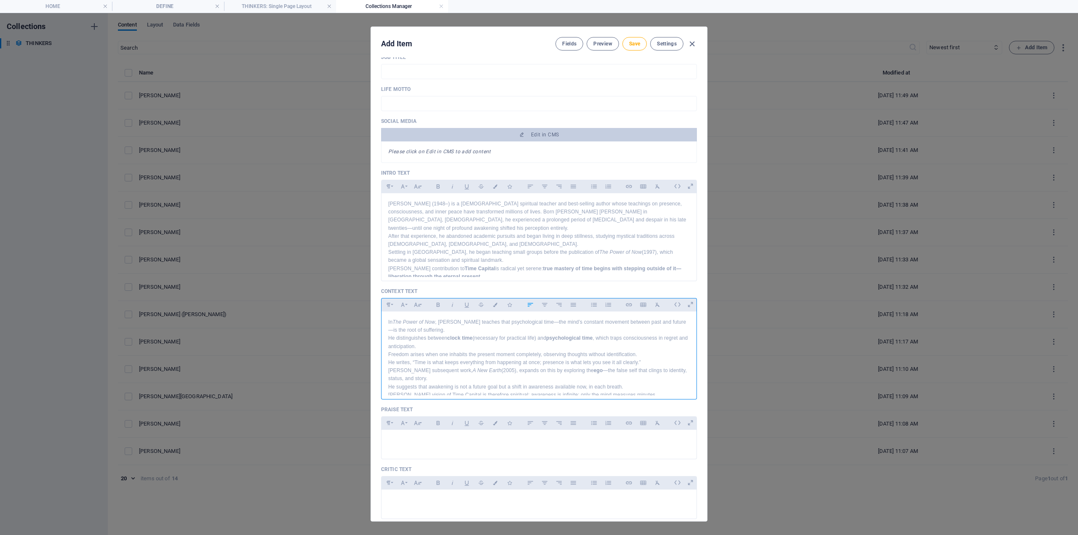
scroll to position [13, 0]
drag, startPoint x: 423, startPoint y: 444, endPoint x: 408, endPoint y: 441, distance: 15.8
click at [423, 444] on p at bounding box center [539, 441] width 302 height 8
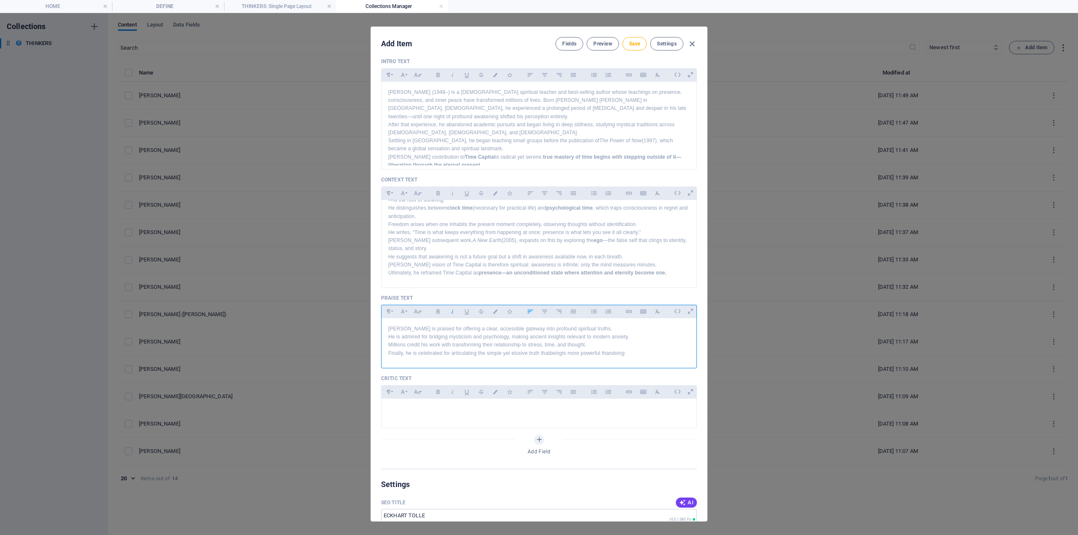
scroll to position [337, 0]
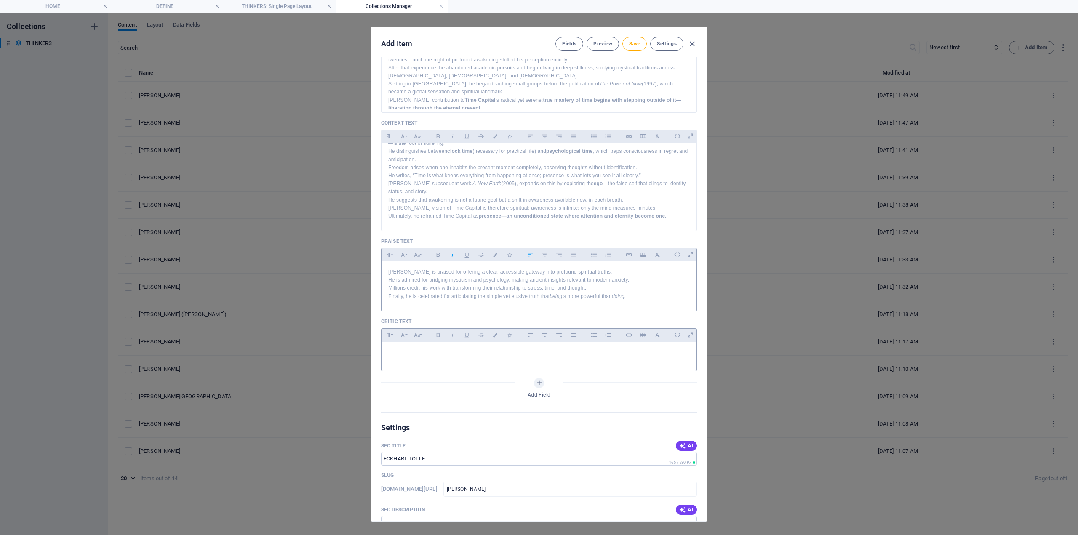
click at [411, 369] on div at bounding box center [539, 369] width 316 height 4
click at [407, 361] on div at bounding box center [539, 354] width 315 height 25
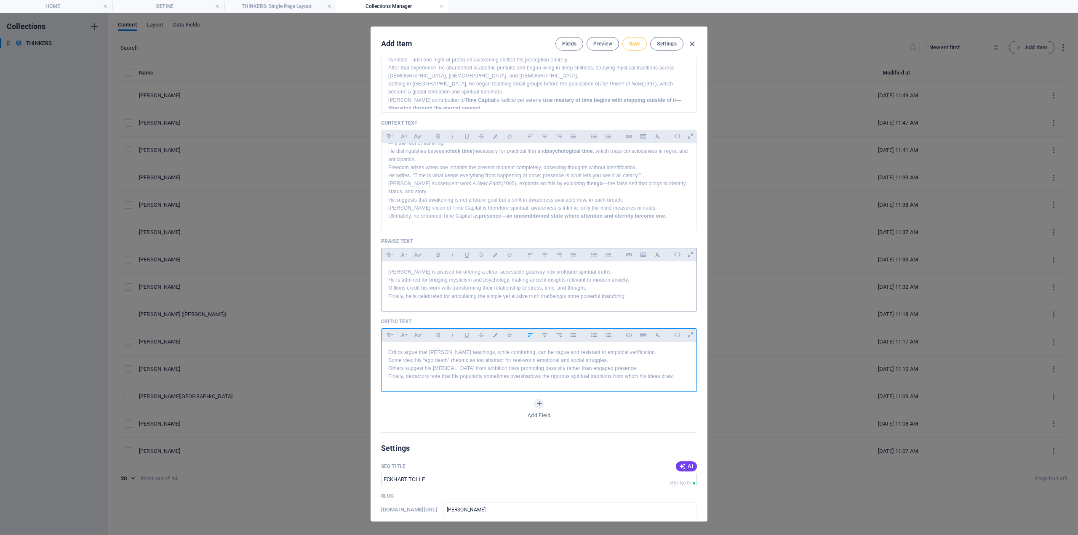
click at [635, 45] on span "Save" at bounding box center [634, 43] width 11 height 7
click at [634, 43] on span "Save" at bounding box center [634, 43] width 11 height 7
click at [623, 44] on button "Save" at bounding box center [635, 43] width 24 height 13
click at [691, 42] on icon "button" at bounding box center [692, 44] width 10 height 10
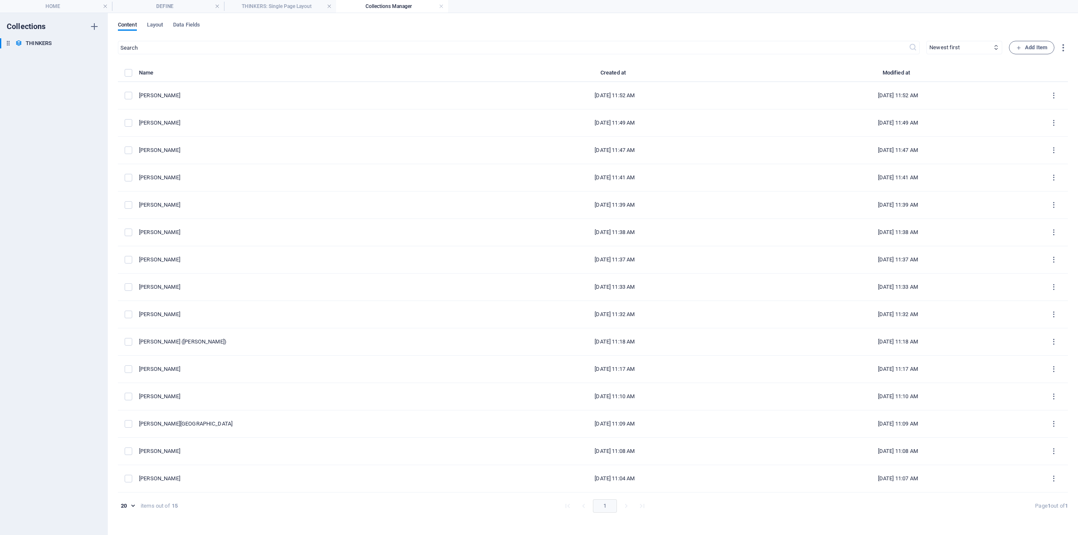
click at [1036, 40] on div "Content Layout Data Fields ​ Newest first Oldest first Last modified Name (asce…" at bounding box center [593, 274] width 970 height 522
click at [1035, 44] on span "Add Item" at bounding box center [1031, 48] width 31 height 10
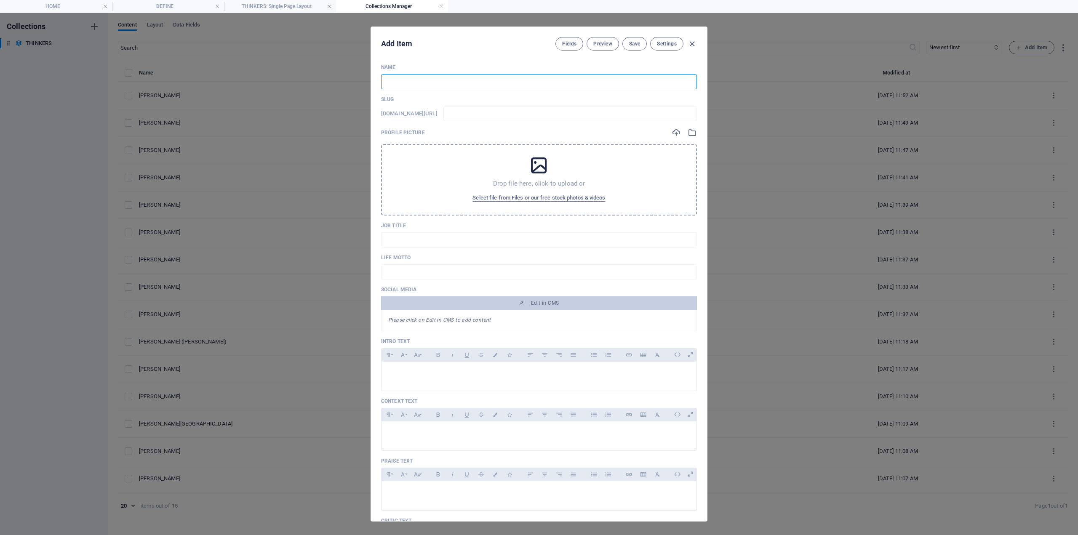
click at [393, 81] on input "text" at bounding box center [539, 81] width 316 height 15
click at [410, 361] on div "Paragraph Format Normal Heading 1 Heading 2 Heading 3 Heading 4 Heading 5 Headi…" at bounding box center [539, 354] width 316 height 13
click at [408, 372] on div at bounding box center [539, 374] width 315 height 25
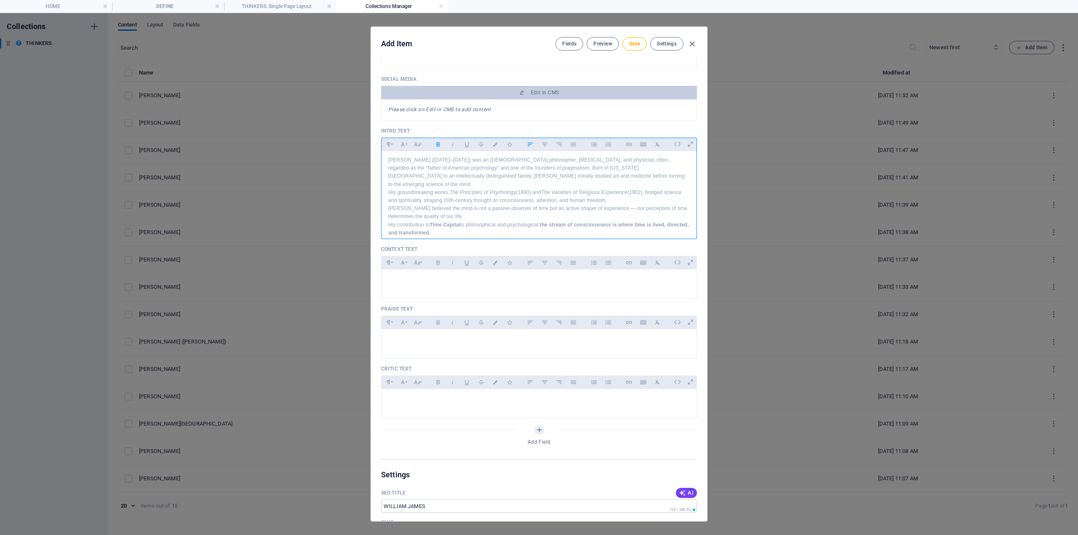
scroll to position [3, 0]
click at [412, 286] on div at bounding box center [539, 282] width 315 height 25
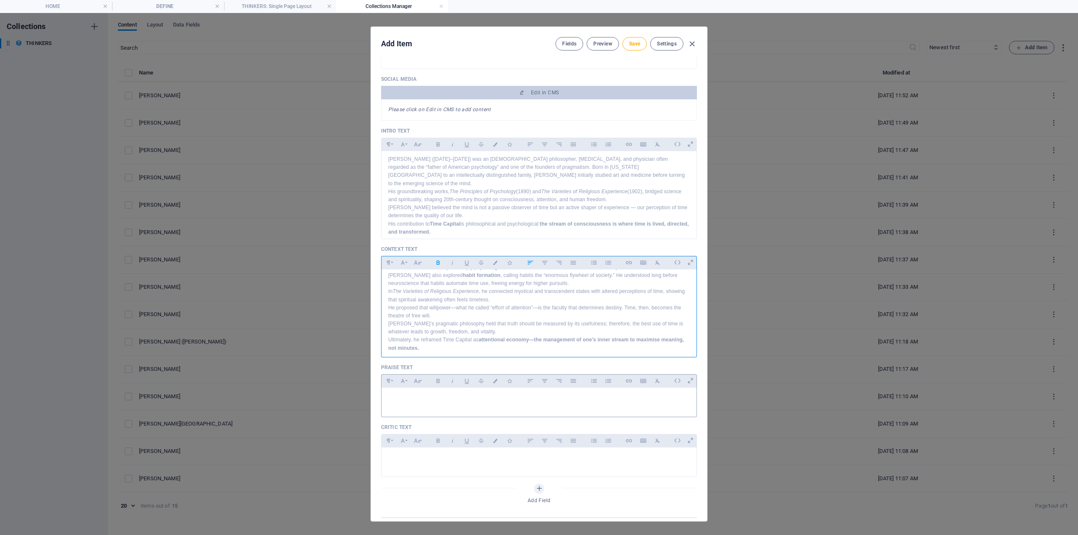
click at [407, 391] on div at bounding box center [539, 400] width 315 height 25
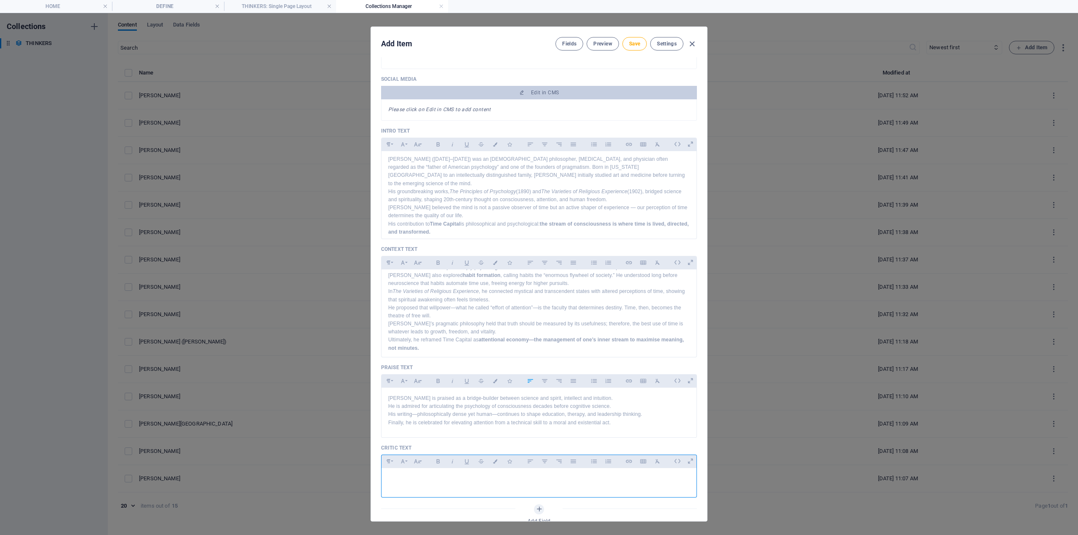
click at [397, 475] on p at bounding box center [539, 479] width 302 height 8
click at [628, 38] on button "Save" at bounding box center [635, 43] width 24 height 13
click at [636, 43] on span "Save" at bounding box center [634, 43] width 11 height 7
click at [639, 47] on button "Save" at bounding box center [635, 43] width 24 height 13
click at [695, 45] on icon "button" at bounding box center [692, 44] width 10 height 10
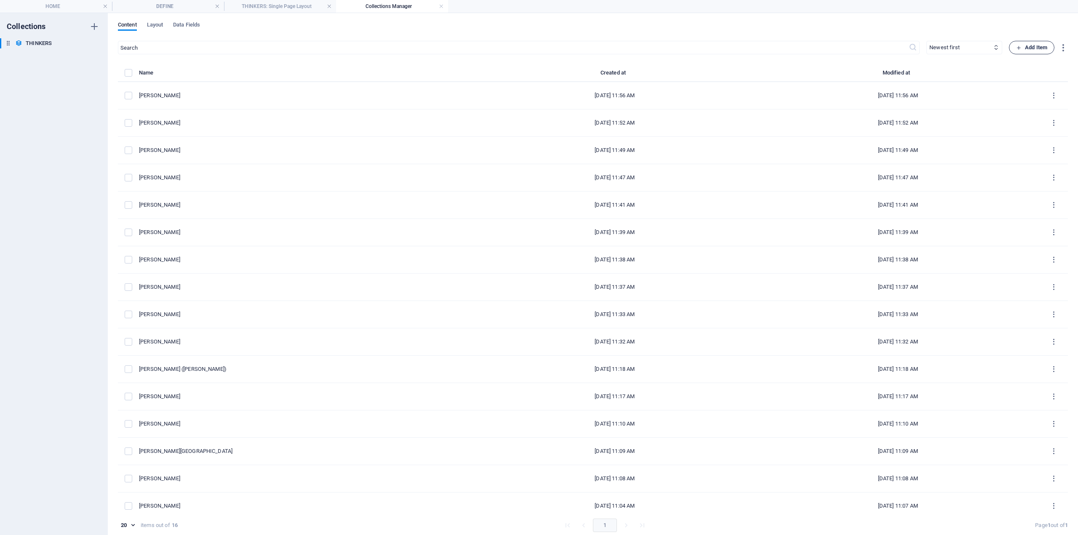
click at [1026, 51] on span "Add Item" at bounding box center [1031, 48] width 31 height 10
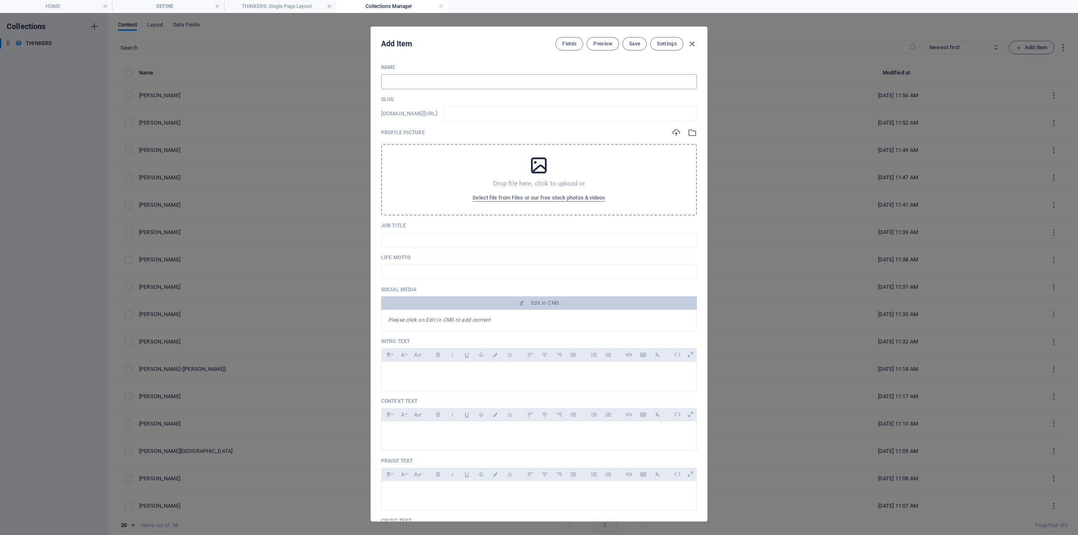
click at [406, 74] on div "Name ​" at bounding box center [539, 76] width 316 height 25
drag, startPoint x: 405, startPoint y: 82, endPoint x: 398, endPoint y: 92, distance: 12.6
click at [398, 91] on div "Name ​ Slug [DOMAIN_NAME][URL] ​ Profile Picture Drop file here, click to uploa…" at bounding box center [539, 337] width 316 height 547
click at [430, 161] on div "Drop file here, click to upload or Select file from Files or our free stock pho…" at bounding box center [539, 180] width 316 height 72
click at [404, 367] on div at bounding box center [539, 374] width 315 height 25
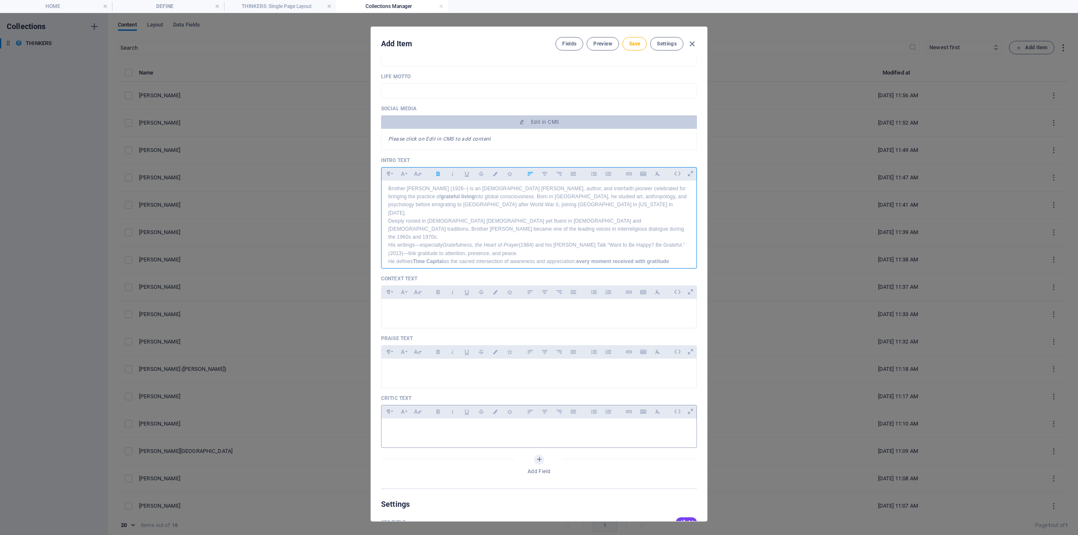
scroll to position [211, 0]
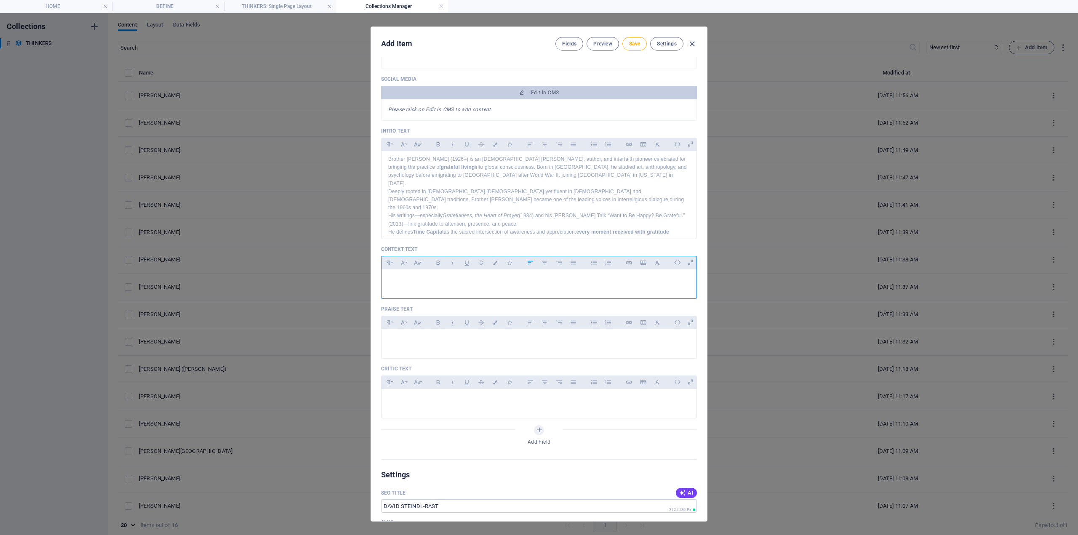
click at [407, 282] on p at bounding box center [539, 280] width 302 height 8
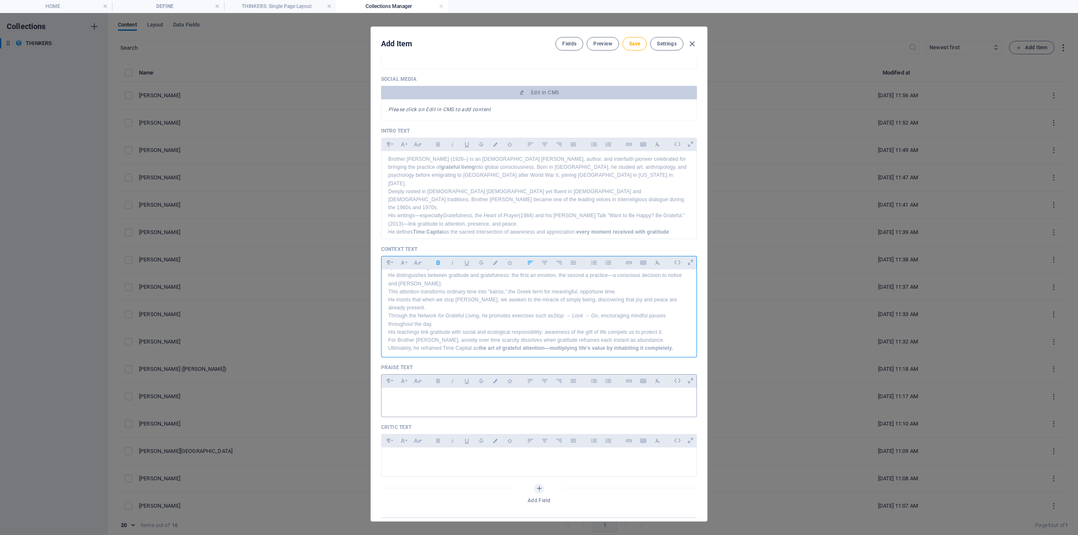
drag, startPoint x: 410, startPoint y: 399, endPoint x: 402, endPoint y: 398, distance: 7.6
click at [410, 398] on p at bounding box center [539, 399] width 302 height 8
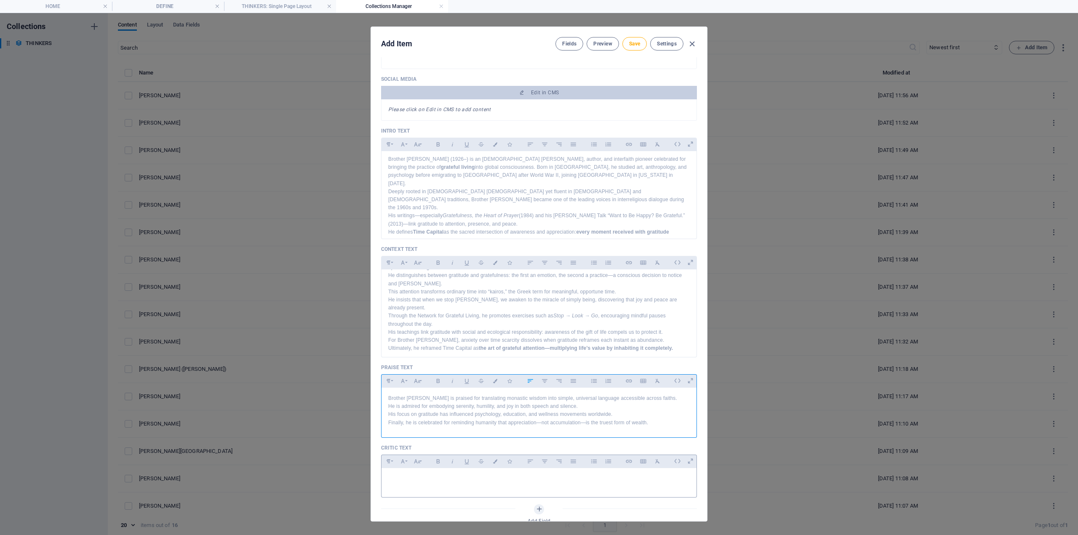
drag, startPoint x: 420, startPoint y: 485, endPoint x: 425, endPoint y: 487, distance: 5.3
click at [420, 485] on div at bounding box center [539, 480] width 315 height 25
click at [636, 45] on span "Save" at bounding box center [634, 43] width 11 height 7
click at [629, 47] on span "Save" at bounding box center [634, 43] width 11 height 7
click at [691, 40] on icon "button" at bounding box center [692, 44] width 10 height 10
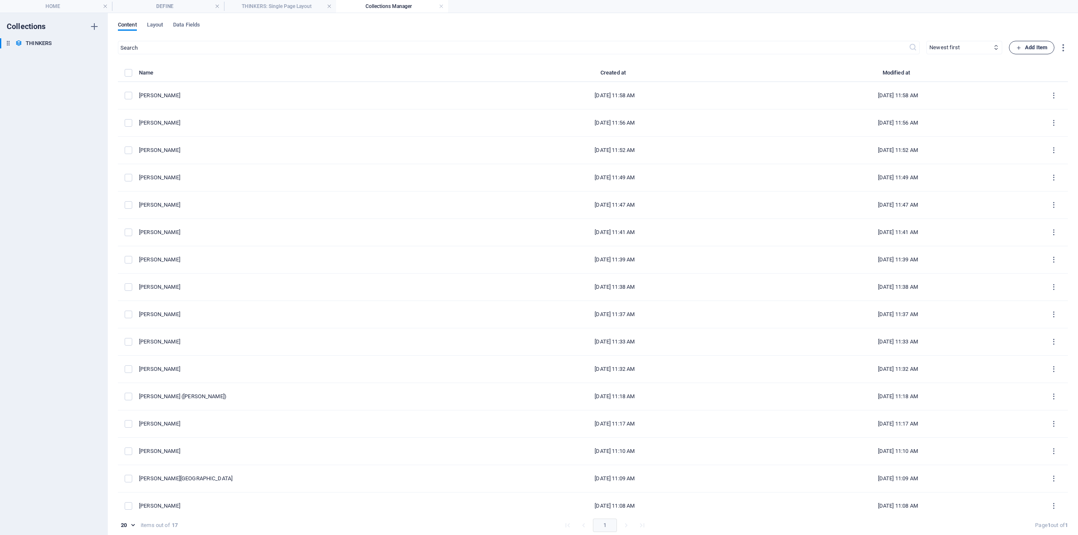
click at [1019, 48] on icon "button" at bounding box center [1018, 47] width 5 height 5
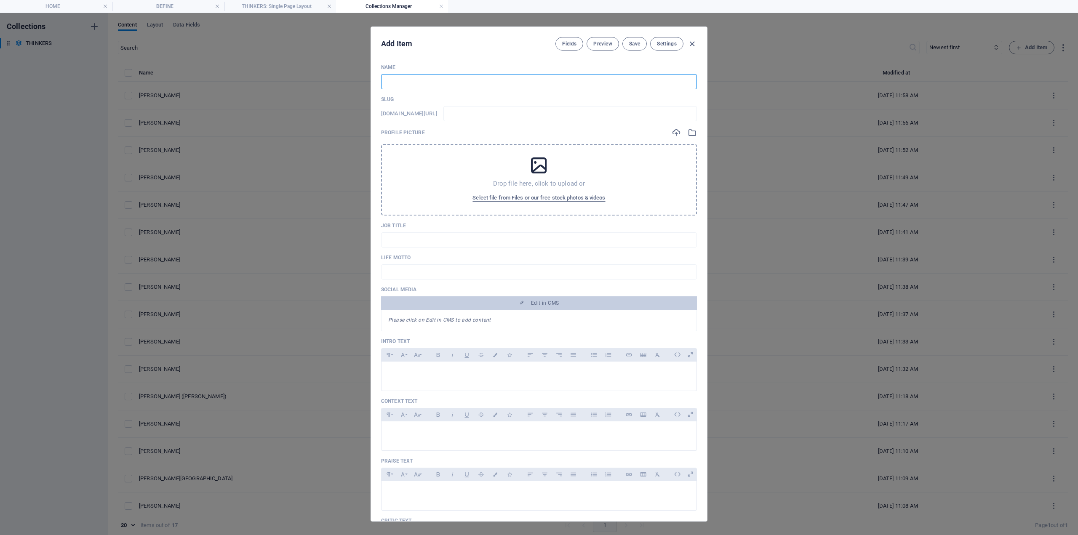
click at [513, 79] on input "text" at bounding box center [539, 81] width 316 height 15
click at [461, 376] on p at bounding box center [539, 373] width 302 height 8
drag, startPoint x: 412, startPoint y: 367, endPoint x: 405, endPoint y: 366, distance: 6.9
click at [409, 368] on div at bounding box center [539, 374] width 315 height 25
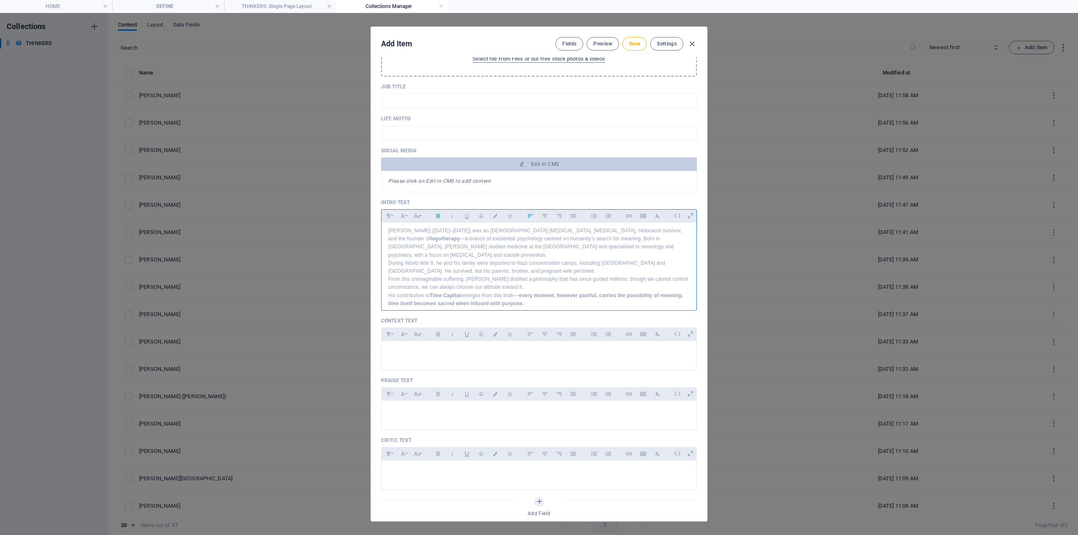
scroll to position [168, 0]
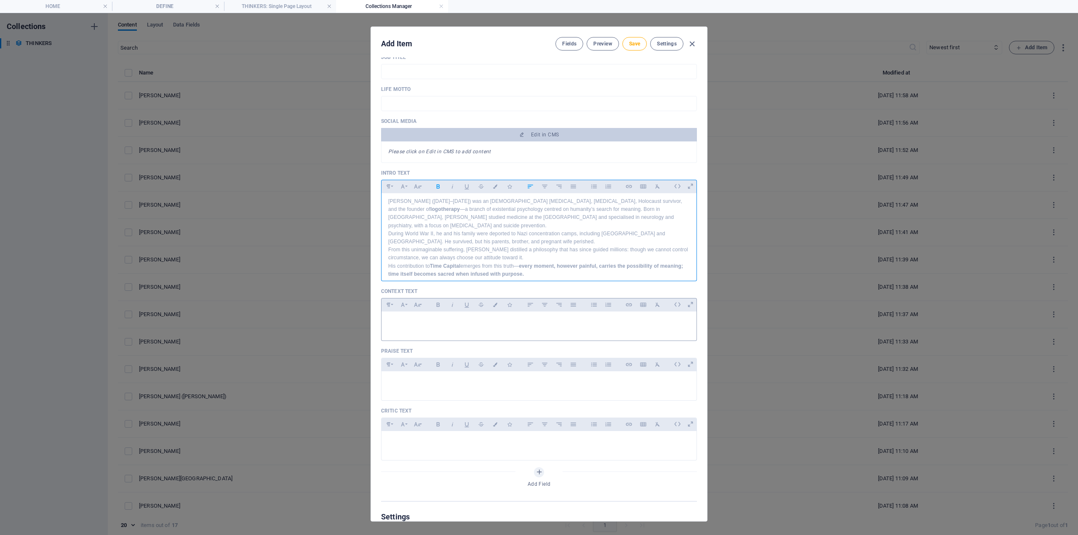
click at [430, 327] on div at bounding box center [539, 324] width 315 height 25
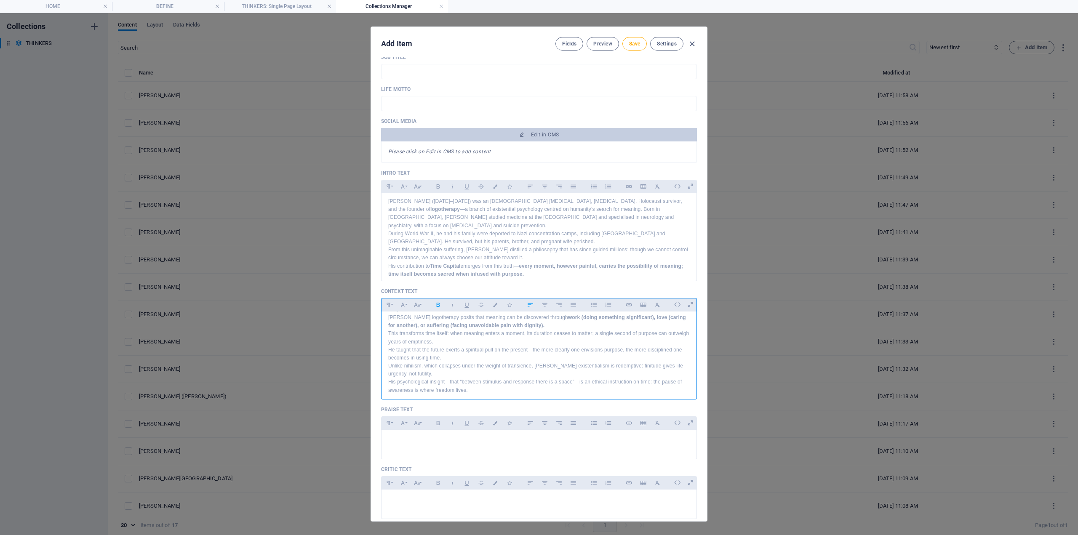
scroll to position [51, 0]
click at [412, 443] on p at bounding box center [539, 441] width 302 height 8
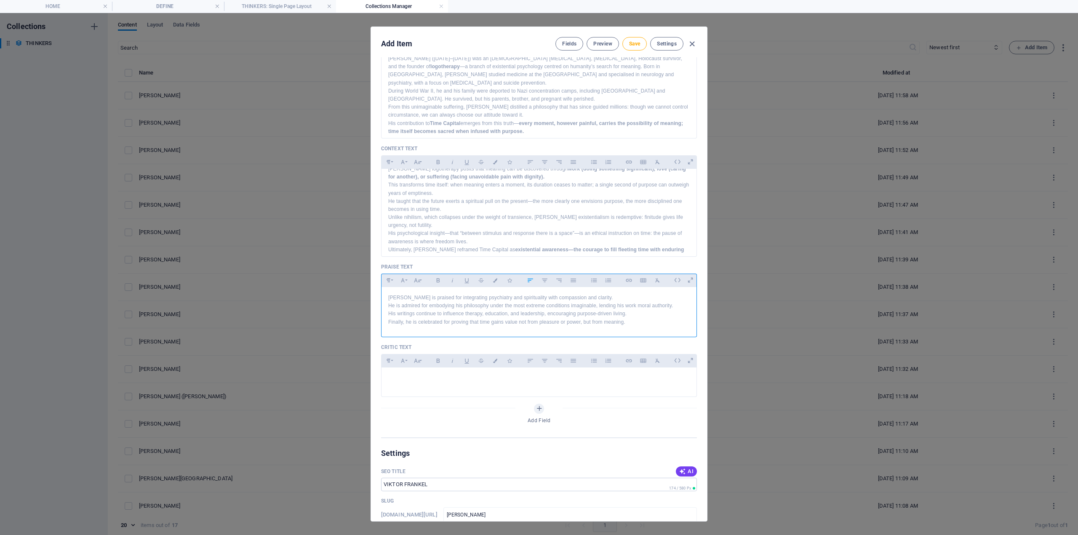
scroll to position [337, 0]
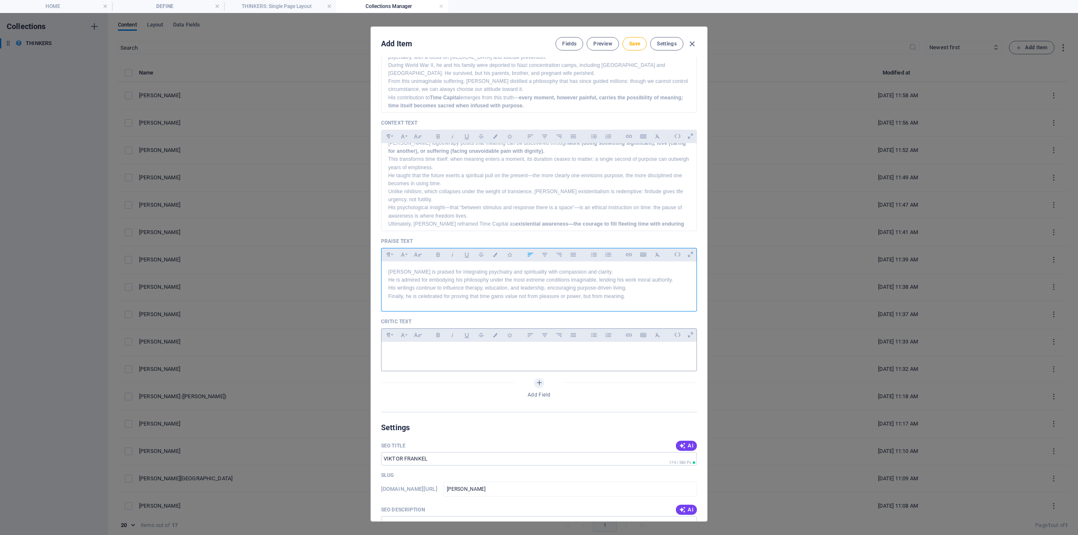
click at [407, 369] on div at bounding box center [539, 369] width 316 height 4
click at [413, 356] on p at bounding box center [539, 353] width 302 height 8
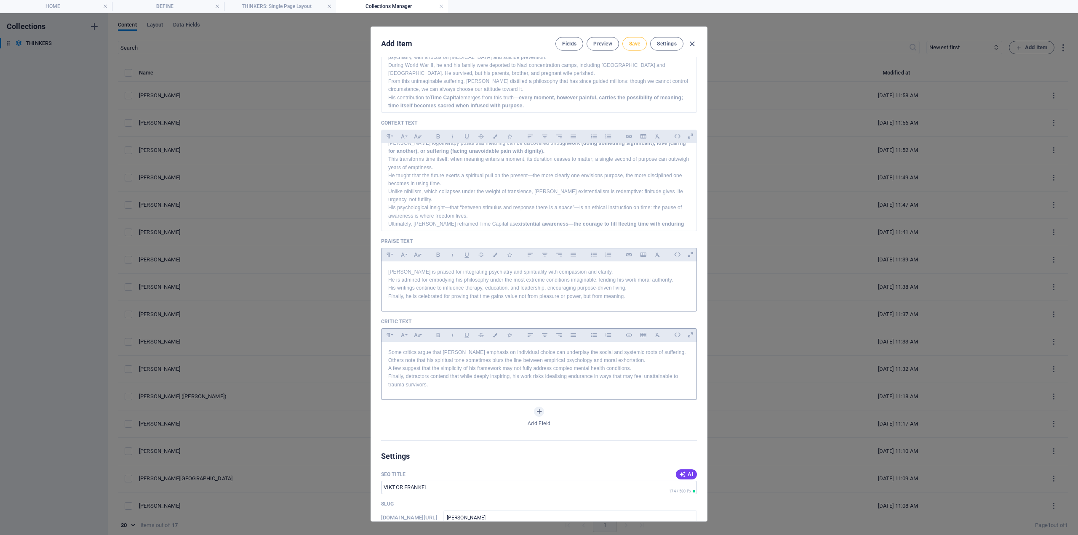
click at [629, 42] on span "Save" at bounding box center [634, 43] width 11 height 7
click at [633, 42] on span "Save" at bounding box center [634, 43] width 11 height 7
click at [691, 41] on icon "button" at bounding box center [692, 44] width 10 height 10
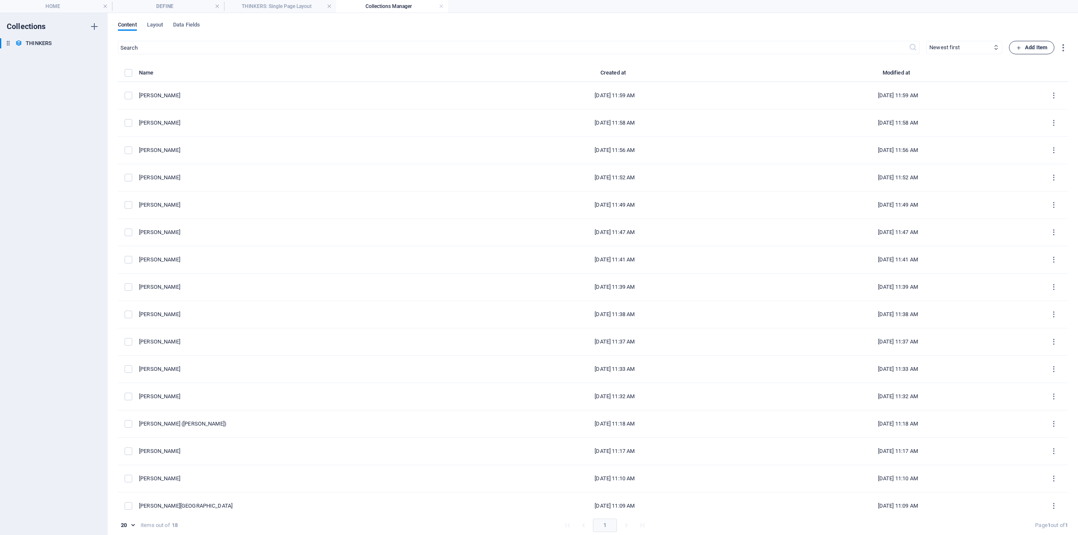
drag, startPoint x: 1035, startPoint y: 48, endPoint x: 1037, endPoint y: 53, distance: 5.7
click at [1037, 53] on button "Add Item" at bounding box center [1031, 47] width 45 height 13
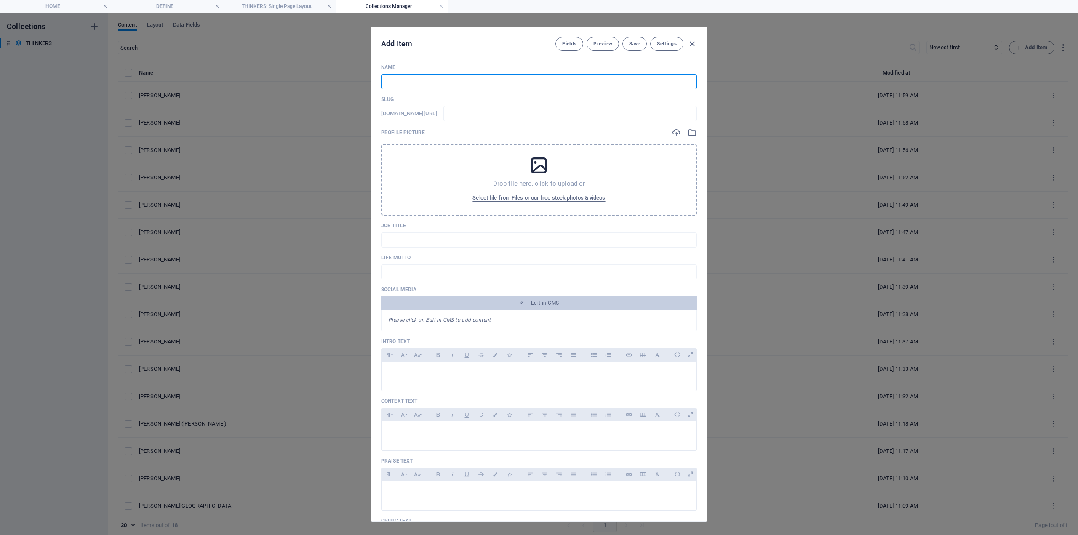
click at [442, 80] on input "text" at bounding box center [539, 81] width 316 height 15
drag, startPoint x: 414, startPoint y: 386, endPoint x: 409, endPoint y: 385, distance: 5.6
click at [414, 386] on div at bounding box center [539, 374] width 315 height 25
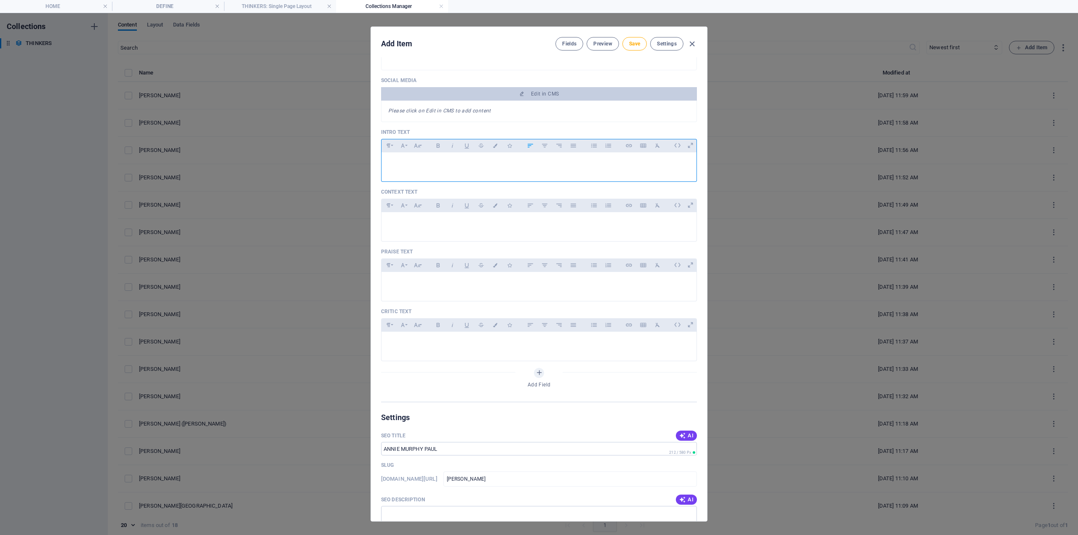
scroll to position [211, 0]
drag, startPoint x: 409, startPoint y: 161, endPoint x: 185, endPoint y: 205, distance: 228.4
click at [409, 162] on p at bounding box center [539, 162] width 302 height 8
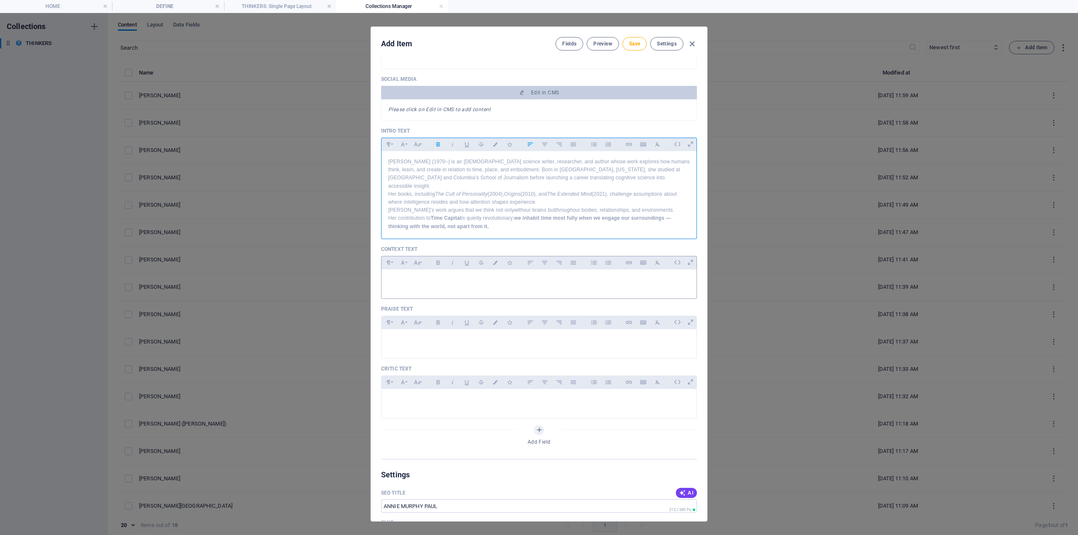
drag, startPoint x: 427, startPoint y: 284, endPoint x: 420, endPoint y: 285, distance: 7.6
click at [426, 285] on div at bounding box center [539, 282] width 315 height 25
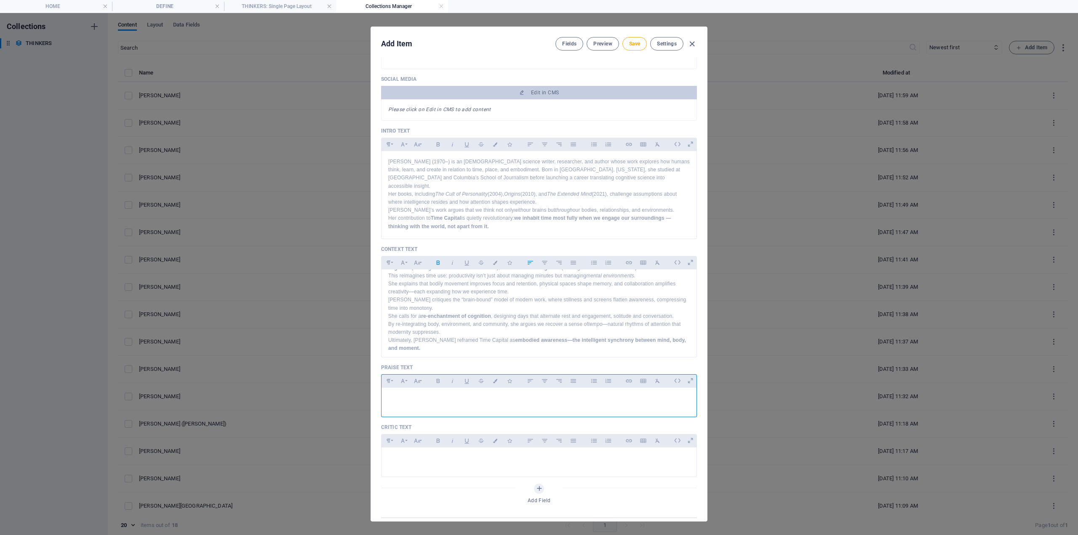
click at [412, 395] on p at bounding box center [539, 399] width 302 height 8
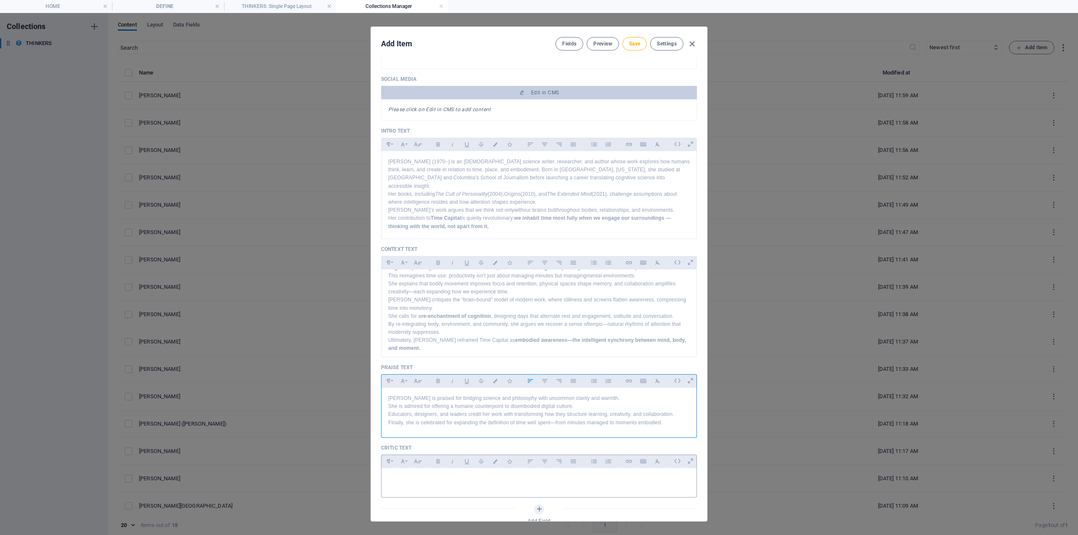
click at [428, 477] on p at bounding box center [539, 479] width 302 height 8
click at [629, 43] on span "Save" at bounding box center [634, 43] width 11 height 7
click at [644, 45] on button "Save" at bounding box center [635, 43] width 24 height 13
click at [692, 43] on icon "button" at bounding box center [692, 44] width 10 height 10
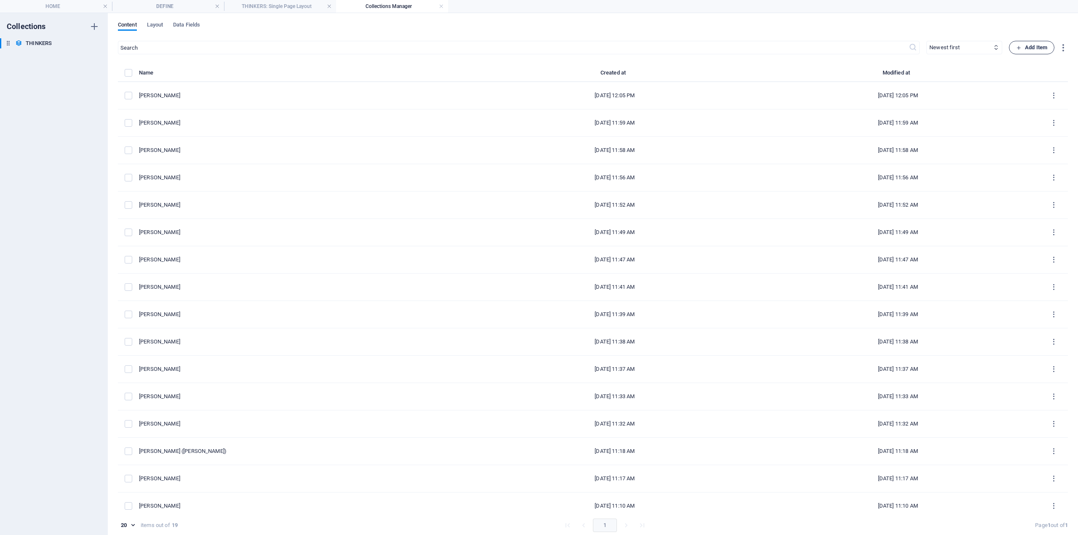
click at [1035, 48] on span "Add Item" at bounding box center [1031, 48] width 31 height 10
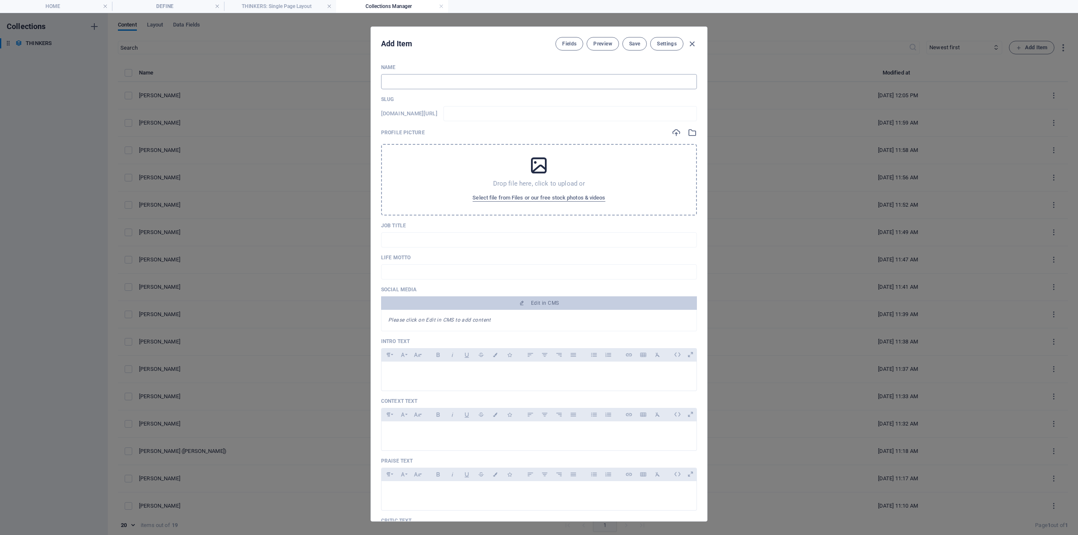
click at [418, 80] on input "text" at bounding box center [539, 81] width 316 height 15
click at [437, 366] on div at bounding box center [539, 374] width 315 height 25
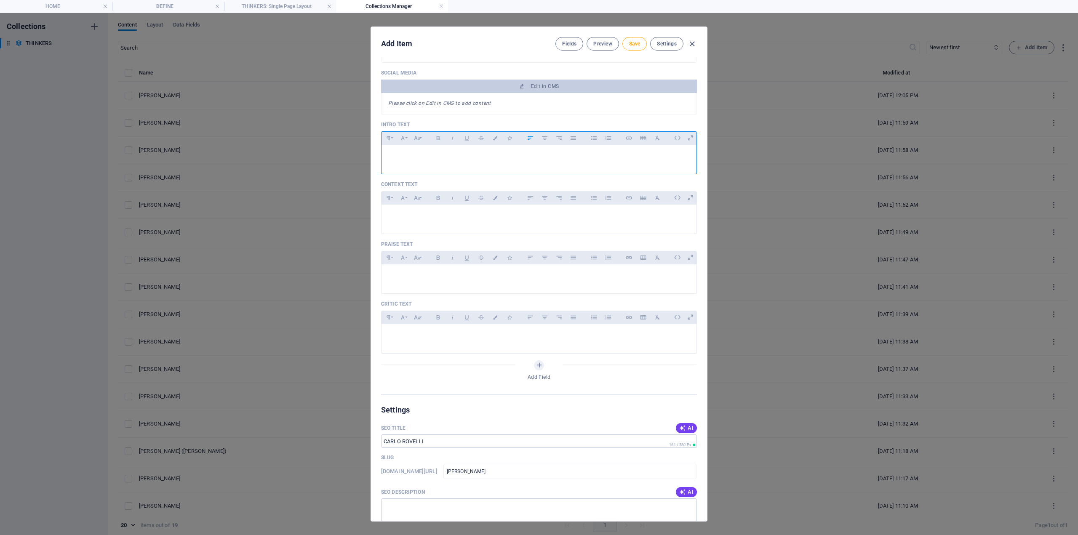
scroll to position [253, 0]
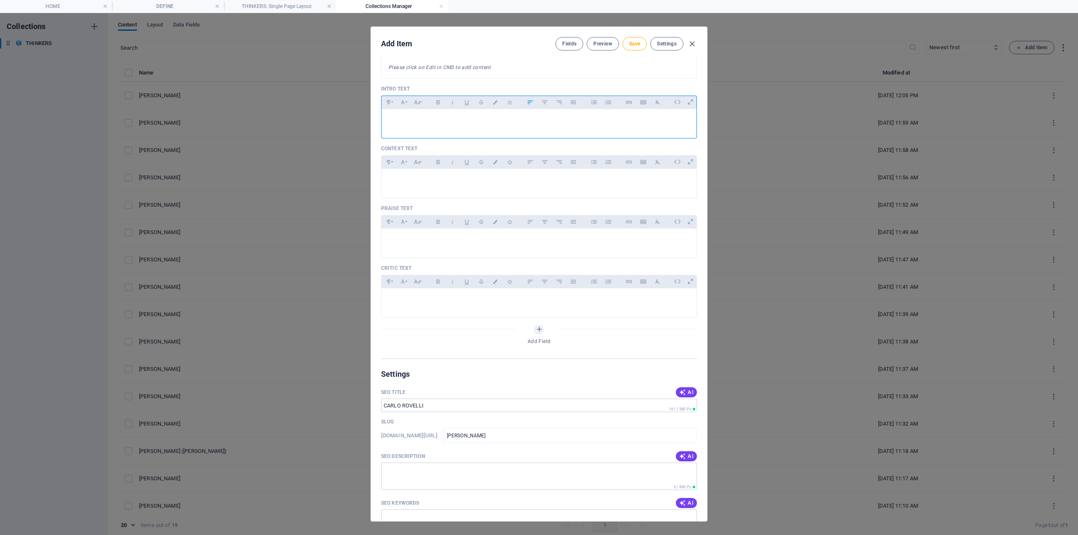
click at [420, 119] on p at bounding box center [539, 120] width 302 height 8
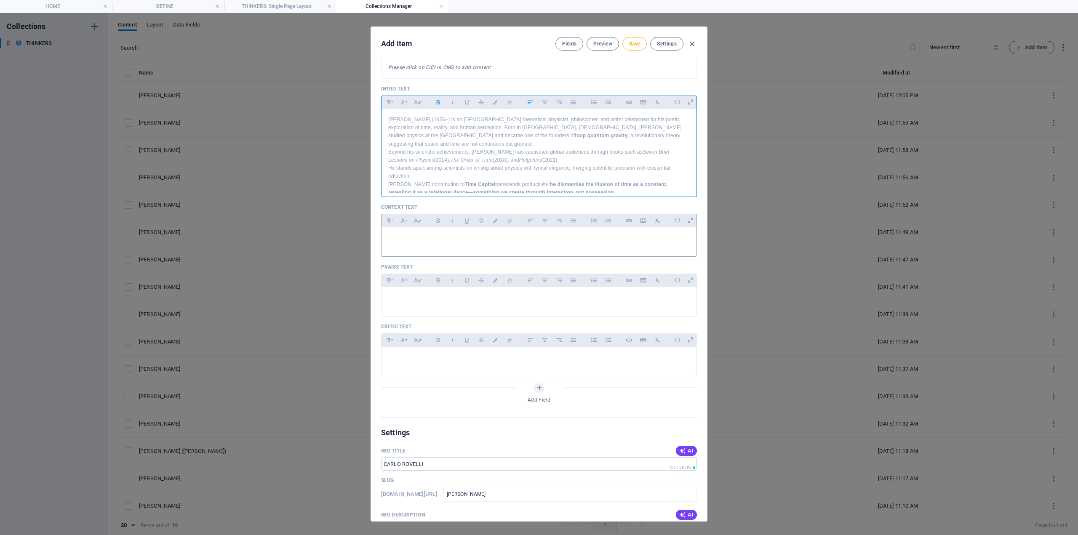
click at [423, 236] on p at bounding box center [539, 238] width 302 height 8
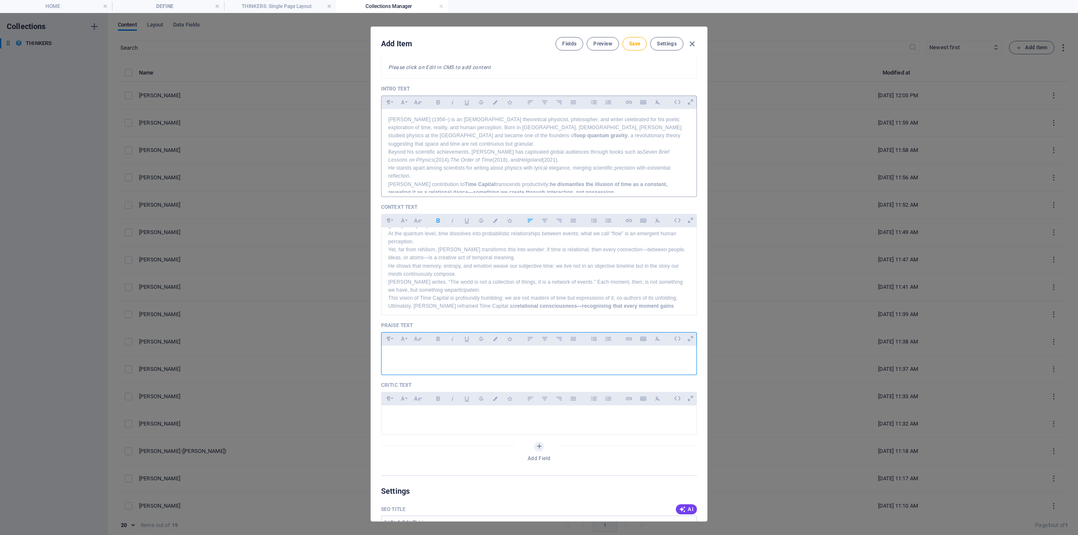
drag, startPoint x: 423, startPoint y: 351, endPoint x: 419, endPoint y: 349, distance: 4.6
click at [422, 351] on div at bounding box center [539, 358] width 315 height 25
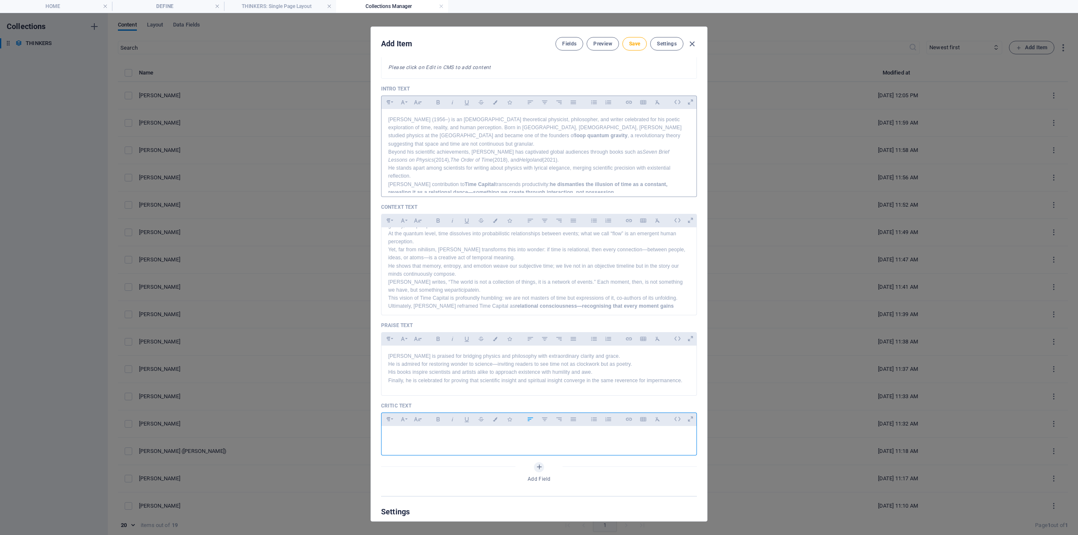
click at [444, 433] on p at bounding box center [539, 437] width 302 height 8
click at [635, 43] on span "Save" at bounding box center [634, 43] width 11 height 7
click at [691, 44] on icon "button" at bounding box center [692, 44] width 10 height 10
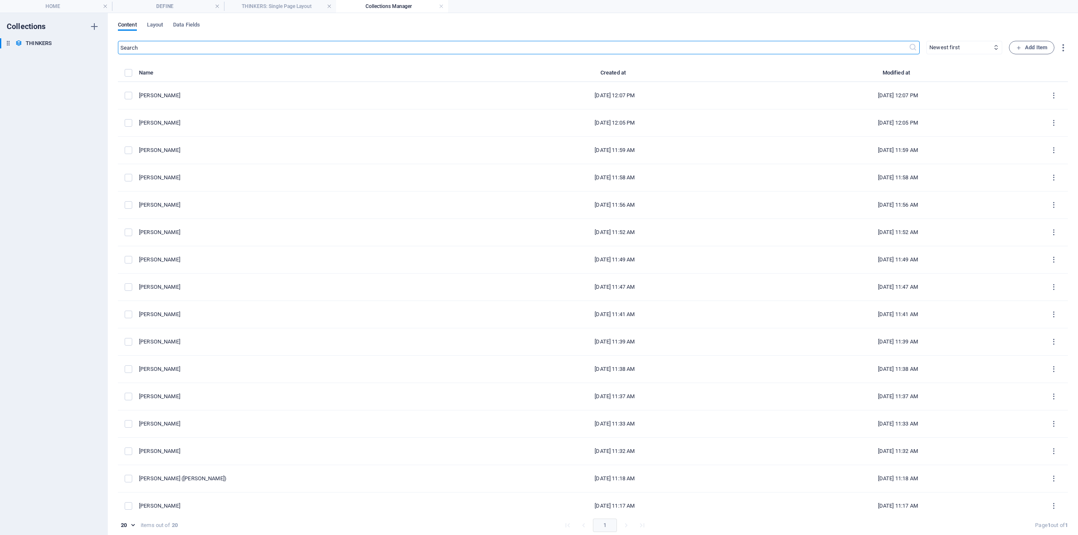
click at [375, 46] on input "text" at bounding box center [513, 47] width 791 height 13
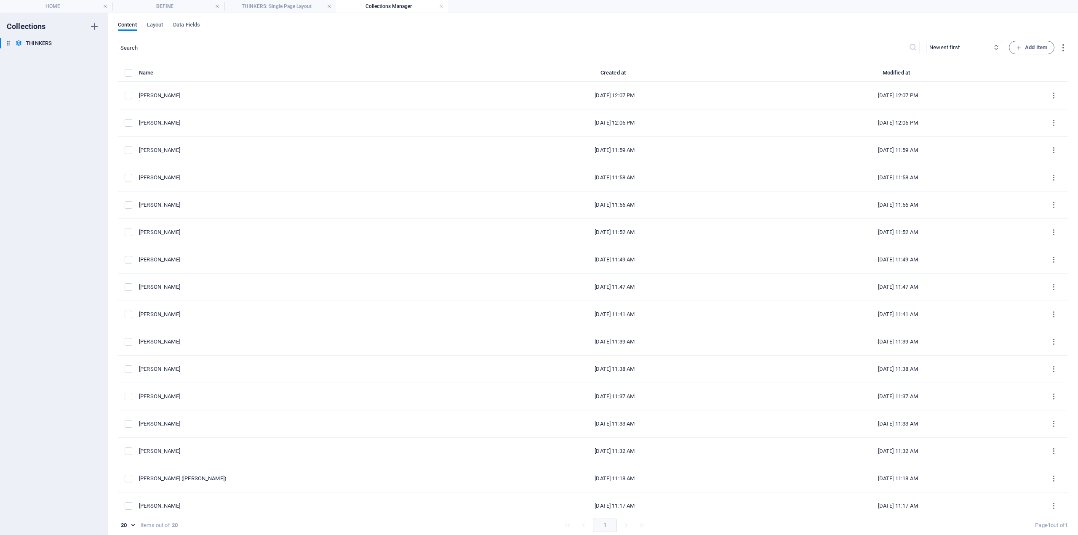
click at [492, 39] on div "Content Layout Data Fields ​ Newest first Oldest first Last modified Name (asce…" at bounding box center [593, 274] width 970 height 522
click at [329, 5] on link at bounding box center [329, 7] width 5 height 8
click at [284, 32] on div "Content Layout Data Fields" at bounding box center [593, 29] width 950 height 16
click at [167, 2] on h4 "DEFINE" at bounding box center [168, 6] width 112 height 9
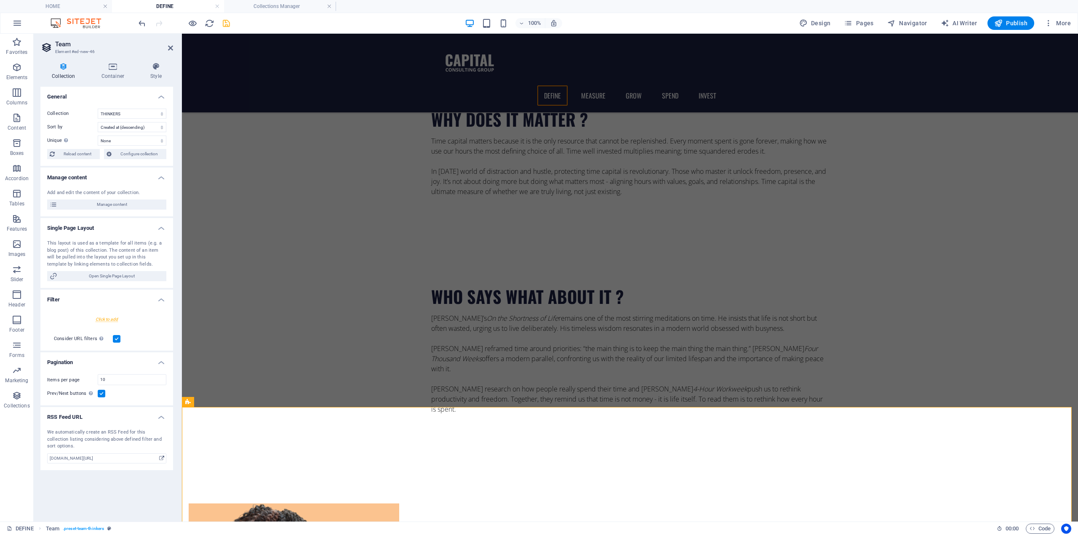
click at [222, 24] on icon "save" at bounding box center [227, 24] width 10 height 10
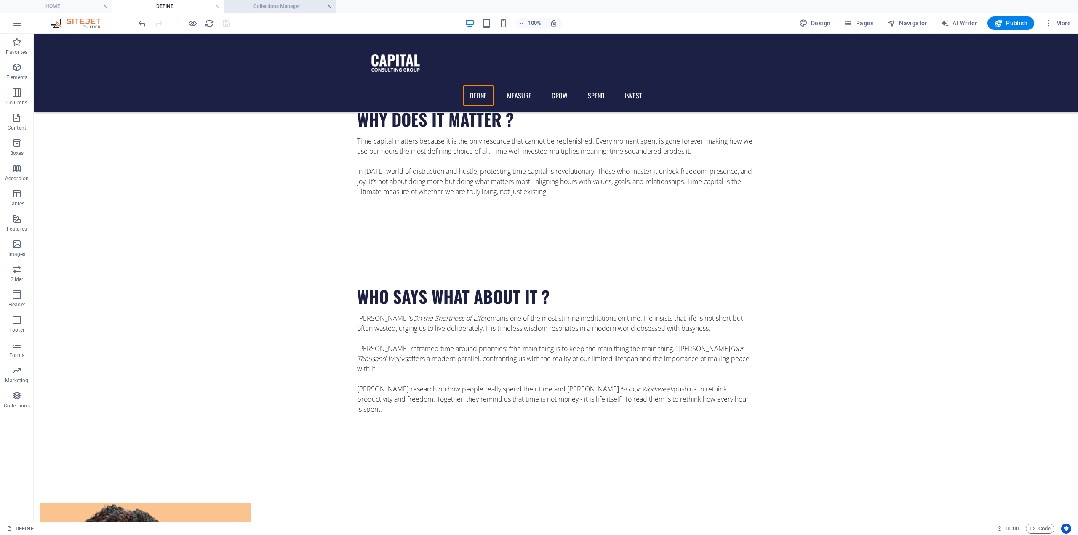
click at [329, 7] on link at bounding box center [329, 7] width 5 height 8
click at [215, 5] on link at bounding box center [217, 7] width 5 height 8
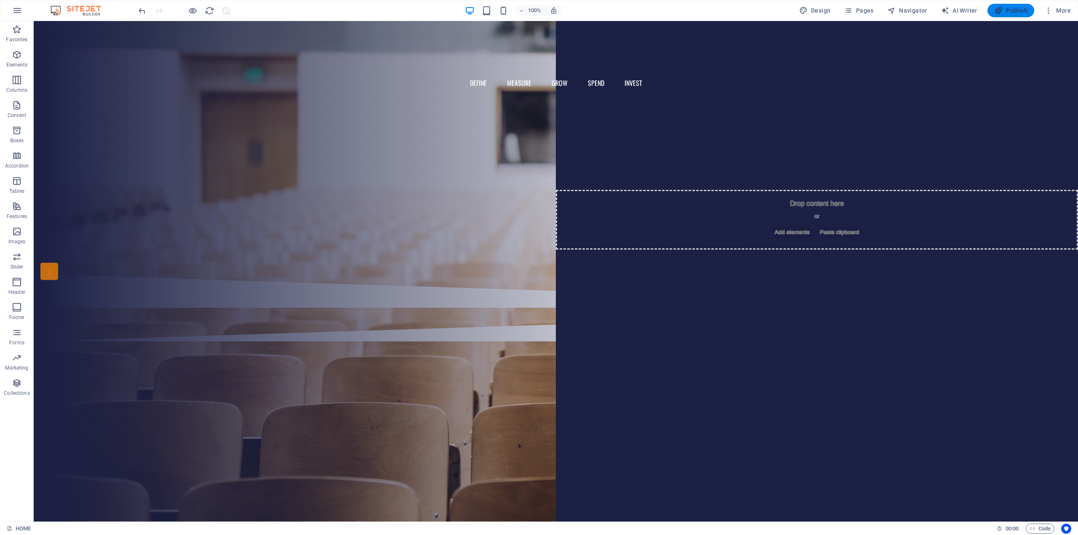
click at [1021, 16] on button "Publish" at bounding box center [1011, 10] width 47 height 13
